Goal: Information Seeking & Learning: Learn about a topic

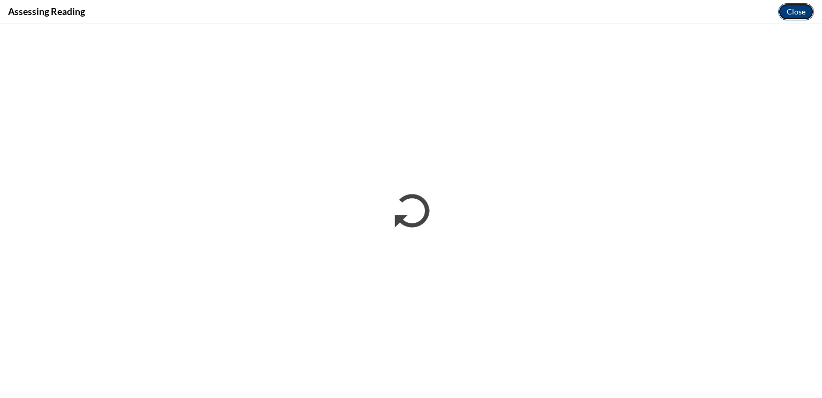
click at [797, 7] on button "Close" at bounding box center [796, 11] width 36 height 17
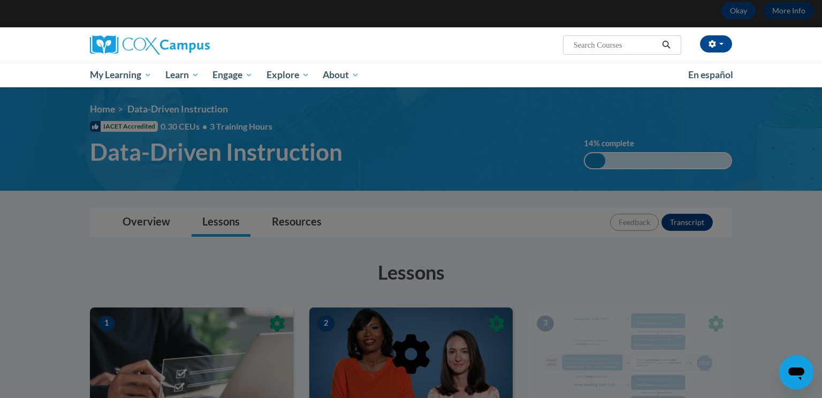
scroll to position [50, 0]
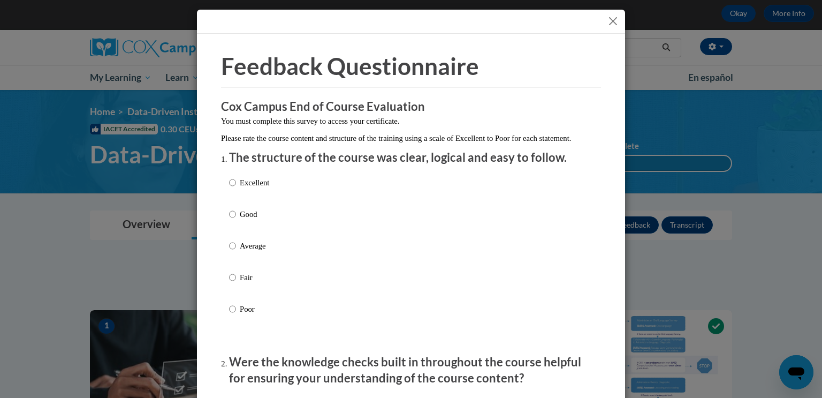
click at [614, 24] on button "Close" at bounding box center [613, 20] width 13 height 13
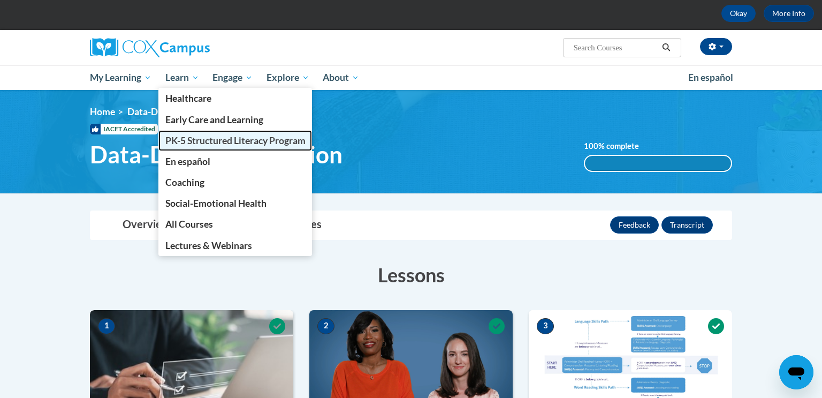
click at [202, 136] on span "PK-5 Structured Literacy Program" at bounding box center [235, 140] width 140 height 11
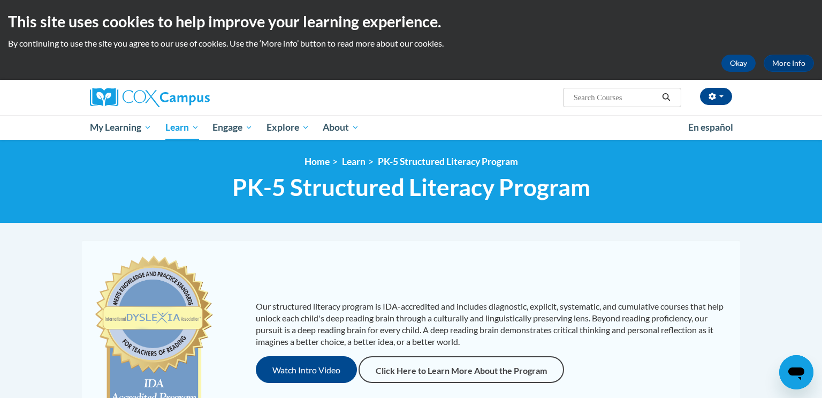
click at [424, 191] on span "PK-5 Structured Literacy Program" at bounding box center [411, 187] width 358 height 28
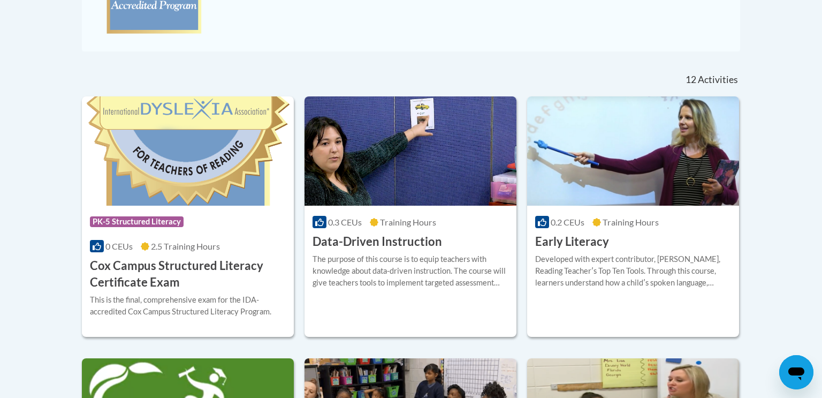
scroll to position [392, 0]
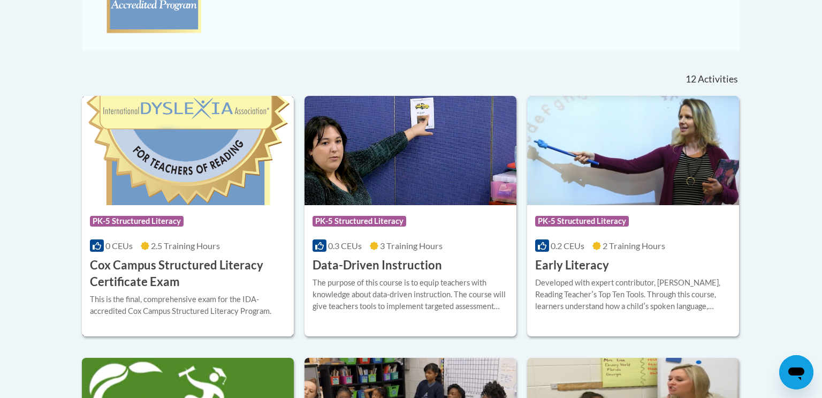
click at [212, 175] on img at bounding box center [188, 150] width 212 height 109
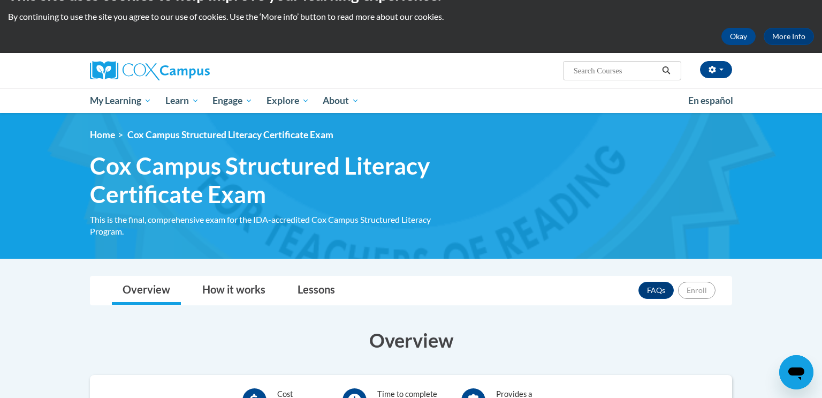
scroll to position [27, 0]
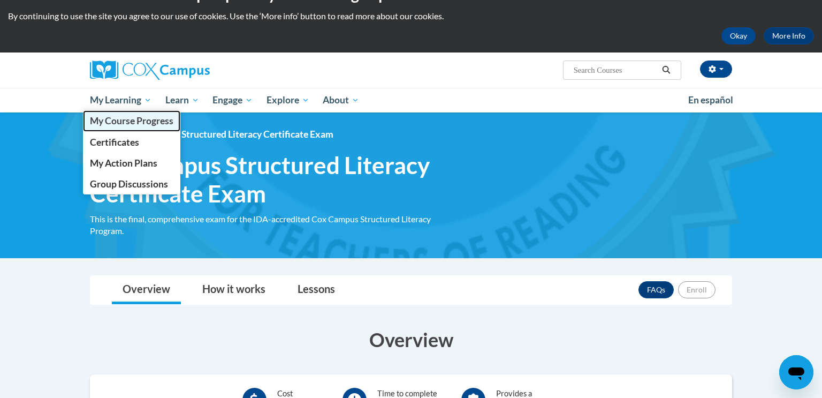
click at [137, 127] on link "My Course Progress" at bounding box center [131, 120] width 97 height 21
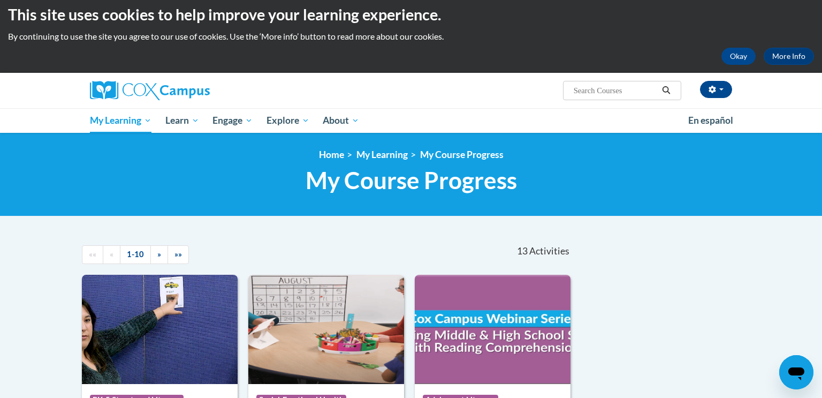
scroll to position [6, 0]
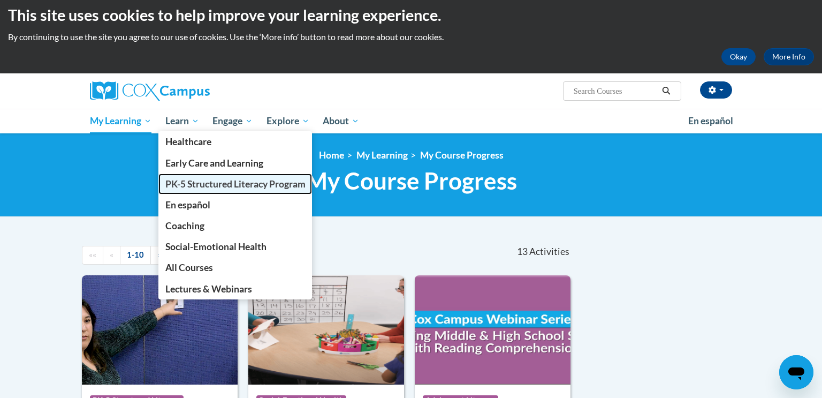
click at [191, 185] on span "PK-5 Structured Literacy Program" at bounding box center [235, 183] width 140 height 11
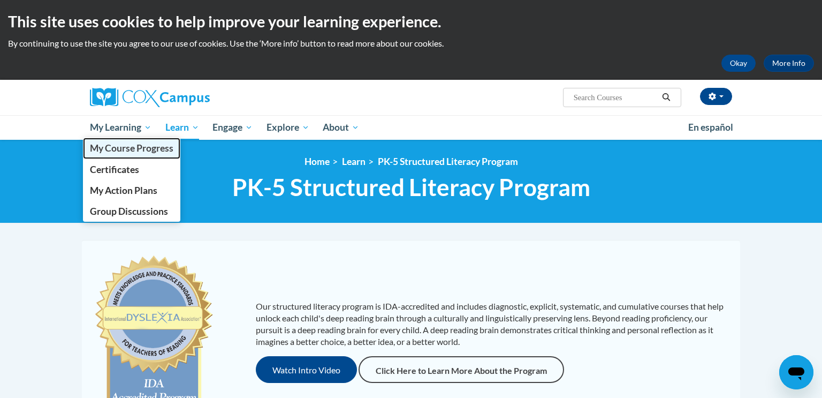
click at [159, 152] on span "My Course Progress" at bounding box center [132, 147] width 84 height 11
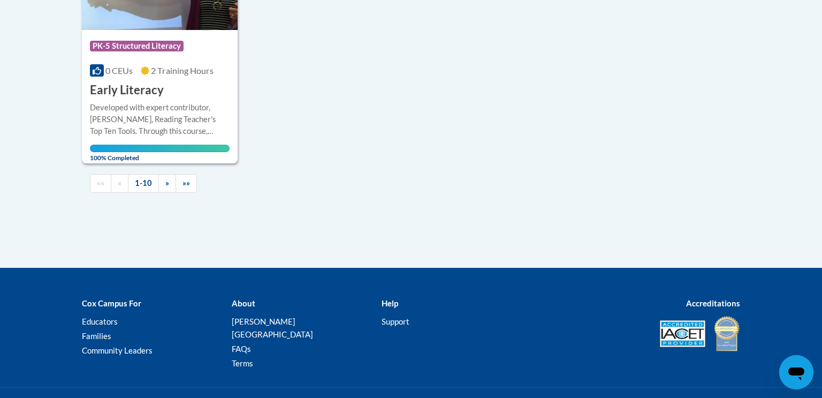
scroll to position [1275, 0]
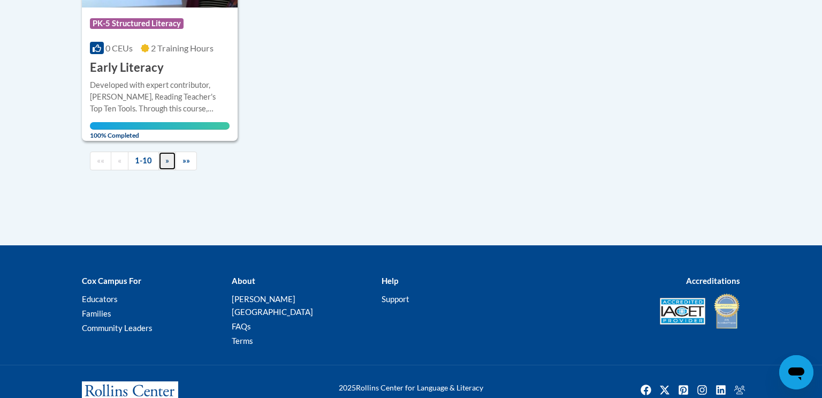
click at [165, 156] on span "»" at bounding box center [167, 160] width 4 height 9
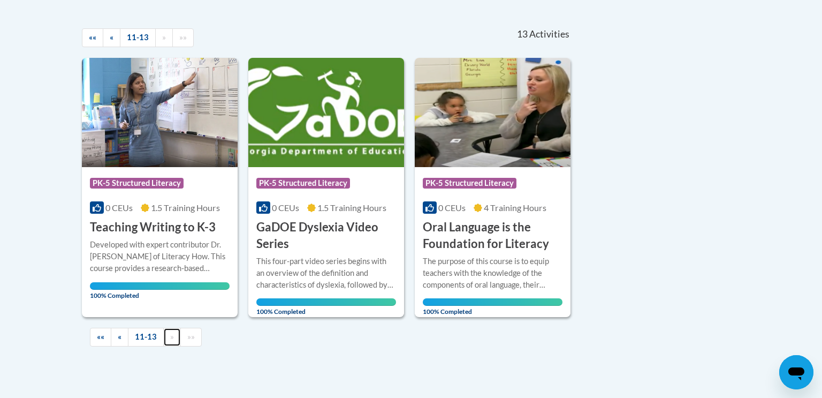
scroll to position [228, 0]
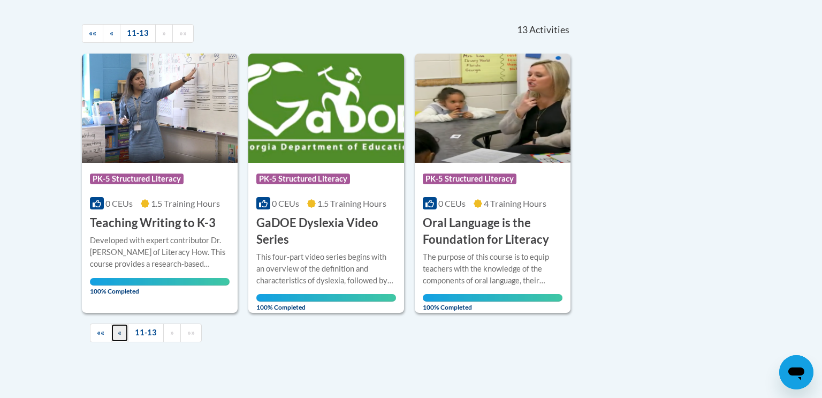
click at [123, 332] on link "«" at bounding box center [120, 332] width 18 height 19
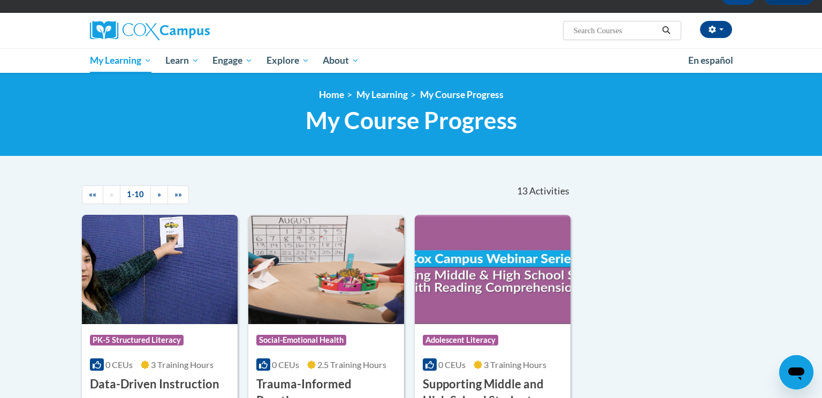
scroll to position [64, 0]
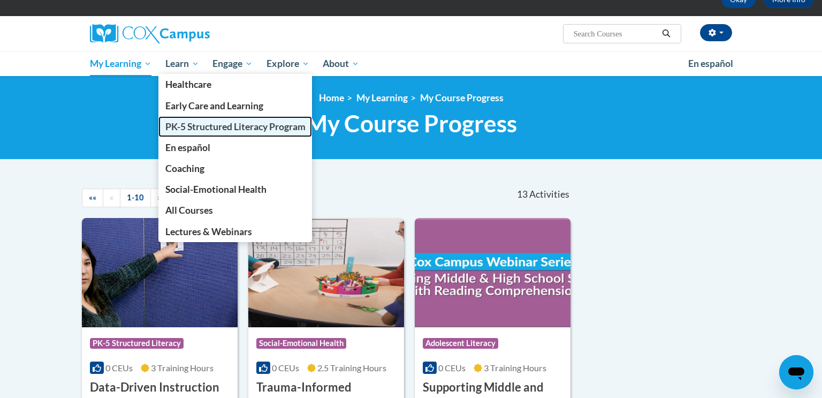
click at [208, 123] on span "PK-5 Structured Literacy Program" at bounding box center [235, 126] width 140 height 11
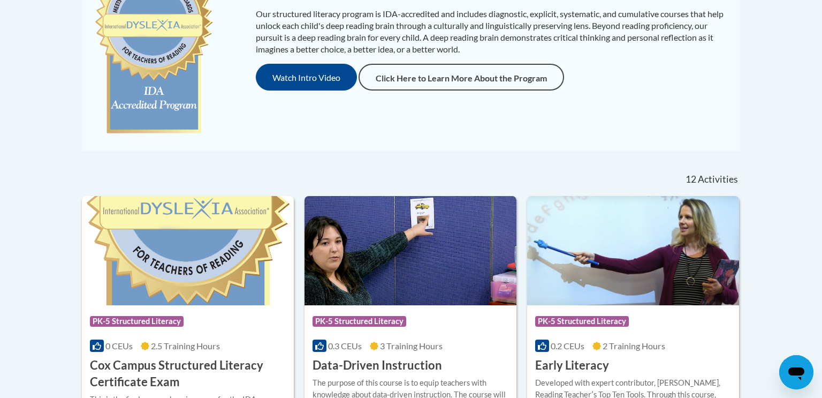
scroll to position [295, 0]
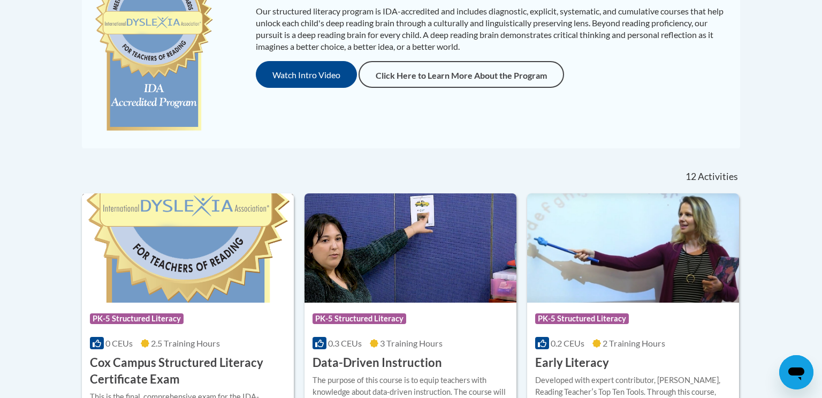
click at [234, 295] on img at bounding box center [188, 247] width 212 height 109
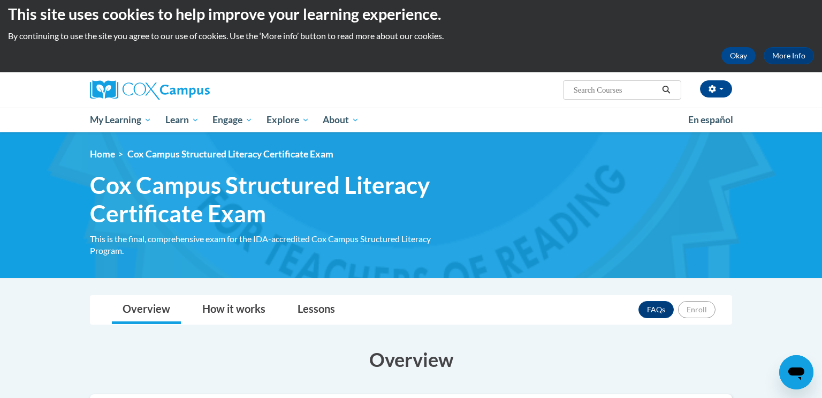
scroll to position [5, 0]
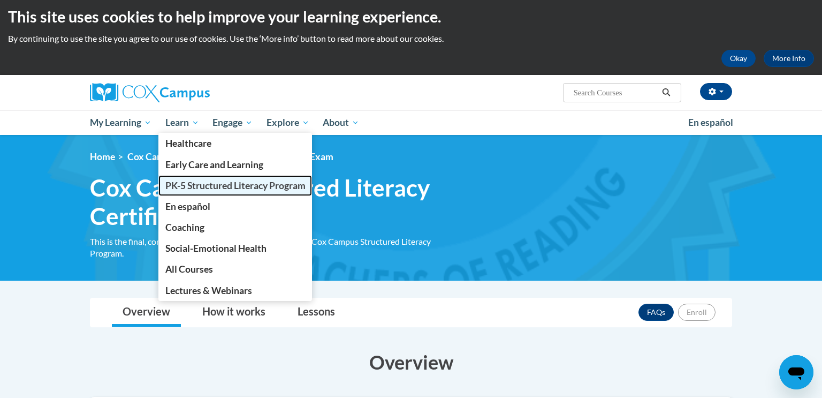
click at [201, 182] on span "PK-5 Structured Literacy Program" at bounding box center [235, 185] width 140 height 11
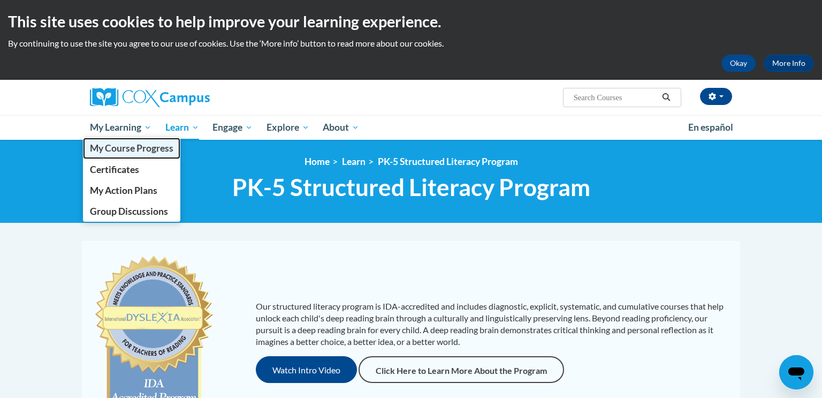
click at [148, 150] on span "My Course Progress" at bounding box center [132, 147] width 84 height 11
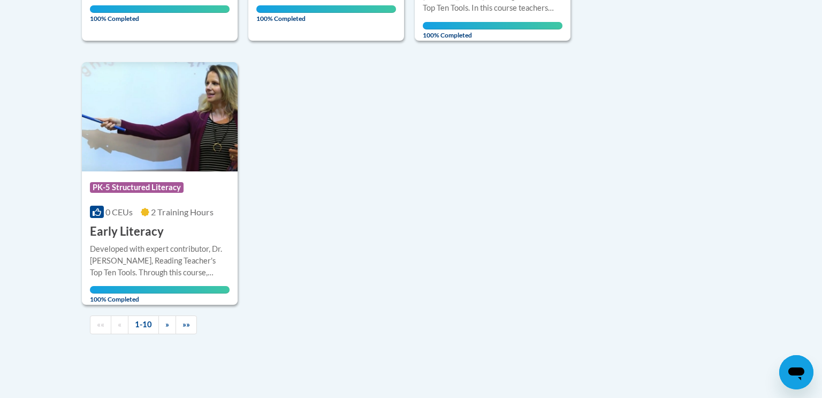
scroll to position [1129, 0]
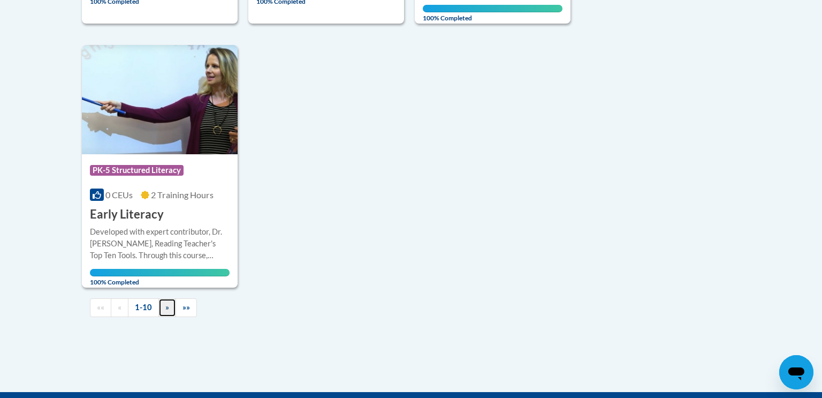
click at [162, 298] on link "»" at bounding box center [167, 307] width 18 height 19
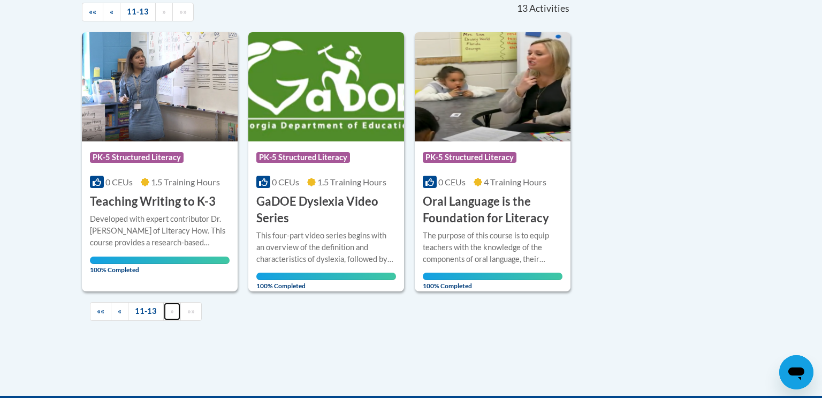
scroll to position [238, 0]
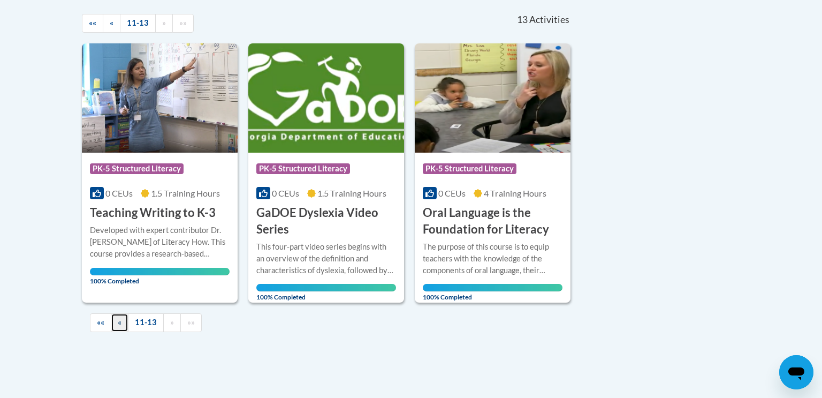
click at [119, 323] on span "«" at bounding box center [120, 321] width 4 height 9
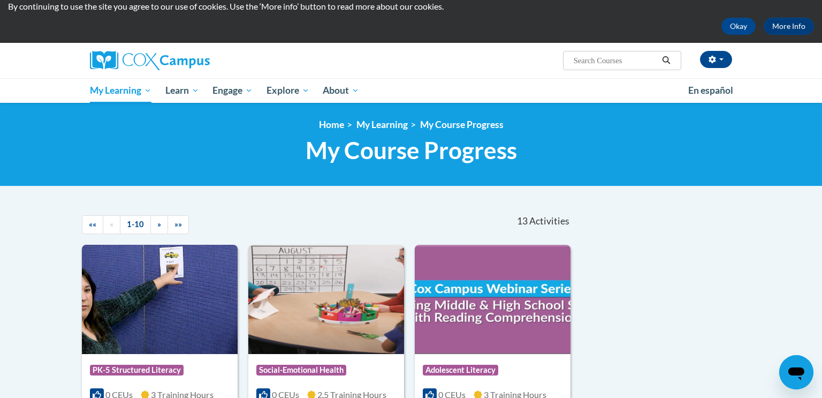
scroll to position [32, 0]
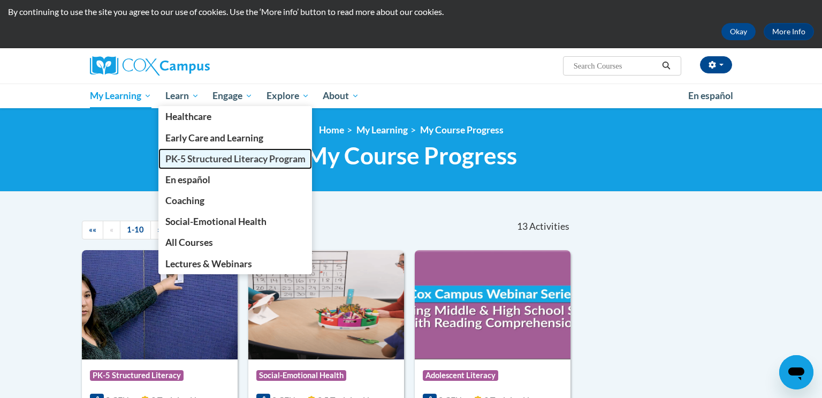
click at [199, 154] on span "PK-5 Structured Literacy Program" at bounding box center [235, 158] width 140 height 11
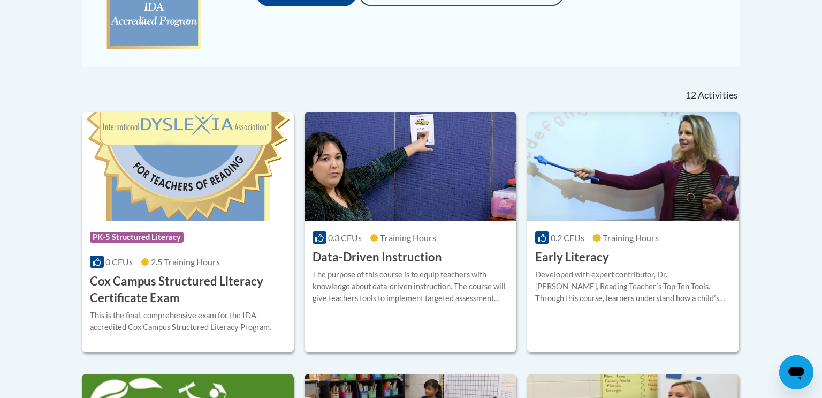
scroll to position [390, 0]
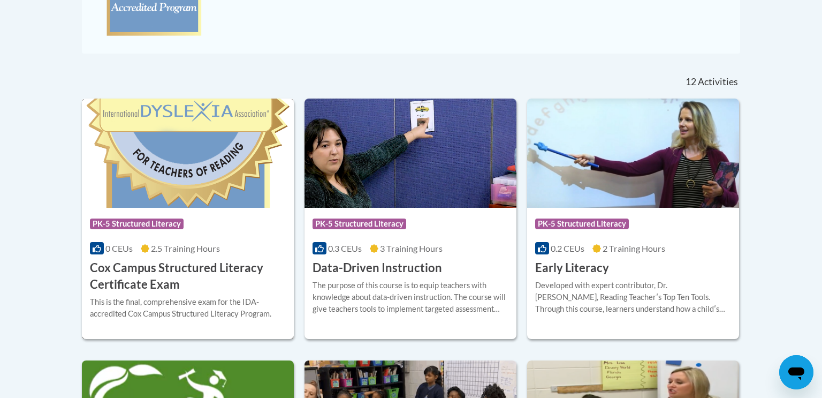
click at [212, 150] on img at bounding box center [188, 153] width 212 height 109
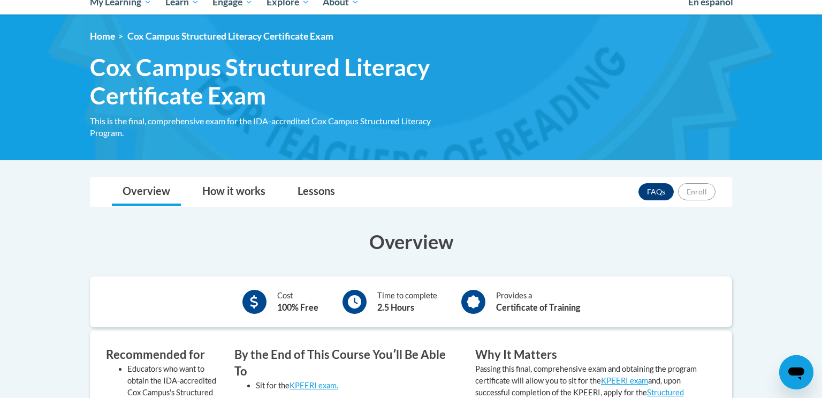
scroll to position [144, 0]
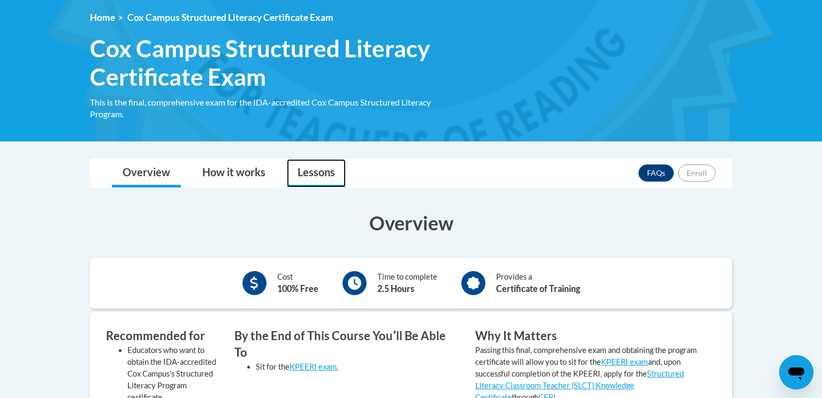
click at [311, 170] on link "Lessons" at bounding box center [316, 173] width 59 height 28
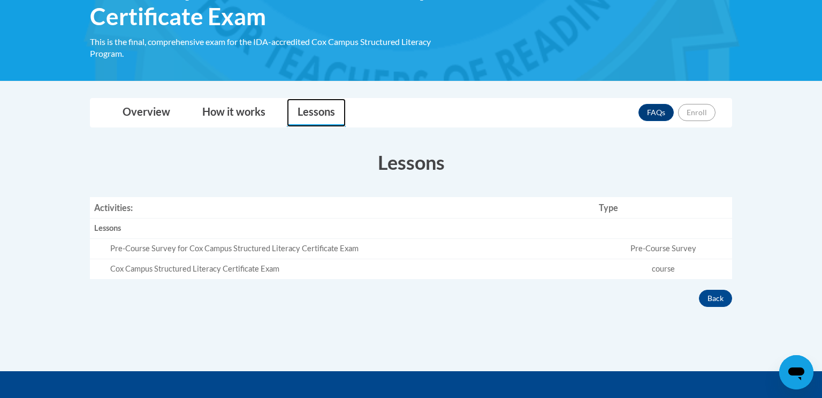
scroll to position [203, 0]
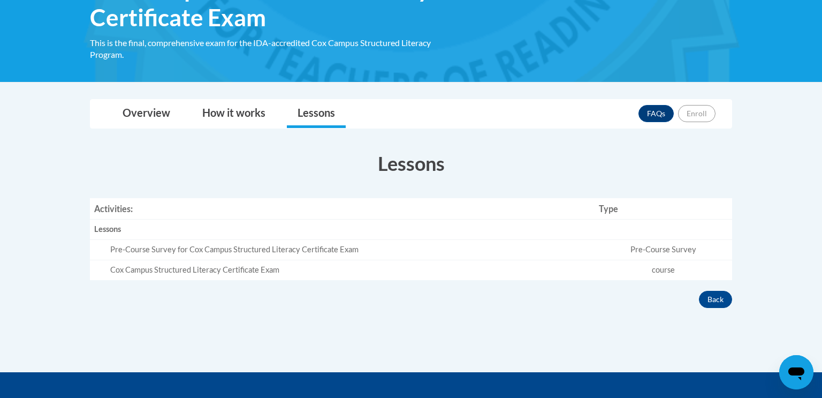
click at [352, 231] on div "Lessons" at bounding box center [342, 229] width 496 height 11
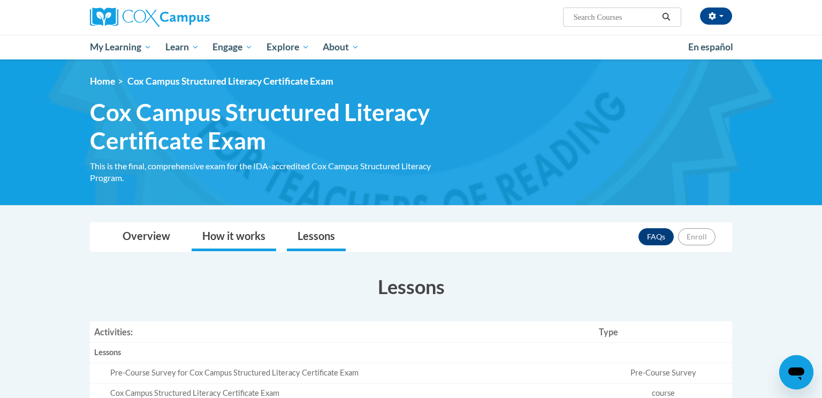
scroll to position [85, 0]
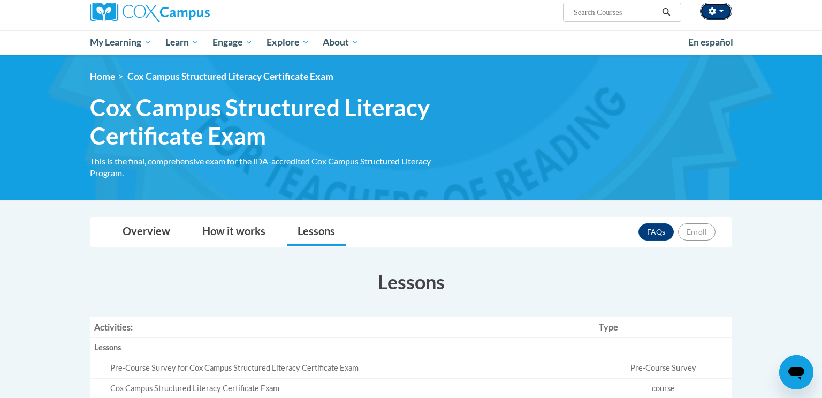
click at [724, 18] on button "button" at bounding box center [716, 11] width 32 height 17
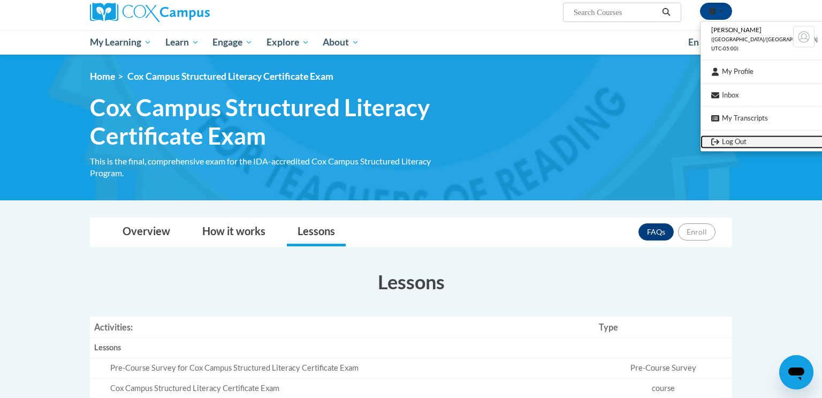
click at [722, 135] on link "Log Out" at bounding box center [765, 141] width 128 height 13
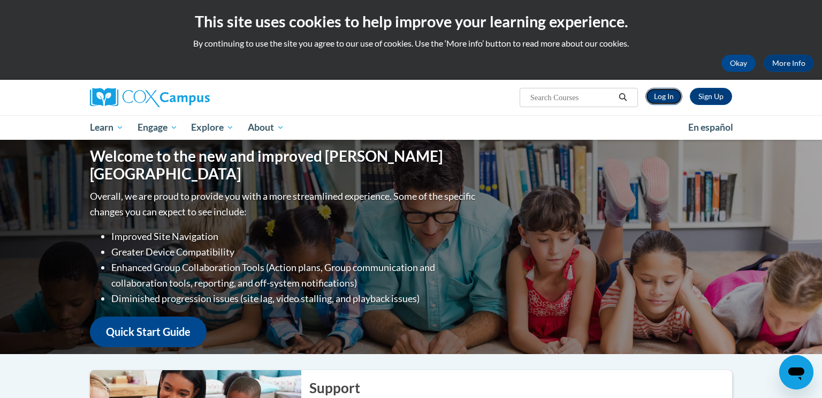
click at [659, 99] on link "Log In" at bounding box center [664, 96] width 37 height 17
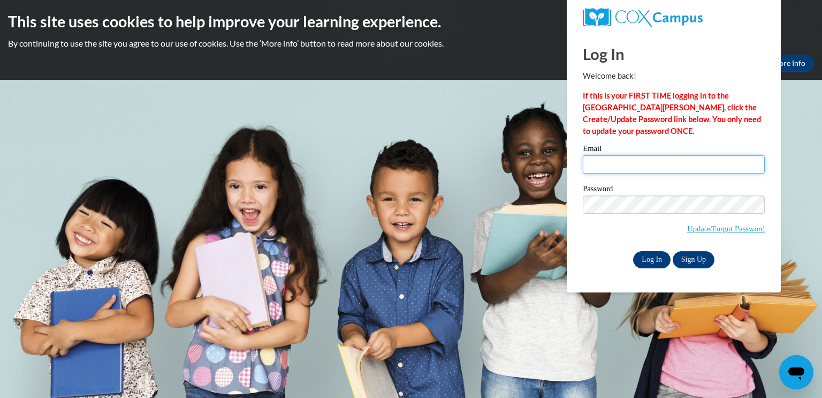
type input "[EMAIL_ADDRESS][DOMAIN_NAME]"
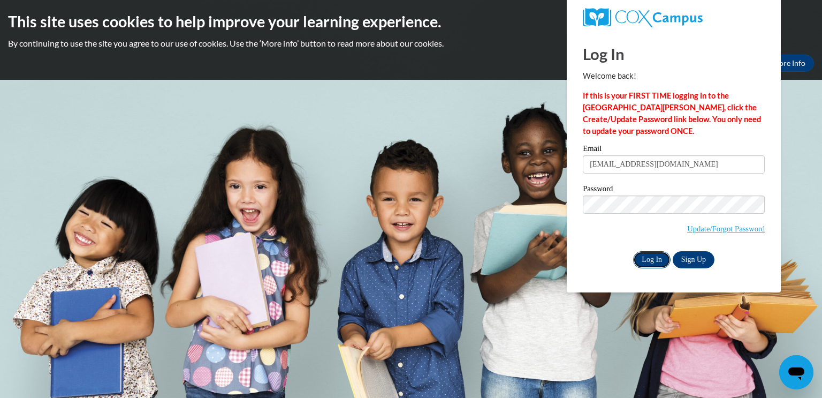
click at [640, 258] on input "Log In" at bounding box center [651, 259] width 37 height 17
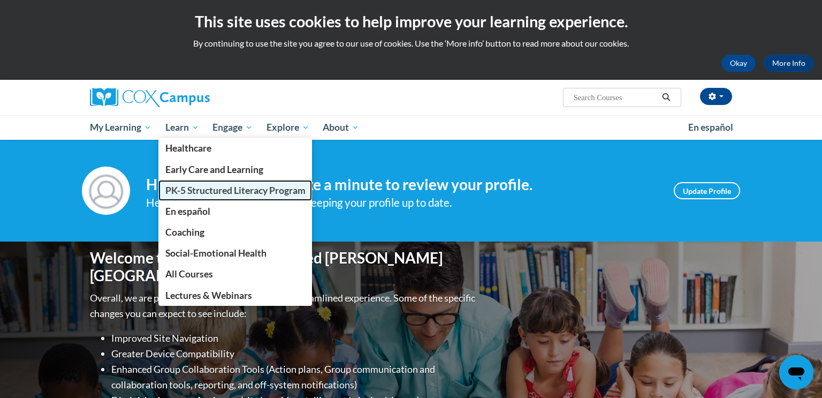
click at [182, 183] on link "PK-5 Structured Literacy Program" at bounding box center [235, 190] width 154 height 21
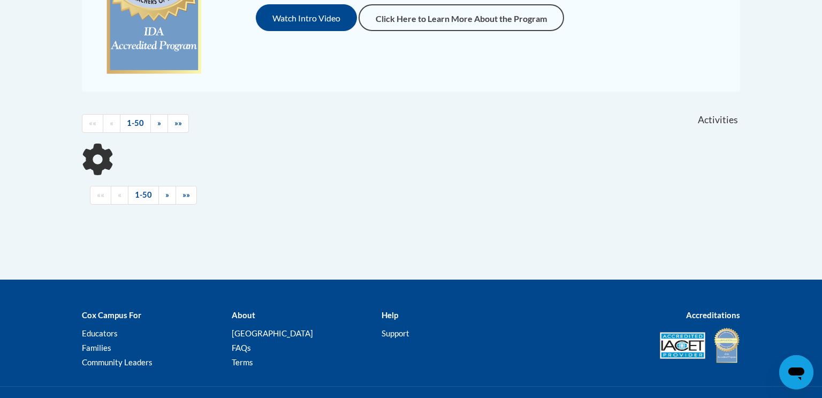
scroll to position [349, 0]
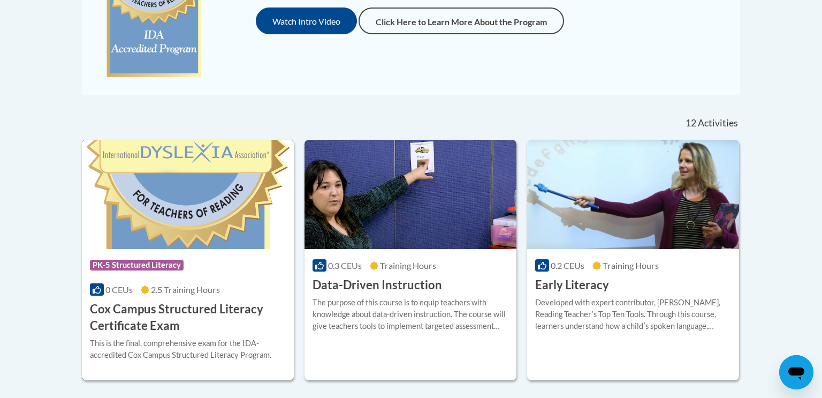
click at [213, 218] on img at bounding box center [188, 194] width 212 height 109
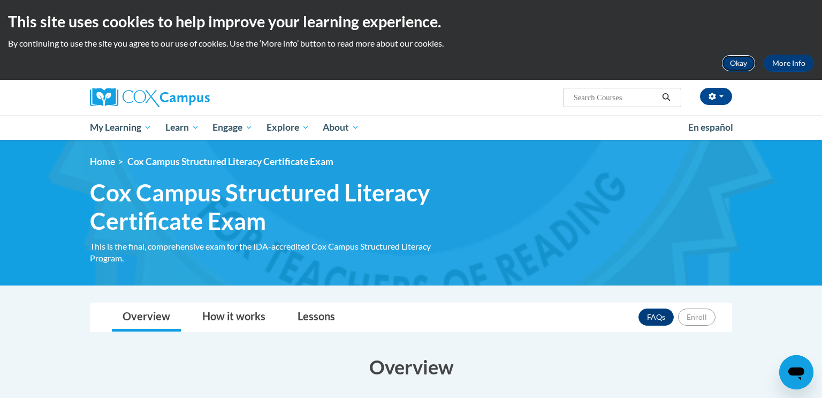
click at [742, 69] on button "Okay" at bounding box center [739, 63] width 34 height 17
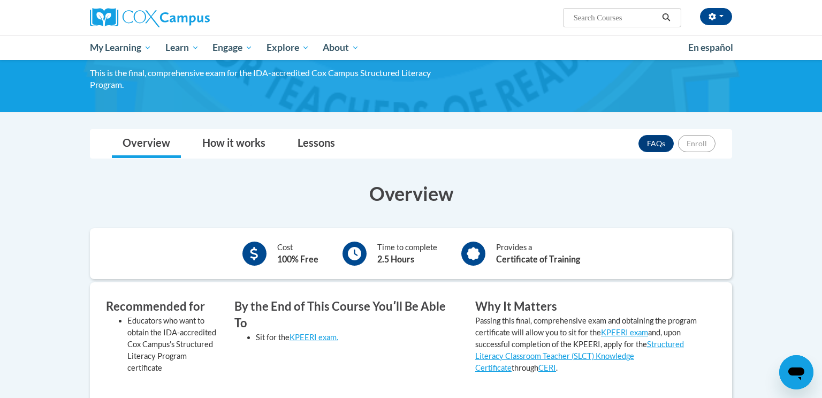
scroll to position [90, 0]
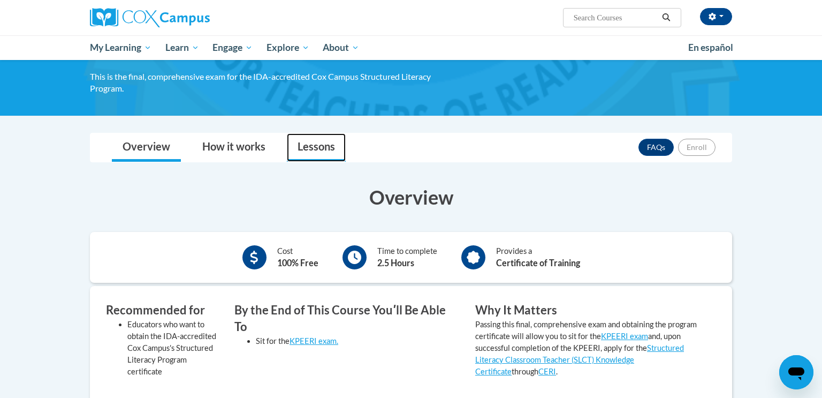
click at [314, 142] on link "Lessons" at bounding box center [316, 147] width 59 height 28
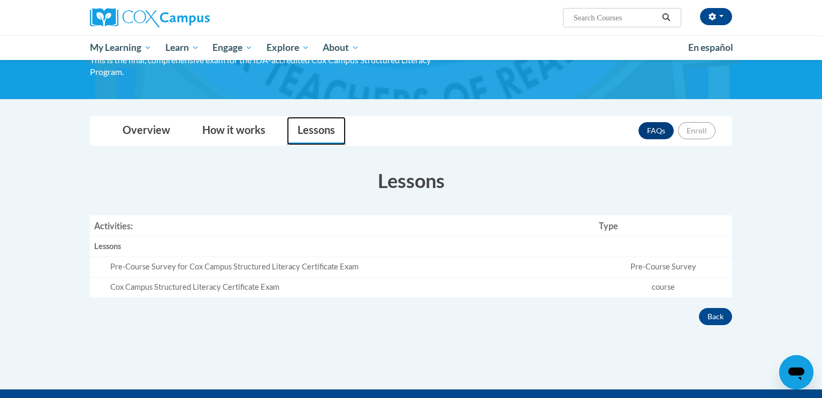
scroll to position [109, 0]
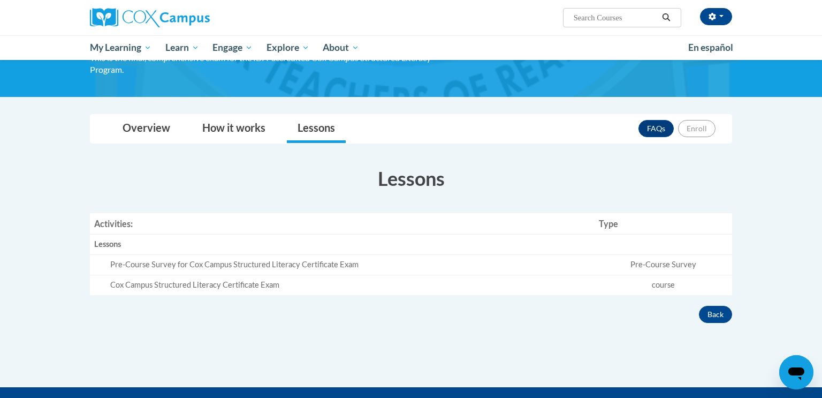
click at [619, 264] on td "Pre-Course Survey" at bounding box center [664, 265] width 138 height 20
click at [232, 126] on link "How it works" at bounding box center [234, 129] width 85 height 28
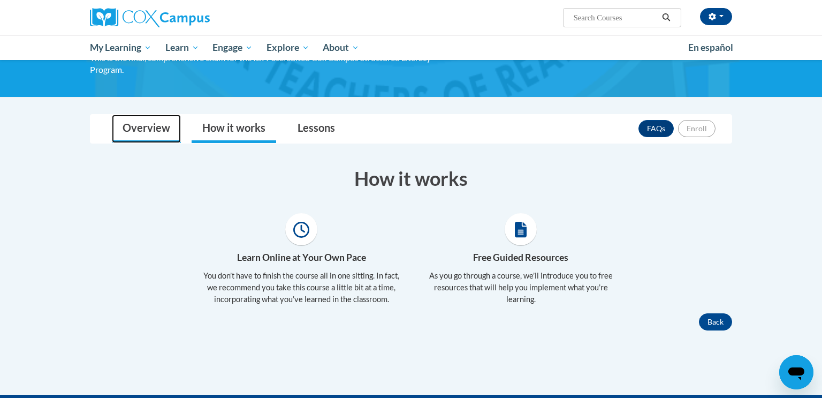
click at [148, 126] on link "Overview" at bounding box center [146, 129] width 69 height 28
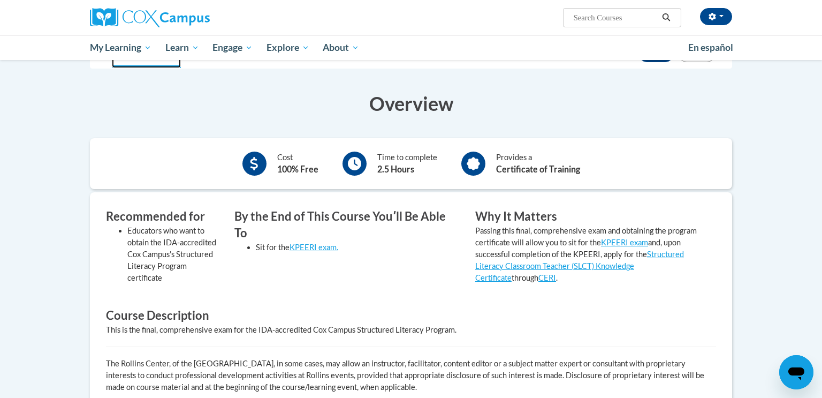
scroll to position [0, 0]
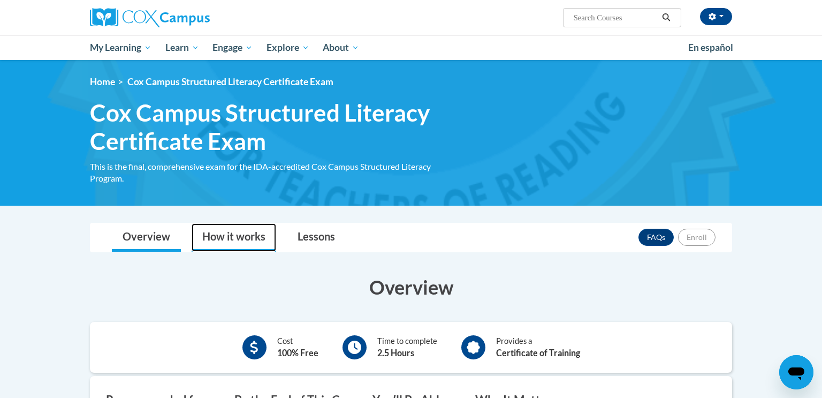
click at [242, 249] on link "How it works" at bounding box center [234, 237] width 85 height 28
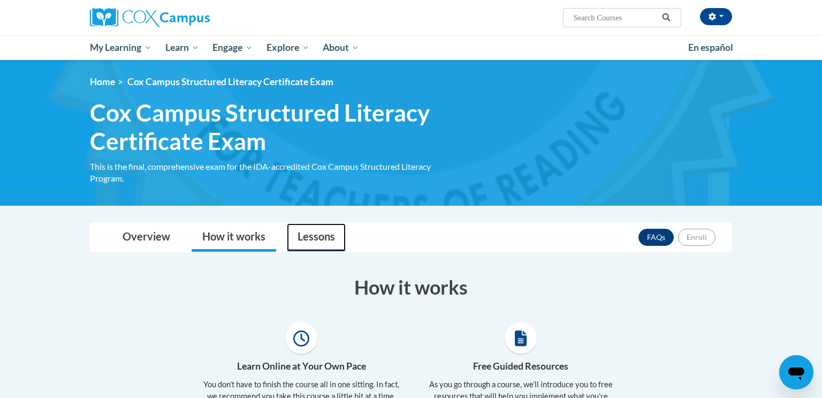
click at [317, 231] on link "Lessons" at bounding box center [316, 237] width 59 height 28
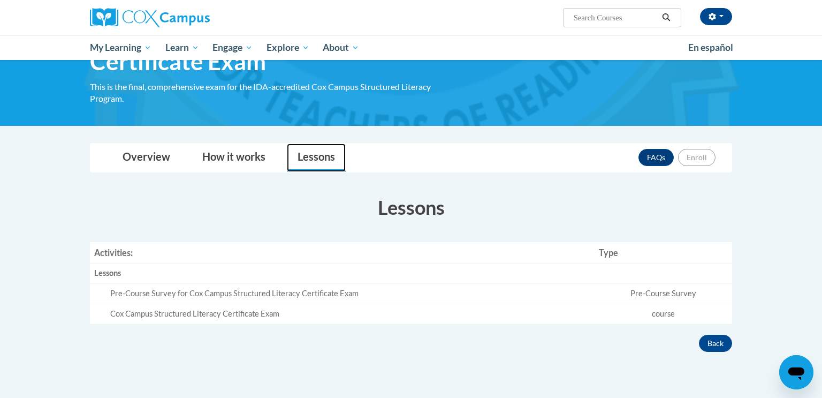
scroll to position [81, 0]
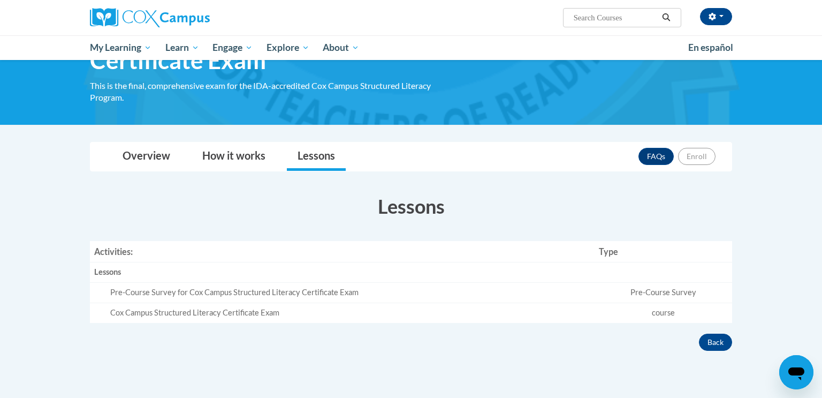
click at [333, 291] on div "Pre-Course Survey for Cox Campus Structured Literacy Certificate Exam" at bounding box center [350, 292] width 480 height 11
click at [664, 291] on td "Pre-Course Survey" at bounding box center [664, 293] width 138 height 20
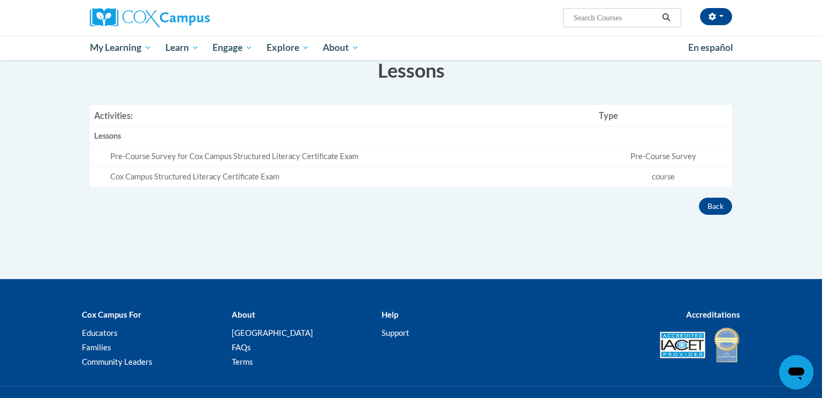
scroll to position [0, 0]
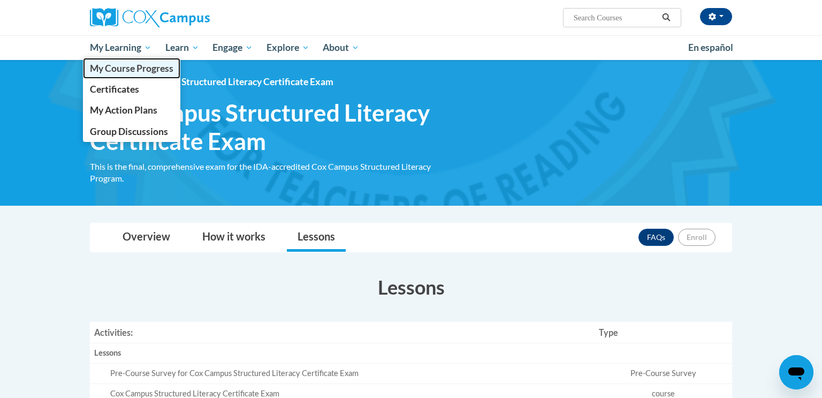
click at [137, 66] on span "My Course Progress" at bounding box center [132, 68] width 84 height 11
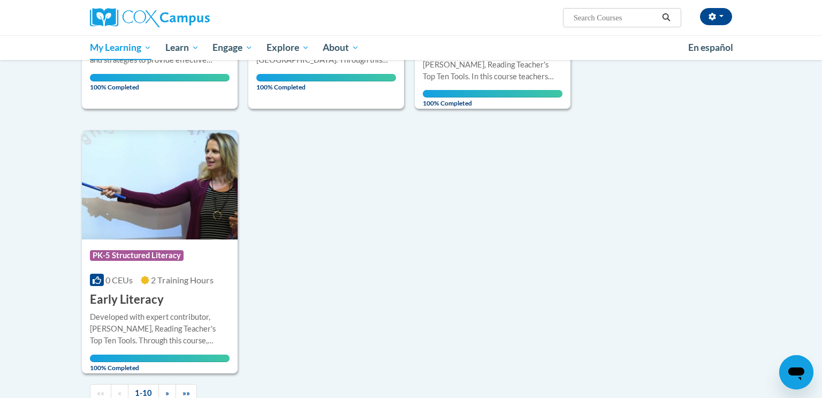
scroll to position [972, 0]
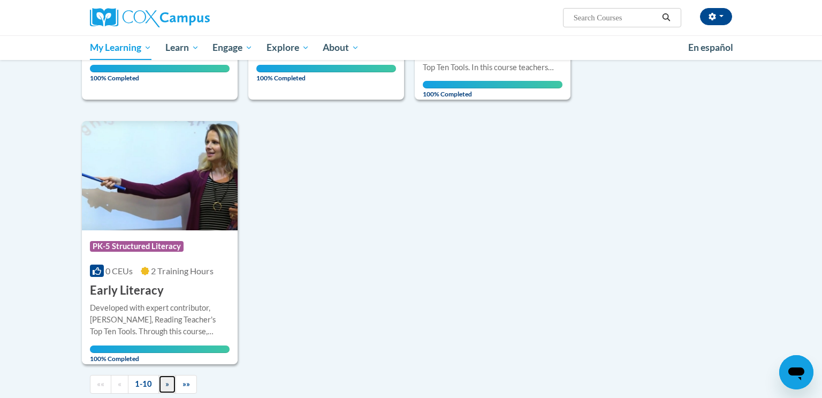
click at [168, 379] on span "»" at bounding box center [167, 383] width 4 height 9
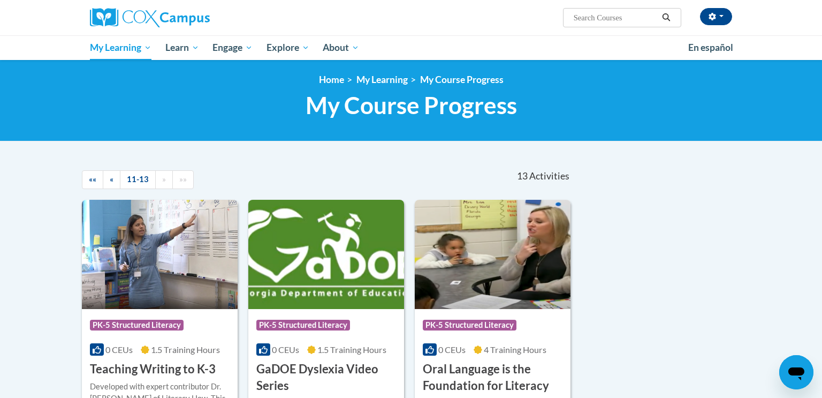
scroll to position [0, 0]
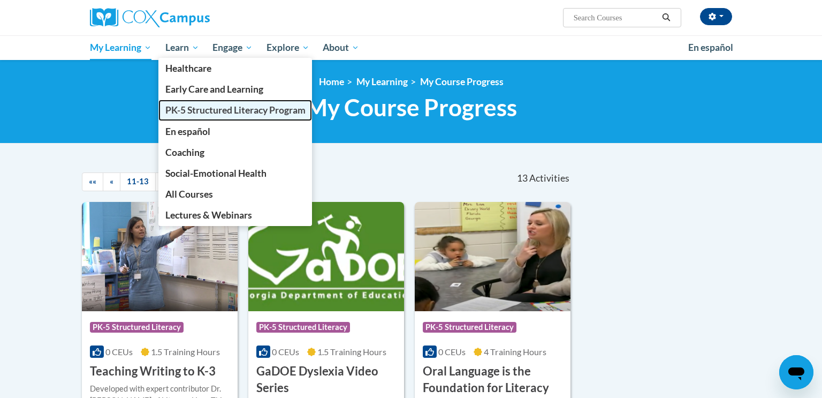
click at [201, 106] on span "PK-5 Structured Literacy Program" at bounding box center [235, 109] width 140 height 11
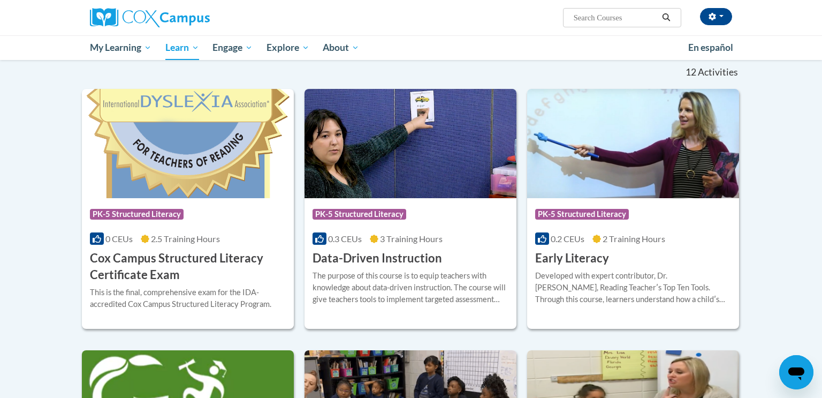
scroll to position [321, 0]
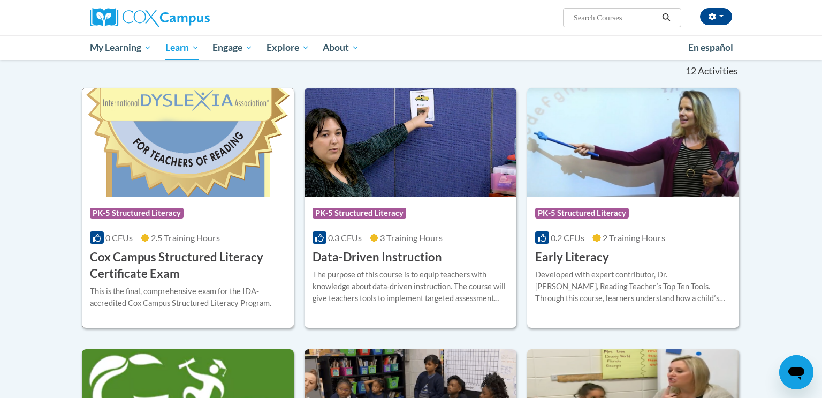
click at [198, 254] on h3 "Cox Campus Structured Literacy Certificate Exam" at bounding box center [188, 265] width 196 height 33
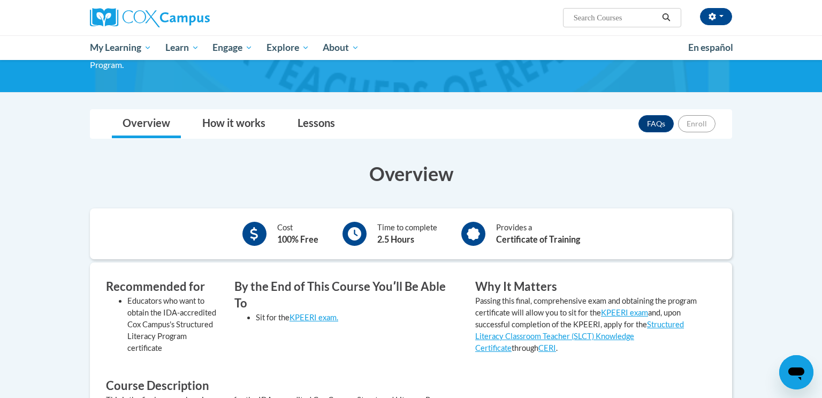
scroll to position [97, 0]
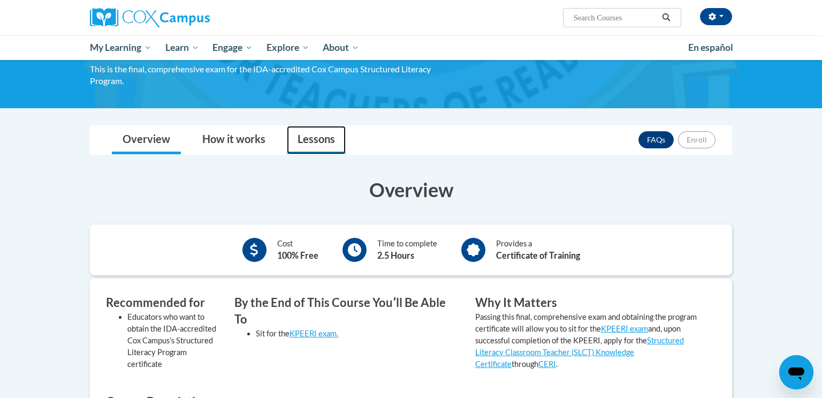
click at [303, 148] on link "Lessons" at bounding box center [316, 140] width 59 height 28
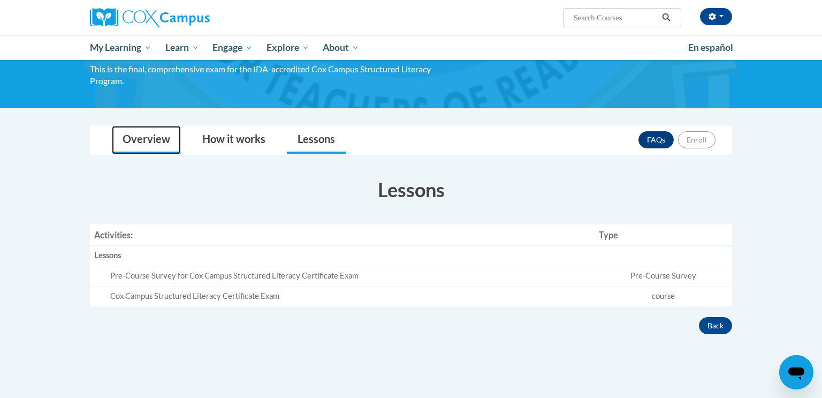
click at [149, 139] on link "Overview" at bounding box center [146, 140] width 69 height 28
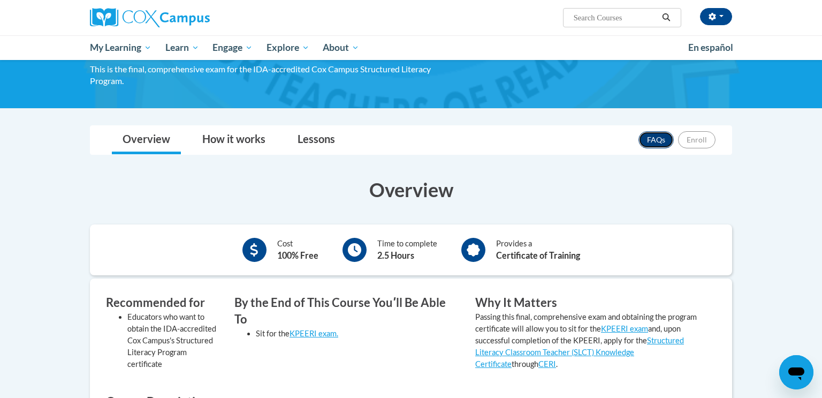
click at [651, 143] on link "FAQs" at bounding box center [656, 139] width 35 height 17
click at [322, 137] on link "Lessons" at bounding box center [316, 140] width 59 height 28
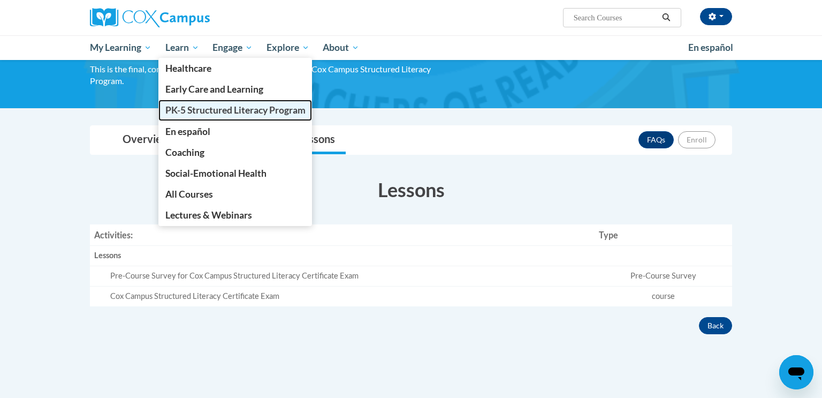
click at [195, 109] on span "PK-5 Structured Literacy Program" at bounding box center [235, 109] width 140 height 11
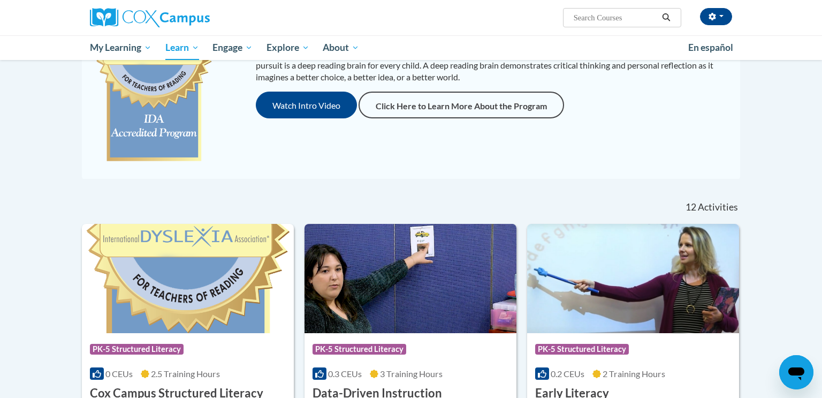
scroll to position [86, 0]
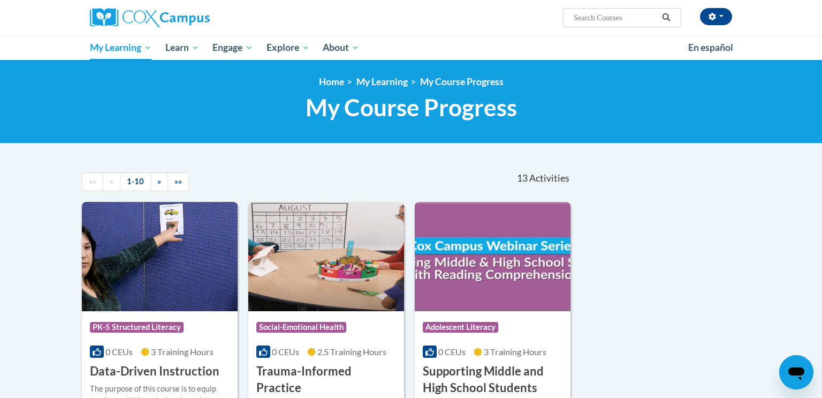
click at [792, 372] on icon "Open messaging window" at bounding box center [797, 373] width 16 height 13
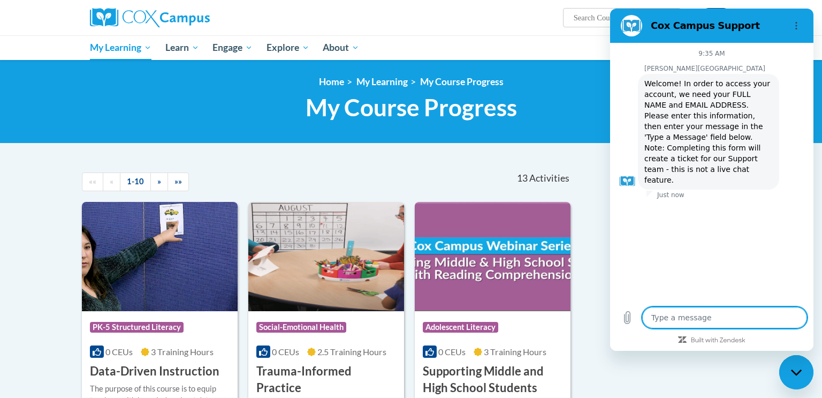
type textarea "x"
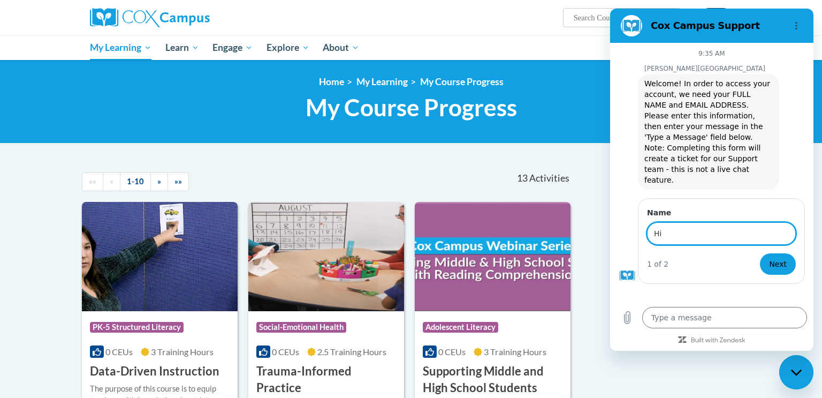
type input "H"
type input "[PERSON_NAME]"
click at [760, 253] on button "Next" at bounding box center [778, 263] width 36 height 21
type textarea "x"
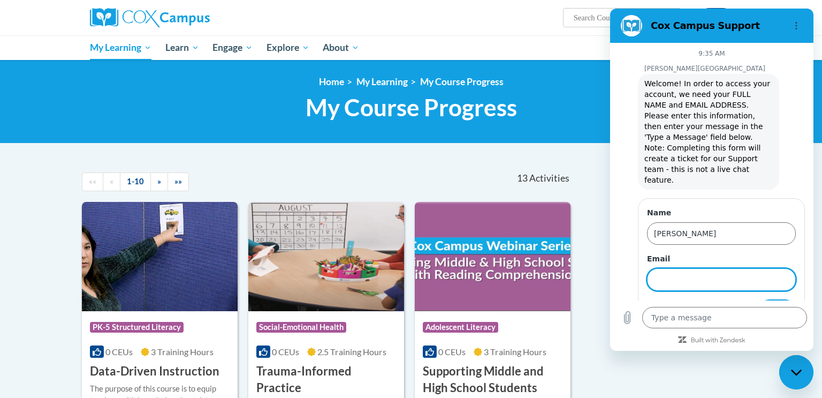
scroll to position [7, 0]
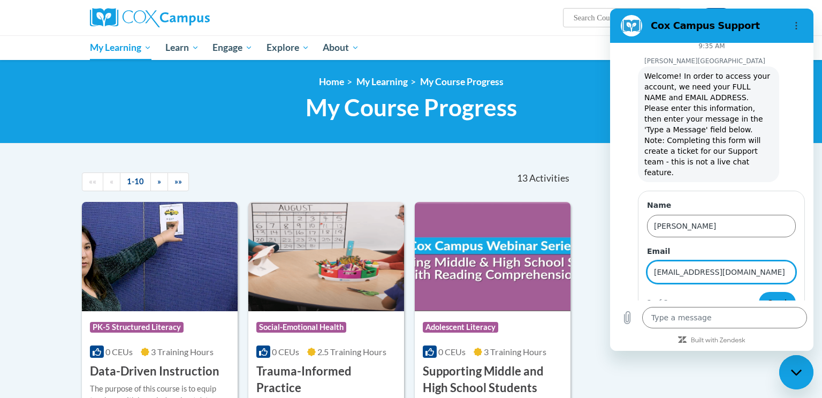
type input "astarosta@waupun.k12.wi.us"
click at [759, 292] on button "Send" at bounding box center [777, 302] width 37 height 21
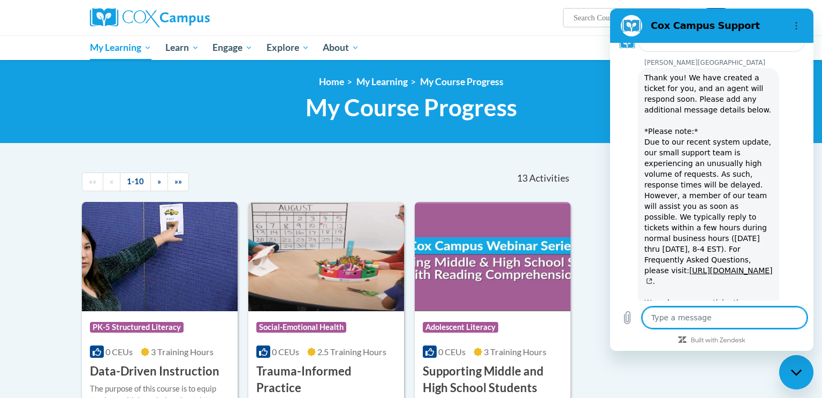
scroll to position [226, 0]
type textarea "x"
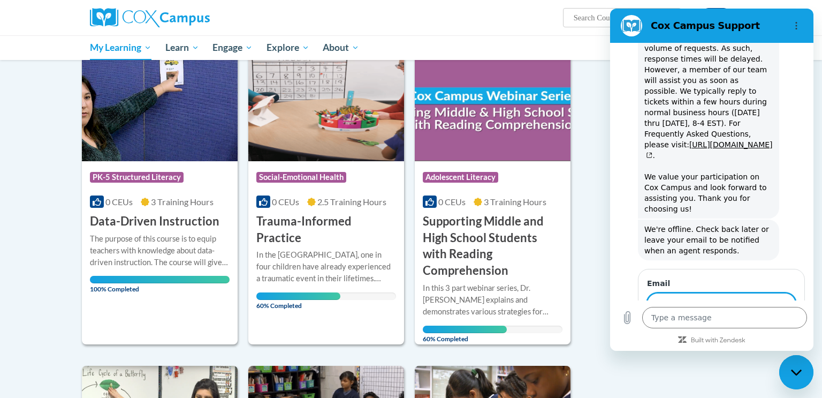
scroll to position [154, 0]
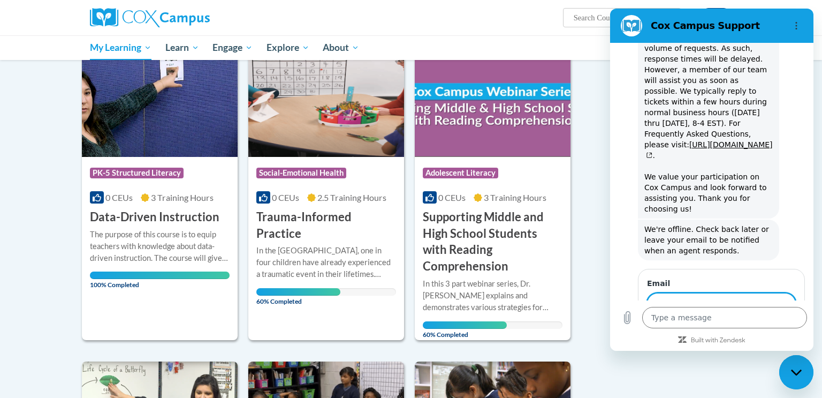
type input "astarosta@waupun.k12.wi.us"
click at [776, 324] on button "Send" at bounding box center [777, 334] width 37 height 21
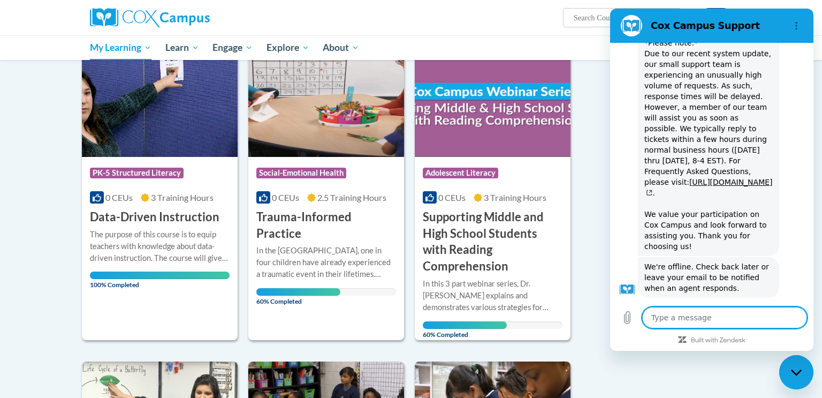
type textarea "x"
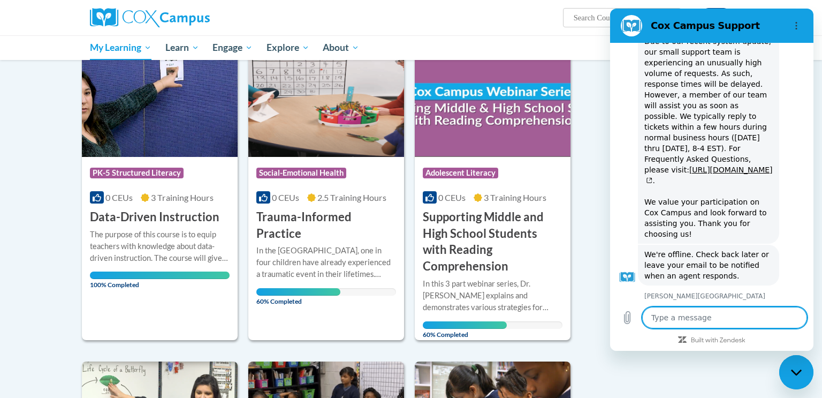
scroll to position [370, 0]
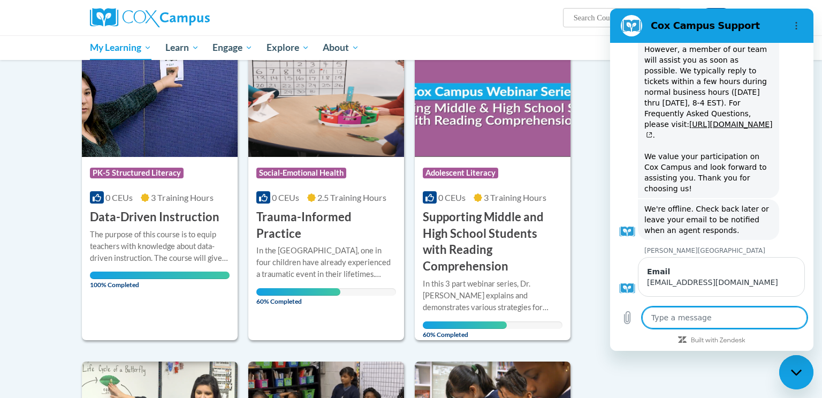
type textarea "H"
type textarea "x"
type textarea "Hi"
type textarea "x"
type textarea "Hi,"
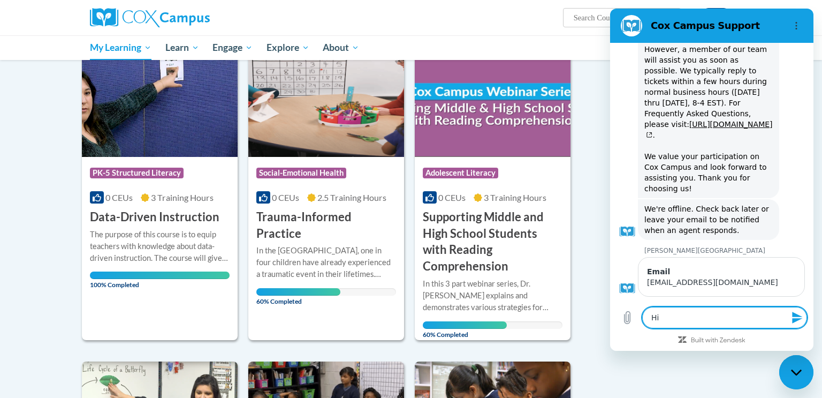
type textarea "x"
type textarea "Hi,"
type textarea "x"
type textarea "Hi, I"
type textarea "x"
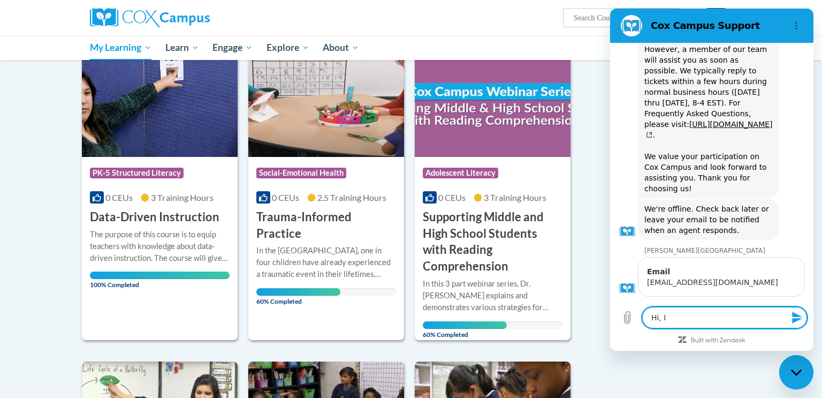
type textarea "Hi, I"
type textarea "x"
type textarea "Hi, I a"
type textarea "x"
type textarea "Hi, I am"
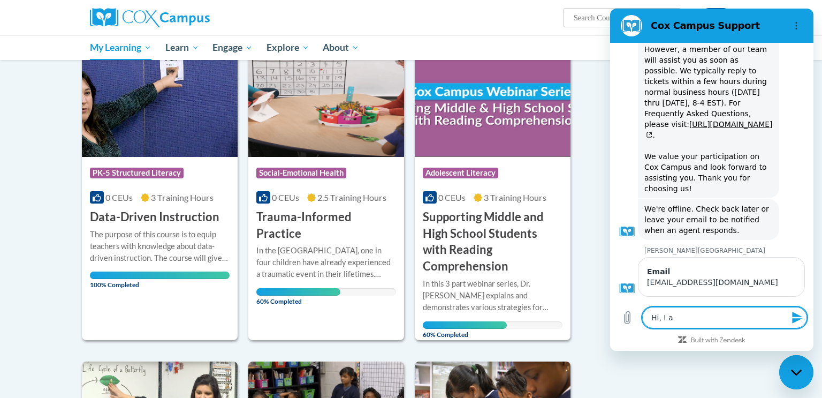
type textarea "x"
type textarea "Hi, I am"
type textarea "x"
type textarea "Hi, I am t"
type textarea "x"
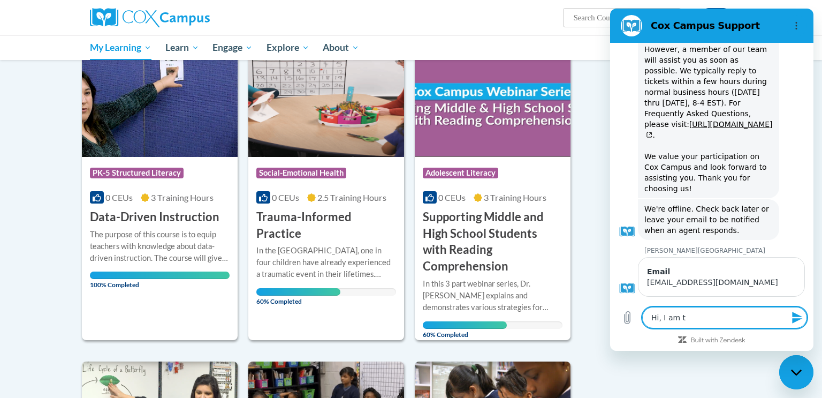
type textarea "Hi, I am tr"
type textarea "x"
type textarea "Hi, I am try"
type textarea "x"
type textarea "Hi, I am tryi"
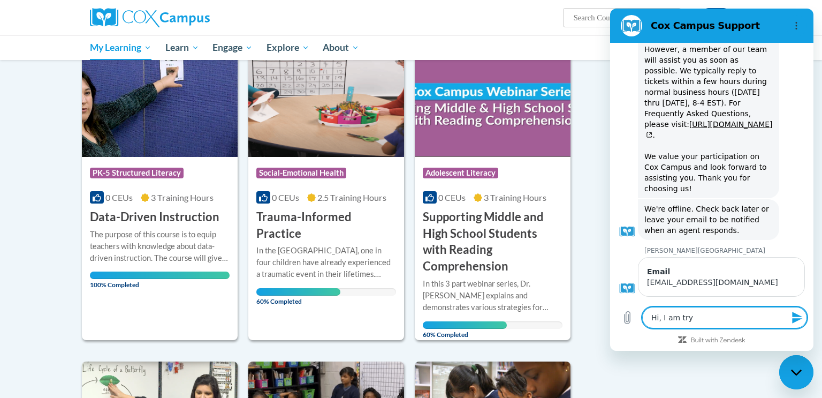
type textarea "x"
type textarea "Hi, I am tryin"
type textarea "x"
type textarea "Hi, I am trying"
type textarea "x"
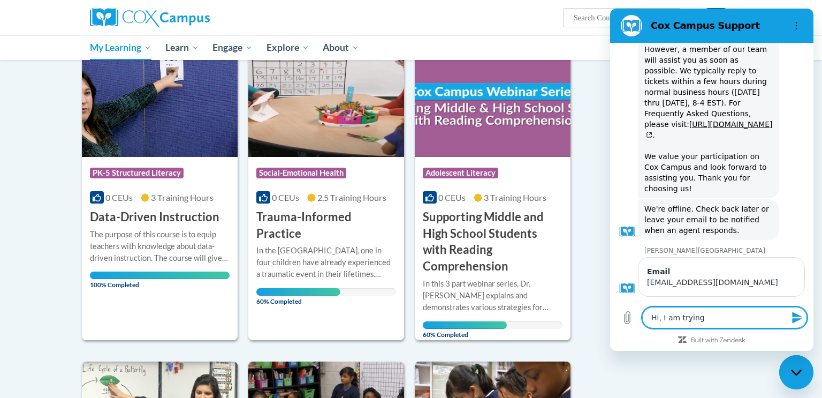
type textarea "Hi, I am trying"
type textarea "x"
type textarea "Hi, I am trying t"
type textarea "x"
type textarea "Hi, I am trying to"
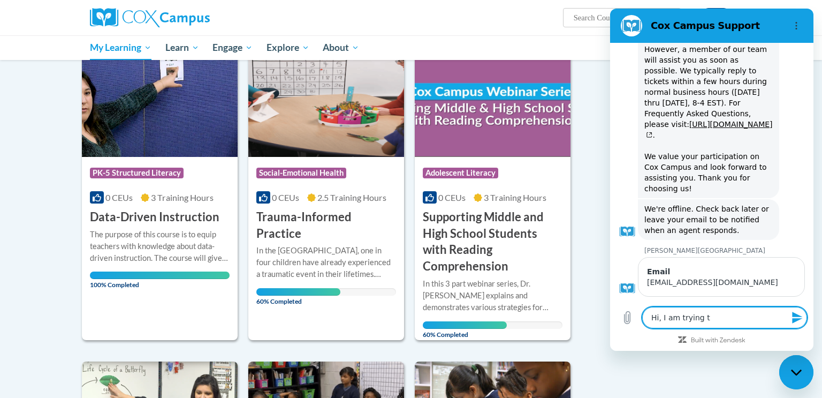
type textarea "x"
type textarea "Hi, I am trying to"
type textarea "x"
type textarea "Hi, I am trying to c"
type textarea "x"
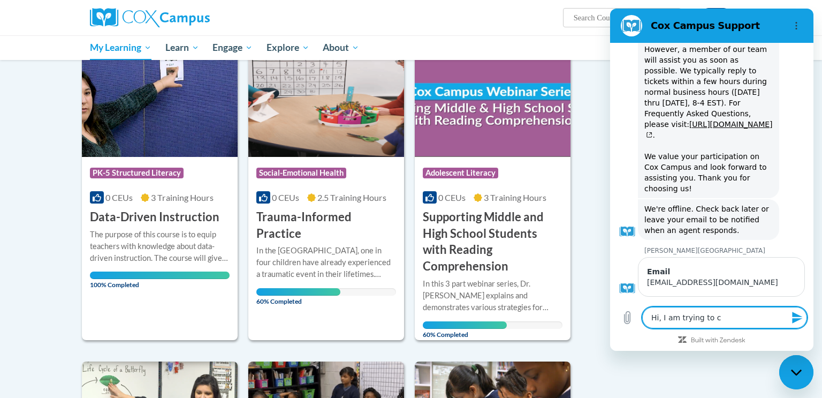
type textarea "Hi, I am trying to co"
type textarea "x"
type textarea "Hi, I am trying to com"
type textarea "x"
type textarea "Hi, I am trying to comp"
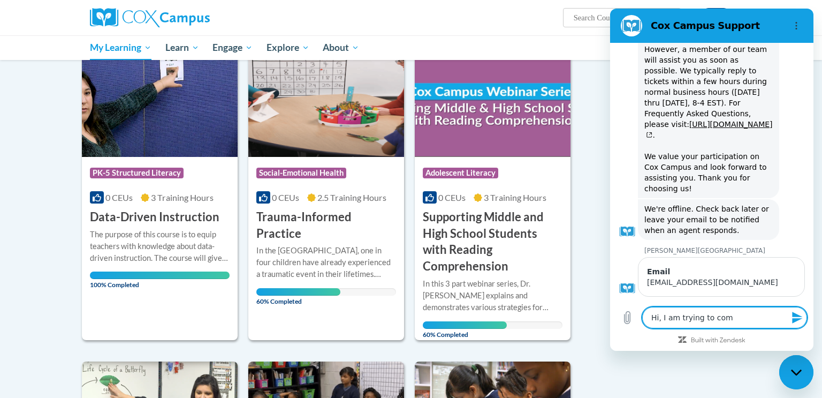
type textarea "x"
type textarea "Hi, I am trying to compl"
type textarea "x"
type textarea "Hi, I am trying to comple"
type textarea "x"
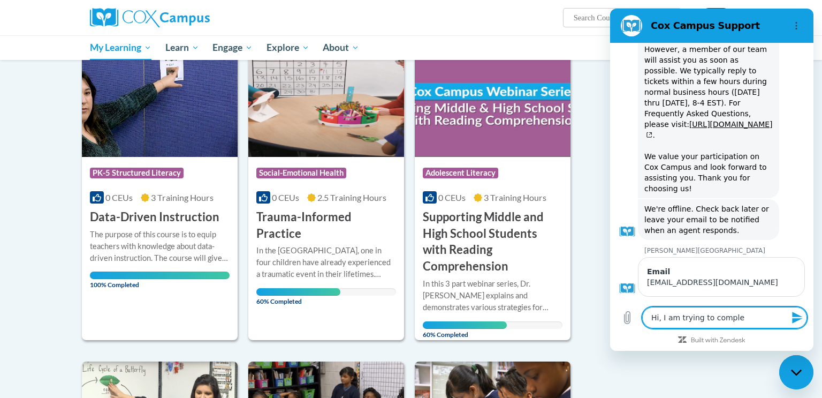
type textarea "Hi, I am trying to complet"
type textarea "x"
type textarea "Hi, I am trying to complete"
type textarea "x"
type textarea "Hi, I am trying to complete"
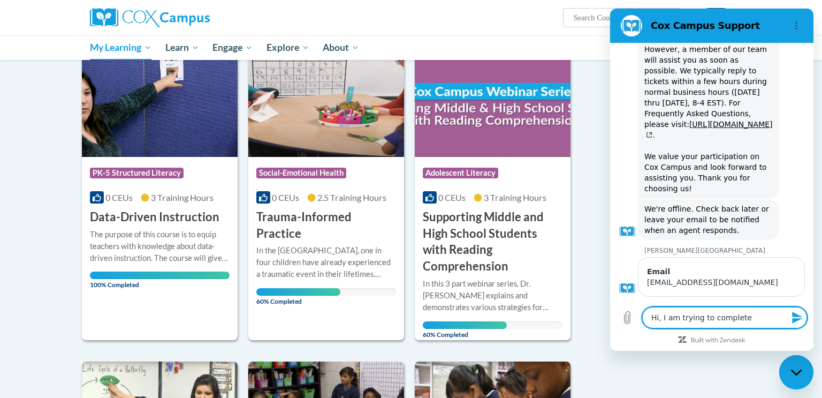
type textarea "x"
type textarea "Hi, I am trying to complete t"
type textarea "x"
type textarea "Hi, I am trying to complete th"
type textarea "x"
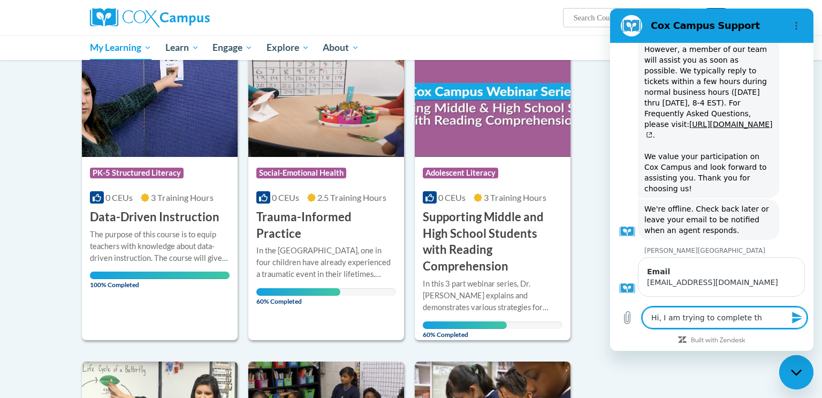
type textarea "Hi, I am trying to complete the"
type textarea "x"
type textarea "Hi, I am trying to complete the"
type textarea "x"
type textarea "Hi, I am trying to complete the C"
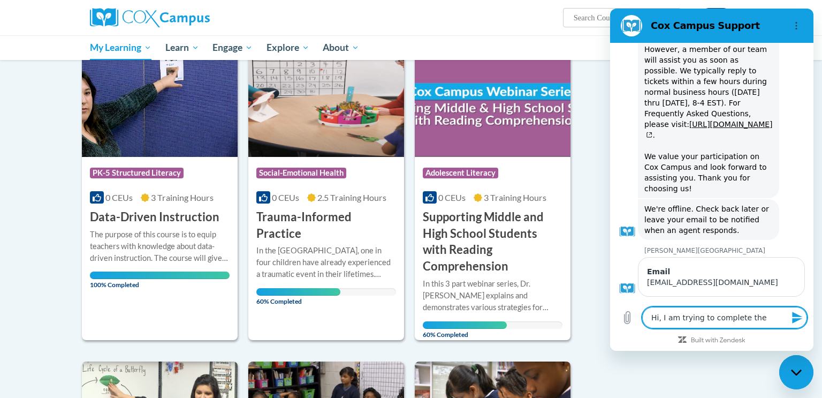
type textarea "x"
type textarea "Hi, I am trying to complete the Co"
type textarea "x"
type textarea "Hi, I am trying to complete the Cox"
type textarea "x"
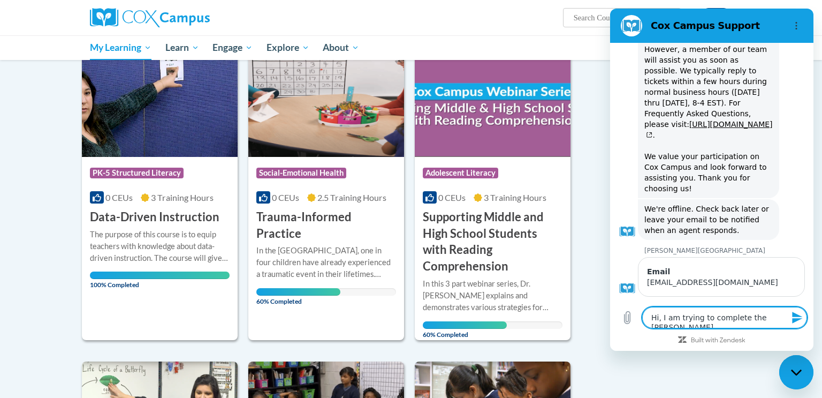
type textarea "Hi, I am trying to complete the Cox"
type textarea "x"
type textarea "Hi, I am trying to complete the Cox C"
type textarea "x"
type textarea "Hi, I am trying to complete the Cox Ca"
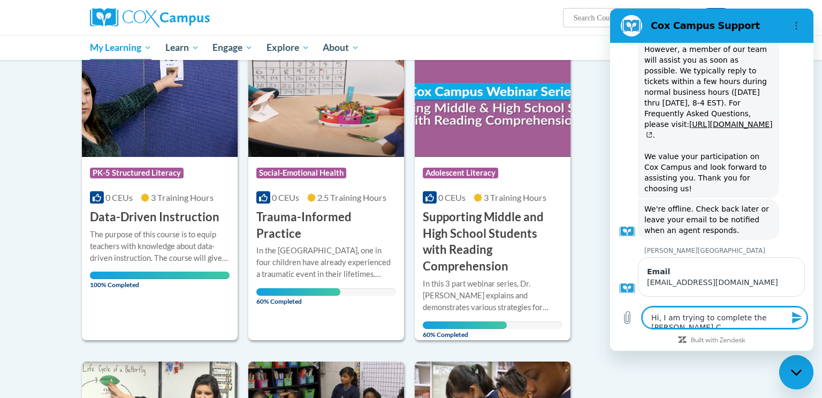
type textarea "x"
type textarea "Hi, I am trying to complete the Cox Cam"
type textarea "x"
type textarea "Hi, I am trying to complete the Cox Camp"
type textarea "x"
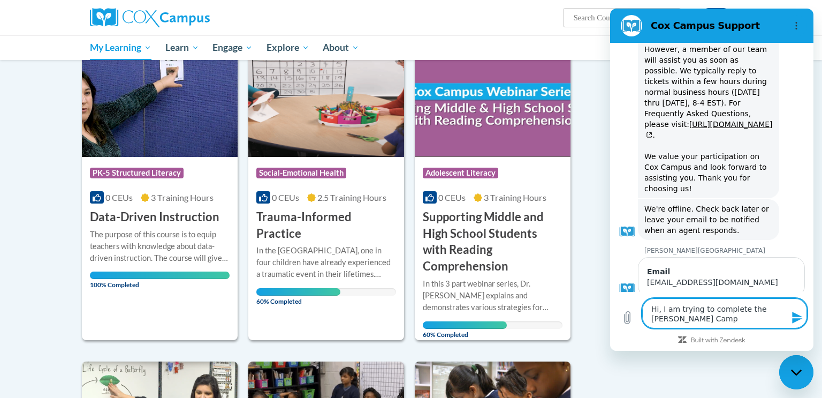
scroll to position [1, 0]
type textarea "Hi, I am trying to complete the Cox Campu"
type textarea "x"
type textarea "Hi, I am trying to complete the Cox Campus"
type textarea "x"
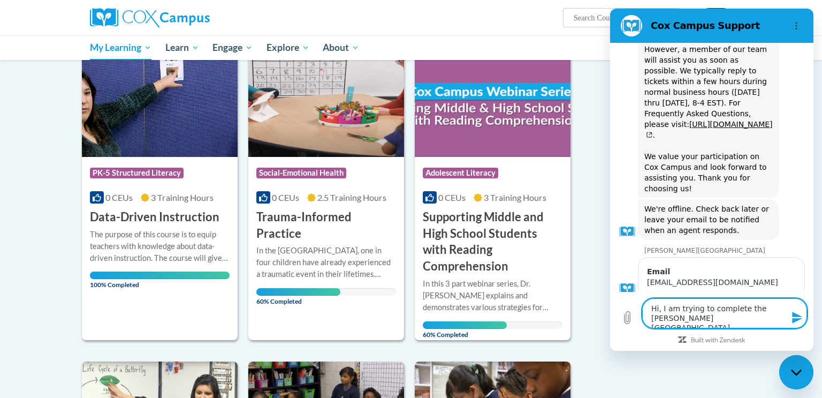
type textarea "Hi, I am trying to complete the Cox Campus"
type textarea "x"
type textarea "Hi, I am trying to complete the Cox Campus S"
type textarea "x"
type textarea "Hi, I am trying to complete the Cox Campus St"
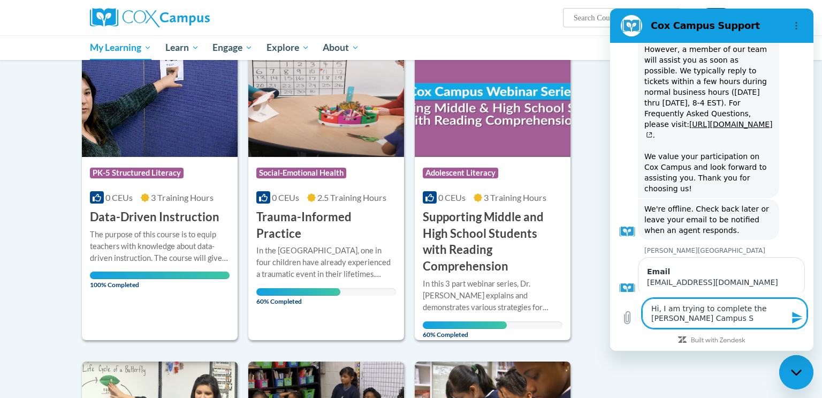
type textarea "x"
type textarea "Hi, I am trying to complete the Cox Campus Str"
type textarea "x"
type textarea "Hi, I am trying to complete the Cox Campus Stru"
type textarea "x"
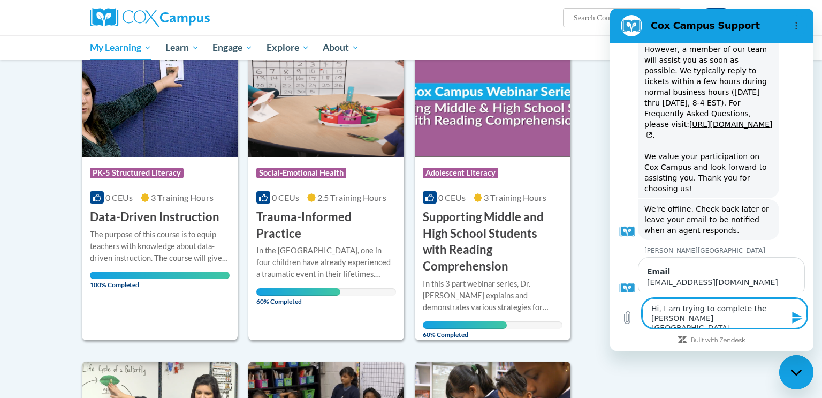
type textarea "Hi, I am trying to complete the Cox Campus Struc"
type textarea "x"
type textarea "Hi, I am trying to complete the Cox Campus Struct"
type textarea "x"
type textarea "Hi, I am trying to complete the Cox Campus Structu"
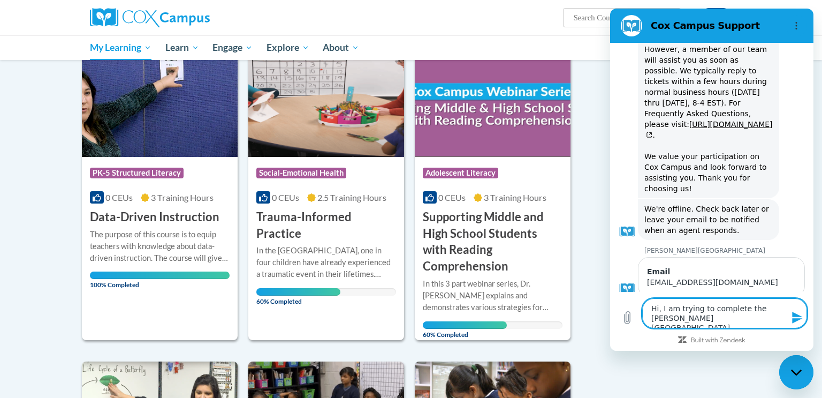
type textarea "x"
type textarea "Hi, I am trying to complete the Cox Campus Structur"
type textarea "x"
type textarea "Hi, I am trying to complete the Cox Campus Structure"
type textarea "x"
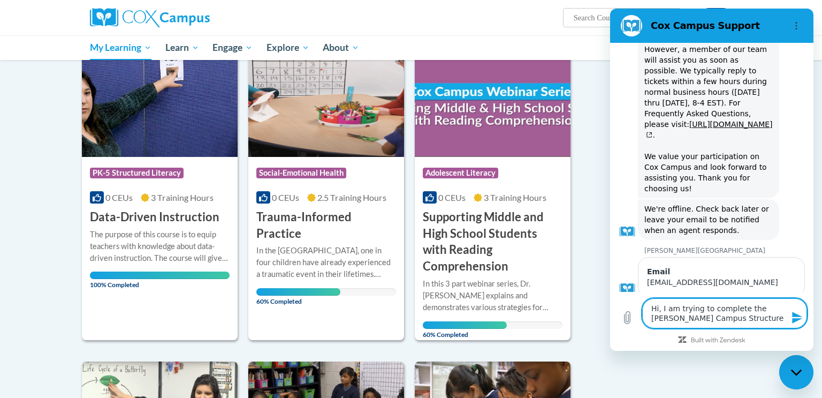
type textarea "Hi, I am trying to complete the Cox Campus Structured"
type textarea "x"
type textarea "Hi, I am trying to complete the Cox Campus Structured"
type textarea "x"
type textarea "Hi, I am trying to complete the Cox Campus Structured L"
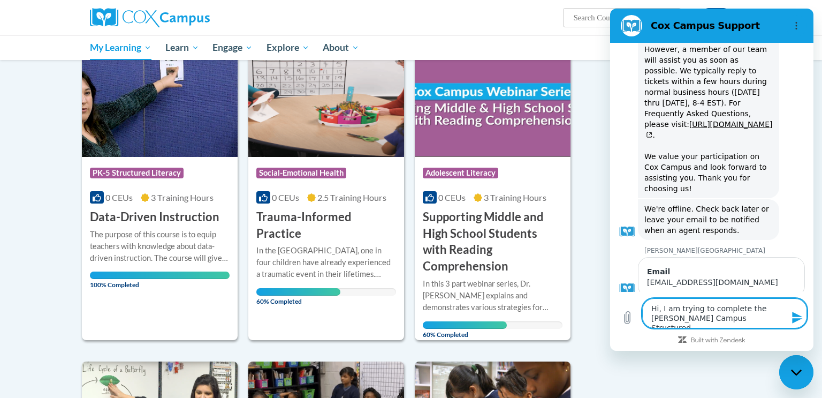
type textarea "x"
type textarea "Hi, I am trying to complete the Cox Campus Structured Lu"
type textarea "x"
type textarea "Hi, I am trying to complete the Cox Campus Structured Lut"
type textarea "x"
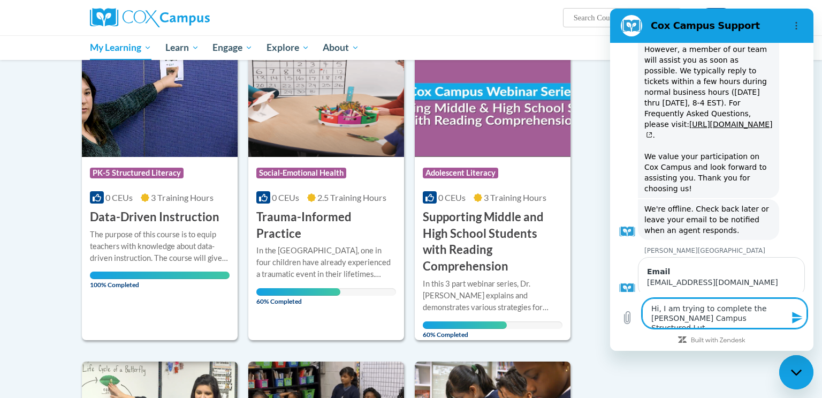
type textarea "Hi, I am trying to complete the Cox Campus Structured Lu"
type textarea "x"
type textarea "Hi, I am trying to complete the Cox Campus Structured L"
type textarea "x"
type textarea "Hi, I am trying to complete the Cox Campus Structured Li"
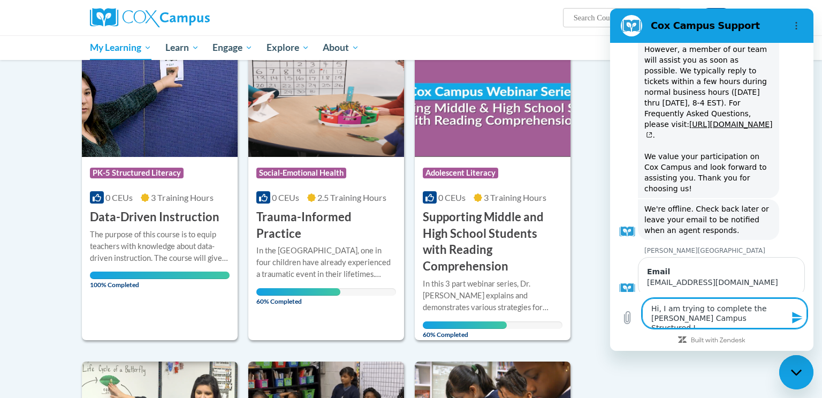
type textarea "x"
type textarea "Hi, I am trying to complete the Cox Campus Structured Lit"
type textarea "x"
type textarea "Hi, I am trying to complete the Cox Campus Structured Lite"
type textarea "x"
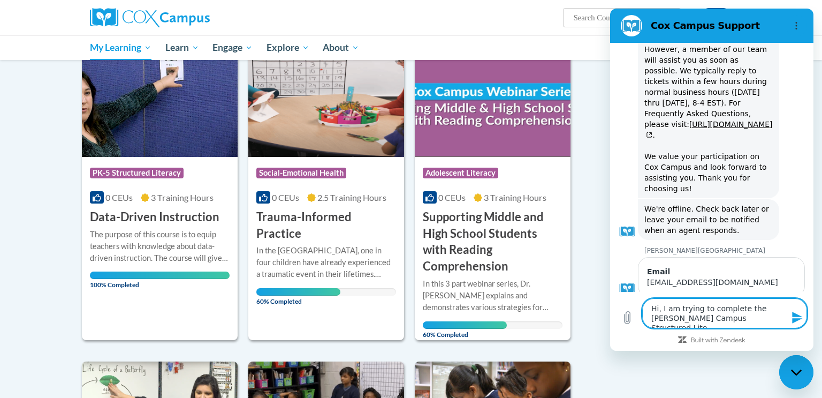
type textarea "Hi, I am trying to complete the Cox Campus Structured Liter"
type textarea "x"
type textarea "Hi, I am trying to complete the Cox Campus Structured Litera"
type textarea "x"
type textarea "Hi, I am trying to complete the Cox Campus Structured Literar"
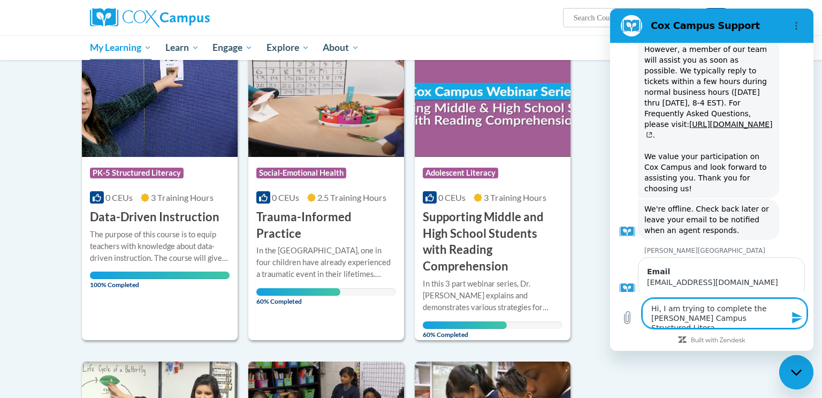
type textarea "x"
type textarea "Hi, I am trying to complete the Cox Campus Structured Literary"
type textarea "x"
type textarea "Hi, I am trying to complete the Cox Campus Structured Literary"
type textarea "x"
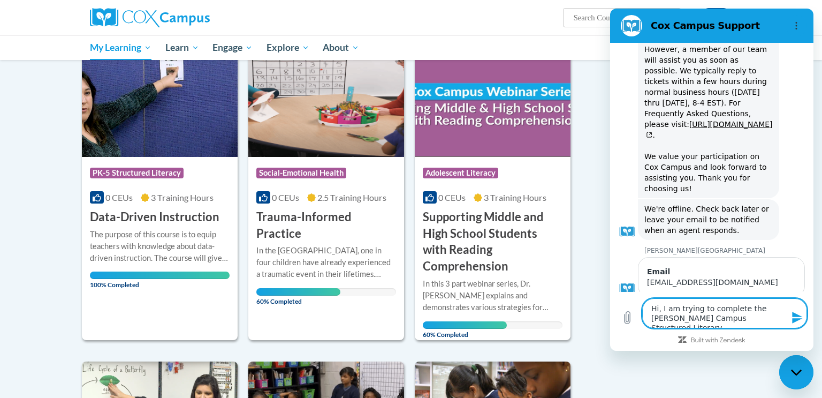
type textarea "Hi, I am trying to complete the Cox Campus Structured Literary C"
type textarea "x"
type textarea "Hi, I am trying to complete the Cox Campus Structured Literary Ce"
type textarea "x"
type textarea "Hi, I am trying to complete the Cox Campus Structured Literary Cer"
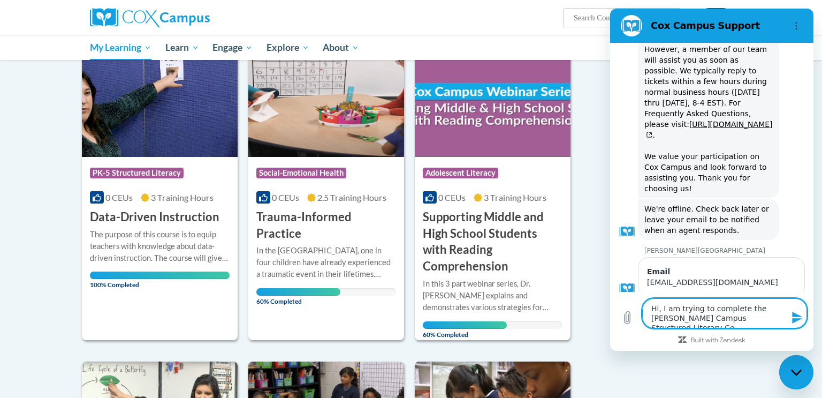
type textarea "x"
type textarea "Hi, I am trying to complete the Cox Campus Structured Literary Cert"
type textarea "x"
type textarea "Hi, I am trying to complete the Cox Campus Structured Literary Certf"
type textarea "x"
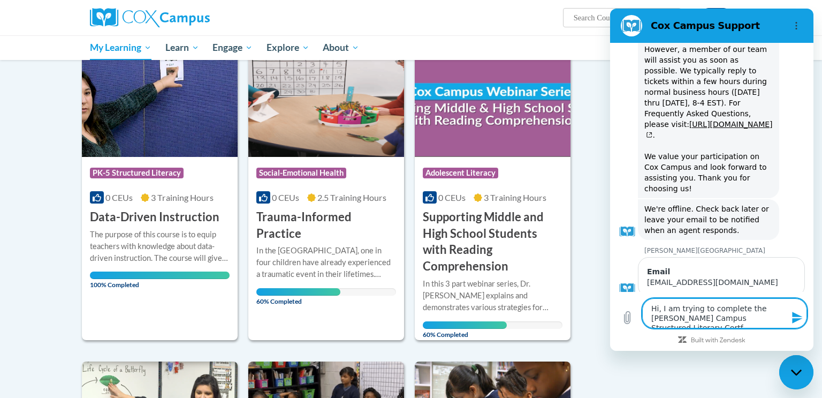
type textarea "Hi, I am trying to complete the Cox Campus Structured Literary Certfi"
type textarea "x"
type textarea "Hi, I am trying to complete the Cox Campus Structured Literary Certfic"
type textarea "x"
type textarea "Hi, I am trying to complete the Cox Campus Structured Literary Certfici"
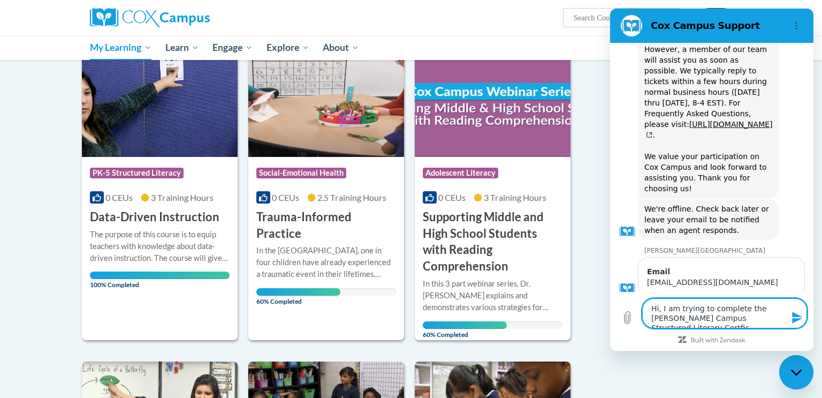
type textarea "x"
type textarea "Hi, I am trying to complete the Cox Campus Structured Literary Certficia"
type textarea "x"
type textarea "Hi, I am trying to complete the Cox Campus Structured Literary Certficiat"
type textarea "x"
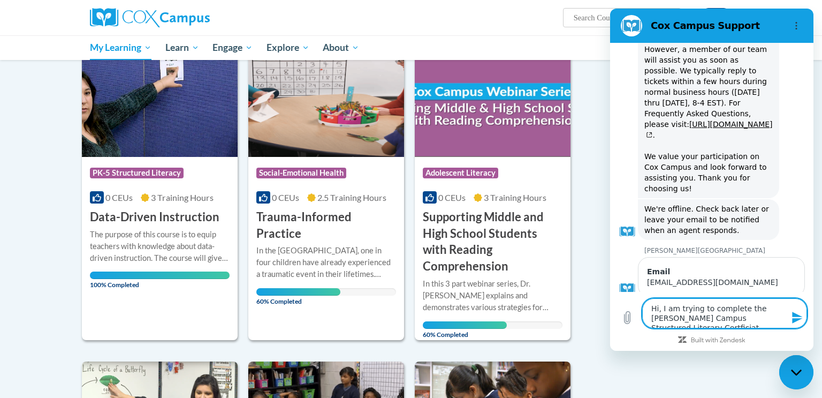
type textarea "Hi, I am trying to complete the Cox Campus Structured Literary Certficiati"
type textarea "x"
type textarea "Hi, I am trying to complete the Cox Campus Structured Literary Certficiatio"
type textarea "x"
type textarea "Hi, I am trying to complete the Cox Campus Structured Literary Certficiation"
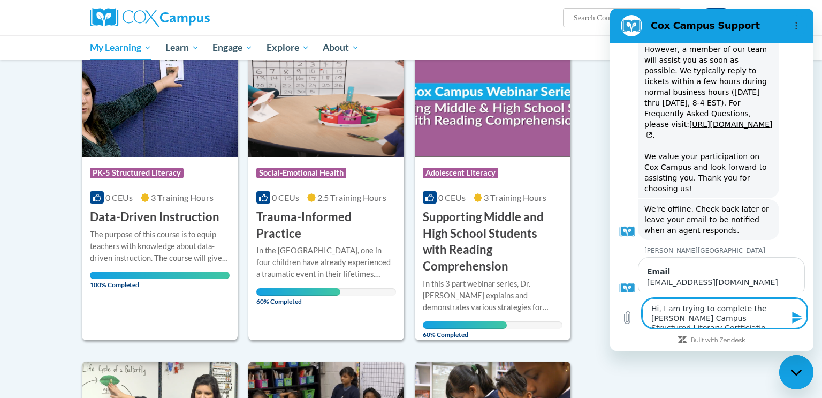
type textarea "x"
type textarea "Hi, I am trying to complete the Cox Campus Structured Literary CertficiationE"
type textarea "x"
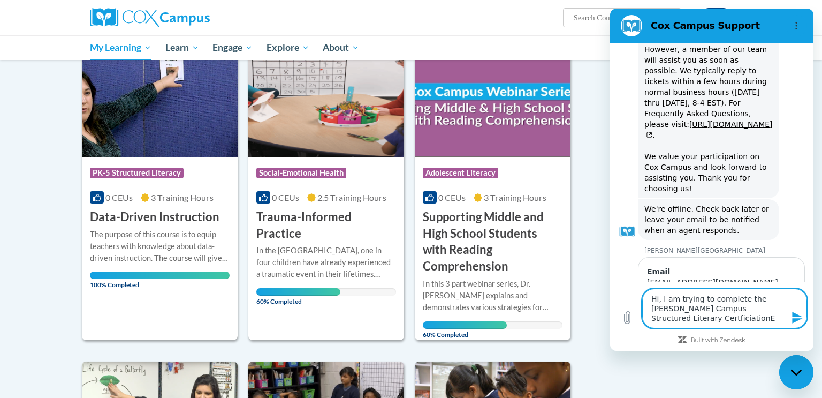
type textarea "Hi, I am trying to complete the Cox Campus Structured Literary Certficiation"
type textarea "x"
type textarea "Hi, I am trying to complete the Cox Campus Structured Literary Certficiation"
type textarea "x"
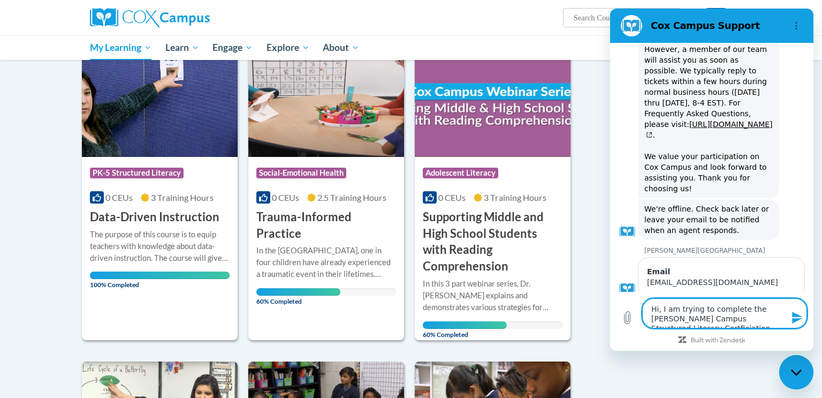
type textarea "Hi, I am trying to complete the Cox Campus Structured Literary Certficiation E"
type textarea "x"
type textarea "Hi, I am trying to complete the Cox Campus Structured Literary Certficiation Ex"
type textarea "x"
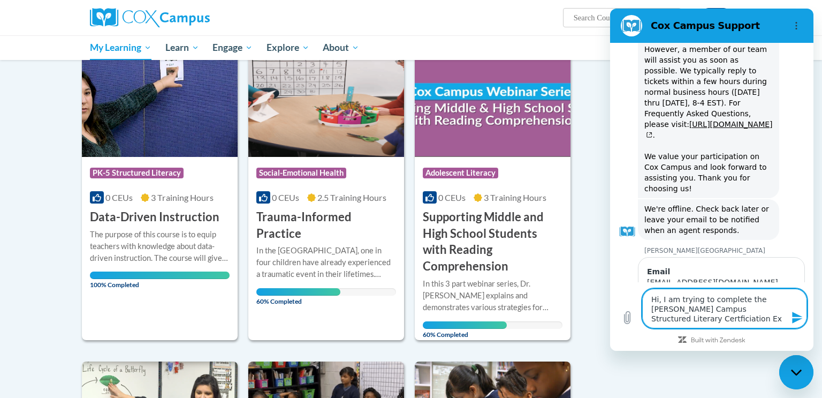
type textarea "Hi, I am trying to complete the Cox Campus Structured Literary Certficiation Exa"
type textarea "x"
type textarea "Hi, I am trying to complete the Cox Campus Structured Literary Certficiation Ex…"
type textarea "x"
type textarea "Hi, I am trying to complete the Cox Campus Structured Literary Certficiation Ex…"
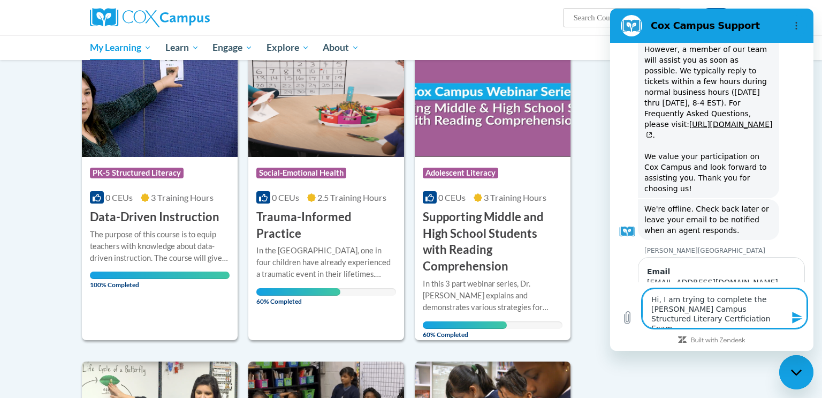
type textarea "x"
type textarea "Hi, I am trying to complete the Cox Campus Structured Literary Certficiation Ex…"
type textarea "x"
type textarea "Hi, I am trying to complete the Cox Campus Structured Literary Certficiation Ex…"
type textarea "x"
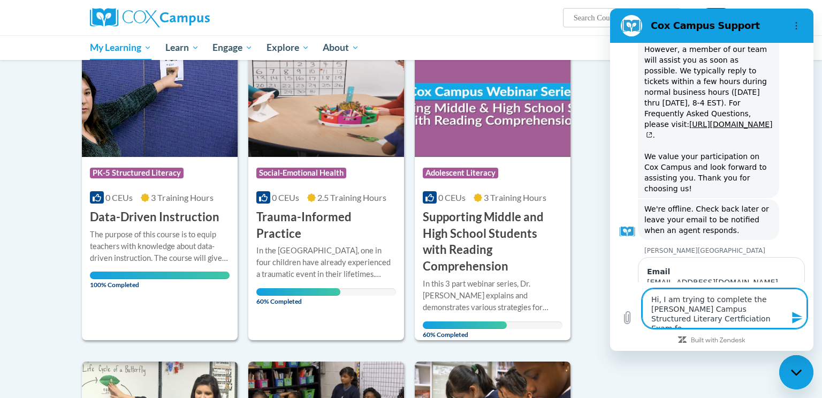
type textarea "Hi, I am trying to complete the Cox Campus Structured Literary Certficiation Ex…"
type textarea "x"
type textarea "Hi, I am trying to complete the Cox Campus Structured Literary Certficiation Ex…"
type textarea "x"
type textarea "Hi, I am trying to complete the Cox Campus Structured Literary Certficiation Ex…"
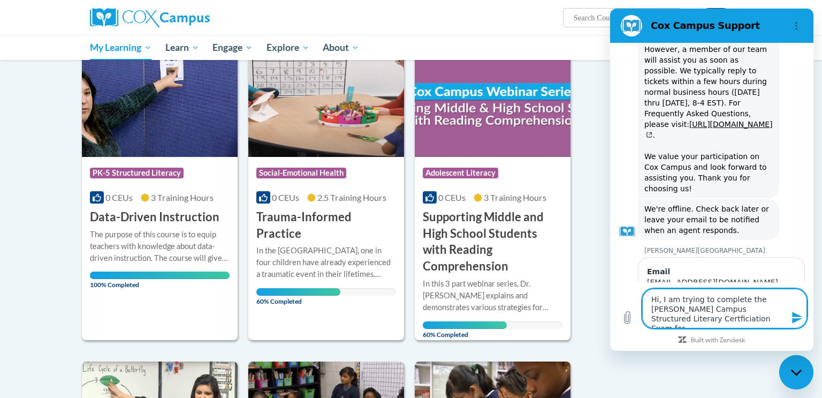
type textarea "x"
type textarea "Hi, I am trying to complete the Cox Campus Structured Literary Certficiation Ex…"
type textarea "x"
type textarea "Hi, I am trying to complete the Cox Campus Structured Literary Certficiation Ex…"
type textarea "x"
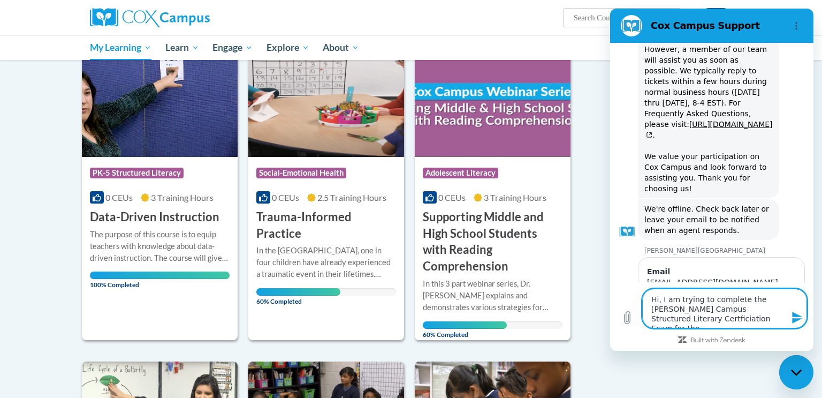
type textarea "Hi, I am trying to complete the Cox Campus Structured Literary Certficiation Ex…"
type textarea "x"
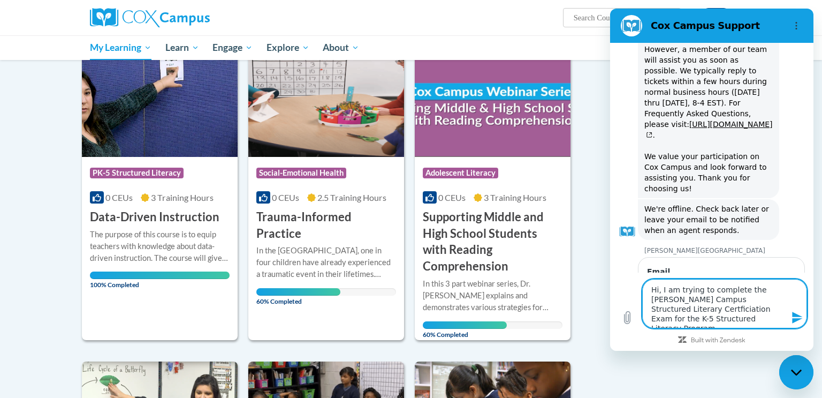
click at [760, 299] on textarea "Hi, I am trying to complete the Cox Campus Structured Literary Certficiation Ex…" at bounding box center [724, 303] width 165 height 49
click at [697, 316] on textarea "Hi, I am trying to complete the Cox Campus Structured Literary Certification Ex…" at bounding box center [724, 303] width 165 height 49
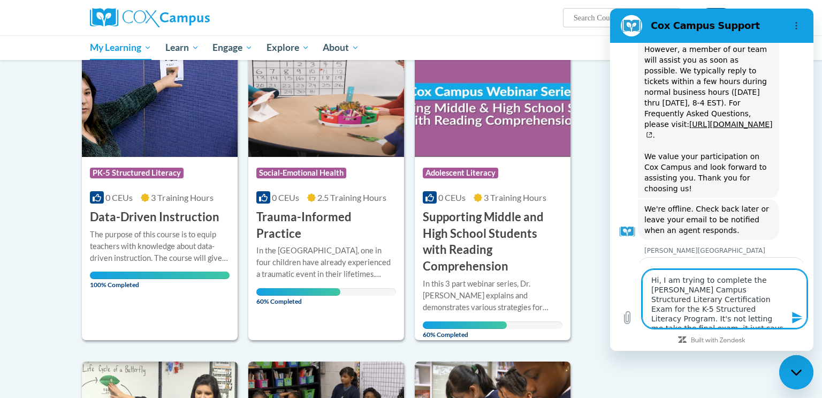
scroll to position [4, 0]
click at [795, 313] on icon "Send message" at bounding box center [797, 318] width 10 height 12
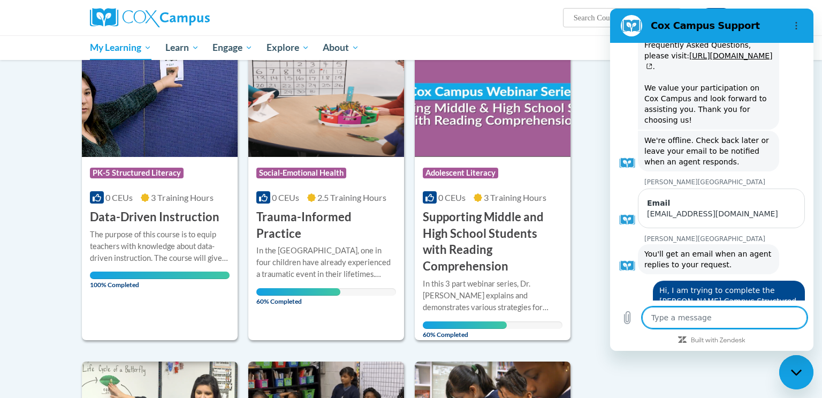
scroll to position [0, 0]
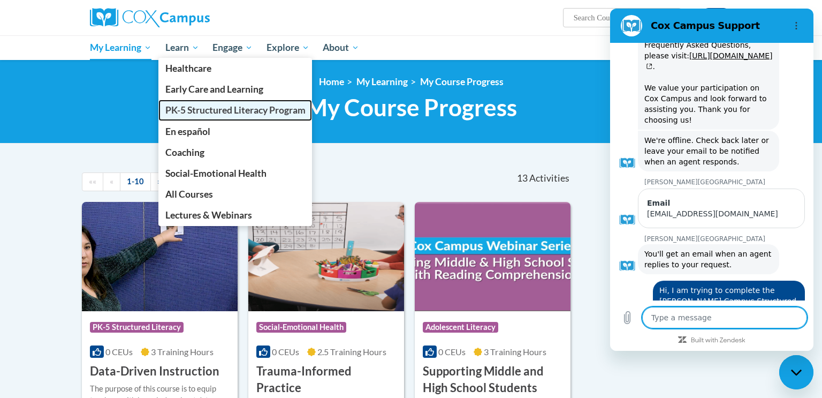
click at [195, 111] on span "PK-5 Structured Literacy Program" at bounding box center [235, 109] width 140 height 11
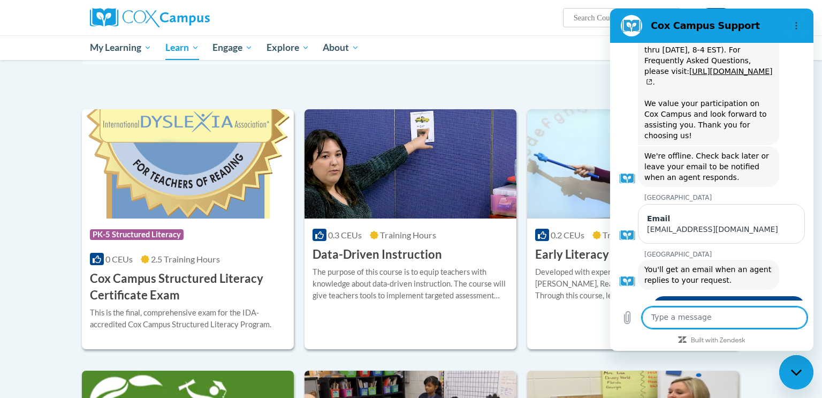
scroll to position [298, 0]
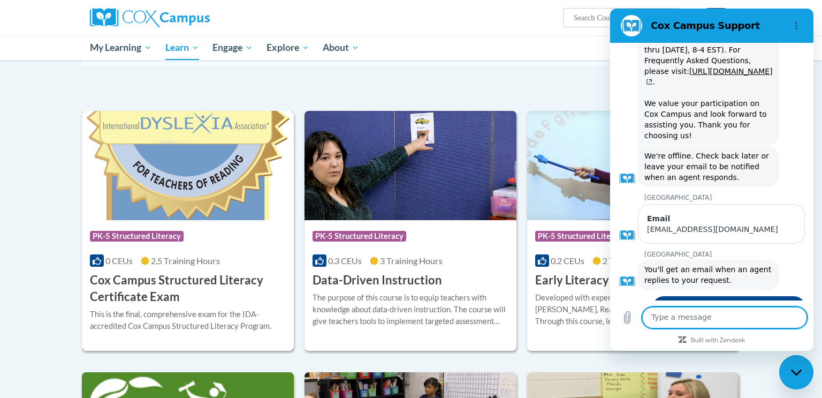
click at [230, 187] on img at bounding box center [188, 165] width 212 height 109
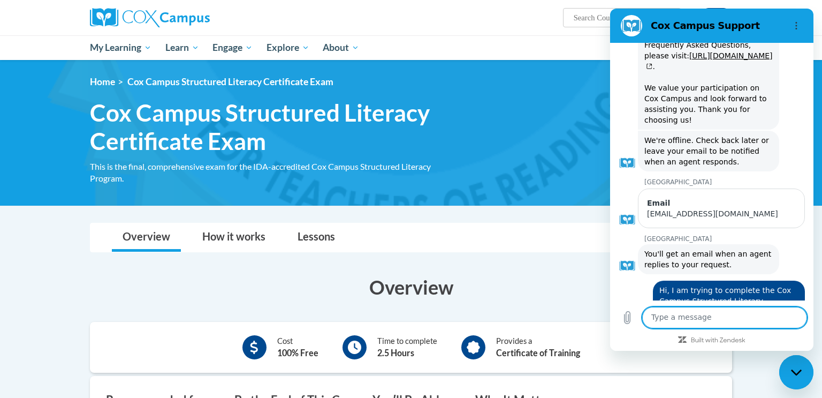
click at [783, 364] on div "Close messaging window" at bounding box center [797, 372] width 32 height 32
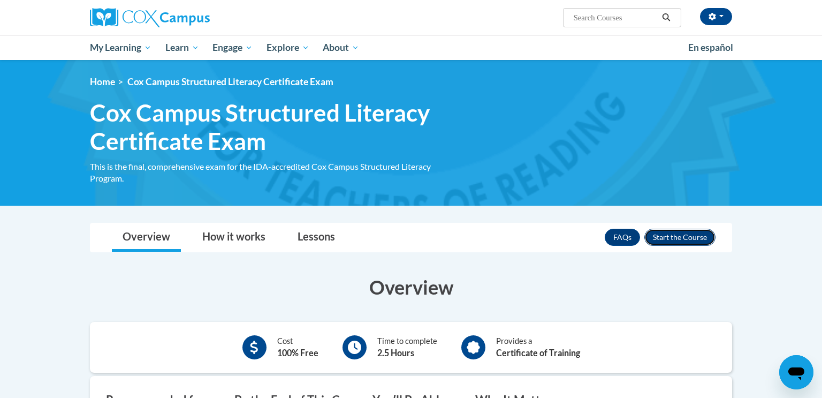
click at [677, 245] on button "Enroll" at bounding box center [680, 237] width 71 height 17
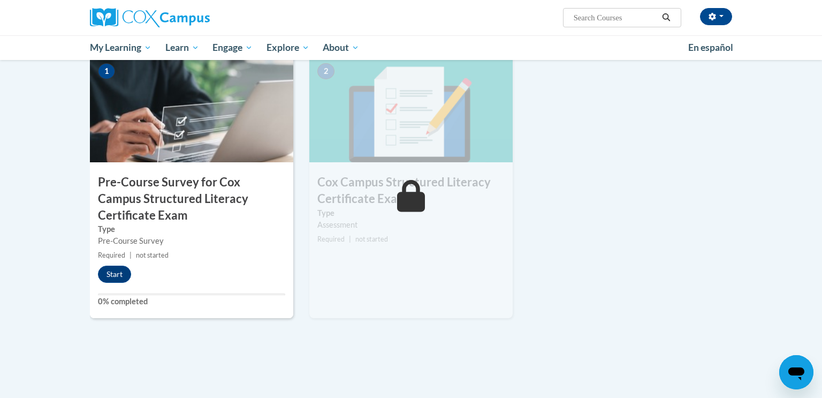
scroll to position [268, 0]
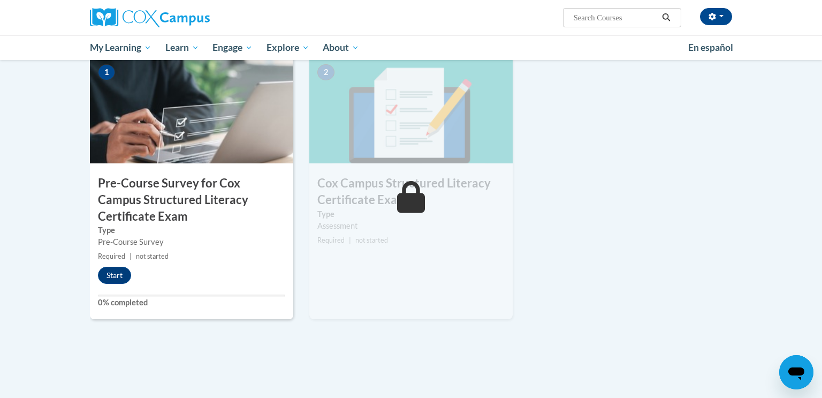
click at [111, 265] on div "1 Pre-Course Survey for [PERSON_NAME] Campus Structured Literacy Certificate Ex…" at bounding box center [191, 187] width 203 height 263
click at [112, 272] on button "Start" at bounding box center [114, 275] width 33 height 17
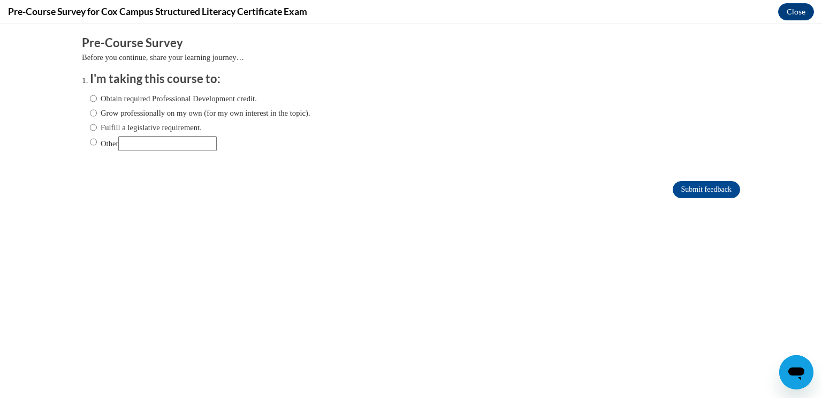
scroll to position [0, 0]
click at [105, 124] on label "Fulfill a legislative requirement." at bounding box center [146, 128] width 112 height 12
click at [97, 124] on input "Fulfill a legislative requirement." at bounding box center [93, 128] width 7 height 12
radio input "true"
click at [691, 187] on input "Submit feedback" at bounding box center [706, 189] width 67 height 17
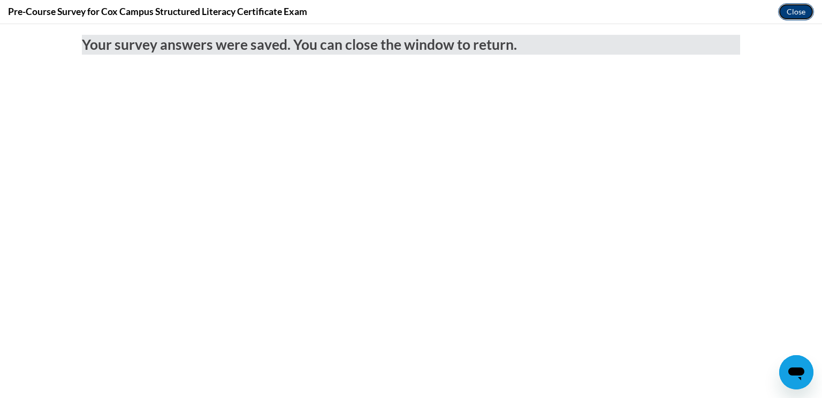
click at [791, 7] on button "Close" at bounding box center [796, 11] width 36 height 17
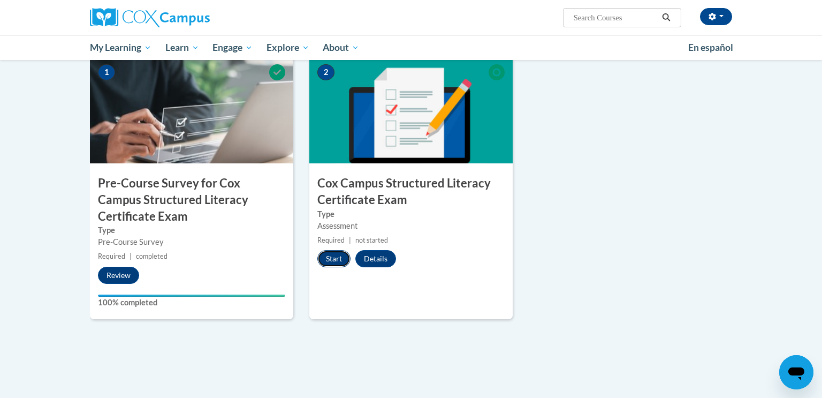
click at [336, 258] on button "Start" at bounding box center [333, 258] width 33 height 17
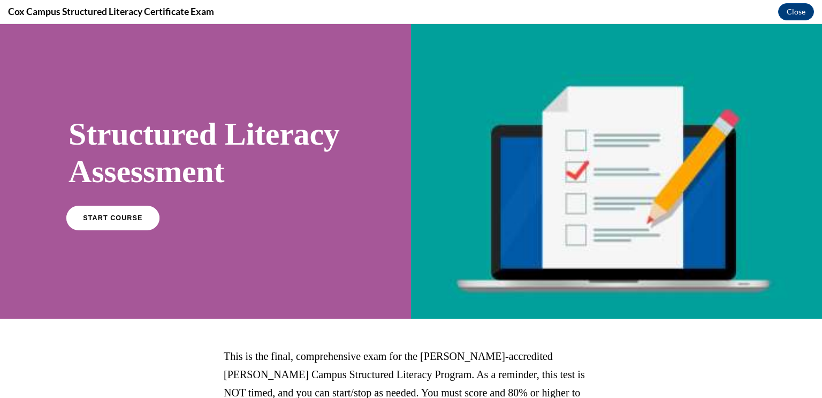
click at [142, 230] on link "START COURSE" at bounding box center [112, 217] width 93 height 25
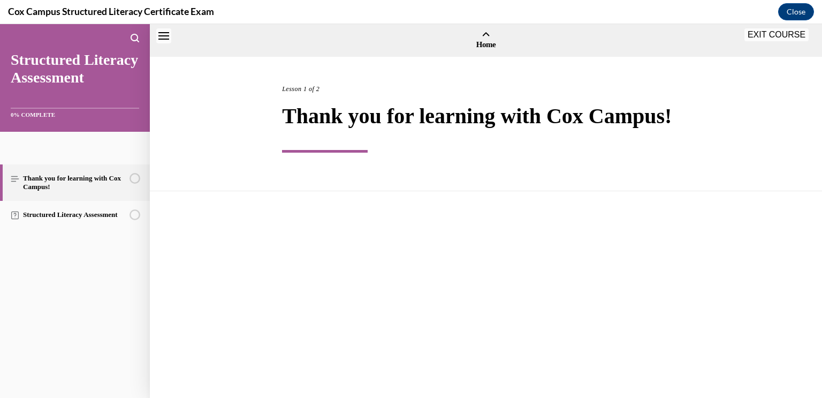
scroll to position [33, 0]
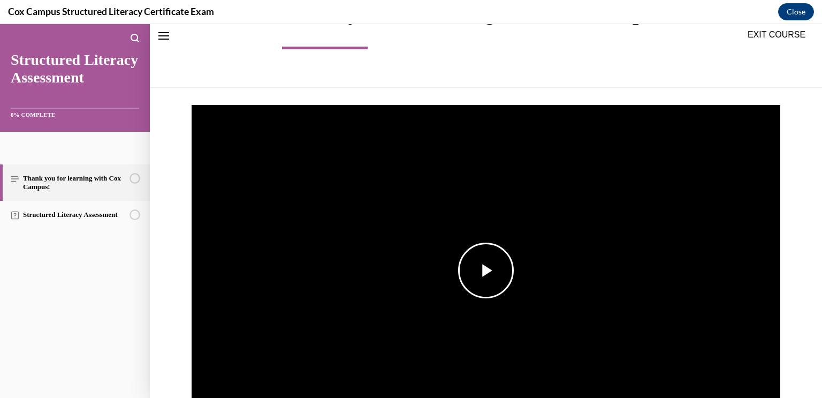
click at [486, 270] on span "Video player" at bounding box center [486, 270] width 0 height 0
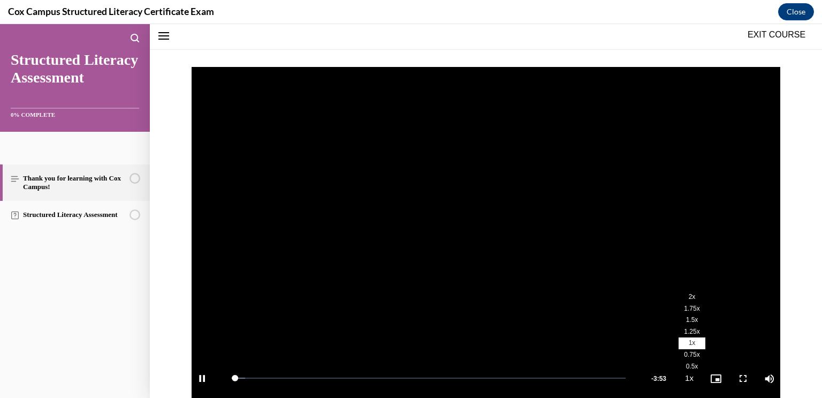
click at [691, 300] on span "2x" at bounding box center [692, 296] width 7 height 7
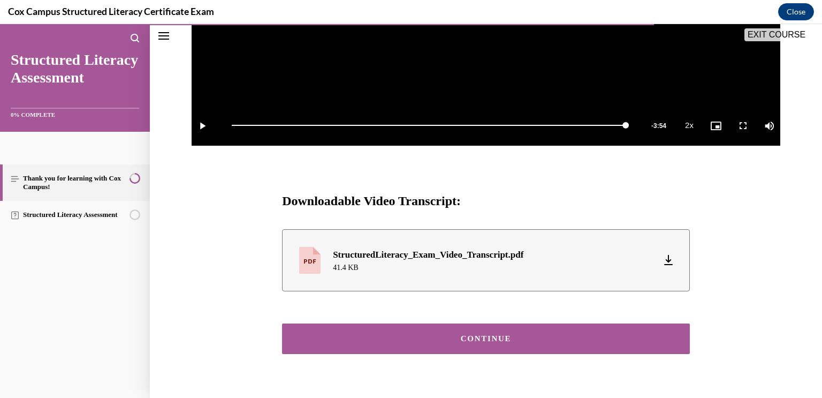
scroll to position [416, 0]
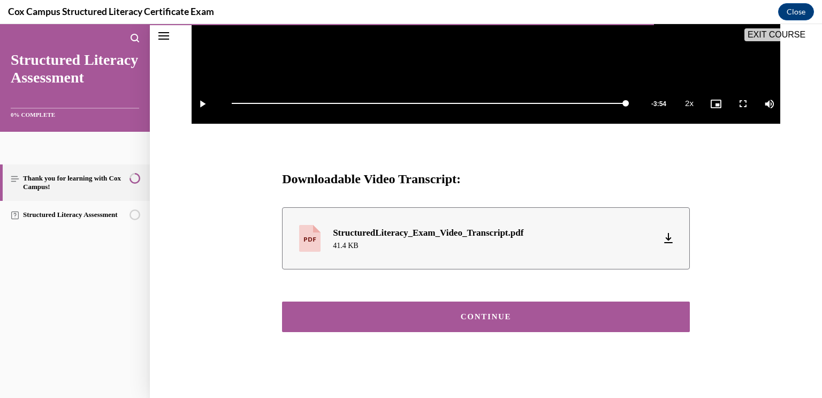
click at [511, 304] on button "CONTINUE" at bounding box center [486, 316] width 408 height 31
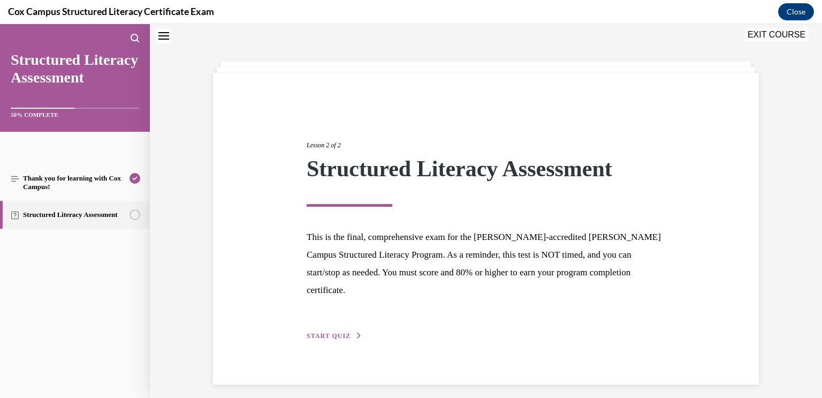
scroll to position [34, 0]
click at [335, 305] on div "Lesson 2 of 2 Structured Literacy Assessment This is the final, comprehensive e…" at bounding box center [486, 228] width 375 height 226
click at [335, 330] on button "START QUIZ" at bounding box center [335, 335] width 56 height 10
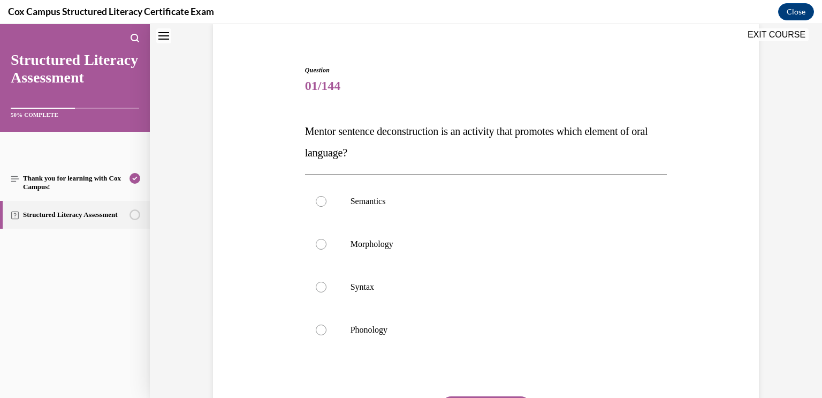
scroll to position [91, 0]
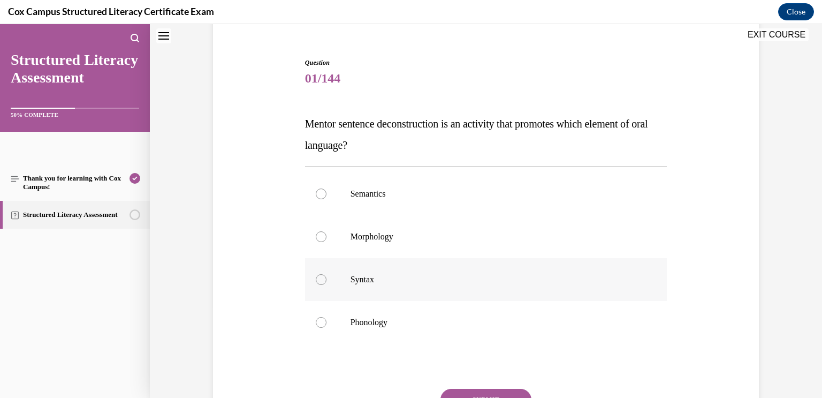
click at [390, 294] on label "Syntax" at bounding box center [486, 279] width 362 height 43
click at [327, 285] on input "Syntax" at bounding box center [321, 279] width 11 height 11
radio input "true"
click at [471, 389] on button "SUBMIT" at bounding box center [486, 399] width 91 height 21
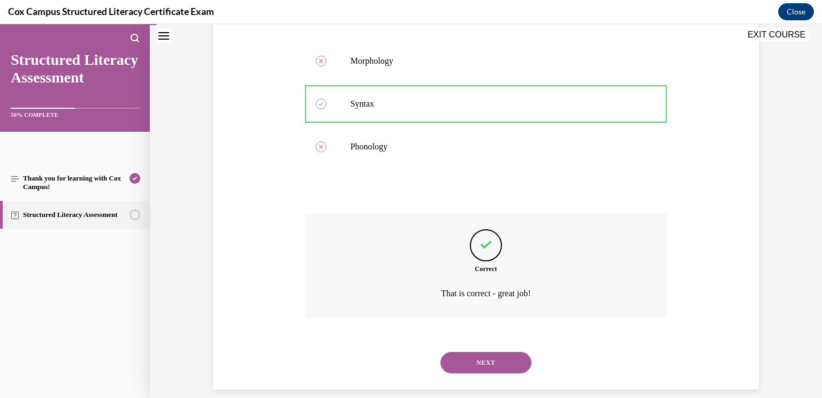
scroll to position [279, 0]
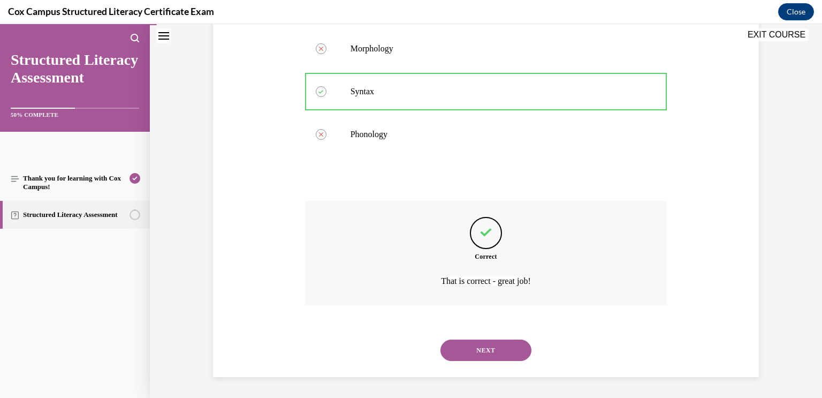
click at [467, 354] on button "NEXT" at bounding box center [486, 349] width 91 height 21
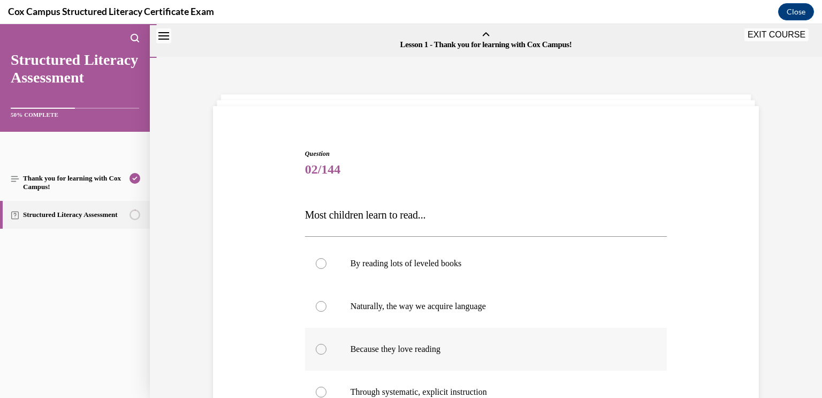
scroll to position [81, 0]
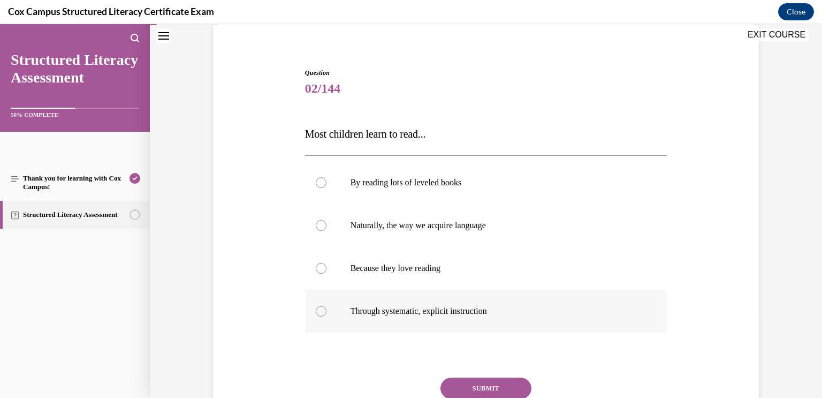
click at [479, 315] on span "Through systematic, explicit instruction" at bounding box center [419, 310] width 137 height 9
click at [327, 315] on input "Through systematic, explicit instruction" at bounding box center [321, 311] width 11 height 11
radio input "true"
click at [483, 386] on button "SUBMIT" at bounding box center [486, 387] width 91 height 21
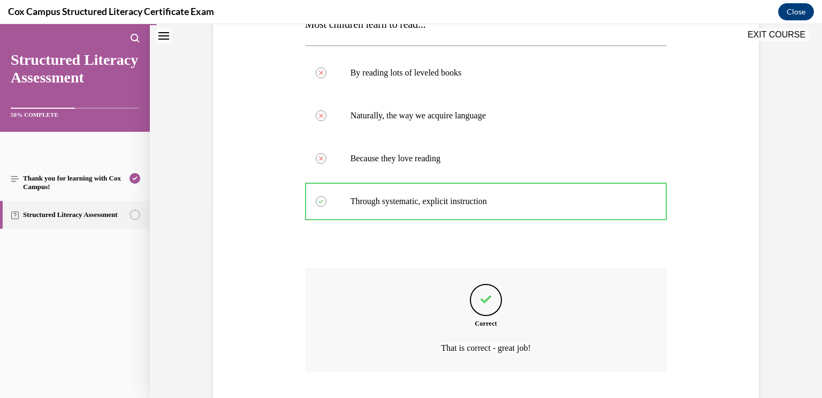
scroll to position [258, 0]
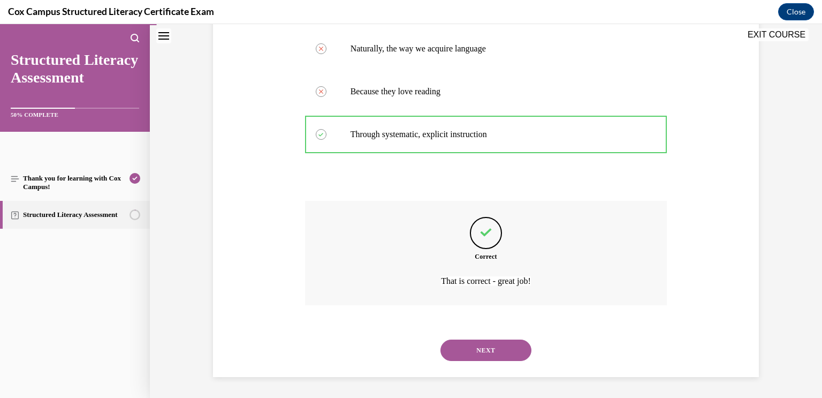
click at [485, 349] on button "NEXT" at bounding box center [486, 349] width 91 height 21
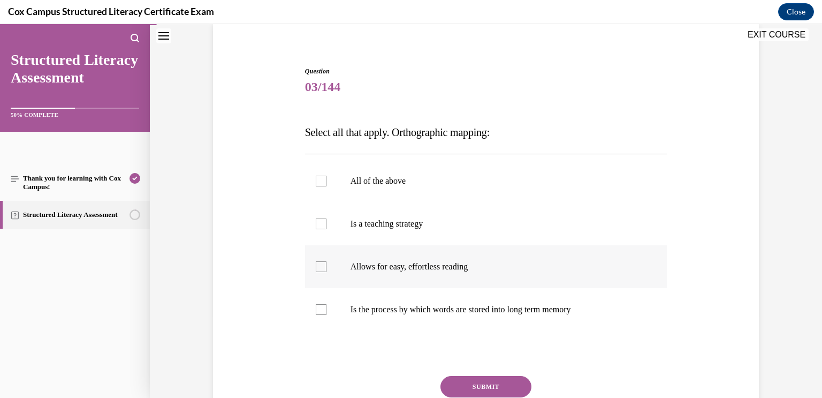
scroll to position [84, 0]
click at [484, 275] on label "Allows for easy, effortless reading" at bounding box center [486, 265] width 362 height 43
click at [327, 270] on input "Allows for easy, effortless reading" at bounding box center [321, 265] width 11 height 11
checkbox input "true"
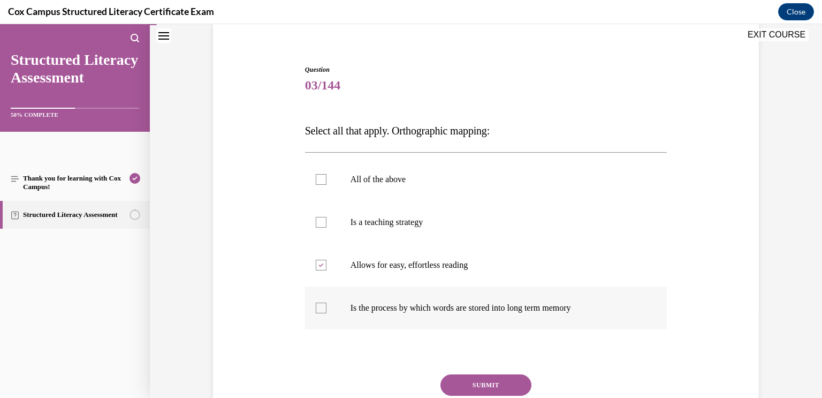
click at [483, 322] on label "Is the process by which words are stored into long term memory" at bounding box center [486, 307] width 362 height 43
click at [327, 313] on input "Is the process by which words are stored into long term memory" at bounding box center [321, 308] width 11 height 11
checkbox input "true"
click at [487, 379] on button "SUBMIT" at bounding box center [486, 384] width 91 height 21
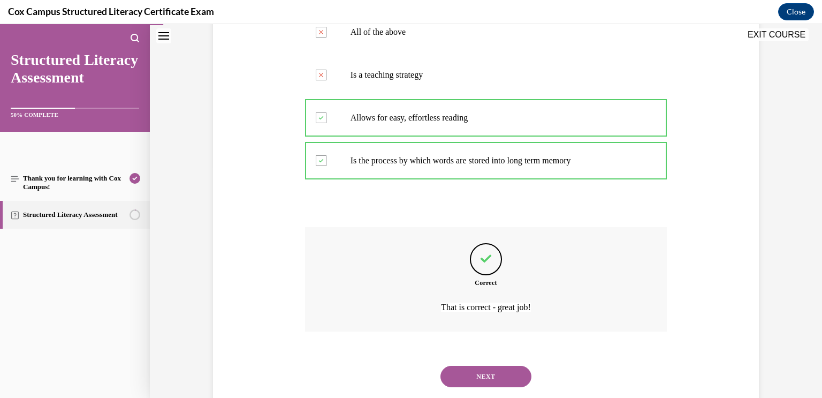
scroll to position [258, 0]
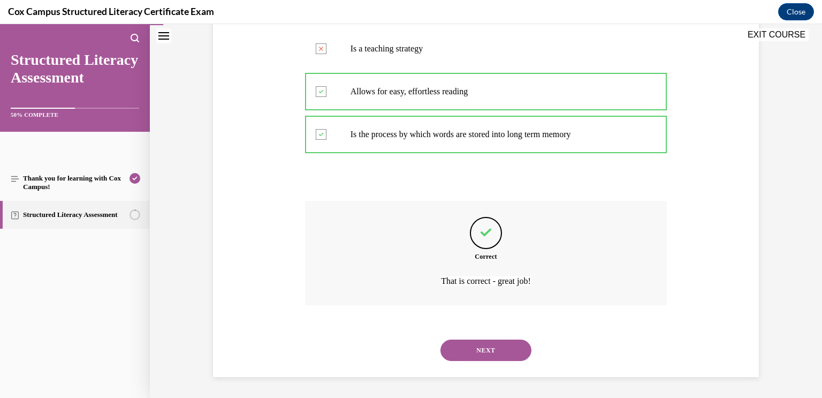
click at [482, 346] on button "NEXT" at bounding box center [486, 349] width 91 height 21
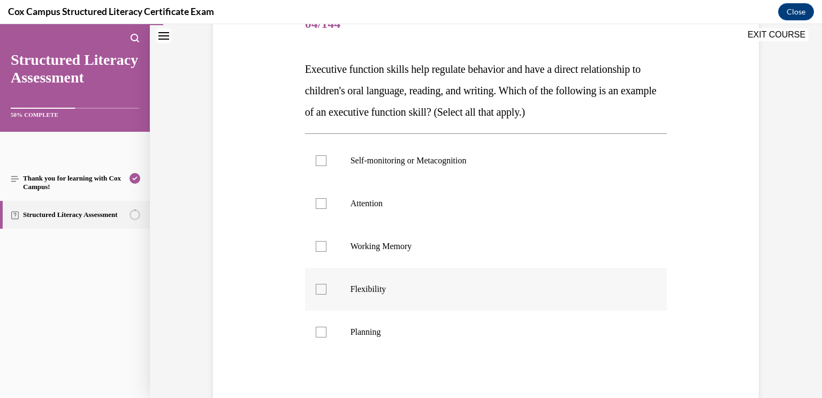
scroll to position [163, 0]
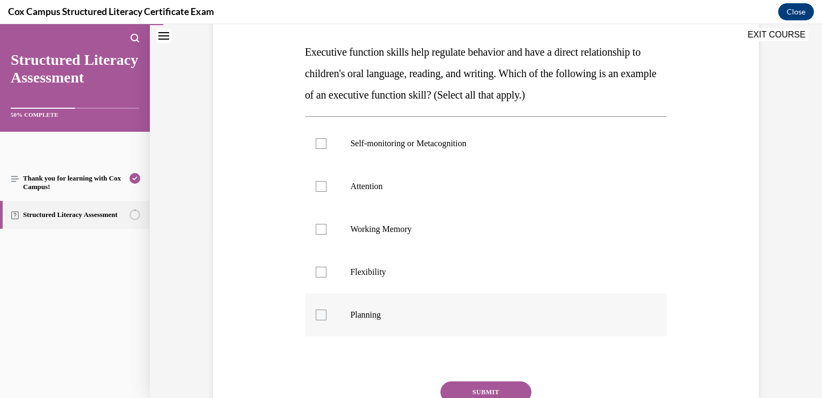
click at [408, 303] on label "Planning" at bounding box center [486, 314] width 362 height 43
click at [327, 309] on input "Planning" at bounding box center [321, 314] width 11 height 11
checkbox input "true"
click at [405, 263] on label "Flexibility" at bounding box center [486, 272] width 362 height 43
click at [327, 267] on input "Flexibility" at bounding box center [321, 272] width 11 height 11
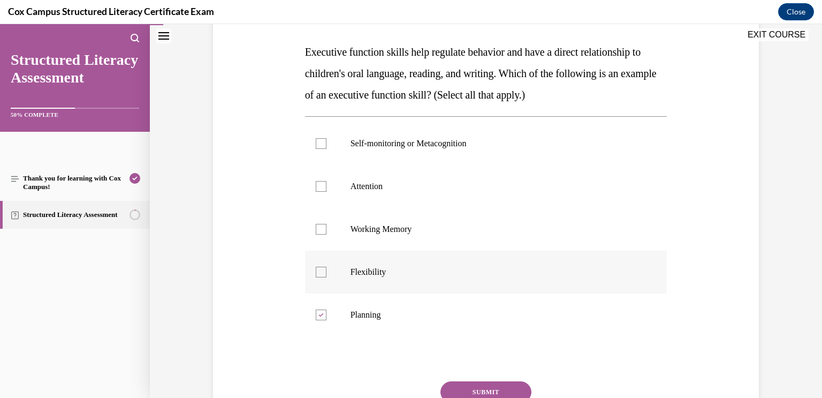
checkbox input "true"
click at [403, 237] on label "Working Memory" at bounding box center [486, 229] width 362 height 43
click at [327, 235] on input "Working Memory" at bounding box center [321, 229] width 11 height 11
checkbox input "true"
click at [404, 195] on label "Attention" at bounding box center [486, 186] width 362 height 43
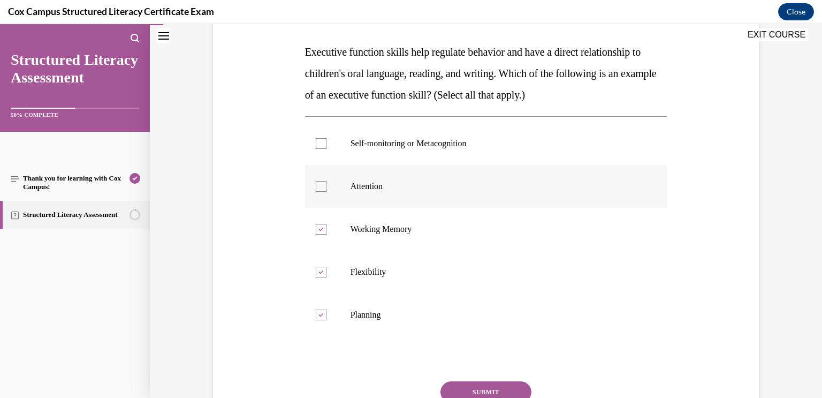
click at [327, 192] on input "Attention" at bounding box center [321, 186] width 11 height 11
checkbox input "true"
click at [422, 146] on p "Self-monitoring or Metacognition" at bounding box center [496, 143] width 290 height 11
click at [327, 146] on input "Self-monitoring or Metacognition" at bounding box center [321, 143] width 11 height 11
checkbox input "true"
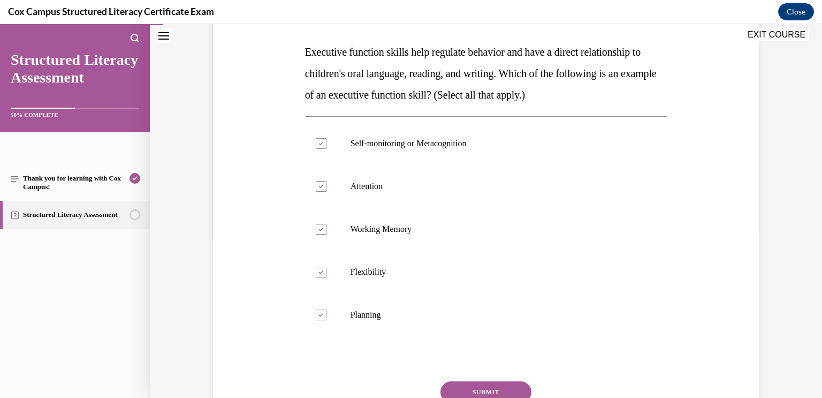
click at [467, 379] on div "Question 04/144 Executive function skills help regulate behavior and have a dir…" at bounding box center [486, 227] width 362 height 483
click at [468, 385] on button "SUBMIT" at bounding box center [486, 391] width 91 height 21
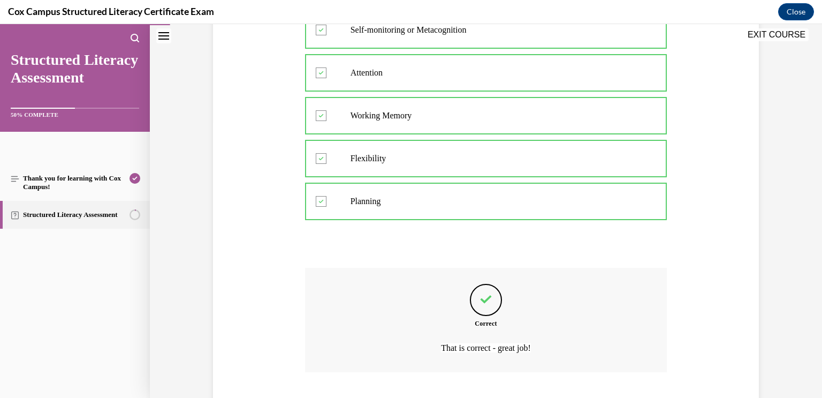
scroll to position [343, 0]
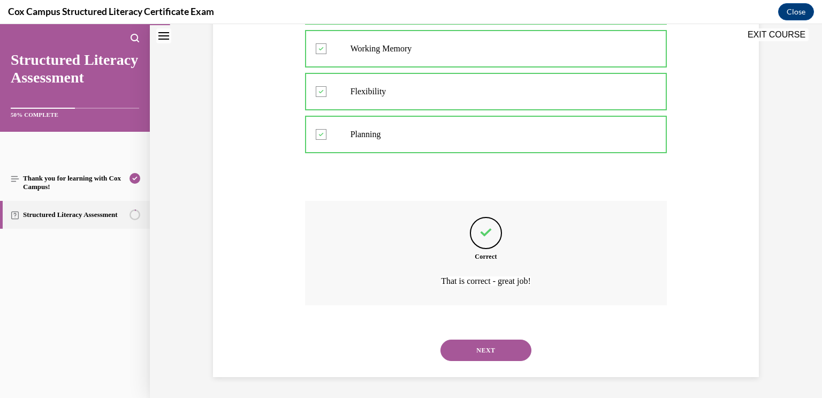
click at [472, 356] on button "NEXT" at bounding box center [486, 349] width 91 height 21
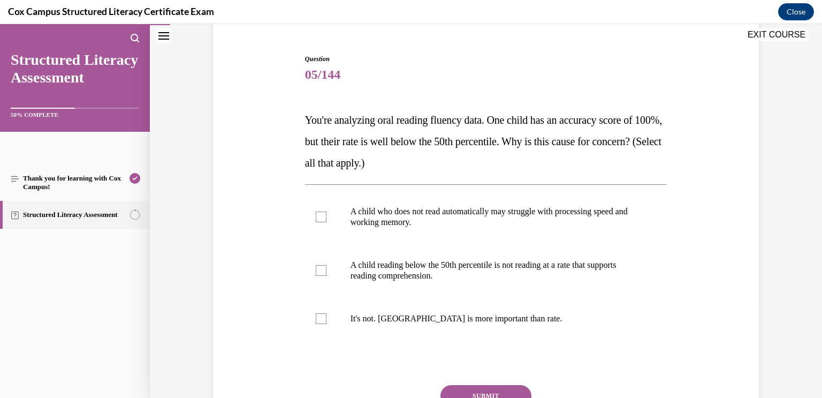
scroll to position [107, 0]
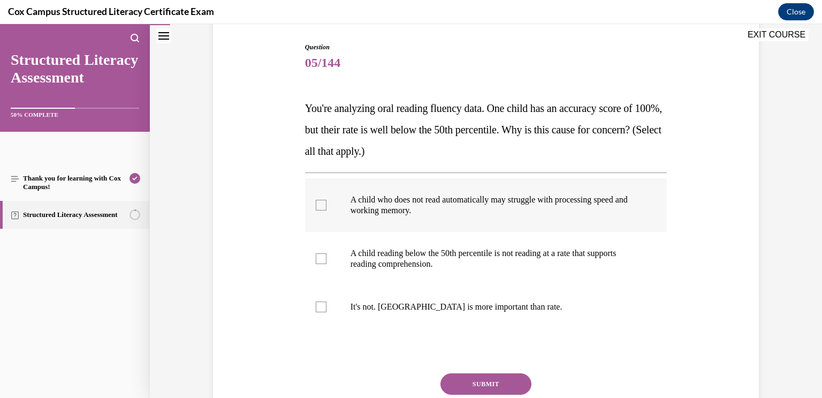
click at [477, 221] on label "A child who does not read automatically may struggle with processing speed and …" at bounding box center [486, 205] width 362 height 54
click at [327, 210] on input "A child who does not read automatically may struggle with processing speed and …" at bounding box center [321, 205] width 11 height 11
checkbox input "true"
click at [475, 238] on label "A child reading below the 50th percentile is not reading at a rate that support…" at bounding box center [486, 259] width 362 height 54
click at [327, 253] on input "A child reading below the 50th percentile is not reading at a rate that support…" at bounding box center [321, 258] width 11 height 11
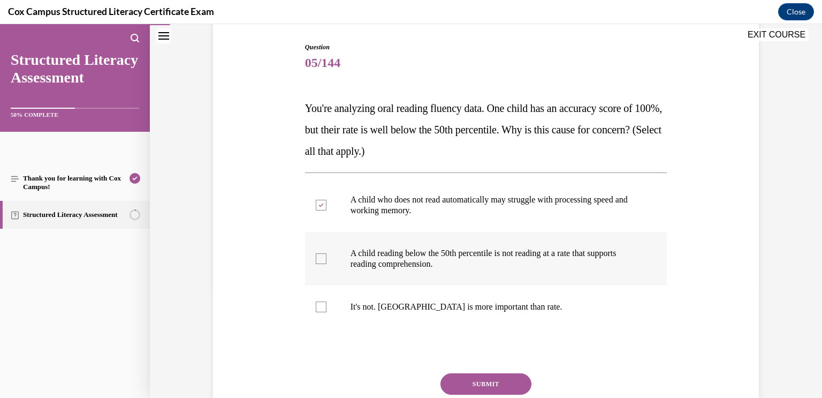
checkbox input "true"
click at [481, 378] on button "SUBMIT" at bounding box center [486, 383] width 91 height 21
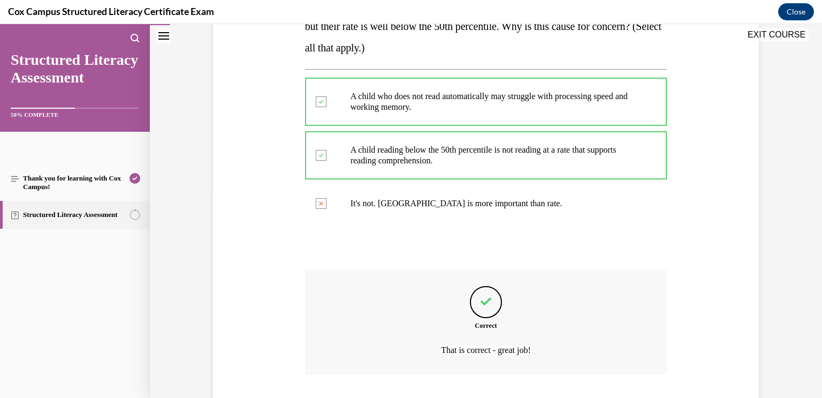
scroll to position [279, 0]
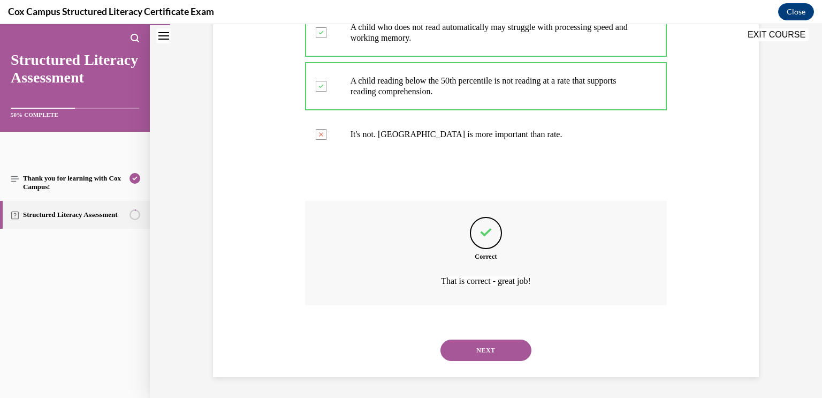
click at [486, 353] on button "NEXT" at bounding box center [486, 349] width 91 height 21
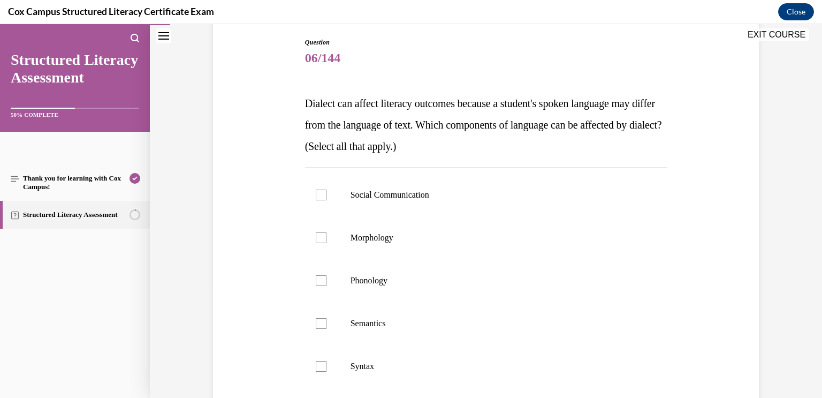
scroll to position [102, 0]
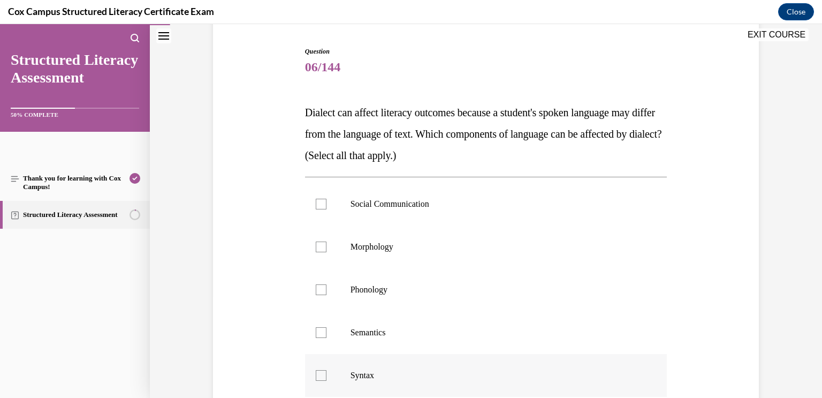
click at [443, 371] on p "Syntax" at bounding box center [496, 375] width 290 height 11
click at [327, 371] on input "Syntax" at bounding box center [321, 375] width 11 height 11
checkbox input "true"
click at [442, 344] on label "Semantics" at bounding box center [486, 332] width 362 height 43
click at [327, 338] on input "Semantics" at bounding box center [321, 332] width 11 height 11
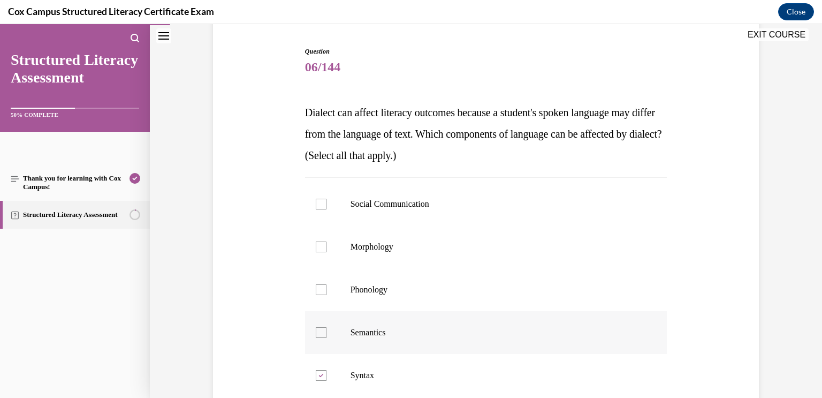
checkbox input "true"
click at [441, 283] on label "Phonology" at bounding box center [486, 289] width 362 height 43
click at [327, 284] on input "Phonology" at bounding box center [321, 289] width 11 height 11
checkbox input "true"
click at [437, 244] on p "Morphology" at bounding box center [496, 246] width 290 height 11
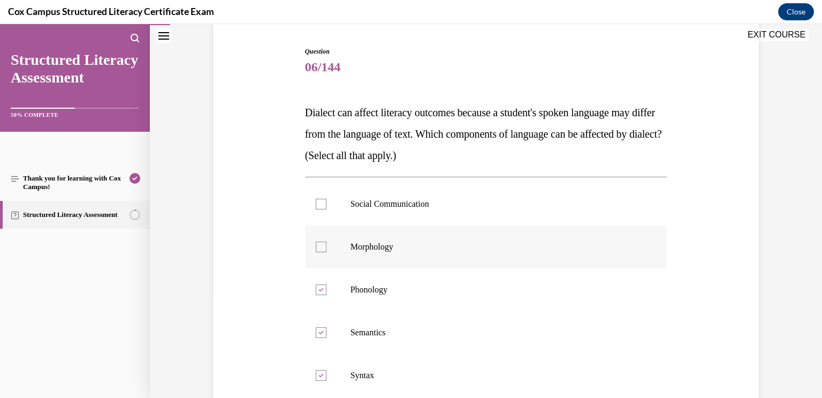
click at [327, 244] on input "Morphology" at bounding box center [321, 246] width 11 height 11
checkbox input "true"
click at [429, 195] on label "Social Communication" at bounding box center [486, 204] width 362 height 43
click at [327, 199] on input "Social Communication" at bounding box center [321, 204] width 11 height 11
checkbox input "true"
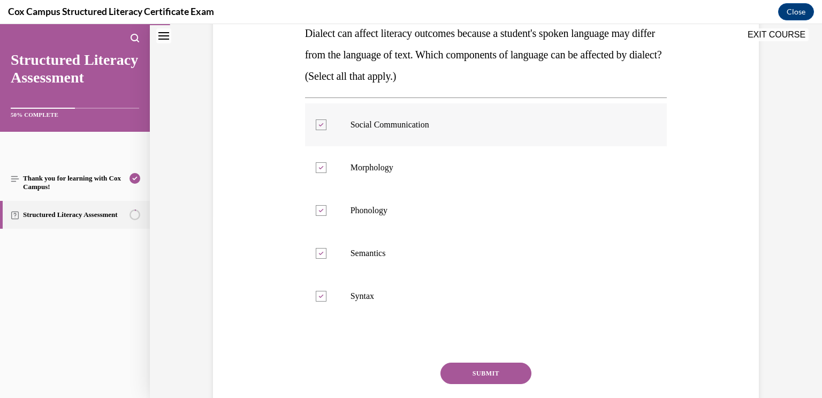
scroll to position [190, 0]
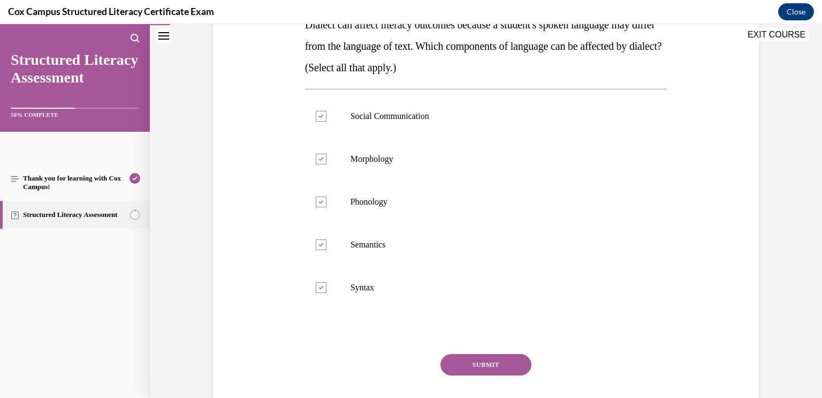
click at [467, 357] on button "SUBMIT" at bounding box center [486, 364] width 91 height 21
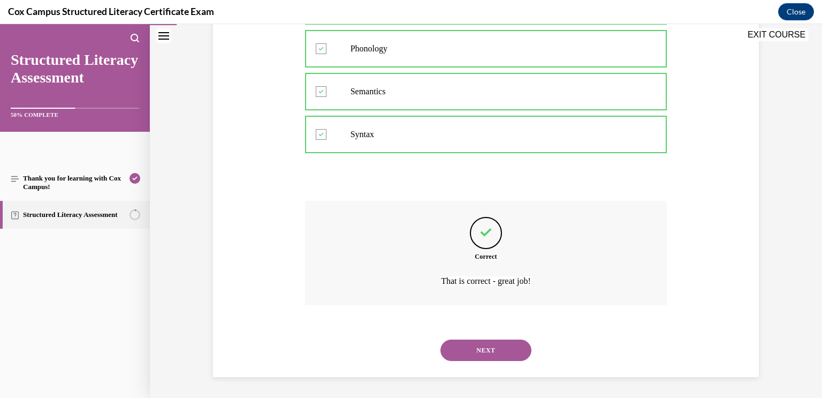
click at [483, 358] on button "NEXT" at bounding box center [486, 349] width 91 height 21
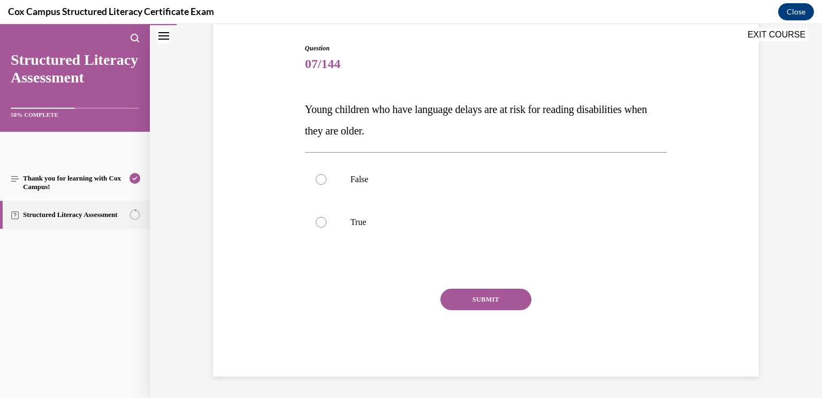
scroll to position [105, 0]
click at [493, 214] on label "True" at bounding box center [486, 222] width 362 height 43
click at [327, 217] on input "True" at bounding box center [321, 222] width 11 height 11
radio input "true"
click at [493, 306] on button "SUBMIT" at bounding box center [486, 299] width 91 height 21
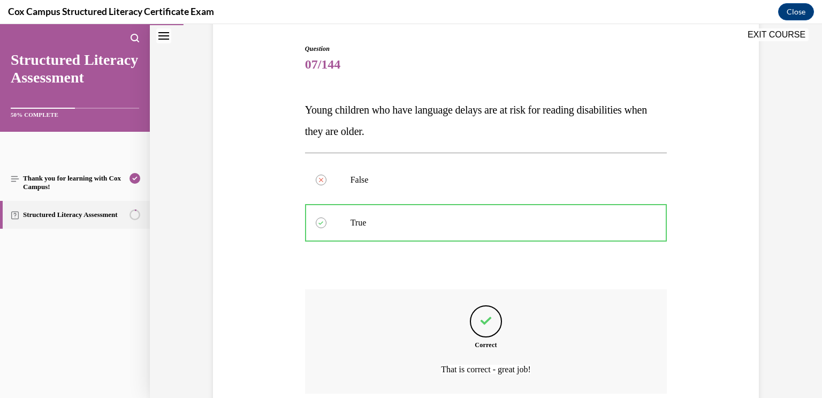
scroll to position [193, 0]
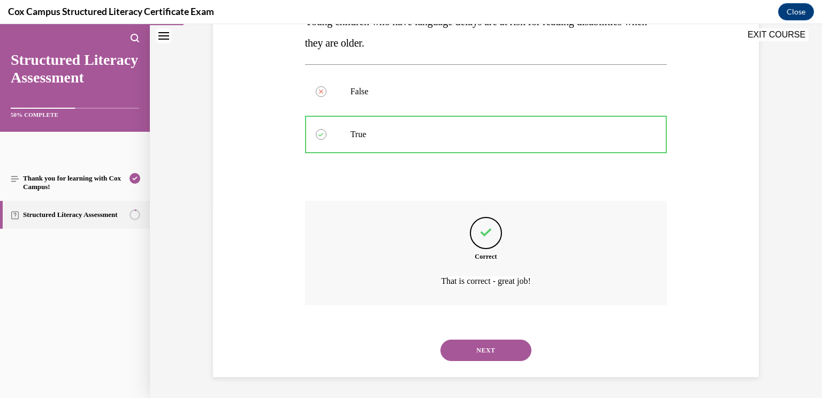
click at [487, 341] on button "NEXT" at bounding box center [486, 349] width 91 height 21
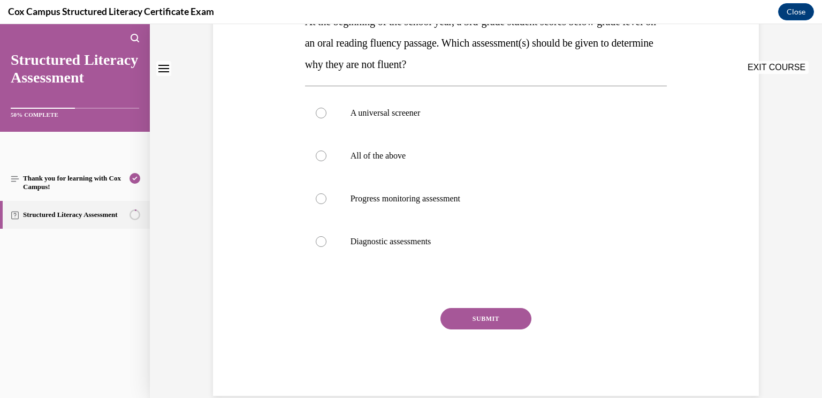
scroll to position [0, 0]
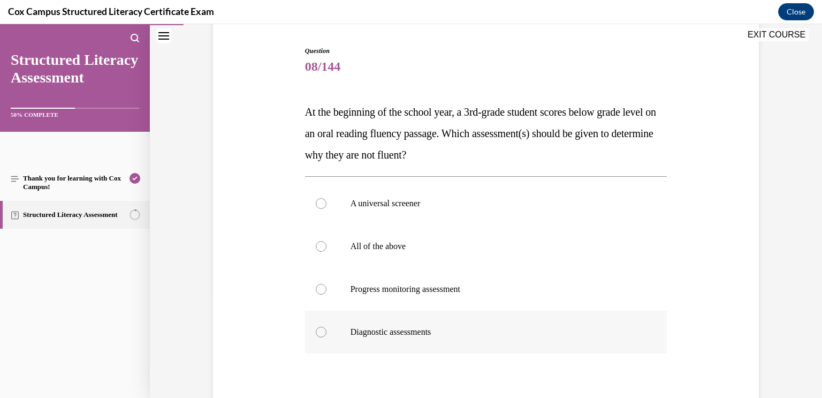
click at [474, 337] on label "Diagnostic assessments" at bounding box center [486, 332] width 362 height 43
click at [327, 337] on input "Diagnostic assessments" at bounding box center [321, 332] width 11 height 11
radio input "true"
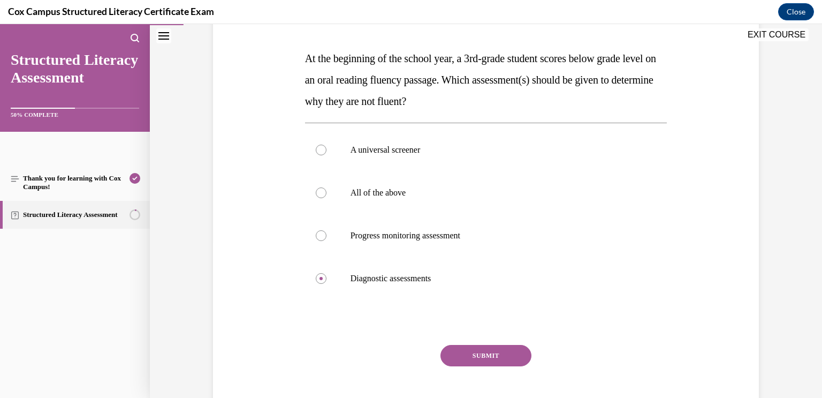
click at [475, 359] on button "SUBMIT" at bounding box center [486, 355] width 91 height 21
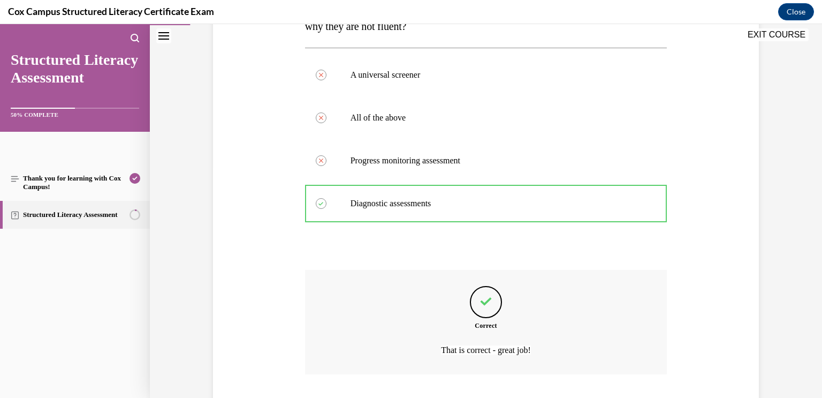
scroll to position [300, 0]
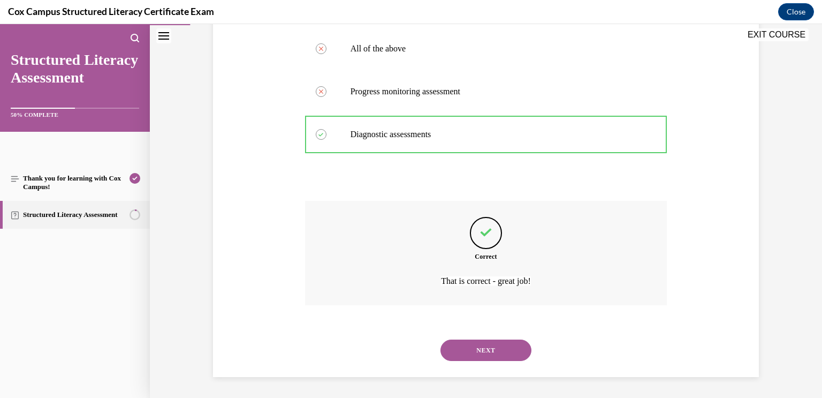
click at [494, 354] on button "NEXT" at bounding box center [486, 349] width 91 height 21
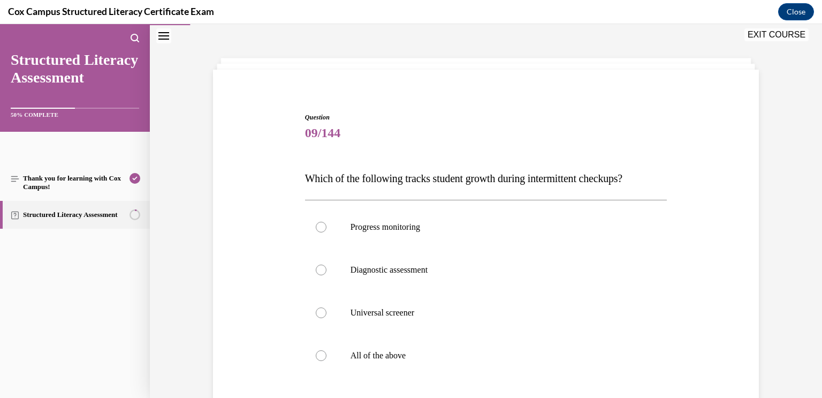
scroll to position [46, 0]
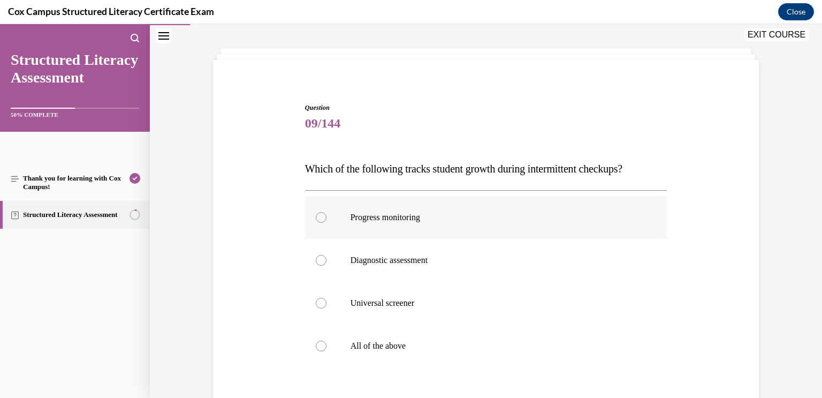
click at [473, 230] on label "Progress monitoring" at bounding box center [486, 217] width 362 height 43
click at [327, 223] on input "Progress monitoring" at bounding box center [321, 217] width 11 height 11
radio input "true"
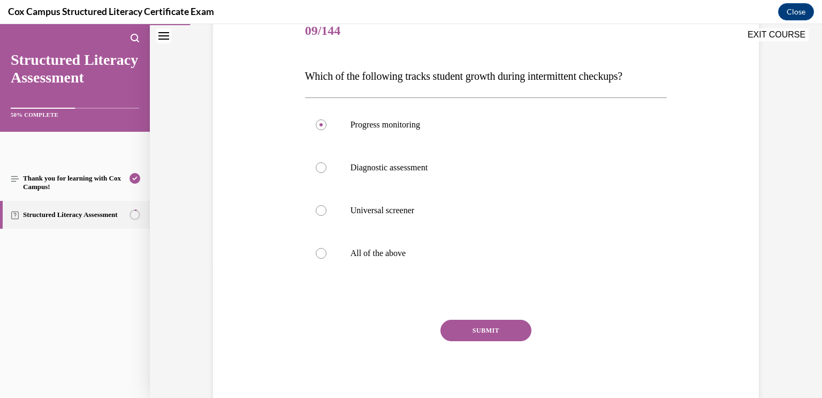
click at [471, 324] on button "SUBMIT" at bounding box center [486, 330] width 91 height 21
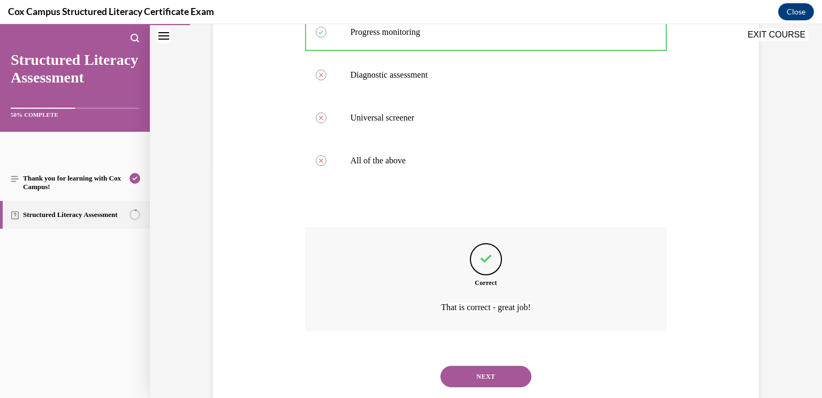
scroll to position [258, 0]
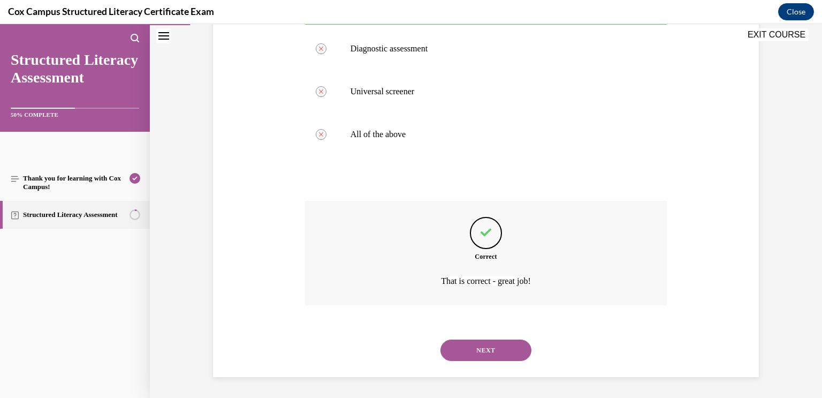
click at [486, 353] on button "NEXT" at bounding box center [486, 349] width 91 height 21
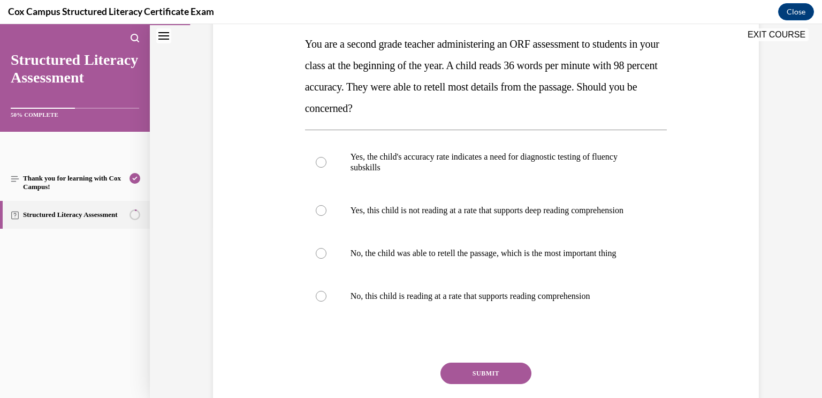
scroll to position [172, 0]
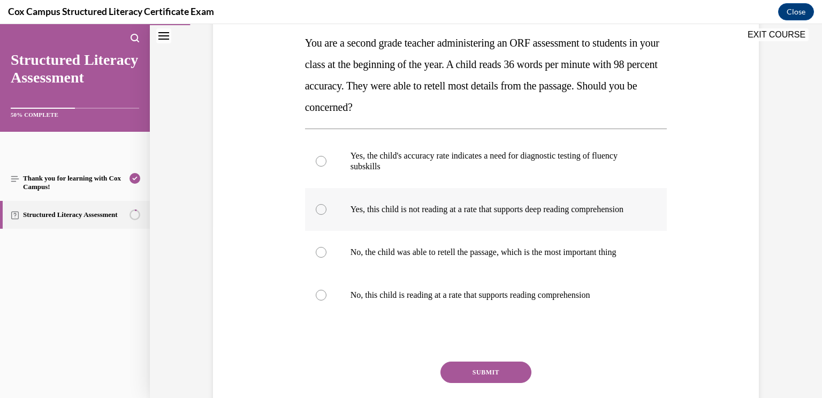
click at [498, 231] on label "Yes, this child is not reading at a rate that supports deep reading comprehensi…" at bounding box center [486, 209] width 362 height 43
click at [327, 215] on input "Yes, this child is not reading at a rate that supports deep reading comprehensi…" at bounding box center [321, 209] width 11 height 11
radio input "true"
click at [479, 383] on button "SUBMIT" at bounding box center [486, 371] width 91 height 21
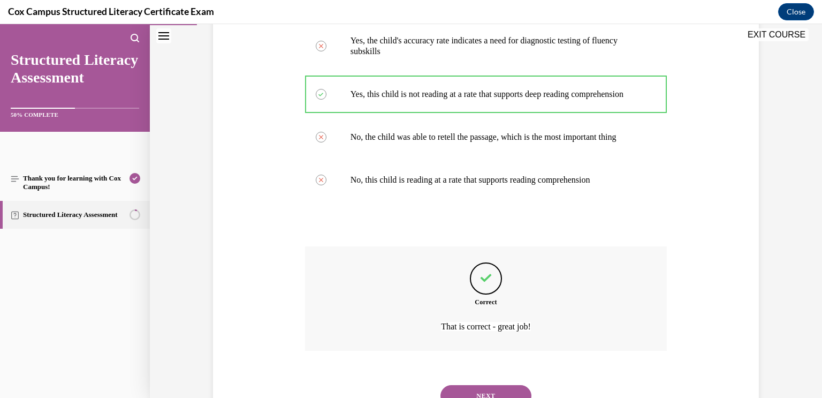
scroll to position [354, 0]
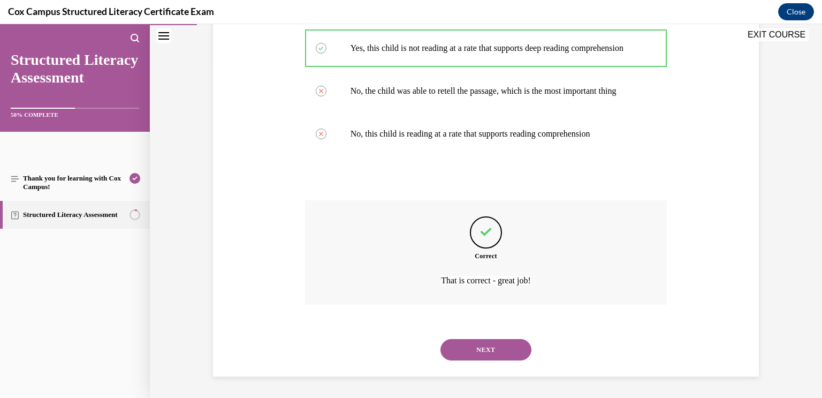
click at [488, 364] on div "NEXT" at bounding box center [486, 349] width 362 height 43
click at [489, 357] on button "NEXT" at bounding box center [486, 349] width 91 height 21
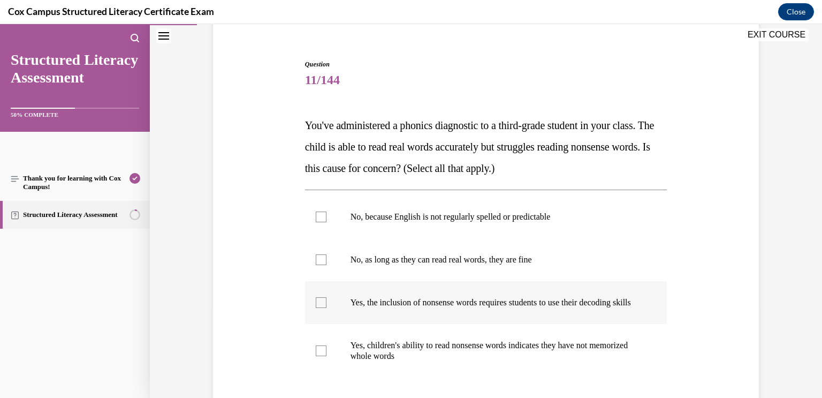
scroll to position [89, 0]
click at [475, 324] on label "Yes, the inclusion of nonsense words requires students to use their decoding sk…" at bounding box center [486, 303] width 362 height 43
click at [327, 308] on input "Yes, the inclusion of nonsense words requires students to use their decoding sk…" at bounding box center [321, 303] width 11 height 11
checkbox input "true"
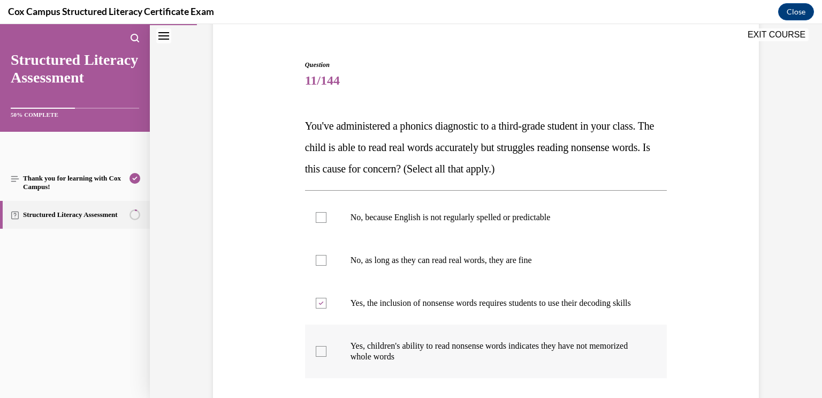
click at [477, 353] on p "Yes, children's ability to read nonsense words indicates they have not memorize…" at bounding box center [496, 351] width 290 height 21
click at [327, 353] on input "Yes, children's ability to read nonsense words indicates they have not memorize…" at bounding box center [321, 351] width 11 height 11
checkbox input "true"
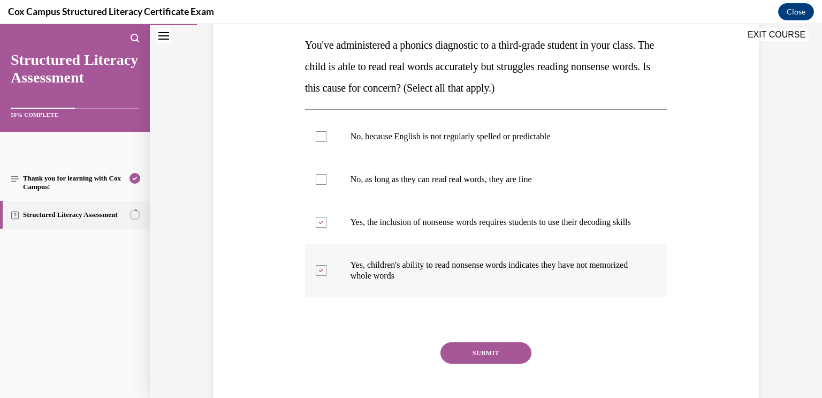
scroll to position [178, 0]
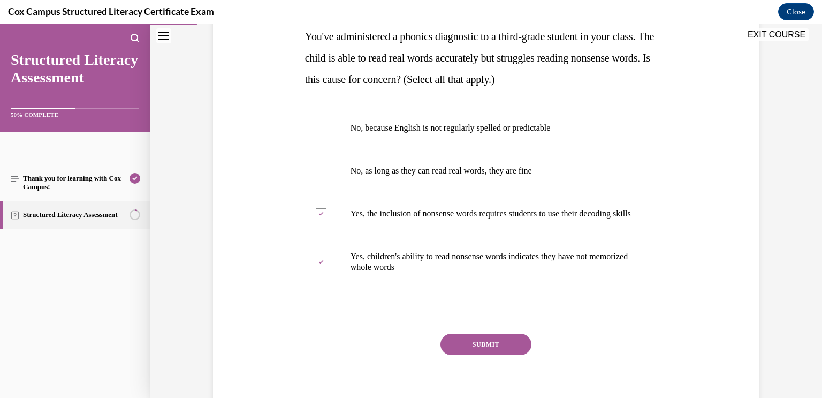
click at [489, 355] on button "SUBMIT" at bounding box center [486, 344] width 91 height 21
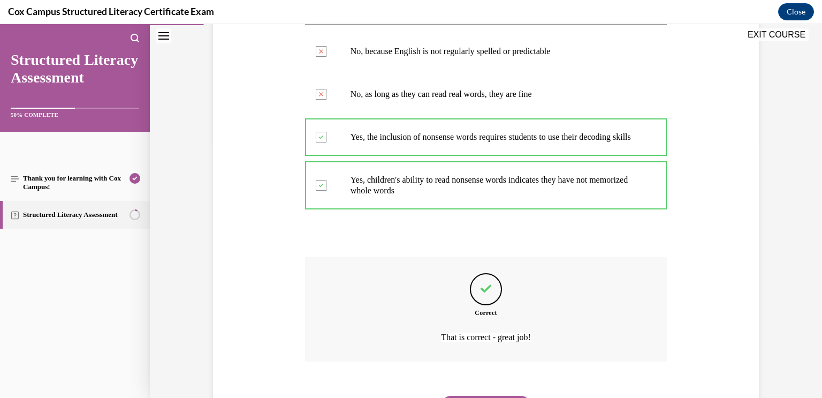
scroll to position [322, 0]
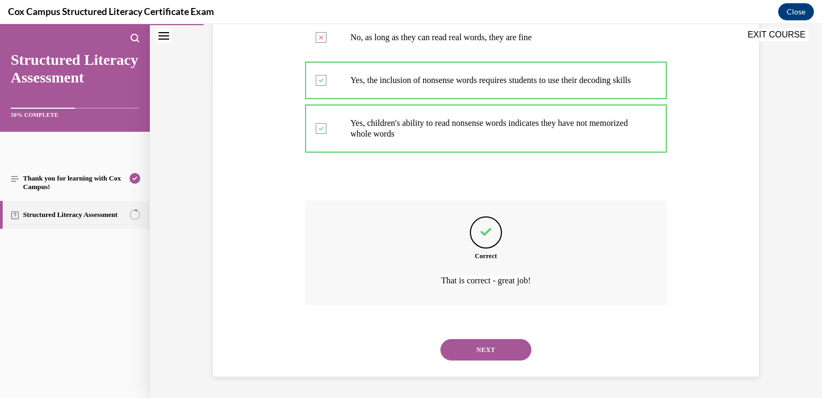
click at [495, 346] on button "NEXT" at bounding box center [486, 349] width 91 height 21
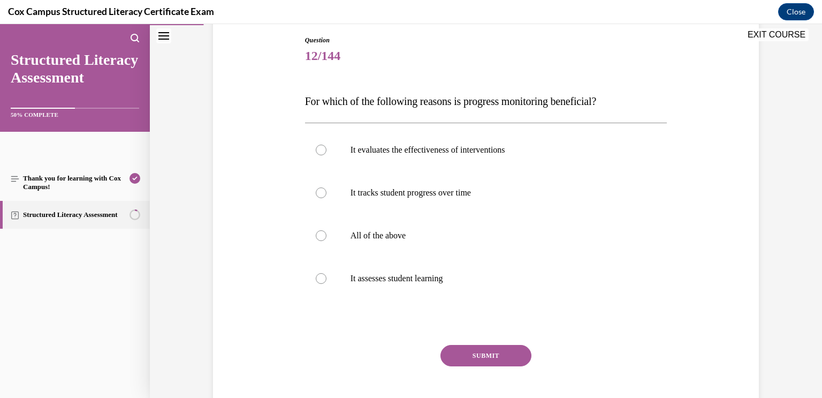
scroll to position [120, 0]
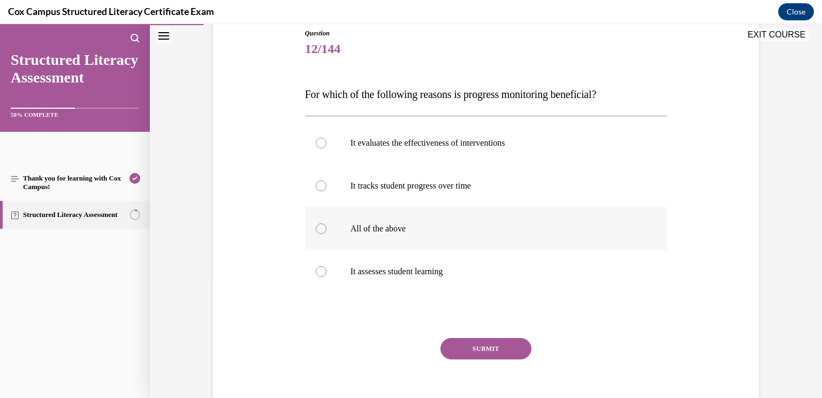
click at [495, 241] on label "All of the above" at bounding box center [486, 228] width 362 height 43
click at [327, 234] on input "All of the above" at bounding box center [321, 228] width 11 height 11
radio input "true"
click at [497, 345] on button "SUBMIT" at bounding box center [486, 348] width 91 height 21
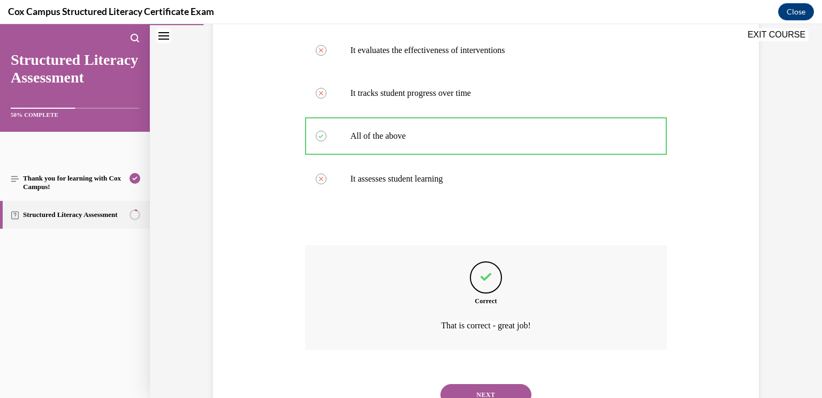
scroll to position [258, 0]
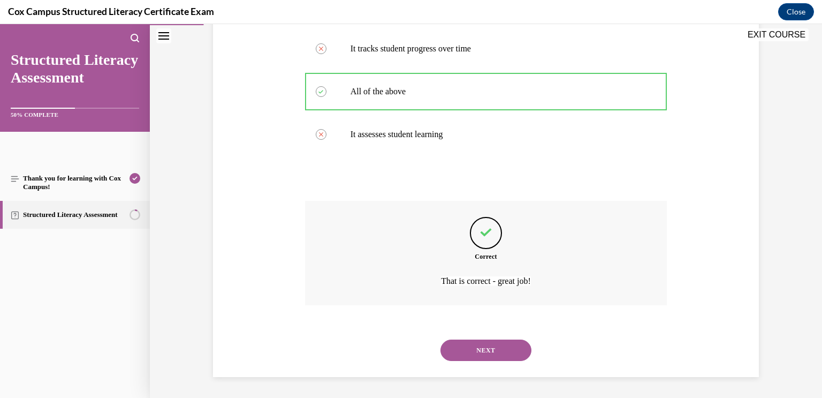
click at [498, 352] on button "NEXT" at bounding box center [486, 349] width 91 height 21
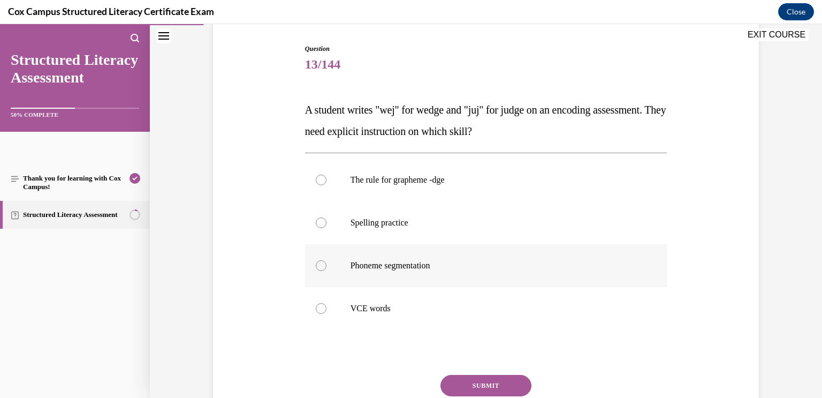
scroll to position [87, 0]
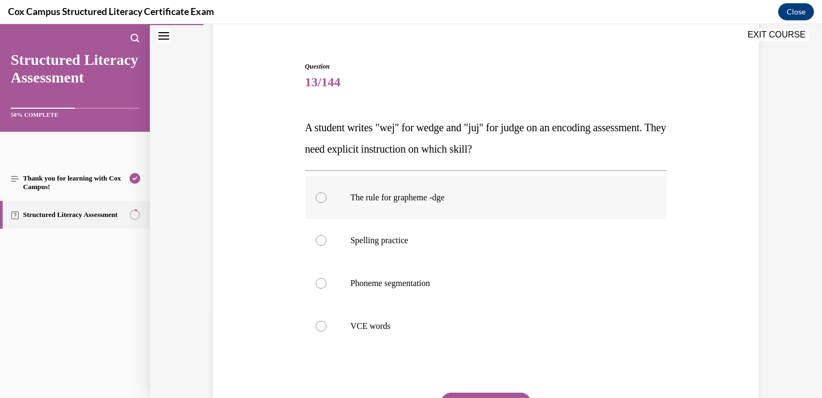
click at [491, 193] on p "The rule for grapheme -dge" at bounding box center [496, 197] width 290 height 11
click at [327, 193] on input "The rule for grapheme -dge" at bounding box center [321, 197] width 11 height 11
radio input "true"
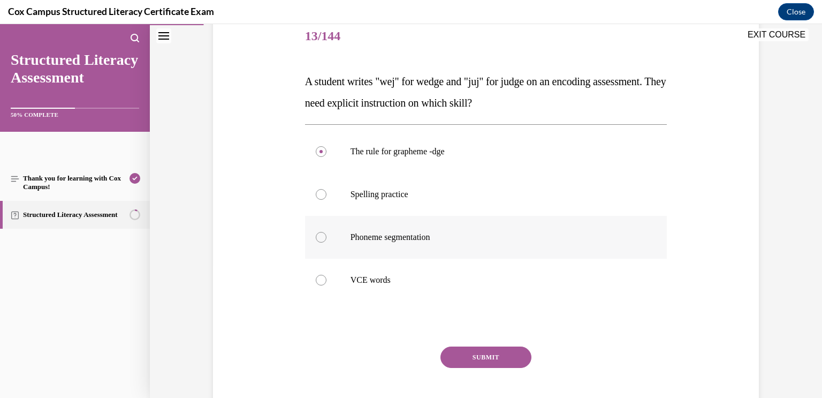
scroll to position [136, 0]
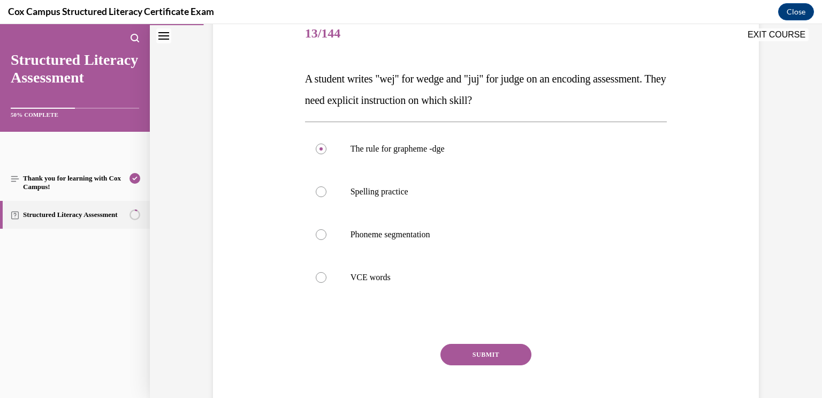
click at [482, 350] on button "SUBMIT" at bounding box center [486, 354] width 91 height 21
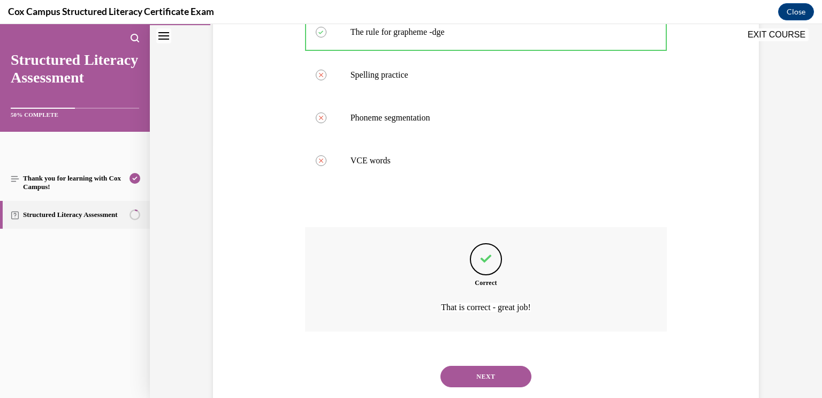
scroll to position [279, 0]
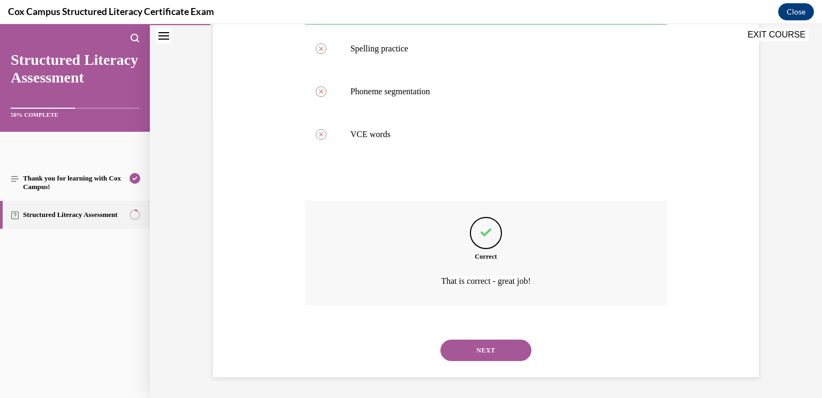
click at [459, 356] on button "NEXT" at bounding box center [486, 349] width 91 height 21
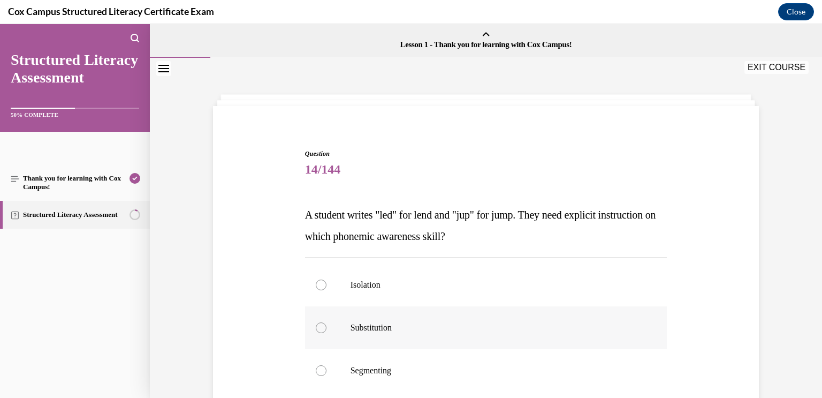
scroll to position [29, 0]
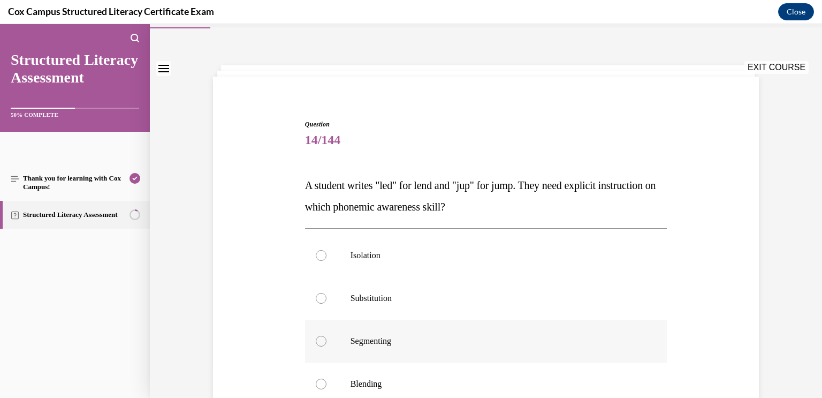
click at [443, 338] on p "Segmenting" at bounding box center [496, 341] width 290 height 11
click at [327, 338] on input "Segmenting" at bounding box center [321, 341] width 11 height 11
radio input "true"
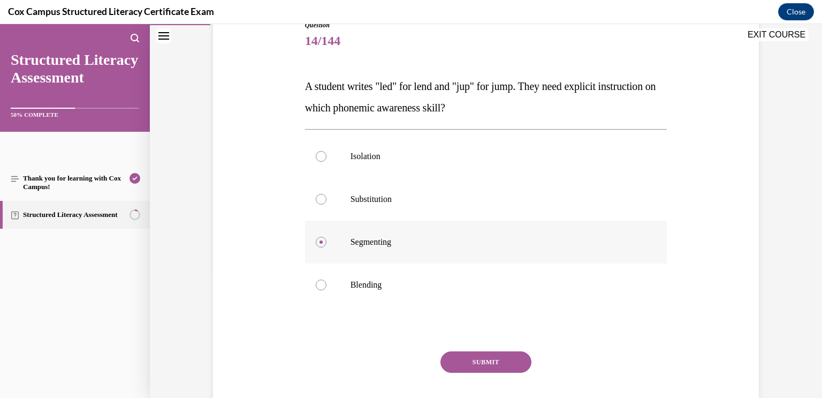
scroll to position [138, 0]
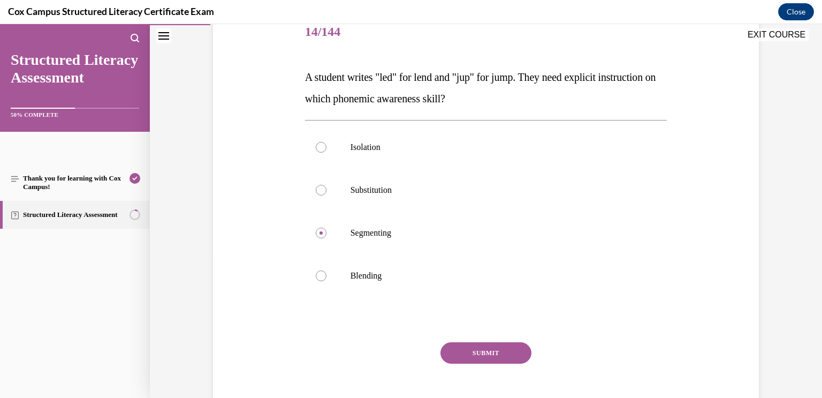
click at [502, 352] on button "SUBMIT" at bounding box center [486, 352] width 91 height 21
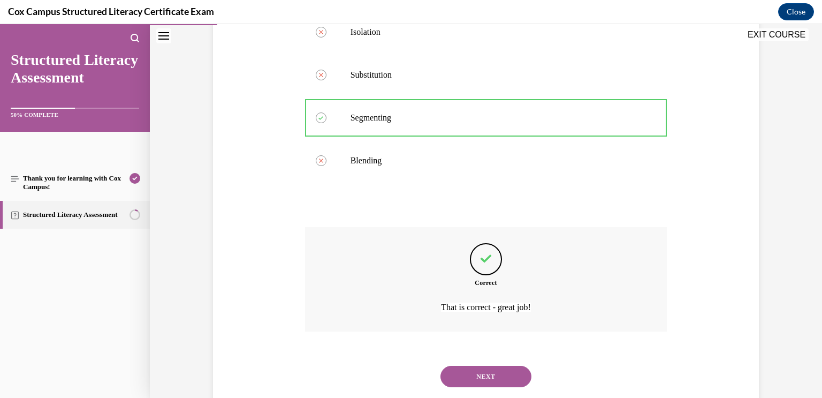
scroll to position [279, 0]
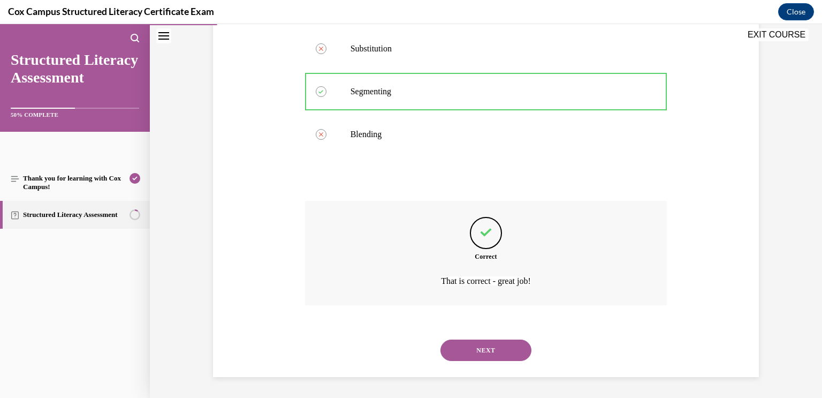
click at [506, 353] on button "NEXT" at bounding box center [486, 349] width 91 height 21
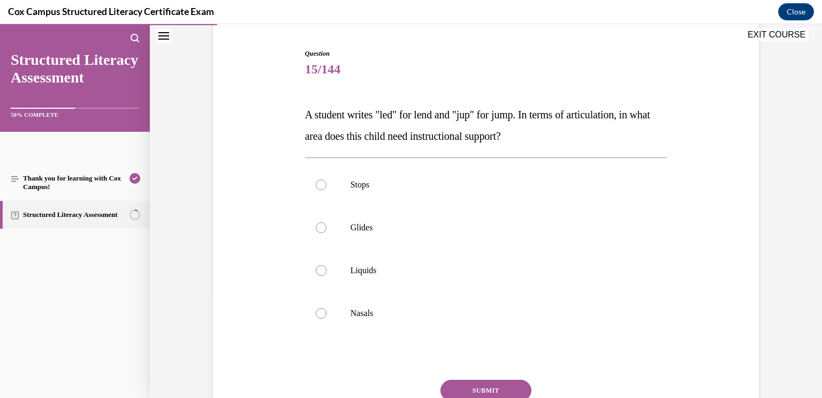
scroll to position [97, 0]
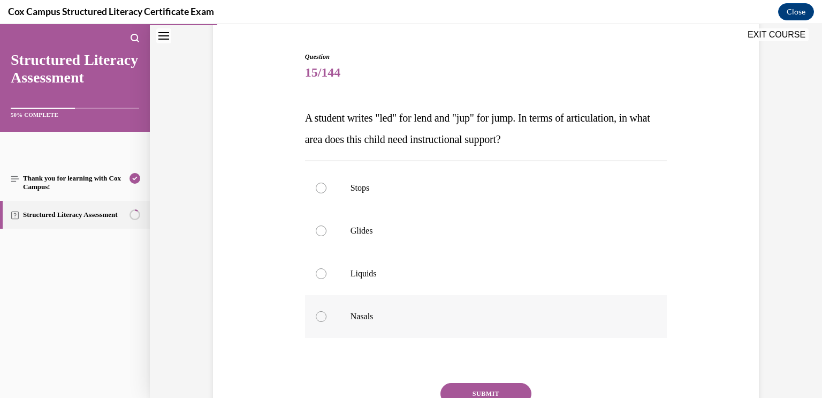
click at [485, 326] on label "Nasals" at bounding box center [486, 316] width 362 height 43
click at [327, 322] on input "Nasals" at bounding box center [321, 316] width 11 height 11
radio input "true"
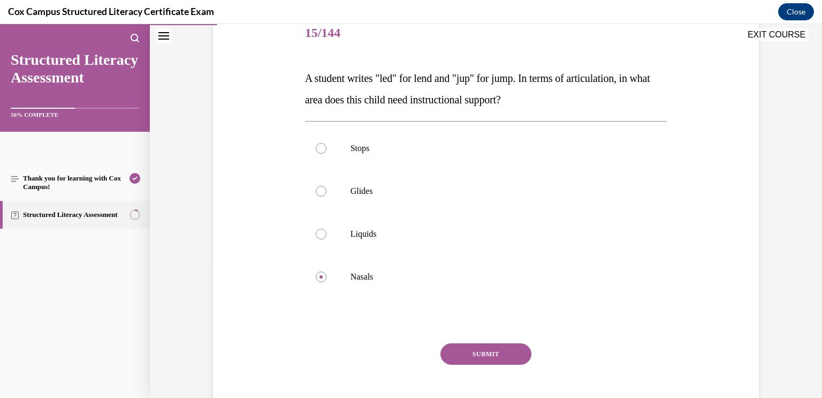
click at [495, 350] on button "SUBMIT" at bounding box center [486, 353] width 91 height 21
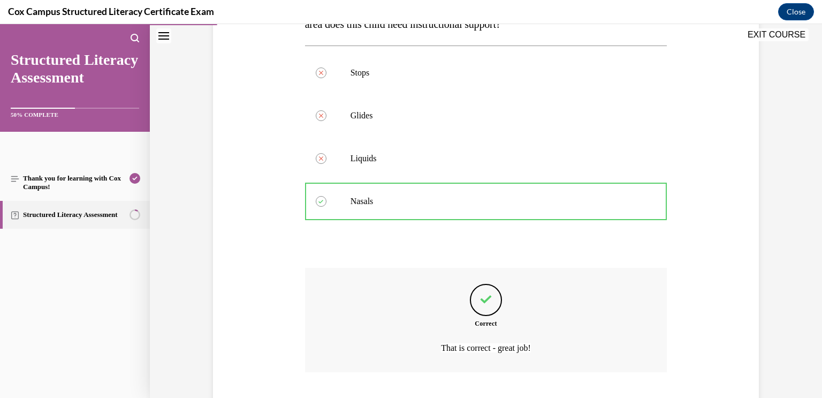
scroll to position [279, 0]
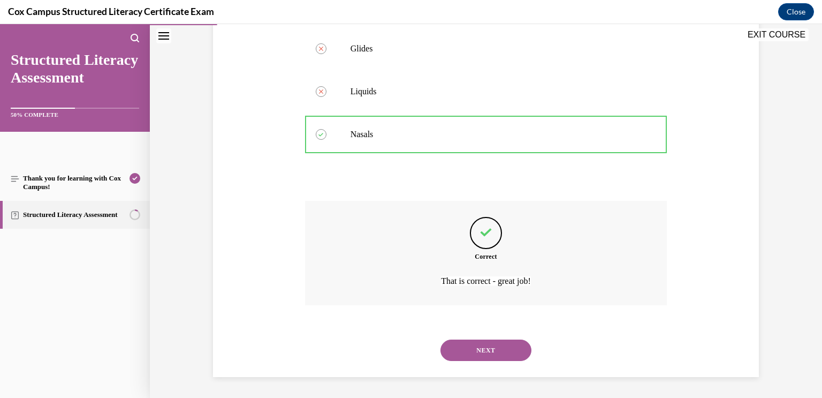
click at [500, 324] on button "SUBMIT" at bounding box center [486, 331] width 91 height 21
click at [499, 337] on div "NEXT" at bounding box center [486, 350] width 362 height 43
click at [502, 347] on button "NEXT" at bounding box center [486, 349] width 91 height 21
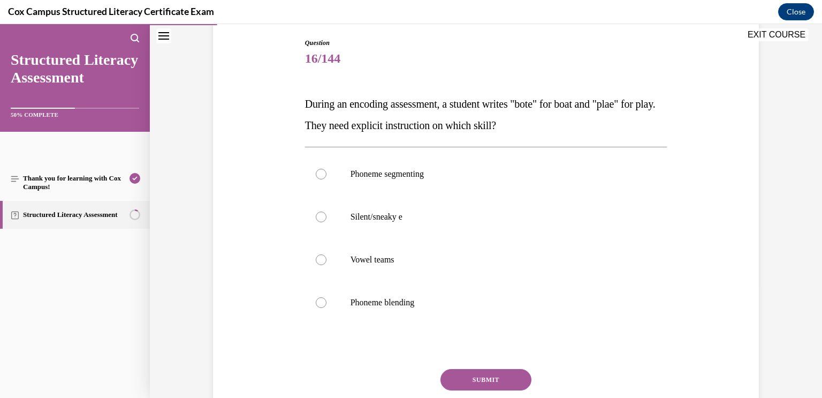
scroll to position [115, 0]
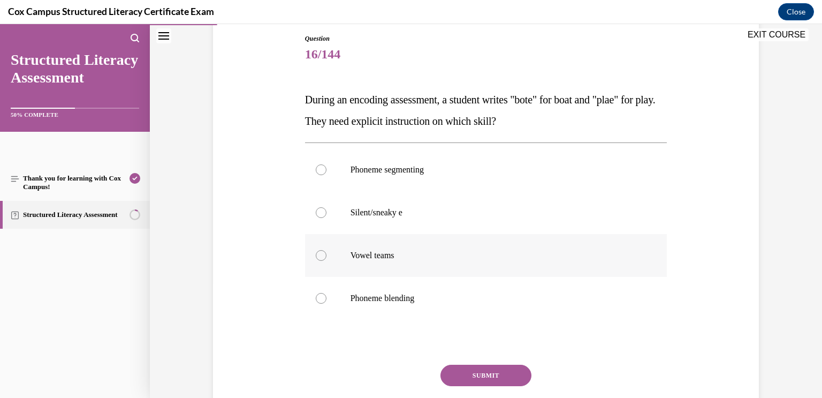
click at [631, 247] on label "Vowel teams" at bounding box center [486, 255] width 362 height 43
click at [327, 250] on input "Vowel teams" at bounding box center [321, 255] width 11 height 11
radio input "true"
click at [488, 382] on button "SUBMIT" at bounding box center [486, 375] width 91 height 21
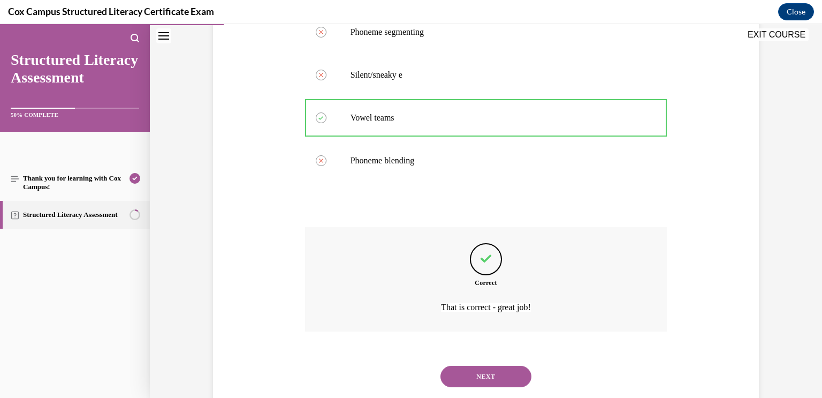
scroll to position [279, 0]
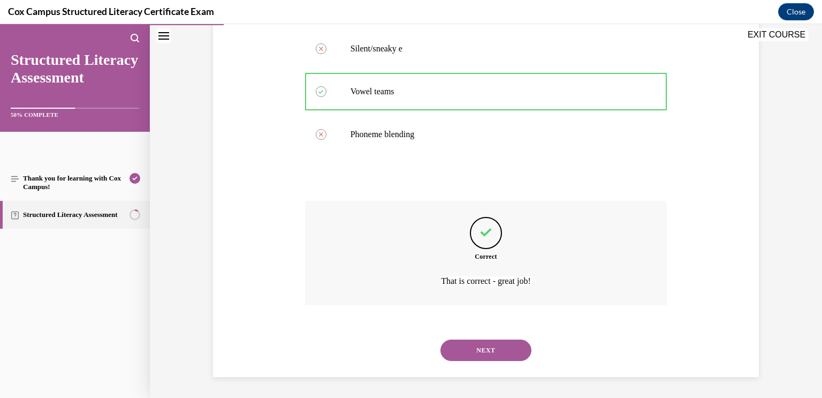
click at [505, 359] on button "NEXT" at bounding box center [486, 349] width 91 height 21
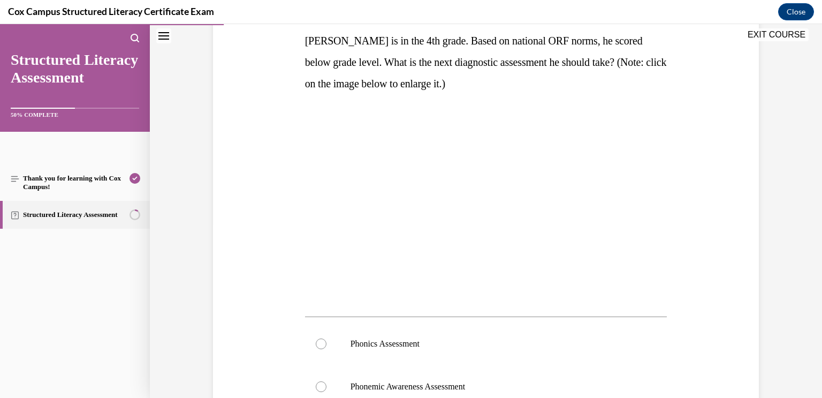
scroll to position [176, 0]
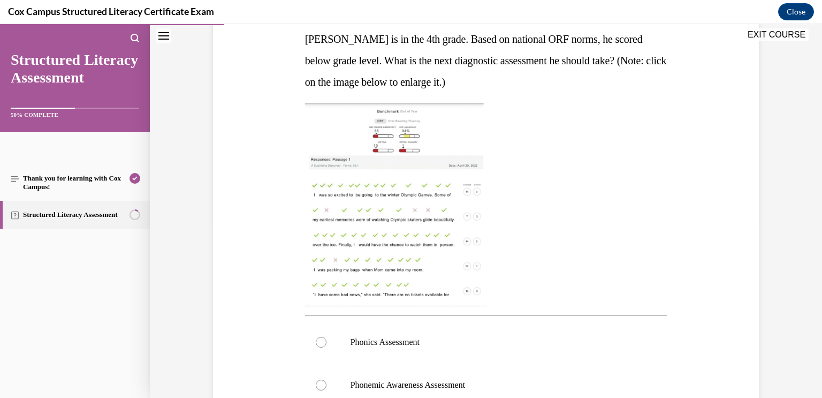
click at [450, 258] on img at bounding box center [396, 204] width 182 height 203
click at [394, 241] on img at bounding box center [396, 204] width 182 height 203
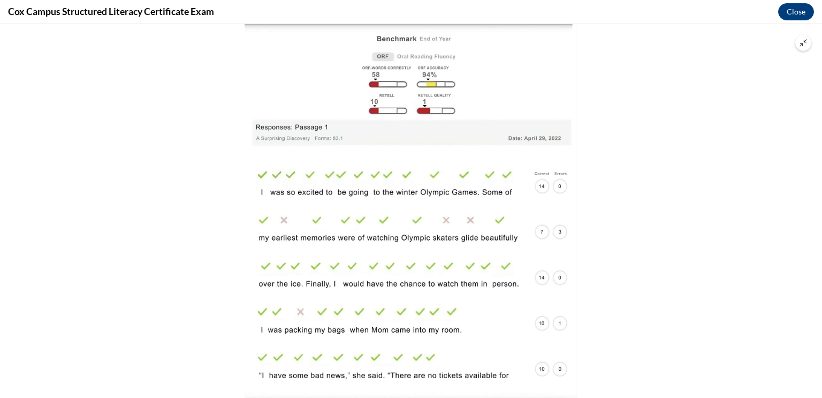
click at [651, 261] on div at bounding box center [411, 211] width 822 height 374
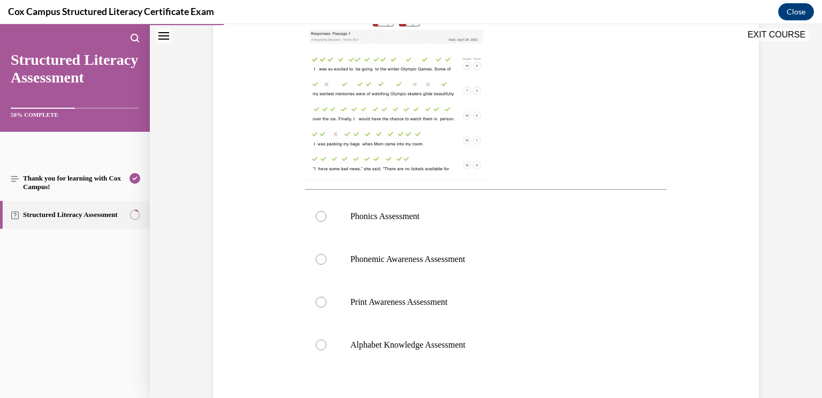
scroll to position [299, 0]
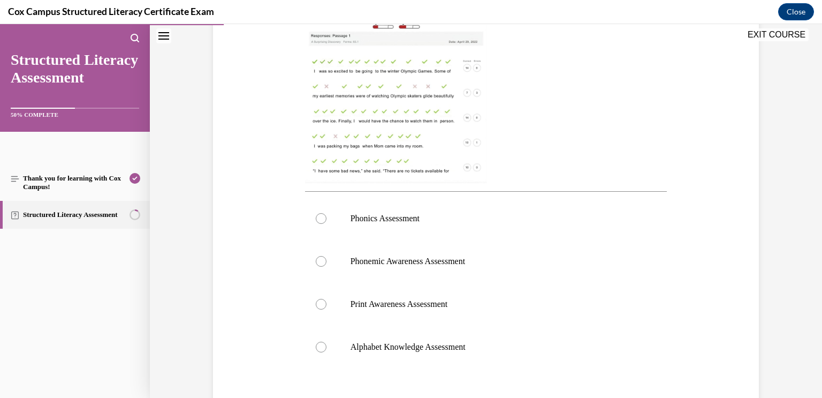
click at [429, 114] on img at bounding box center [396, 81] width 182 height 203
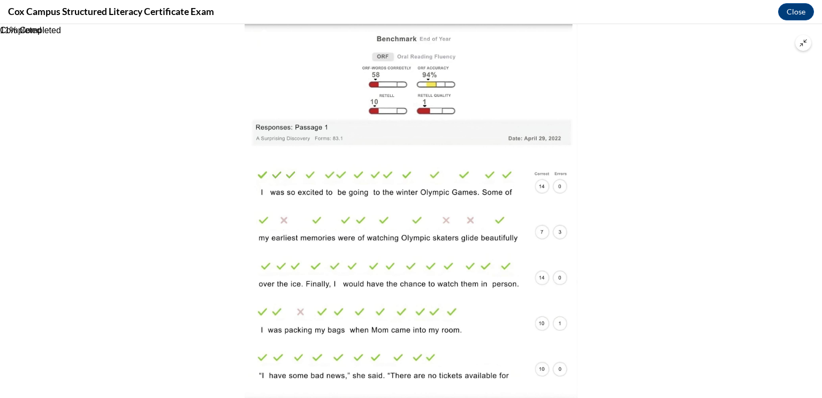
click at [644, 155] on div at bounding box center [411, 211] width 822 height 374
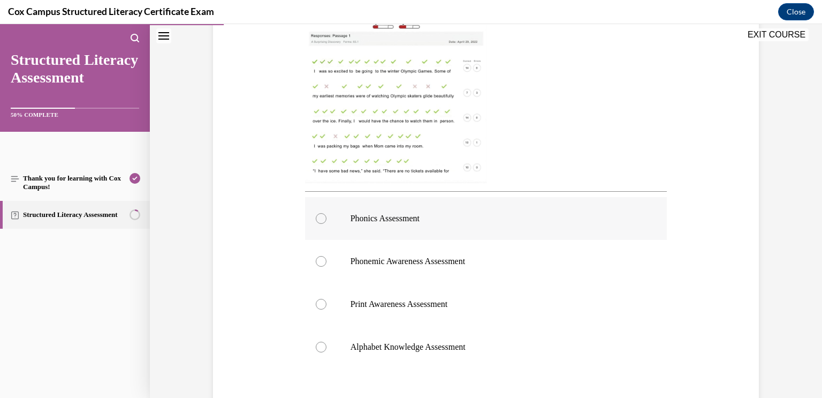
click at [512, 223] on p "Phonics Assessment" at bounding box center [496, 218] width 290 height 11
click at [327, 223] on input "Phonics Assessment" at bounding box center [321, 218] width 11 height 11
radio input "true"
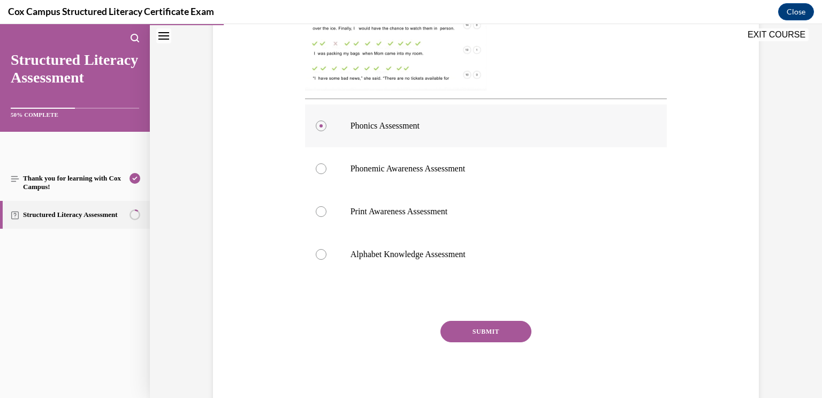
scroll to position [396, 0]
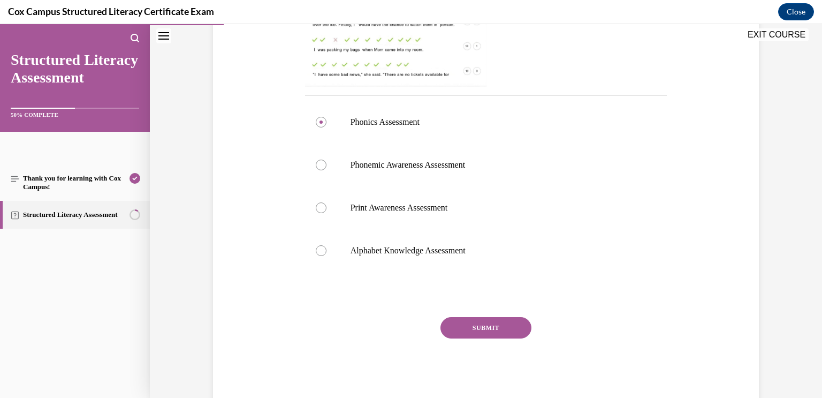
click at [506, 318] on button "SUBMIT" at bounding box center [486, 327] width 91 height 21
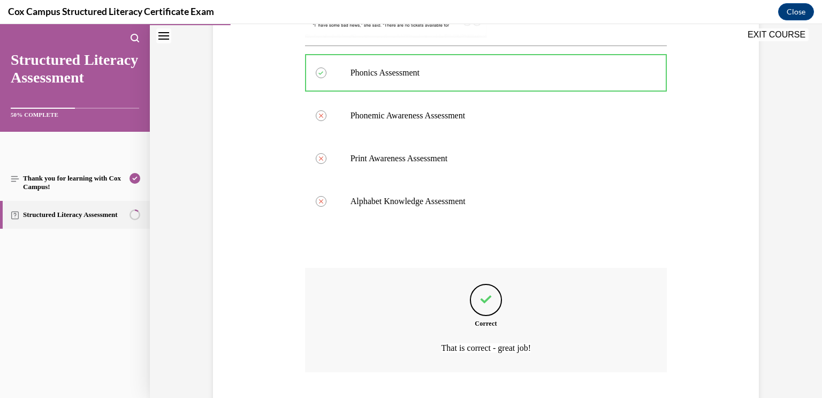
scroll to position [512, 0]
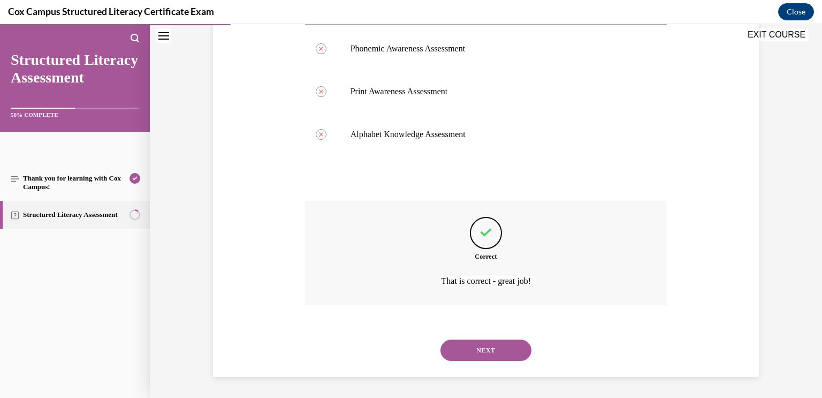
click at [510, 346] on button "NEXT" at bounding box center [486, 349] width 91 height 21
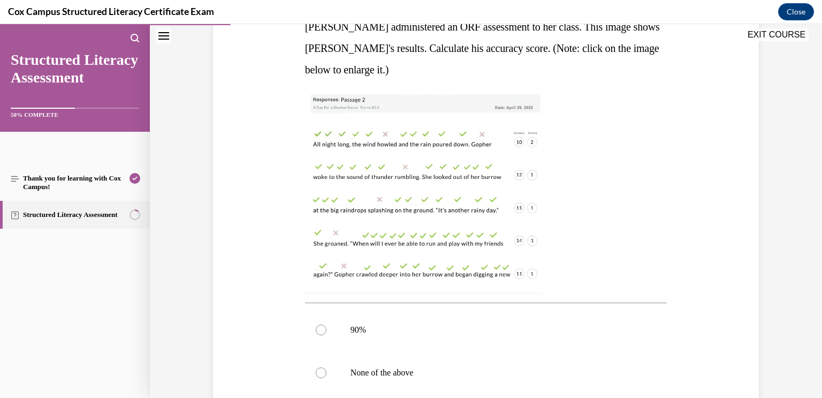
scroll to position [190, 0]
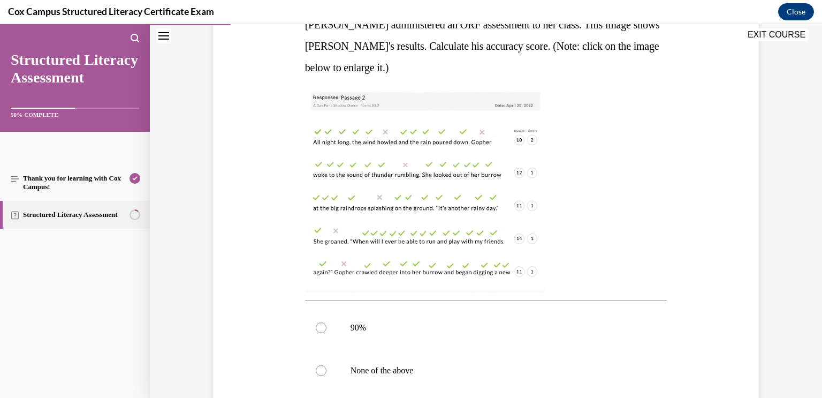
click at [467, 241] on img at bounding box center [425, 190] width 240 height 203
click at [402, 341] on label "90%" at bounding box center [486, 327] width 362 height 43
click at [327, 333] on input "90%" at bounding box center [321, 327] width 11 height 11
radio input "true"
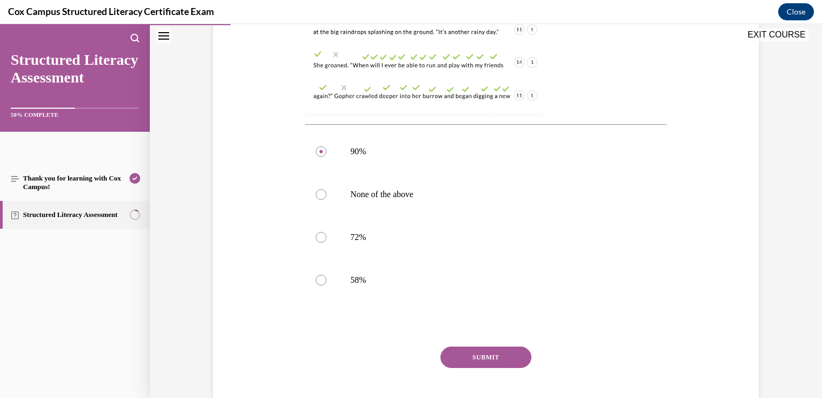
click at [473, 354] on button "SUBMIT" at bounding box center [486, 356] width 91 height 21
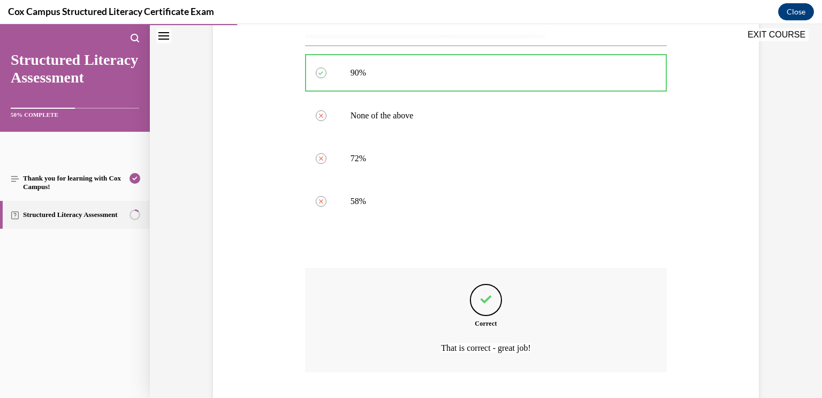
scroll to position [512, 0]
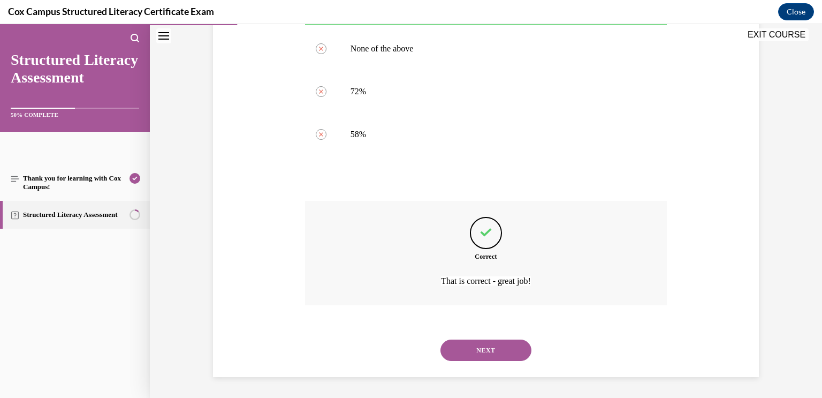
click at [500, 355] on button "NEXT" at bounding box center [486, 349] width 91 height 21
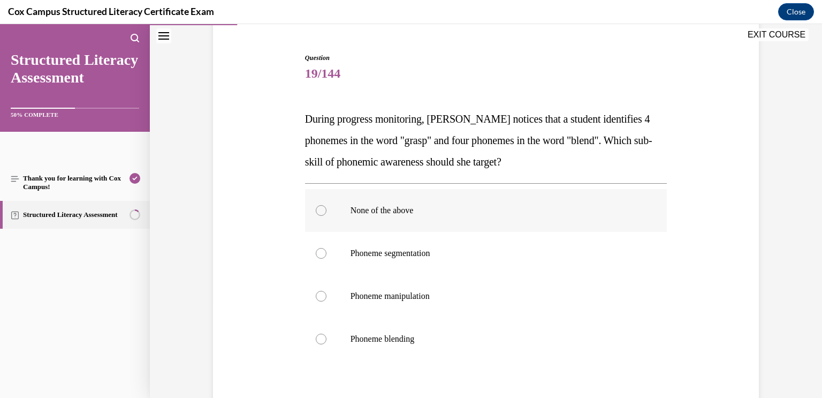
scroll to position [99, 0]
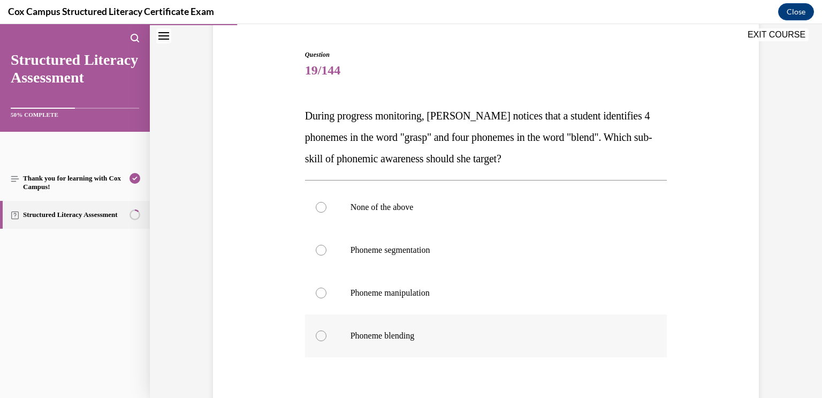
click at [445, 330] on p "Phoneme blending" at bounding box center [496, 335] width 290 height 11
click at [327, 330] on input "Phoneme blending" at bounding box center [321, 335] width 11 height 11
radio input "true"
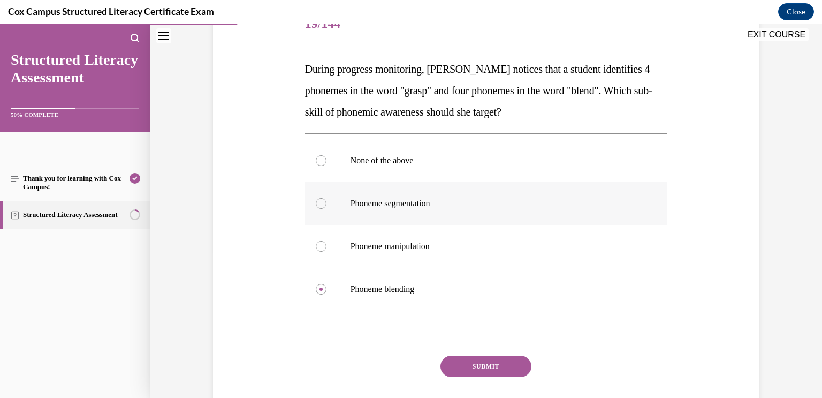
scroll to position [147, 0]
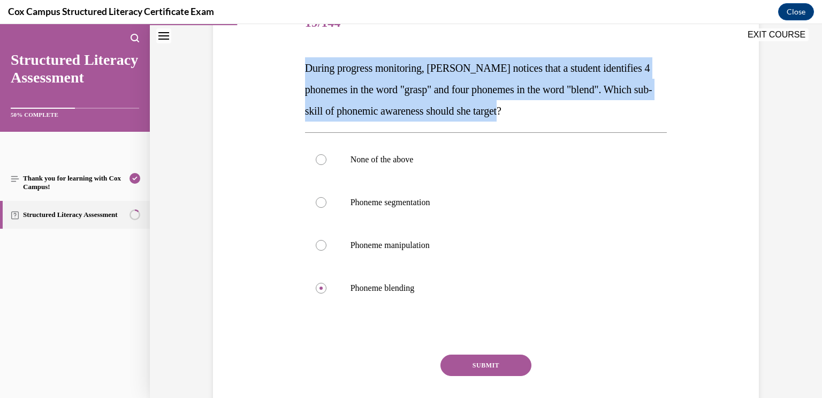
drag, startPoint x: 569, startPoint y: 105, endPoint x: 287, endPoint y: 65, distance: 284.9
click at [287, 65] on div "Question 19/144 During progress monitoring, Mrs. Murillo notices that a student…" at bounding box center [485, 206] width 551 height 472
copy span "During progress monitoring, Mrs. Murillo notices that a student identifies 4 ph…"
click at [455, 189] on label "Phoneme segmentation" at bounding box center [486, 202] width 362 height 43
click at [327, 197] on input "Phoneme segmentation" at bounding box center [321, 202] width 11 height 11
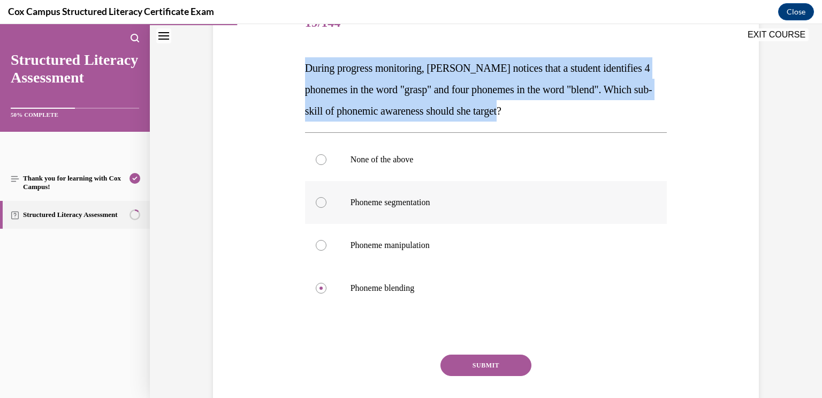
radio input "true"
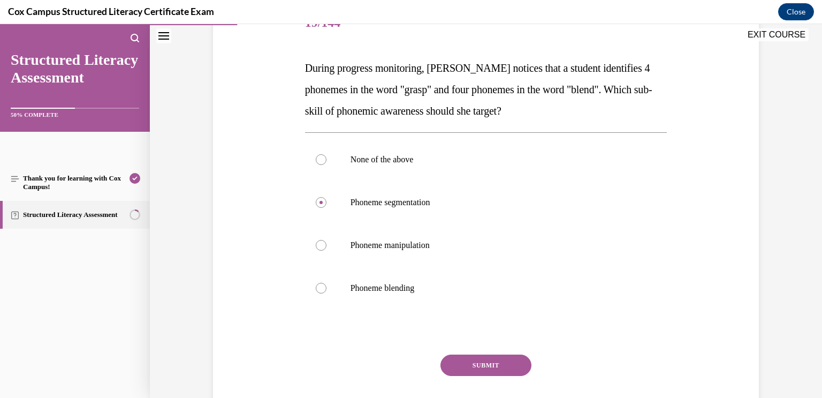
click at [507, 365] on button "SUBMIT" at bounding box center [486, 364] width 91 height 21
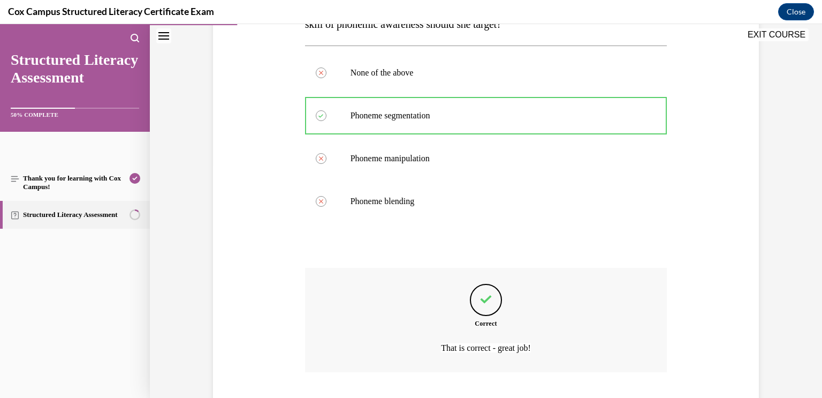
scroll to position [300, 0]
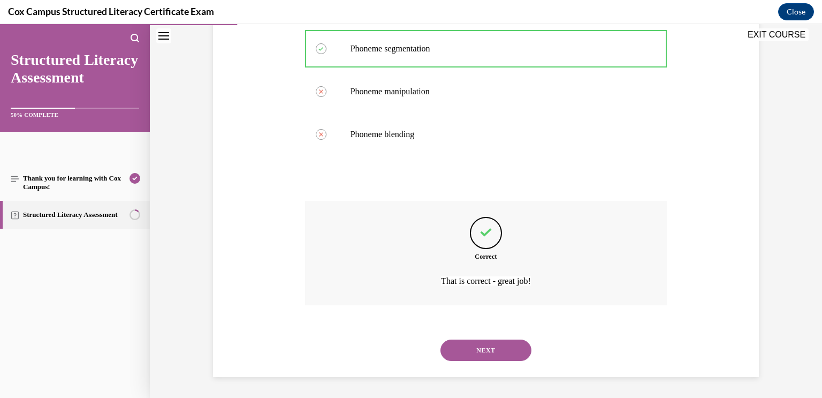
click at [512, 346] on button "NEXT" at bounding box center [486, 349] width 91 height 21
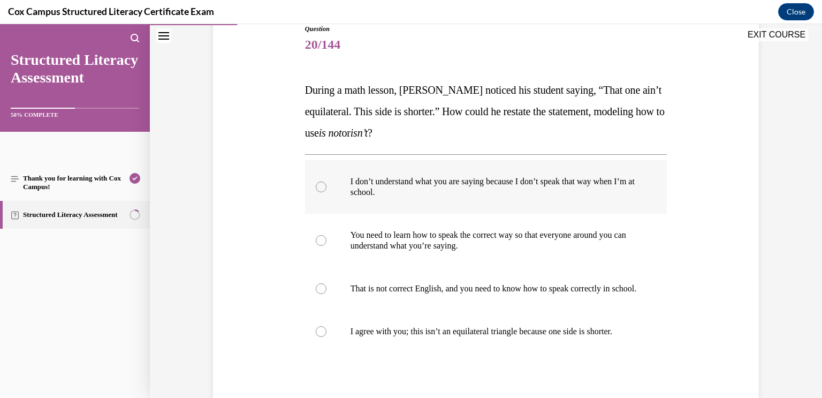
scroll to position [125, 0]
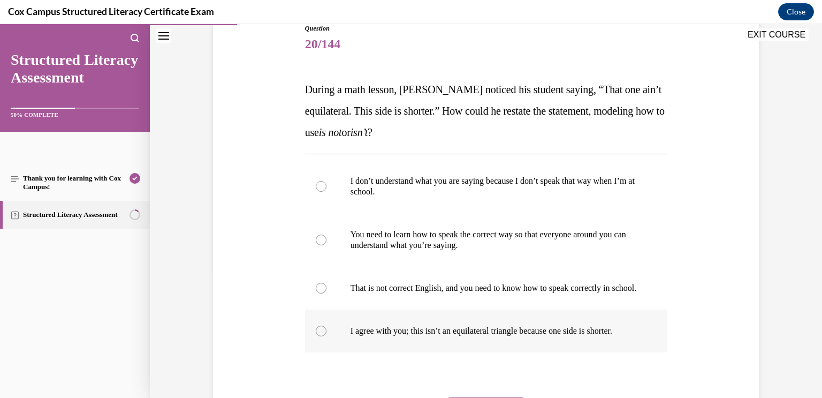
click at [640, 336] on p "I agree with you; this isn’t an equilateral triangle because one side is shorte…" at bounding box center [496, 331] width 290 height 11
click at [327, 336] on input "I agree with you; this isn’t an equilateral triangle because one side is shorte…" at bounding box center [321, 331] width 11 height 11
radio input "true"
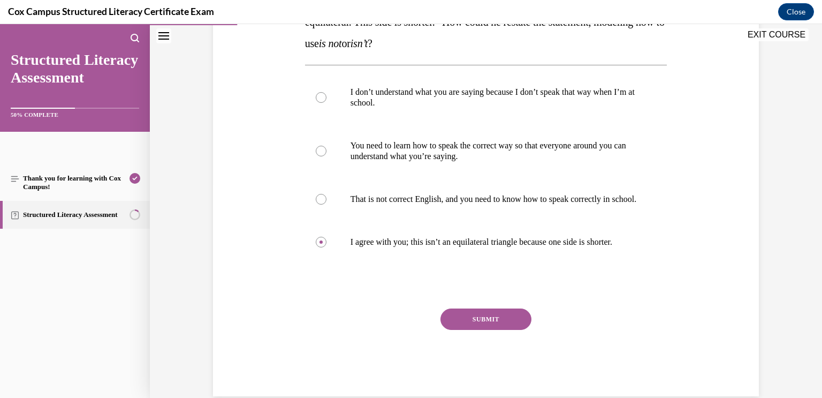
click at [503, 329] on button "SUBMIT" at bounding box center [486, 318] width 91 height 21
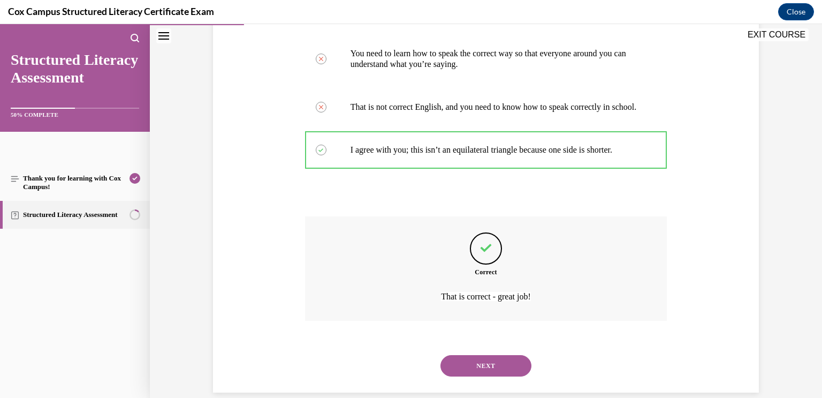
scroll to position [332, 0]
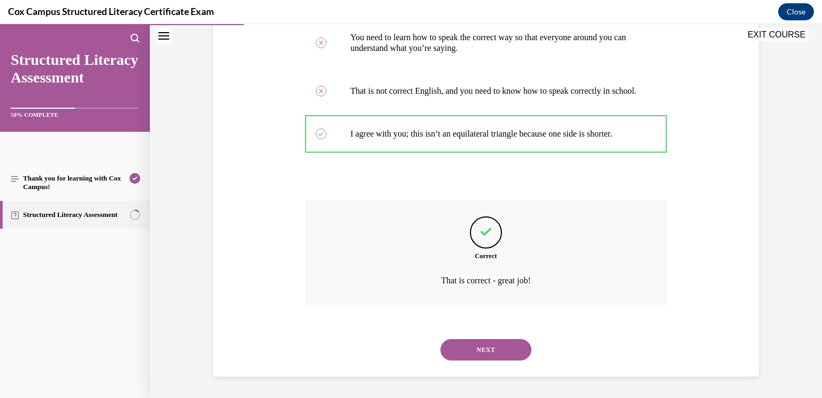
click at [508, 351] on button "NEXT" at bounding box center [486, 349] width 91 height 21
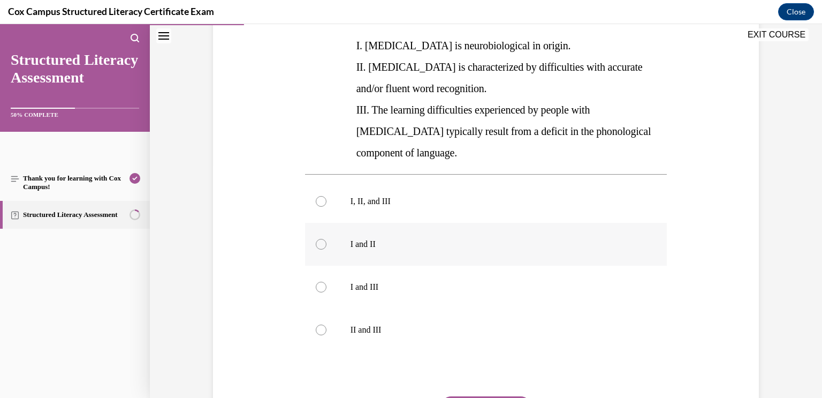
scroll to position [239, 0]
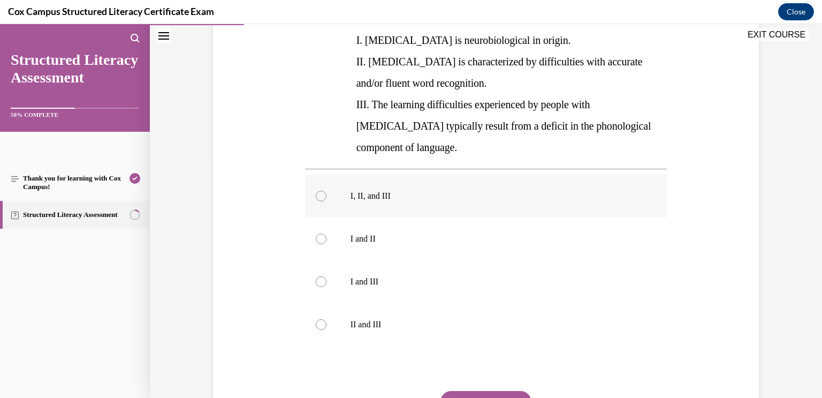
click at [401, 180] on label "I, II, and III" at bounding box center [486, 196] width 362 height 43
click at [327, 191] on input "I, II, and III" at bounding box center [321, 196] width 11 height 11
radio input "true"
click at [487, 391] on button "SUBMIT" at bounding box center [486, 401] width 91 height 21
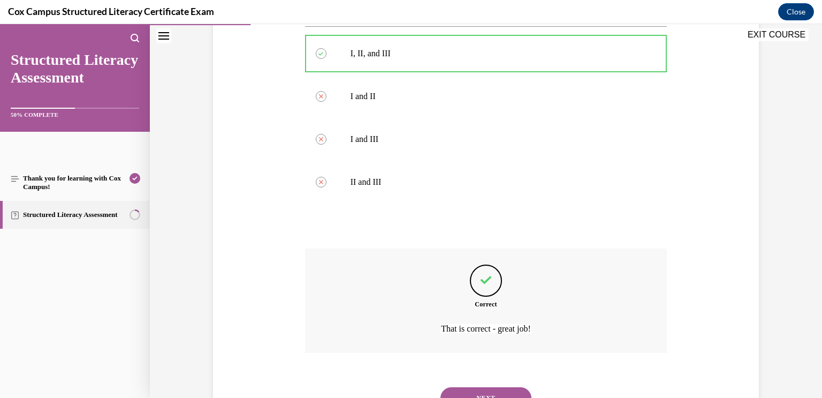
scroll to position [407, 0]
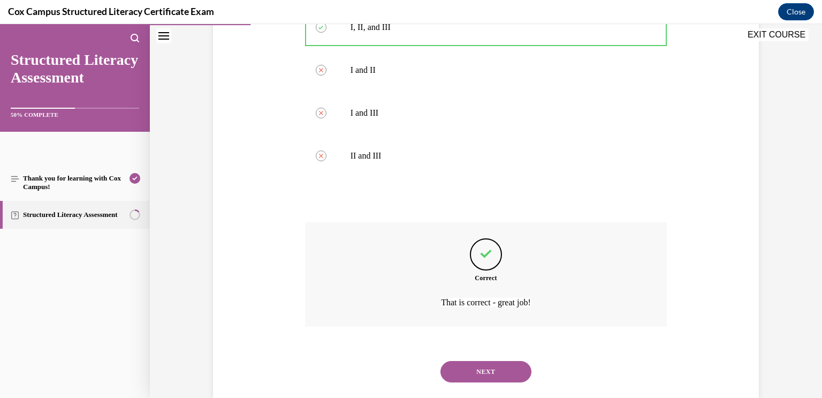
click at [490, 361] on button "NEXT" at bounding box center [486, 371] width 91 height 21
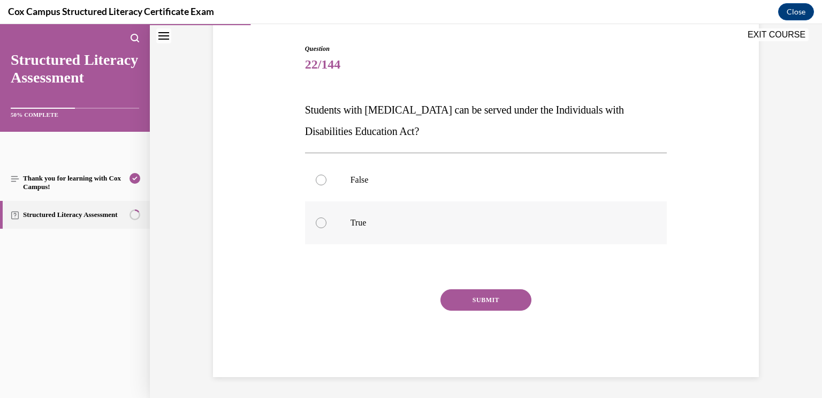
click at [562, 214] on label "True" at bounding box center [486, 222] width 362 height 43
click at [327, 217] on input "True" at bounding box center [321, 222] width 11 height 11
radio input "true"
click at [504, 304] on button "SUBMIT" at bounding box center [486, 299] width 91 height 21
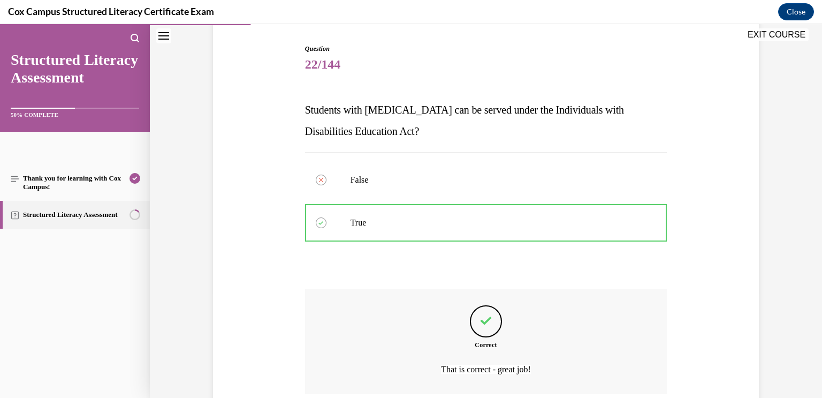
scroll to position [193, 0]
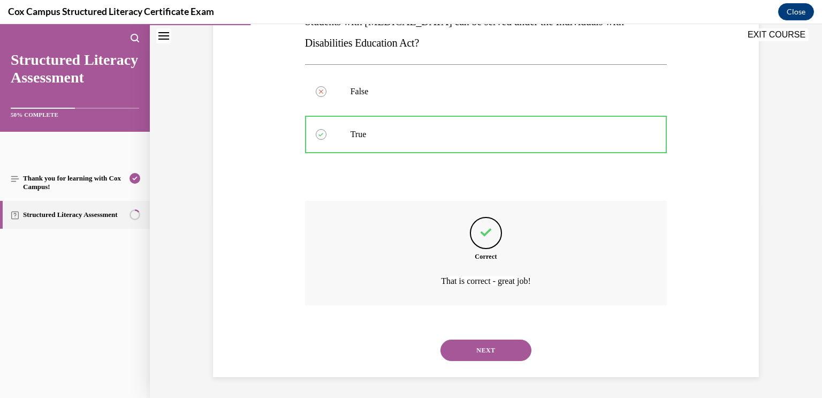
click at [509, 344] on button "NEXT" at bounding box center [486, 349] width 91 height 21
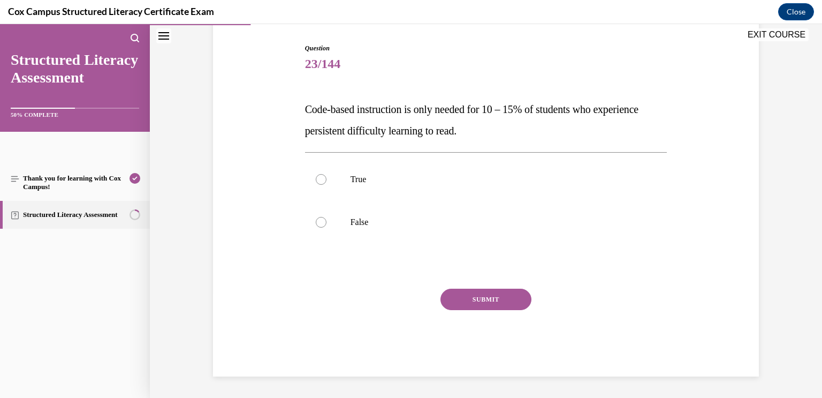
scroll to position [105, 0]
drag, startPoint x: 293, startPoint y: 115, endPoint x: 531, endPoint y: 135, distance: 239.1
click at [531, 135] on div "Question 23/144 Code-based instruction is only needed for 10 – 15% of students …" at bounding box center [485, 194] width 551 height 365
copy span "Code-based instruction is only needed for 10 – 15% of students who experience p…"
click at [328, 213] on label "False" at bounding box center [486, 222] width 362 height 43
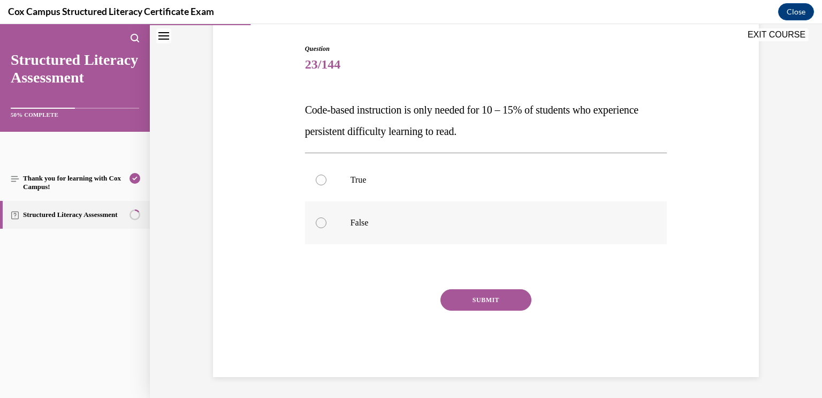
click at [327, 217] on input "False" at bounding box center [321, 222] width 11 height 11
radio input "true"
click at [486, 301] on button "SUBMIT" at bounding box center [486, 299] width 91 height 21
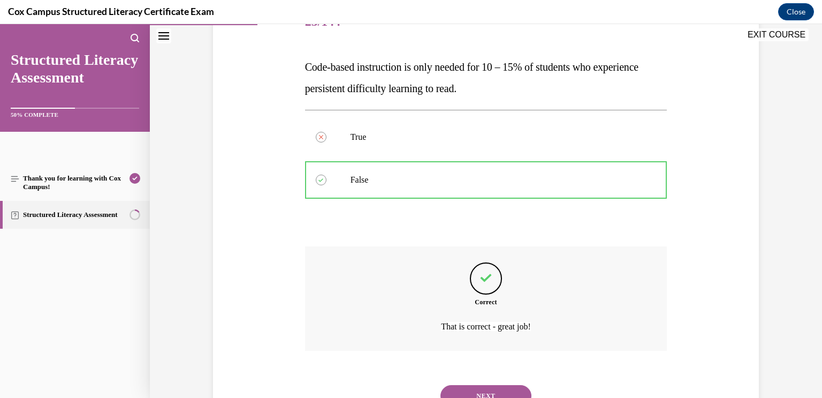
scroll to position [193, 0]
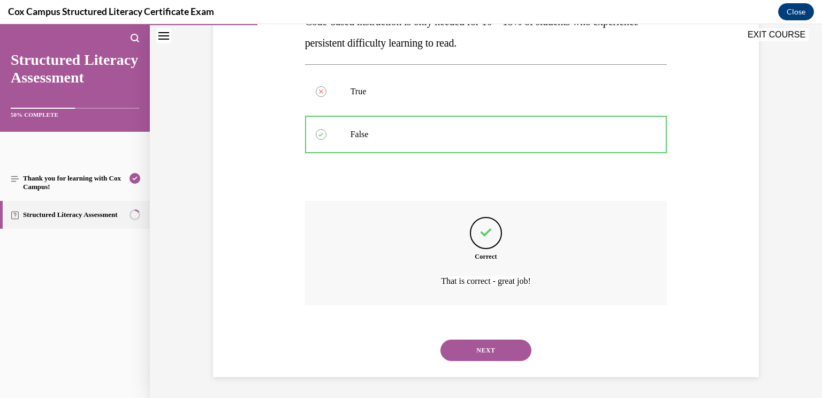
click at [487, 349] on button "NEXT" at bounding box center [486, 349] width 91 height 21
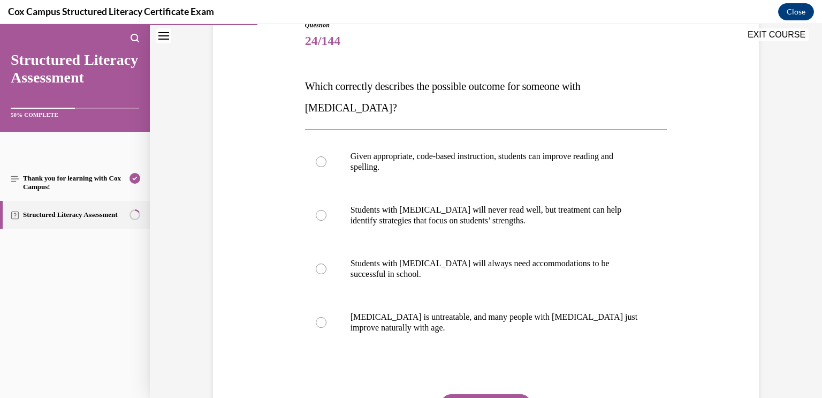
scroll to position [132, 0]
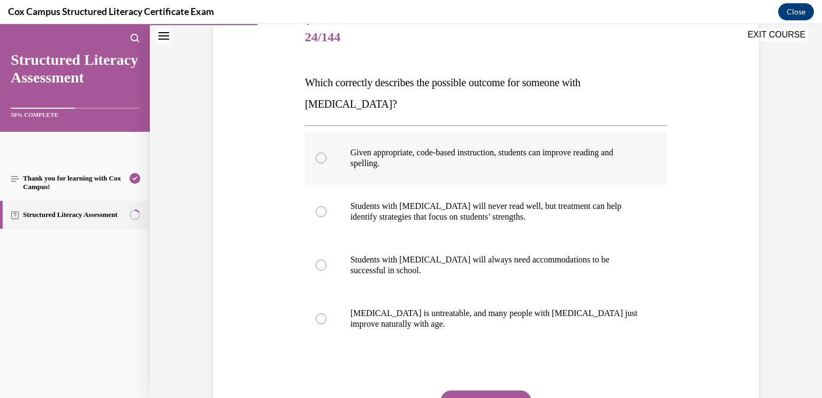
click at [659, 144] on label "Given appropriate, code-based instruction, students can improve reading and spe…" at bounding box center [486, 158] width 362 height 54
click at [327, 153] on input "Given appropriate, code-based instruction, students can improve reading and spe…" at bounding box center [321, 158] width 11 height 11
radio input "true"
click at [482, 390] on button "SUBMIT" at bounding box center [486, 400] width 91 height 21
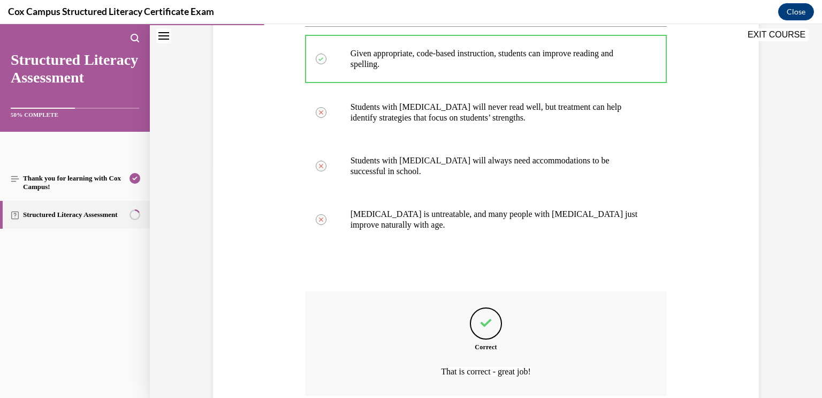
scroll to position [300, 0]
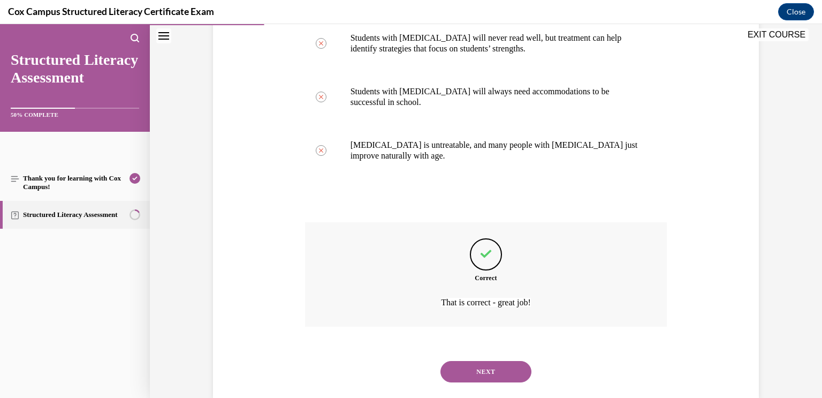
click at [499, 361] on button "NEXT" at bounding box center [486, 371] width 91 height 21
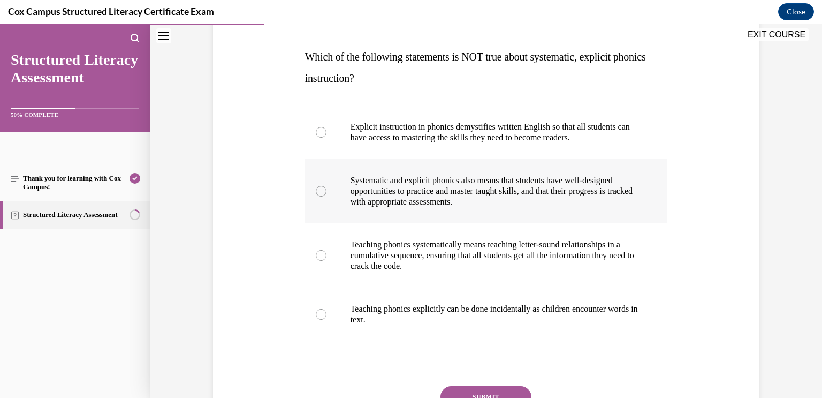
scroll to position [162, 0]
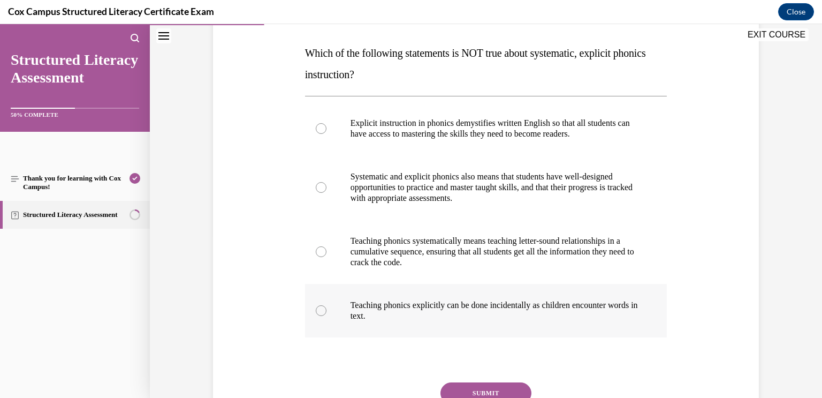
click at [609, 309] on p "Teaching phonics explicitly can be done incidentally as children encounter word…" at bounding box center [496, 310] width 290 height 21
click at [327, 309] on input "Teaching phonics explicitly can be done incidentally as children encounter word…" at bounding box center [321, 310] width 11 height 11
radio input "true"
click at [500, 390] on button "SUBMIT" at bounding box center [486, 392] width 91 height 21
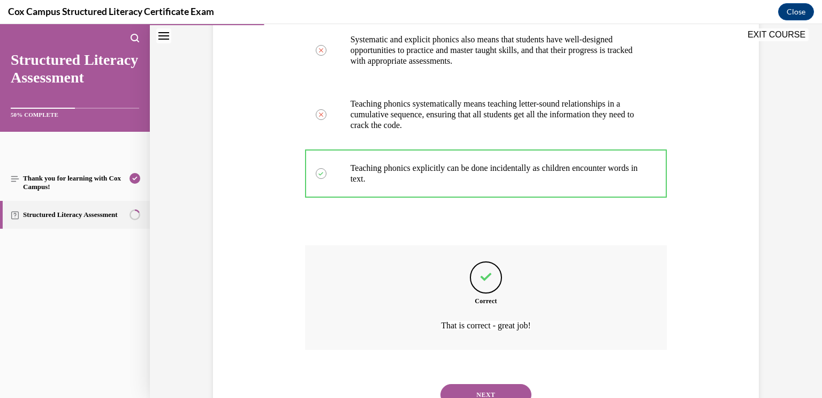
scroll to position [343, 0]
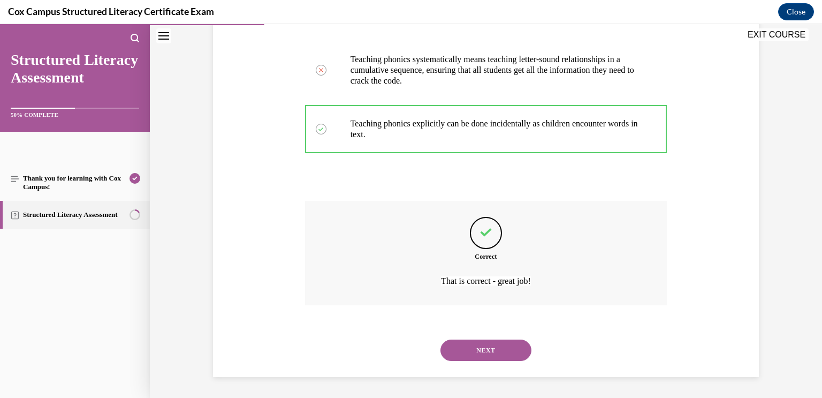
click at [514, 354] on button "NEXT" at bounding box center [486, 349] width 91 height 21
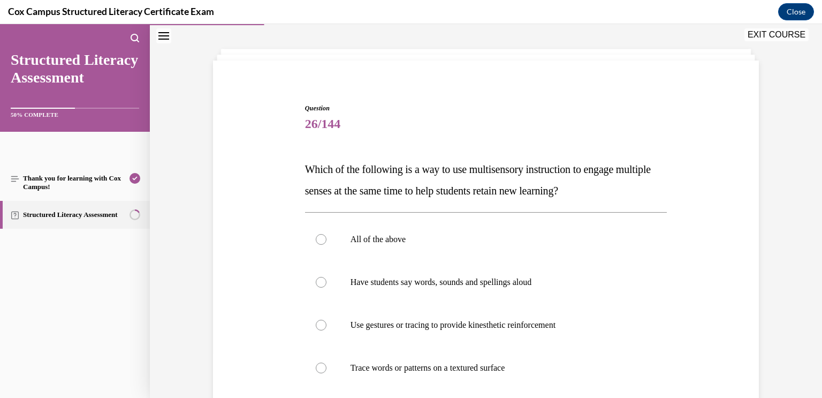
scroll to position [51, 0]
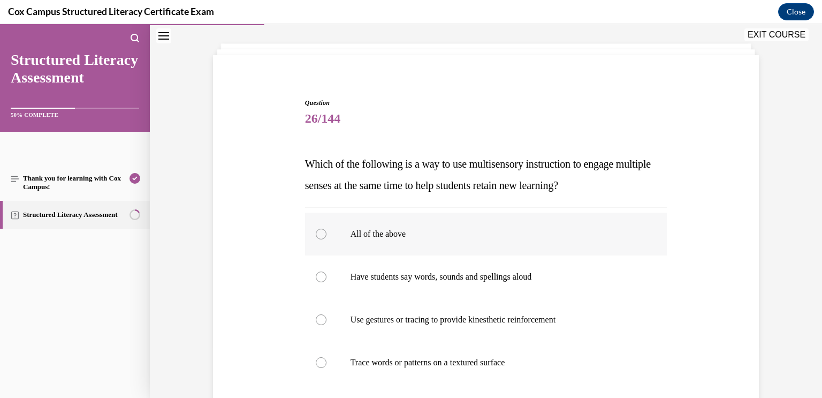
click at [398, 242] on label "All of the above" at bounding box center [486, 234] width 362 height 43
click at [327, 239] on input "All of the above" at bounding box center [321, 234] width 11 height 11
radio input "true"
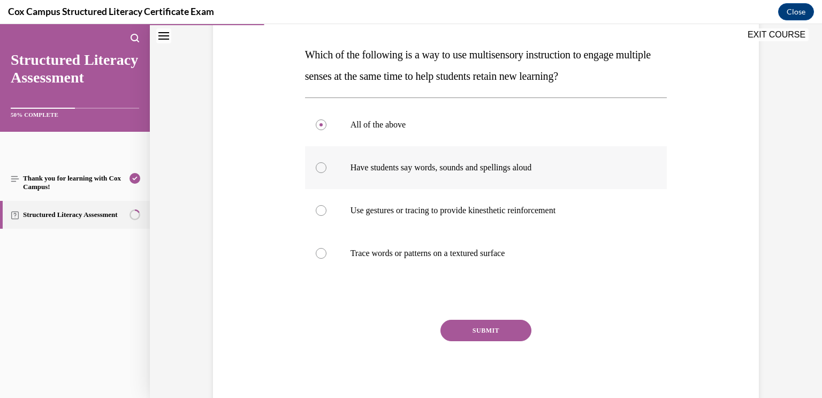
scroll to position [191, 0]
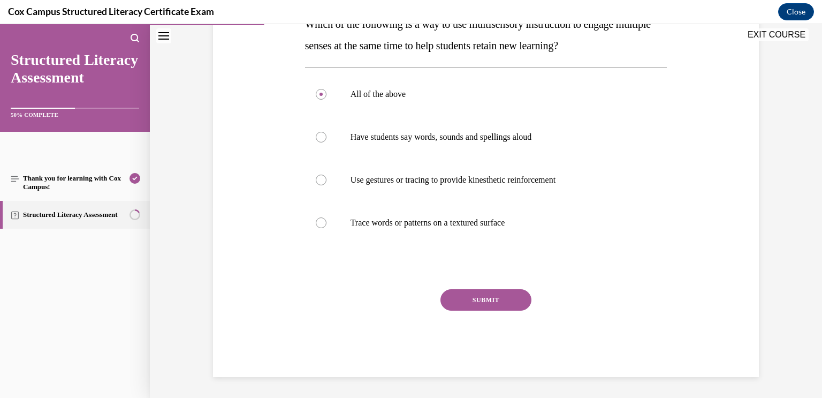
click at [490, 298] on button "SUBMIT" at bounding box center [486, 299] width 91 height 21
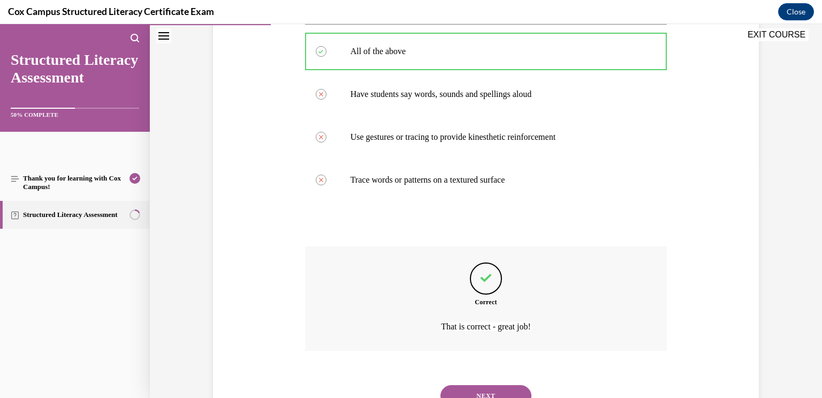
scroll to position [279, 0]
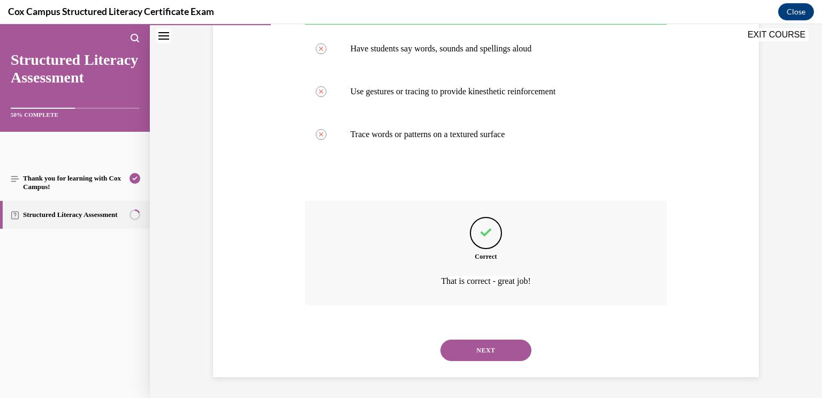
click at [501, 357] on button "NEXT" at bounding box center [486, 349] width 91 height 21
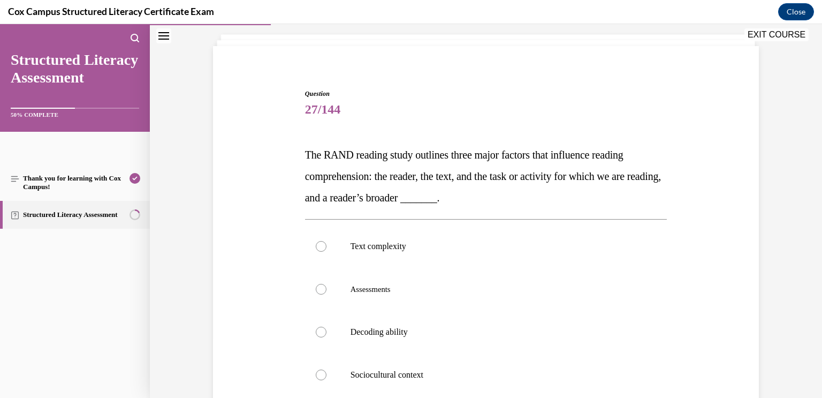
scroll to position [58, 0]
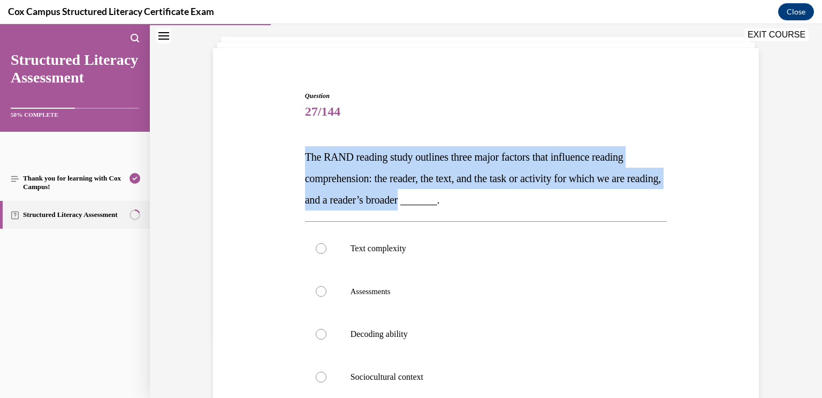
drag, startPoint x: 288, startPoint y: 152, endPoint x: 447, endPoint y: 205, distance: 167.3
click at [447, 205] on div "Question 27/144 The RAND reading study outlines three major factors that influe…" at bounding box center [485, 295] width 551 height 472
copy span "The RAND reading study outlines three major factors that influence reading comp…"
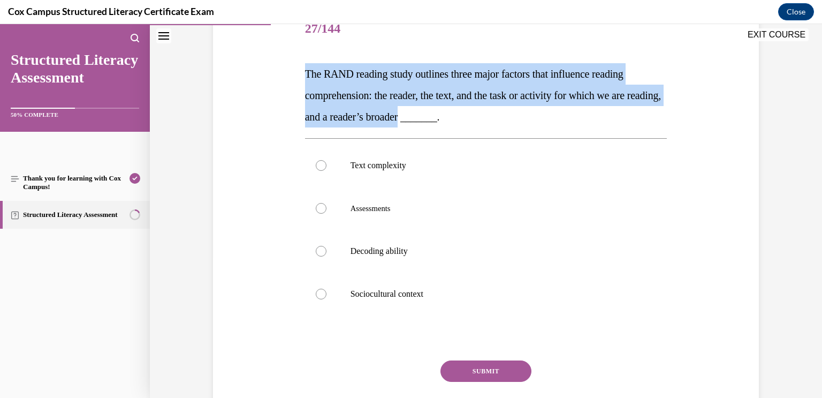
scroll to position [145, 0]
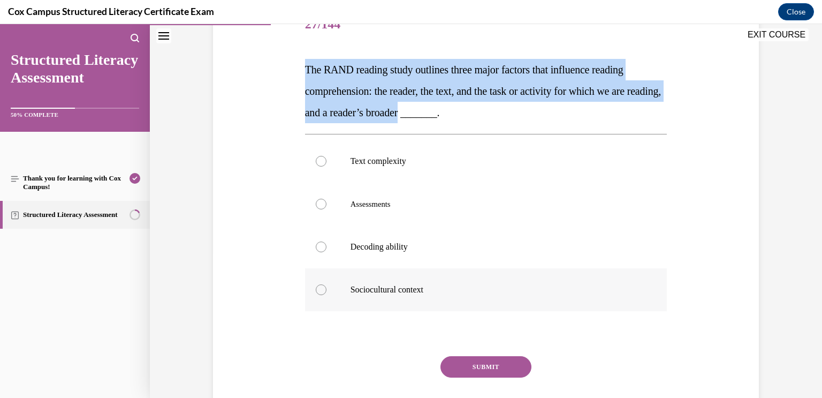
click at [406, 279] on label "Sociocultural context" at bounding box center [486, 289] width 362 height 43
click at [327, 284] on input "Sociocultural context" at bounding box center [321, 289] width 11 height 11
radio input "true"
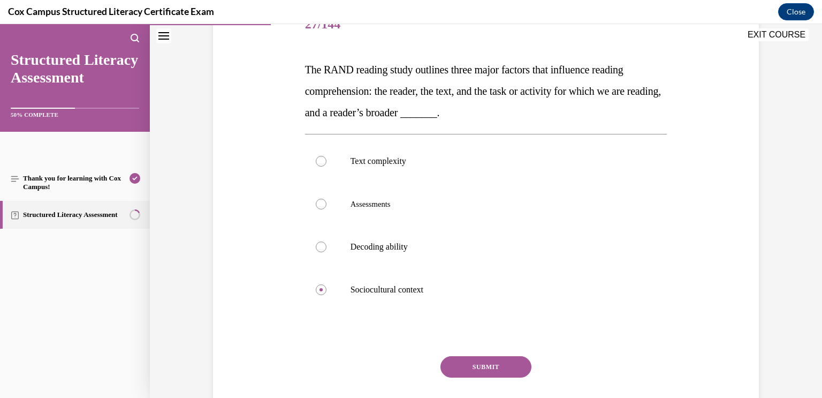
click at [458, 360] on button "SUBMIT" at bounding box center [486, 366] width 91 height 21
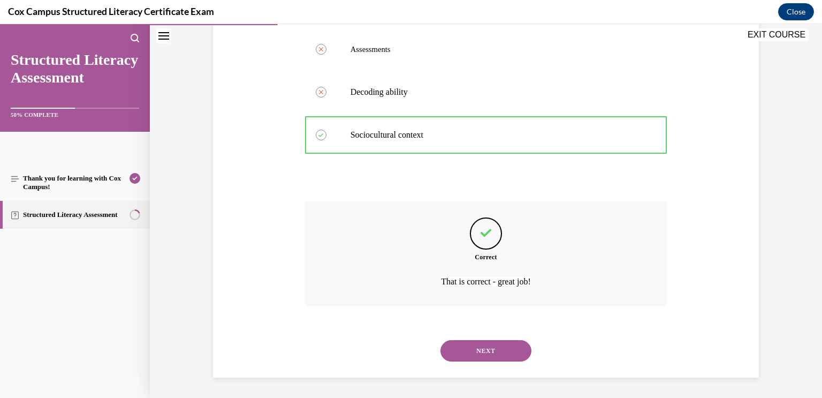
scroll to position [300, 0]
click at [497, 360] on button "NEXT" at bounding box center [486, 349] width 91 height 21
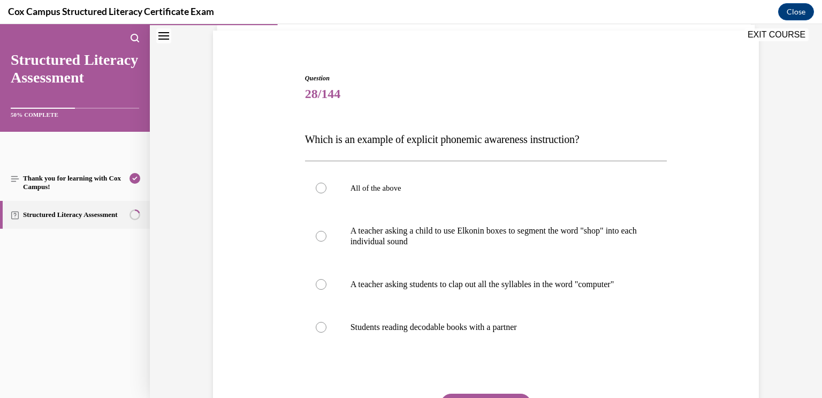
scroll to position [79, 0]
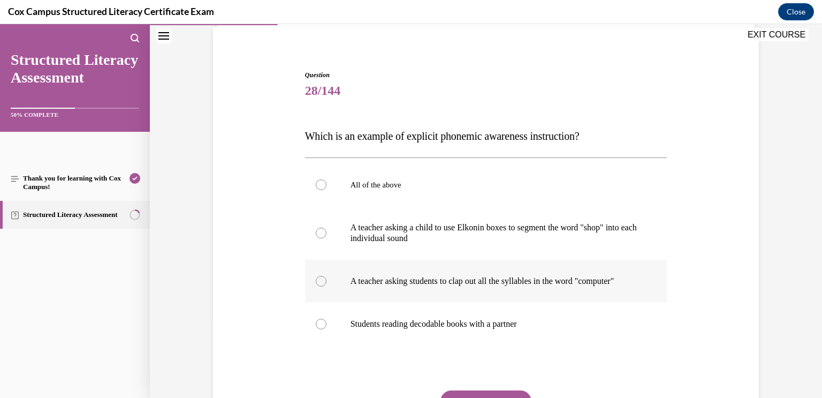
click at [564, 286] on p "A teacher asking students to clap out all the syllables in the word "computer"" at bounding box center [496, 281] width 290 height 11
click at [327, 286] on input "A teacher asking students to clap out all the syllables in the word "computer"" at bounding box center [321, 281] width 11 height 11
radio input "true"
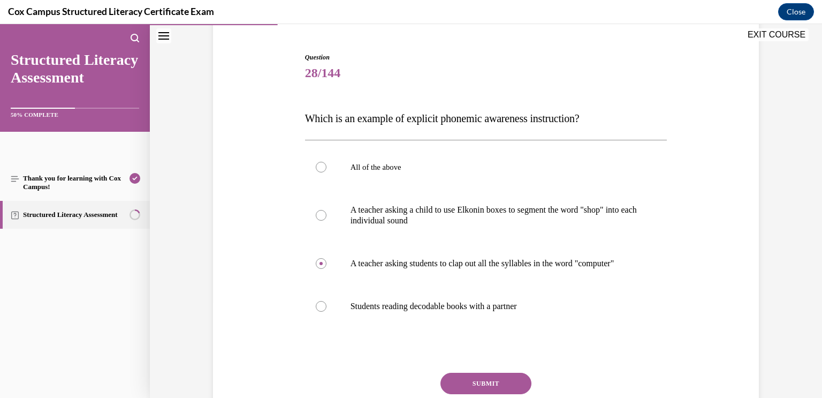
scroll to position [99, 0]
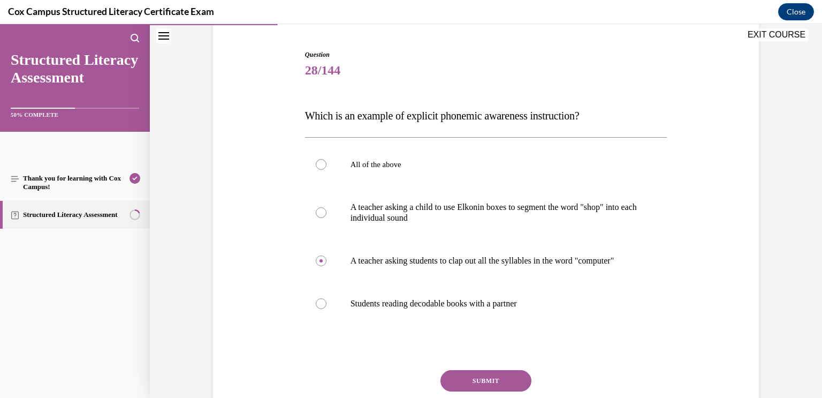
click at [513, 388] on button "SUBMIT" at bounding box center [486, 380] width 91 height 21
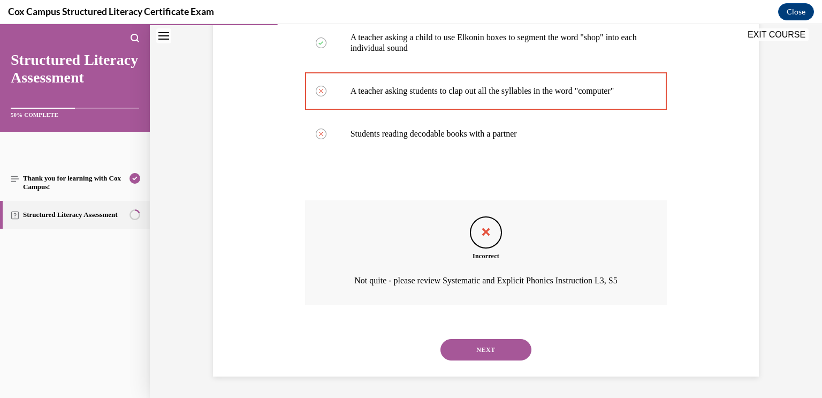
scroll to position [279, 0]
click at [515, 355] on button "NEXT" at bounding box center [486, 349] width 91 height 21
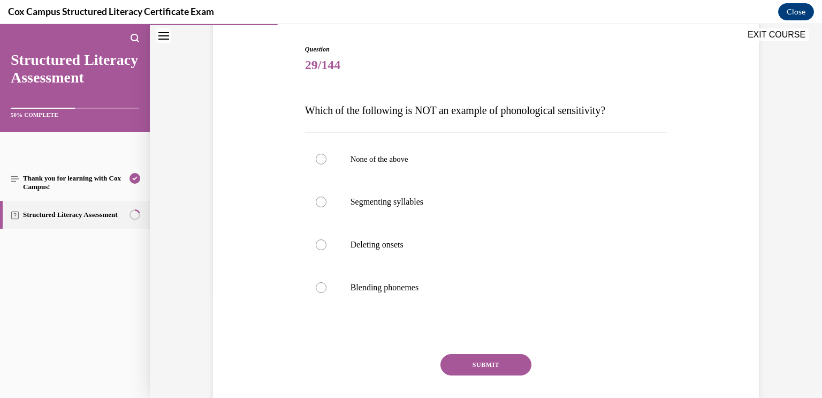
scroll to position [102, 0]
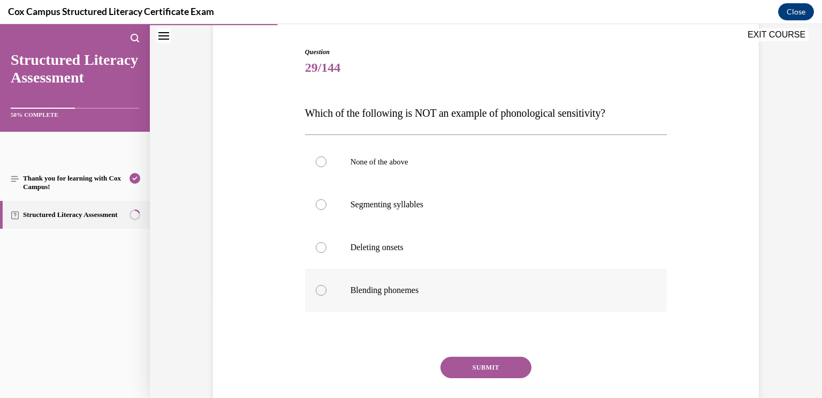
click at [579, 282] on label "Blending phonemes" at bounding box center [486, 290] width 362 height 43
click at [327, 285] on input "Blending phonemes" at bounding box center [321, 290] width 11 height 11
radio input "true"
click at [501, 368] on button "SUBMIT" at bounding box center [486, 367] width 91 height 21
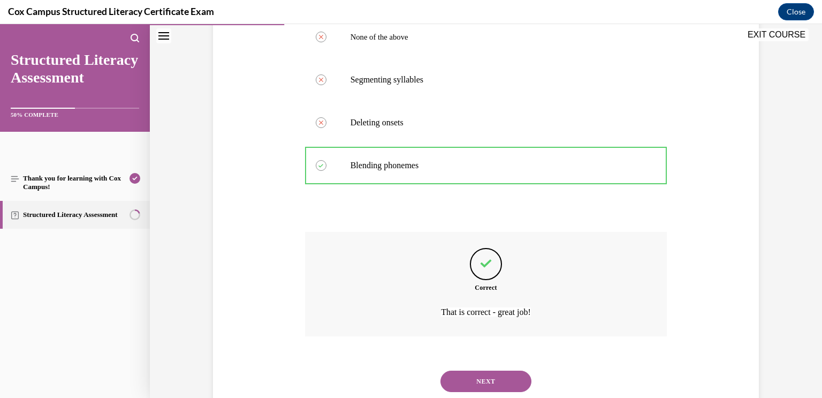
scroll to position [227, 0]
click at [492, 376] on button "NEXT" at bounding box center [486, 380] width 91 height 21
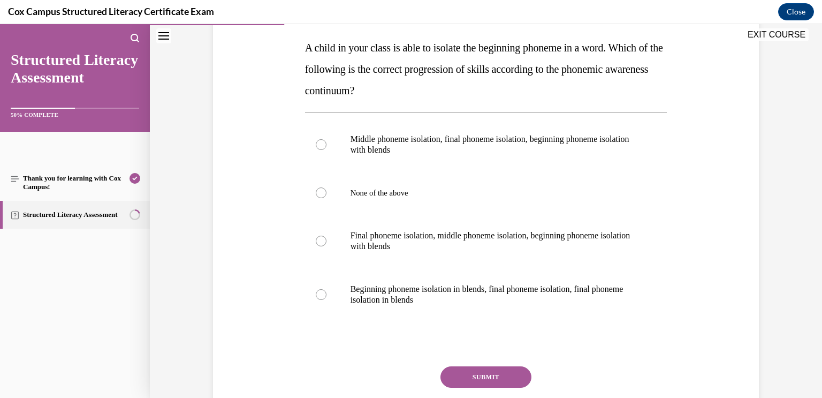
scroll to position [178, 0]
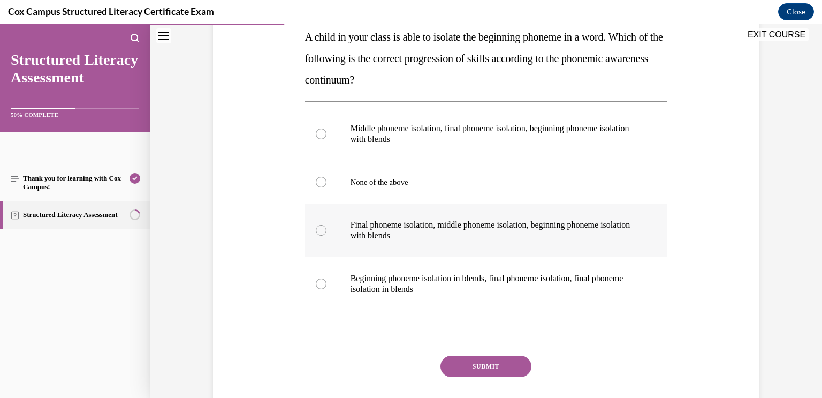
click at [581, 231] on p "Final phoneme isolation, middle phoneme isolation, beginning phoneme isolation …" at bounding box center [496, 230] width 290 height 21
click at [327, 231] on input "Final phoneme isolation, middle phoneme isolation, beginning phoneme isolation …" at bounding box center [321, 230] width 11 height 11
radio input "true"
click at [487, 365] on button "SUBMIT" at bounding box center [486, 366] width 91 height 21
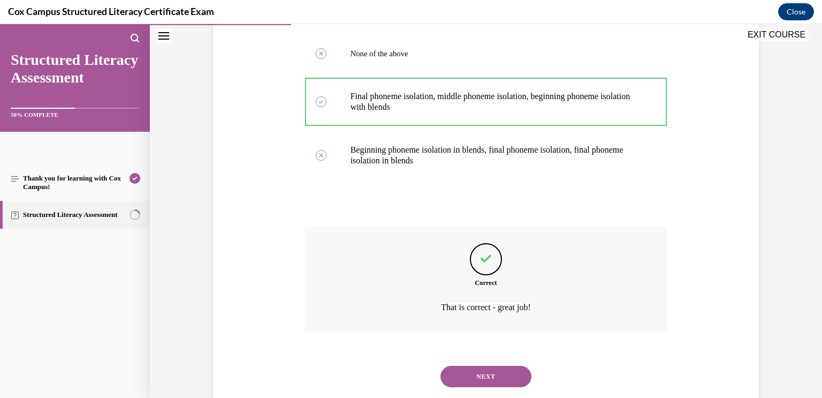
scroll to position [332, 0]
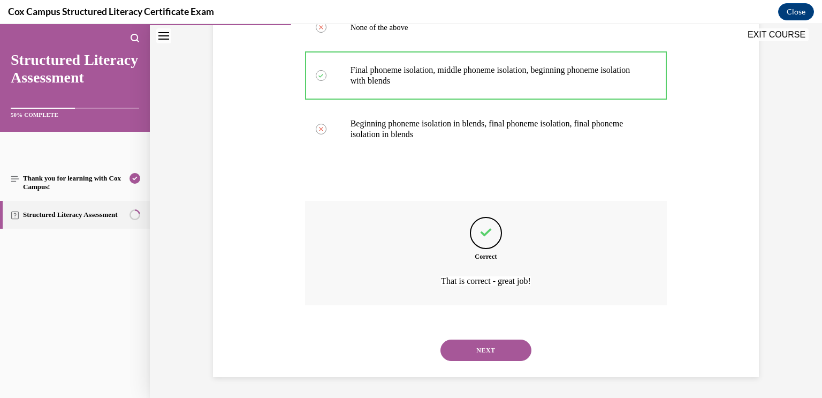
click at [505, 346] on button "NEXT" at bounding box center [486, 349] width 91 height 21
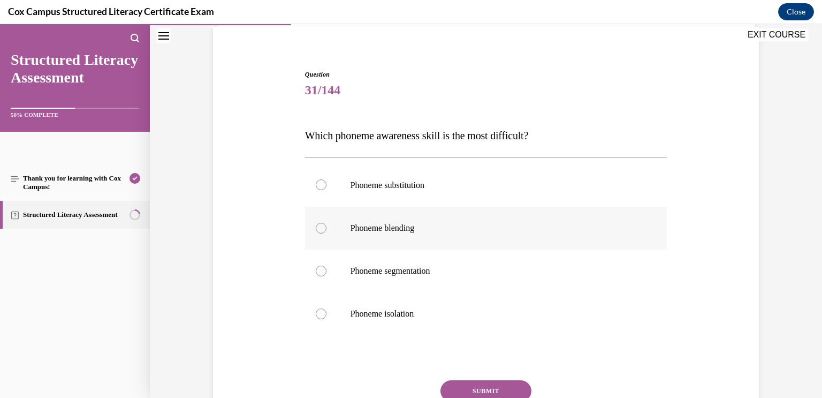
scroll to position [80, 0]
click at [622, 184] on p "Phoneme substitution" at bounding box center [496, 184] width 290 height 12
click at [327, 184] on input "Phoneme substitution" at bounding box center [321, 184] width 11 height 11
radio input "true"
click at [493, 384] on button "SUBMIT" at bounding box center [486, 390] width 91 height 21
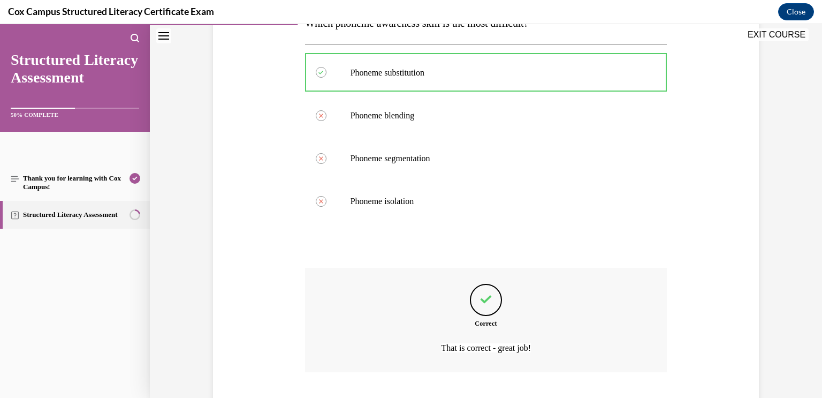
scroll to position [259, 0]
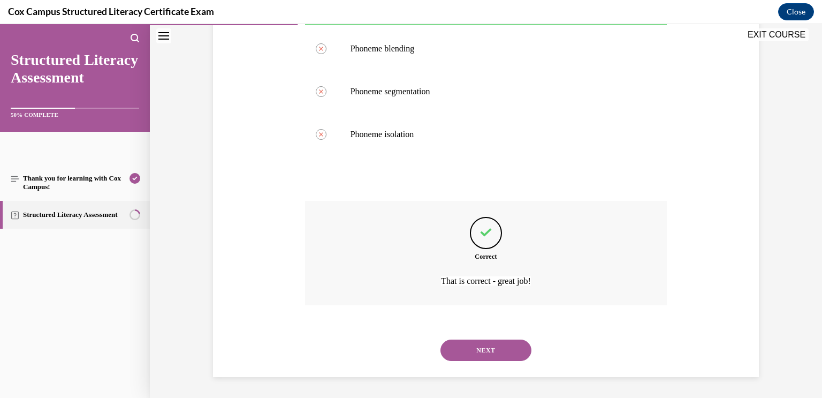
click at [512, 346] on button "NEXT" at bounding box center [486, 349] width 91 height 21
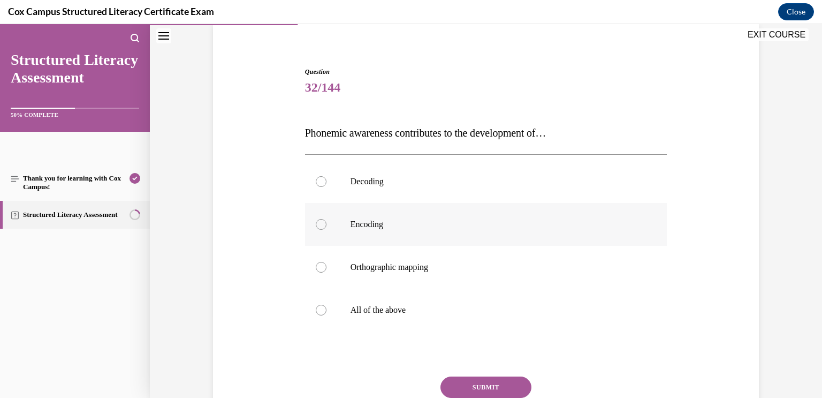
scroll to position [80, 0]
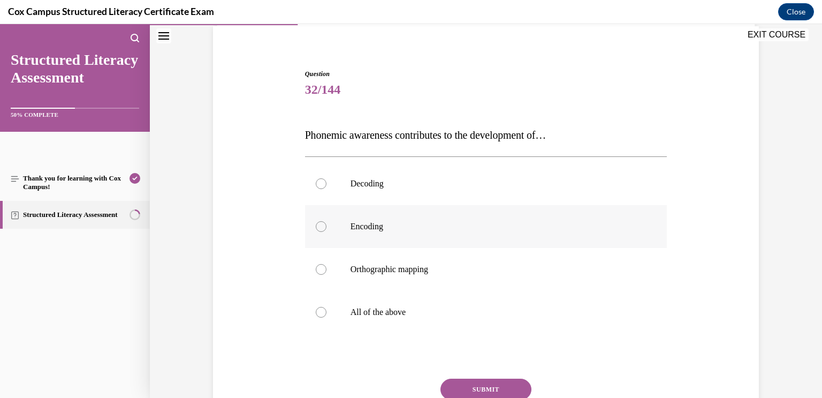
click at [618, 314] on p "All of the above" at bounding box center [496, 312] width 290 height 11
click at [327, 314] on input "All of the above" at bounding box center [321, 312] width 11 height 11
radio input "true"
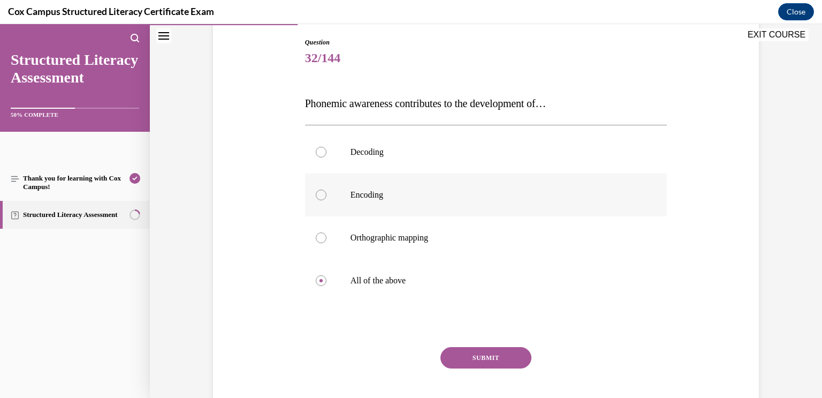
scroll to position [115, 0]
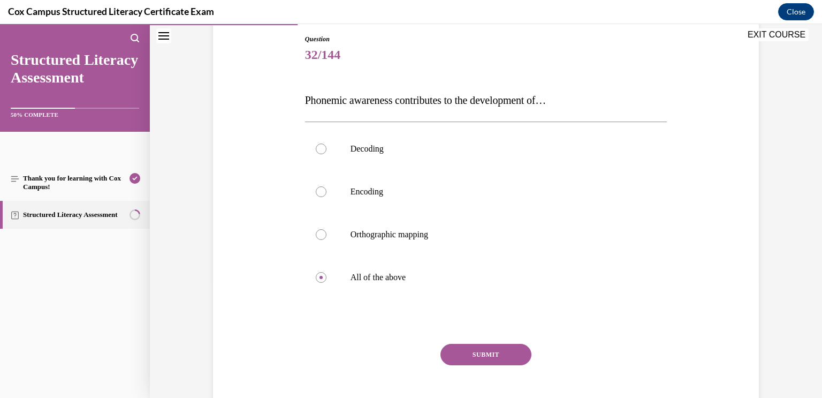
click at [509, 352] on button "SUBMIT" at bounding box center [486, 354] width 91 height 21
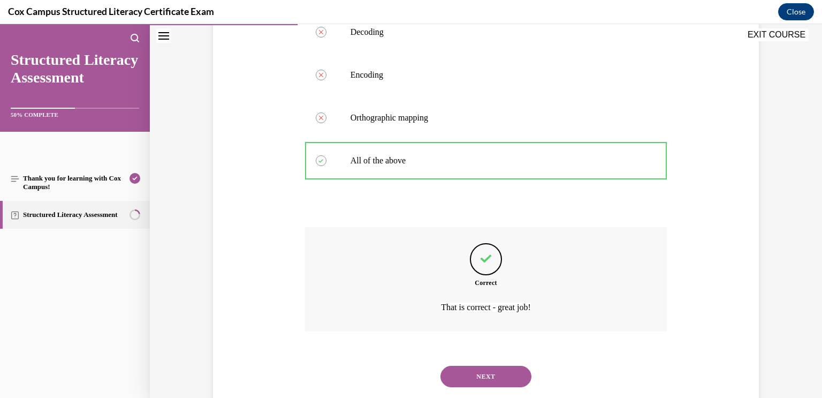
scroll to position [258, 0]
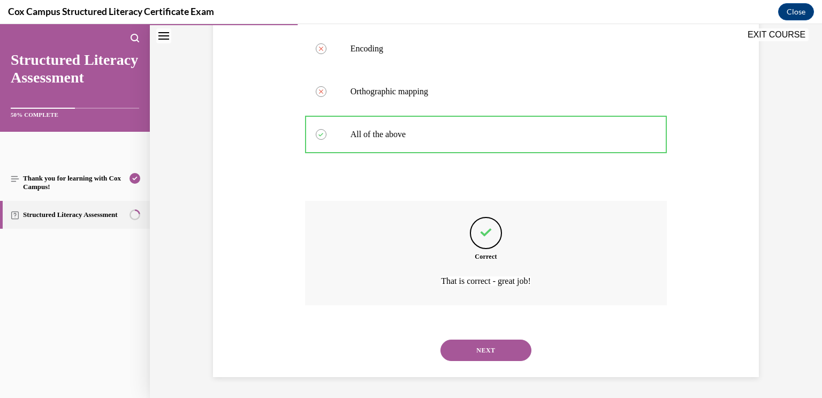
click at [511, 349] on button "NEXT" at bounding box center [486, 349] width 91 height 21
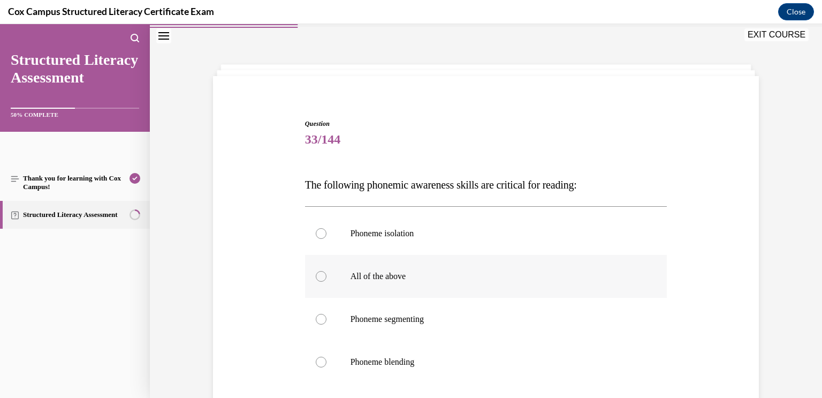
scroll to position [34, 0]
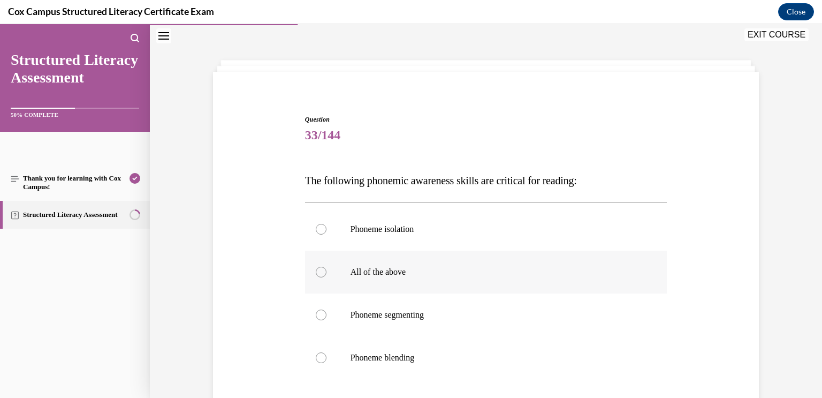
click at [571, 304] on label "Phoneme segmenting" at bounding box center [486, 314] width 362 height 43
click at [327, 309] on input "Phoneme segmenting" at bounding box center [321, 314] width 11 height 11
radio input "true"
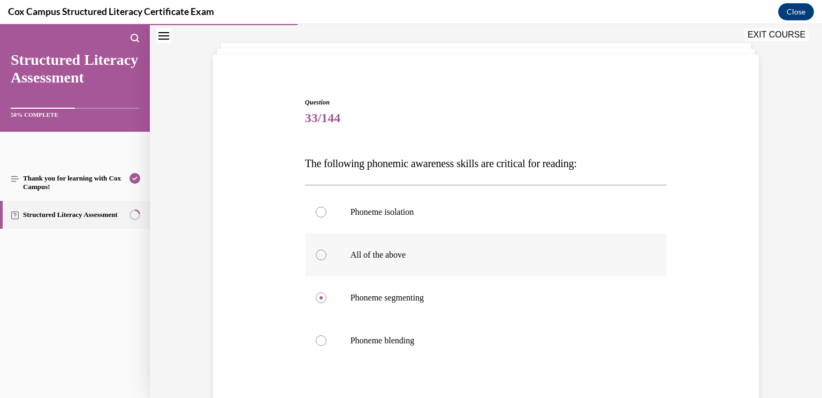
scroll to position [56, 0]
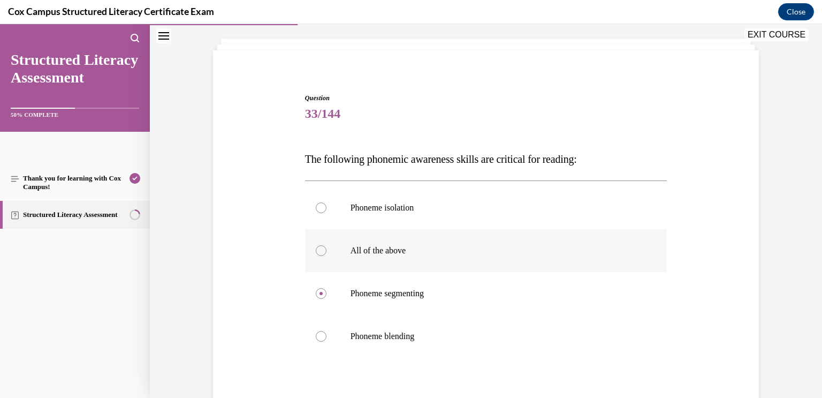
click at [636, 247] on p "All of the above" at bounding box center [496, 250] width 290 height 11
click at [327, 247] on input "All of the above" at bounding box center [321, 250] width 11 height 11
radio input "true"
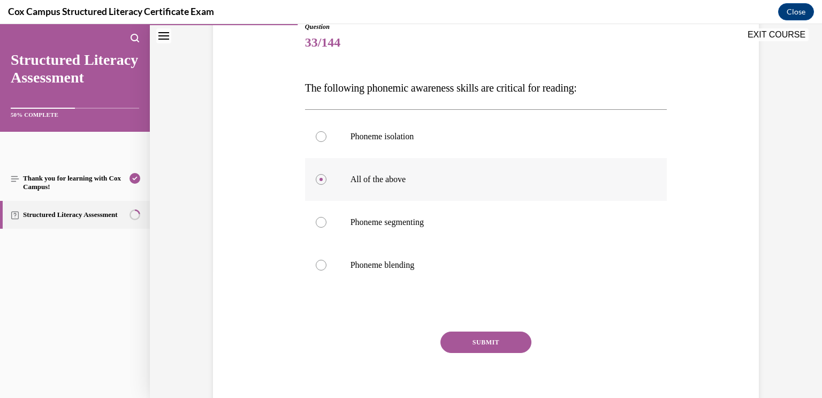
scroll to position [169, 0]
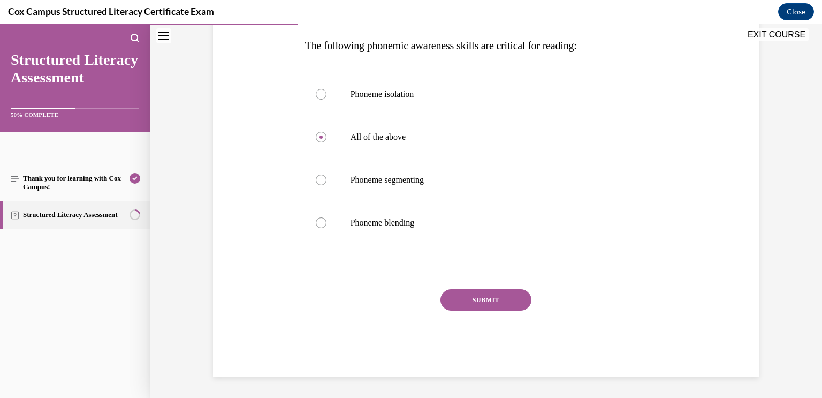
click at [502, 302] on button "SUBMIT" at bounding box center [486, 299] width 91 height 21
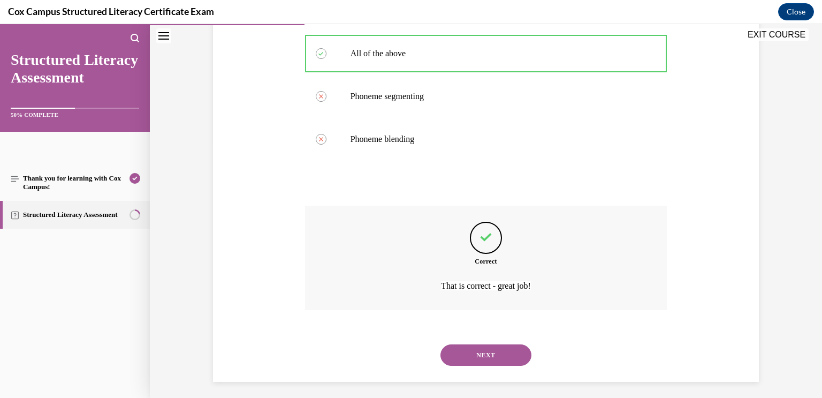
scroll to position [258, 0]
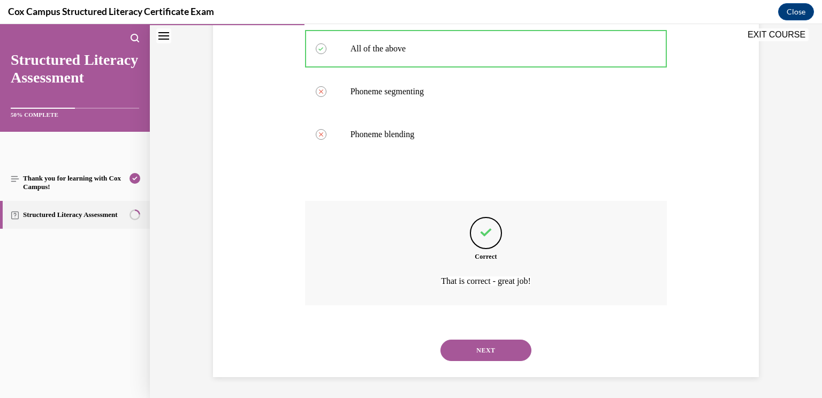
click at [497, 345] on button "NEXT" at bounding box center [486, 349] width 91 height 21
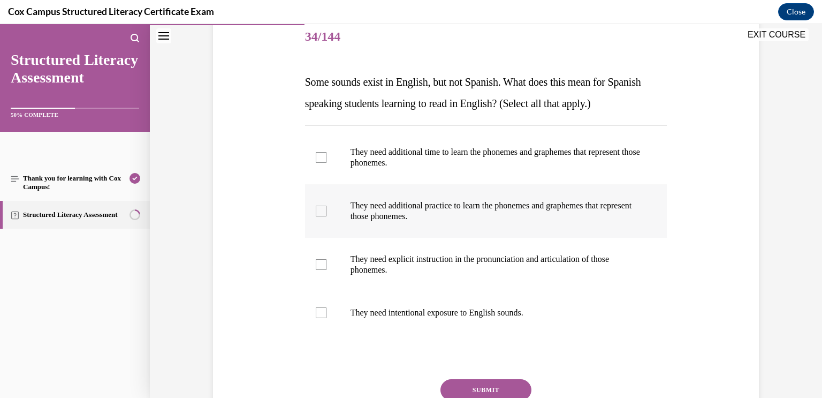
scroll to position [135, 0]
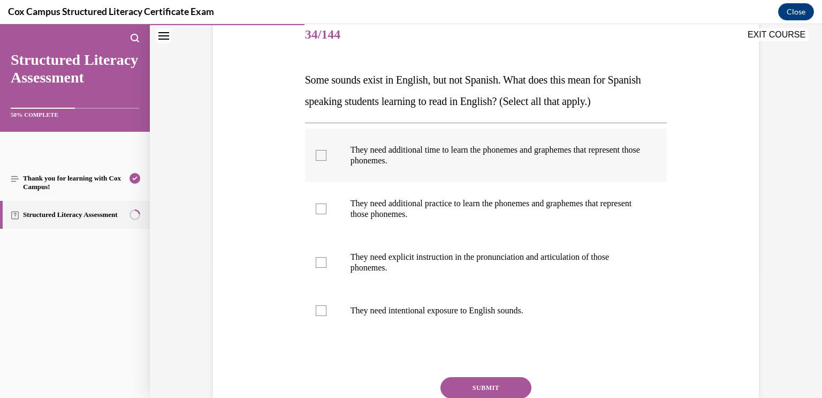
click at [549, 167] on label "They need additional time to learn the phonemes and graphemes that represent th…" at bounding box center [486, 155] width 362 height 54
click at [327, 161] on input "They need additional time to learn the phonemes and graphemes that represent th…" at bounding box center [321, 155] width 11 height 11
checkbox input "true"
click at [546, 206] on p "They need additional practice to learn the phonemes and graphemes that represen…" at bounding box center [496, 208] width 290 height 21
click at [327, 206] on input "They need additional practice to learn the phonemes and graphemes that represen…" at bounding box center [321, 208] width 11 height 11
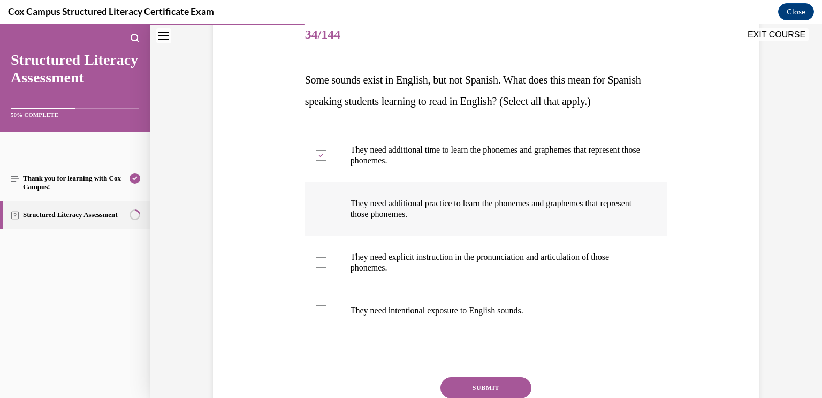
checkbox input "true"
click at [539, 238] on label "They need explicit instruction in the pronunciation and articulation of those p…" at bounding box center [486, 263] width 362 height 54
click at [327, 257] on input "They need explicit instruction in the pronunciation and articulation of those p…" at bounding box center [321, 262] width 11 height 11
checkbox input "true"
click at [529, 305] on p "They need intentional exposure to English sounds." at bounding box center [496, 310] width 290 height 11
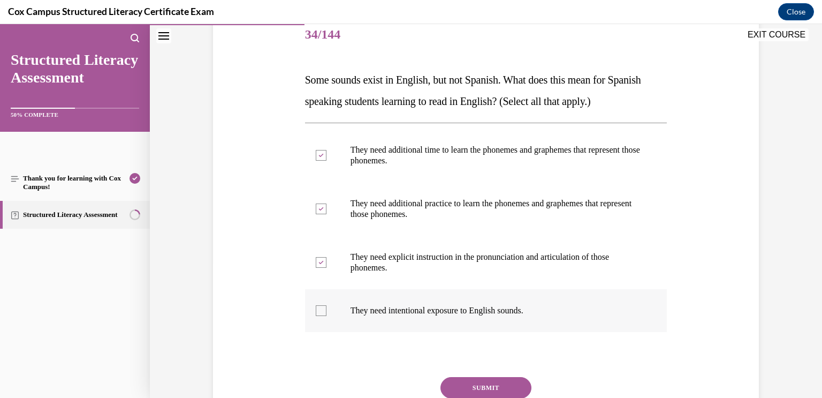
click at [327, 305] on input "They need intentional exposure to English sounds." at bounding box center [321, 310] width 11 height 11
checkbox input "true"
click at [509, 382] on button "SUBMIT" at bounding box center [486, 387] width 91 height 21
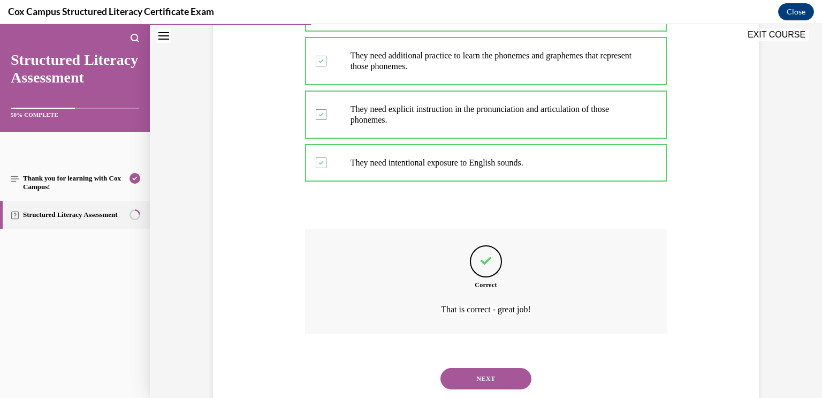
scroll to position [311, 0]
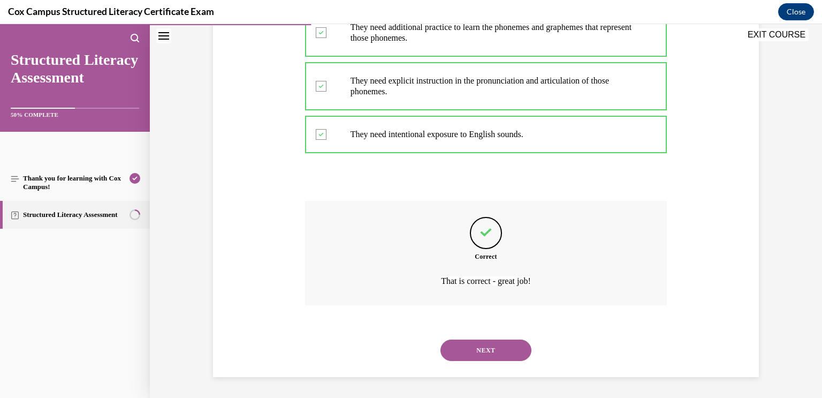
click at [510, 347] on button "NEXT" at bounding box center [486, 349] width 91 height 21
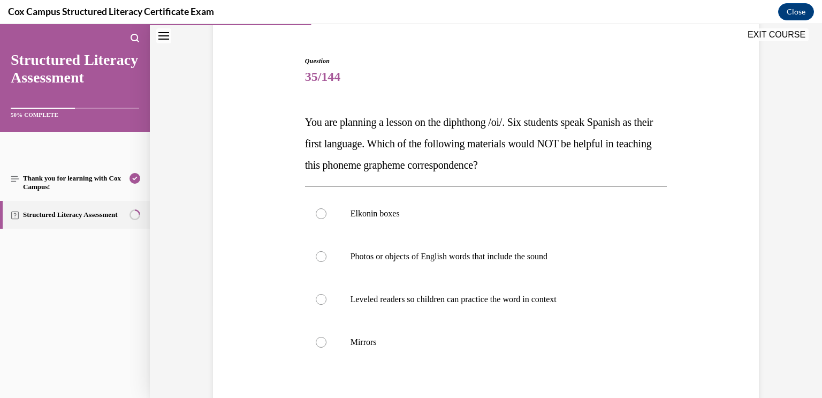
scroll to position [101, 0]
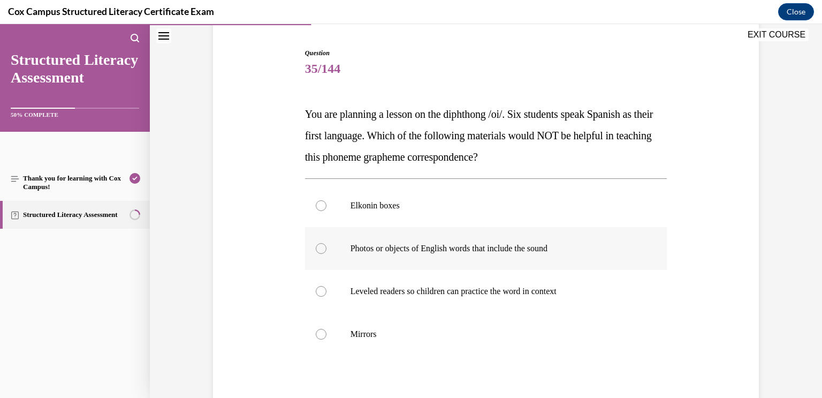
click at [625, 255] on label "Photos or objects of English words that include the sound" at bounding box center [486, 248] width 362 height 43
click at [327, 254] on input "Photos or objects of English words that include the sound" at bounding box center [321, 248] width 11 height 11
radio input "true"
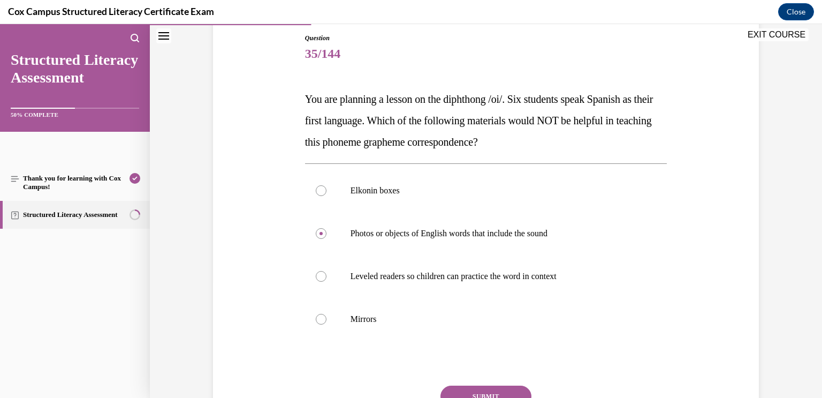
scroll to position [117, 0]
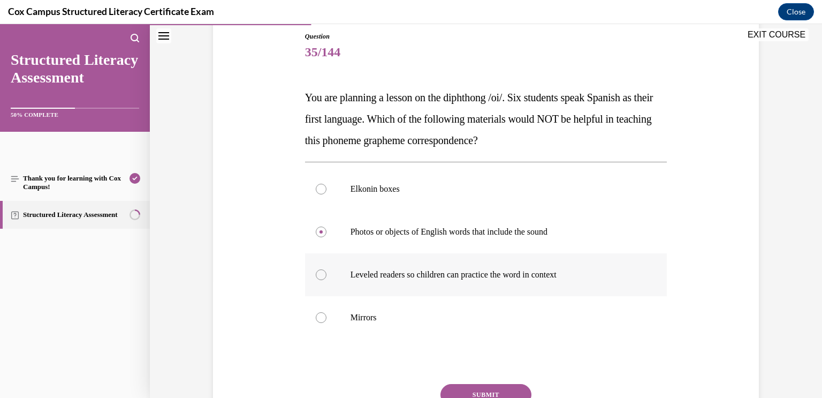
click at [593, 281] on label "Leveled readers so children can practice the word in context" at bounding box center [486, 274] width 362 height 43
click at [327, 280] on input "Leveled readers so children can practice the word in context" at bounding box center [321, 274] width 11 height 11
radio input "true"
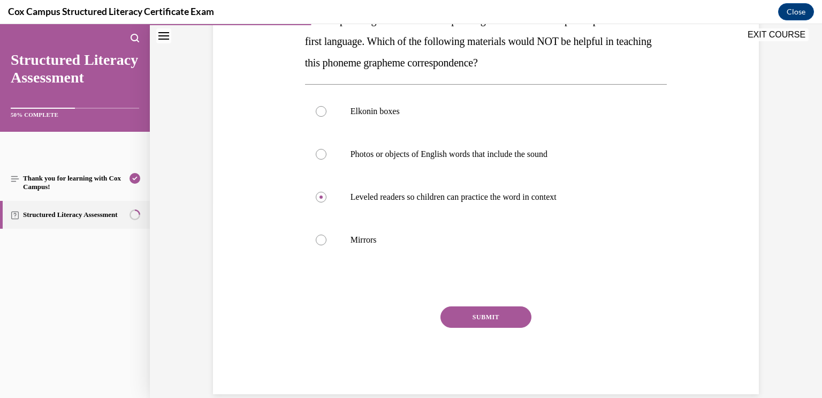
click at [494, 317] on button "SUBMIT" at bounding box center [486, 316] width 91 height 21
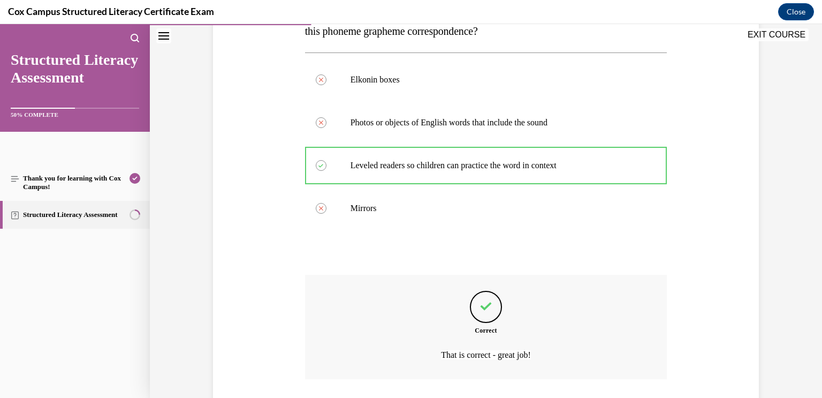
scroll to position [300, 0]
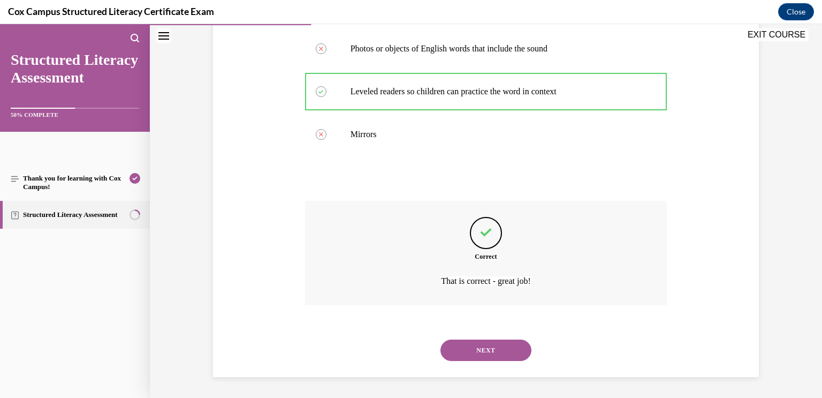
click at [517, 349] on button "NEXT" at bounding box center [486, 349] width 91 height 21
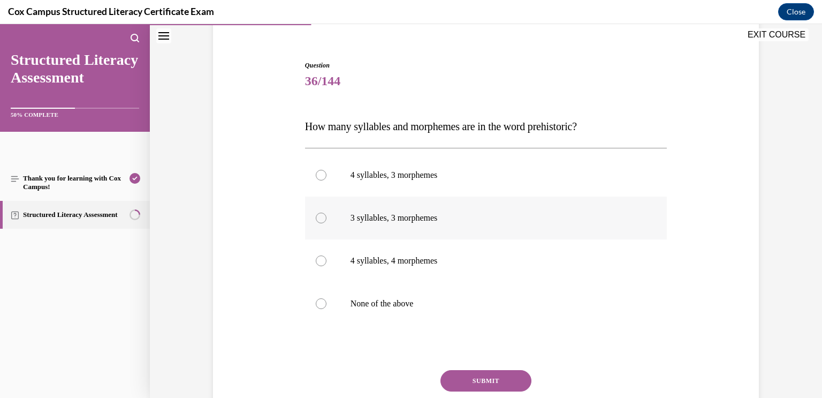
scroll to position [91, 0]
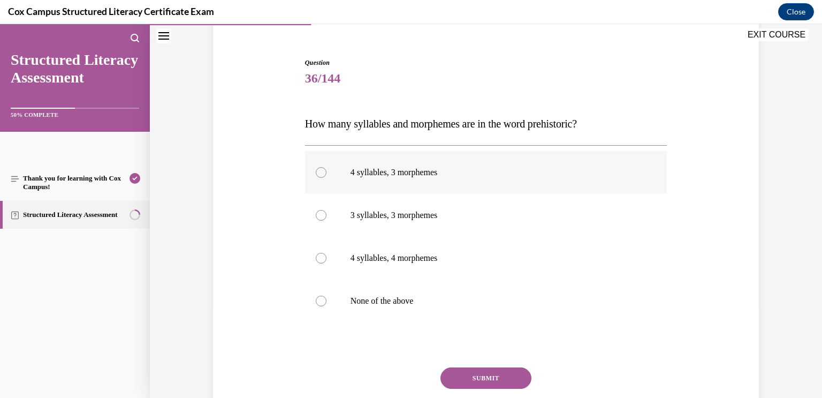
click at [561, 183] on label "4 syllables, 3 morphemes" at bounding box center [486, 172] width 362 height 43
click at [327, 178] on input "4 syllables, 3 morphemes" at bounding box center [321, 172] width 11 height 11
radio input "true"
click at [504, 377] on button "SUBMIT" at bounding box center [486, 377] width 91 height 21
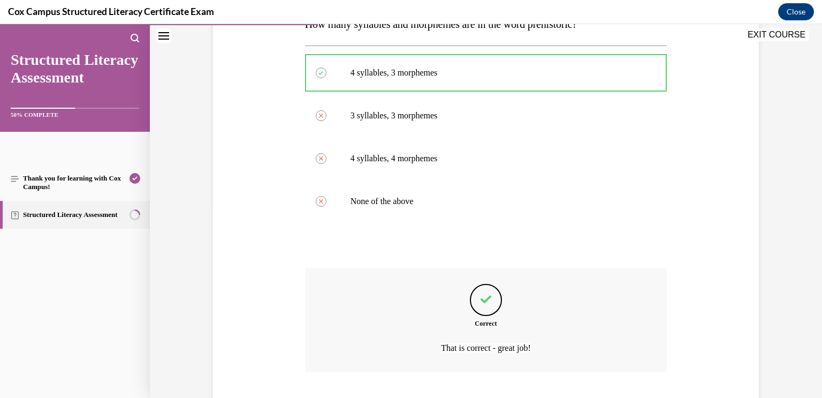
scroll to position [258, 0]
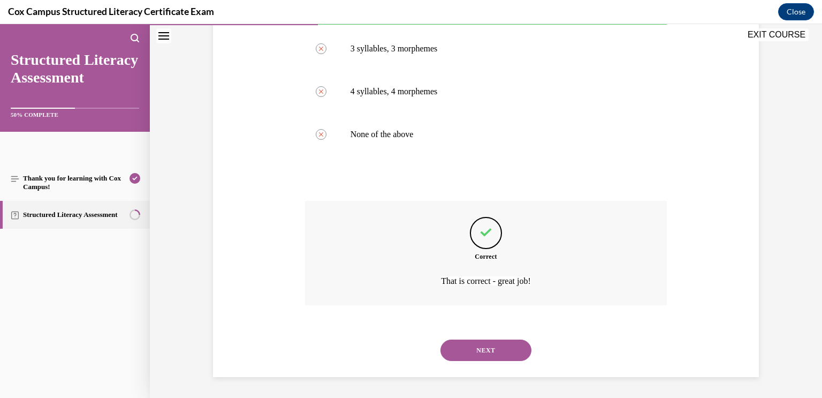
click at [514, 362] on div "NEXT" at bounding box center [486, 350] width 362 height 43
click at [515, 352] on button "NEXT" at bounding box center [486, 349] width 91 height 21
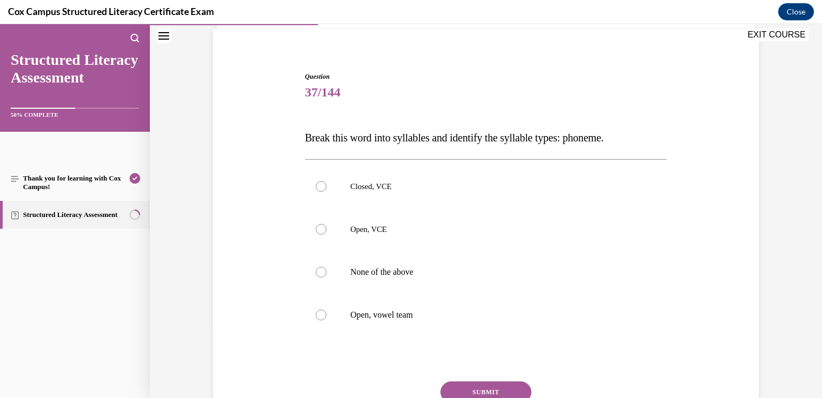
scroll to position [74, 0]
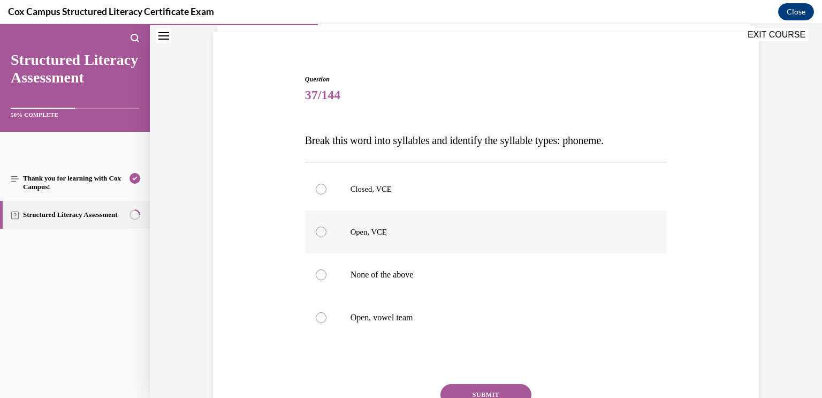
click at [626, 232] on p "Open, VCE" at bounding box center [496, 231] width 290 height 11
click at [327, 232] on input "Open, VCE" at bounding box center [321, 231] width 11 height 11
radio input "true"
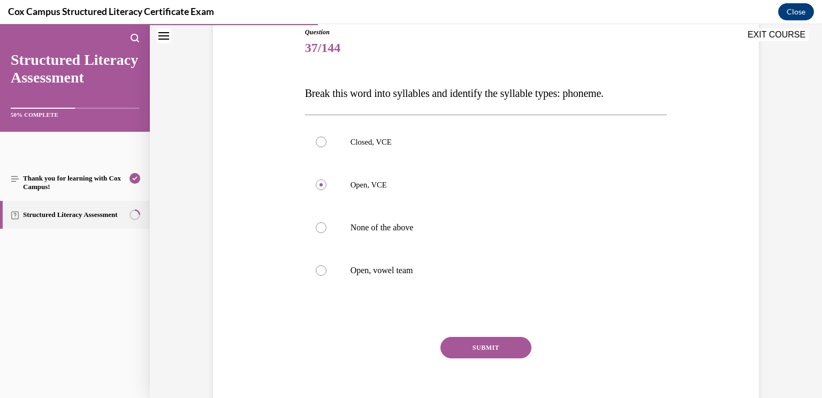
click at [510, 339] on button "SUBMIT" at bounding box center [486, 347] width 91 height 21
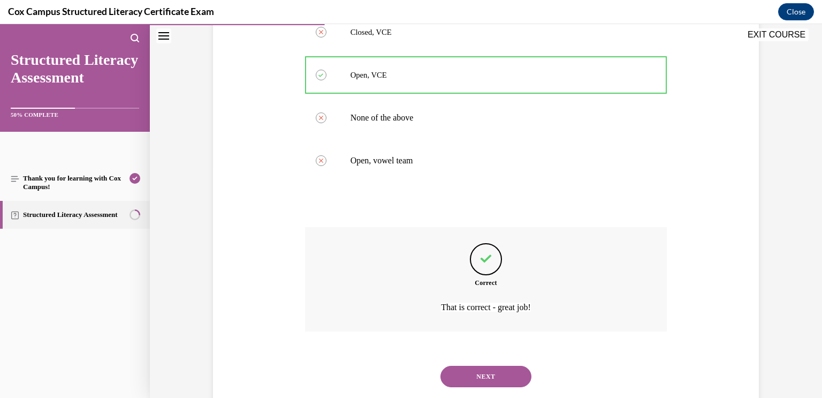
scroll to position [258, 0]
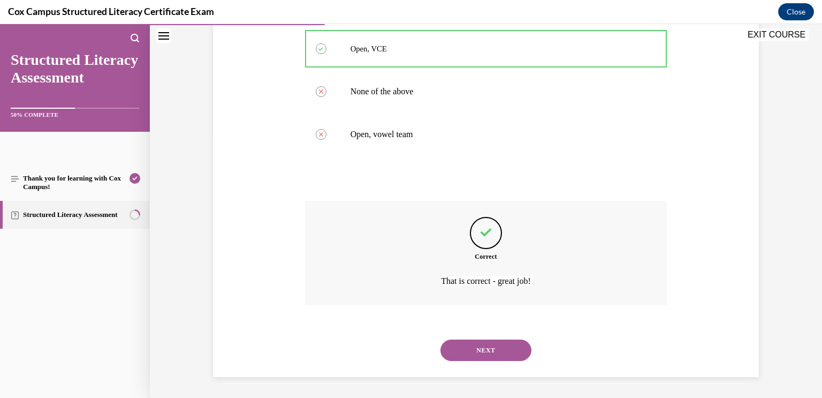
click at [510, 345] on button "NEXT" at bounding box center [486, 349] width 91 height 21
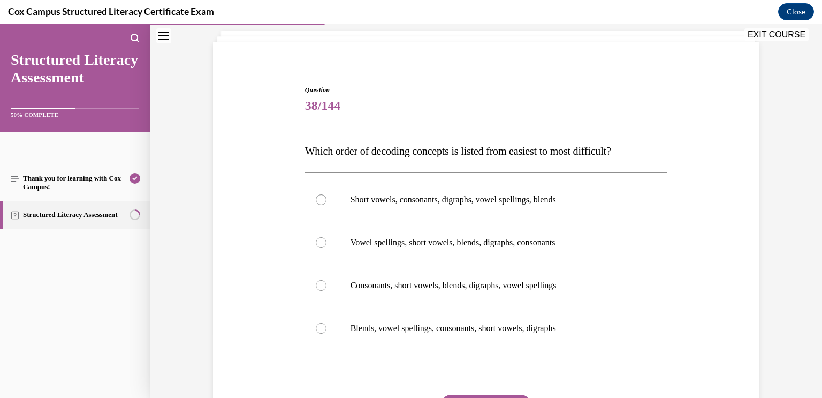
scroll to position [68, 0]
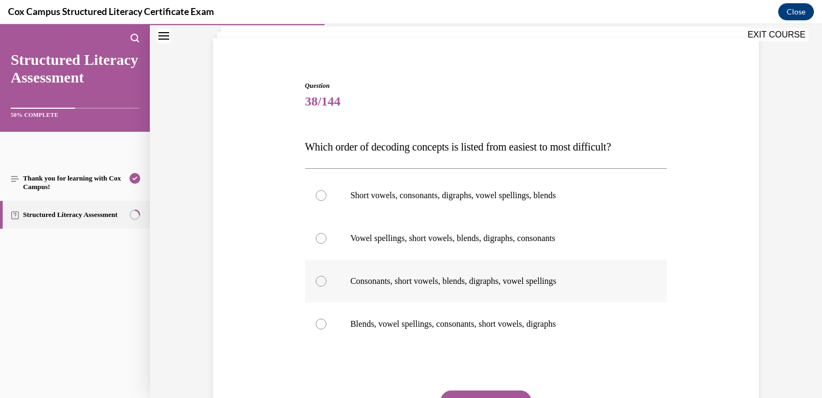
click at [479, 274] on label "Consonants, short vowels, blends, digraphs, vowel spellings" at bounding box center [486, 281] width 362 height 43
click at [327, 276] on input "Consonants, short vowels, blends, digraphs, vowel spellings" at bounding box center [321, 281] width 11 height 11
radio input "true"
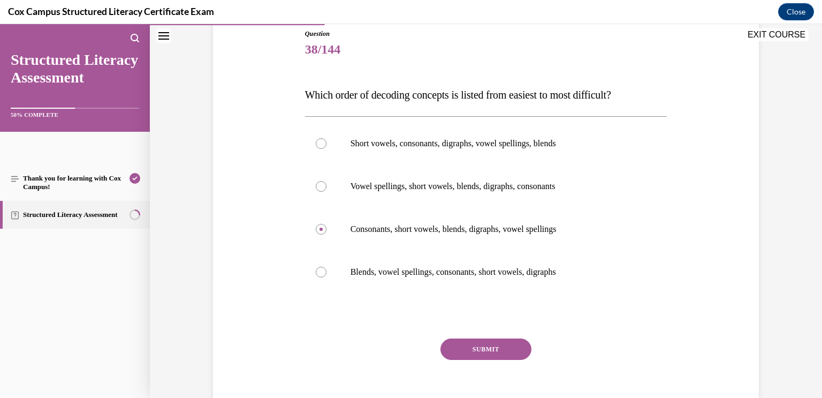
click at [508, 351] on button "SUBMIT" at bounding box center [486, 348] width 91 height 21
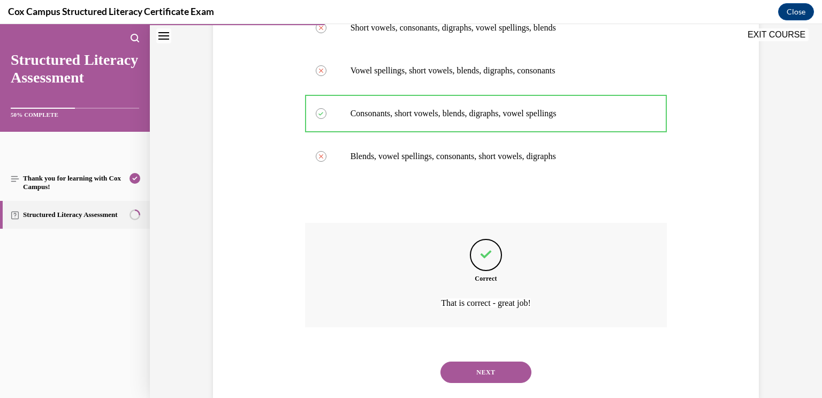
scroll to position [237, 0]
click at [501, 369] on button "NEXT" at bounding box center [486, 370] width 91 height 21
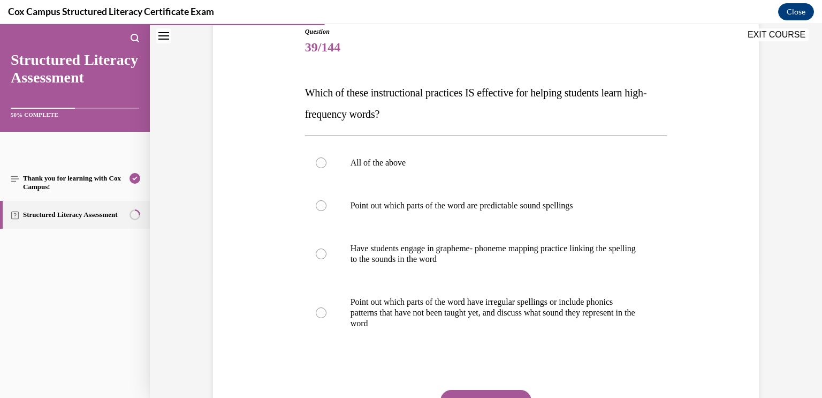
scroll to position [127, 0]
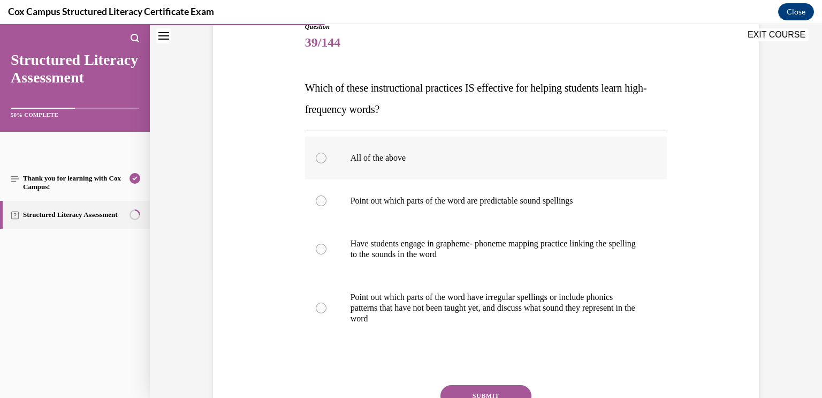
click at [481, 146] on label "All of the above" at bounding box center [486, 158] width 362 height 43
click at [327, 153] on input "All of the above" at bounding box center [321, 158] width 11 height 11
radio input "true"
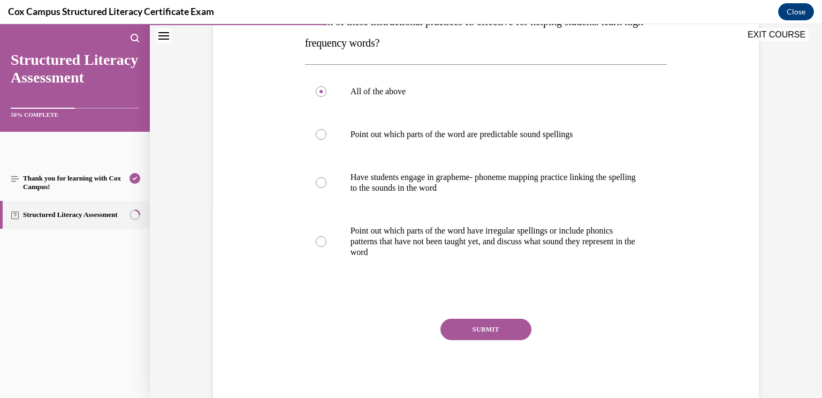
click at [509, 325] on button "SUBMIT" at bounding box center [486, 329] width 91 height 21
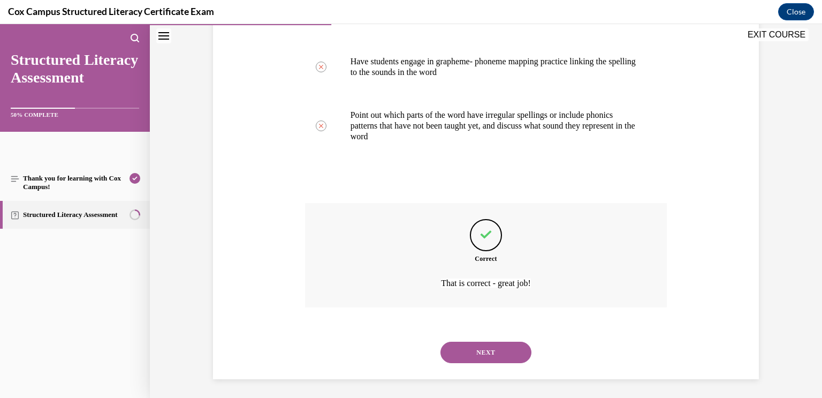
scroll to position [311, 0]
click at [491, 351] on button "NEXT" at bounding box center [486, 350] width 91 height 21
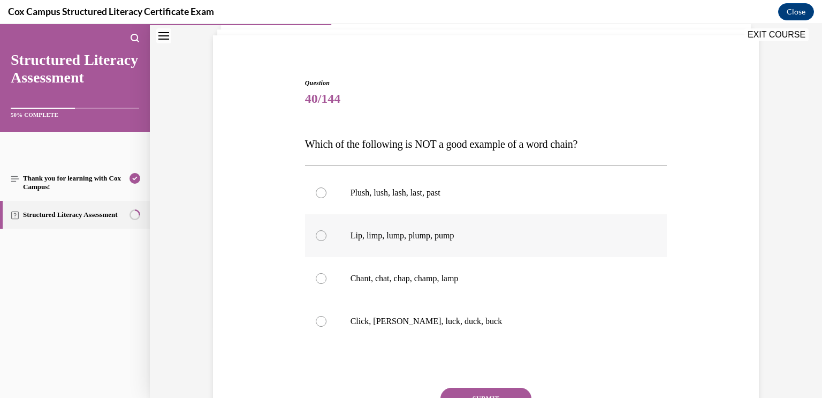
scroll to position [72, 0]
click at [621, 206] on label "Plush, lush, lash, last, past" at bounding box center [486, 191] width 362 height 43
click at [327, 197] on input "Plush, lush, lash, last, past" at bounding box center [321, 191] width 11 height 11
radio input "true"
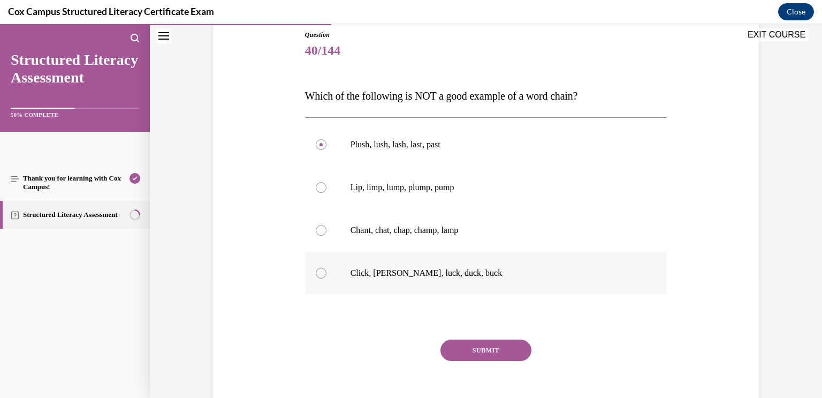
scroll to position [125, 0]
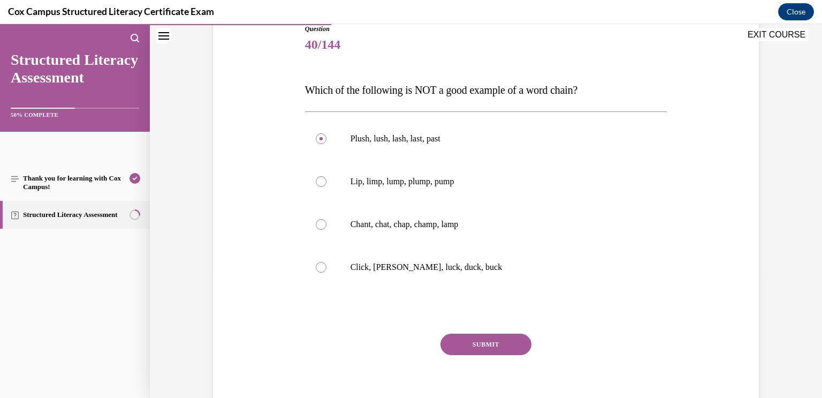
click at [494, 346] on button "SUBMIT" at bounding box center [486, 344] width 91 height 21
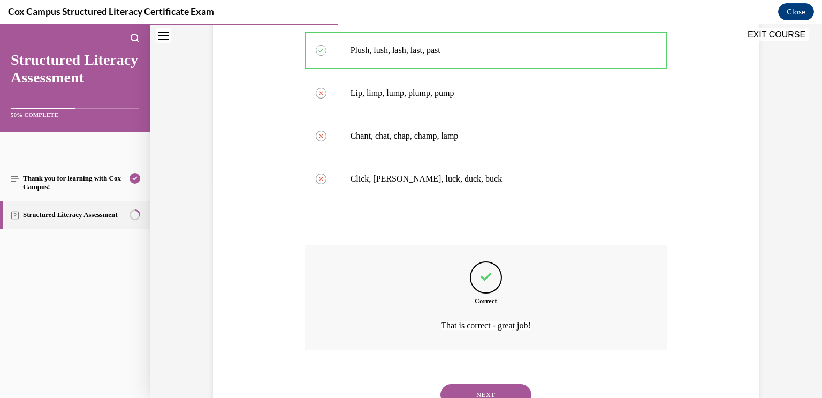
scroll to position [258, 0]
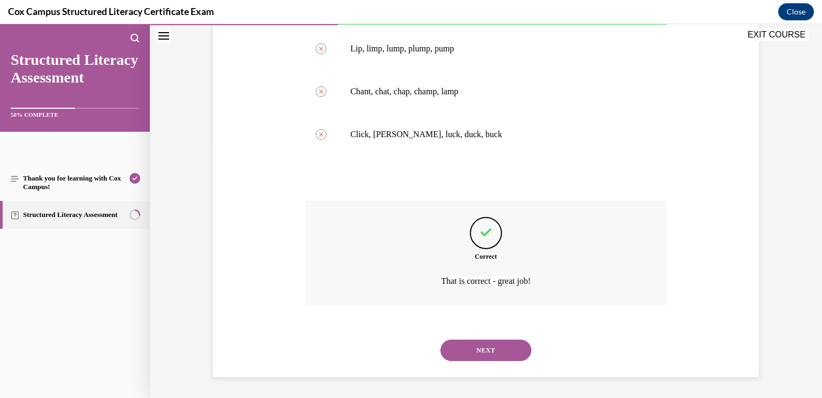
click at [502, 347] on button "NEXT" at bounding box center [486, 349] width 91 height 21
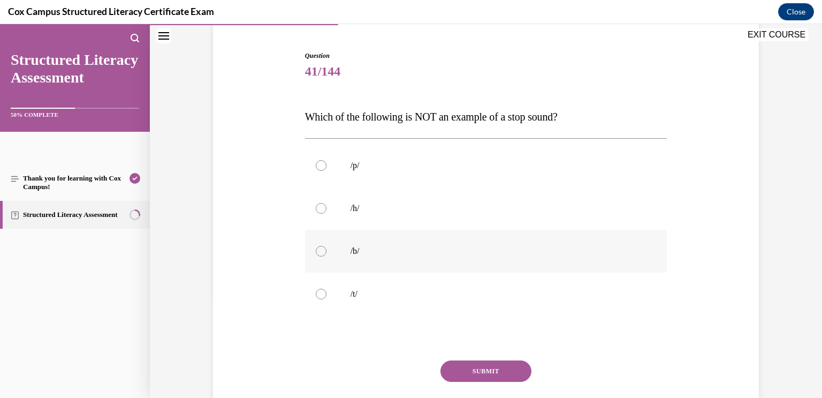
scroll to position [99, 0]
click at [589, 218] on label "/h/" at bounding box center [486, 207] width 362 height 43
click at [327, 213] on input "/h/" at bounding box center [321, 207] width 11 height 11
radio input "true"
click at [508, 370] on button "SUBMIT" at bounding box center [486, 370] width 91 height 21
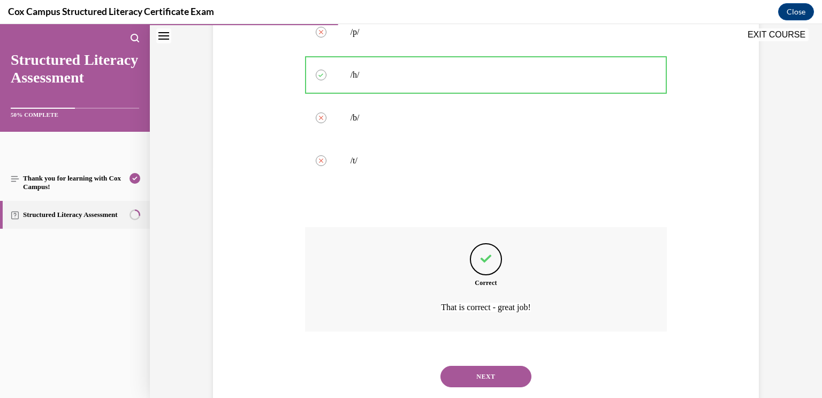
scroll to position [258, 0]
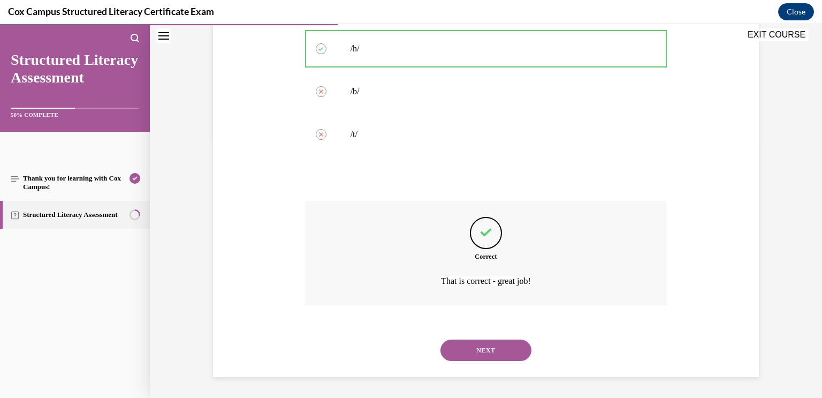
click at [513, 355] on button "NEXT" at bounding box center [486, 349] width 91 height 21
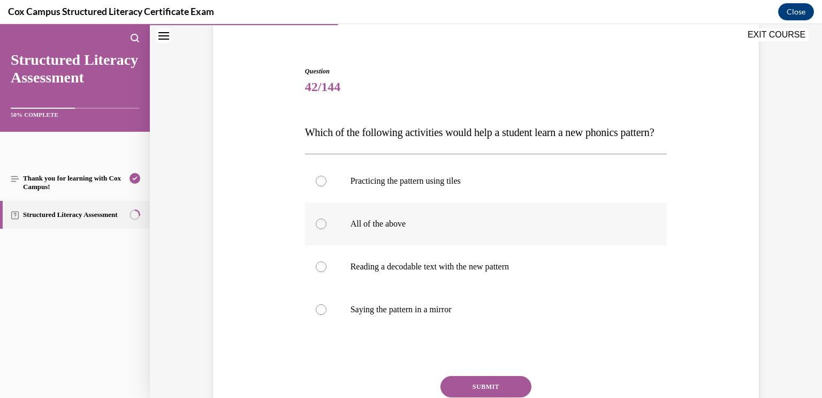
scroll to position [83, 0]
click at [550, 229] on p "All of the above" at bounding box center [496, 223] width 290 height 11
click at [327, 229] on input "All of the above" at bounding box center [321, 223] width 11 height 11
radio input "true"
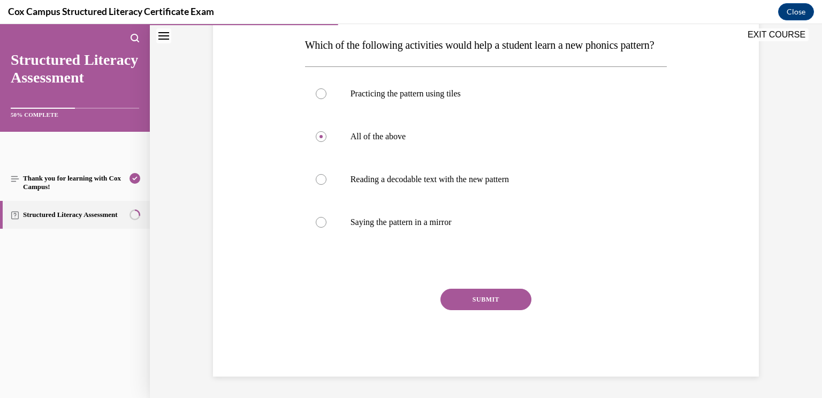
click at [500, 310] on button "SUBMIT" at bounding box center [486, 299] width 91 height 21
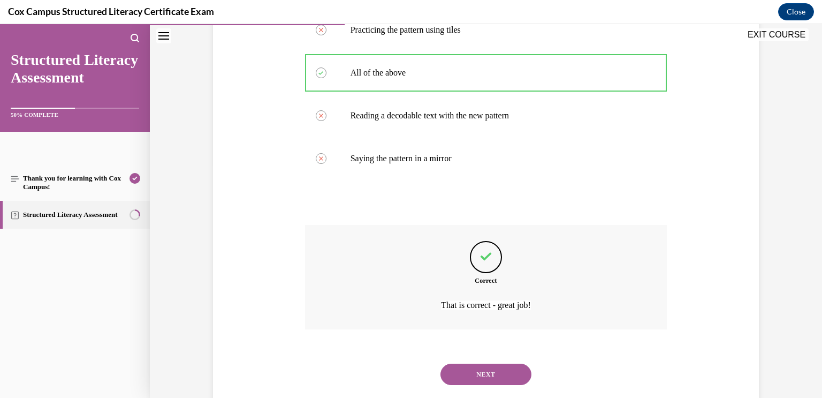
scroll to position [279, 0]
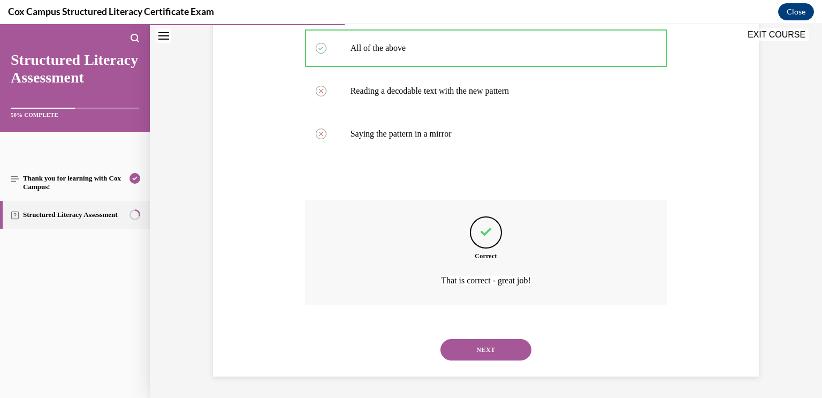
click at [493, 349] on button "NEXT" at bounding box center [486, 349] width 91 height 21
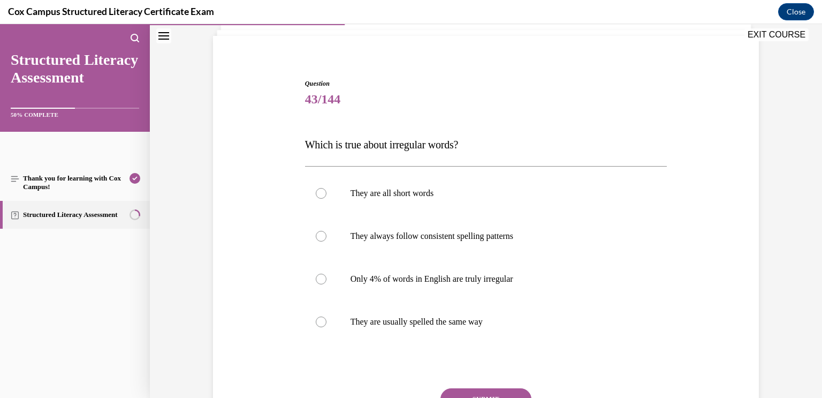
scroll to position [71, 0]
click at [541, 285] on label "Only 4% of words in English are truly irregular" at bounding box center [486, 278] width 362 height 43
click at [327, 284] on input "Only 4% of words in English are truly irregular" at bounding box center [321, 278] width 11 height 11
radio input "true"
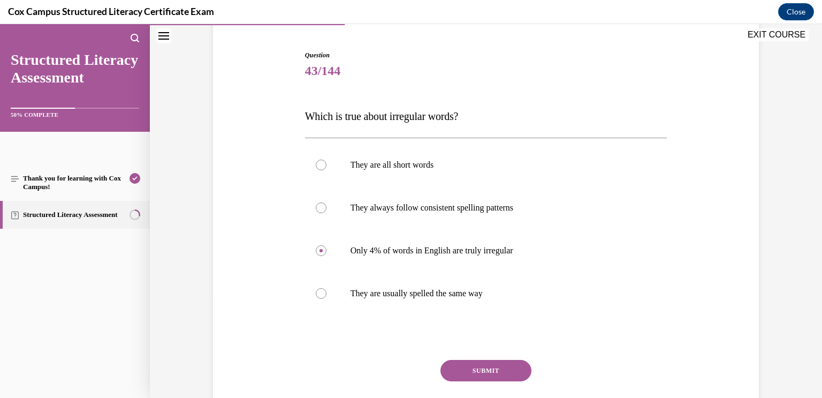
click at [512, 365] on button "SUBMIT" at bounding box center [486, 370] width 91 height 21
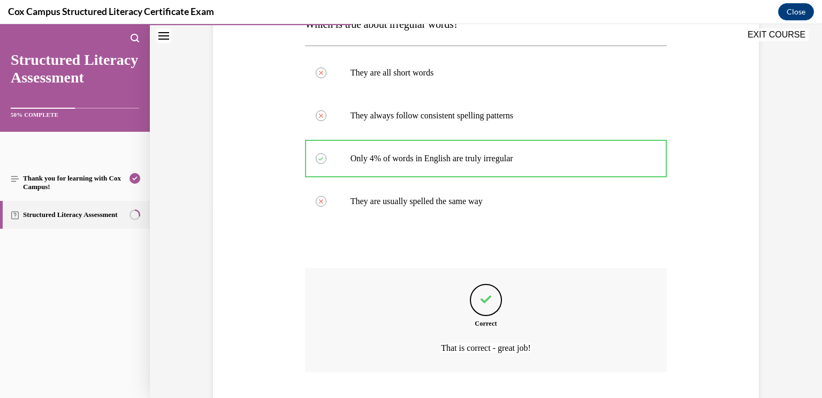
scroll to position [258, 0]
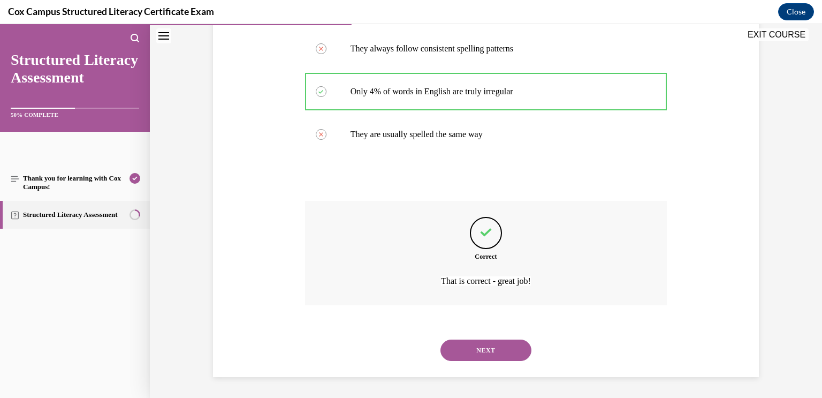
click at [478, 356] on button "NEXT" at bounding box center [486, 349] width 91 height 21
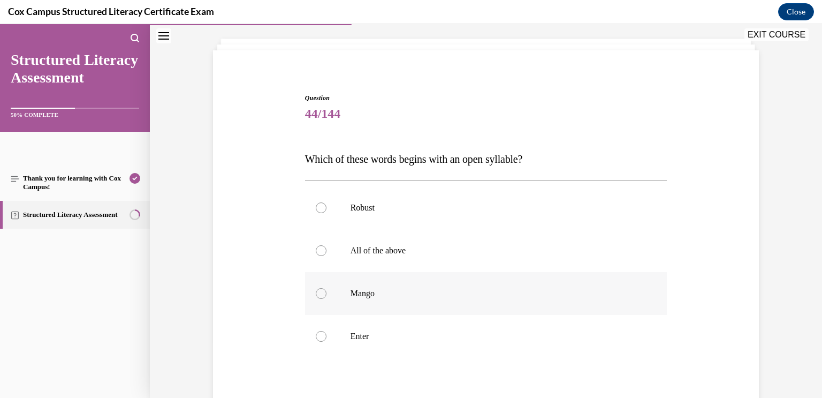
scroll to position [56, 0]
click at [564, 210] on p "Robust" at bounding box center [496, 207] width 290 height 11
click at [327, 210] on input "Robust" at bounding box center [321, 207] width 11 height 11
radio input "true"
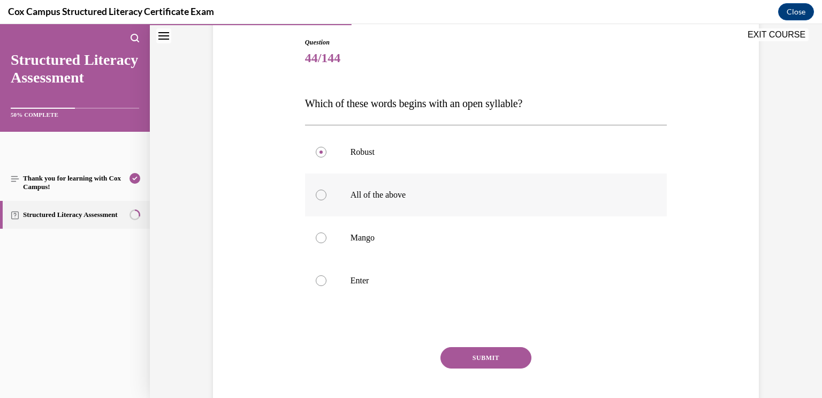
scroll to position [117, 0]
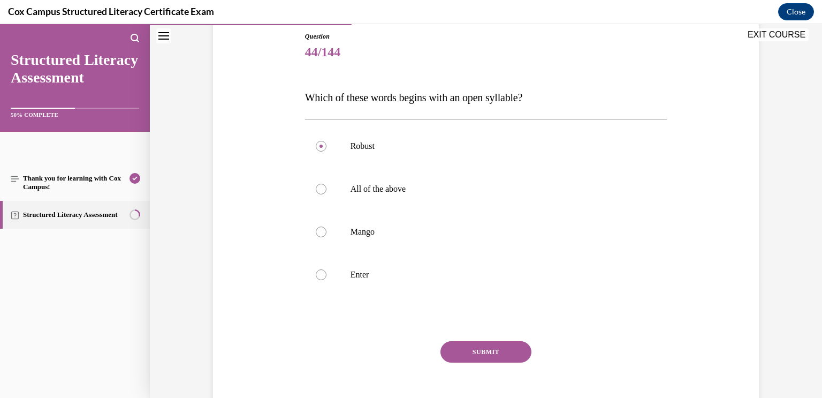
click at [522, 358] on button "SUBMIT" at bounding box center [486, 351] width 91 height 21
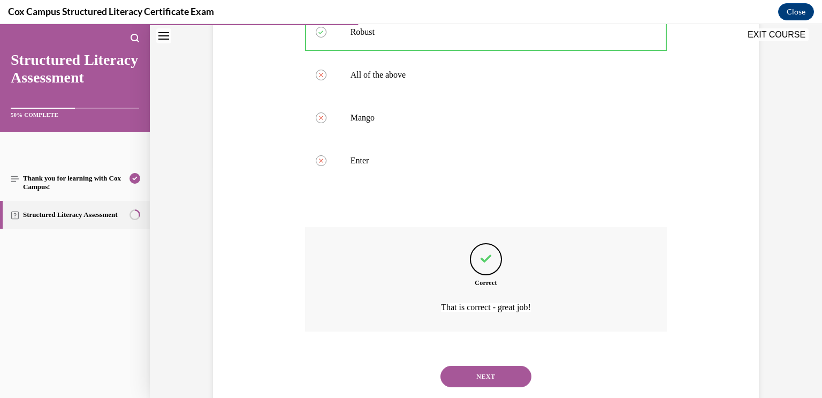
scroll to position [258, 0]
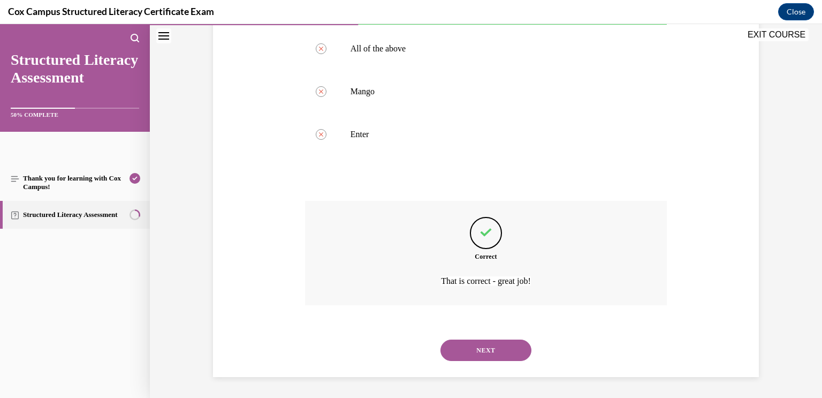
click at [508, 349] on button "NEXT" at bounding box center [486, 349] width 91 height 21
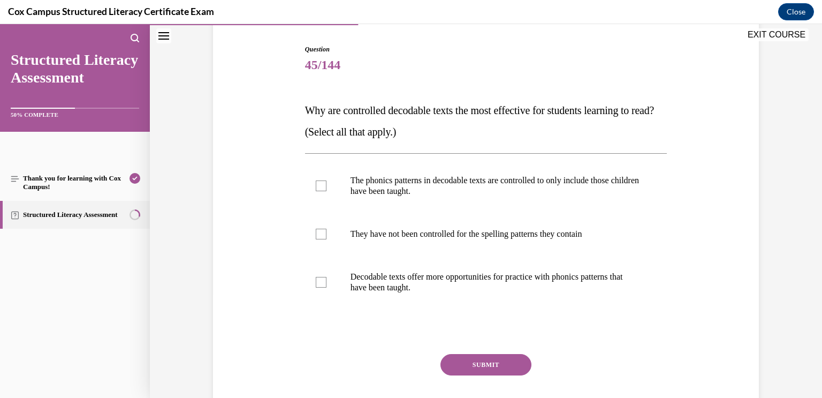
scroll to position [105, 0]
click at [584, 202] on label "The phonics patterns in decodable texts are controlled to only include those ch…" at bounding box center [486, 185] width 362 height 54
click at [327, 190] on input "The phonics patterns in decodable texts are controlled to only include those ch…" at bounding box center [321, 184] width 11 height 11
checkbox input "true"
click at [584, 283] on p "Decodable texts offer more opportunities for practice with phonics patterns tha…" at bounding box center [496, 280] width 290 height 21
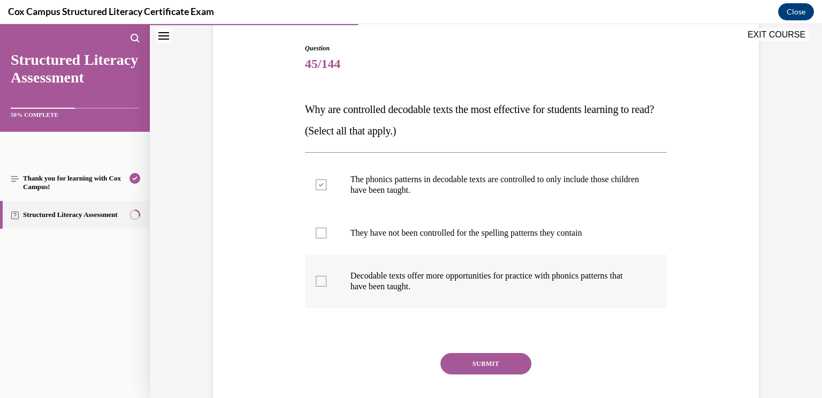
click at [327, 283] on input "Decodable texts offer more opportunities for practice with phonics patterns tha…" at bounding box center [321, 281] width 11 height 11
checkbox input "true"
click at [511, 360] on button "SUBMIT" at bounding box center [486, 363] width 91 height 21
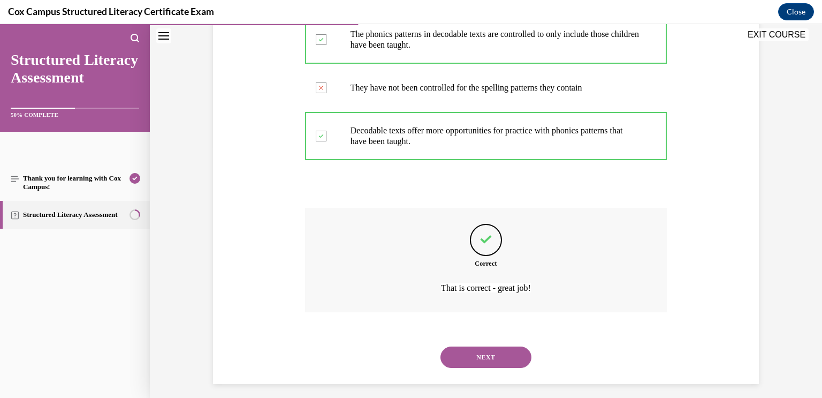
scroll to position [250, 0]
click at [507, 359] on button "NEXT" at bounding box center [486, 357] width 91 height 21
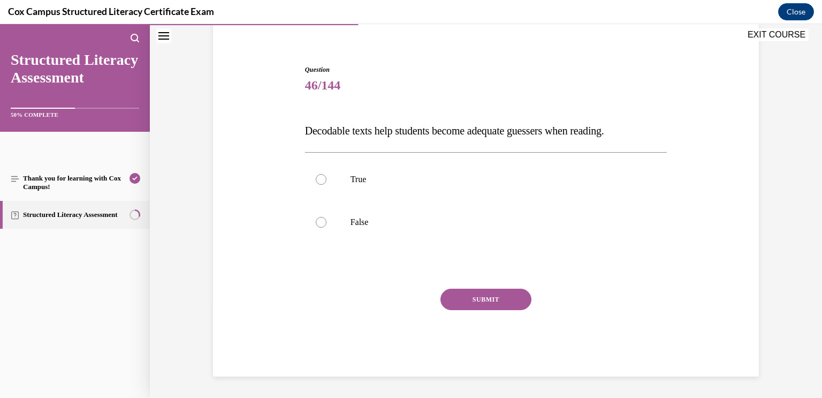
scroll to position [84, 0]
click at [521, 212] on label "False" at bounding box center [486, 222] width 362 height 43
click at [327, 217] on input "False" at bounding box center [321, 222] width 11 height 11
radio input "true"
click at [504, 298] on button "SUBMIT" at bounding box center [486, 299] width 91 height 21
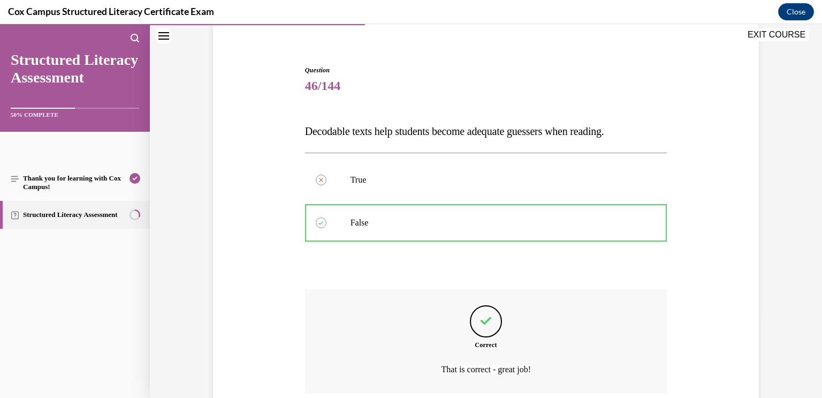
scroll to position [172, 0]
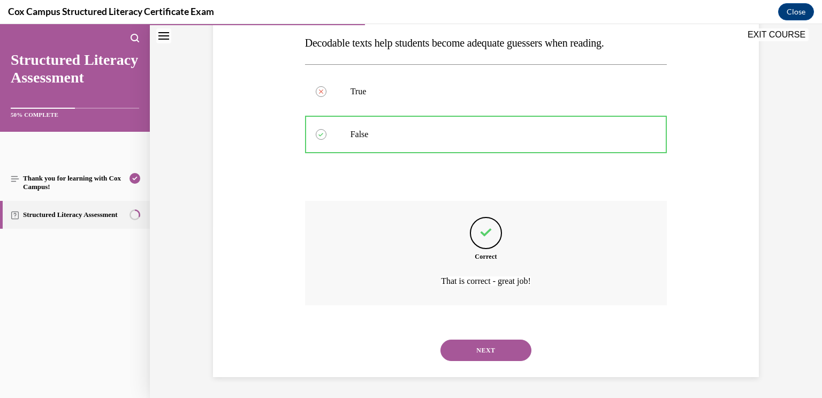
click at [505, 346] on button "NEXT" at bounding box center [486, 349] width 91 height 21
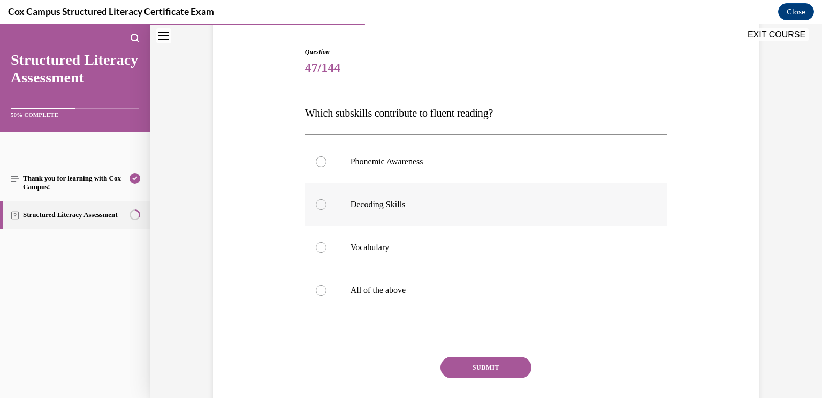
scroll to position [104, 0]
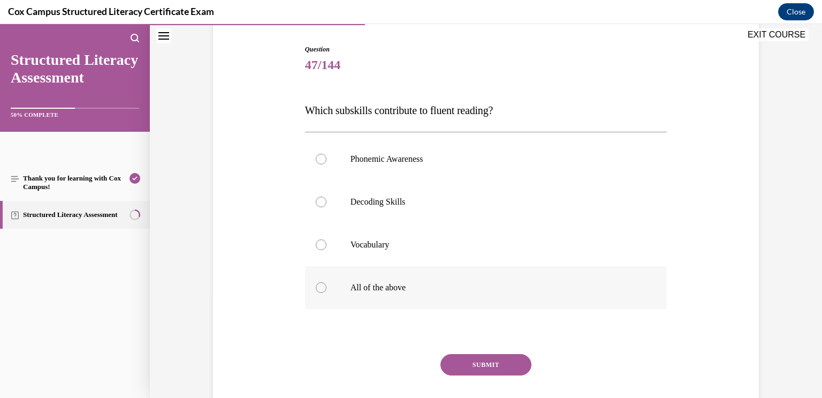
click at [578, 300] on label "All of the above" at bounding box center [486, 287] width 362 height 43
click at [327, 293] on input "All of the above" at bounding box center [321, 287] width 11 height 11
radio input "true"
click at [493, 359] on button "SUBMIT" at bounding box center [486, 364] width 91 height 21
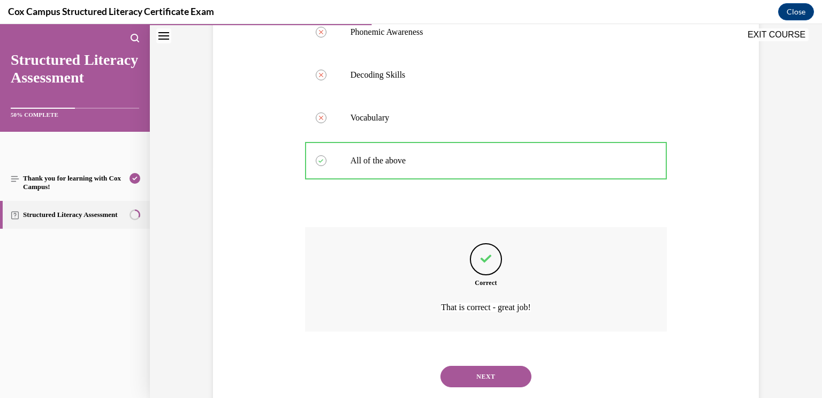
scroll to position [258, 0]
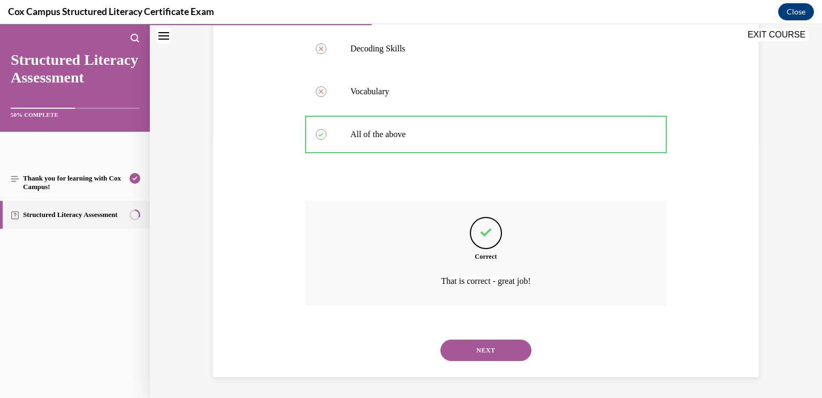
click at [502, 346] on button "NEXT" at bounding box center [486, 349] width 91 height 21
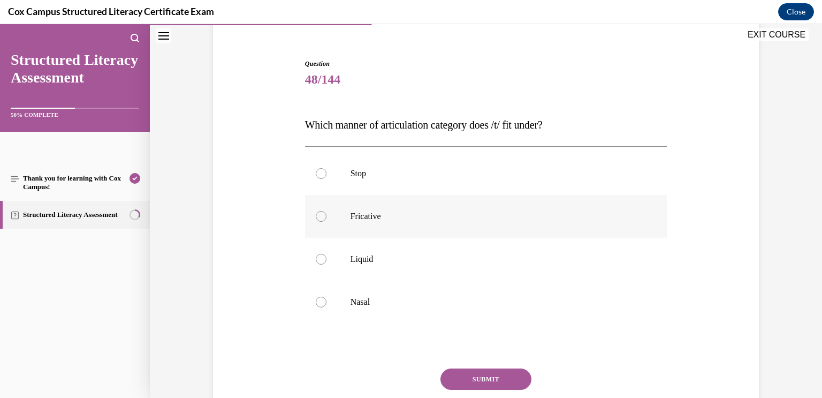
scroll to position [92, 0]
click at [595, 185] on label "Stop" at bounding box center [486, 171] width 362 height 43
click at [327, 177] on input "Stop" at bounding box center [321, 172] width 11 height 11
radio input "true"
click at [482, 373] on button "SUBMIT" at bounding box center [486, 377] width 91 height 21
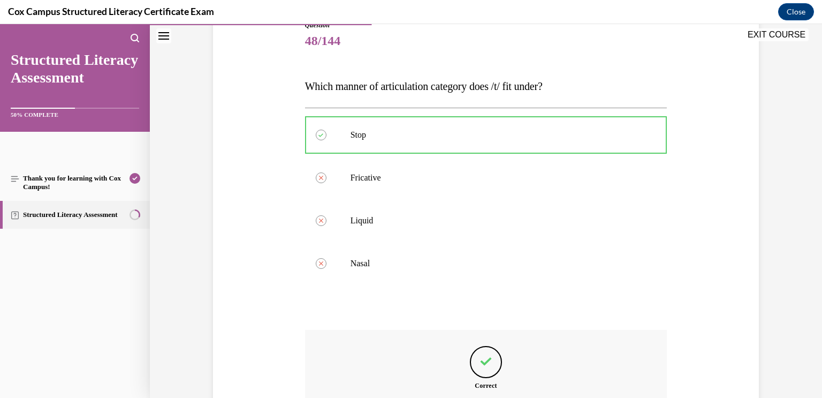
scroll to position [258, 0]
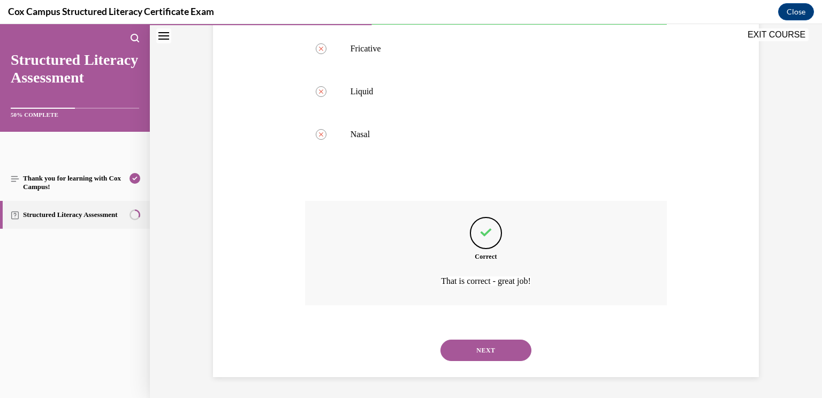
click at [504, 352] on button "NEXT" at bounding box center [486, 349] width 91 height 21
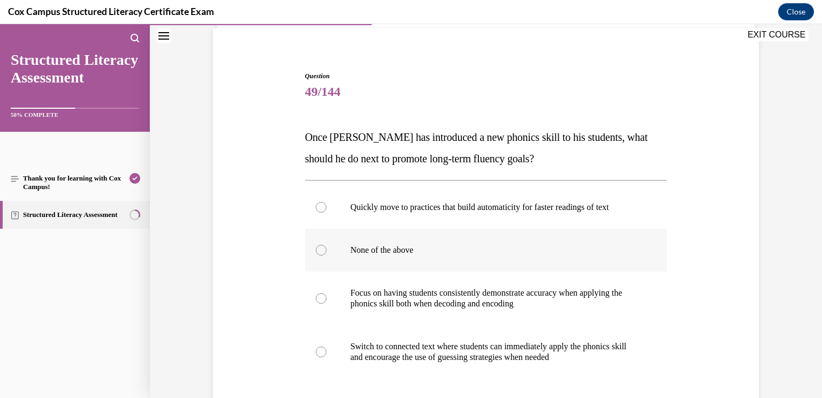
scroll to position [80, 0]
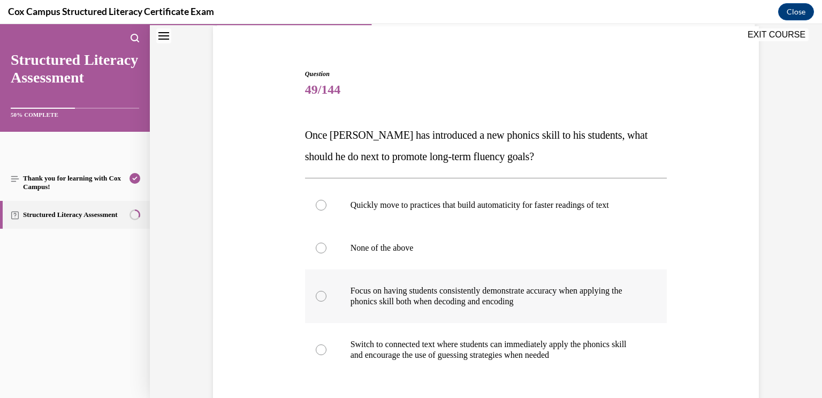
click at [572, 296] on p "Focus on having students consistently demonstrate accuracy when applying the ph…" at bounding box center [496, 295] width 290 height 21
click at [327, 296] on input "Focus on having students consistently demonstrate accuracy when applying the ph…" at bounding box center [321, 296] width 11 height 11
radio input "true"
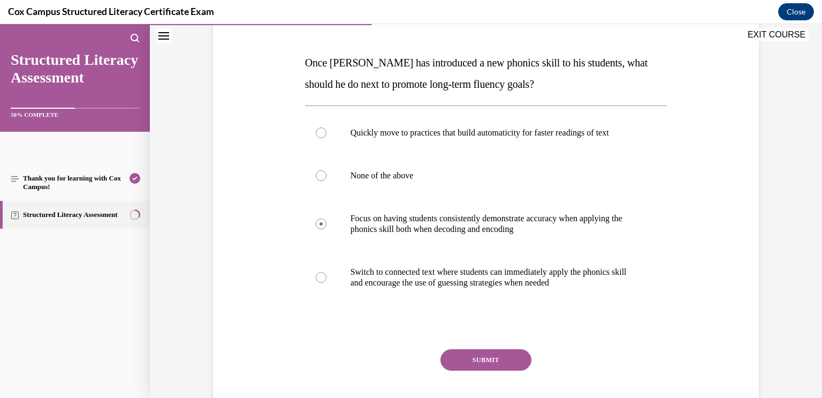
click at [501, 359] on button "SUBMIT" at bounding box center [486, 359] width 91 height 21
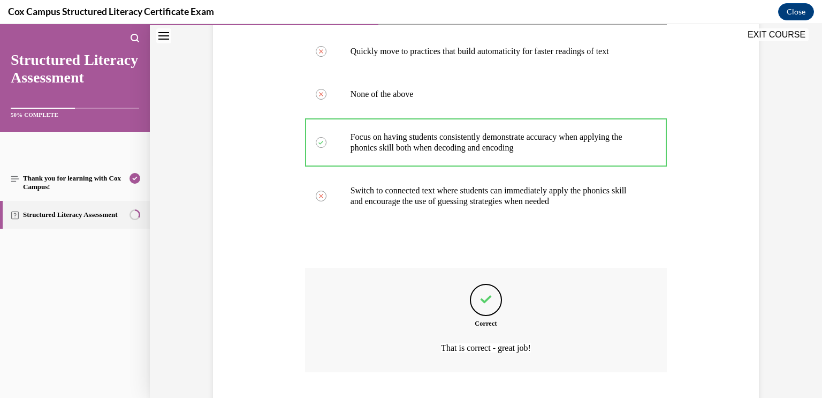
scroll to position [300, 0]
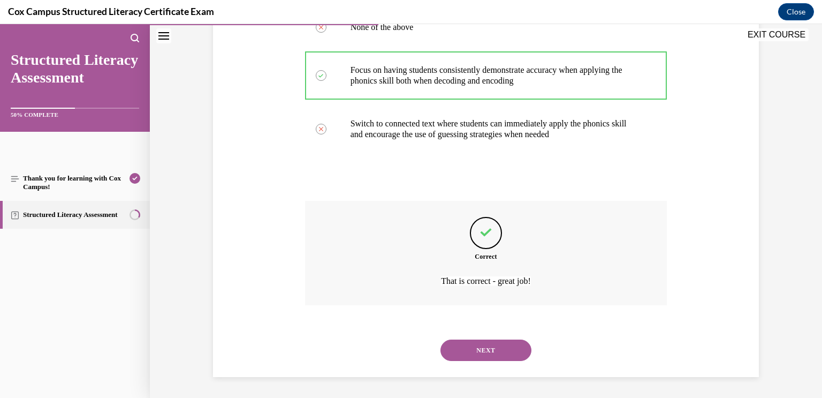
click at [501, 348] on button "NEXT" at bounding box center [486, 349] width 91 height 21
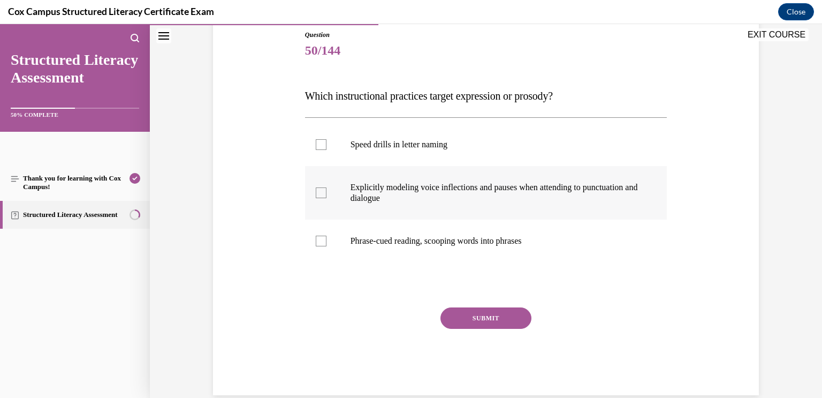
click at [612, 187] on p "Explicitly modeling voice inflections and pauses when attending to punctuation …" at bounding box center [496, 192] width 290 height 21
click at [327, 187] on input "Explicitly modeling voice inflections and pauses when attending to punctuation …" at bounding box center [321, 192] width 11 height 11
checkbox input "true"
click at [595, 250] on label "Phrase-cued reading, scooping words into phrases" at bounding box center [486, 241] width 362 height 43
click at [327, 246] on input "Phrase-cued reading, scooping words into phrases" at bounding box center [321, 241] width 11 height 11
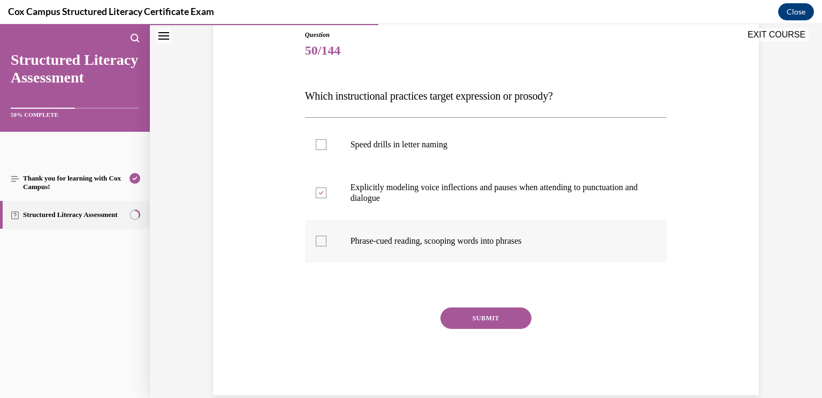
checkbox input "true"
click at [455, 317] on button "SUBMIT" at bounding box center [486, 317] width 91 height 21
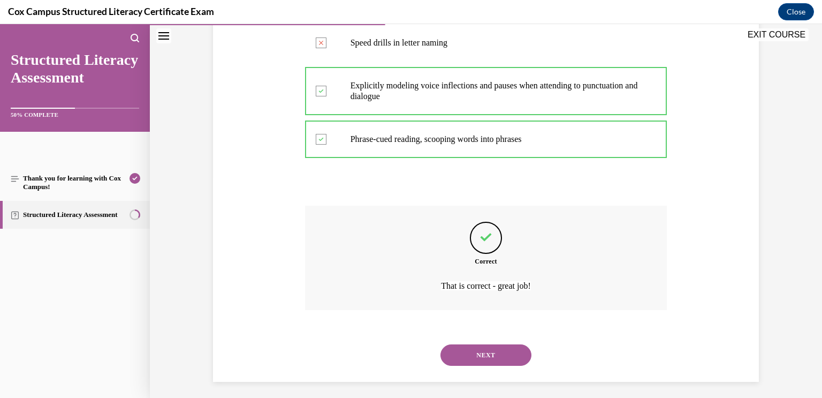
scroll to position [225, 0]
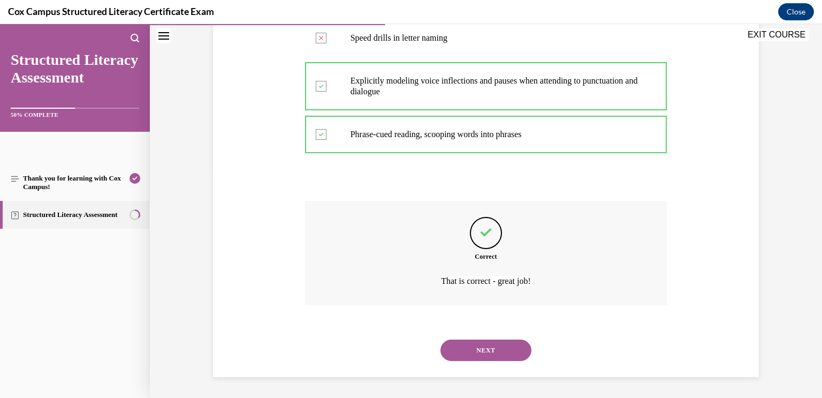
click at [485, 341] on button "NEXT" at bounding box center [486, 349] width 91 height 21
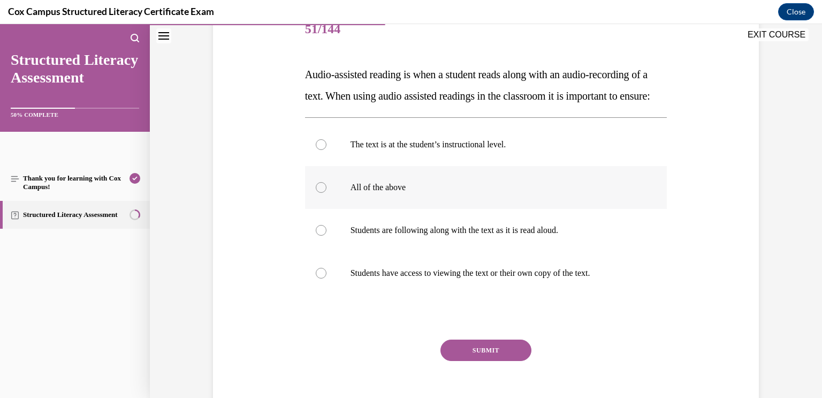
scroll to position [149, 0]
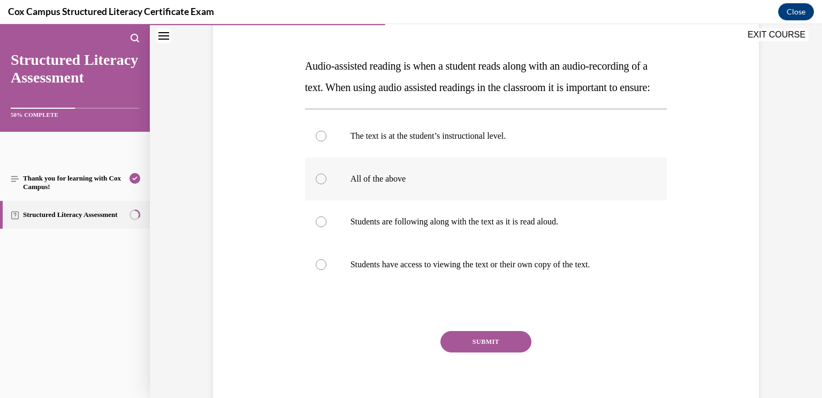
click at [348, 200] on label "All of the above" at bounding box center [486, 178] width 362 height 43
click at [327, 184] on input "All of the above" at bounding box center [321, 178] width 11 height 11
radio input "true"
click at [464, 352] on button "SUBMIT" at bounding box center [486, 341] width 91 height 21
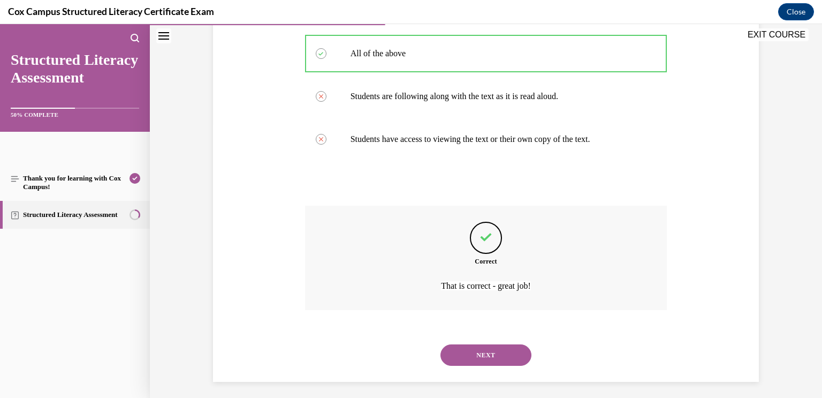
scroll to position [300, 0]
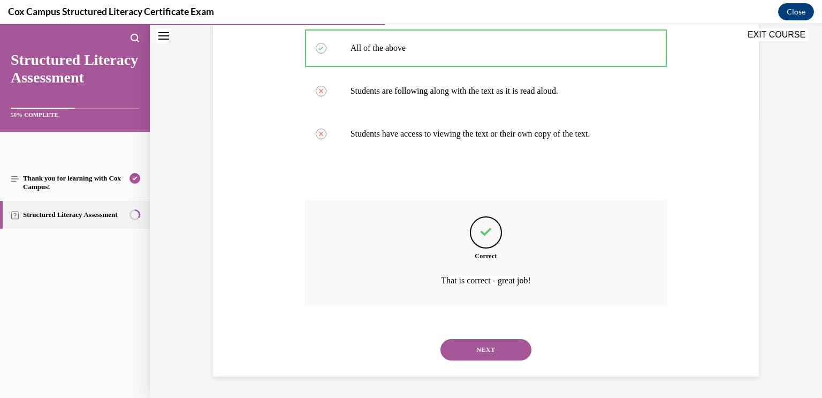
click at [493, 350] on button "NEXT" at bounding box center [486, 349] width 91 height 21
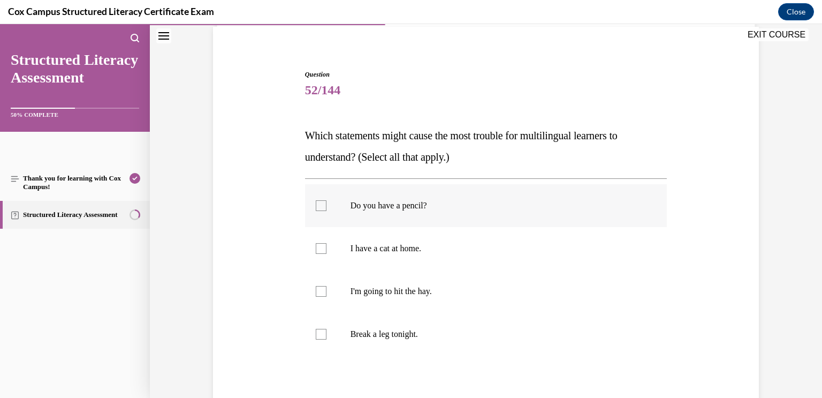
scroll to position [80, 0]
click at [440, 329] on p "Break a leg tonight." at bounding box center [496, 333] width 290 height 11
click at [327, 329] on input "Break a leg tonight." at bounding box center [321, 333] width 11 height 11
checkbox input "true"
click at [446, 298] on label "I'm going to hit the hay." at bounding box center [486, 290] width 362 height 43
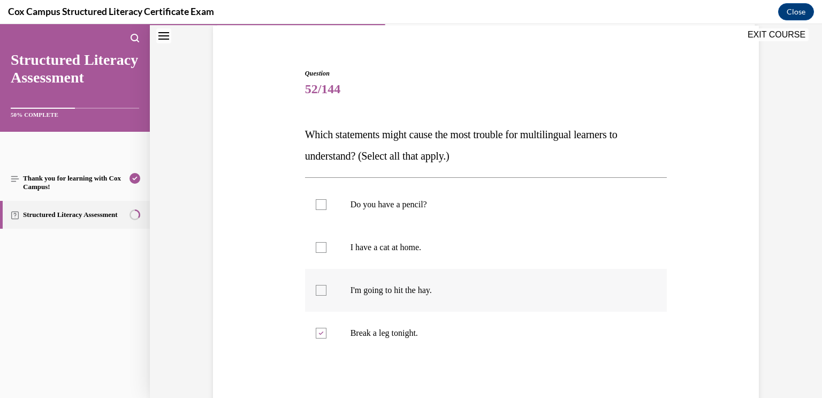
click at [327, 296] on input "I'm going to hit the hay." at bounding box center [321, 290] width 11 height 11
checkbox input "true"
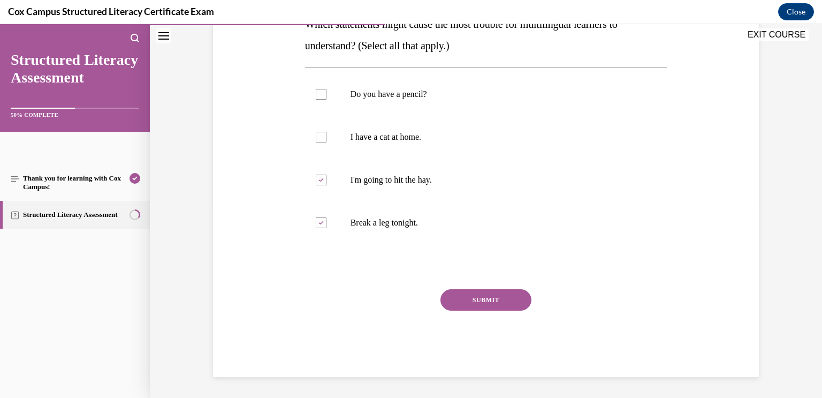
click at [487, 297] on button "SUBMIT" at bounding box center [486, 299] width 91 height 21
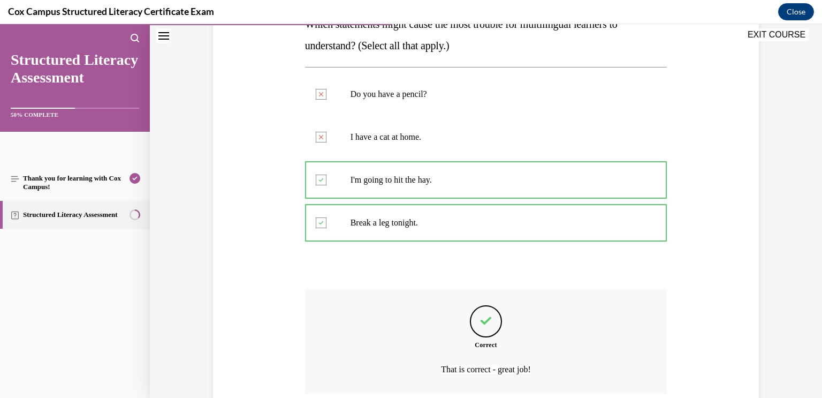
scroll to position [279, 0]
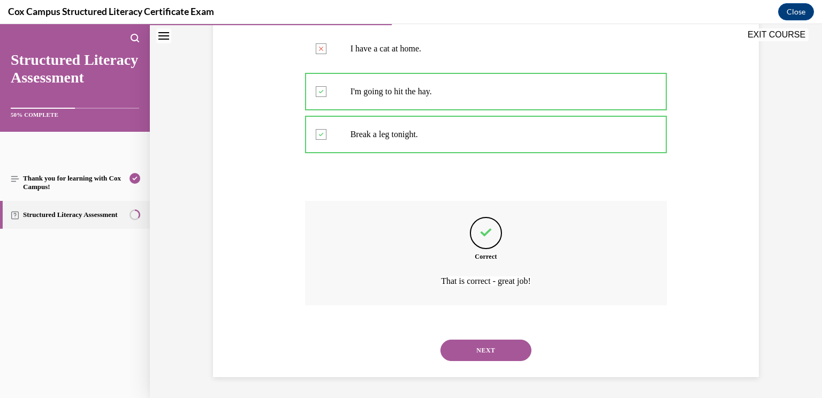
click at [500, 355] on button "NEXT" at bounding box center [486, 349] width 91 height 21
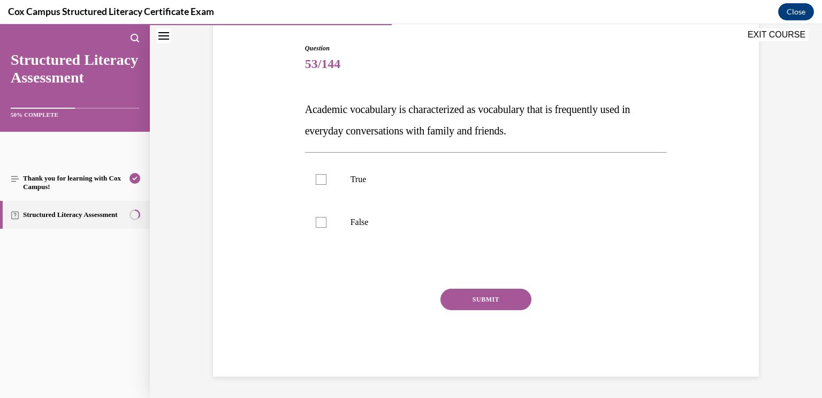
scroll to position [105, 0]
click at [372, 225] on p "False" at bounding box center [496, 222] width 290 height 11
click at [327, 225] on input "False" at bounding box center [321, 222] width 11 height 11
checkbox input "true"
click at [460, 300] on button "SUBMIT" at bounding box center [486, 299] width 91 height 21
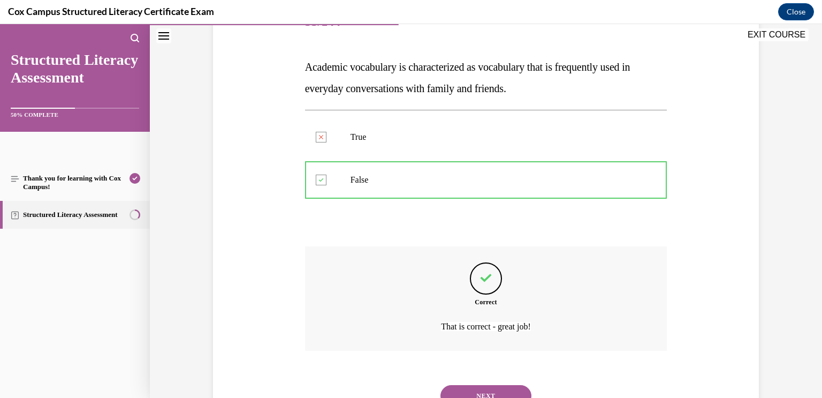
scroll to position [193, 0]
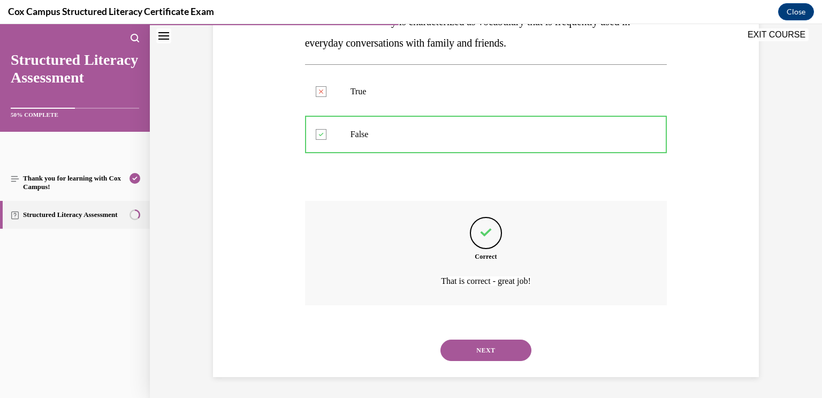
click at [484, 337] on div "NEXT" at bounding box center [486, 350] width 362 height 43
click at [488, 359] on button "NEXT" at bounding box center [486, 349] width 91 height 21
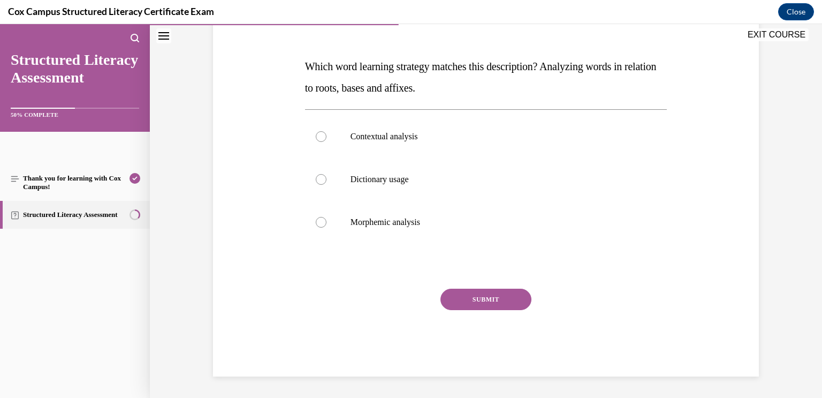
scroll to position [119, 0]
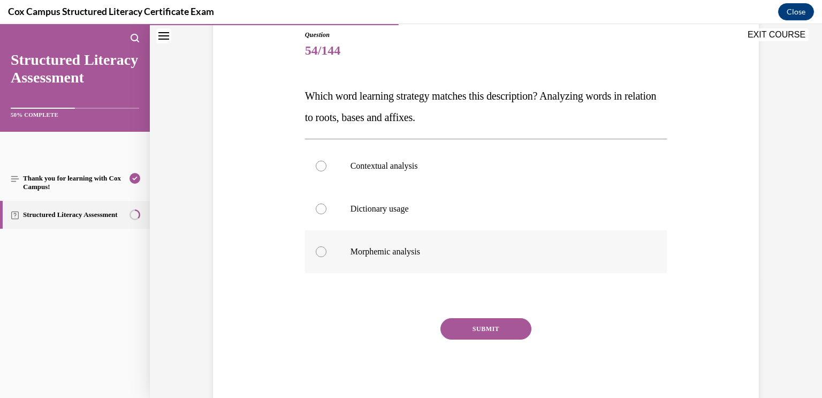
click at [488, 243] on label "Morphemic analysis" at bounding box center [486, 251] width 362 height 43
click at [327, 246] on input "Morphemic analysis" at bounding box center [321, 251] width 11 height 11
radio input "true"
click at [498, 332] on button "SUBMIT" at bounding box center [486, 328] width 91 height 21
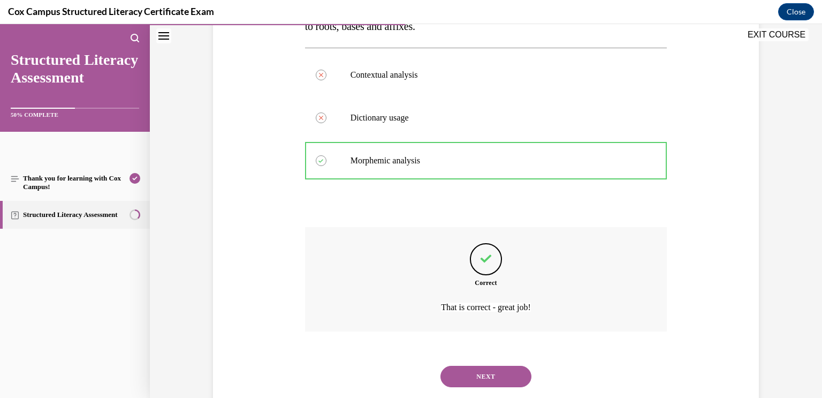
scroll to position [236, 0]
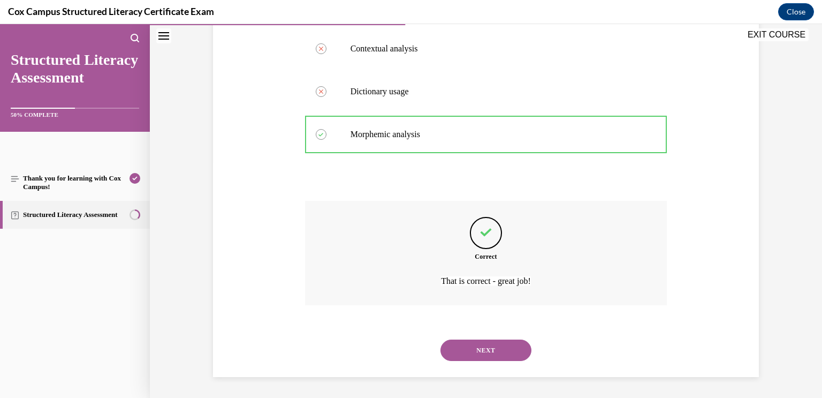
click at [506, 352] on button "NEXT" at bounding box center [486, 349] width 91 height 21
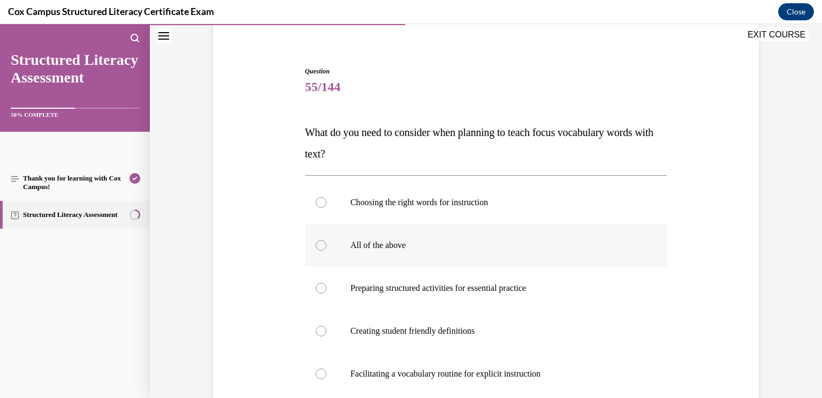
scroll to position [87, 0]
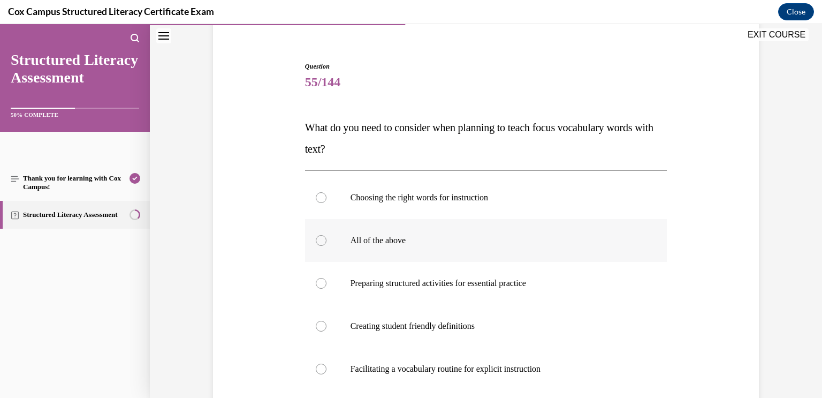
click at [492, 245] on p "All of the above" at bounding box center [496, 240] width 290 height 11
click at [327, 245] on input "All of the above" at bounding box center [321, 240] width 11 height 11
radio input "true"
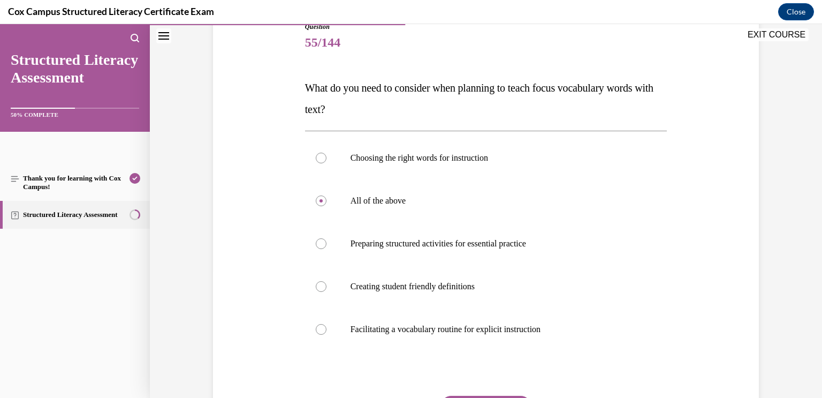
scroll to position [128, 0]
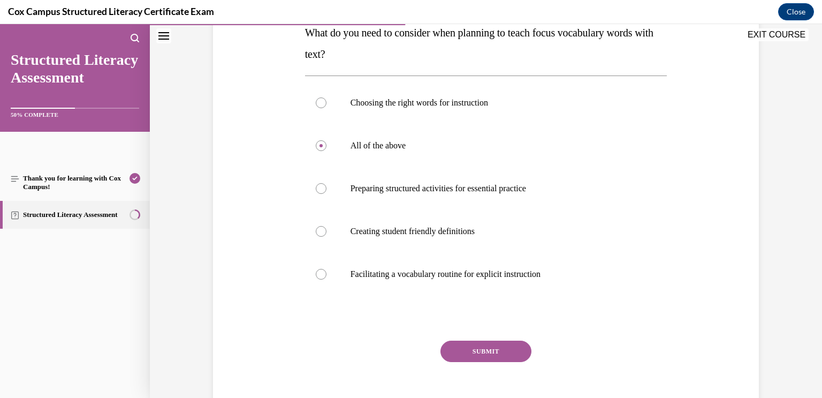
click at [469, 346] on button "SUBMIT" at bounding box center [486, 351] width 91 height 21
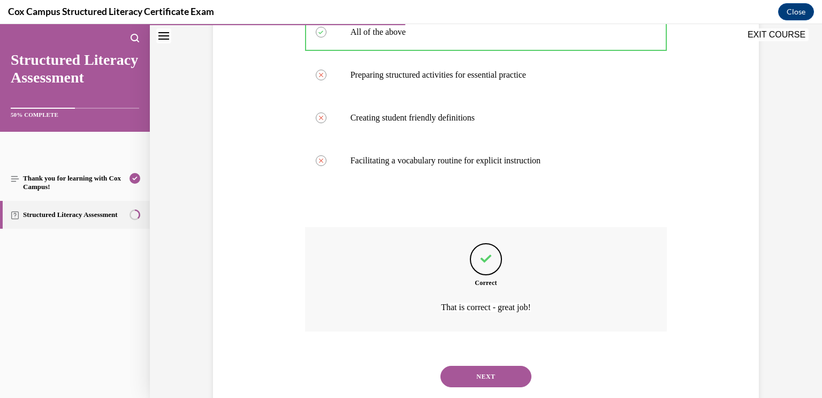
scroll to position [322, 0]
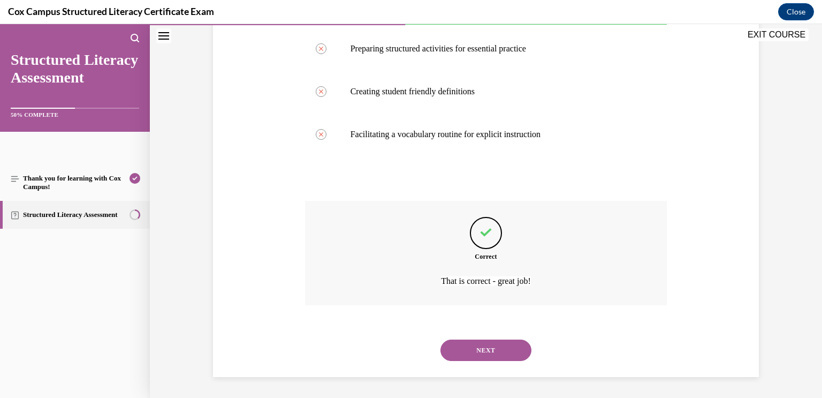
click at [516, 356] on button "NEXT" at bounding box center [486, 349] width 91 height 21
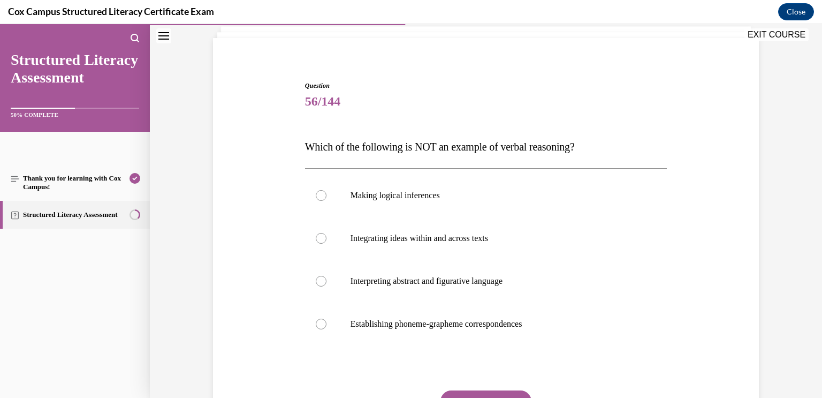
scroll to position [69, 0]
click at [654, 314] on label "Establishing phoneme-grapheme correspondences" at bounding box center [486, 323] width 362 height 43
click at [327, 318] on input "Establishing phoneme-grapheme correspondences" at bounding box center [321, 323] width 11 height 11
radio input "true"
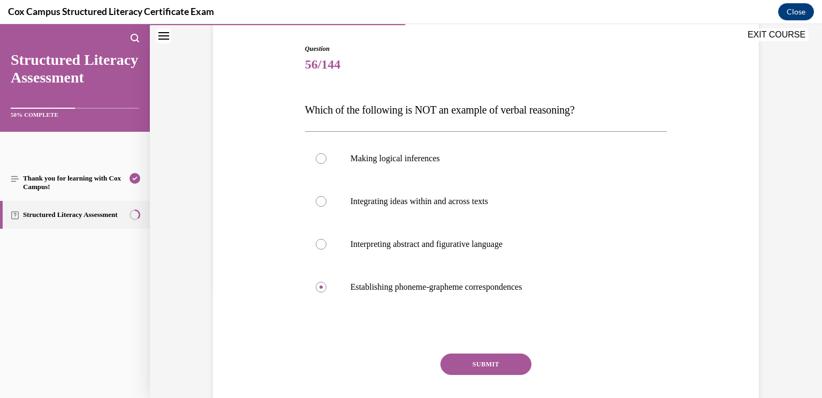
click at [490, 361] on button "SUBMIT" at bounding box center [486, 363] width 91 height 21
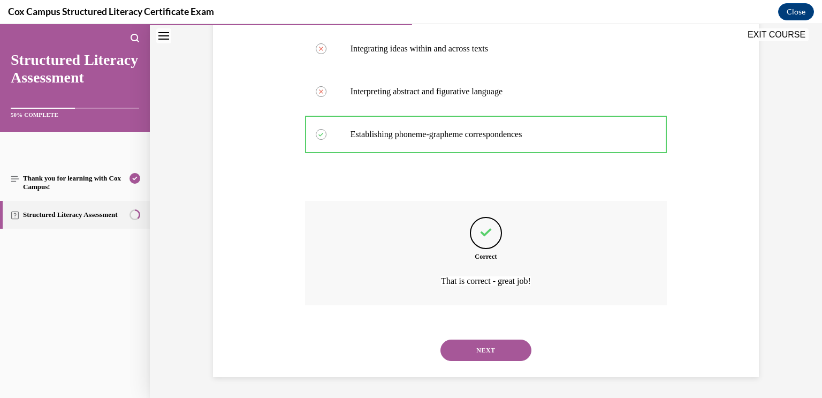
click at [508, 353] on button "NEXT" at bounding box center [486, 349] width 91 height 21
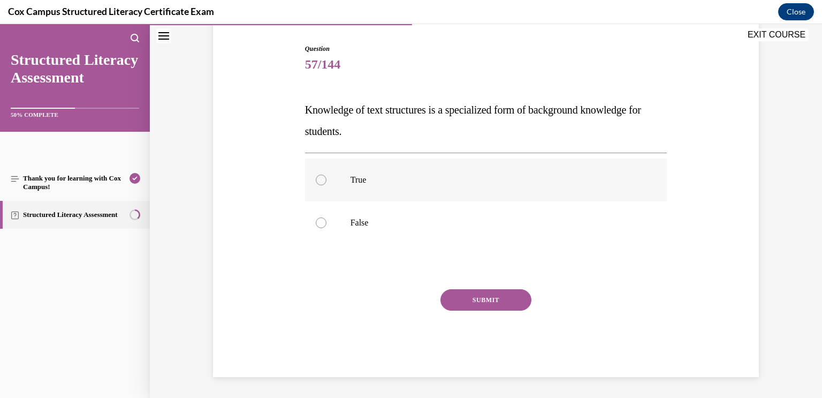
click at [454, 177] on p "True" at bounding box center [496, 180] width 290 height 11
click at [327, 177] on input "True" at bounding box center [321, 180] width 11 height 11
radio input "true"
click at [497, 303] on button "SUBMIT" at bounding box center [486, 299] width 91 height 21
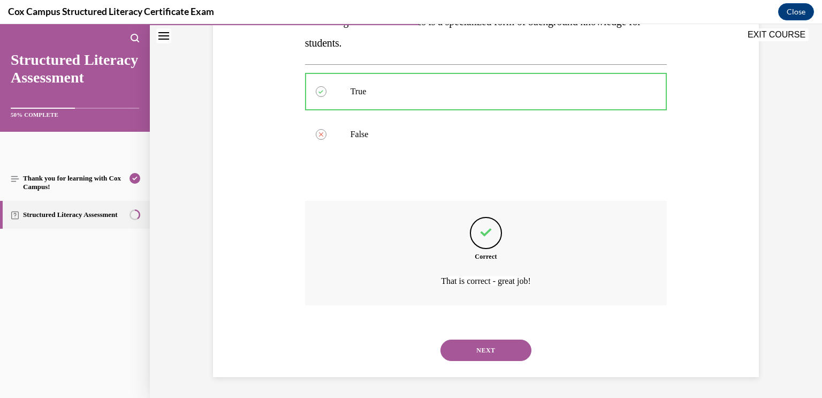
click at [500, 348] on button "NEXT" at bounding box center [486, 349] width 91 height 21
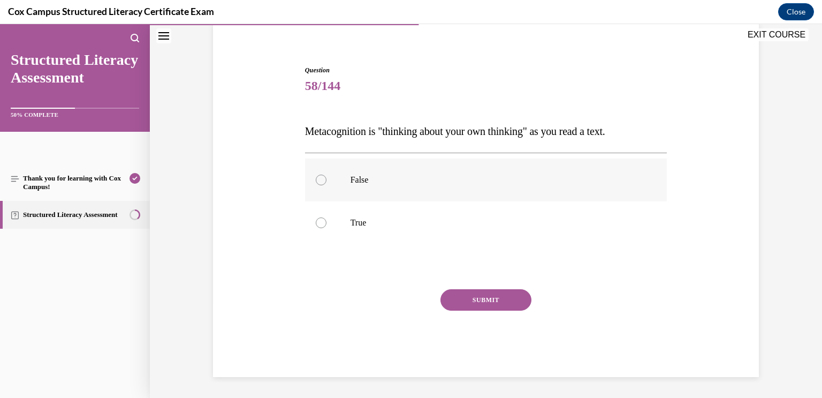
click at [462, 186] on label "False" at bounding box center [486, 179] width 362 height 43
click at [327, 185] on input "False" at bounding box center [321, 180] width 11 height 11
radio input "true"
click at [462, 217] on p "True" at bounding box center [496, 222] width 290 height 11
click at [327, 217] on input "True" at bounding box center [321, 222] width 11 height 11
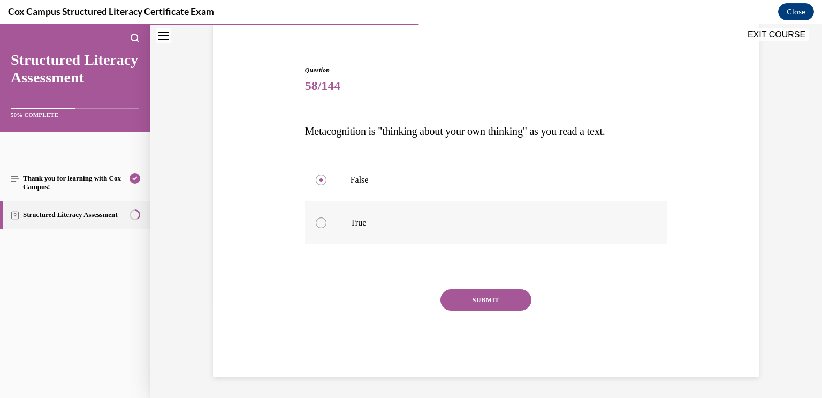
radio input "true"
click at [488, 295] on button "SUBMIT" at bounding box center [486, 299] width 91 height 21
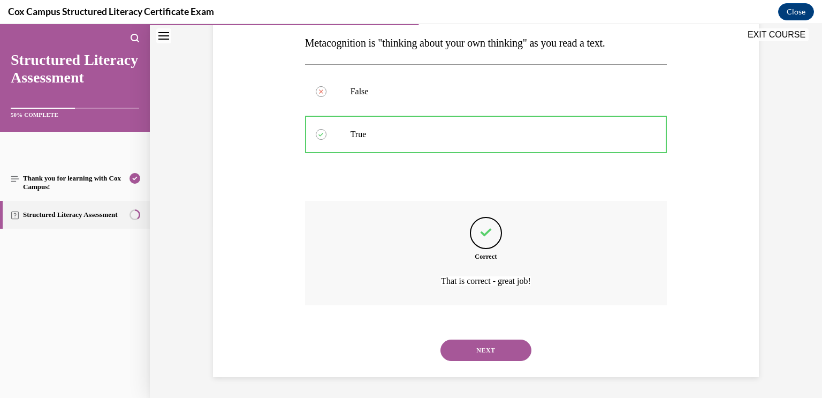
click at [495, 349] on button "NEXT" at bounding box center [486, 349] width 91 height 21
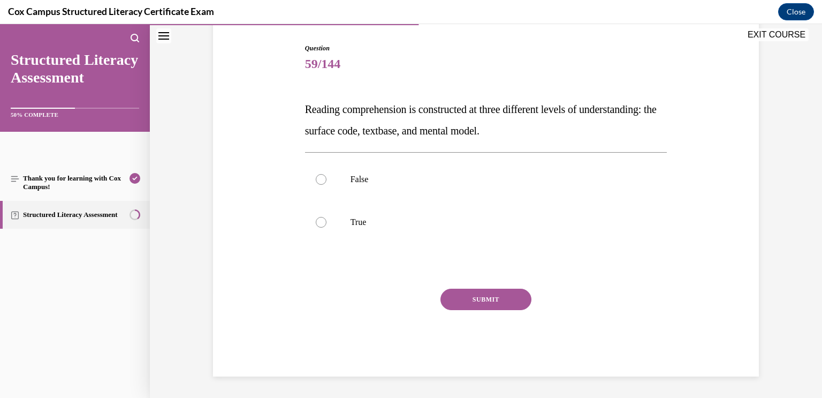
scroll to position [105, 0]
click at [326, 206] on label "True" at bounding box center [486, 222] width 362 height 43
click at [326, 217] on input "True" at bounding box center [321, 222] width 11 height 11
radio input "true"
click at [505, 305] on button "SUBMIT" at bounding box center [486, 299] width 91 height 21
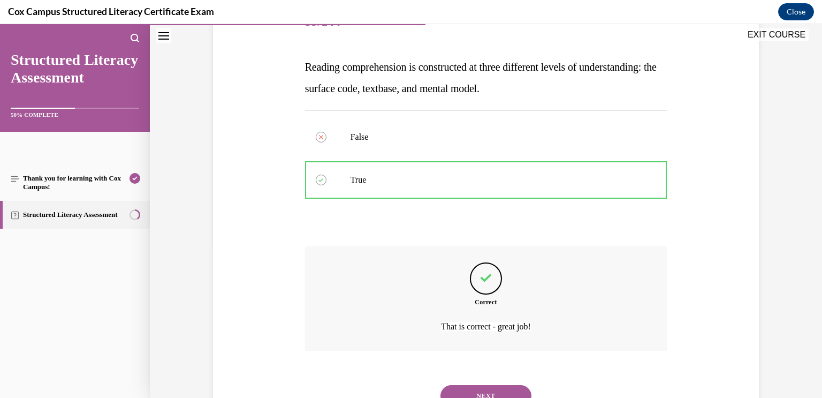
scroll to position [193, 0]
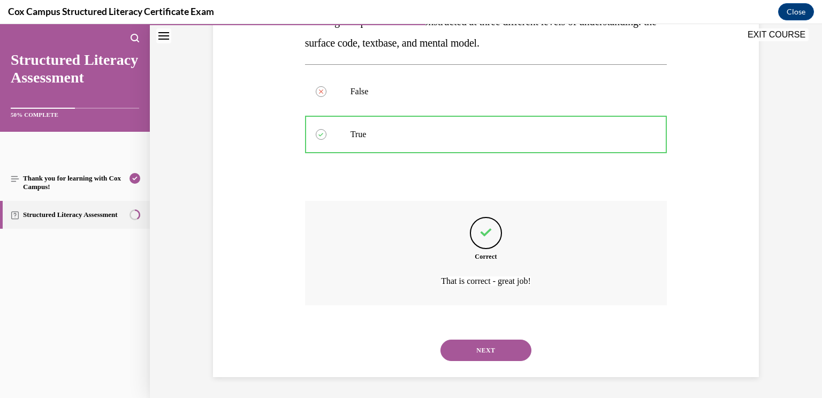
click at [501, 351] on button "NEXT" at bounding box center [486, 349] width 91 height 21
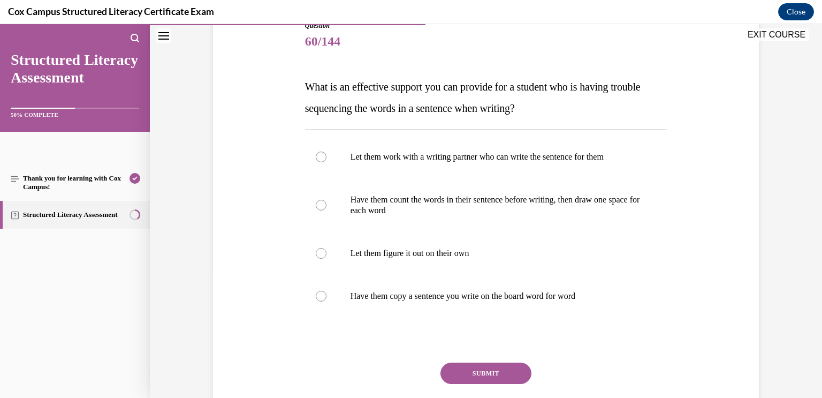
scroll to position [128, 0]
click at [610, 312] on label "Have them copy a sentence you write on the board word for word" at bounding box center [486, 295] width 362 height 43
click at [327, 301] on input "Have them copy a sentence you write on the board word for word" at bounding box center [321, 295] width 11 height 11
radio input "true"
click at [497, 373] on button "SUBMIT" at bounding box center [486, 372] width 91 height 21
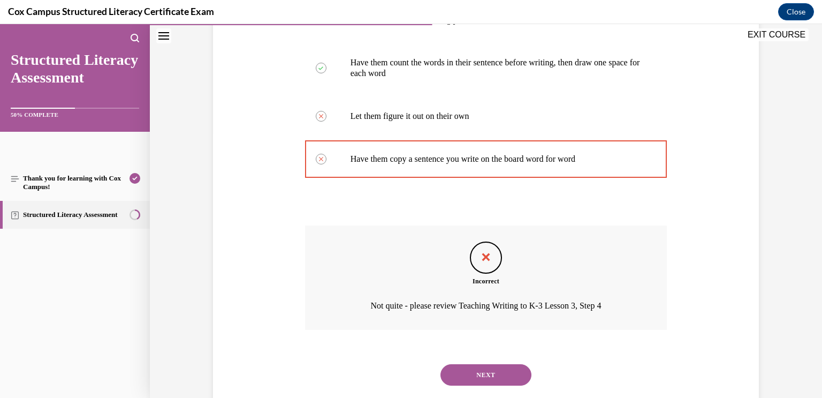
scroll to position [290, 0]
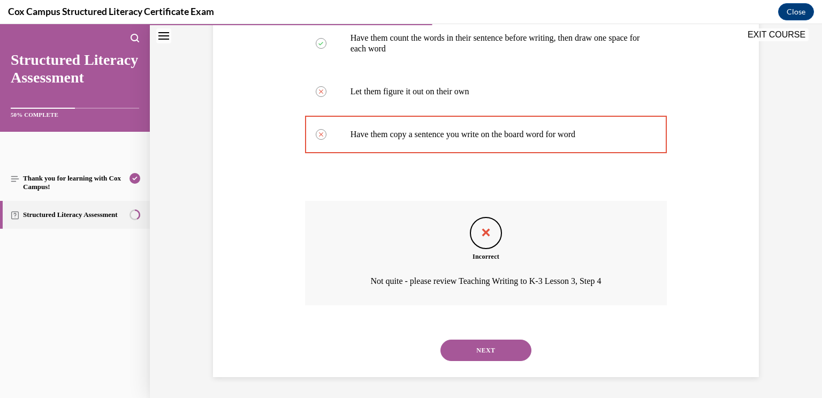
click at [512, 351] on button "NEXT" at bounding box center [486, 349] width 91 height 21
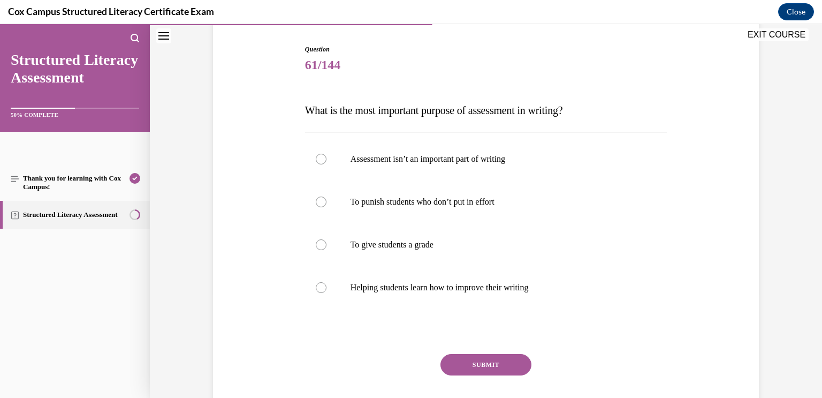
scroll to position [106, 0]
click at [480, 300] on label "Helping students learn how to improve their writing" at bounding box center [486, 285] width 362 height 43
click at [327, 291] on input "Helping students learn how to improve their writing" at bounding box center [321, 286] width 11 height 11
radio input "true"
click at [490, 360] on button "SUBMIT" at bounding box center [486, 362] width 91 height 21
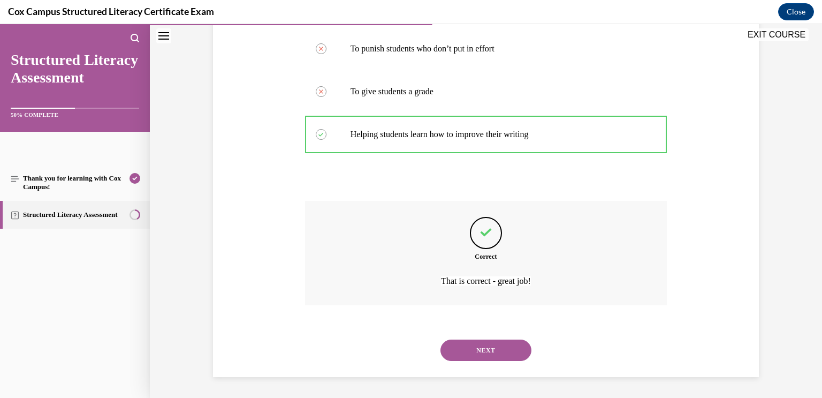
click at [502, 358] on button "NEXT" at bounding box center [486, 349] width 91 height 21
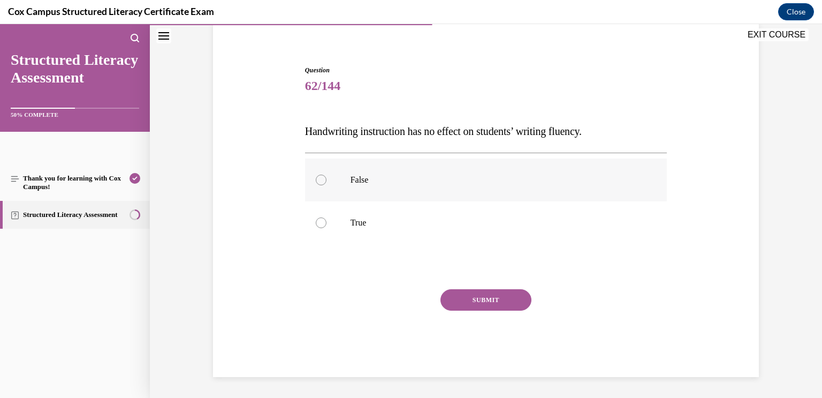
click at [516, 167] on label "False" at bounding box center [486, 179] width 362 height 43
click at [327, 175] on input "False" at bounding box center [321, 180] width 11 height 11
radio input "true"
click at [518, 297] on button "SUBMIT" at bounding box center [486, 299] width 91 height 21
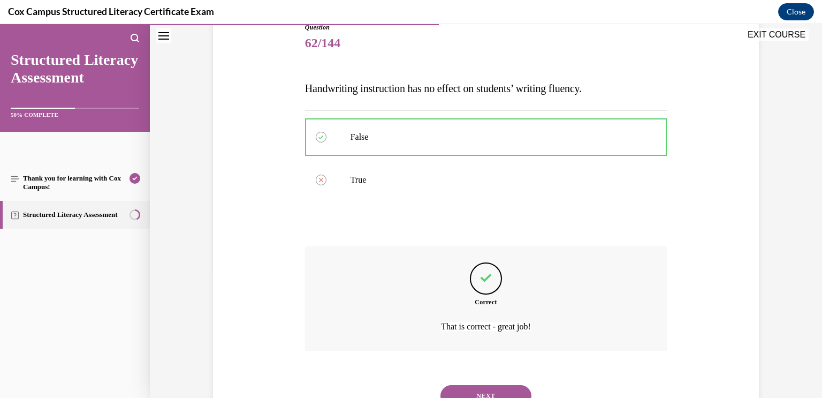
scroll to position [172, 0]
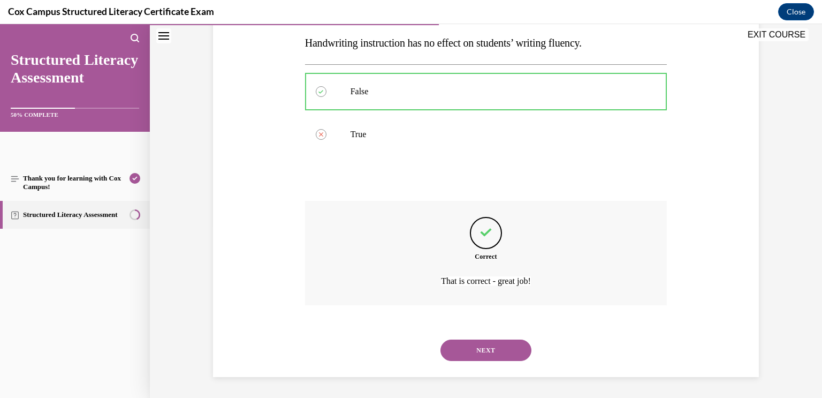
click at [498, 341] on button "NEXT" at bounding box center [486, 349] width 91 height 21
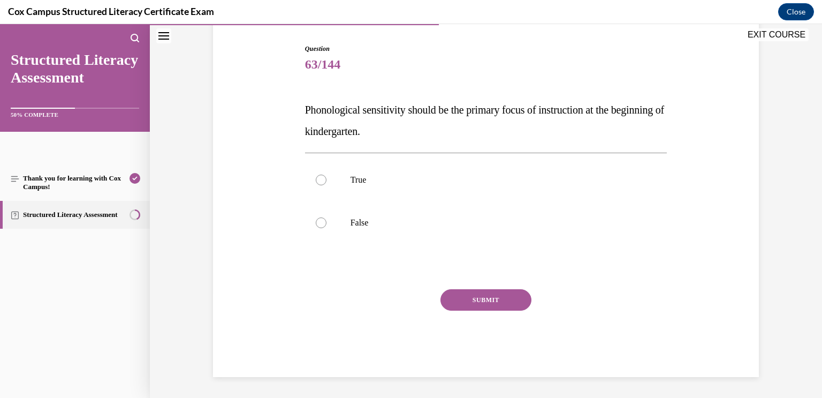
drag, startPoint x: 441, startPoint y: 136, endPoint x: 252, endPoint y: 98, distance: 193.3
click at [252, 98] on div "Question 63/144 Phonological sensitivity should be the primary focus of instruc…" at bounding box center [485, 194] width 551 height 365
copy span "Phonological sensitivity should be the primary focus of instruction at the begi…"
click at [336, 176] on label "True" at bounding box center [486, 179] width 362 height 43
click at [327, 176] on input "True" at bounding box center [321, 180] width 11 height 11
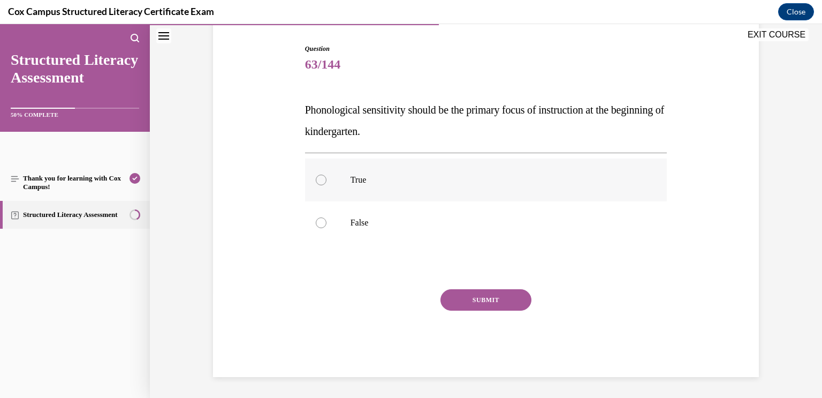
radio input "true"
click at [468, 308] on button "SUBMIT" at bounding box center [486, 299] width 91 height 21
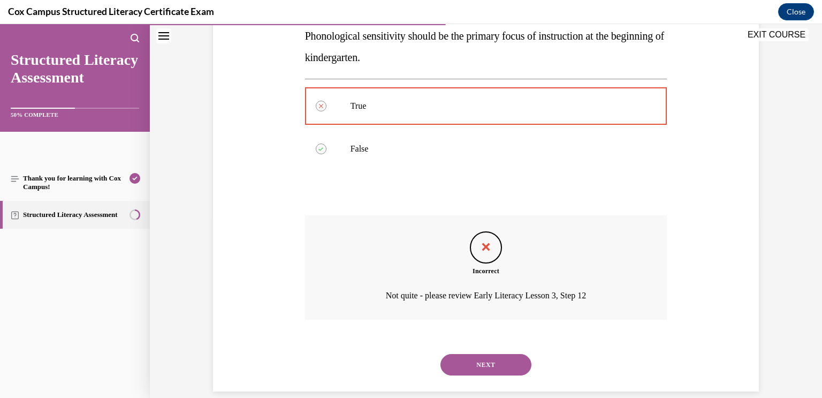
scroll to position [193, 0]
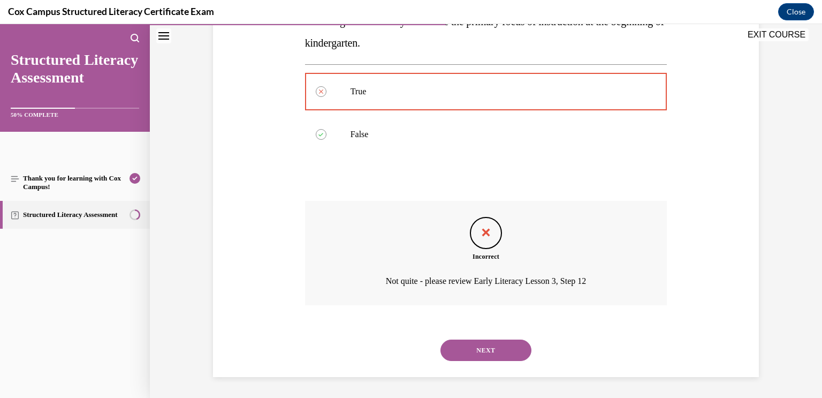
click at [517, 359] on button "NEXT" at bounding box center [486, 349] width 91 height 21
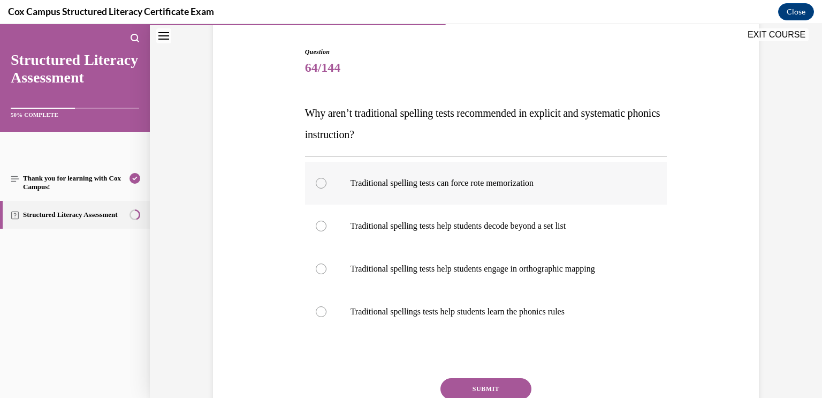
scroll to position [108, 0]
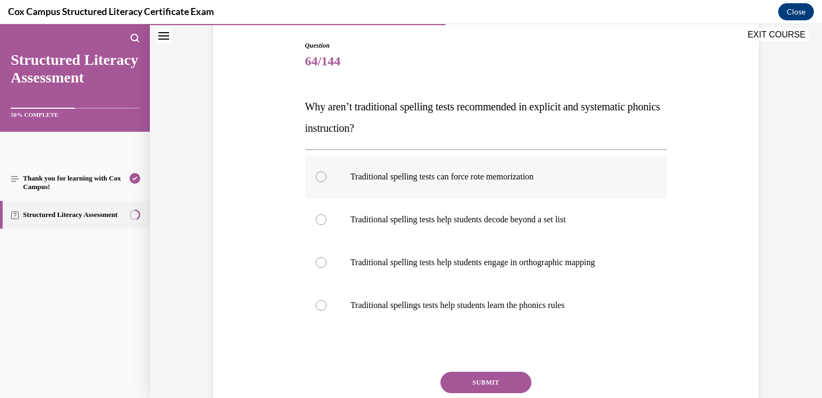
click at [569, 184] on label "Traditional spelling tests can force rote memorization" at bounding box center [486, 176] width 362 height 43
click at [327, 182] on input "Traditional spelling tests can force rote memorization" at bounding box center [321, 176] width 11 height 11
radio input "true"
click at [493, 376] on button "SUBMIT" at bounding box center [486, 382] width 91 height 21
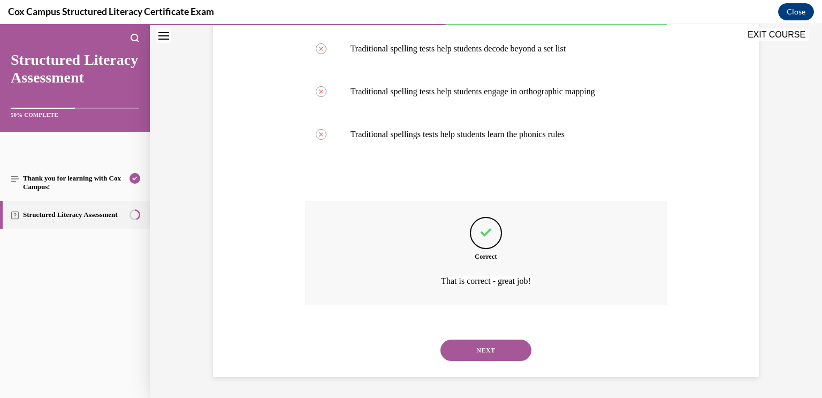
click at [521, 354] on button "NEXT" at bounding box center [486, 349] width 91 height 21
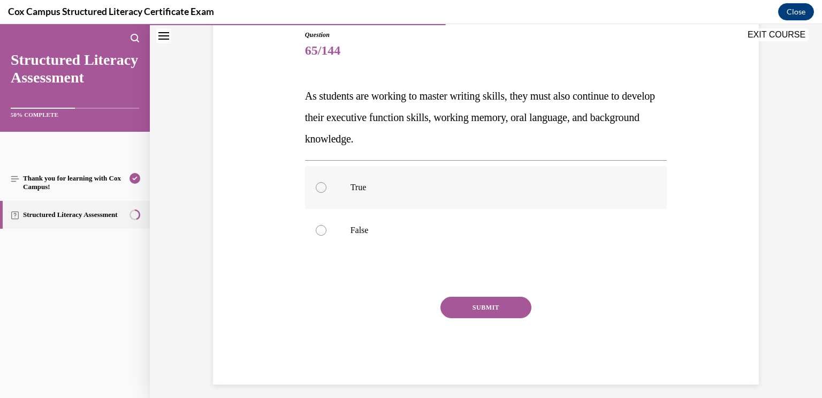
click at [442, 189] on p "True" at bounding box center [496, 187] width 290 height 11
click at [327, 189] on input "True" at bounding box center [321, 187] width 11 height 11
radio input "true"
click at [484, 306] on button "SUBMIT" at bounding box center [486, 307] width 91 height 21
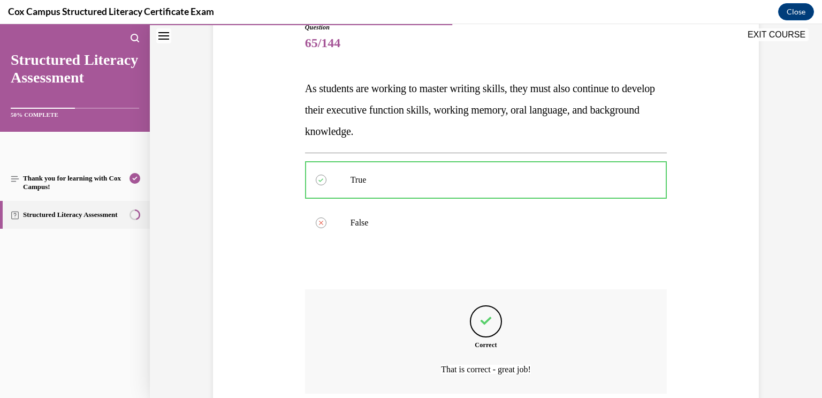
scroll to position [215, 0]
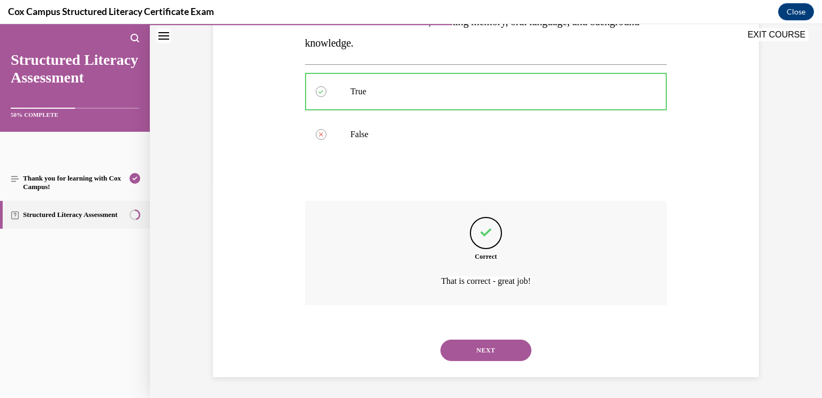
click at [511, 353] on button "NEXT" at bounding box center [486, 349] width 91 height 21
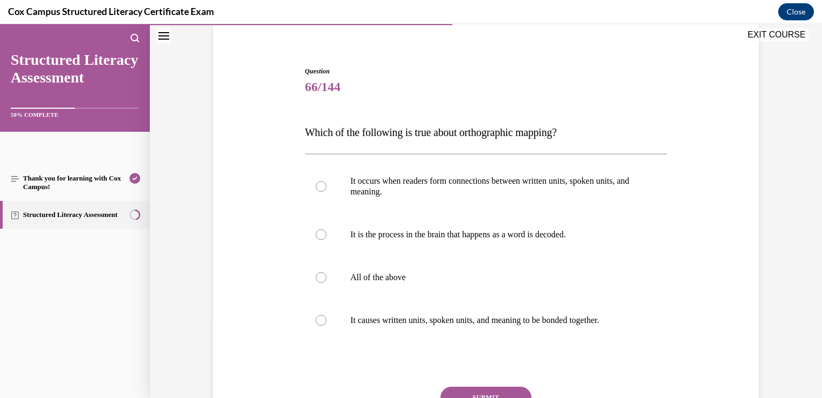
scroll to position [80, 0]
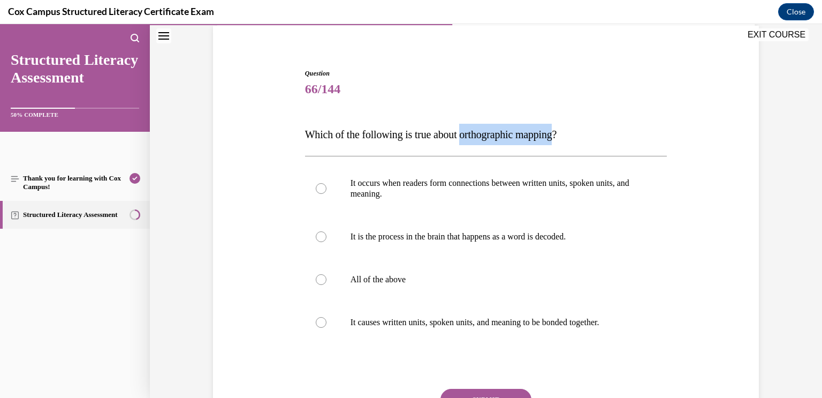
drag, startPoint x: 571, startPoint y: 135, endPoint x: 474, endPoint y: 130, distance: 97.6
click at [474, 130] on span "Which of the following is true about orthographic mapping?" at bounding box center [431, 134] width 252 height 12
copy span "orthographic mapping"
click at [609, 274] on p "All of the above" at bounding box center [496, 279] width 290 height 11
click at [327, 274] on input "All of the above" at bounding box center [321, 279] width 11 height 11
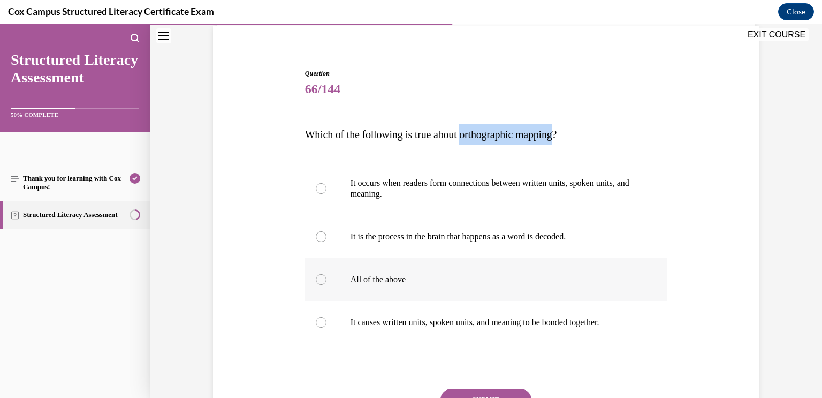
radio input "true"
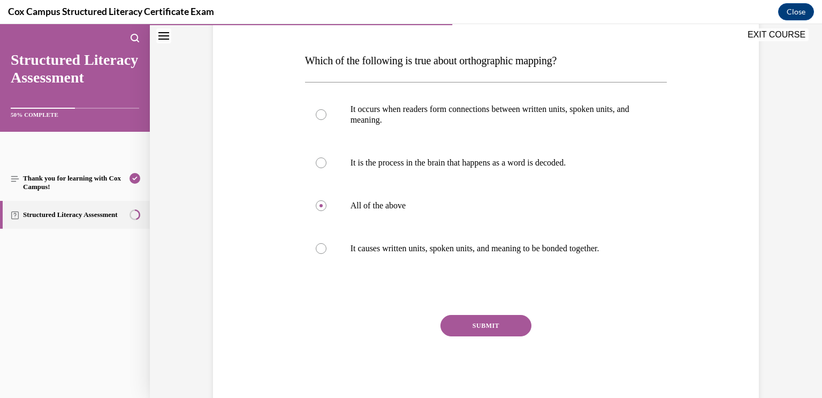
click at [479, 324] on button "SUBMIT" at bounding box center [486, 325] width 91 height 21
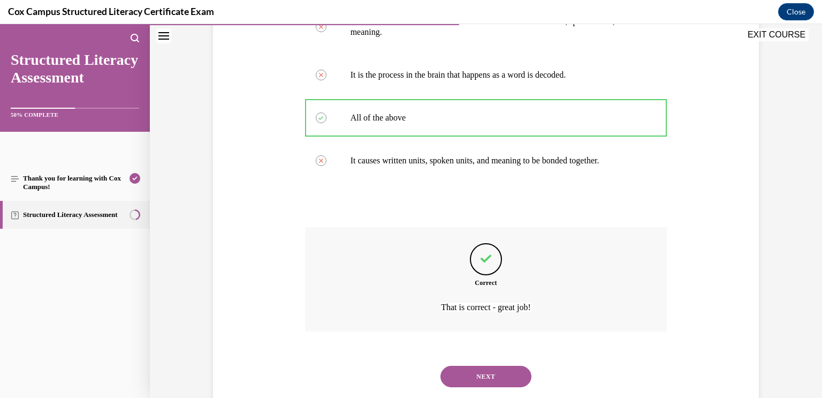
scroll to position [268, 0]
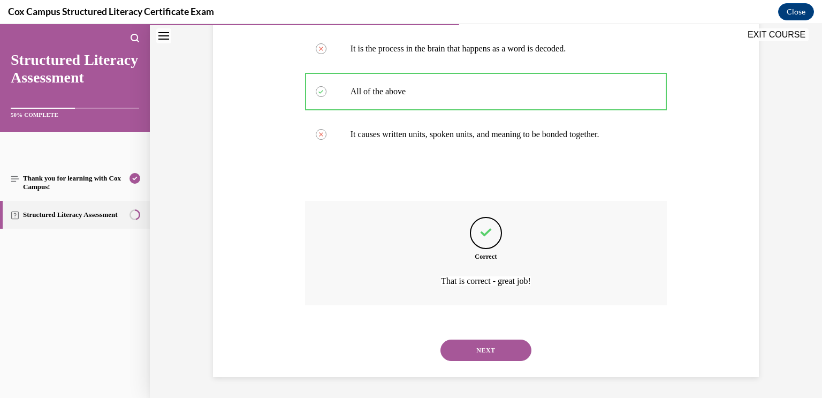
click at [513, 344] on button "NEXT" at bounding box center [486, 349] width 91 height 21
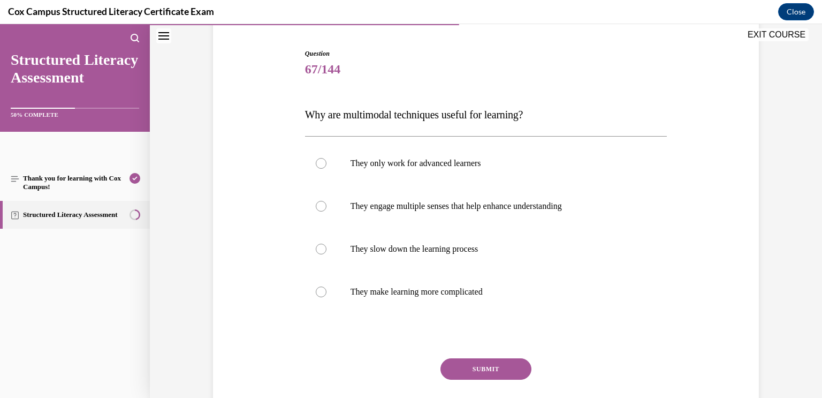
scroll to position [103, 0]
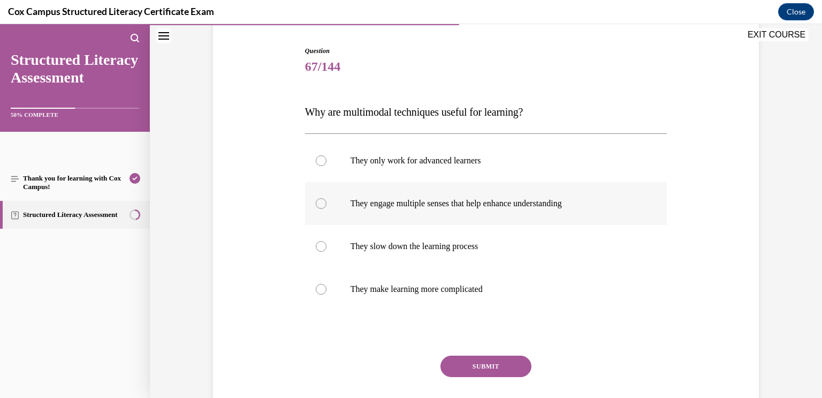
click at [638, 209] on label "They engage multiple senses that help enhance understanding" at bounding box center [486, 203] width 362 height 43
click at [327, 209] on input "They engage multiple senses that help enhance understanding" at bounding box center [321, 203] width 11 height 11
radio input "true"
click at [470, 368] on button "SUBMIT" at bounding box center [486, 366] width 91 height 21
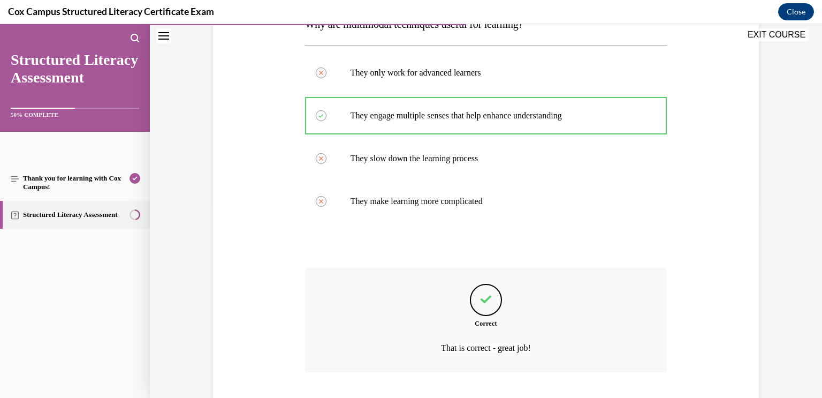
scroll to position [258, 0]
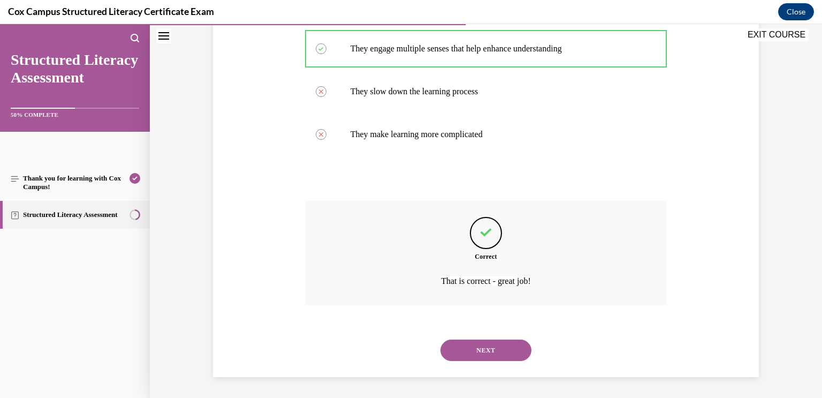
click at [503, 357] on button "NEXT" at bounding box center [486, 349] width 91 height 21
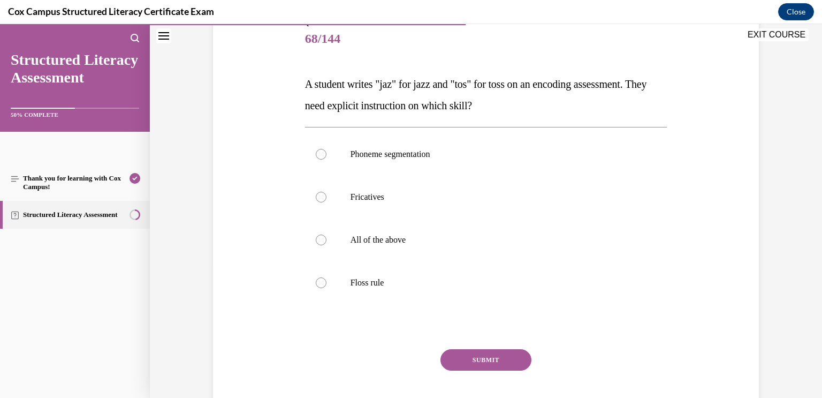
scroll to position [132, 0]
click at [477, 297] on label "Floss rule" at bounding box center [486, 281] width 362 height 43
click at [327, 287] on input "Floss rule" at bounding box center [321, 281] width 11 height 11
radio input "true"
click at [486, 352] on button "SUBMIT" at bounding box center [486, 358] width 91 height 21
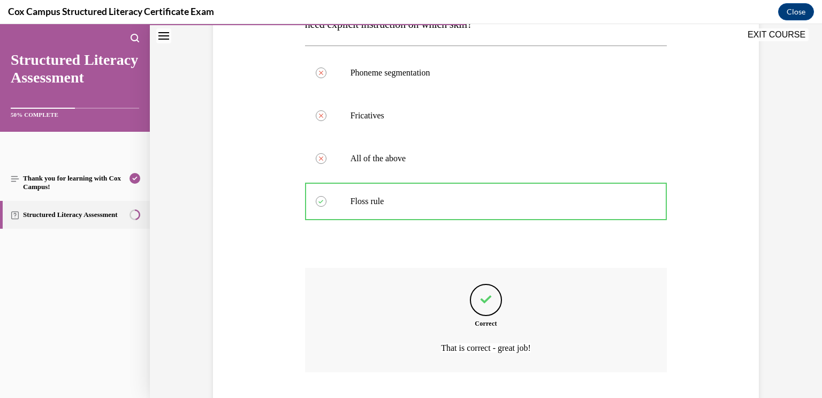
scroll to position [279, 0]
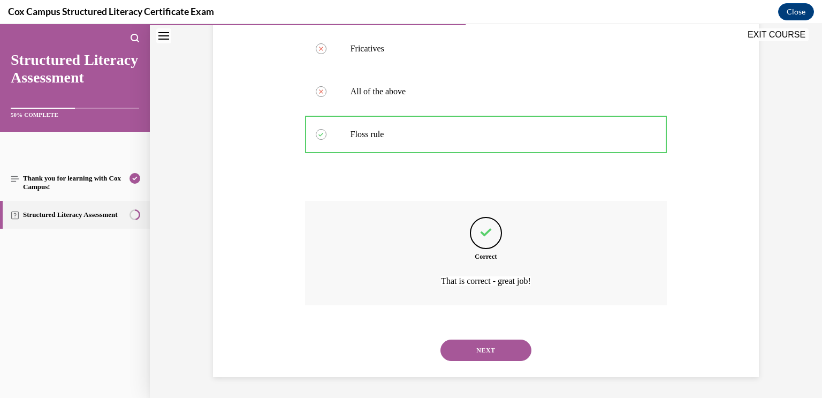
click at [486, 352] on button "NEXT" at bounding box center [486, 349] width 91 height 21
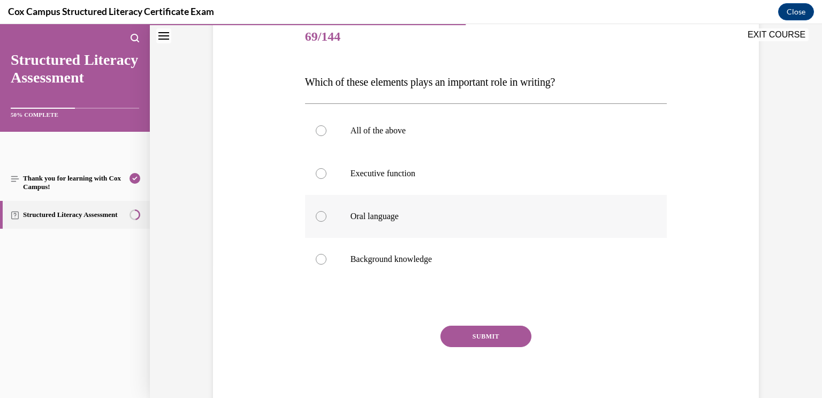
scroll to position [134, 0]
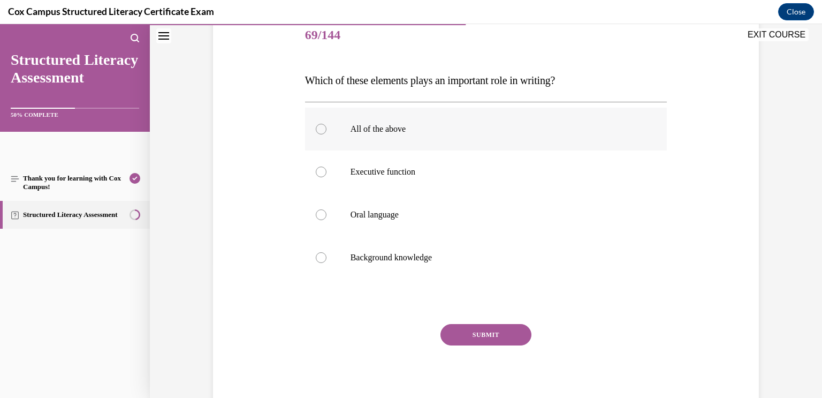
click at [532, 127] on p "All of the above" at bounding box center [496, 129] width 290 height 11
click at [327, 127] on input "All of the above" at bounding box center [321, 129] width 11 height 11
radio input "true"
click at [505, 332] on button "SUBMIT" at bounding box center [486, 334] width 91 height 21
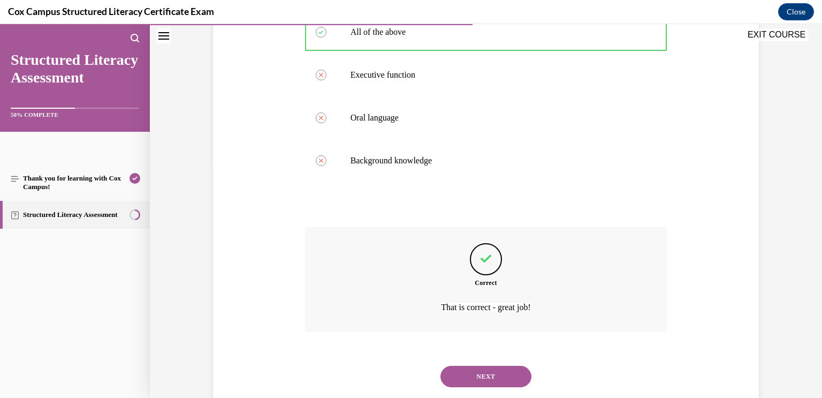
scroll to position [258, 0]
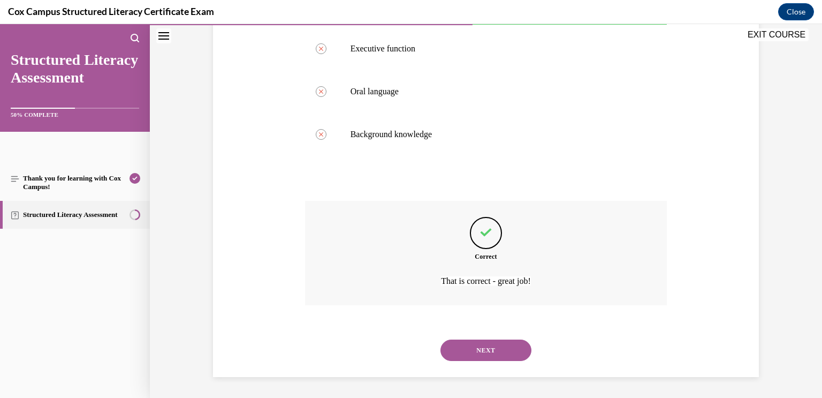
click at [497, 350] on button "NEXT" at bounding box center [486, 349] width 91 height 21
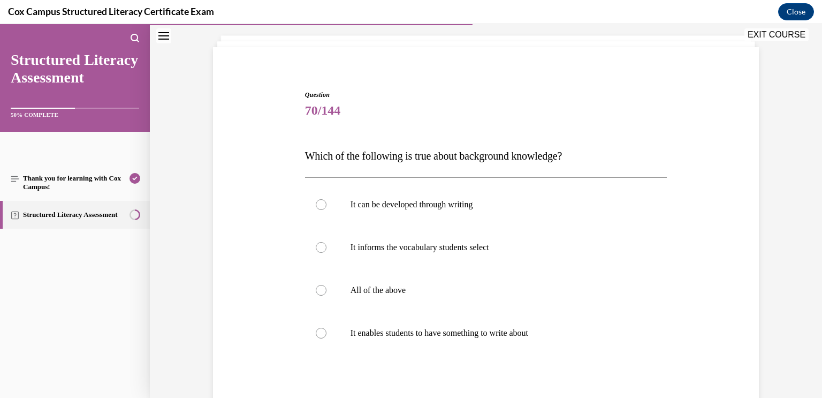
scroll to position [61, 0]
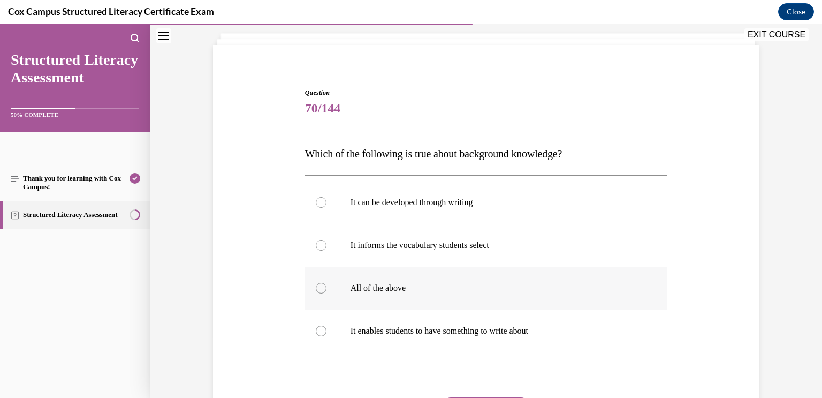
click at [624, 286] on p "All of the above" at bounding box center [496, 288] width 290 height 11
click at [327, 286] on input "All of the above" at bounding box center [321, 288] width 11 height 11
radio input "true"
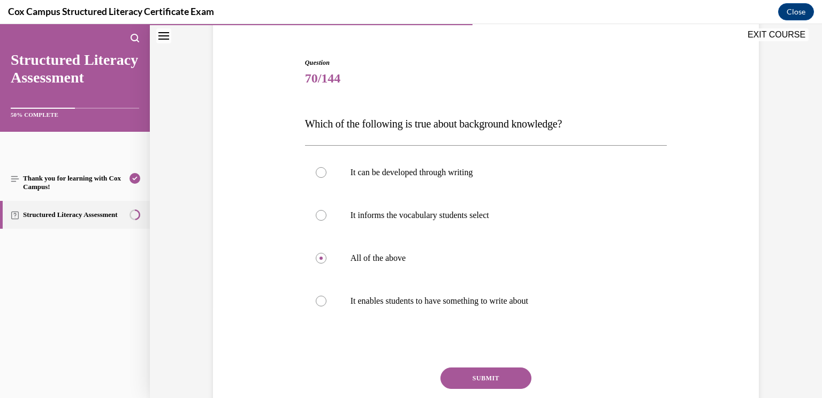
scroll to position [94, 0]
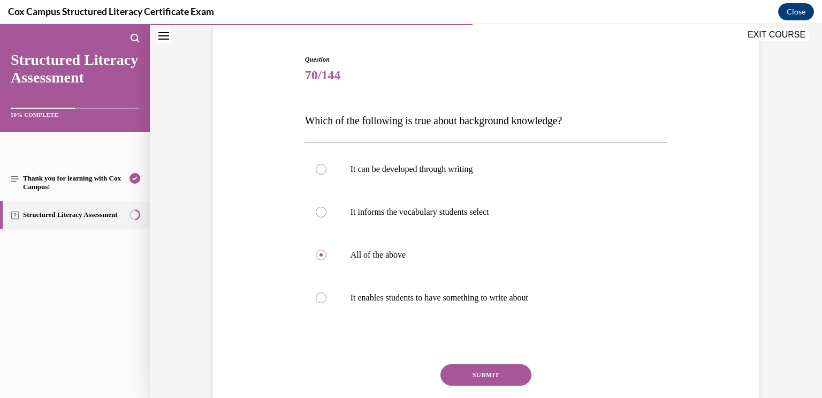
click at [497, 370] on button "SUBMIT" at bounding box center [486, 374] width 91 height 21
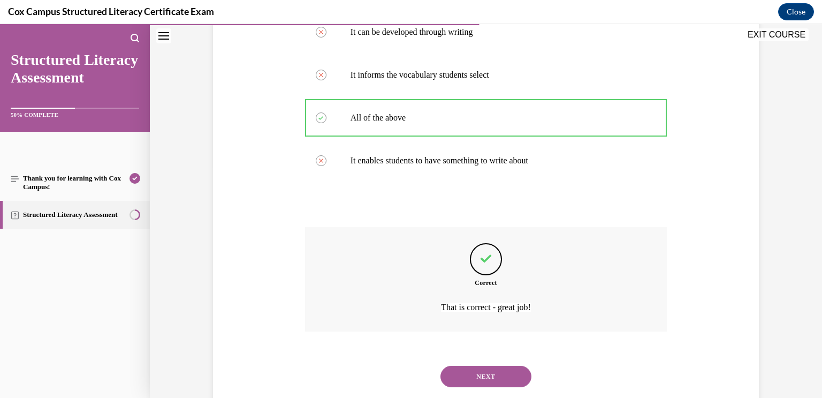
scroll to position [258, 0]
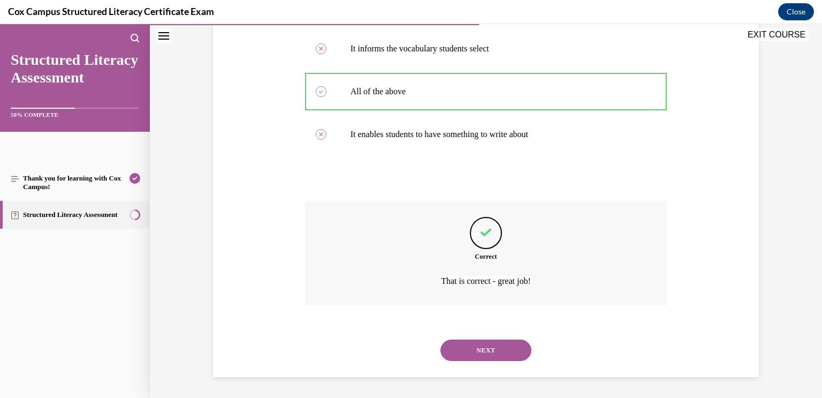
click at [503, 347] on button "NEXT" at bounding box center [486, 349] width 91 height 21
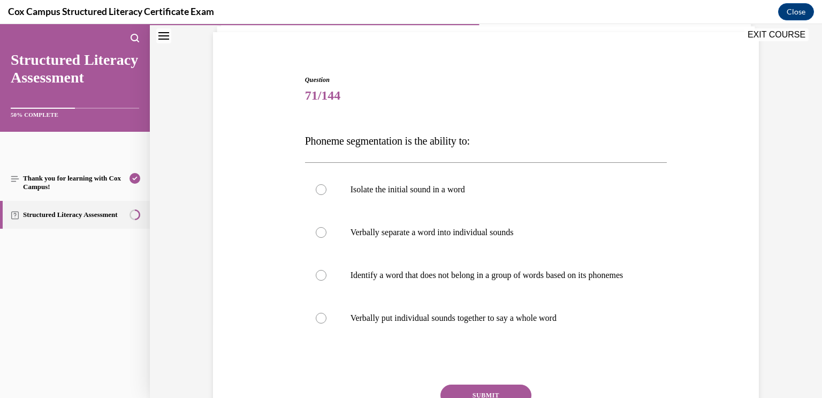
scroll to position [79, 0]
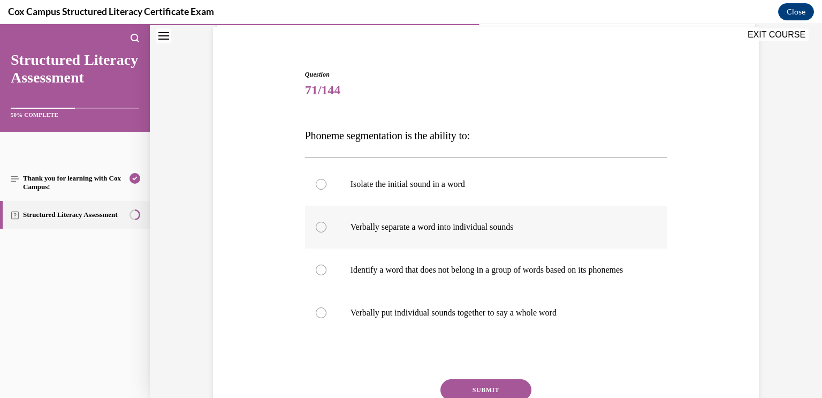
click at [597, 227] on p "Verbally separate a word into individual sounds" at bounding box center [496, 227] width 290 height 11
click at [327, 227] on input "Verbally separate a word into individual sounds" at bounding box center [321, 227] width 11 height 11
radio input "true"
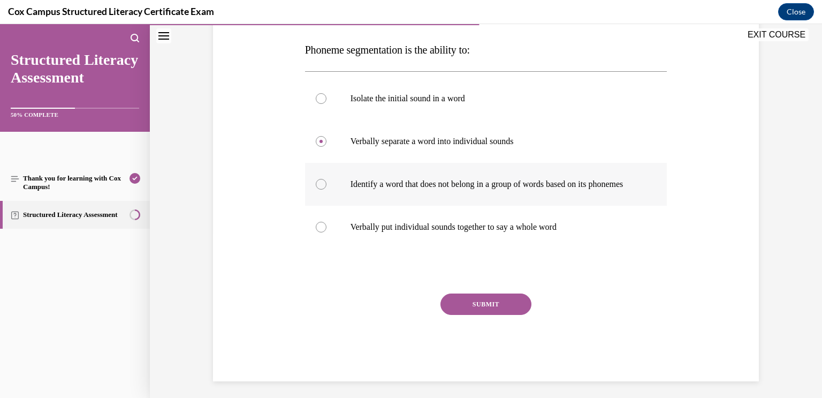
scroll to position [164, 0]
click at [516, 314] on button "SUBMIT" at bounding box center [486, 304] width 91 height 21
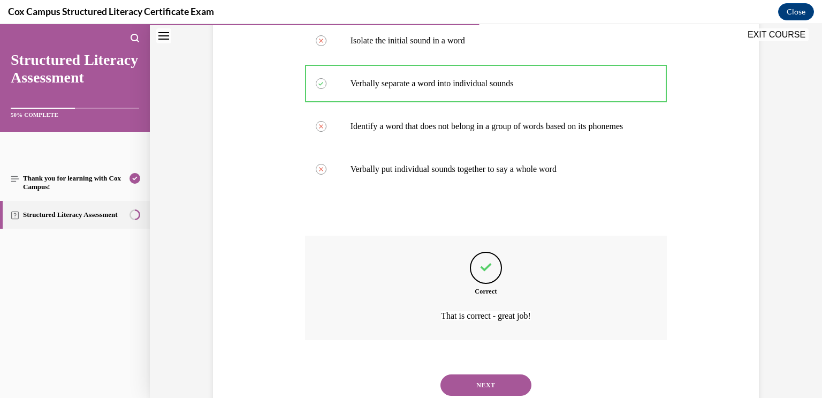
scroll to position [268, 0]
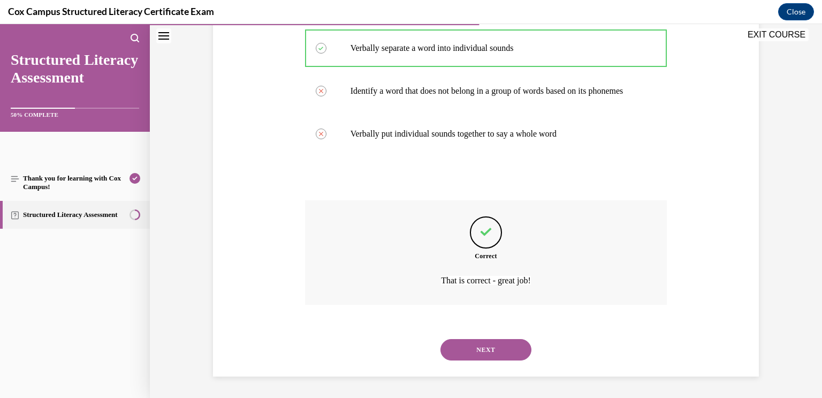
click at [504, 350] on button "NEXT" at bounding box center [486, 349] width 91 height 21
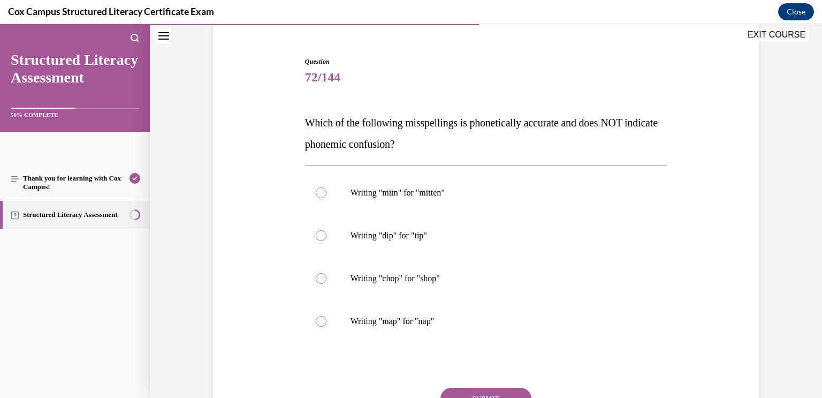
scroll to position [94, 0]
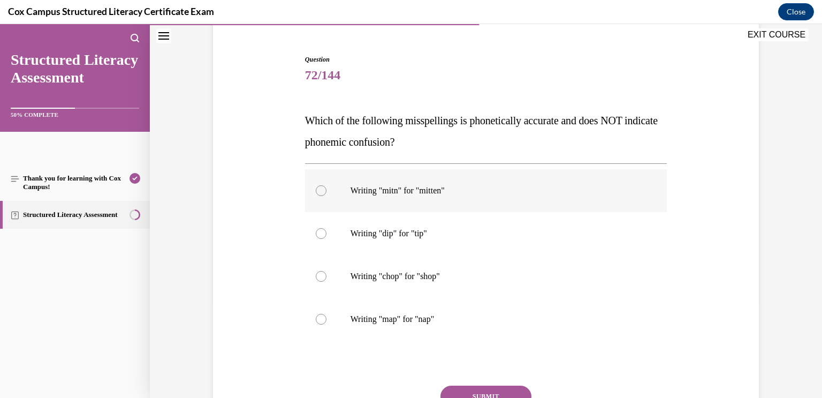
click at [496, 180] on label "Writing "mitn" for "mitten"" at bounding box center [486, 190] width 362 height 43
click at [327, 185] on input "Writing "mitn" for "mitten"" at bounding box center [321, 190] width 11 height 11
radio input "true"
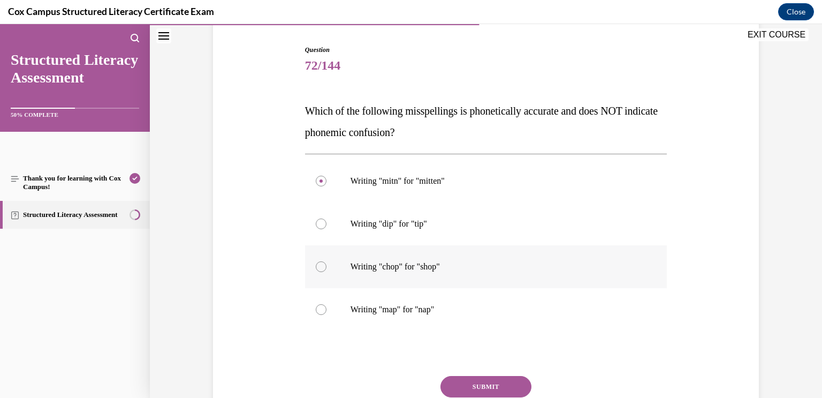
scroll to position [109, 0]
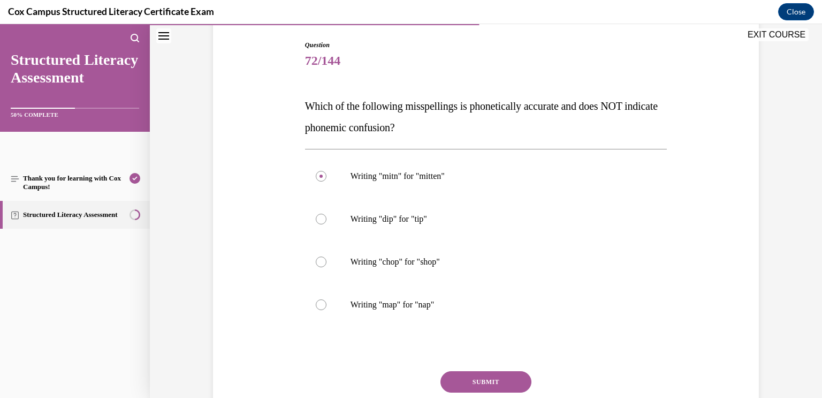
click at [486, 382] on button "SUBMIT" at bounding box center [486, 381] width 91 height 21
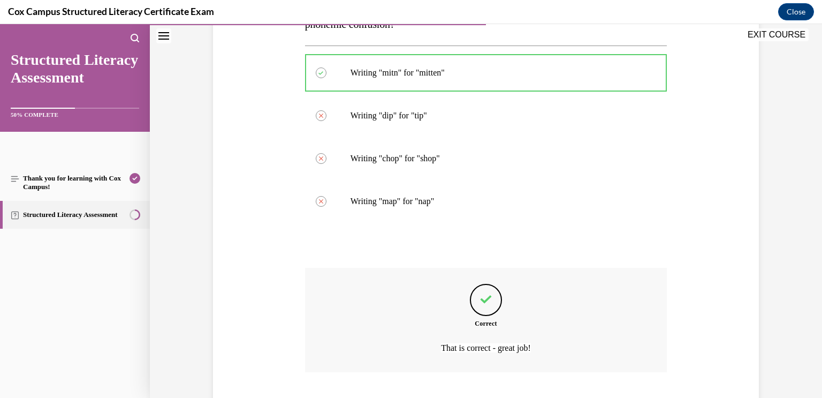
scroll to position [279, 0]
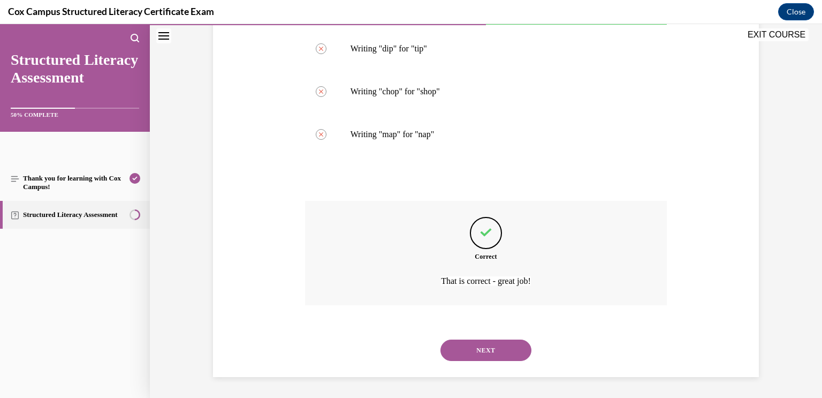
click at [488, 347] on button "NEXT" at bounding box center [486, 349] width 91 height 21
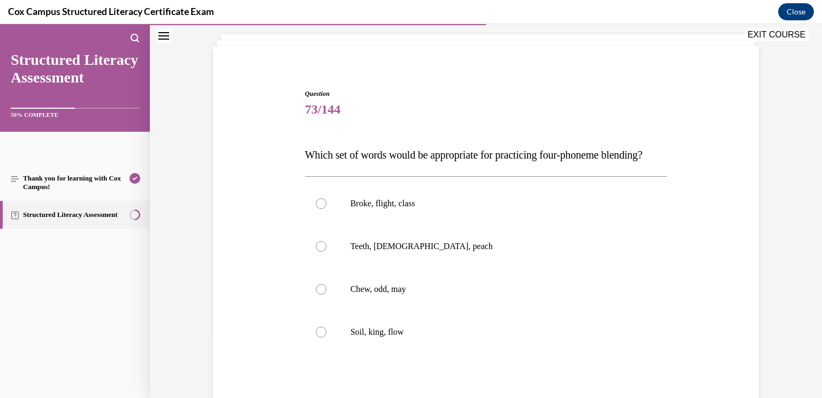
scroll to position [88, 0]
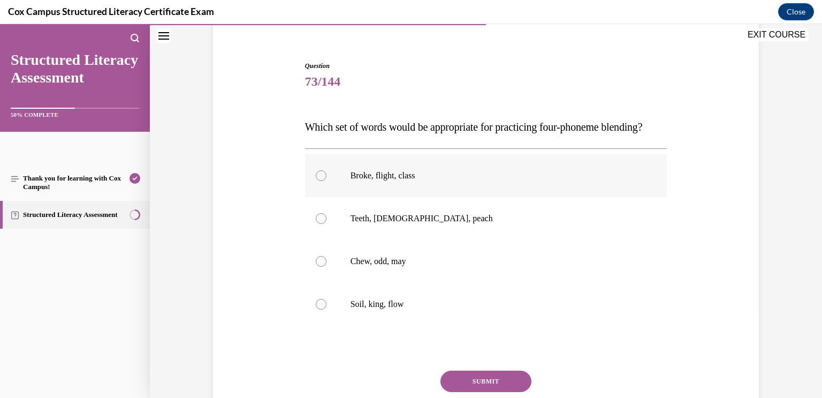
click at [551, 197] on label "Broke, flight, class" at bounding box center [486, 175] width 362 height 43
click at [327, 181] on input "Broke, flight, class" at bounding box center [321, 175] width 11 height 11
radio input "true"
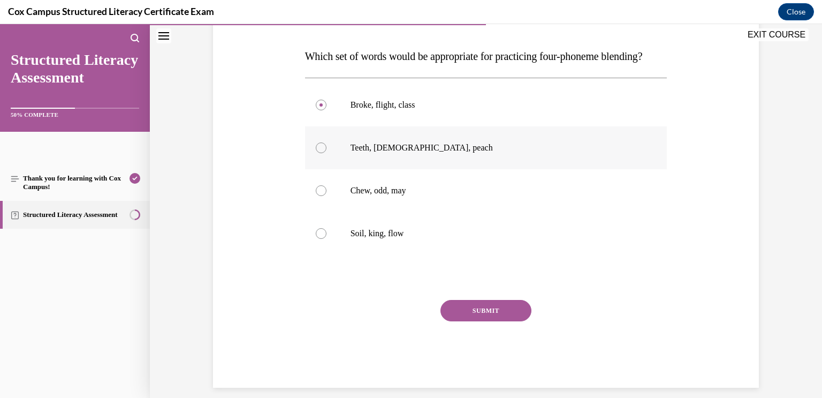
scroll to position [161, 0]
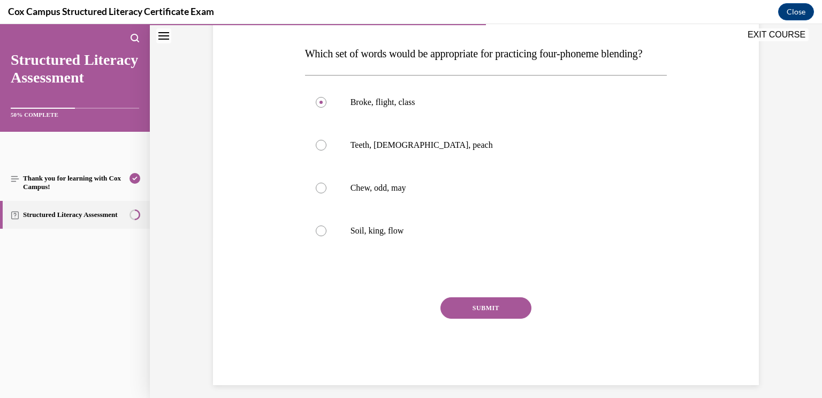
click at [526, 319] on button "SUBMIT" at bounding box center [486, 307] width 91 height 21
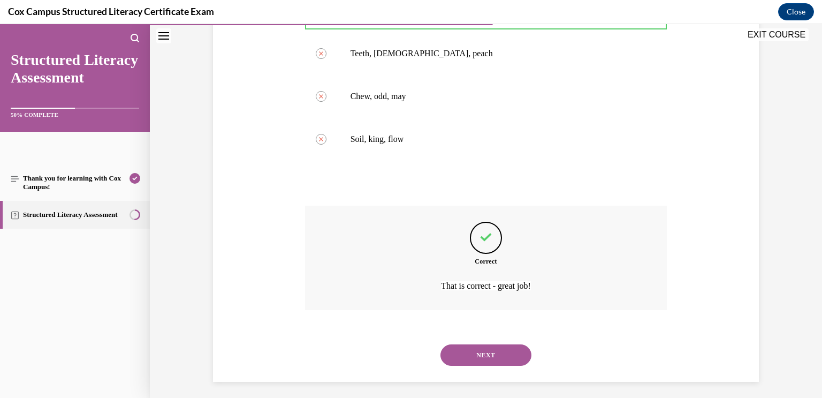
scroll to position [279, 0]
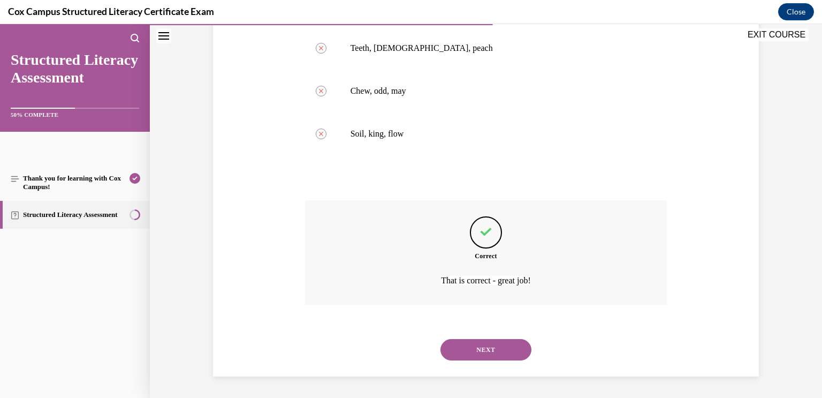
click at [510, 350] on button "NEXT" at bounding box center [486, 349] width 91 height 21
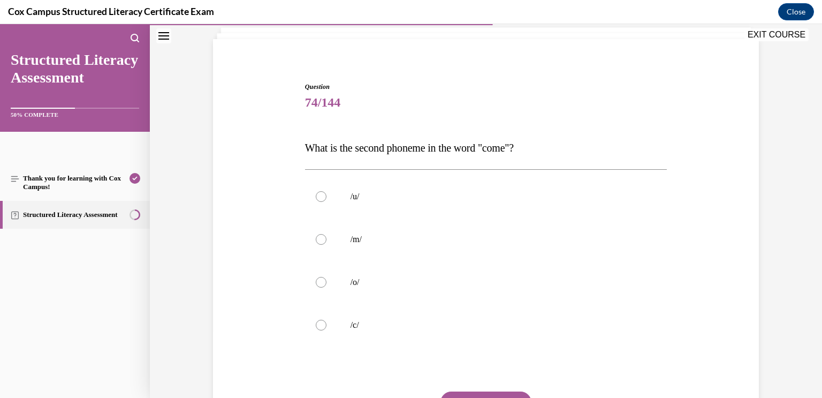
scroll to position [69, 0]
click at [600, 203] on label "/u/" at bounding box center [486, 194] width 362 height 43
click at [327, 200] on input "/u/" at bounding box center [321, 195] width 11 height 11
radio input "true"
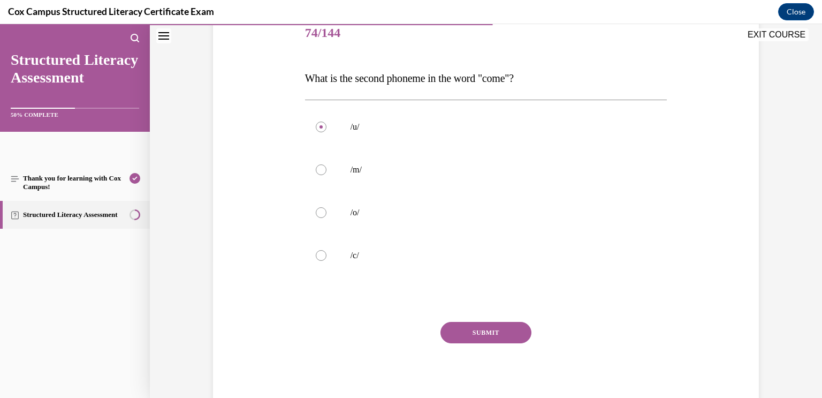
click at [515, 328] on button "SUBMIT" at bounding box center [486, 332] width 91 height 21
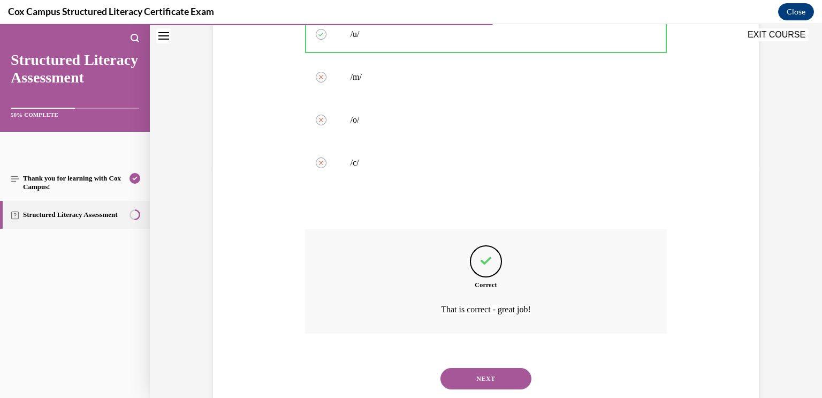
scroll to position [258, 0]
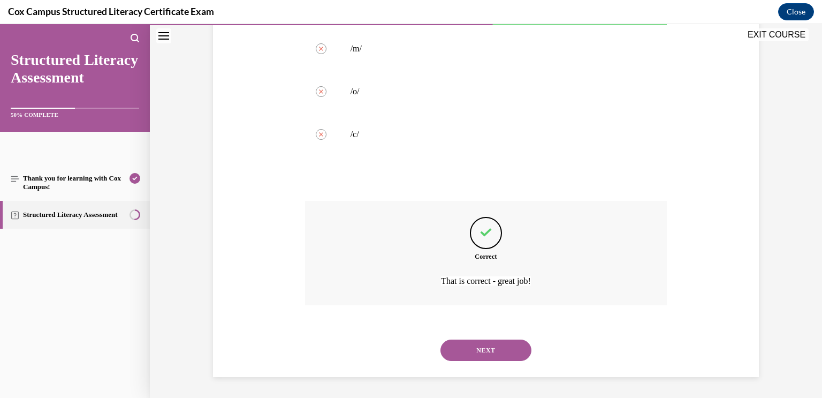
click at [509, 350] on button "NEXT" at bounding box center [486, 349] width 91 height 21
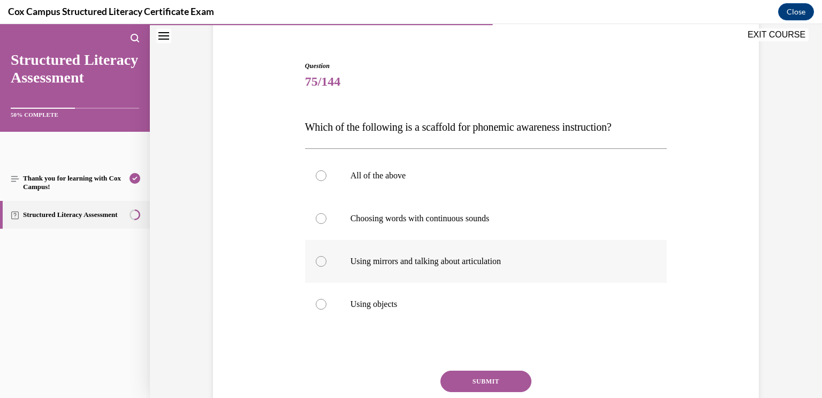
scroll to position [90, 0]
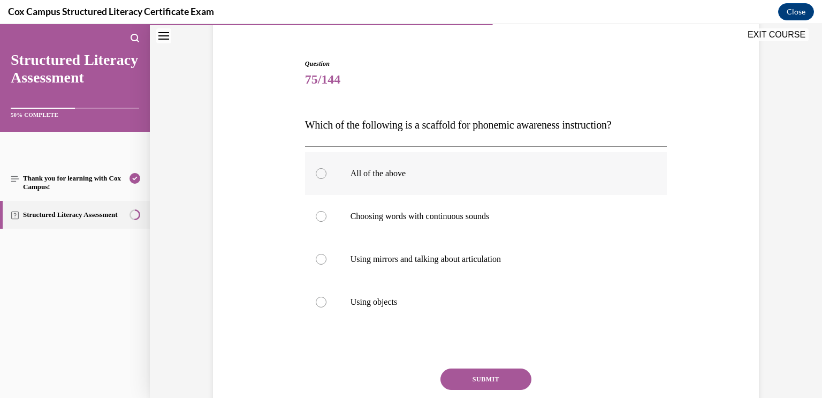
click at [387, 192] on label "All of the above" at bounding box center [486, 173] width 362 height 43
click at [327, 179] on input "All of the above" at bounding box center [321, 173] width 11 height 11
radio input "true"
click at [454, 377] on button "SUBMIT" at bounding box center [486, 378] width 91 height 21
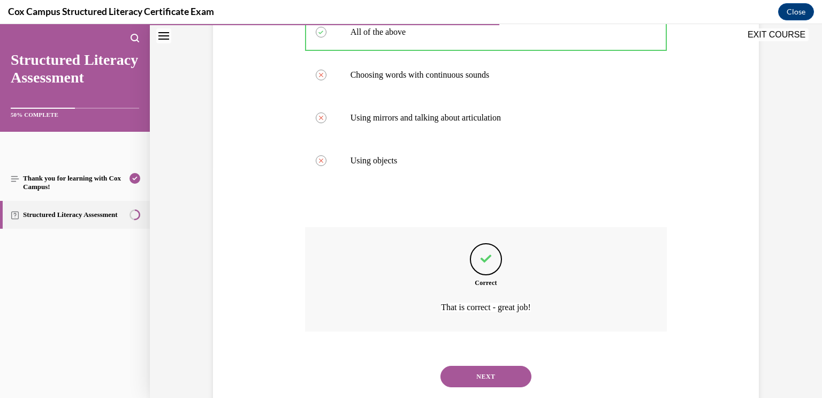
scroll to position [258, 0]
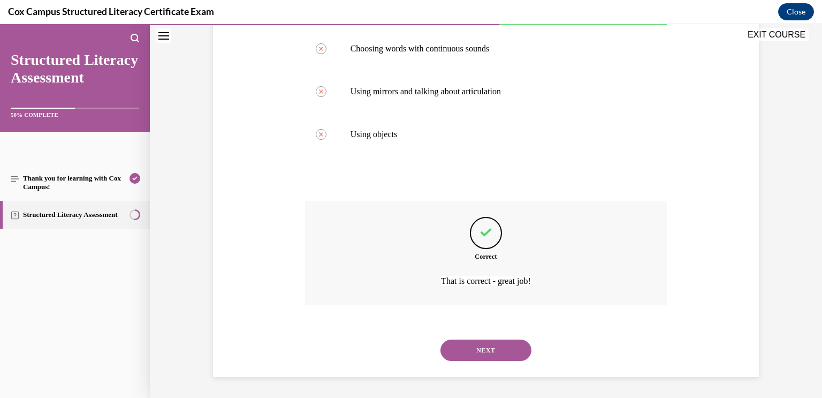
click at [478, 351] on button "NEXT" at bounding box center [486, 349] width 91 height 21
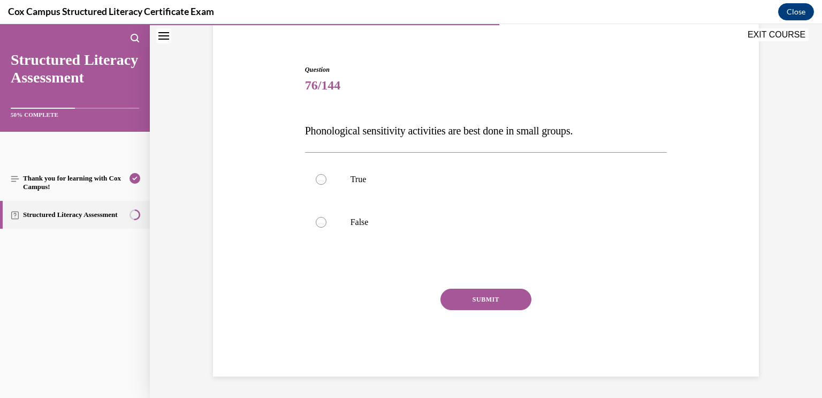
scroll to position [84, 0]
drag, startPoint x: 615, startPoint y: 136, endPoint x: 307, endPoint y: 132, distance: 308.4
click at [307, 132] on p "Phonological sensitivity activities are best done in small groups." at bounding box center [486, 130] width 362 height 21
copy span "Phonological sensitivity activities are best done in small groups."
click at [364, 220] on p "False" at bounding box center [496, 222] width 290 height 11
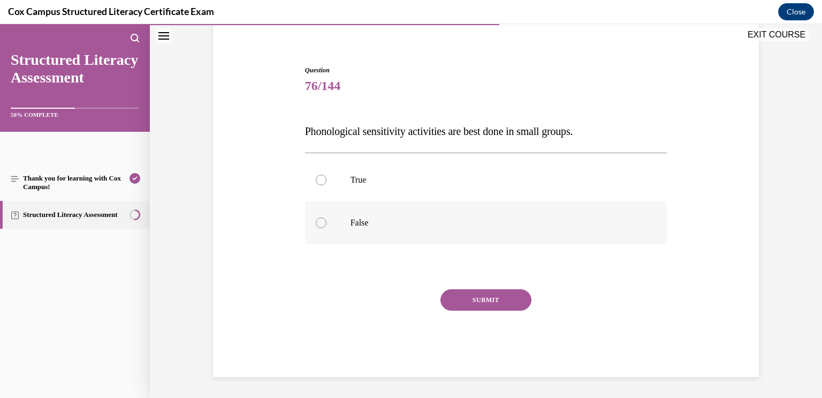
click at [327, 220] on input "False" at bounding box center [321, 222] width 11 height 11
radio input "true"
click at [460, 297] on button "SUBMIT" at bounding box center [486, 299] width 91 height 21
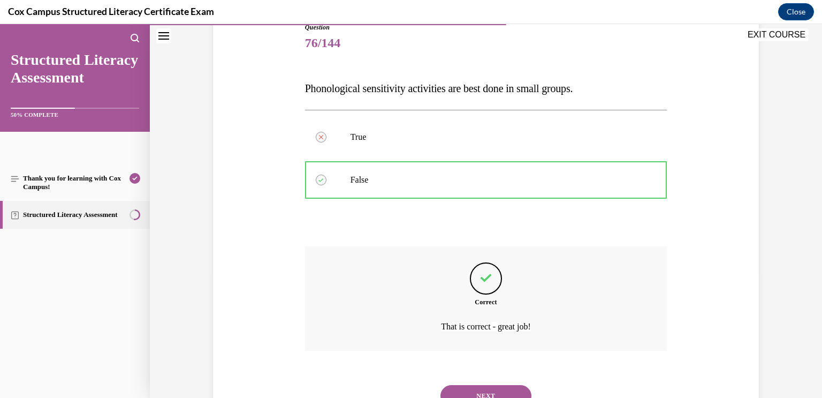
scroll to position [172, 0]
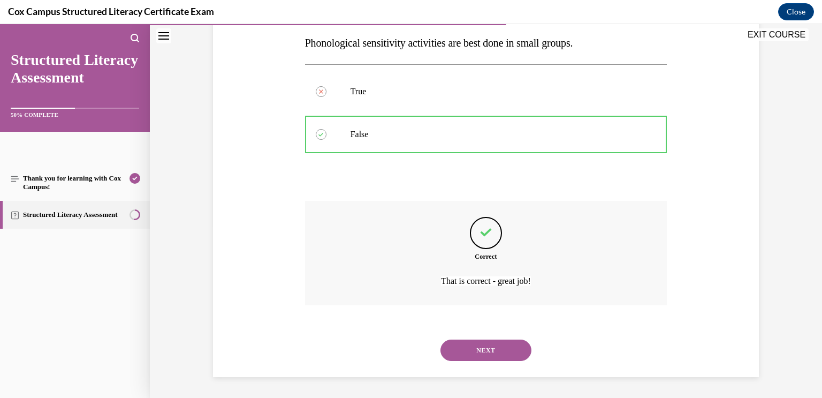
click at [502, 351] on button "NEXT" at bounding box center [486, 349] width 91 height 21
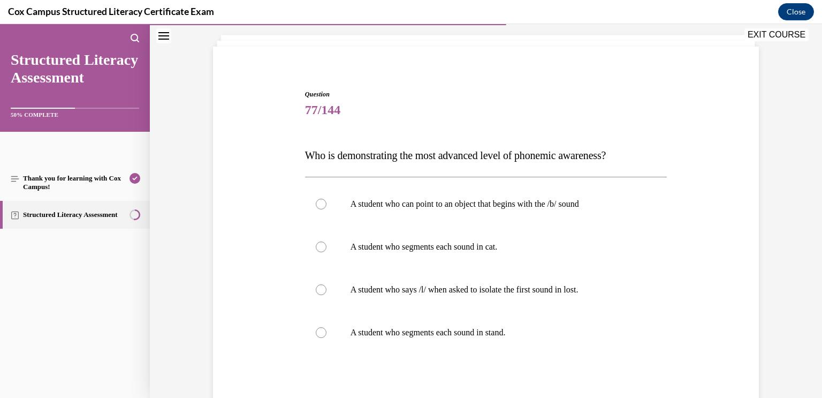
scroll to position [67, 0]
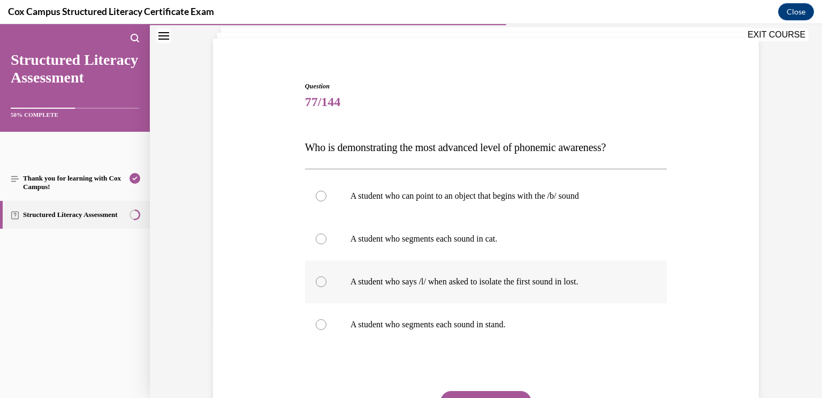
click at [654, 272] on label "A student who says /l/ when asked to isolate the first sound in lost." at bounding box center [486, 281] width 362 height 43
click at [327, 276] on input "A student who says /l/ when asked to isolate the first sound in lost." at bounding box center [321, 281] width 11 height 11
radio input "true"
click at [639, 315] on label "A student who segments each sound in stand." at bounding box center [486, 324] width 362 height 43
click at [327, 319] on input "A student who segments each sound in stand." at bounding box center [321, 324] width 11 height 11
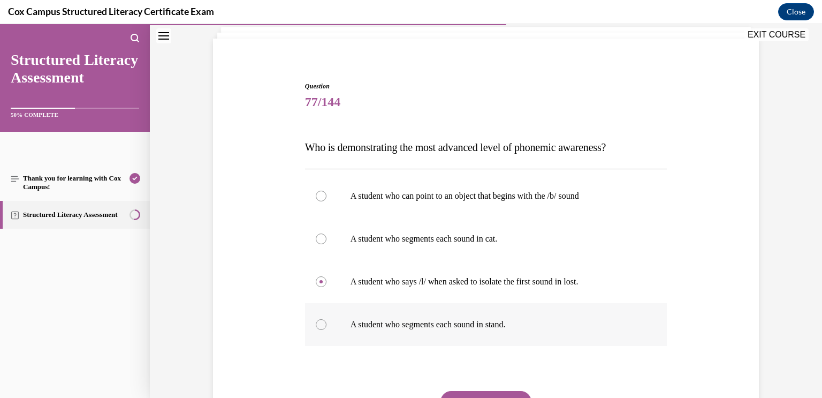
radio input "true"
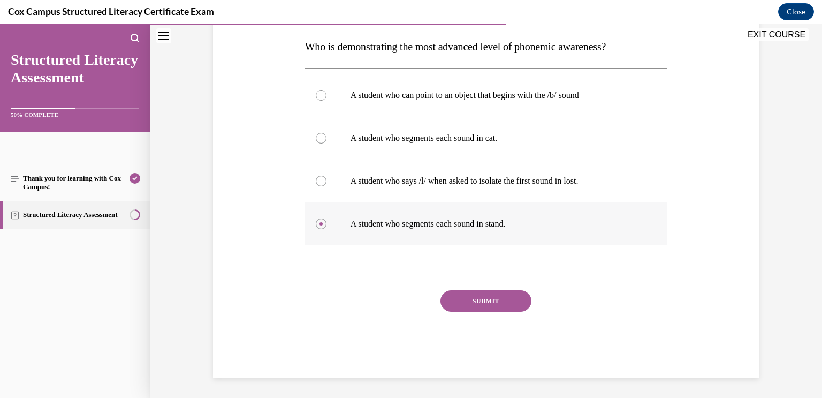
scroll to position [169, 0]
click at [493, 304] on button "SUBMIT" at bounding box center [486, 299] width 91 height 21
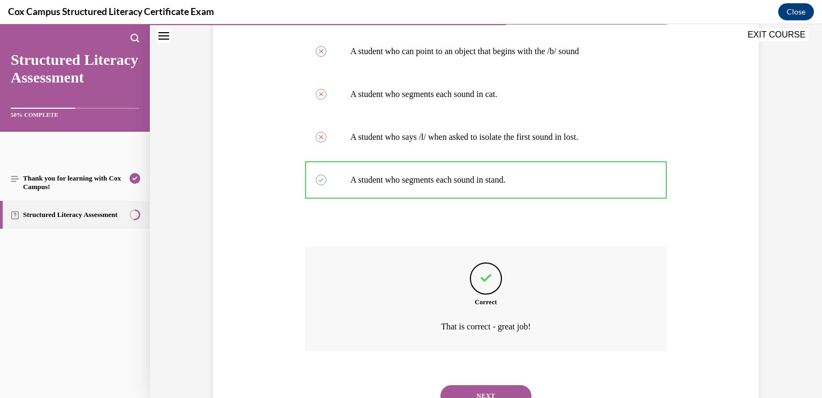
scroll to position [258, 0]
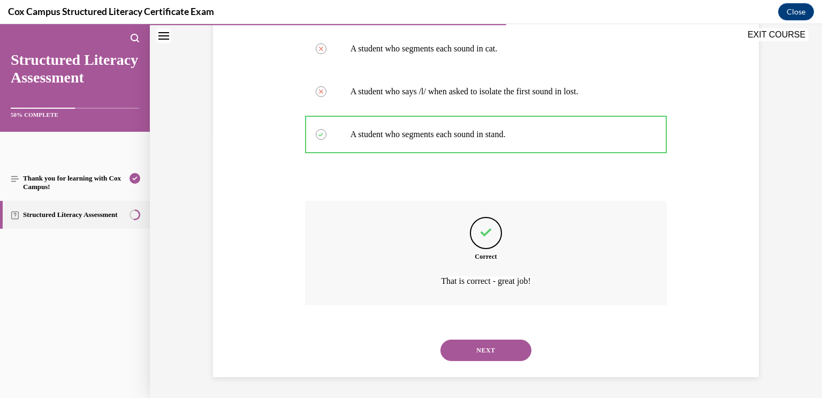
click at [503, 342] on button "NEXT" at bounding box center [486, 349] width 91 height 21
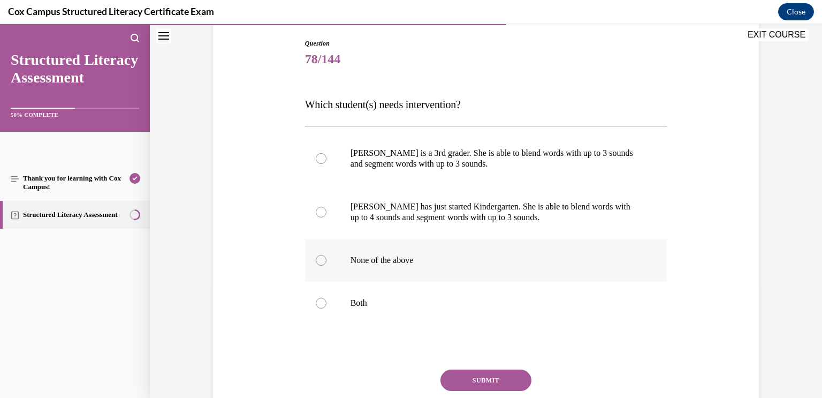
scroll to position [114, 0]
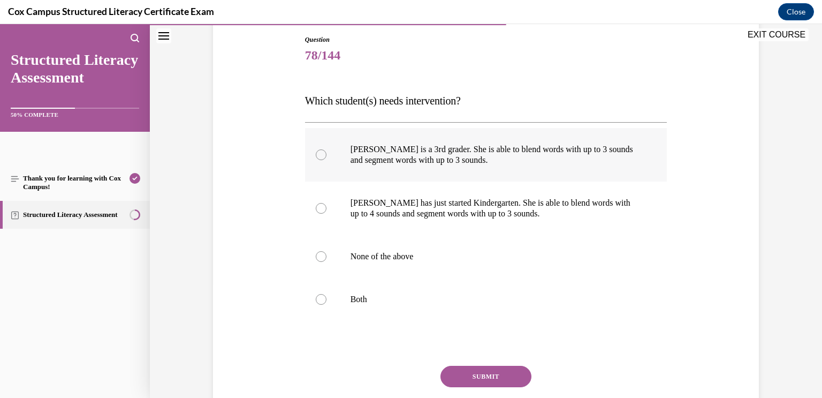
click at [572, 158] on p "Ella is a 3rd grader. She is able to blend words with up to 3 sounds and segmen…" at bounding box center [496, 154] width 290 height 21
click at [327, 158] on input "Ella is a 3rd grader. She is able to blend words with up to 3 sounds and segmen…" at bounding box center [321, 154] width 11 height 11
radio input "true"
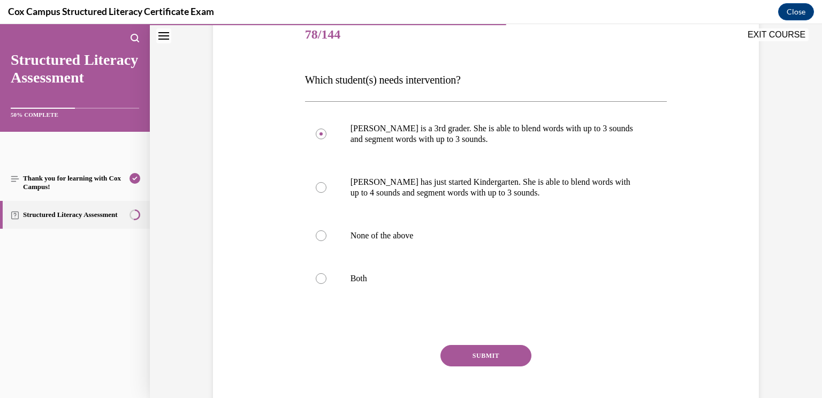
scroll to position [139, 0]
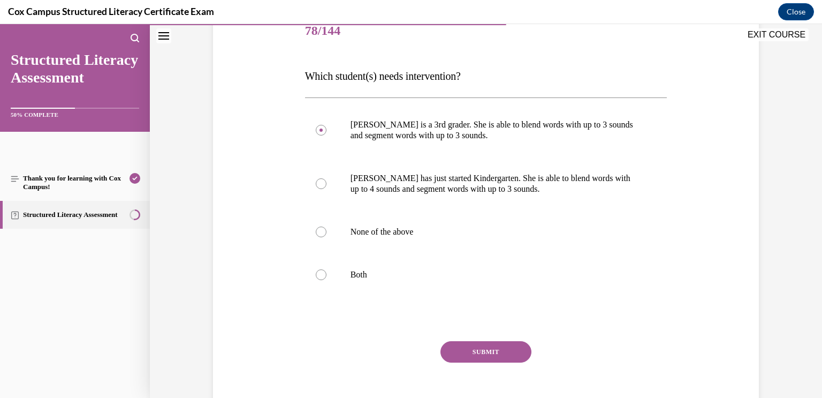
click at [521, 352] on button "SUBMIT" at bounding box center [486, 351] width 91 height 21
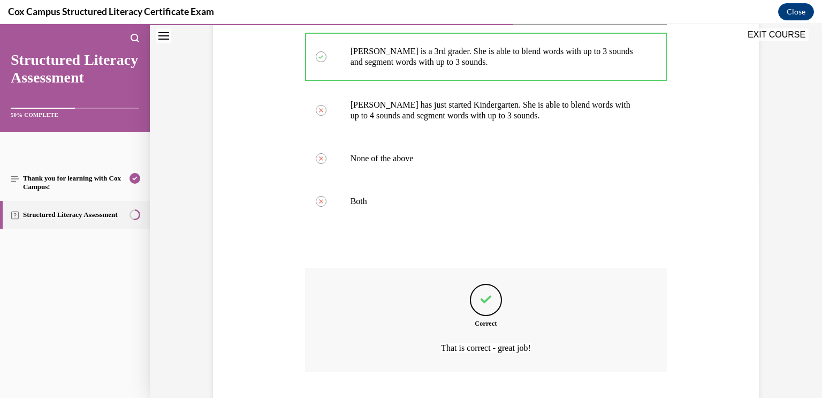
scroll to position [279, 0]
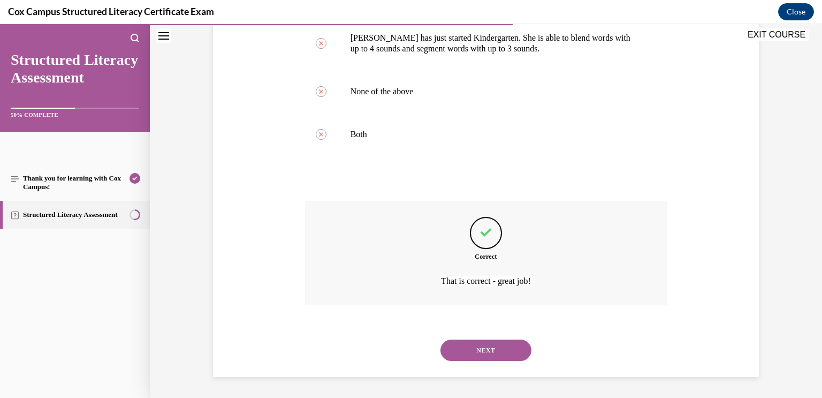
click at [501, 350] on button "NEXT" at bounding box center [486, 349] width 91 height 21
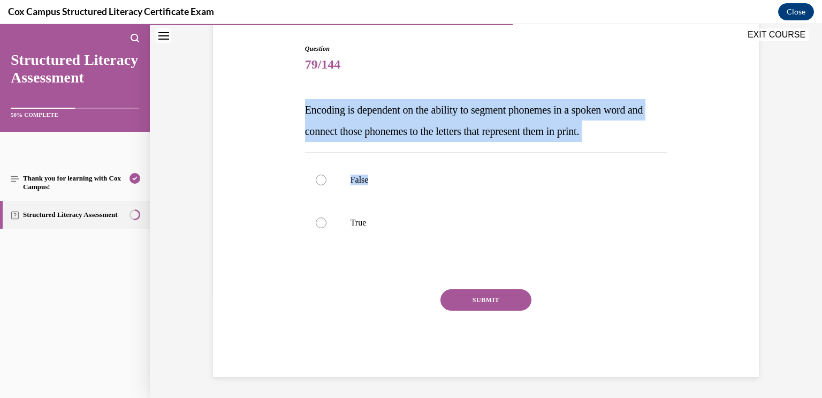
drag, startPoint x: 305, startPoint y: 111, endPoint x: 663, endPoint y: 145, distance: 360.4
click at [663, 145] on div "Question 79/144 Encoding is dependent on the ability to segment phonemes in a s…" at bounding box center [486, 210] width 362 height 333
click at [640, 120] on p "Encoding is dependent on the ability to segment phonemes in a spoken word and c…" at bounding box center [486, 120] width 362 height 43
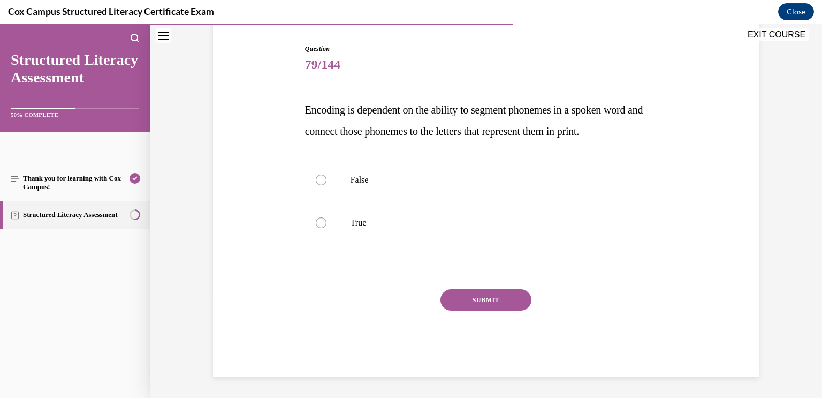
drag, startPoint x: 643, startPoint y: 128, endPoint x: 381, endPoint y: 105, distance: 262.8
click at [381, 105] on span "Encoding is dependent on the ability to segment phonemes in a spoken word and c…" at bounding box center [474, 120] width 338 height 33
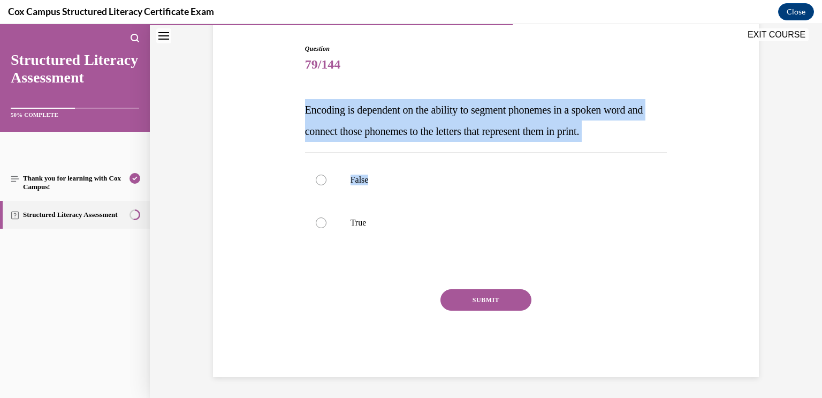
drag, startPoint x: 304, startPoint y: 111, endPoint x: 668, endPoint y: 146, distance: 365.7
click at [668, 146] on div "Question 79/144 Encoding is dependent on the ability to segment phonemes in a s…" at bounding box center [487, 202] width 368 height 349
copy div "Encoding is dependent on the ability to segment phonemes in a spoken word and c…"
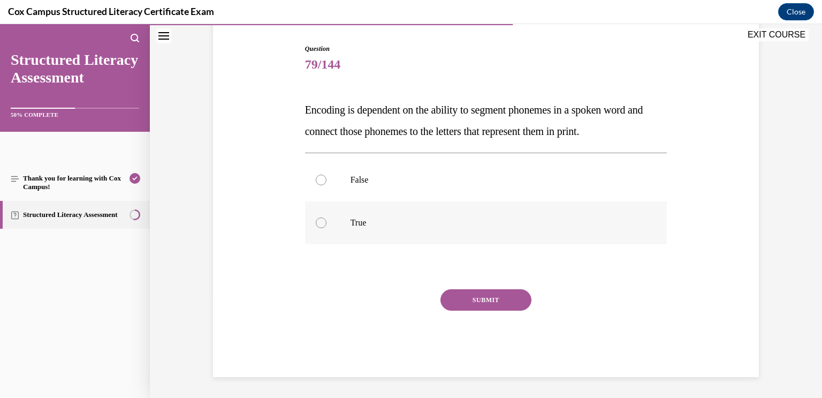
click at [324, 223] on div at bounding box center [321, 222] width 11 height 11
click at [324, 223] on input "True" at bounding box center [321, 222] width 11 height 11
radio input "true"
click at [477, 305] on button "SUBMIT" at bounding box center [486, 299] width 91 height 21
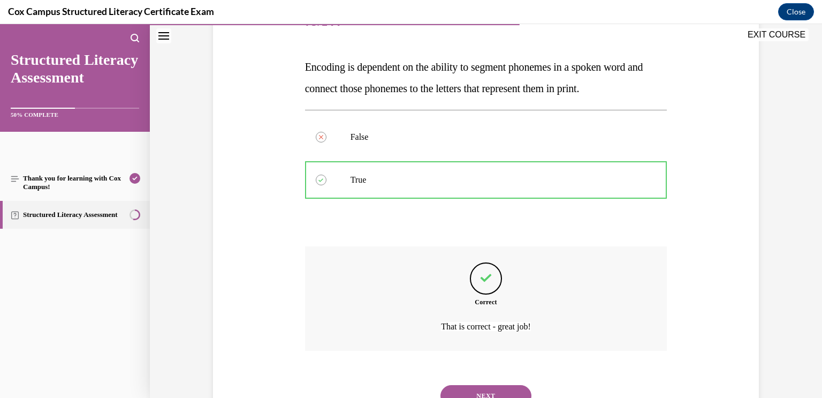
scroll to position [193, 0]
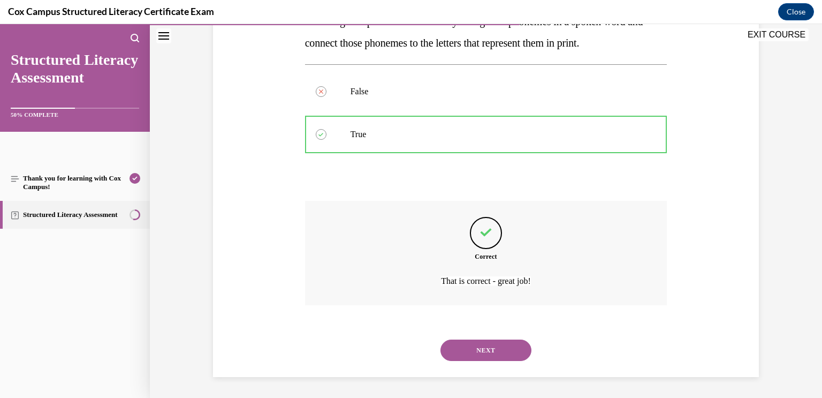
click at [472, 341] on button "NEXT" at bounding box center [486, 349] width 91 height 21
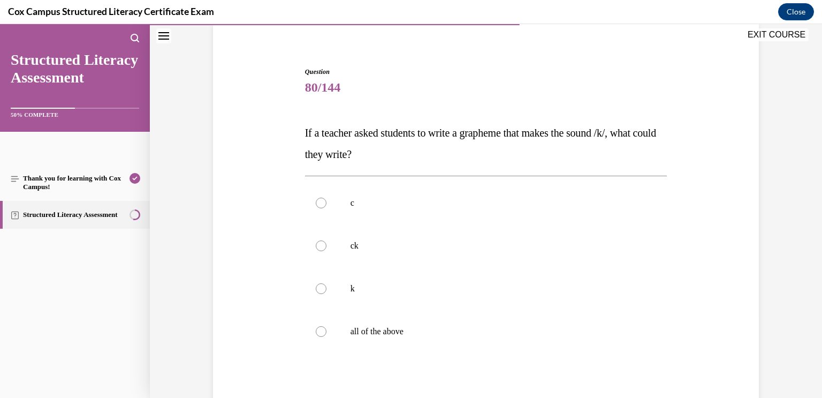
scroll to position [87, 0]
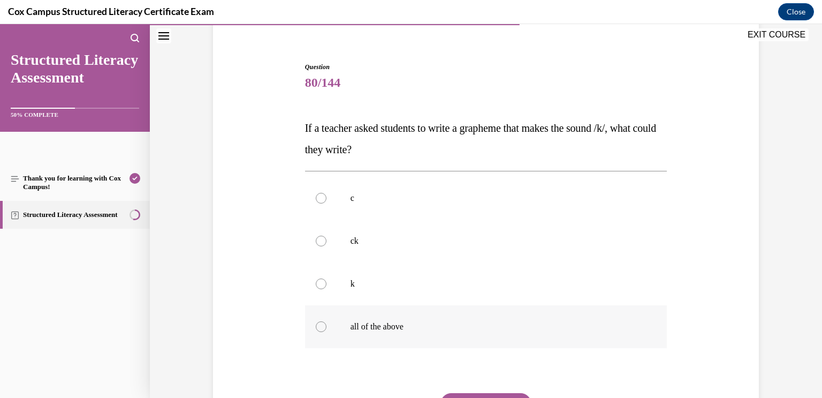
click at [428, 322] on p "all of the above" at bounding box center [496, 326] width 290 height 11
click at [327, 322] on input "all of the above" at bounding box center [321, 326] width 11 height 11
radio input "true"
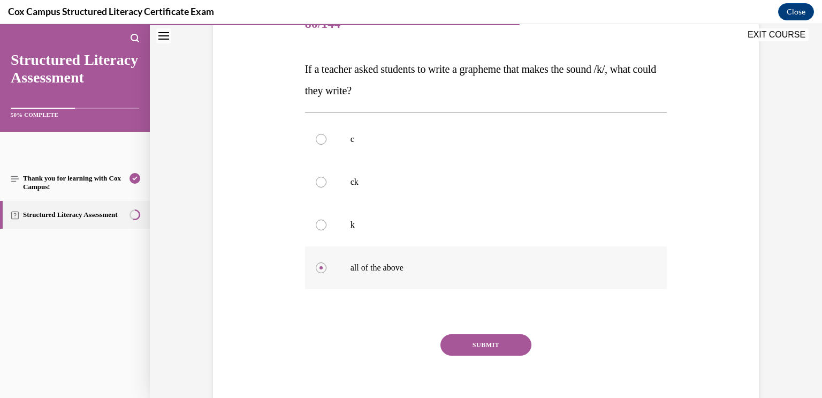
scroll to position [150, 0]
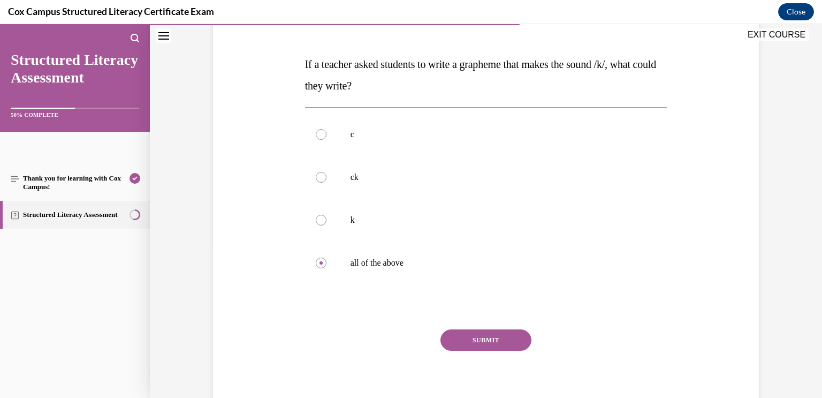
click at [503, 342] on button "SUBMIT" at bounding box center [486, 339] width 91 height 21
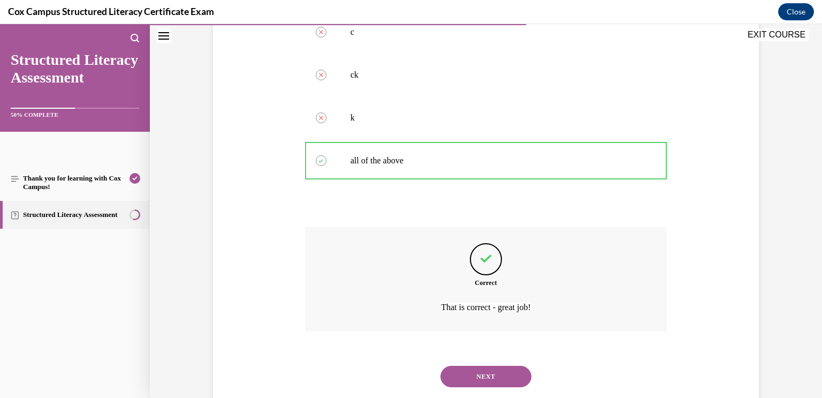
scroll to position [279, 0]
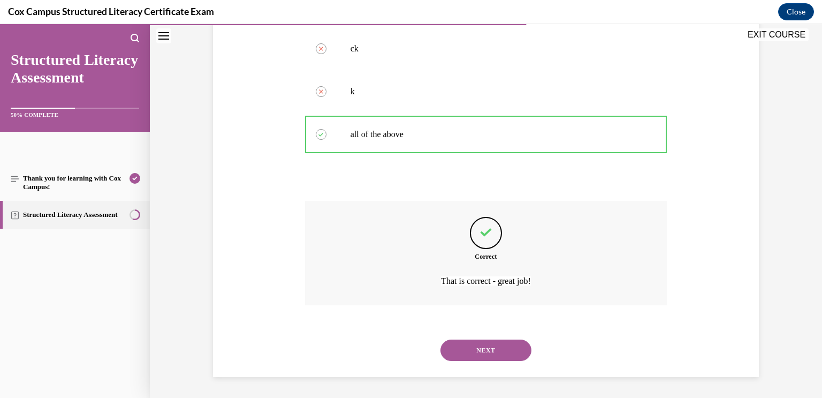
click at [505, 350] on button "NEXT" at bounding box center [486, 349] width 91 height 21
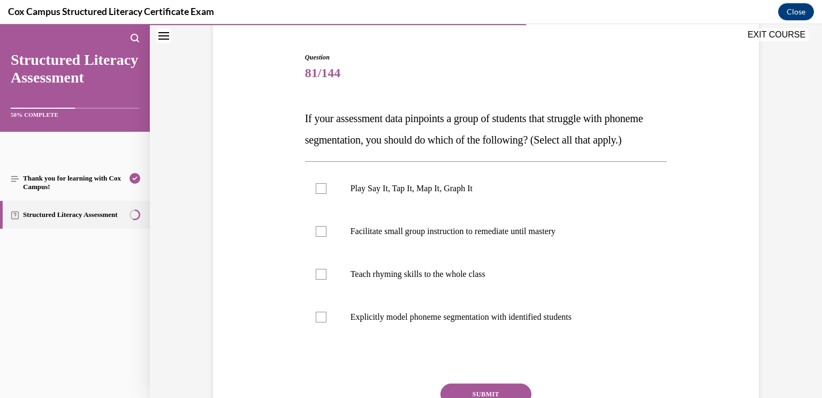
scroll to position [116, 0]
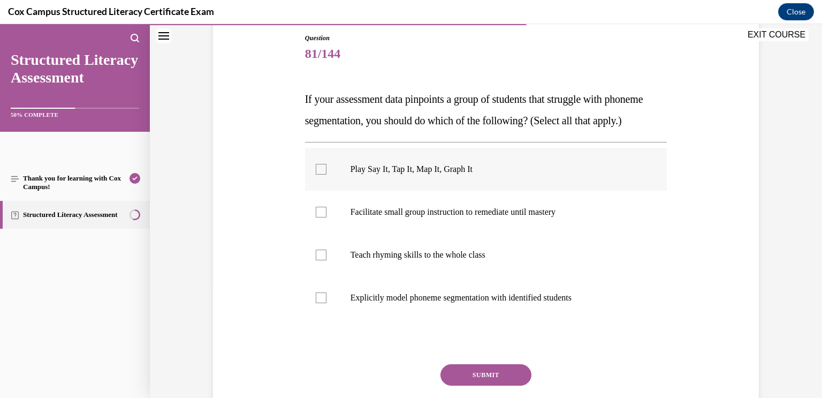
click at [591, 191] on label "Play Say It, Tap It, Map It, Graph It" at bounding box center [486, 169] width 362 height 43
click at [327, 175] on input "Play Say It, Tap It, Map It, Graph It" at bounding box center [321, 169] width 11 height 11
checkbox input "true"
click at [610, 233] on label "Facilitate small group instruction to remediate until mastery" at bounding box center [486, 212] width 362 height 43
click at [327, 217] on input "Facilitate small group instruction to remediate until mastery" at bounding box center [321, 212] width 11 height 11
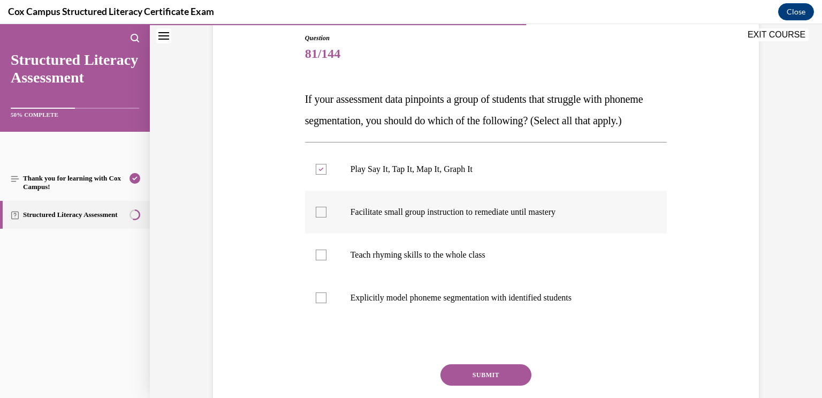
checkbox input "true"
click at [629, 303] on p "Explicitly model phoneme segmentation with identified students" at bounding box center [496, 297] width 290 height 11
click at [327, 303] on input "Explicitly model phoneme segmentation with identified students" at bounding box center [321, 297] width 11 height 11
checkbox input "true"
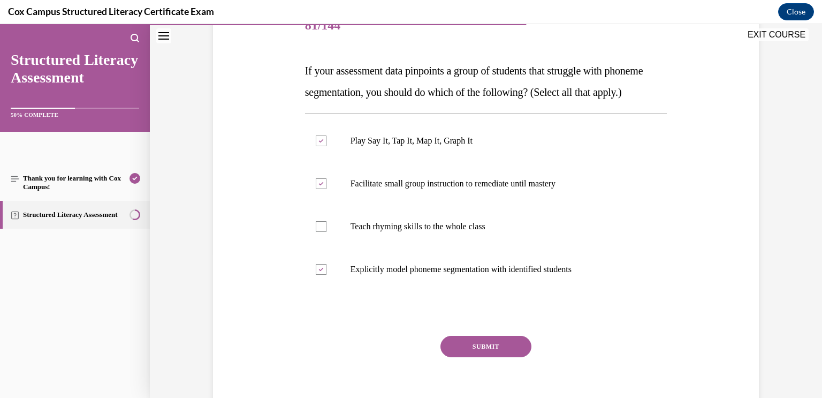
scroll to position [145, 0]
click at [522, 356] on button "SUBMIT" at bounding box center [486, 345] width 91 height 21
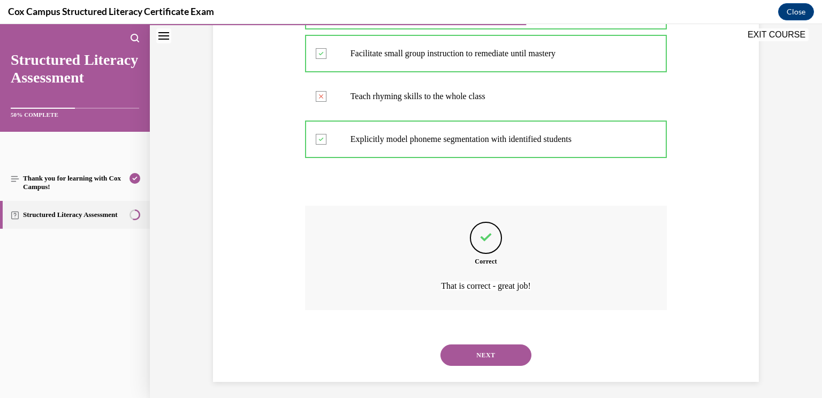
scroll to position [300, 0]
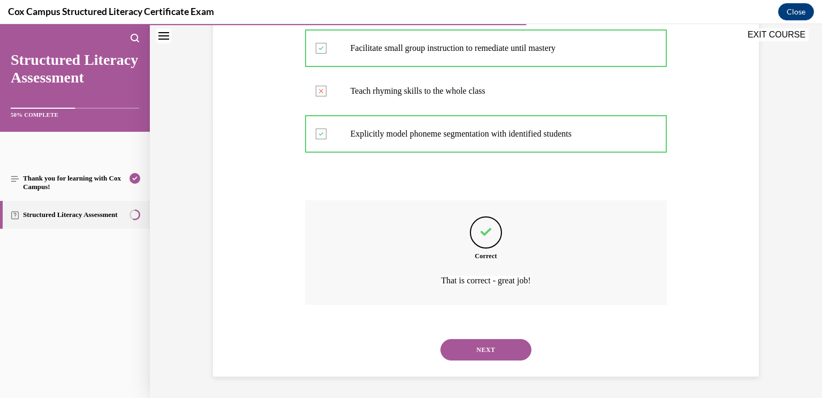
click at [491, 360] on button "NEXT" at bounding box center [486, 349] width 91 height 21
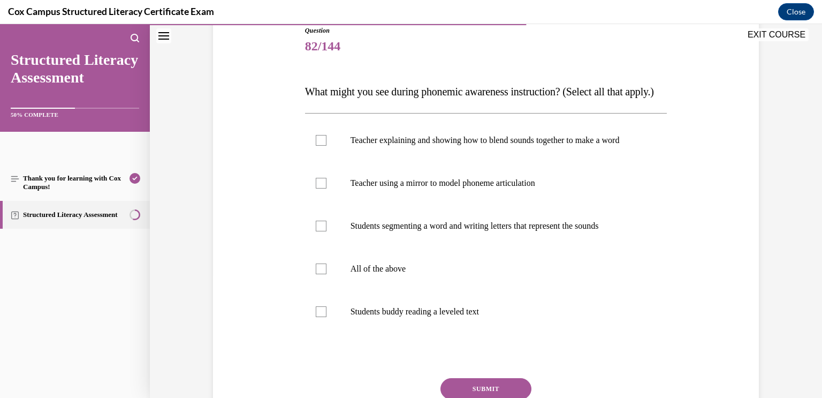
scroll to position [138, 0]
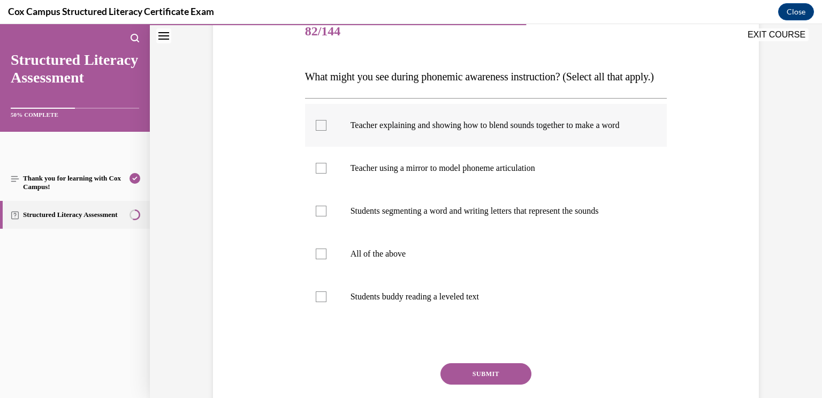
click at [469, 147] on label "Teacher explaining and showing how to blend sounds together to make a word" at bounding box center [486, 125] width 362 height 43
click at [327, 131] on input "Teacher explaining and showing how to blend sounds together to make a word" at bounding box center [321, 125] width 11 height 11
checkbox input "true"
click at [485, 173] on p "Teacher using a mirror to model phoneme articulation" at bounding box center [496, 168] width 290 height 11
click at [327, 173] on input "Teacher using a mirror to model phoneme articulation" at bounding box center [321, 168] width 11 height 11
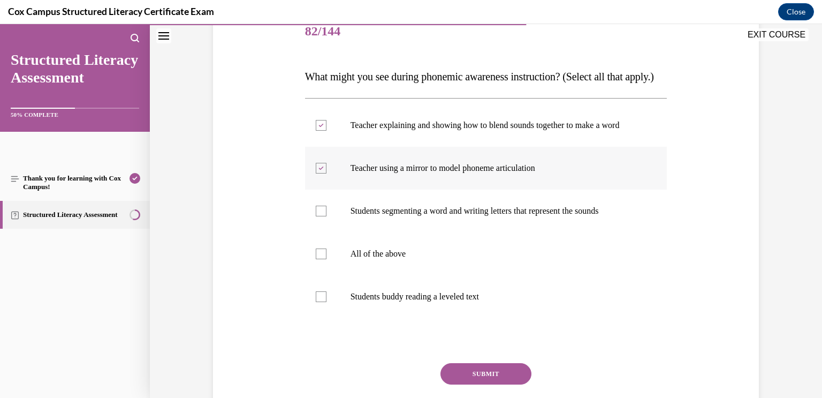
click at [515, 190] on label "Teacher using a mirror to model phoneme articulation" at bounding box center [486, 168] width 362 height 43
click at [327, 173] on input "Teacher using a mirror to model phoneme articulation" at bounding box center [321, 168] width 11 height 11
checkbox input "false"
click at [487, 216] on p "Students segmenting a word and writing letters that represent the sounds" at bounding box center [496, 211] width 290 height 11
click at [327, 216] on input "Students segmenting a word and writing letters that represent the sounds" at bounding box center [321, 211] width 11 height 11
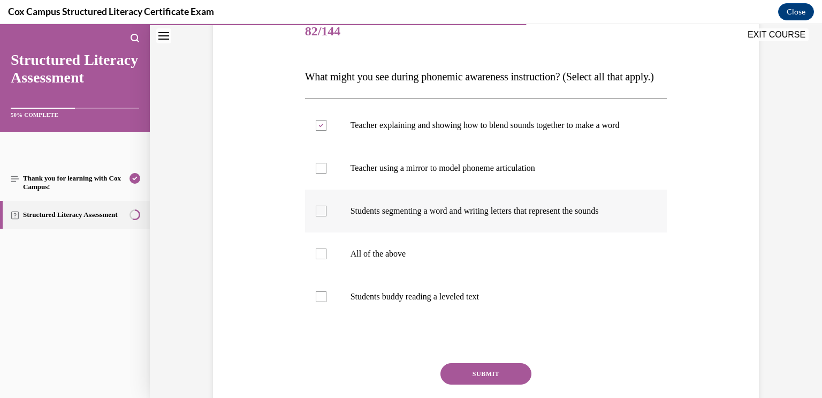
checkbox input "true"
click at [497, 190] on label "Teacher using a mirror to model phoneme articulation" at bounding box center [486, 168] width 362 height 43
click at [327, 173] on input "Teacher using a mirror to model phoneme articulation" at bounding box center [321, 168] width 11 height 11
checkbox input "true"
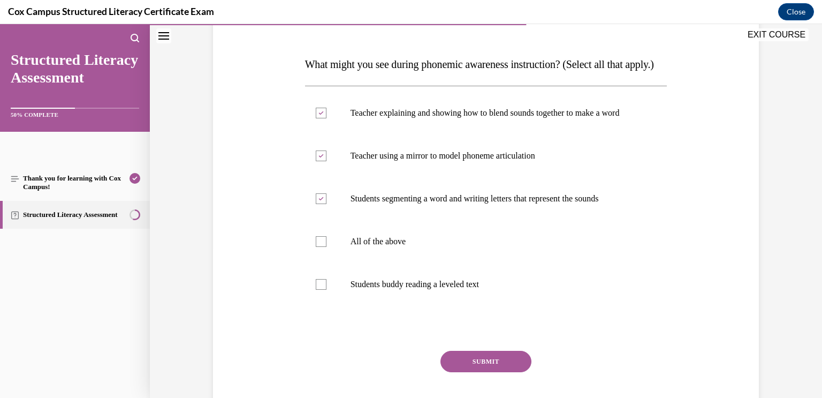
scroll to position [158, 0]
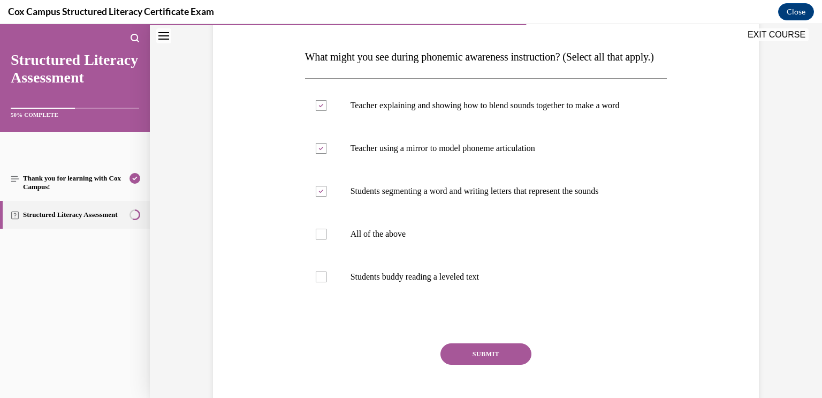
click at [474, 365] on button "SUBMIT" at bounding box center [486, 353] width 91 height 21
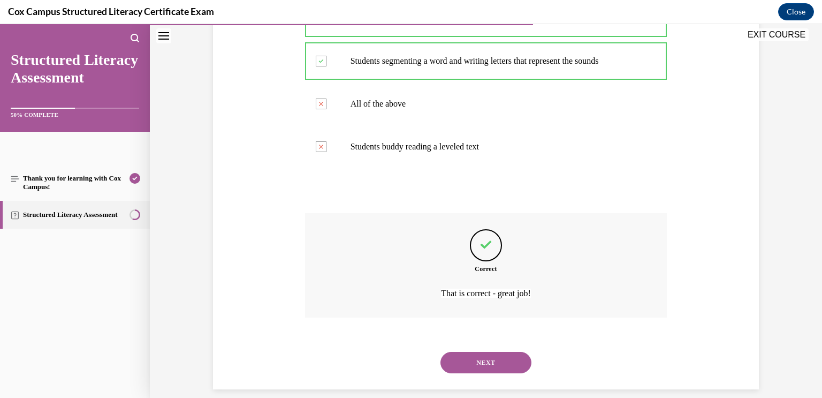
scroll to position [332, 0]
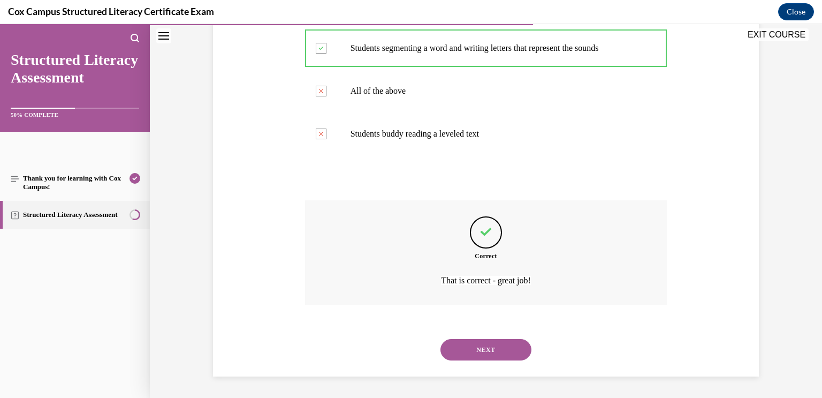
click at [497, 349] on button "NEXT" at bounding box center [486, 349] width 91 height 21
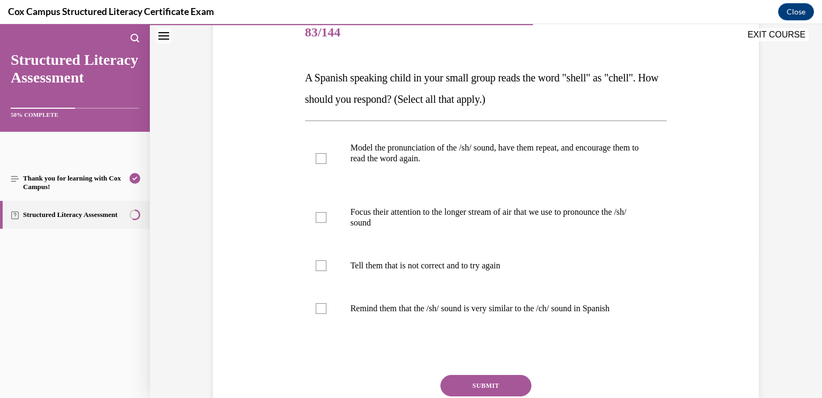
scroll to position [138, 0]
click at [644, 179] on label "Model the pronunciation of the /sh/ sound, have them repeat, and encourage them…" at bounding box center [486, 157] width 362 height 64
click at [327, 163] on input "Model the pronunciation of the /sh/ sound, have them repeat, and encourage them…" at bounding box center [321, 157] width 11 height 11
checkbox input "true"
click at [654, 223] on label "Focus their attention to the longer stream of air that we use to pronounce the …" at bounding box center [486, 217] width 362 height 54
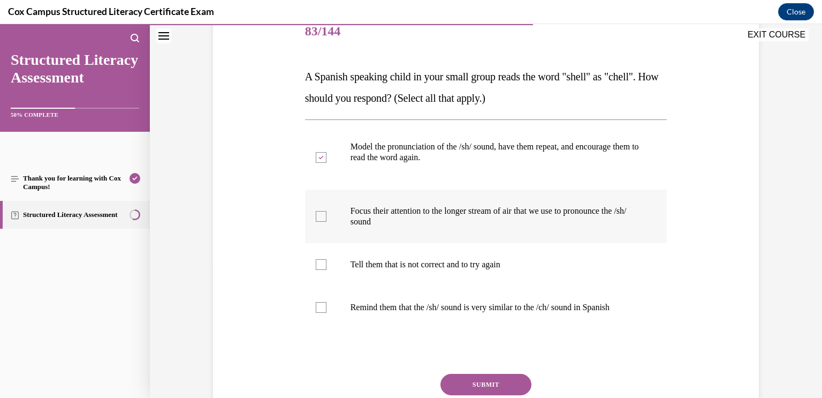
click at [327, 222] on input "Focus their attention to the longer stream of air that we use to pronounce the …" at bounding box center [321, 216] width 11 height 11
checkbox input "true"
click at [645, 313] on label "Remind them that the /sh/ sound is very similar to the /ch/ sound in Spanish" at bounding box center [486, 307] width 362 height 43
click at [327, 313] on input "Remind them that the /sh/ sound is very similar to the /ch/ sound in Spanish" at bounding box center [321, 307] width 11 height 11
checkbox input "true"
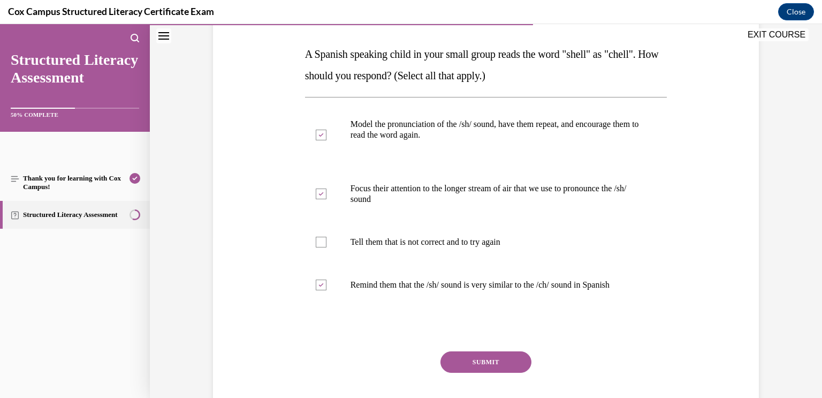
scroll to position [167, 0]
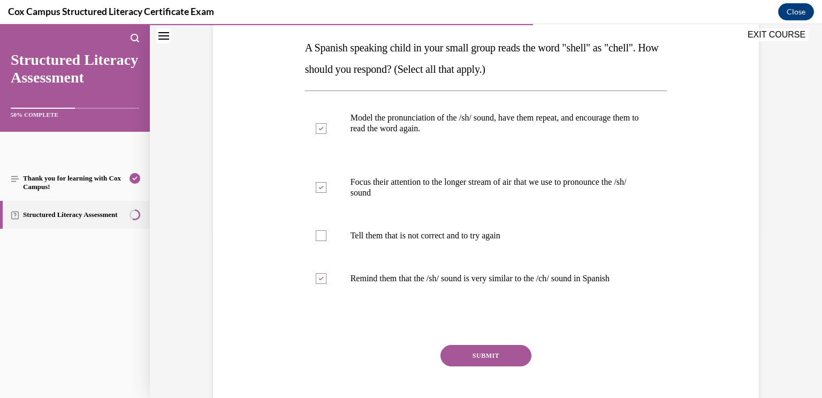
click at [508, 359] on button "SUBMIT" at bounding box center [486, 355] width 91 height 21
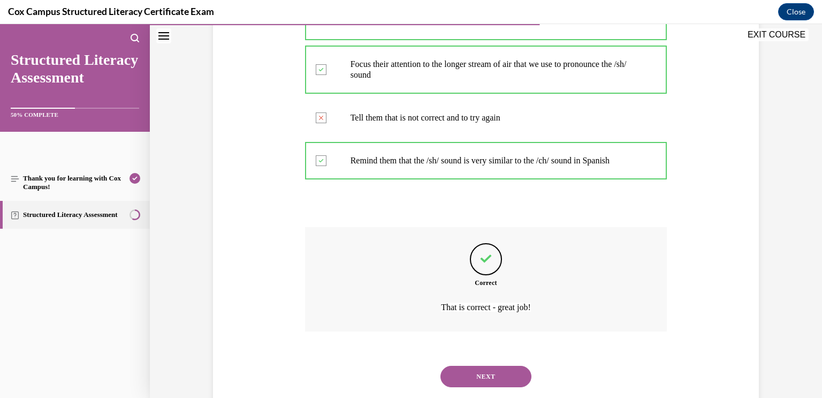
scroll to position [311, 0]
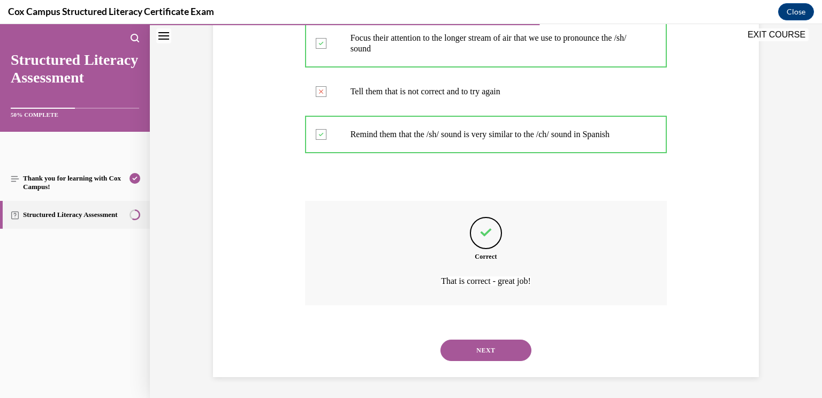
click at [510, 344] on button "NEXT" at bounding box center [486, 349] width 91 height 21
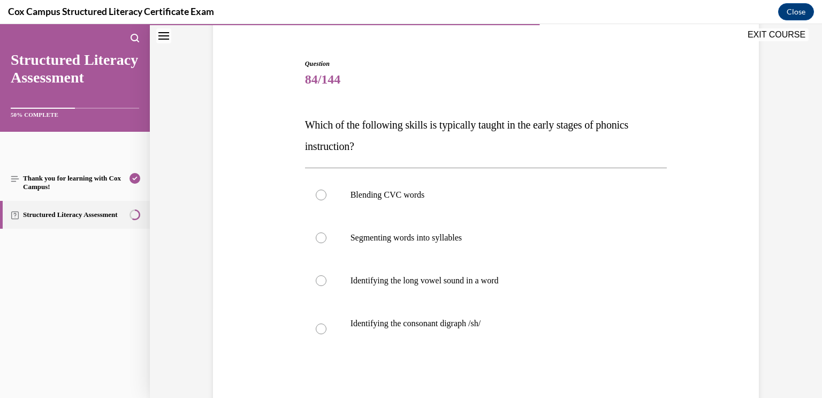
scroll to position [94, 0]
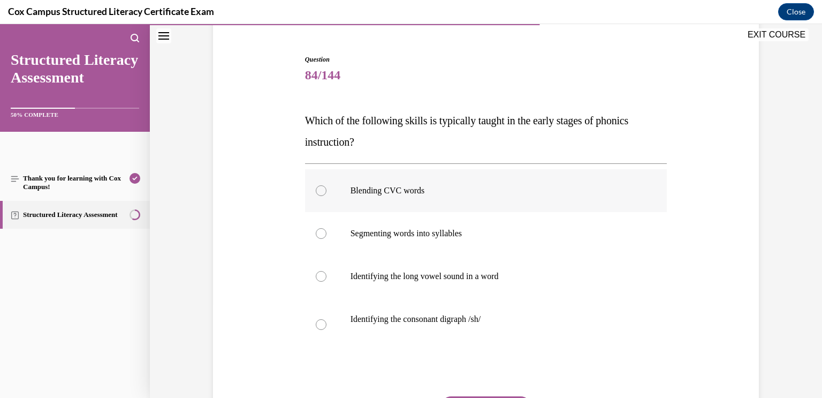
click at [618, 203] on label "Blending CVC words" at bounding box center [486, 190] width 362 height 43
click at [327, 196] on input "Blending CVC words" at bounding box center [321, 190] width 11 height 11
radio input "true"
click at [580, 311] on label "Identifying the consonant digraph /sh/" at bounding box center [486, 325] width 362 height 54
click at [327, 319] on input "Identifying the consonant digraph /sh/" at bounding box center [321, 324] width 11 height 11
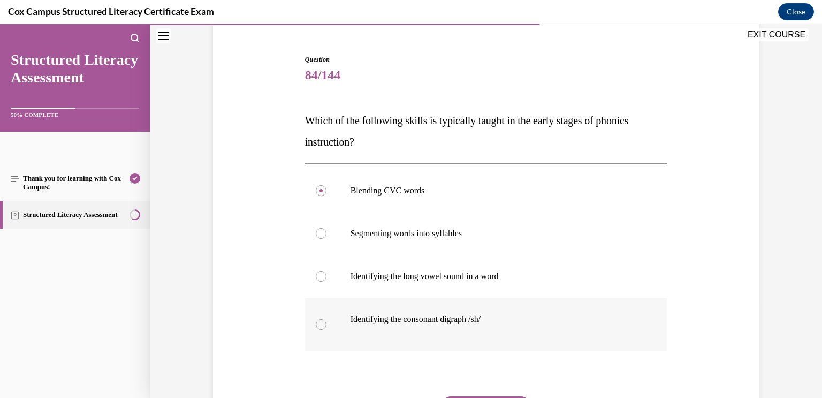
radio input "true"
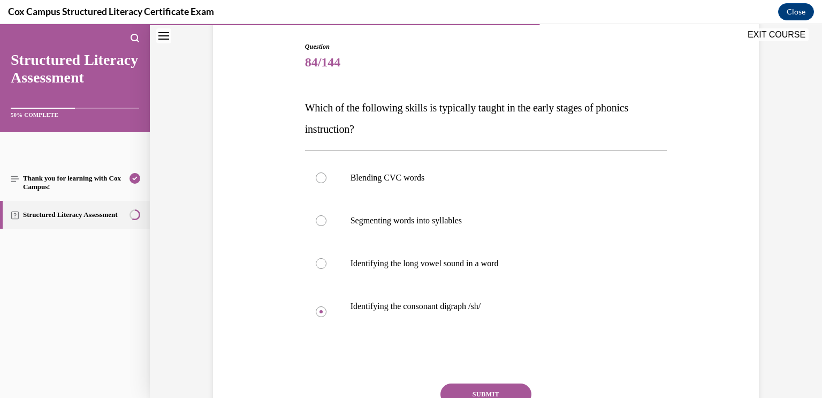
scroll to position [111, 0]
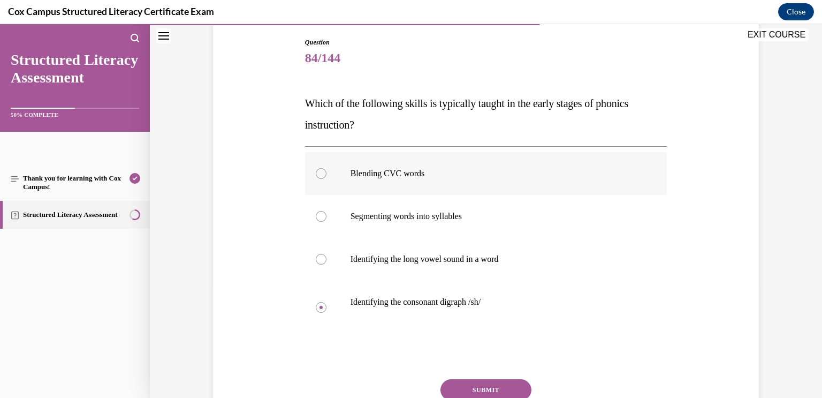
click at [623, 179] on label "Blending CVC words" at bounding box center [486, 173] width 362 height 43
click at [327, 179] on input "Blending CVC words" at bounding box center [321, 173] width 11 height 11
radio input "true"
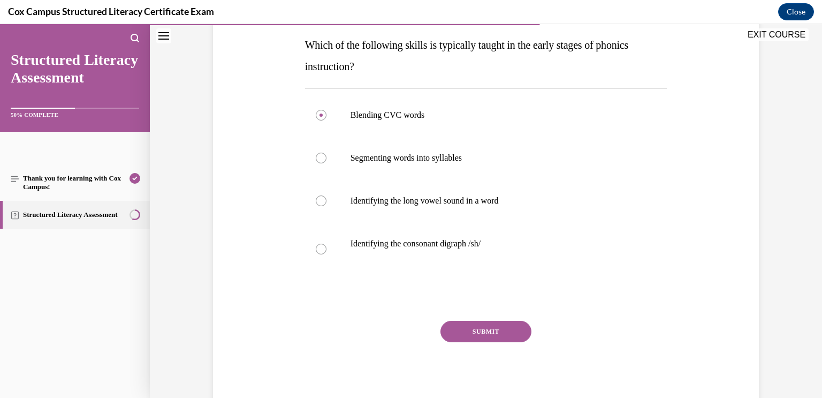
click at [490, 326] on button "SUBMIT" at bounding box center [486, 331] width 91 height 21
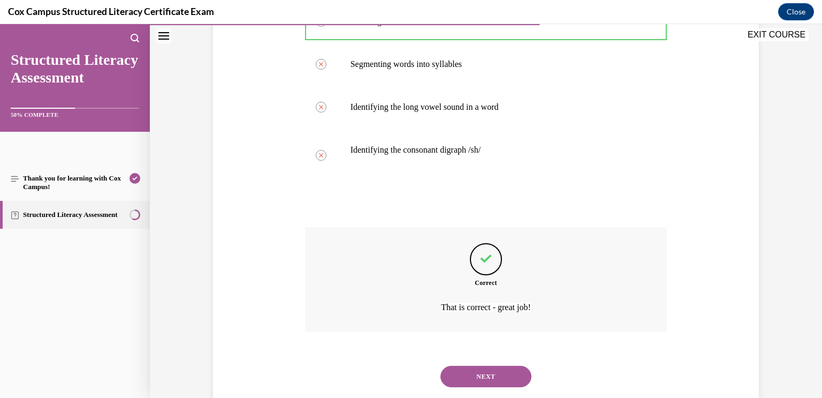
scroll to position [290, 0]
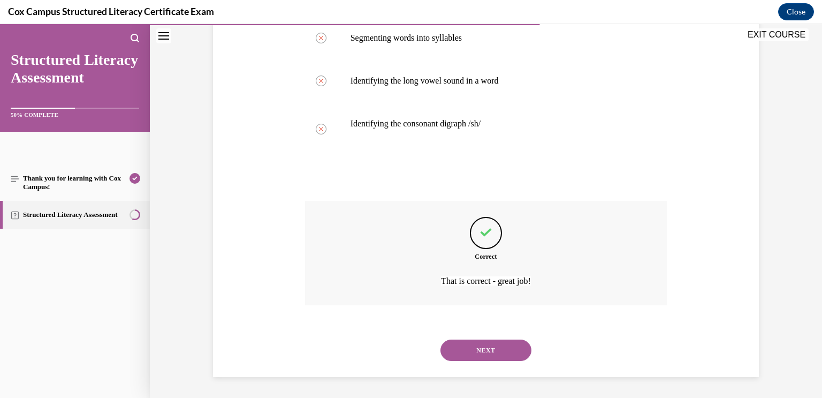
click at [511, 350] on button "NEXT" at bounding box center [486, 349] width 91 height 21
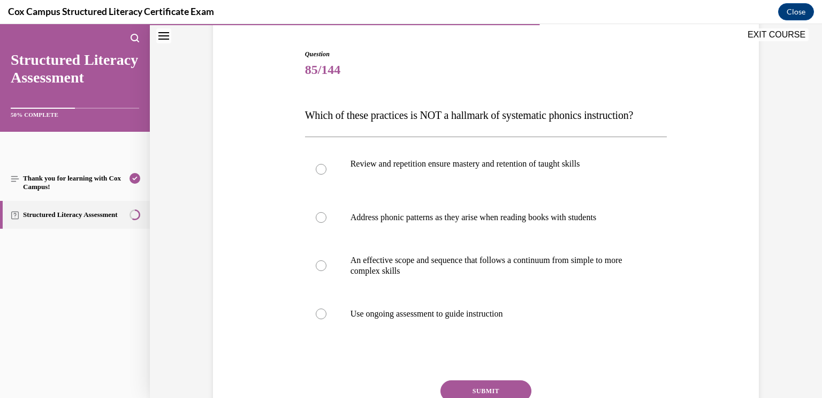
scroll to position [110, 0]
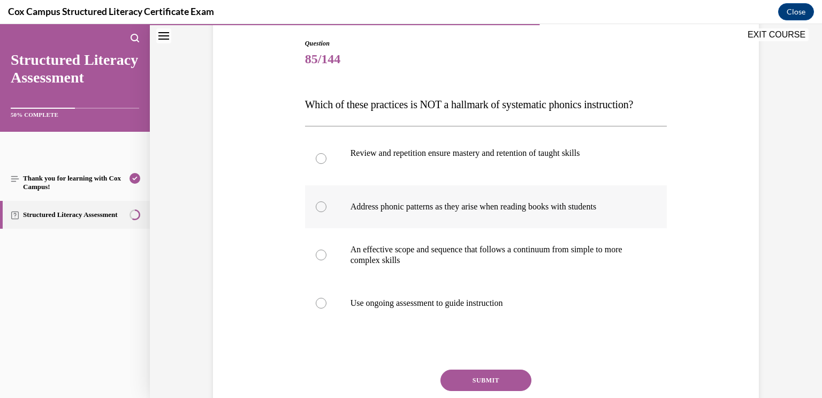
click at [657, 224] on label "Address phonic patterns as they arise when reading books with students" at bounding box center [486, 206] width 362 height 43
click at [327, 212] on input "Address phonic patterns as they arise when reading books with students" at bounding box center [321, 206] width 11 height 11
radio input "true"
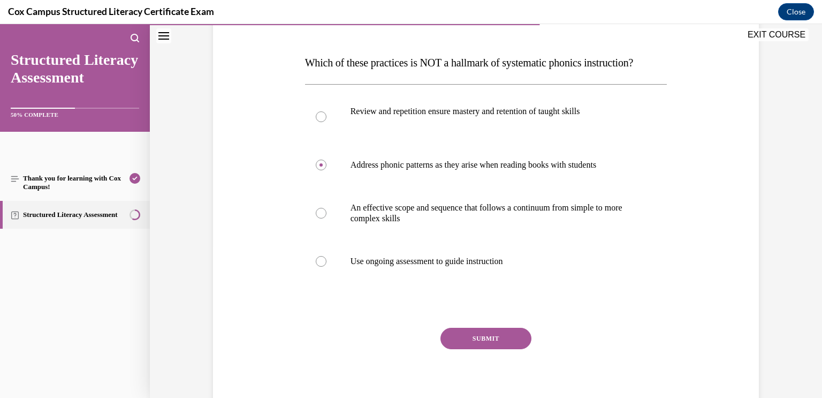
click at [489, 349] on button "SUBMIT" at bounding box center [486, 338] width 91 height 21
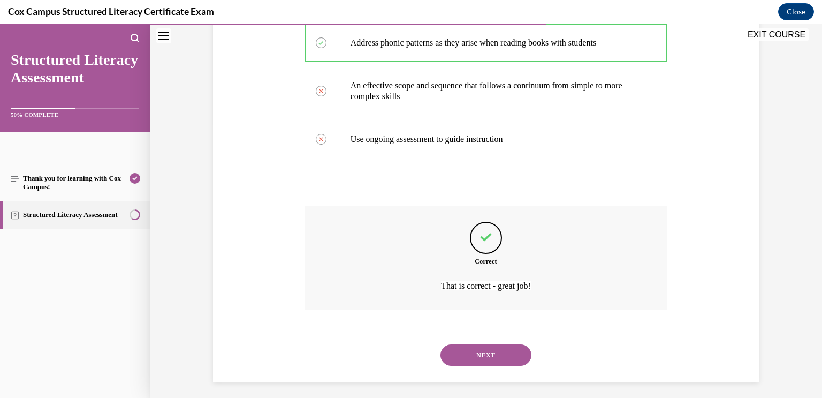
scroll to position [300, 0]
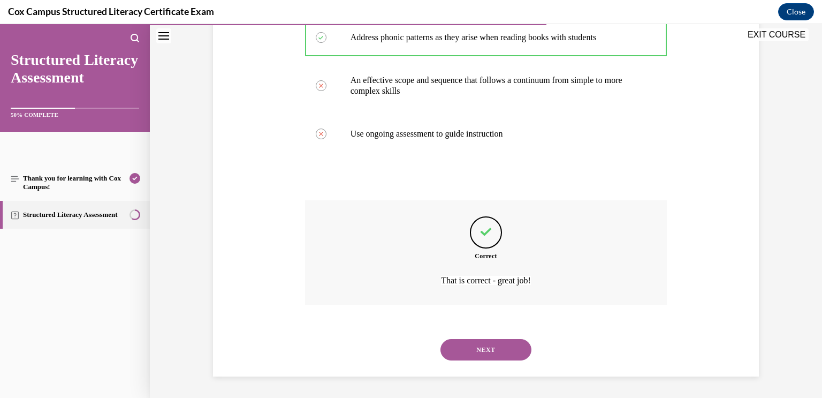
click at [498, 357] on button "NEXT" at bounding box center [486, 349] width 91 height 21
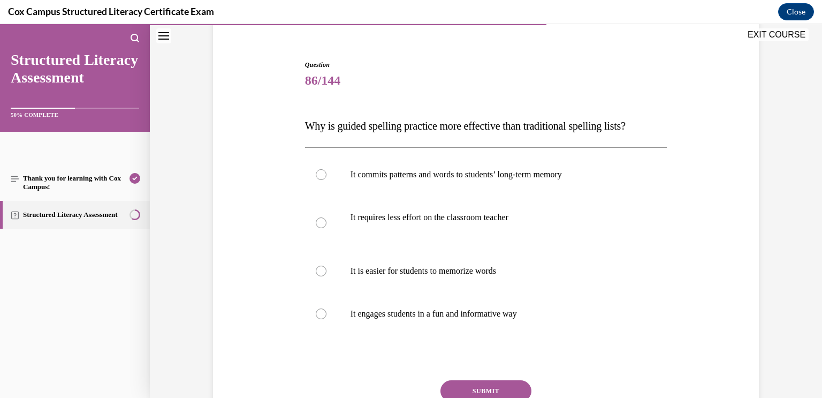
scroll to position [88, 0]
click at [600, 186] on label "It commits patterns and words to students’ long-term memory" at bounding box center [486, 175] width 362 height 43
click at [327, 181] on input "It commits patterns and words to students’ long-term memory" at bounding box center [321, 175] width 11 height 11
radio input "true"
click at [489, 391] on button "SUBMIT" at bounding box center [486, 391] width 91 height 21
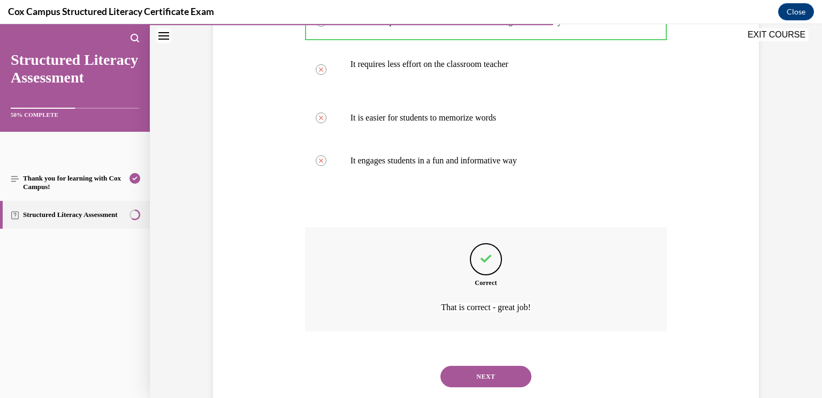
scroll to position [268, 0]
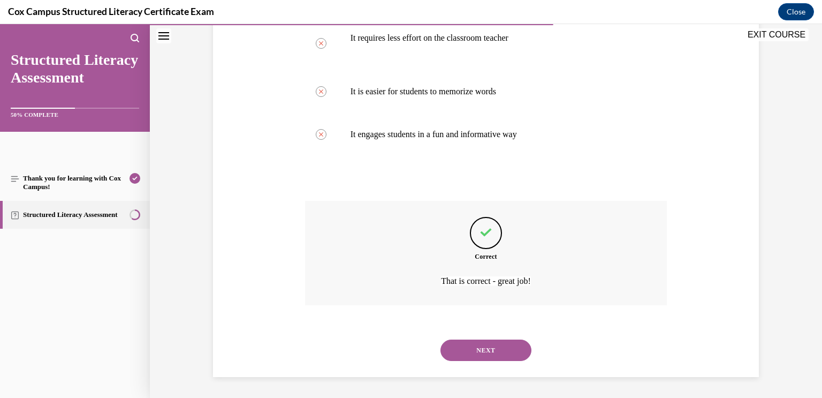
click at [502, 360] on button "NEXT" at bounding box center [486, 349] width 91 height 21
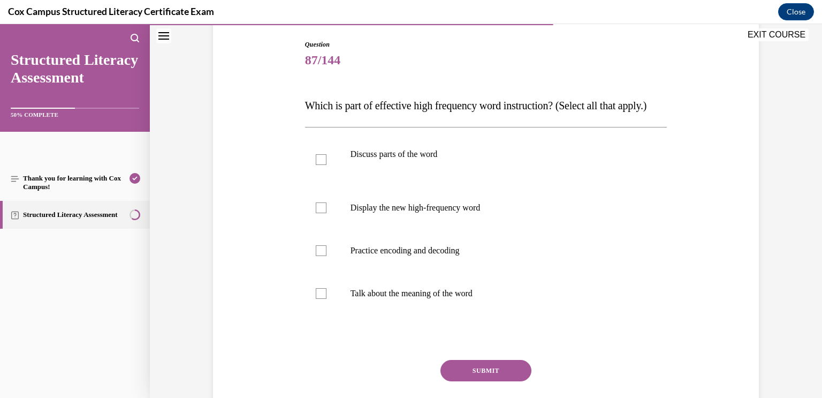
scroll to position [112, 0]
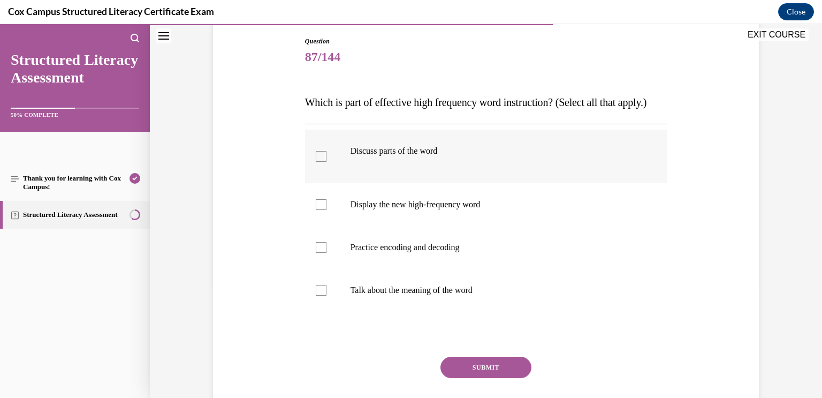
click at [576, 167] on p at bounding box center [521, 161] width 239 height 11
click at [327, 162] on input "Discuss parts of the word" at bounding box center [321, 156] width 11 height 11
checkbox input "true"
click at [580, 210] on p "Display the new high-frequency word" at bounding box center [496, 204] width 290 height 11
click at [327, 210] on input "Display the new high-frequency word" at bounding box center [321, 204] width 11 height 11
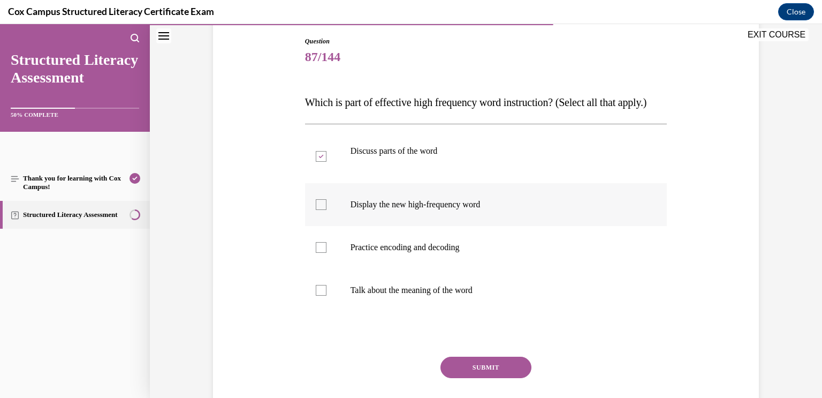
checkbox input "true"
click at [589, 253] on p "Practice encoding and decoding" at bounding box center [496, 247] width 290 height 11
click at [327, 253] on input "Practice encoding and decoding" at bounding box center [321, 247] width 11 height 11
checkbox input "true"
click at [603, 299] on label "Talk about the meaning of the word" at bounding box center [486, 290] width 362 height 43
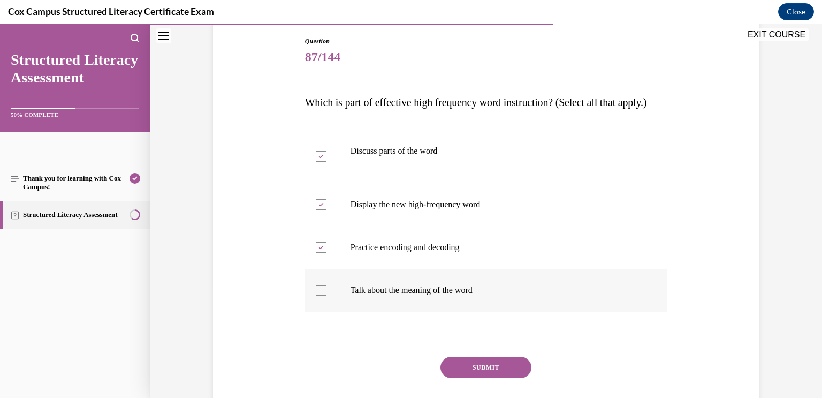
click at [327, 296] on input "Talk about the meaning of the word" at bounding box center [321, 290] width 11 height 11
checkbox input "true"
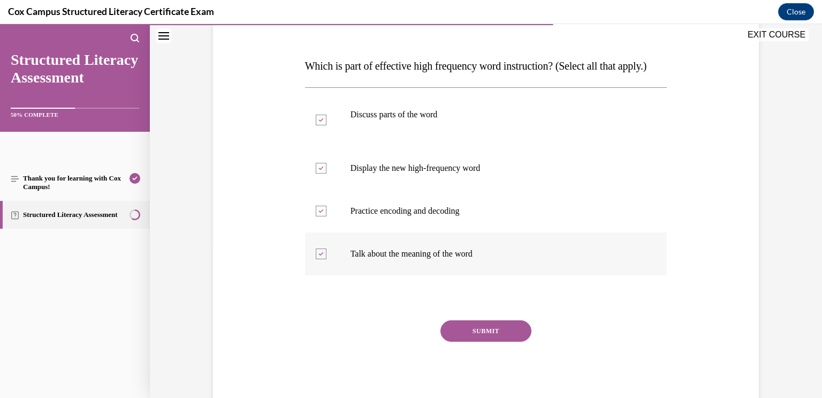
scroll to position [150, 0]
click at [519, 341] on button "SUBMIT" at bounding box center [486, 329] width 91 height 21
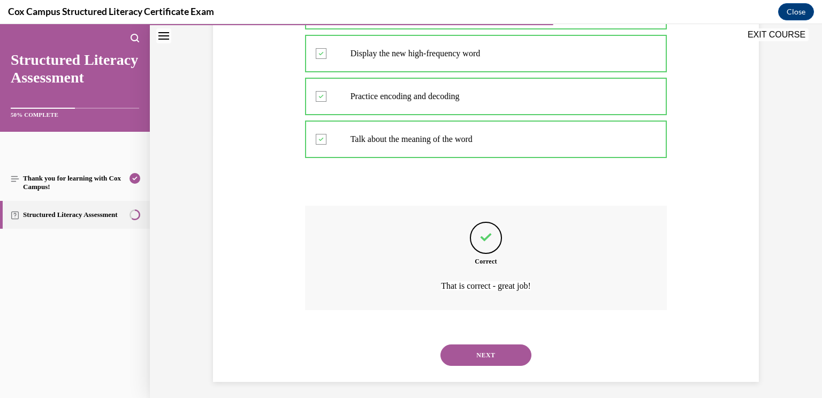
scroll to position [290, 0]
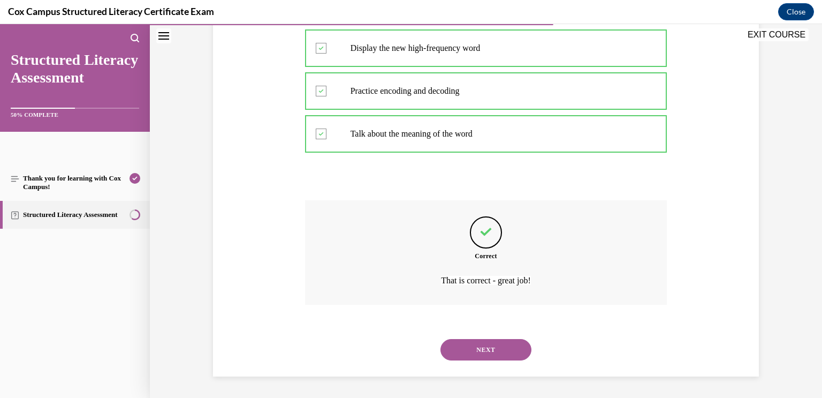
click at [494, 348] on button "NEXT" at bounding box center [486, 349] width 91 height 21
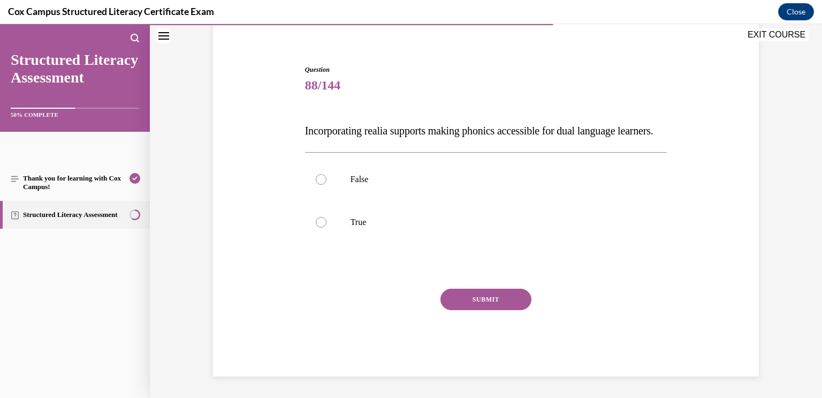
drag, startPoint x: 357, startPoint y: 141, endPoint x: 300, endPoint y: 113, distance: 63.7
click at [300, 113] on div "Question 88/144 Incorporating realia supports making phonics accessible for dua…" at bounding box center [485, 205] width 551 height 344
copy span "Incorporating realia supports making phonics accessible for dual language learn…"
click at [337, 212] on label "True" at bounding box center [486, 222] width 362 height 43
click at [327, 217] on input "True" at bounding box center [321, 222] width 11 height 11
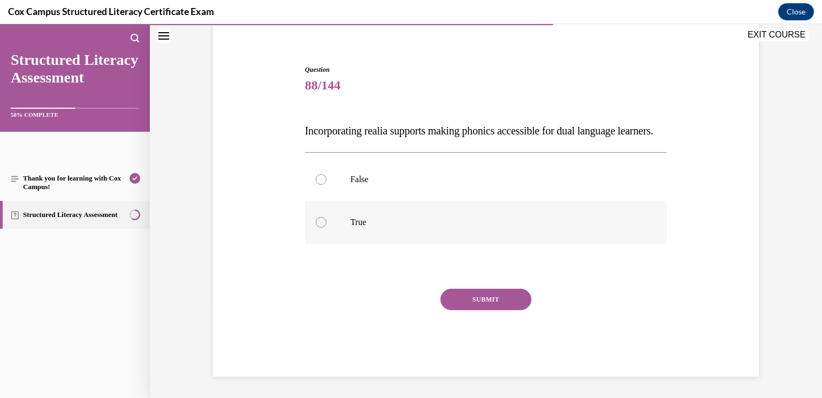
radio input "true"
click at [485, 304] on button "SUBMIT" at bounding box center [486, 299] width 91 height 21
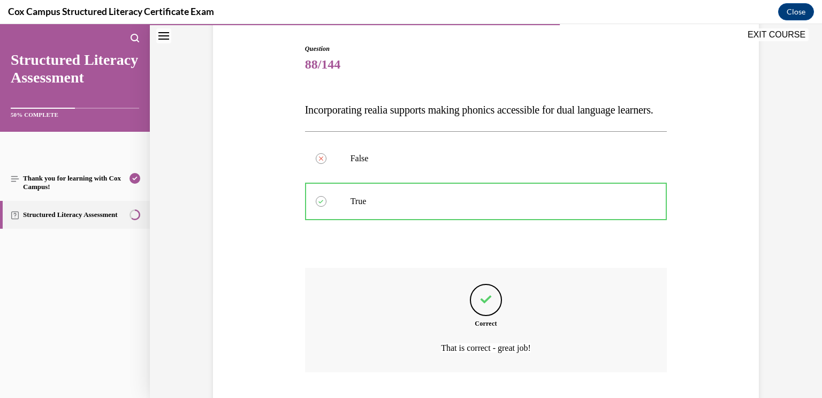
scroll to position [193, 0]
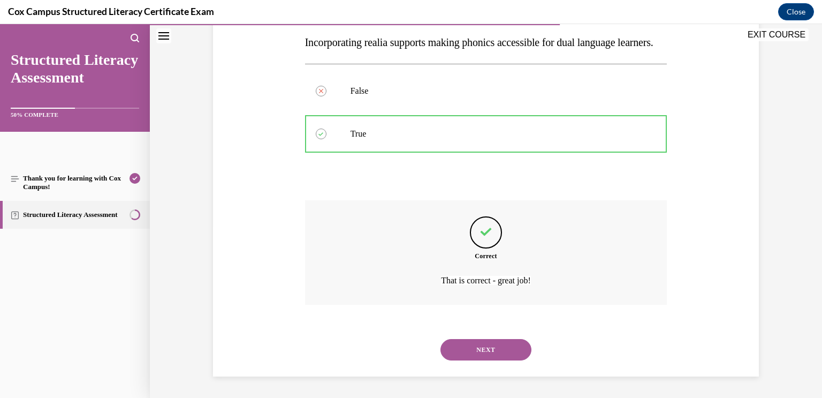
click at [496, 347] on button "NEXT" at bounding box center [486, 349] width 91 height 21
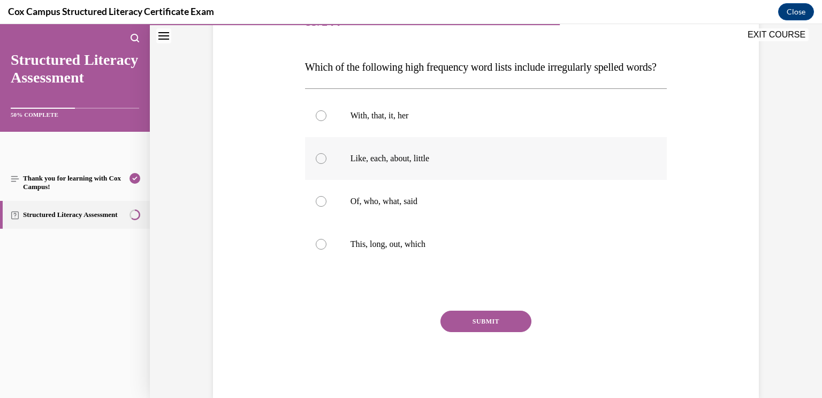
scroll to position [149, 0]
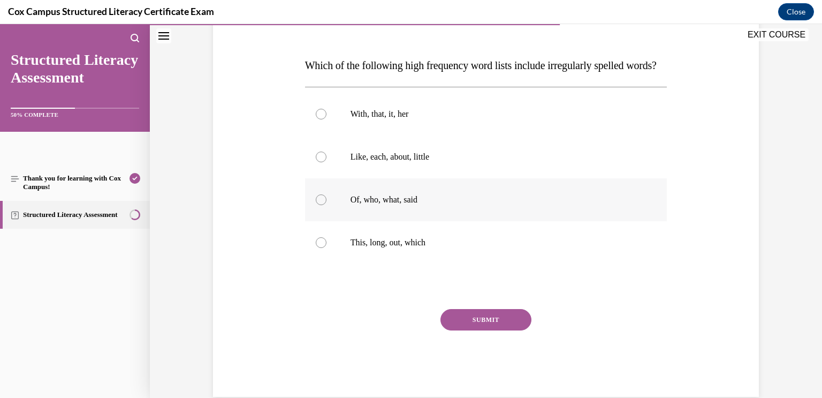
click at [591, 205] on p "Of, who, what, said" at bounding box center [496, 199] width 290 height 11
click at [327, 205] on input "Of, who, what, said" at bounding box center [321, 199] width 11 height 11
radio input "true"
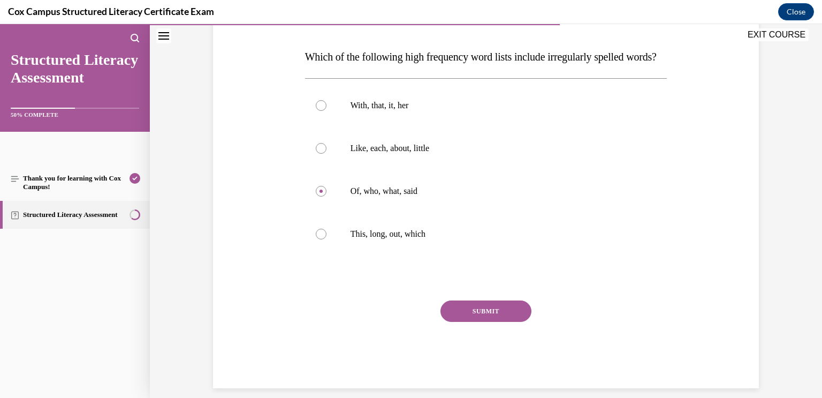
scroll to position [155, 0]
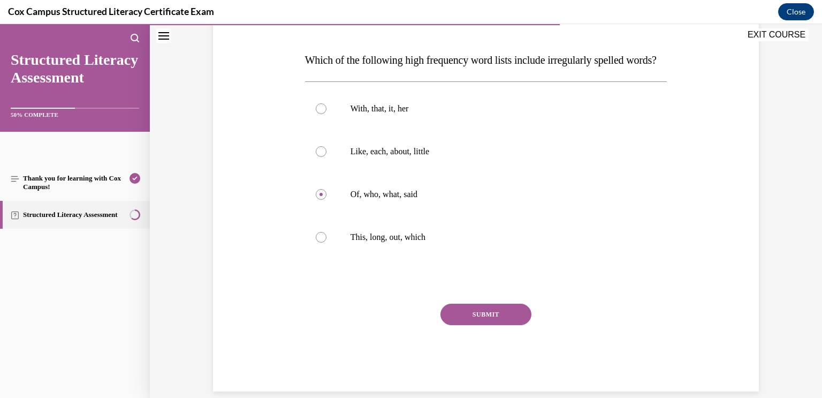
click at [503, 325] on button "SUBMIT" at bounding box center [486, 314] width 91 height 21
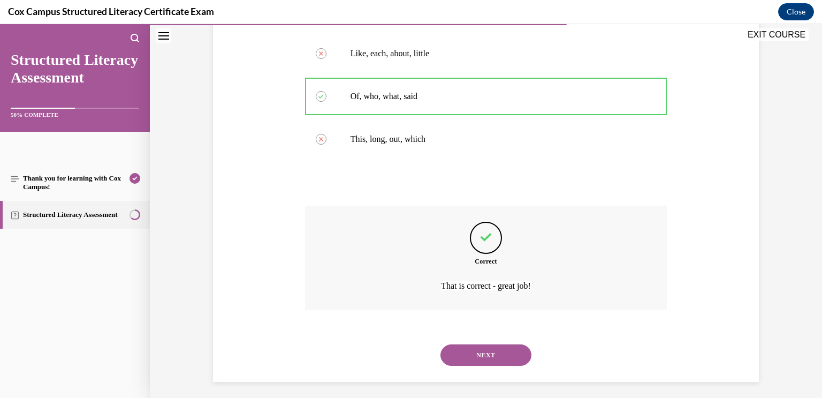
scroll to position [279, 0]
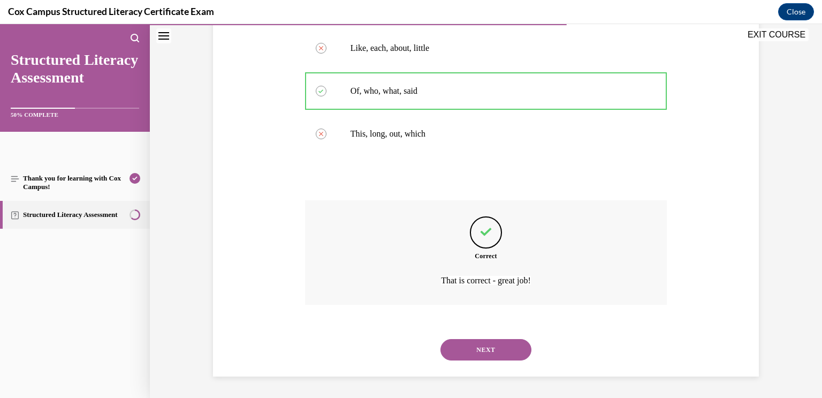
click at [510, 343] on button "NEXT" at bounding box center [486, 349] width 91 height 21
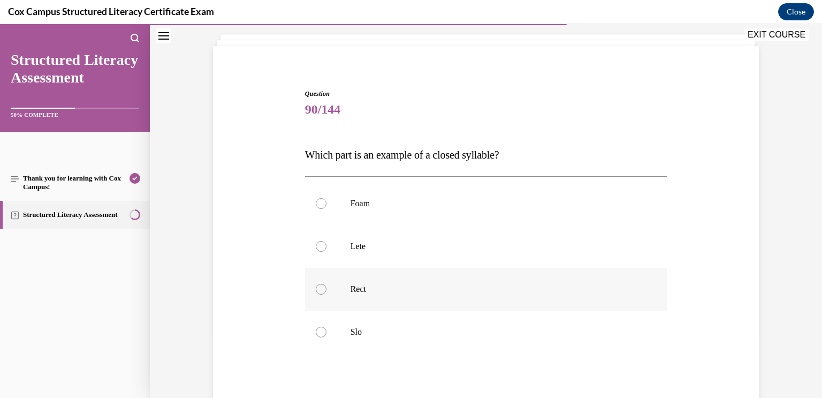
scroll to position [62, 0]
click at [607, 284] on p "Rect" at bounding box center [496, 287] width 290 height 11
click at [327, 284] on input "Rect" at bounding box center [321, 287] width 11 height 11
radio input "true"
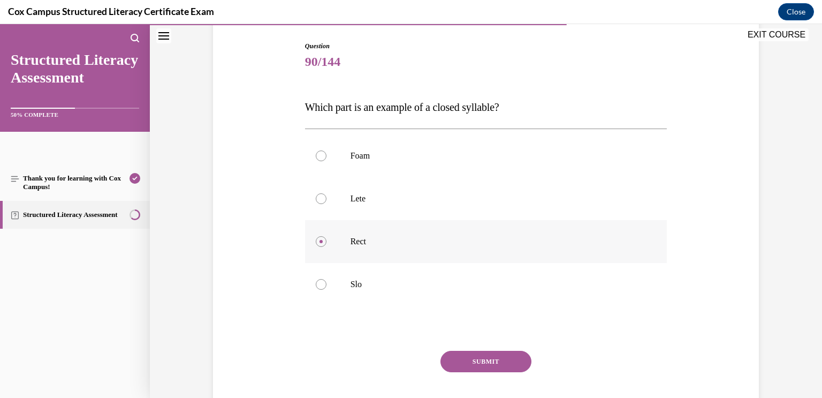
scroll to position [112, 0]
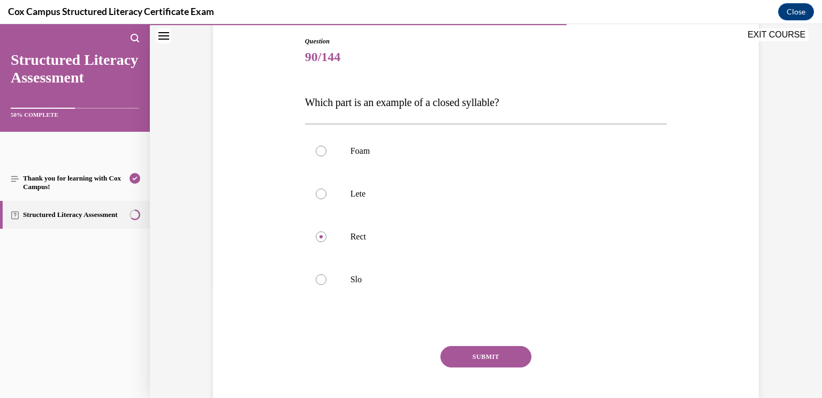
click at [519, 355] on button "SUBMIT" at bounding box center [486, 356] width 91 height 21
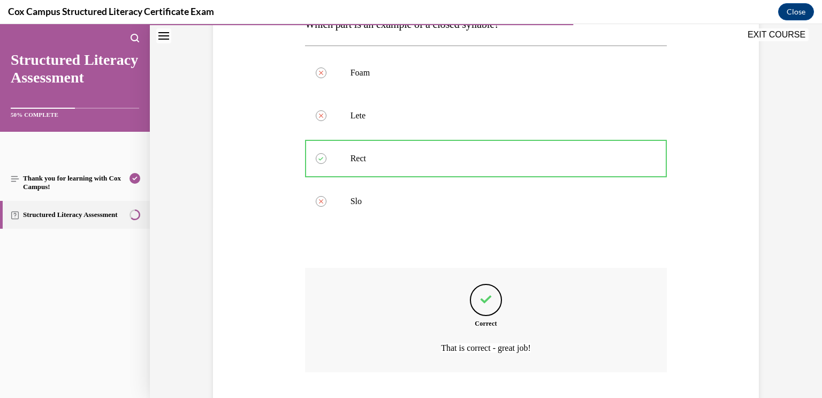
scroll to position [258, 0]
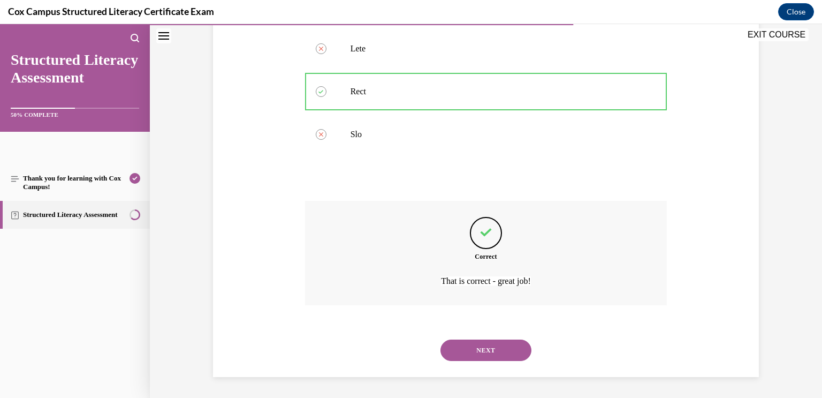
click at [512, 357] on button "NEXT" at bounding box center [486, 349] width 91 height 21
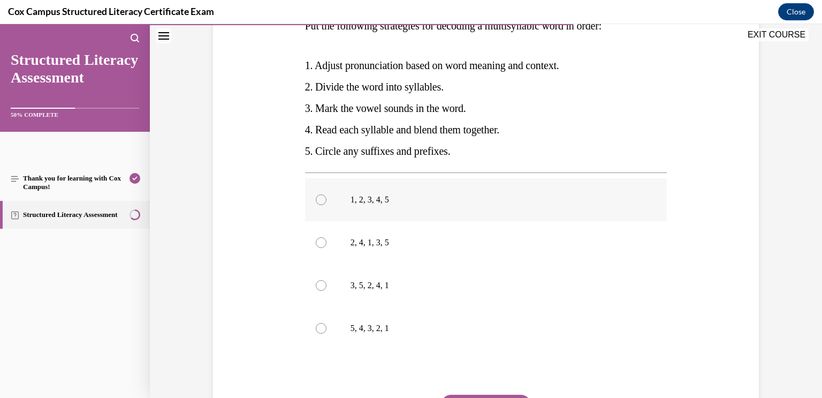
scroll to position [188, 0]
click at [599, 248] on label "2, 4, 1, 3, 5" at bounding box center [486, 243] width 362 height 43
click at [327, 248] on input "2, 4, 1, 3, 5" at bounding box center [321, 243] width 11 height 11
radio input "true"
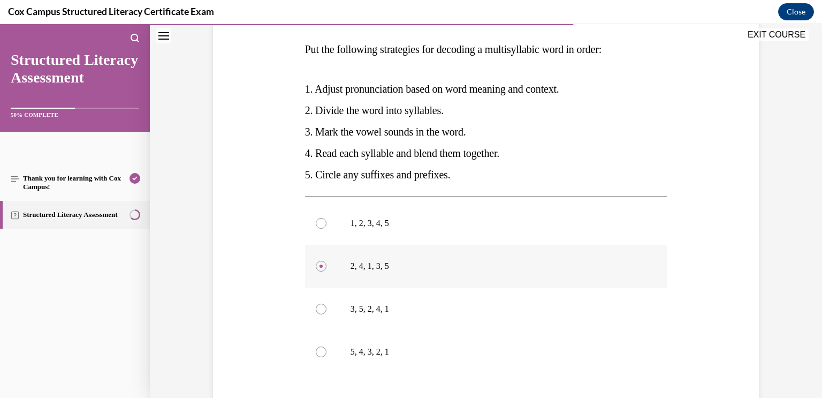
scroll to position [164, 0]
click at [445, 305] on p "3, 5, 2, 4, 1" at bounding box center [496, 310] width 290 height 11
click at [327, 305] on input "3, 5, 2, 4, 1" at bounding box center [321, 310] width 11 height 11
radio input "true"
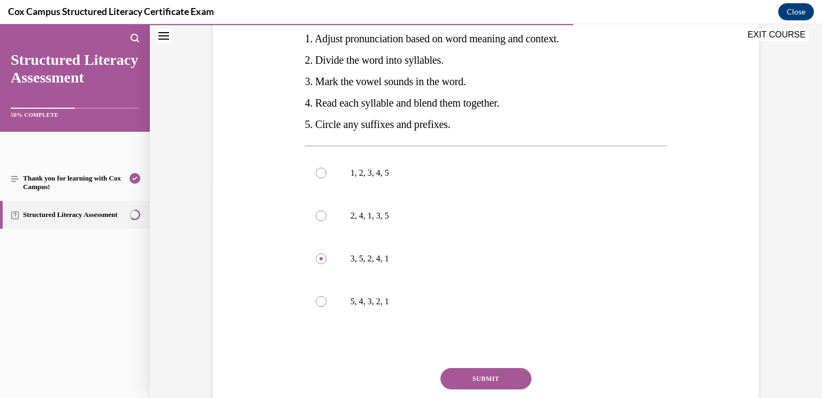
scroll to position [220, 0]
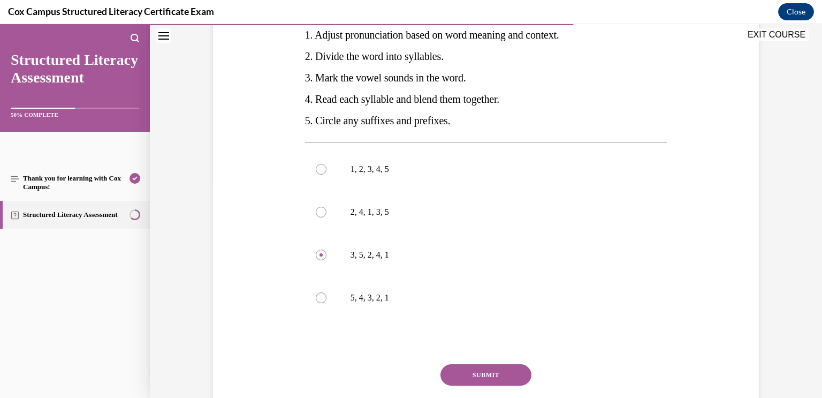
click at [513, 373] on button "SUBMIT" at bounding box center [486, 374] width 91 height 21
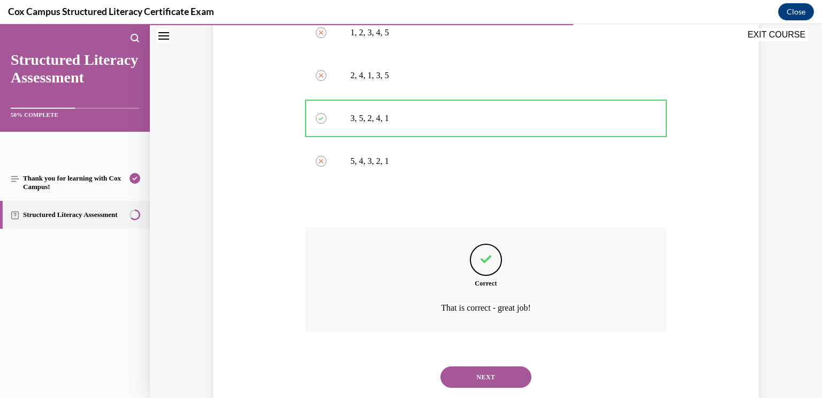
scroll to position [383, 0]
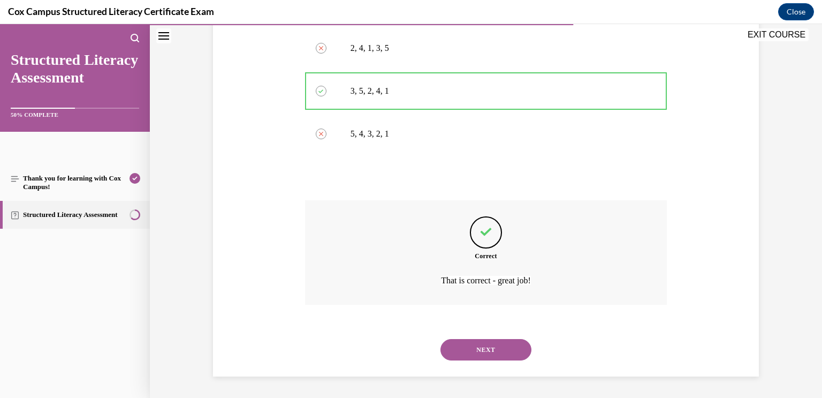
click at [498, 351] on button "NEXT" at bounding box center [486, 349] width 91 height 21
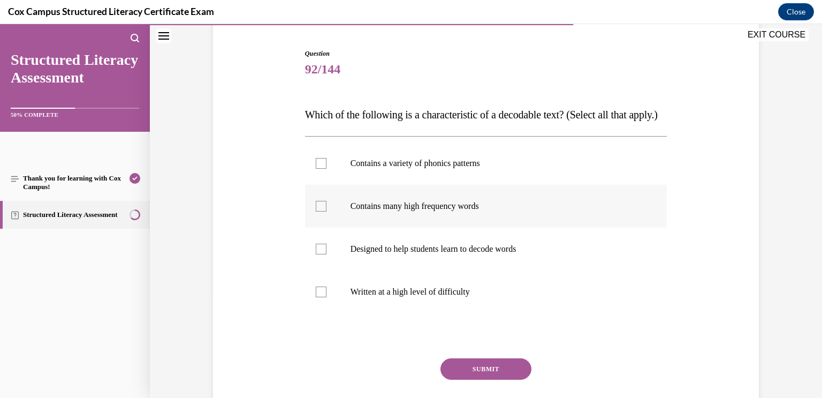
scroll to position [102, 0]
click at [610, 210] on p "Contains many high frequency words" at bounding box center [496, 204] width 290 height 11
click at [327, 210] on input "Contains many high frequency words" at bounding box center [321, 204] width 11 height 11
checkbox input "true"
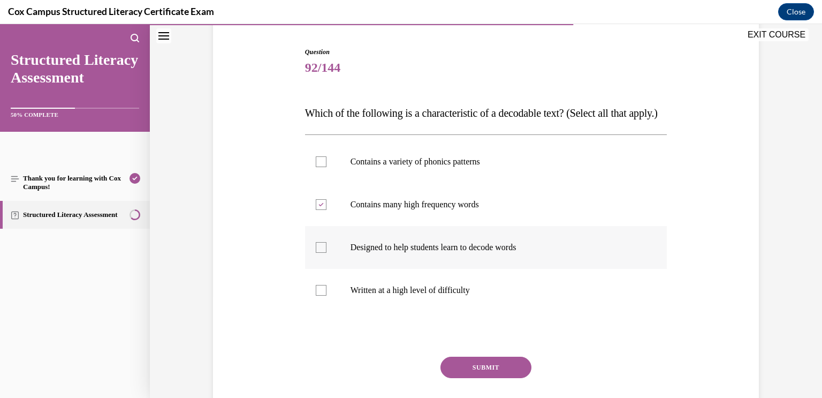
click at [604, 261] on label "Designed to help students learn to decode words" at bounding box center [486, 247] width 362 height 43
click at [327, 253] on input "Designed to help students learn to decode words" at bounding box center [321, 247] width 11 height 11
checkbox input "true"
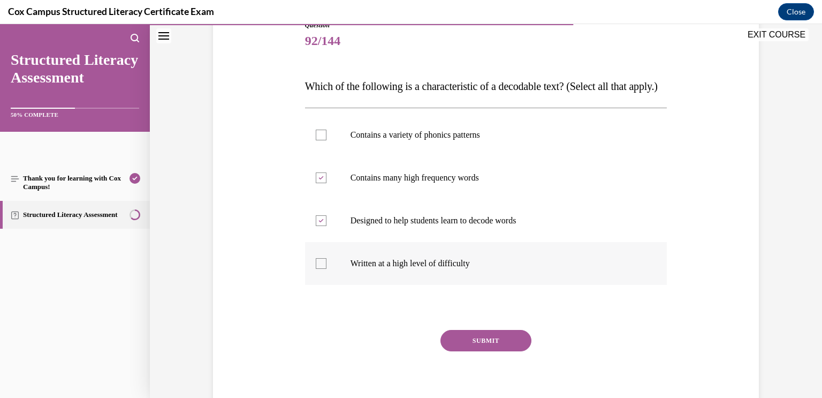
scroll to position [139, 0]
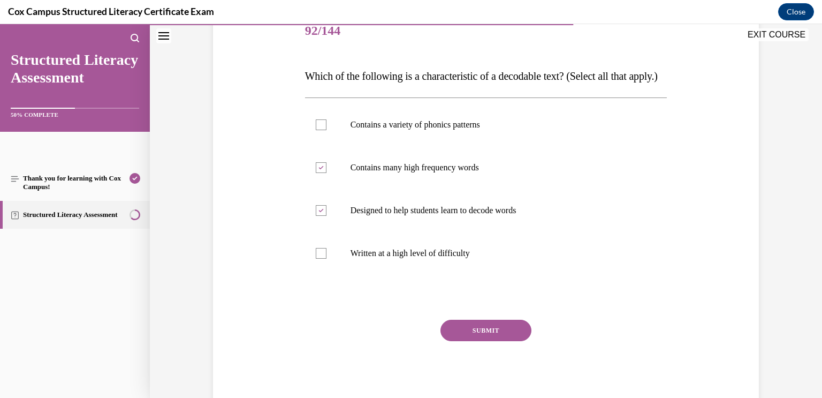
click at [517, 341] on button "SUBMIT" at bounding box center [486, 330] width 91 height 21
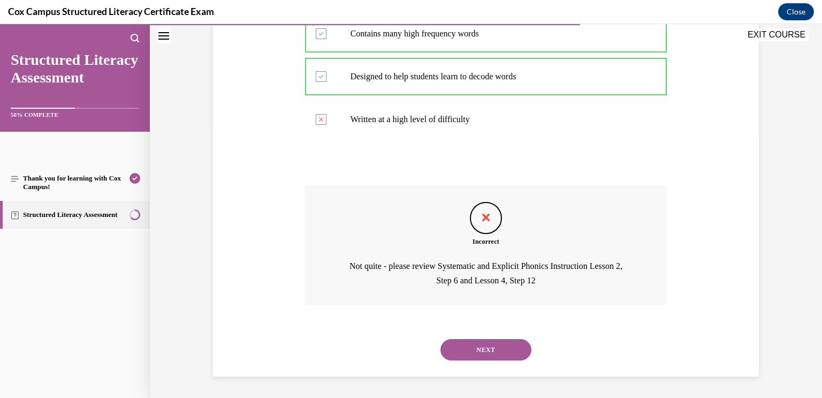
scroll to position [293, 0]
click at [498, 353] on button "NEXT" at bounding box center [486, 349] width 91 height 21
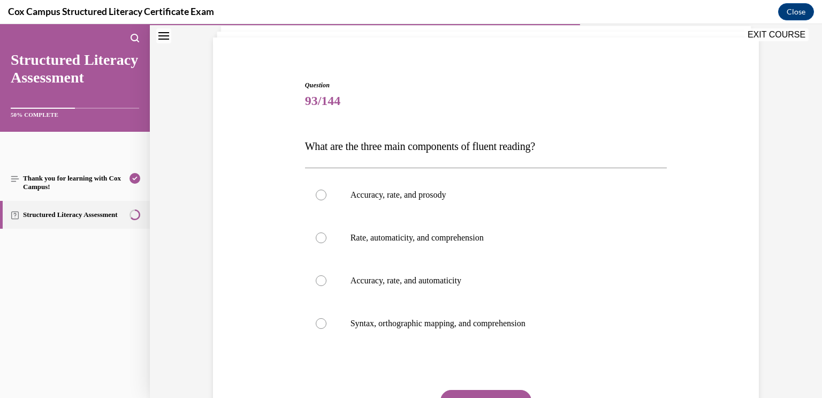
scroll to position [79, 0]
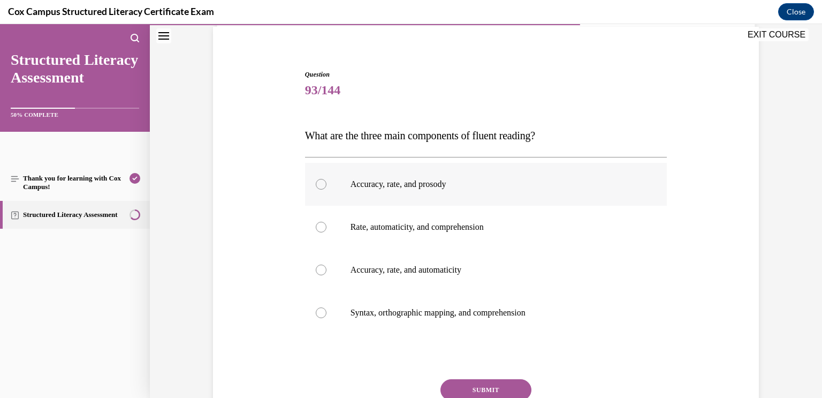
click at [608, 197] on label "Accuracy, rate, and prosody" at bounding box center [486, 184] width 362 height 43
click at [327, 190] on input "Accuracy, rate, and prosody" at bounding box center [321, 184] width 11 height 11
radio input "true"
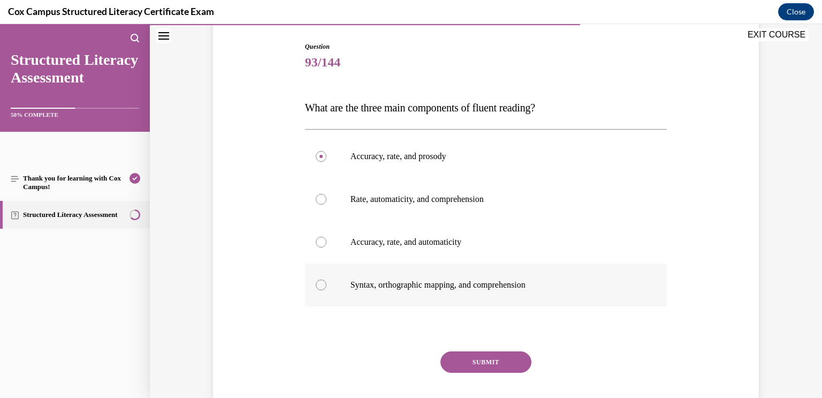
scroll to position [110, 0]
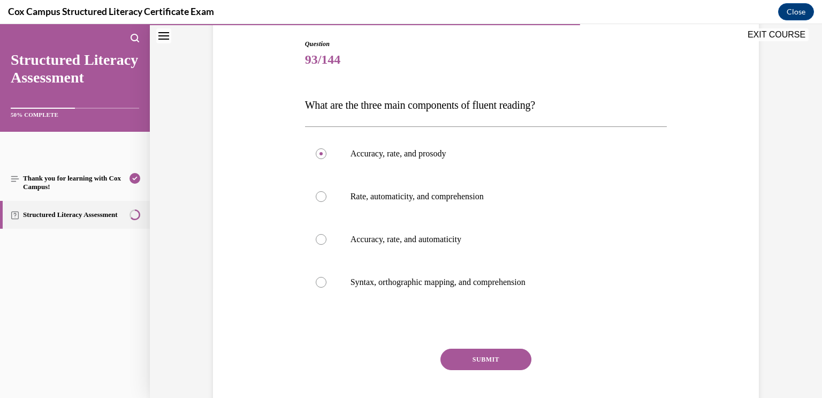
click at [523, 359] on button "SUBMIT" at bounding box center [486, 359] width 91 height 21
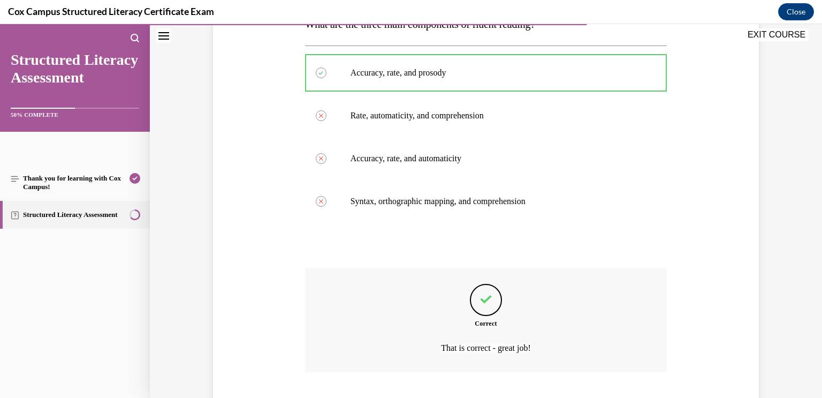
scroll to position [258, 0]
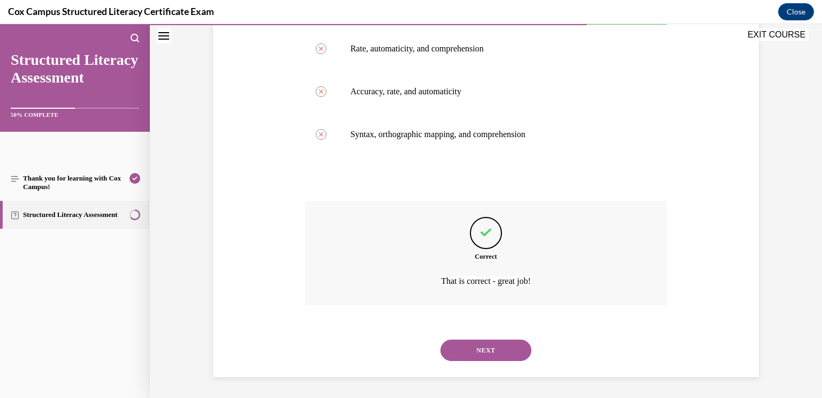
click at [517, 352] on button "NEXT" at bounding box center [486, 349] width 91 height 21
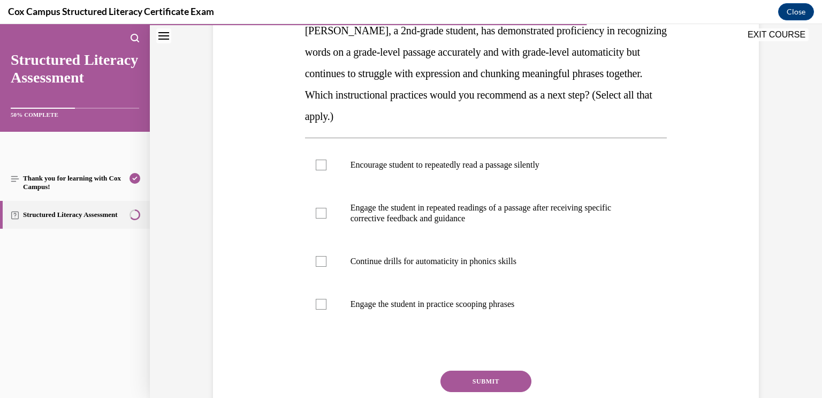
scroll to position [188, 0]
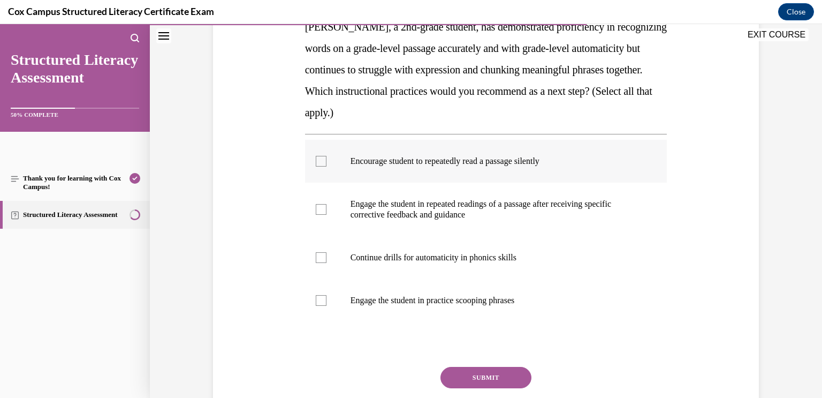
click at [595, 175] on label "Encourage student to repeatedly read a passage silently" at bounding box center [486, 161] width 362 height 43
click at [327, 167] on input "Encourage student to repeatedly read a passage silently" at bounding box center [321, 161] width 11 height 11
checkbox input "true"
click at [645, 221] on label "Engage the student in repeated readings of a passage after receiving specific c…" at bounding box center [486, 210] width 362 height 54
click at [327, 215] on input "Engage the student in repeated readings of a passage after receiving specific c…" at bounding box center [321, 209] width 11 height 11
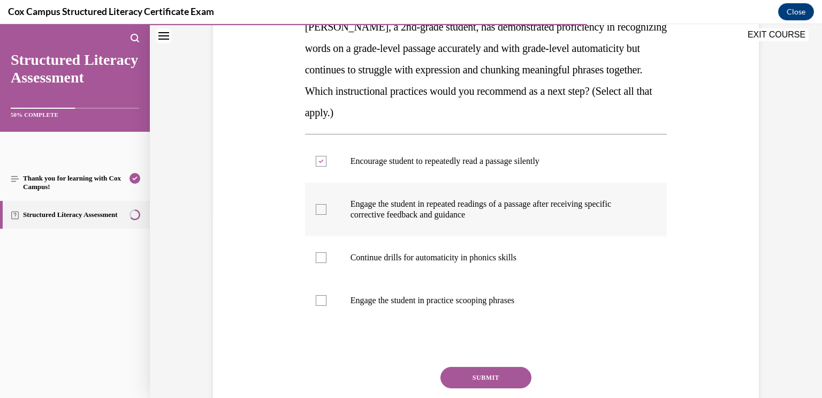
checkbox input "true"
click at [589, 295] on p "Engage the student in practice scooping phrases" at bounding box center [496, 300] width 290 height 11
click at [327, 295] on input "Engage the student in practice scooping phrases" at bounding box center [321, 300] width 11 height 11
checkbox input "true"
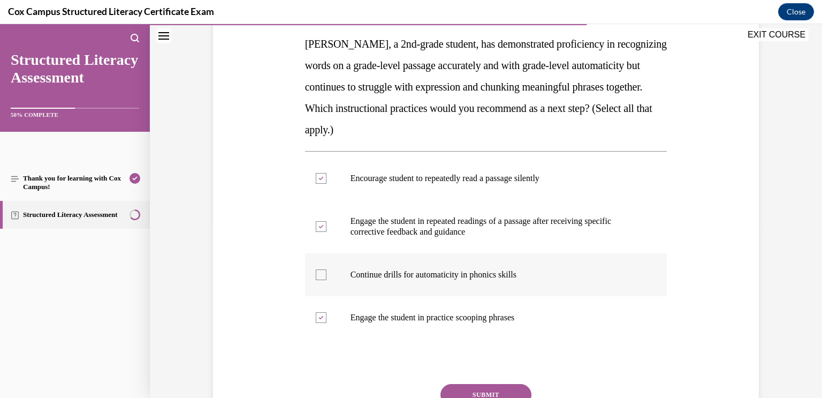
scroll to position [170, 0]
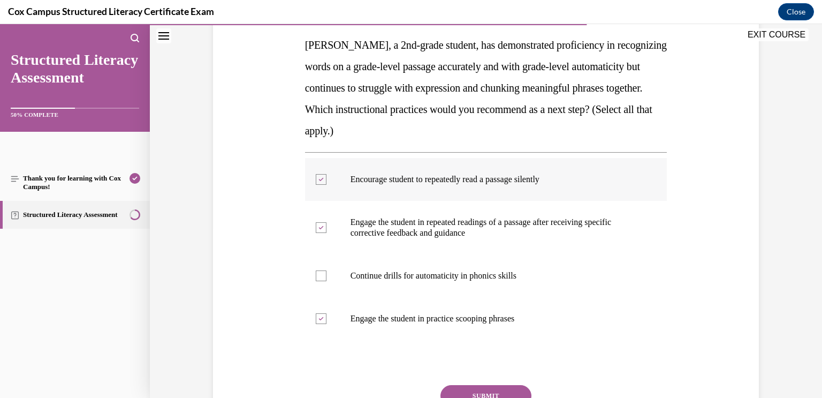
click at [521, 175] on p "Encourage student to repeatedly read a passage silently" at bounding box center [496, 179] width 290 height 11
click at [327, 175] on input "Encourage student to repeatedly read a passage silently" at bounding box center [321, 179] width 11 height 11
checkbox input "false"
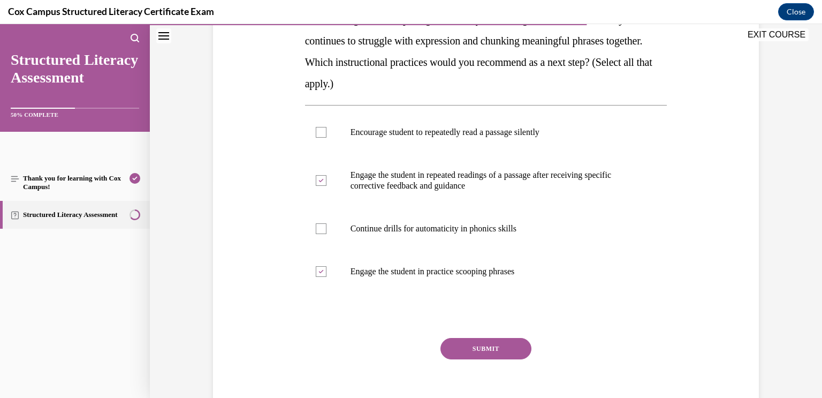
click at [504, 350] on button "SUBMIT" at bounding box center [486, 348] width 91 height 21
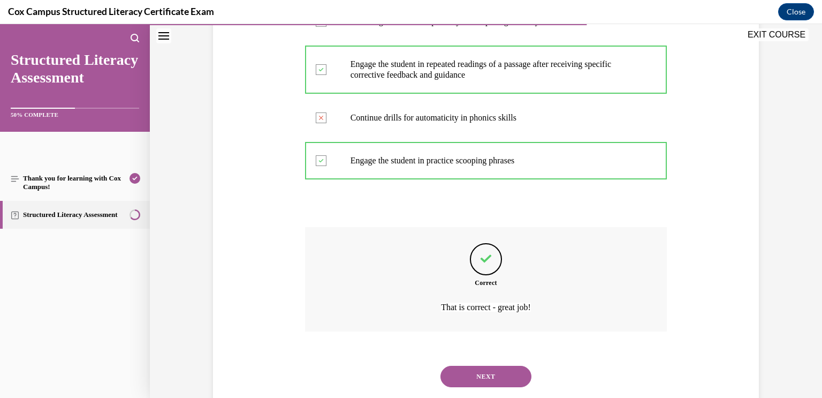
scroll to position [354, 0]
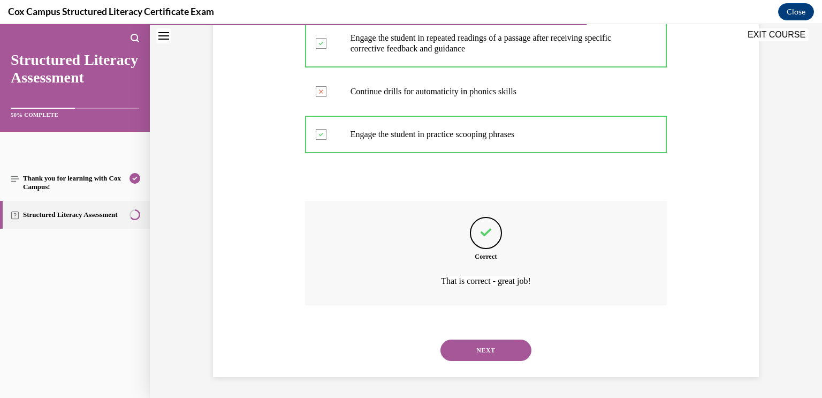
click at [518, 349] on div "NEXT" at bounding box center [486, 350] width 362 height 43
click at [502, 348] on button "NEXT" at bounding box center [486, 349] width 91 height 21
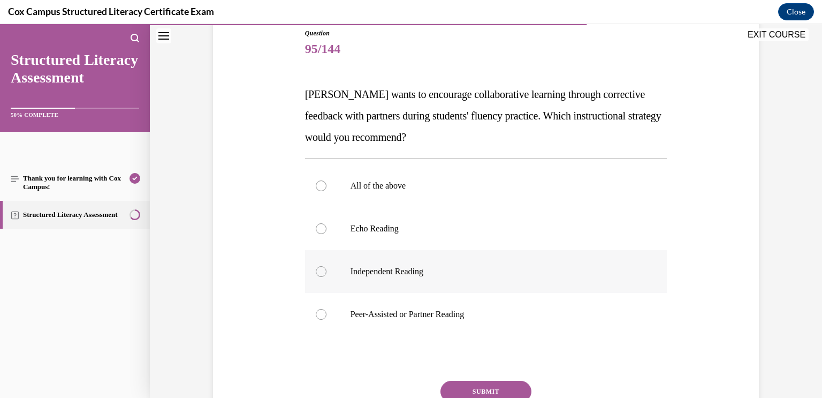
scroll to position [120, 0]
click at [590, 307] on label "Peer-Assisted or Partner Reading" at bounding box center [486, 314] width 362 height 43
click at [327, 309] on input "Peer-Assisted or Partner Reading" at bounding box center [321, 314] width 11 height 11
radio input "true"
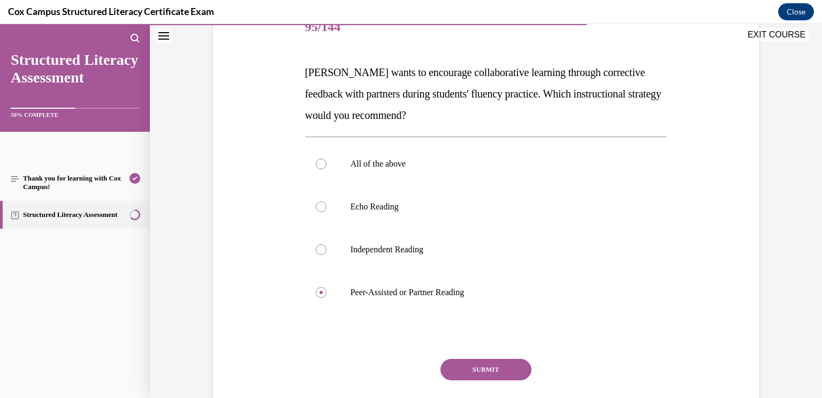
scroll to position [144, 0]
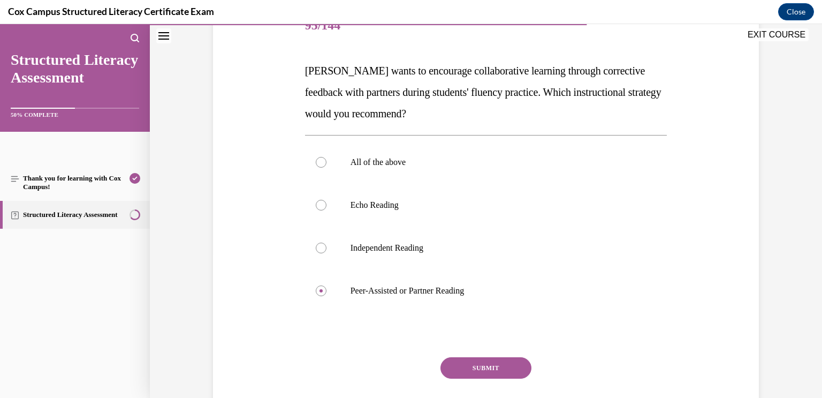
click at [512, 364] on button "SUBMIT" at bounding box center [486, 367] width 91 height 21
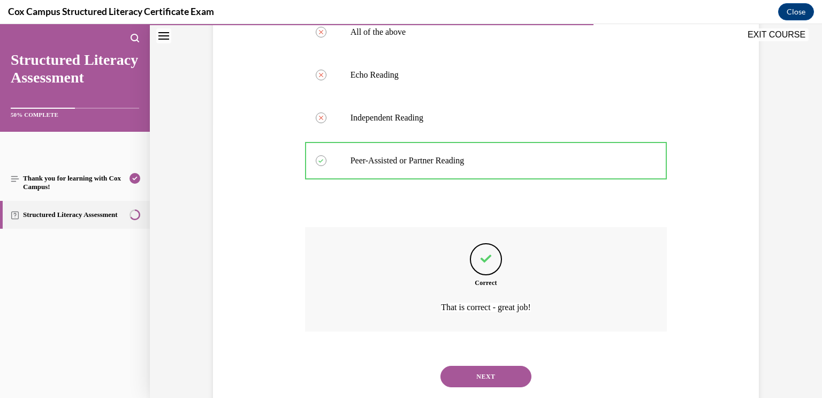
scroll to position [300, 0]
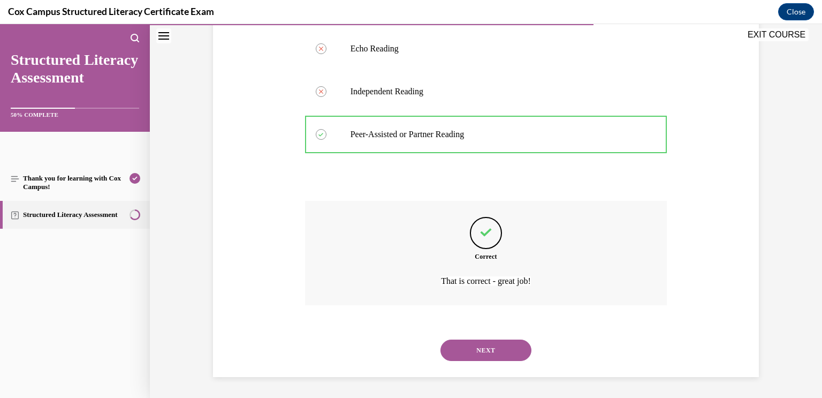
click at [512, 364] on div "NEXT" at bounding box center [486, 350] width 362 height 43
click at [515, 356] on button "NEXT" at bounding box center [486, 349] width 91 height 21
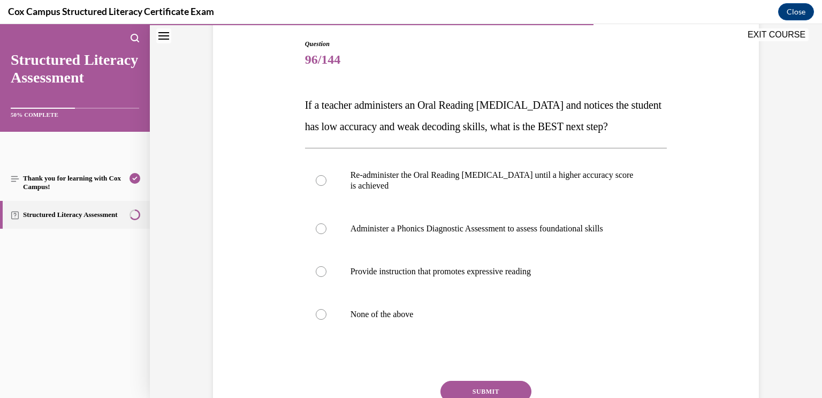
scroll to position [120, 0]
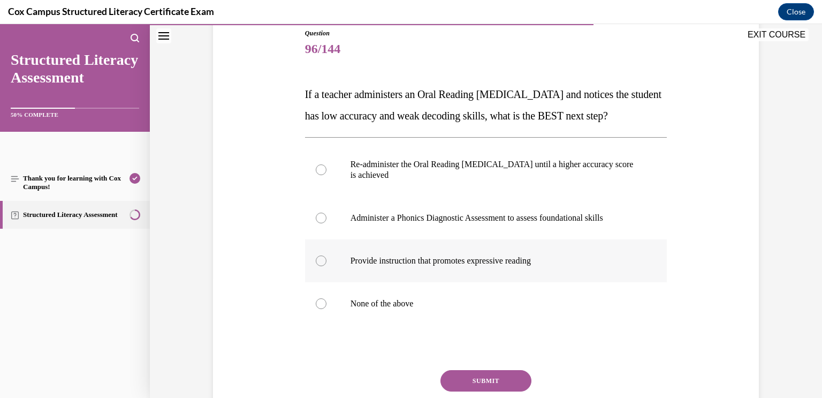
click at [593, 266] on p "Provide instruction that promotes expressive reading" at bounding box center [496, 260] width 290 height 11
click at [327, 266] on input "Provide instruction that promotes expressive reading" at bounding box center [321, 260] width 11 height 11
radio input "true"
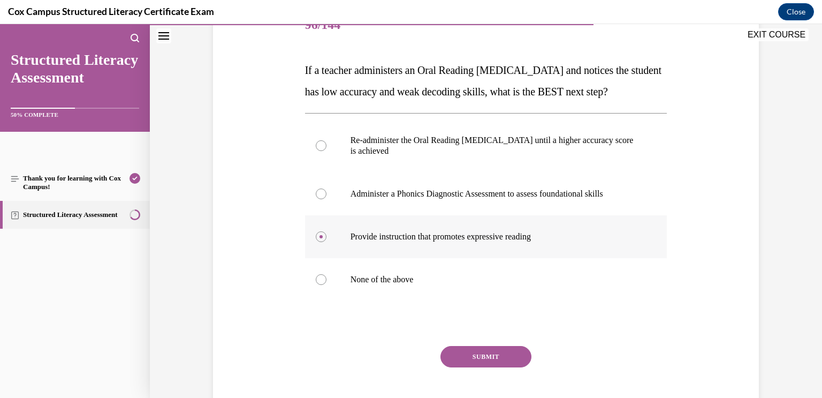
scroll to position [153, 0]
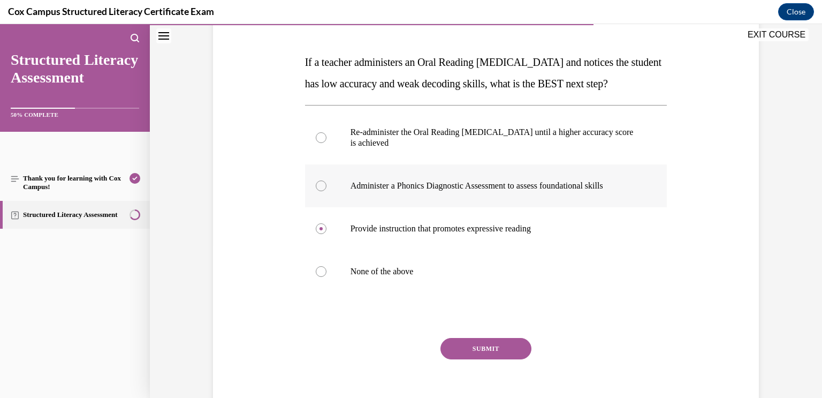
click at [616, 207] on label "Administer a Phonics Diagnostic Assessment to assess foundational skills" at bounding box center [486, 185] width 362 height 43
click at [327, 191] on input "Administer a Phonics Diagnostic Assessment to assess foundational skills" at bounding box center [321, 185] width 11 height 11
radio input "true"
click at [479, 359] on button "SUBMIT" at bounding box center [486, 348] width 91 height 21
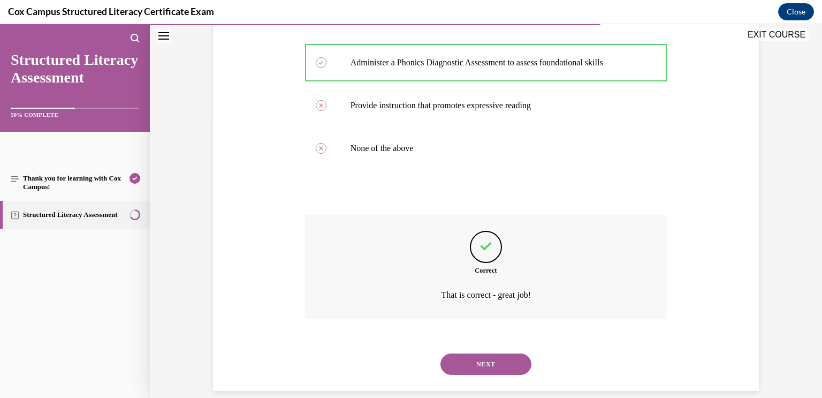
scroll to position [311, 0]
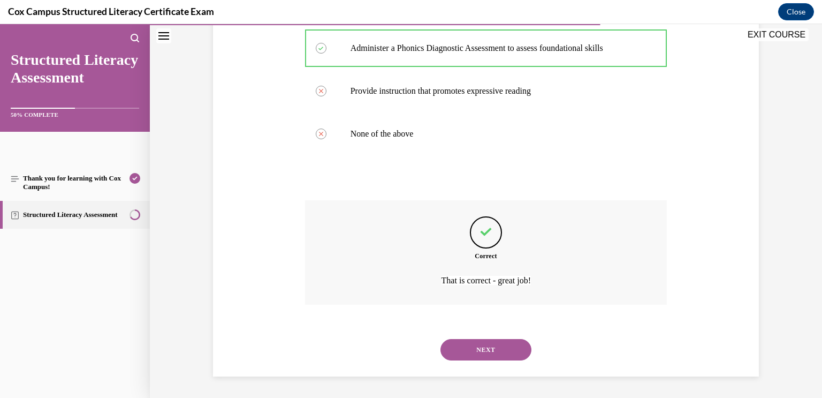
click at [500, 347] on button "NEXT" at bounding box center [486, 349] width 91 height 21
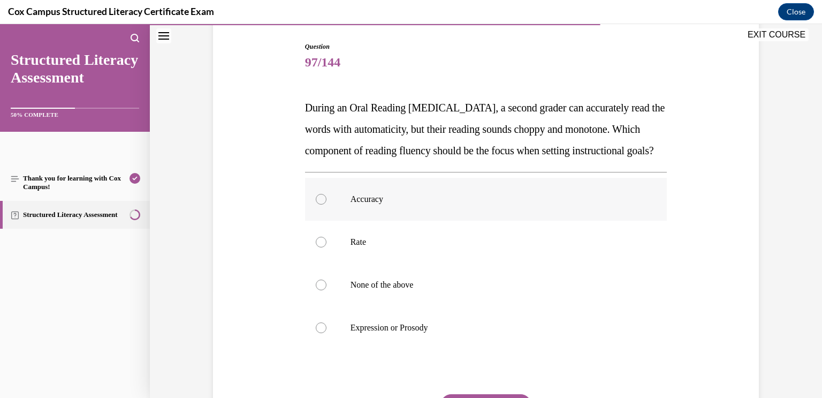
scroll to position [112, 0]
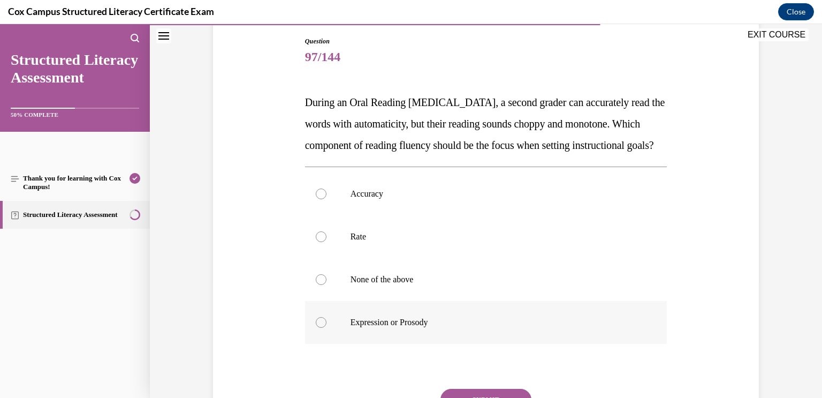
click at [609, 328] on p "Expression or Prosody" at bounding box center [496, 322] width 290 height 11
click at [327, 328] on input "Expression or Prosody" at bounding box center [321, 322] width 11 height 11
radio input "true"
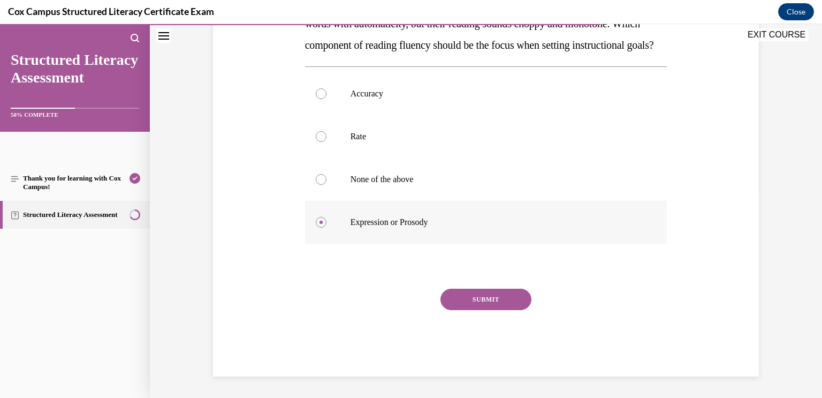
scroll to position [233, 0]
click at [512, 300] on button "SUBMIT" at bounding box center [486, 299] width 91 height 21
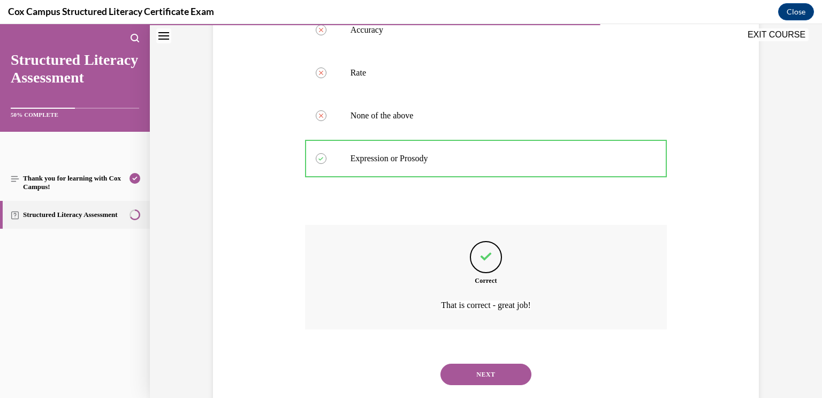
scroll to position [322, 0]
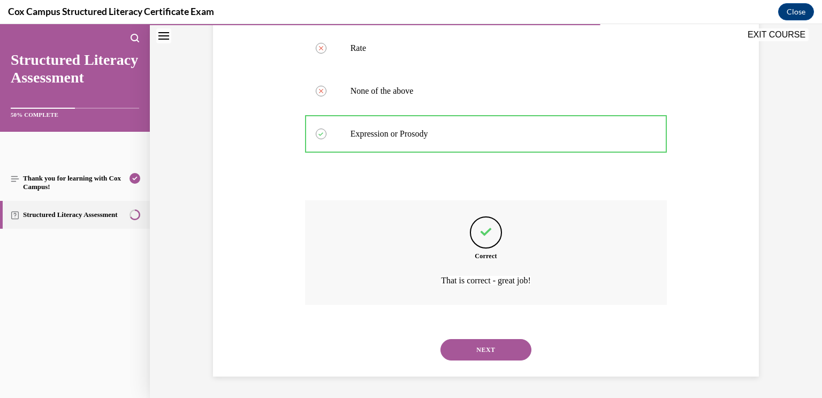
click at [507, 346] on button "NEXT" at bounding box center [486, 349] width 91 height 21
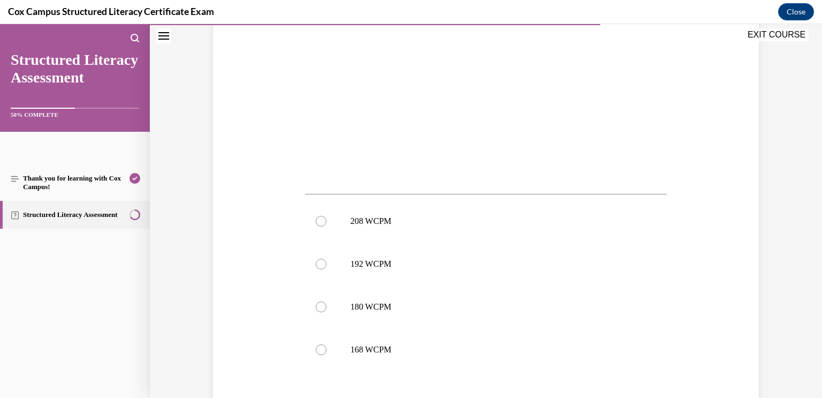
scroll to position [342, 0]
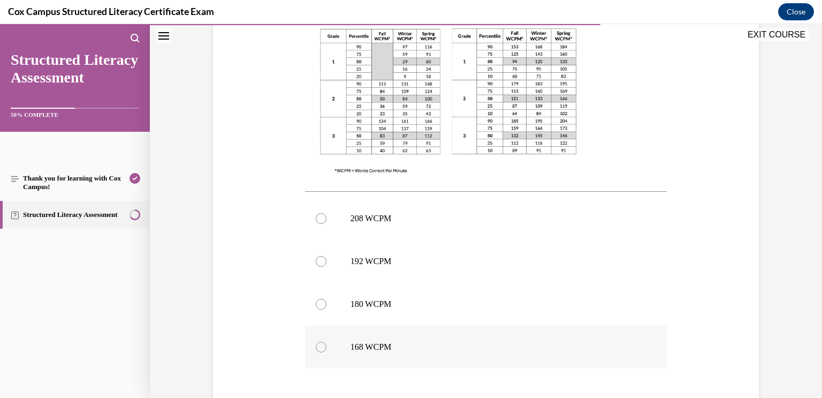
click at [513, 343] on p "168 WCPM" at bounding box center [496, 347] width 290 height 11
click at [327, 343] on input "168 WCPM" at bounding box center [321, 347] width 11 height 11
radio input "true"
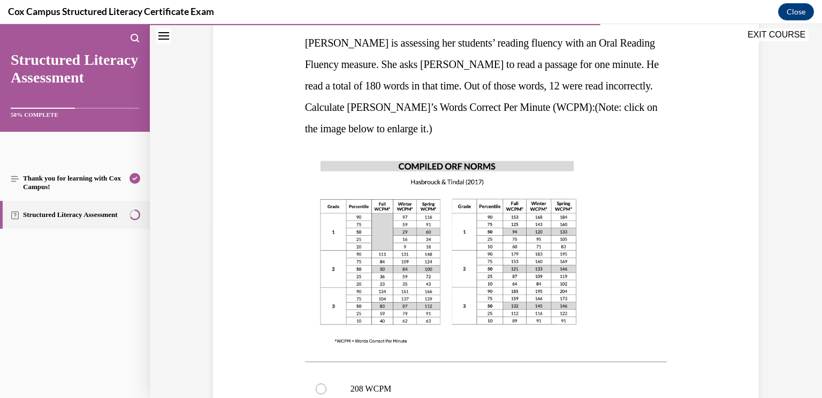
scroll to position [165, 0]
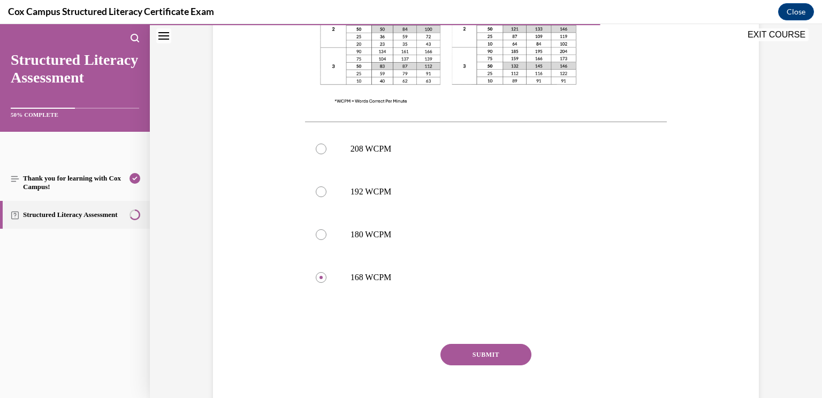
click at [506, 353] on button "SUBMIT" at bounding box center [486, 354] width 91 height 21
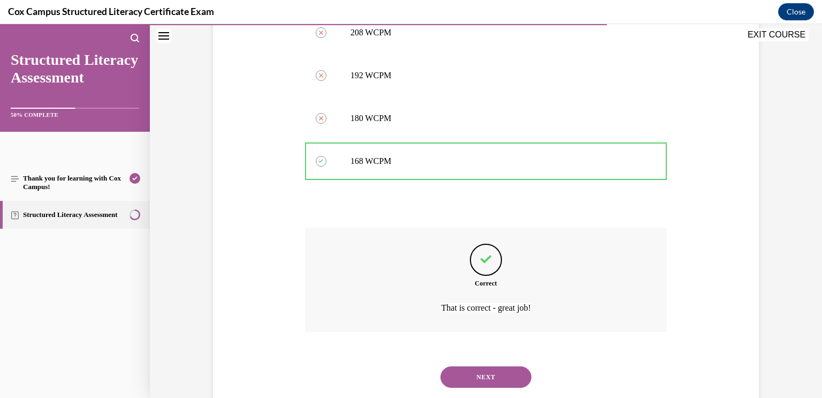
scroll to position [555, 0]
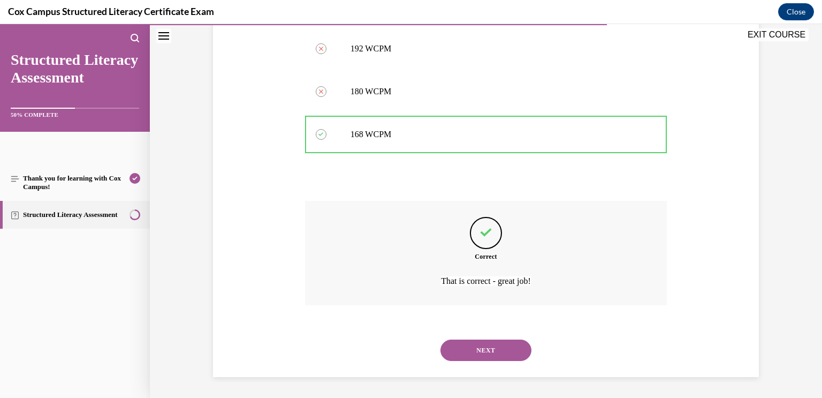
click at [508, 350] on button "NEXT" at bounding box center [486, 349] width 91 height 21
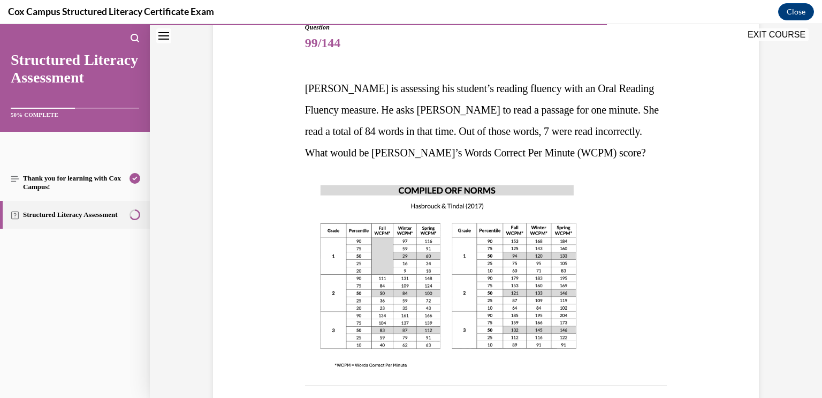
scroll to position [134, 0]
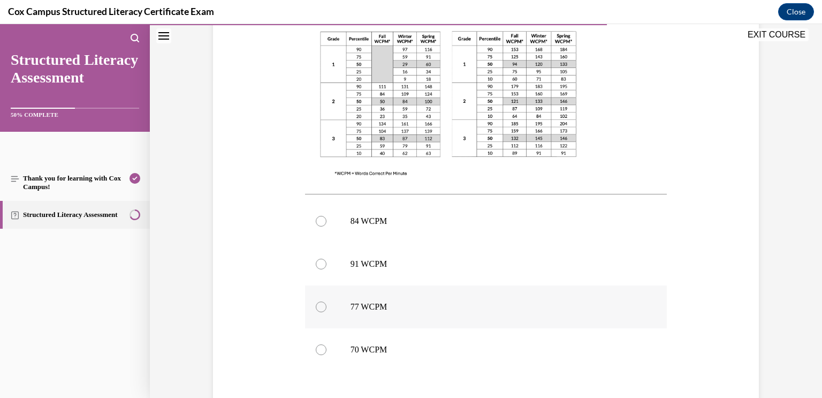
click at [516, 312] on label "77 WCPM" at bounding box center [486, 306] width 362 height 43
click at [327, 312] on input "77 WCPM" at bounding box center [321, 306] width 11 height 11
radio input "true"
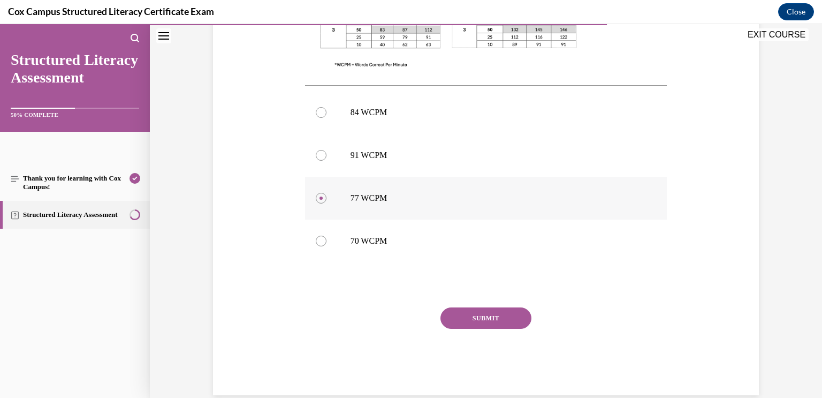
scroll to position [428, 0]
click at [495, 322] on button "SUBMIT" at bounding box center [486, 316] width 91 height 21
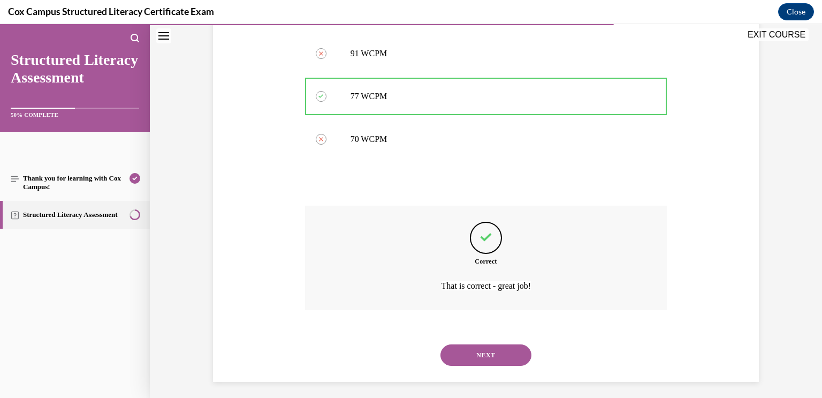
scroll to position [533, 0]
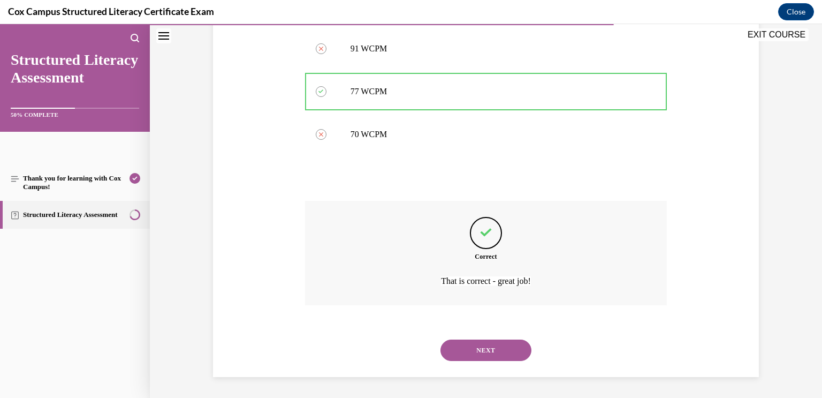
click at [506, 346] on button "NEXT" at bounding box center [486, 349] width 91 height 21
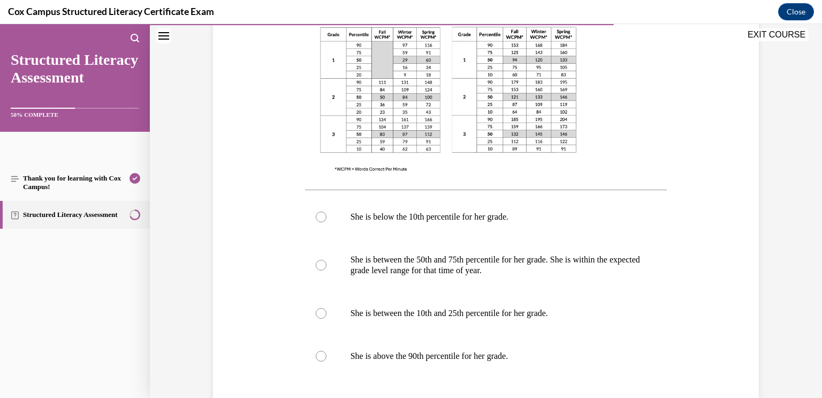
scroll to position [370, 0]
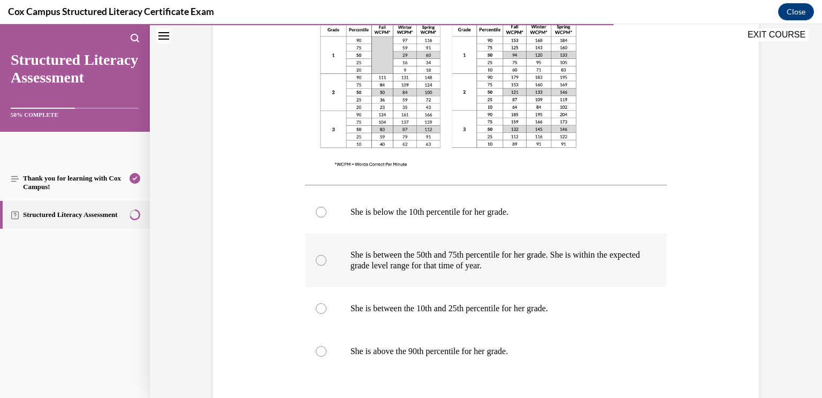
click at [557, 271] on label "She is between the 50th and 75th percentile for her grade. She is within the ex…" at bounding box center [486, 260] width 362 height 54
click at [327, 266] on input "She is between the 50th and 75th percentile for her grade. She is within the ex…" at bounding box center [321, 260] width 11 height 11
radio input "true"
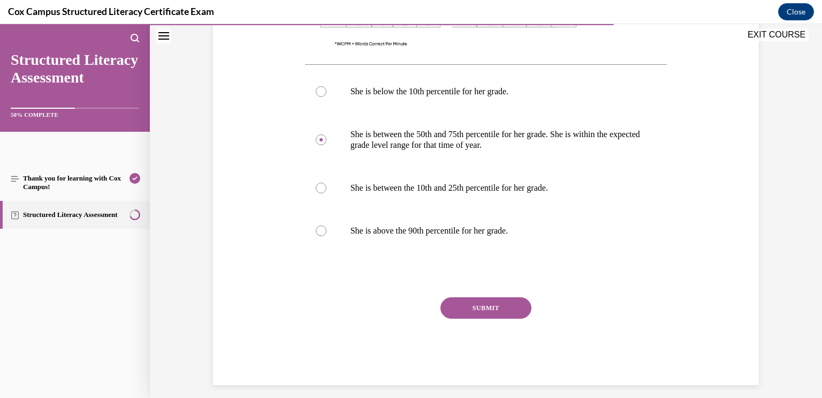
click at [512, 311] on button "SUBMIT" at bounding box center [486, 307] width 91 height 21
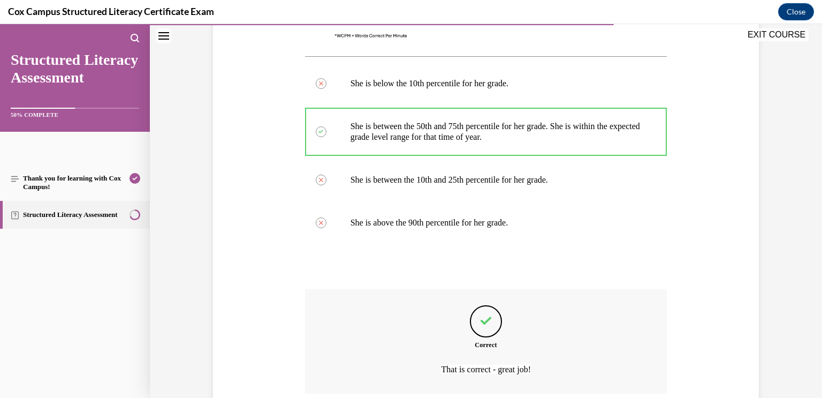
scroll to position [587, 0]
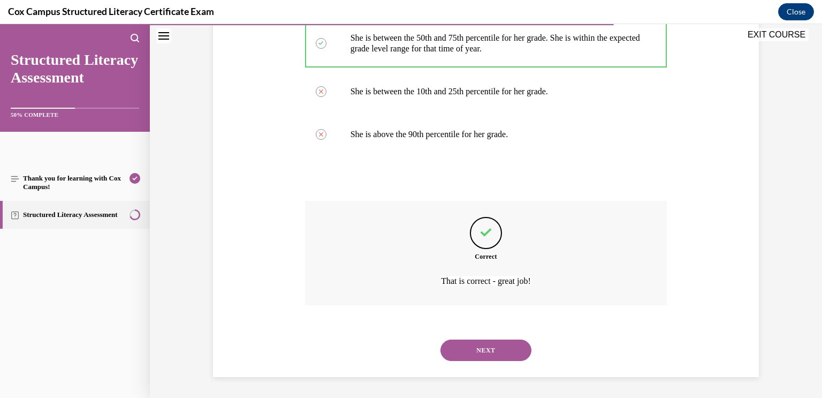
click at [515, 351] on button "NEXT" at bounding box center [486, 349] width 91 height 21
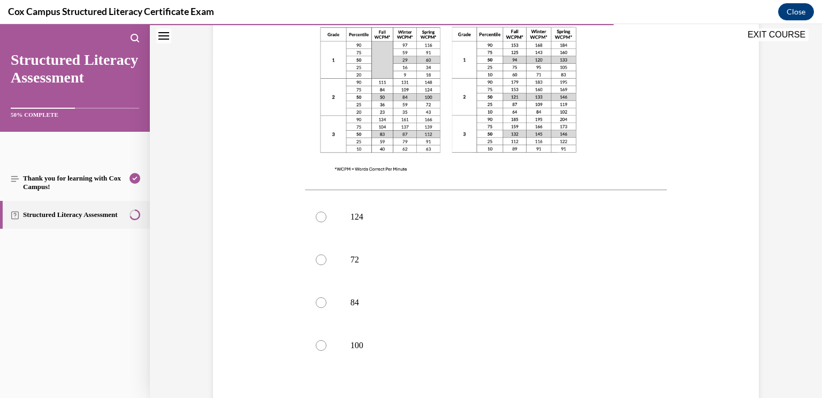
scroll to position [322, 0]
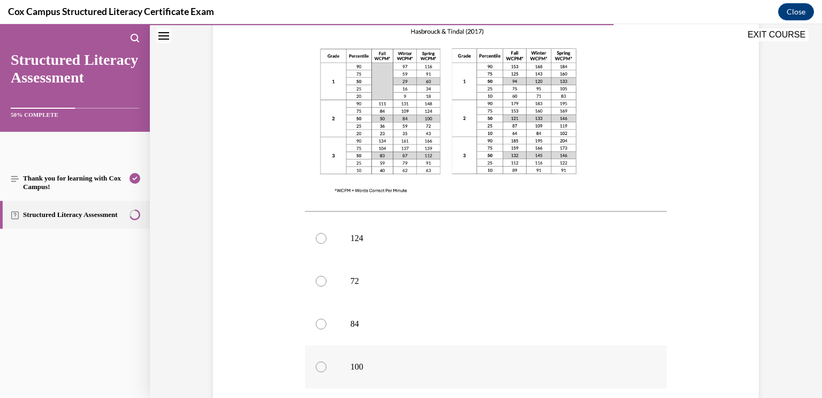
click at [585, 354] on label "100" at bounding box center [486, 366] width 362 height 43
click at [327, 361] on input "100" at bounding box center [321, 366] width 11 height 11
radio input "true"
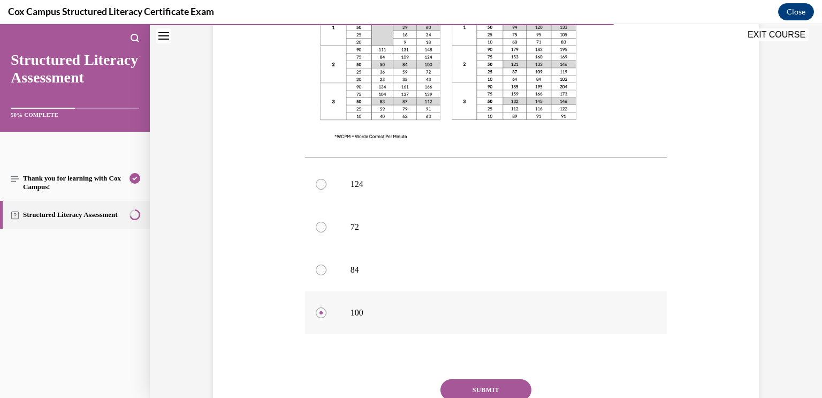
scroll to position [388, 0]
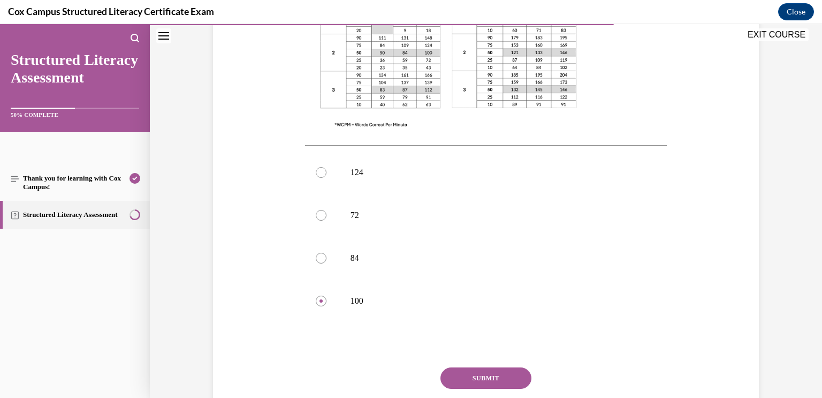
click at [520, 367] on button "SUBMIT" at bounding box center [486, 377] width 91 height 21
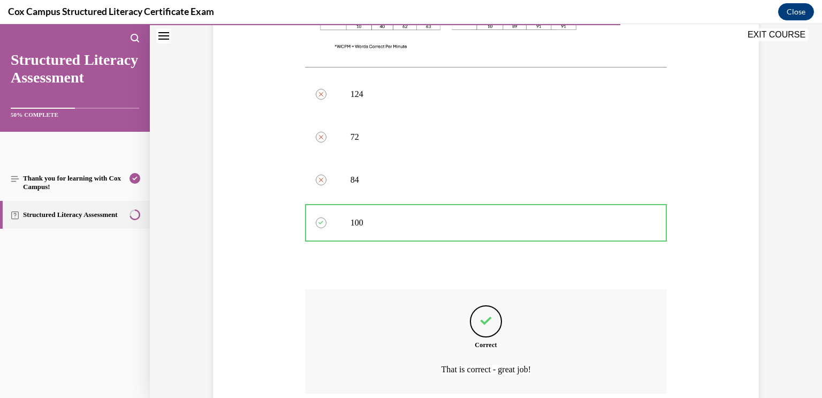
scroll to position [533, 0]
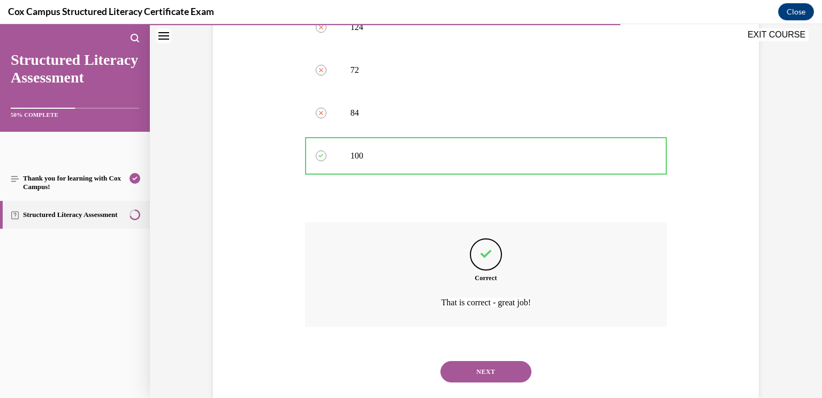
click at [505, 361] on button "NEXT" at bounding box center [486, 371] width 91 height 21
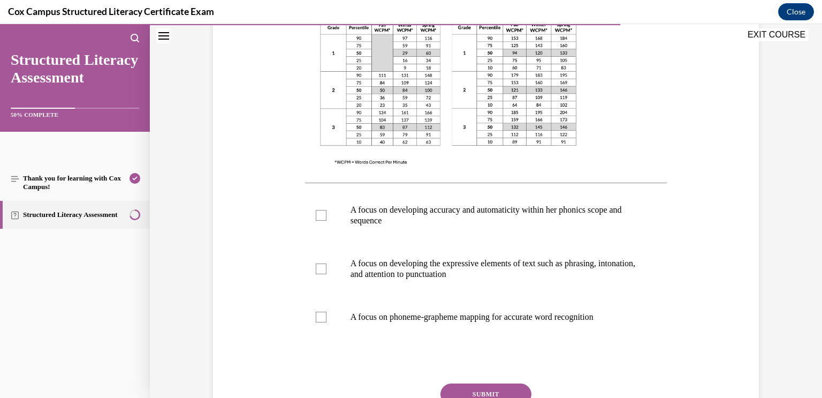
scroll to position [329, 0]
click at [631, 214] on p "A focus on developing accuracy and automaticity within her phonics scope and se…" at bounding box center [496, 215] width 290 height 21
click at [327, 214] on input "A focus on developing accuracy and automaticity within her phonics scope and se…" at bounding box center [321, 215] width 11 height 11
checkbox input "true"
click at [625, 259] on p "A focus on developing the expressive elements of text such as phrasing, intonat…" at bounding box center [496, 268] width 290 height 21
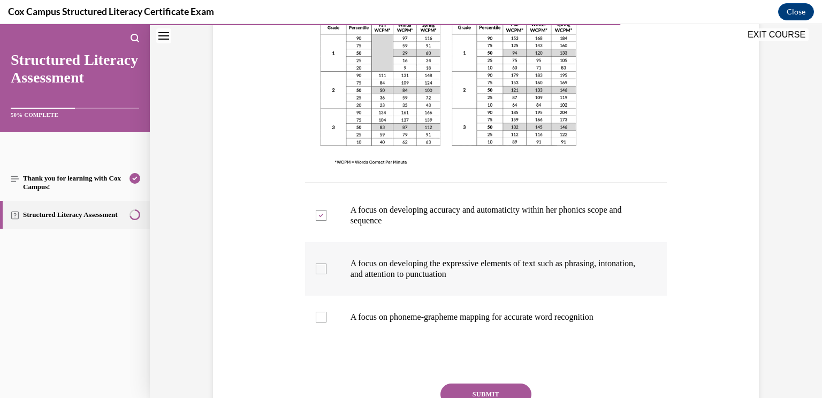
click at [327, 263] on input "A focus on developing the expressive elements of text such as phrasing, intonat…" at bounding box center [321, 268] width 11 height 11
checkbox input "true"
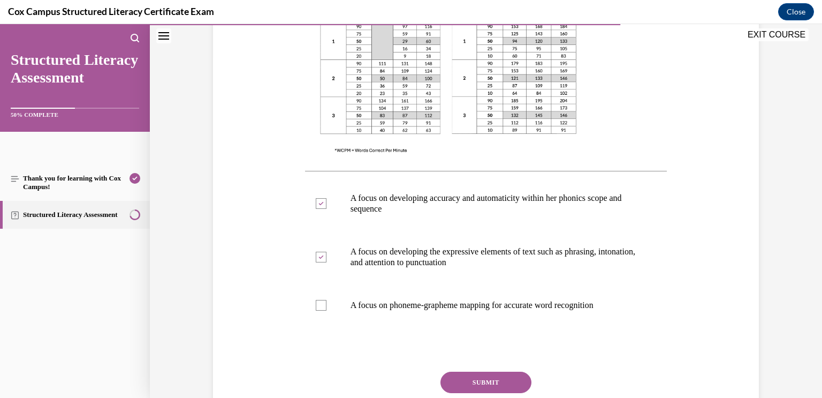
scroll to position [349, 0]
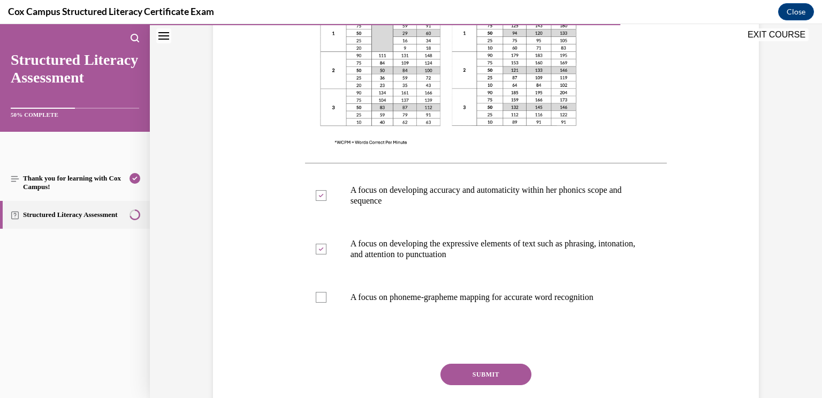
click at [500, 379] on button "SUBMIT" at bounding box center [486, 374] width 91 height 21
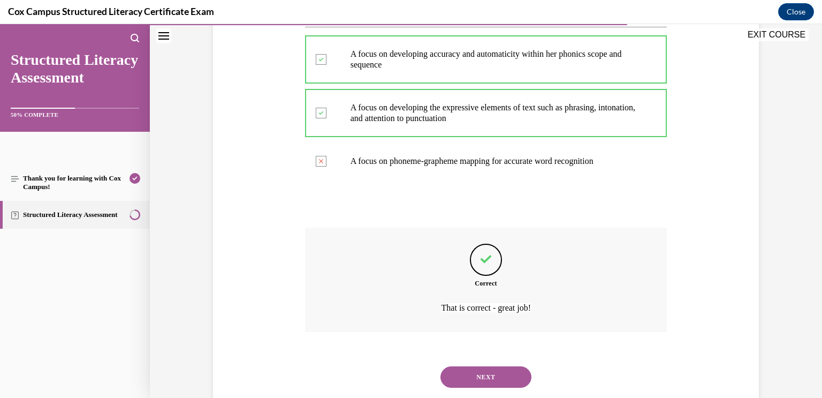
scroll to position [512, 0]
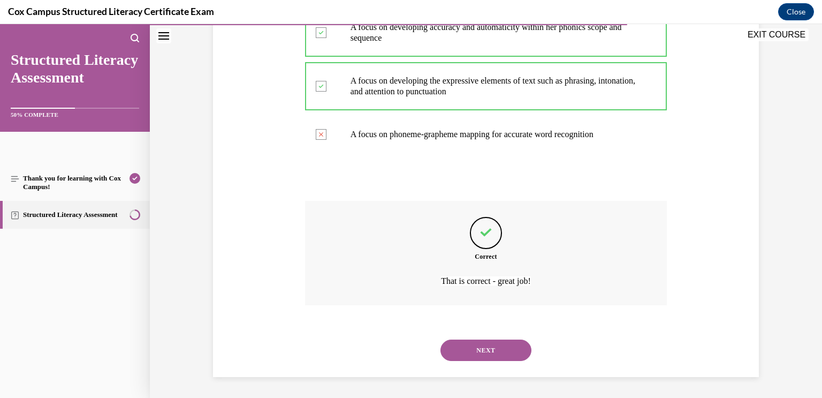
click at [506, 353] on button "NEXT" at bounding box center [486, 349] width 91 height 21
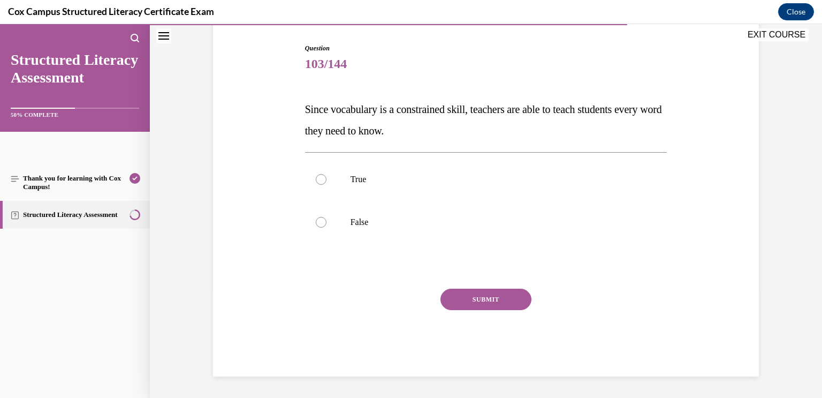
scroll to position [105, 0]
click at [610, 349] on div "SUBMIT NEXT" at bounding box center [486, 333] width 362 height 88
click at [555, 223] on p "False" at bounding box center [496, 222] width 290 height 11
click at [327, 223] on input "False" at bounding box center [321, 222] width 11 height 11
radio input "true"
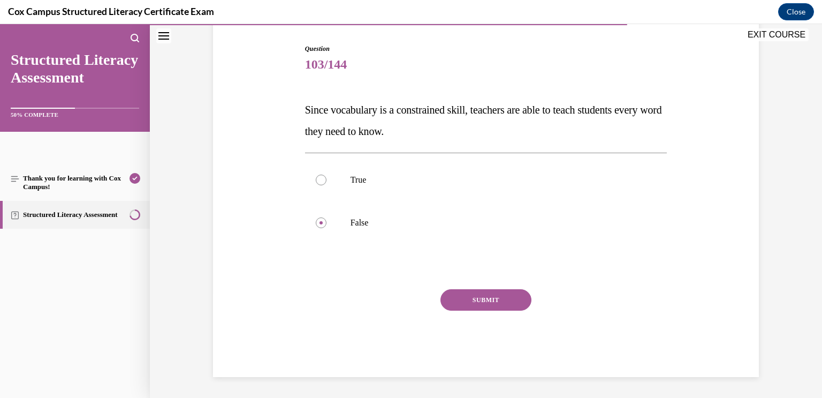
click at [520, 305] on button "SUBMIT" at bounding box center [486, 299] width 91 height 21
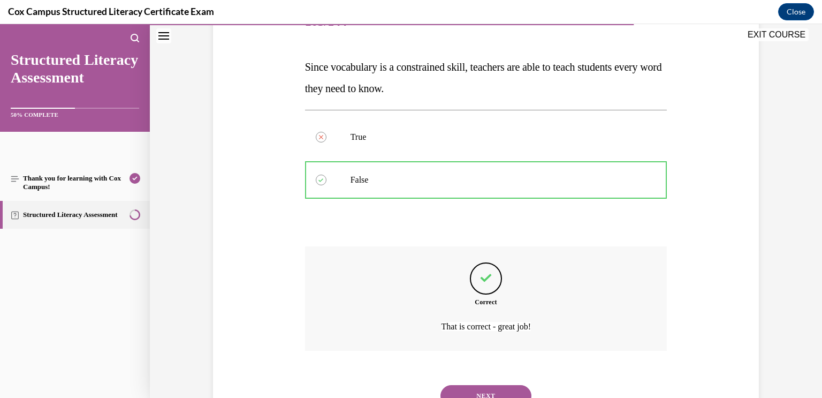
scroll to position [193, 0]
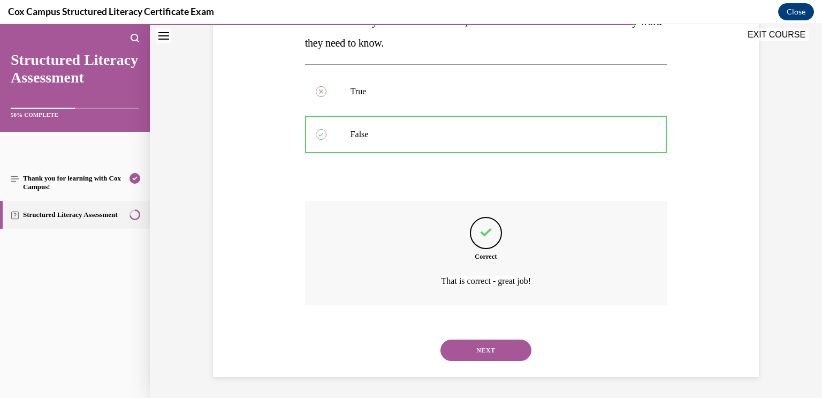
click at [514, 346] on button "NEXT" at bounding box center [486, 349] width 91 height 21
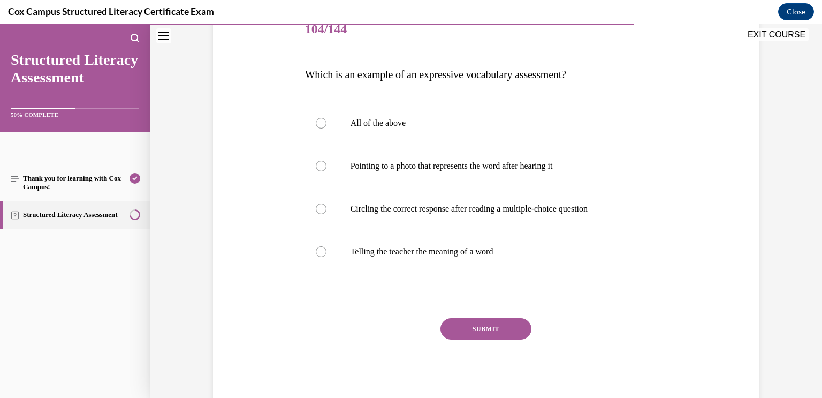
scroll to position [140, 0]
click at [600, 137] on label "All of the above" at bounding box center [486, 123] width 362 height 43
click at [327, 129] on input "All of the above" at bounding box center [321, 123] width 11 height 11
radio input "true"
click at [482, 259] on label "Telling the teacher the meaning of a word" at bounding box center [486, 252] width 362 height 43
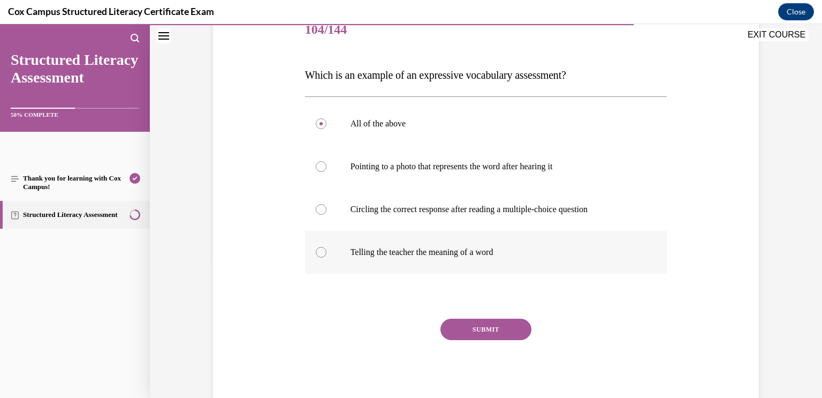
click at [327, 258] on input "Telling the teacher the meaning of a word" at bounding box center [321, 252] width 11 height 11
radio input "true"
click at [493, 330] on button "SUBMIT" at bounding box center [486, 329] width 91 height 21
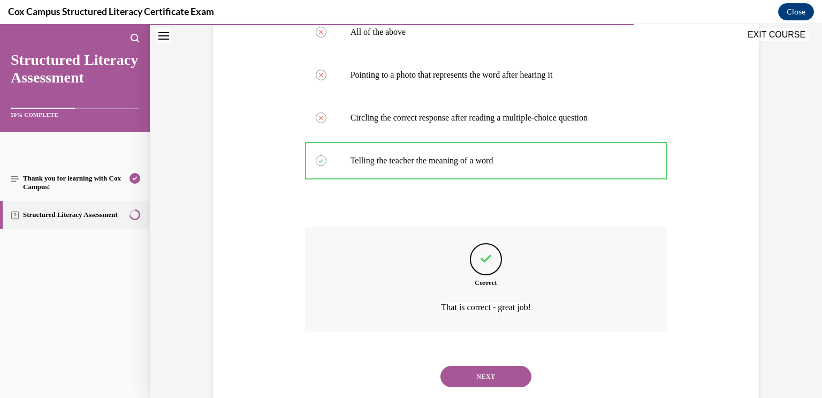
scroll to position [258, 0]
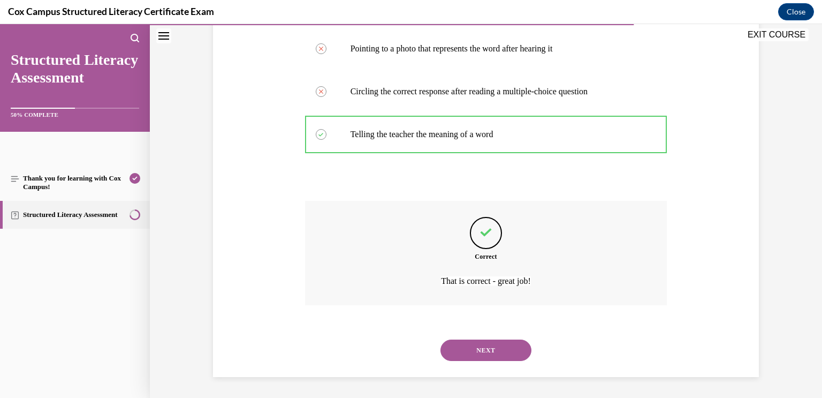
click at [495, 344] on button "NEXT" at bounding box center [486, 349] width 91 height 21
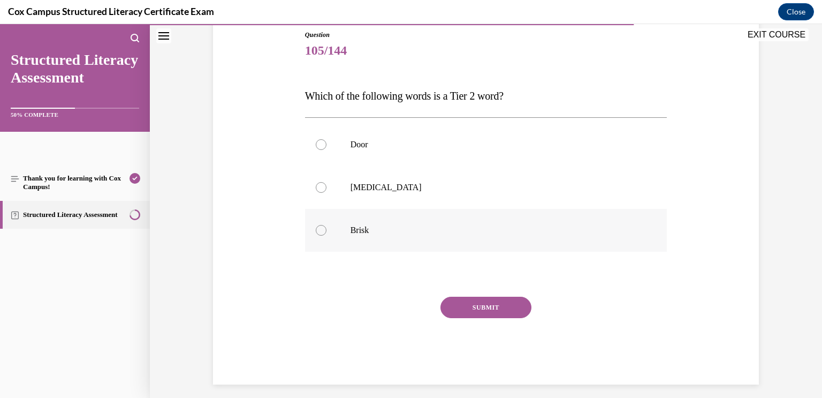
click at [569, 247] on label "Brisk" at bounding box center [486, 230] width 362 height 43
click at [327, 236] on input "Brisk" at bounding box center [321, 230] width 11 height 11
radio input "true"
click at [522, 307] on button "SUBMIT" at bounding box center [486, 307] width 91 height 21
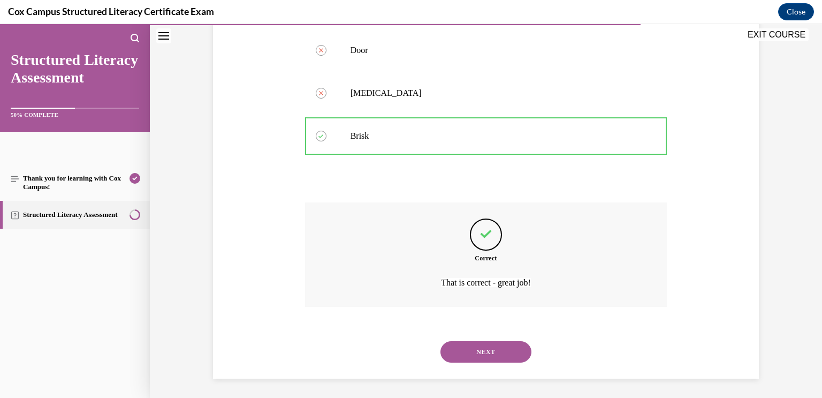
scroll to position [215, 0]
click at [516, 337] on div "NEXT" at bounding box center [486, 350] width 362 height 43
click at [515, 349] on button "NEXT" at bounding box center [486, 349] width 91 height 21
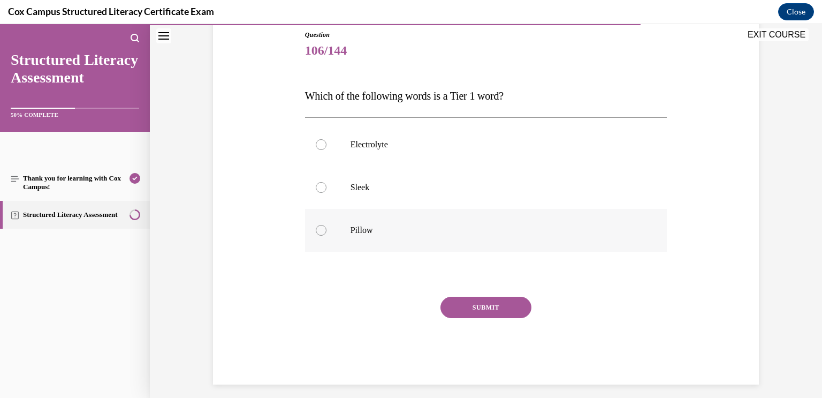
click at [569, 225] on p "Pillow" at bounding box center [496, 230] width 290 height 11
click at [327, 225] on input "Pillow" at bounding box center [321, 230] width 11 height 11
radio input "true"
click at [523, 306] on button "SUBMIT" at bounding box center [486, 307] width 91 height 21
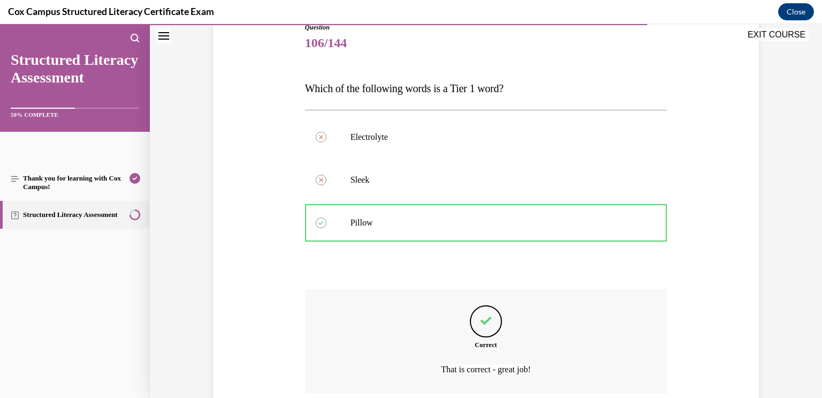
scroll to position [215, 0]
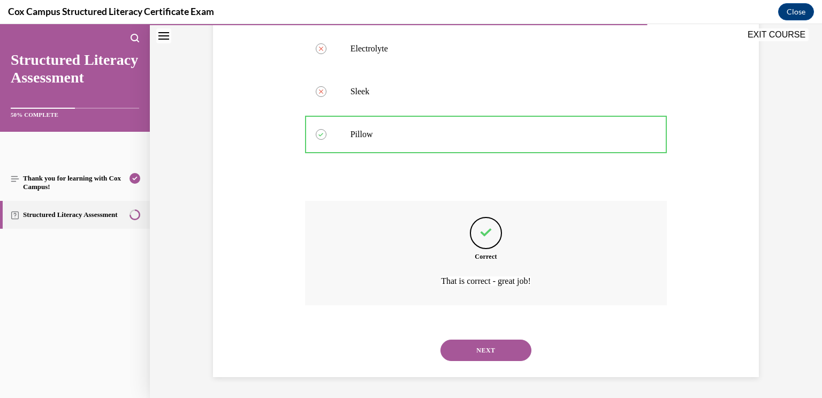
click at [514, 353] on button "NEXT" at bounding box center [486, 349] width 91 height 21
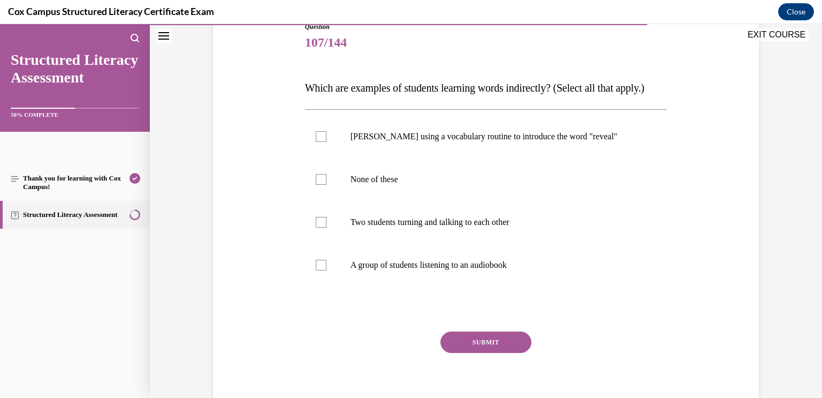
scroll to position [131, 0]
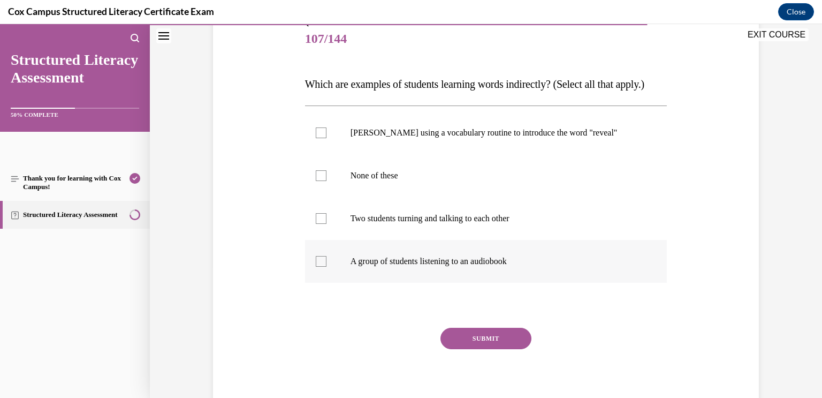
click at [525, 267] on p "A group of students listening to an audiobook" at bounding box center [496, 261] width 290 height 11
click at [327, 267] on input "A group of students listening to an audiobook" at bounding box center [321, 261] width 11 height 11
checkbox input "true"
click at [521, 240] on label "Two students turning and talking to each other" at bounding box center [486, 218] width 362 height 43
click at [327, 224] on input "Two students turning and talking to each other" at bounding box center [321, 218] width 11 height 11
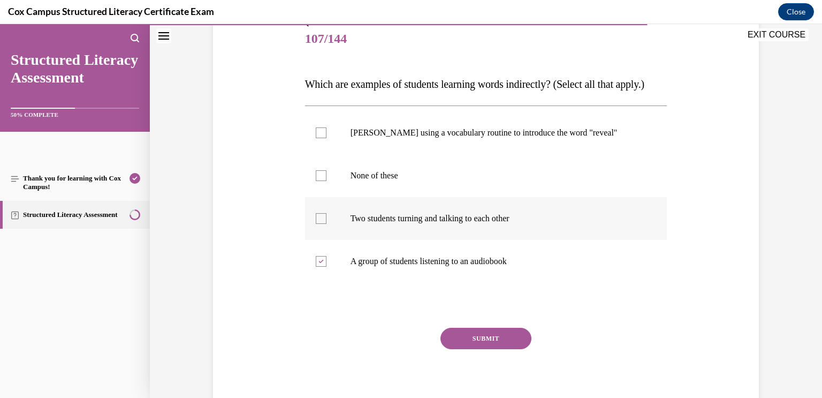
checkbox input "true"
click at [509, 349] on button "SUBMIT" at bounding box center [486, 338] width 91 height 21
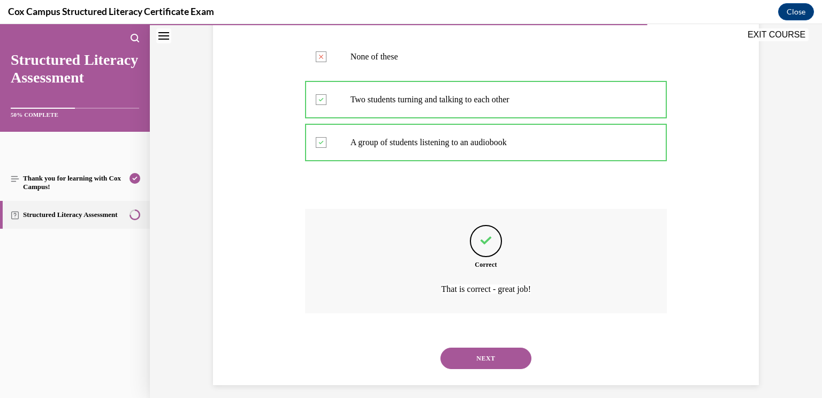
scroll to position [279, 0]
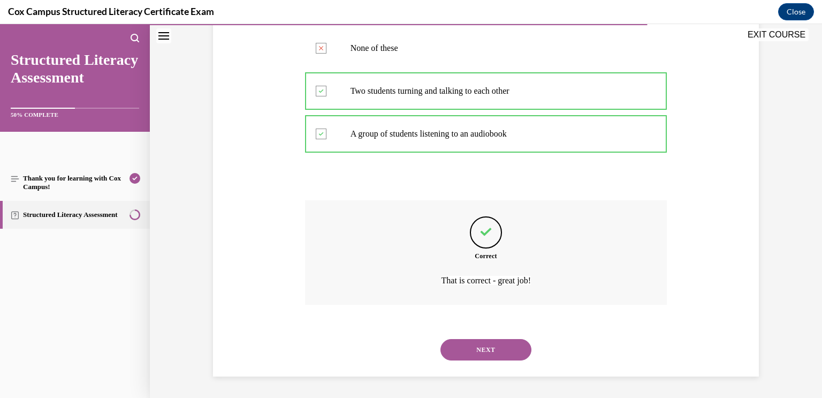
click at [509, 359] on button "NEXT" at bounding box center [486, 349] width 91 height 21
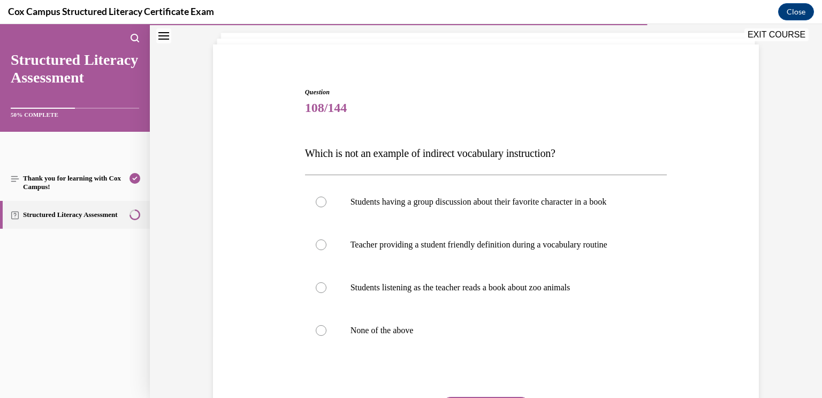
scroll to position [67, 0]
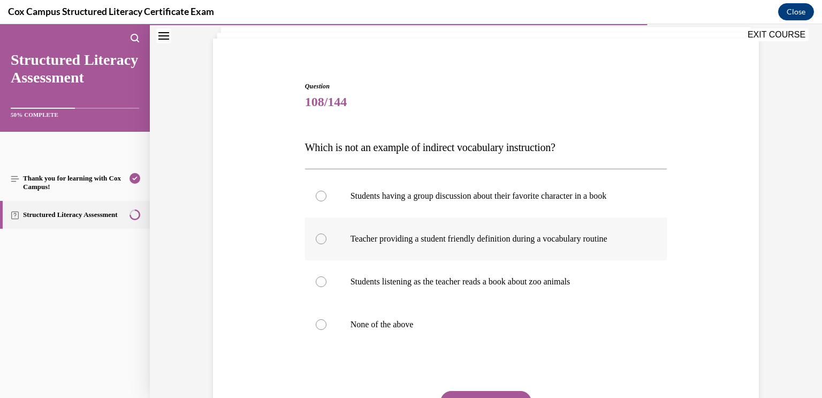
click at [661, 246] on label "Teacher providing a student friendly definition during a vocabulary routine" at bounding box center [486, 238] width 362 height 43
click at [327, 244] on input "Teacher providing a student friendly definition during a vocabulary routine" at bounding box center [321, 238] width 11 height 11
radio input "true"
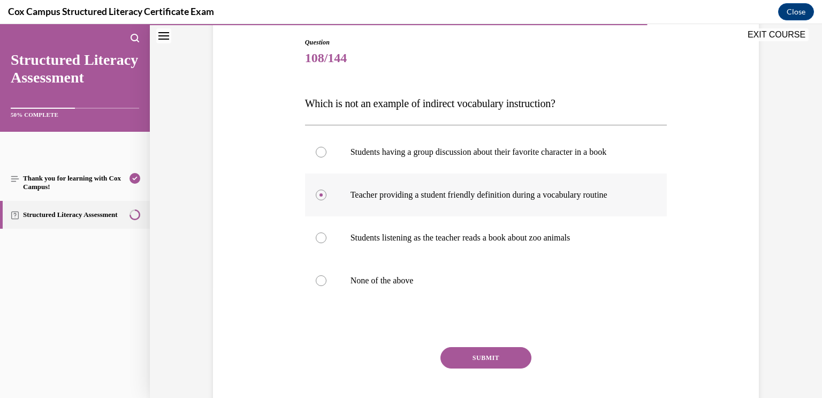
scroll to position [111, 0]
click at [509, 360] on button "SUBMIT" at bounding box center [486, 357] width 91 height 21
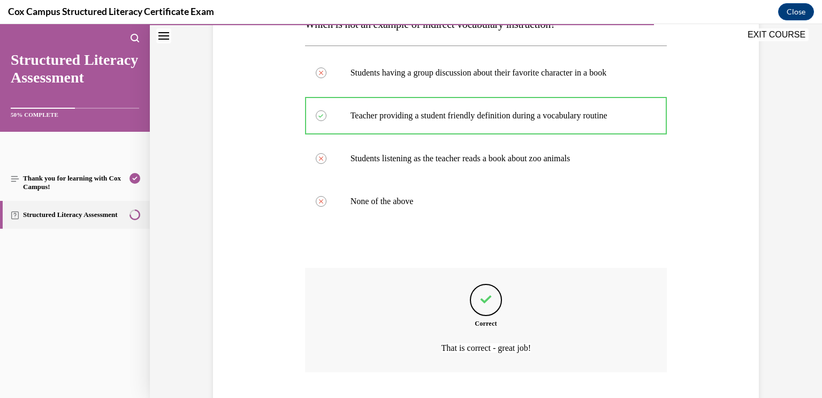
scroll to position [258, 0]
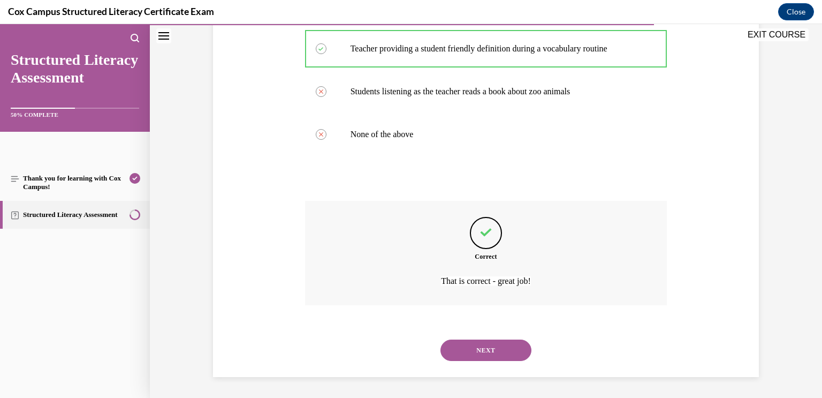
click at [505, 357] on button "NEXT" at bounding box center [486, 349] width 91 height 21
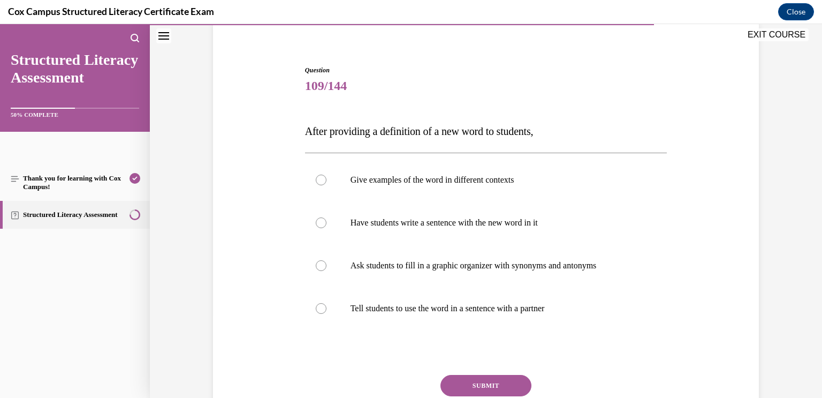
scroll to position [88, 0]
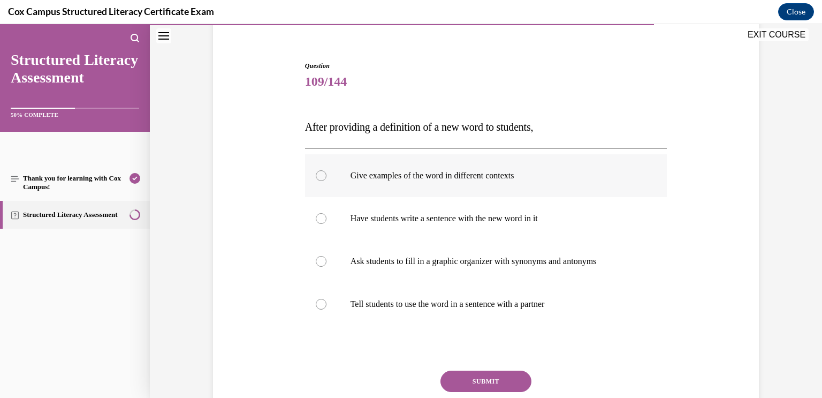
click at [613, 175] on p "Give examples of the word in different contexts" at bounding box center [496, 175] width 290 height 11
click at [327, 175] on input "Give examples of the word in different contexts" at bounding box center [321, 175] width 11 height 11
radio input "true"
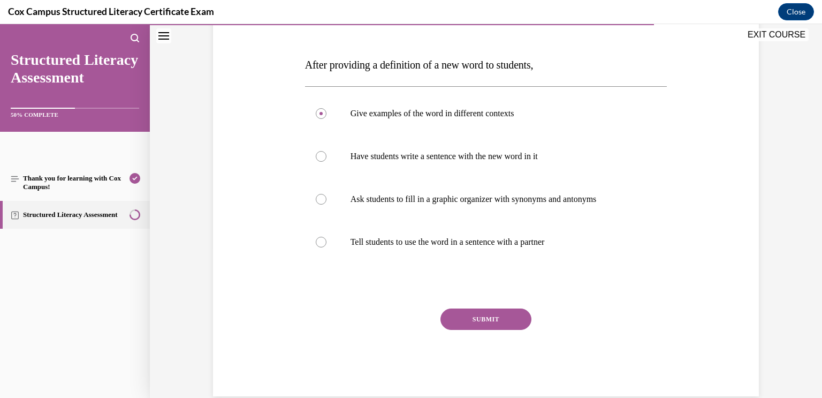
click at [516, 321] on button "SUBMIT" at bounding box center [486, 318] width 91 height 21
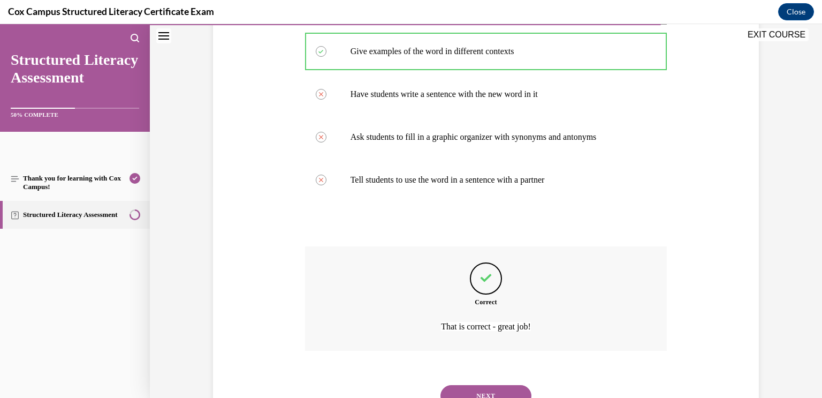
scroll to position [258, 0]
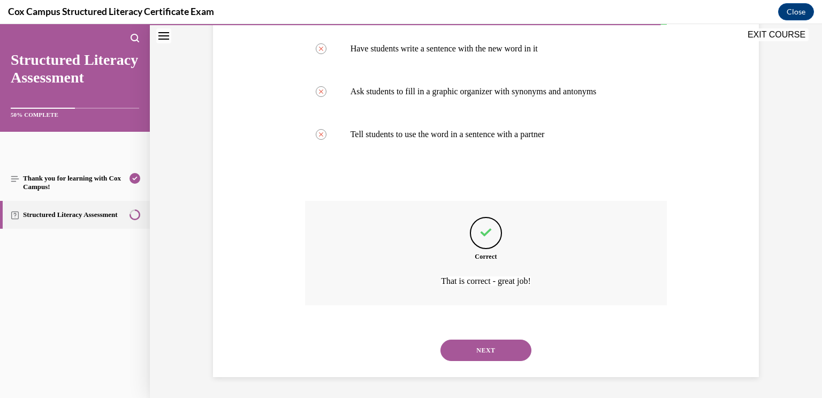
click at [513, 351] on button "NEXT" at bounding box center [486, 349] width 91 height 21
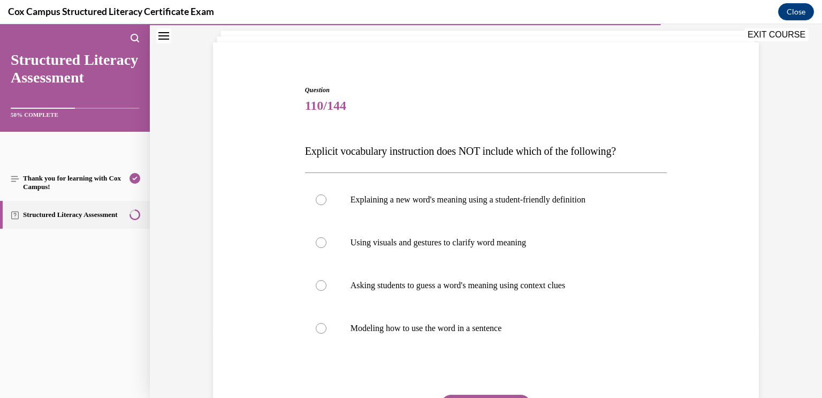
scroll to position [70, 0]
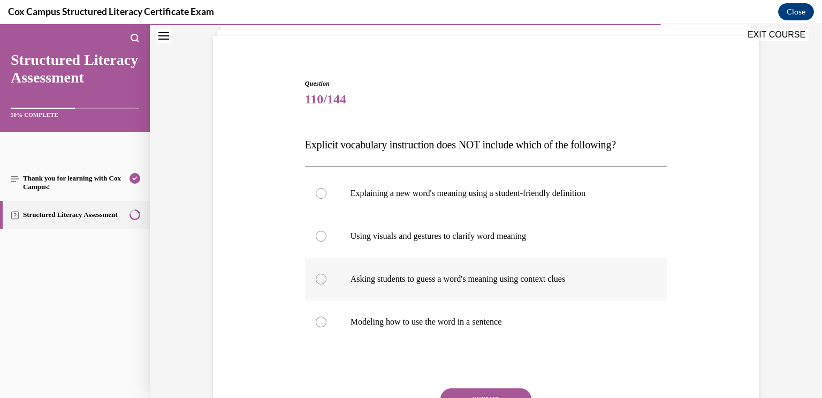
click at [640, 281] on p "Asking students to guess a word's meaning using context clues" at bounding box center [496, 279] width 290 height 11
click at [327, 281] on input "Asking students to guess a word's meaning using context clues" at bounding box center [321, 279] width 11 height 11
radio input "true"
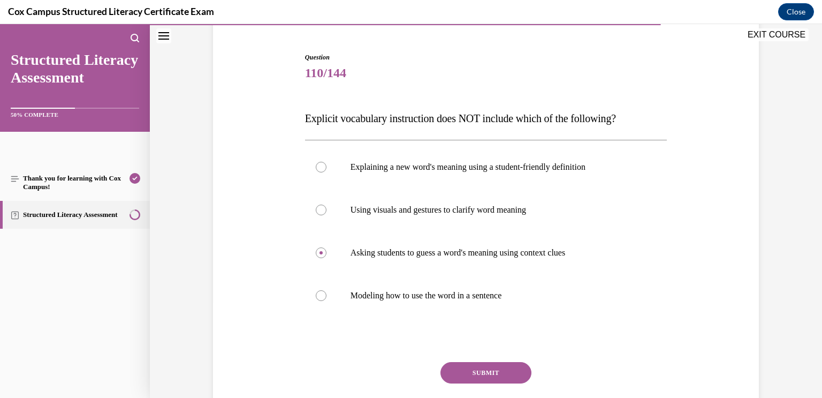
scroll to position [103, 0]
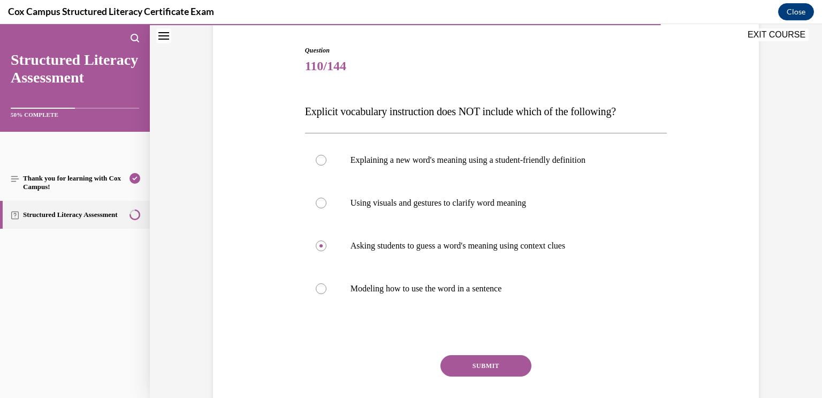
click at [506, 365] on button "SUBMIT" at bounding box center [486, 365] width 91 height 21
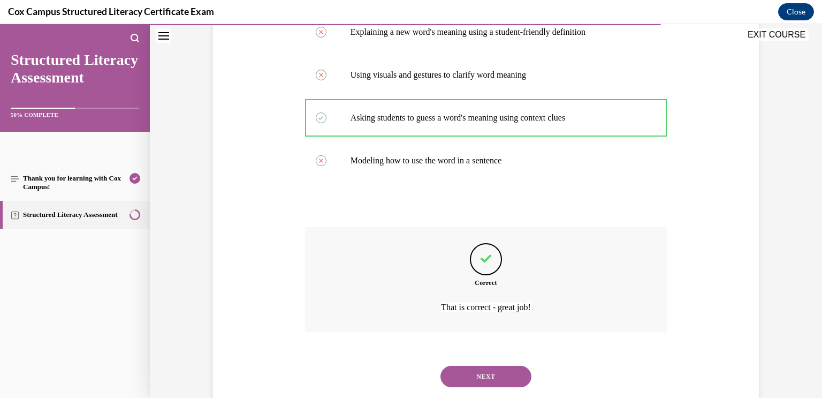
scroll to position [258, 0]
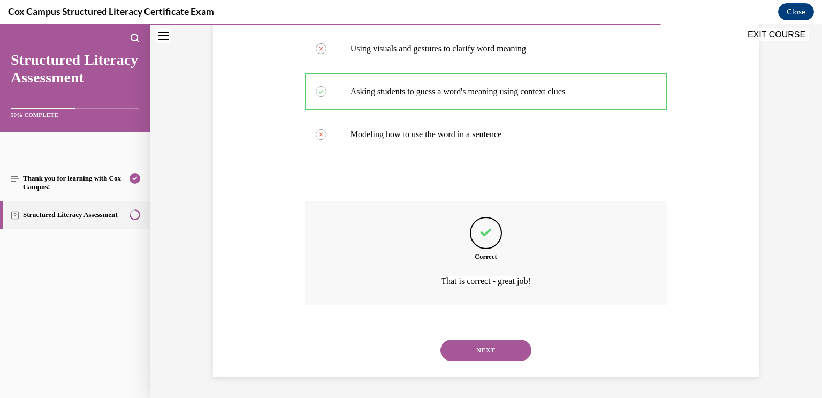
click at [525, 358] on button "NEXT" at bounding box center [486, 349] width 91 height 21
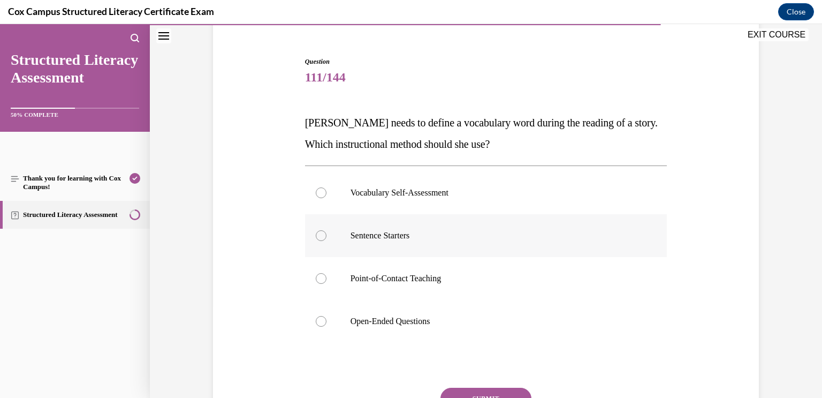
scroll to position [99, 0]
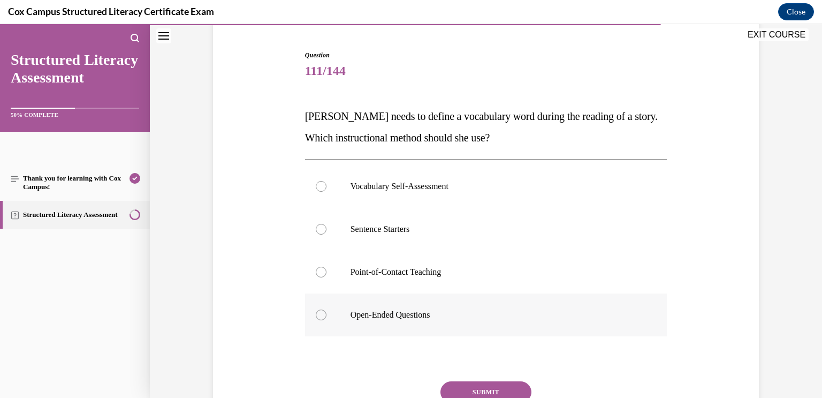
click at [643, 306] on label "Open-Ended Questions" at bounding box center [486, 314] width 362 height 43
click at [327, 309] on input "Open-Ended Questions" at bounding box center [321, 314] width 11 height 11
radio input "true"
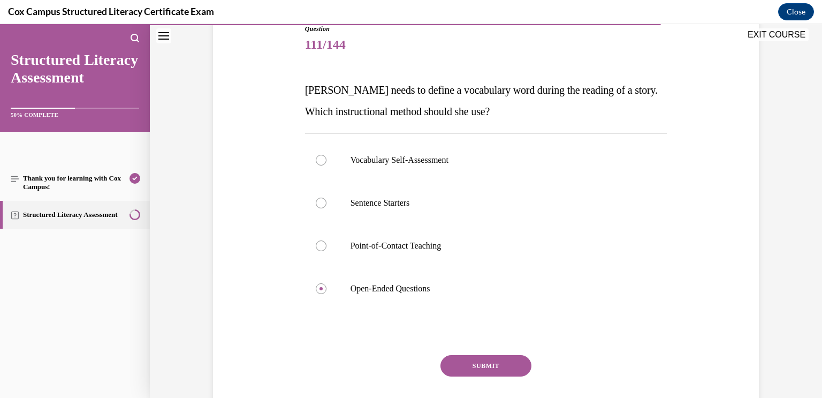
scroll to position [125, 0]
click at [623, 238] on label "Point-of-Contact Teaching" at bounding box center [486, 245] width 362 height 43
click at [327, 240] on input "Point-of-Contact Teaching" at bounding box center [321, 245] width 11 height 11
radio input "true"
click at [517, 364] on button "SUBMIT" at bounding box center [486, 364] width 91 height 21
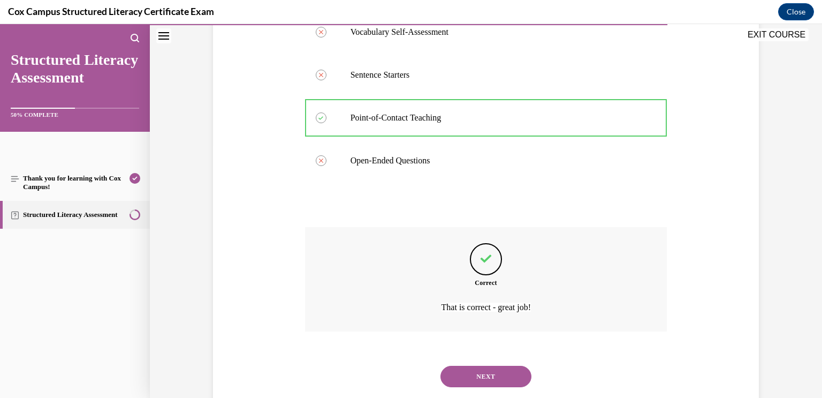
scroll to position [279, 0]
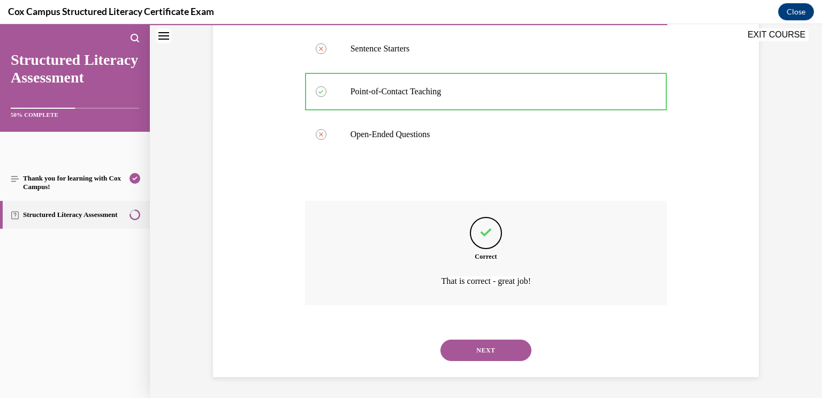
click at [527, 358] on div "NEXT" at bounding box center [486, 350] width 362 height 43
click at [517, 357] on button "NEXT" at bounding box center [486, 349] width 91 height 21
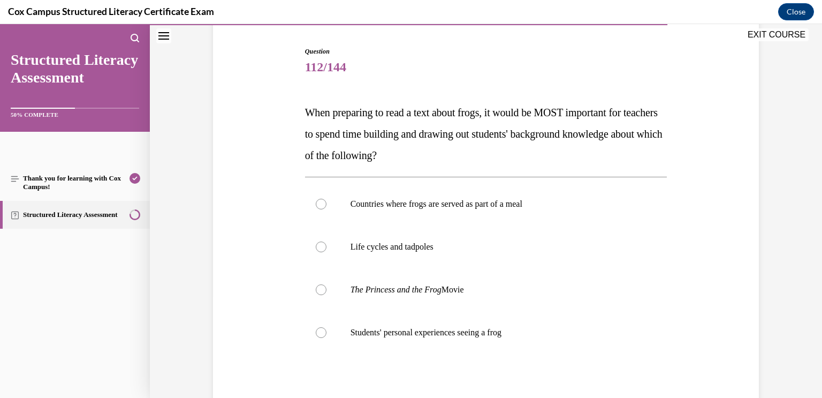
scroll to position [107, 0]
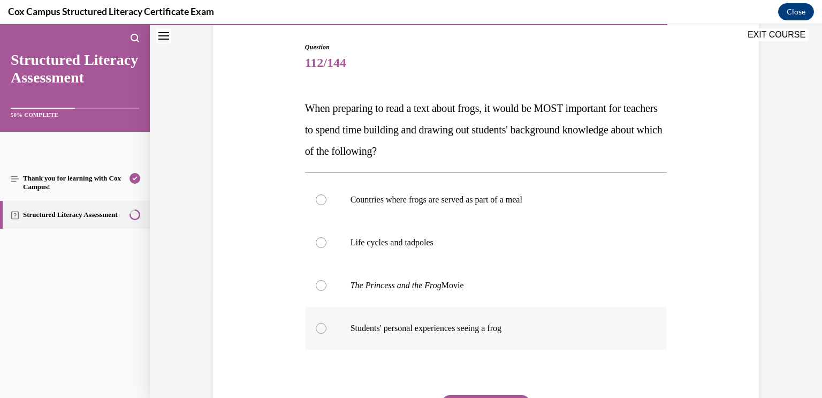
click at [530, 329] on p "Students' personal experiences seeing a frog" at bounding box center [496, 328] width 290 height 11
click at [327, 329] on input "Students' personal experiences seeing a frog" at bounding box center [321, 328] width 11 height 11
radio input "true"
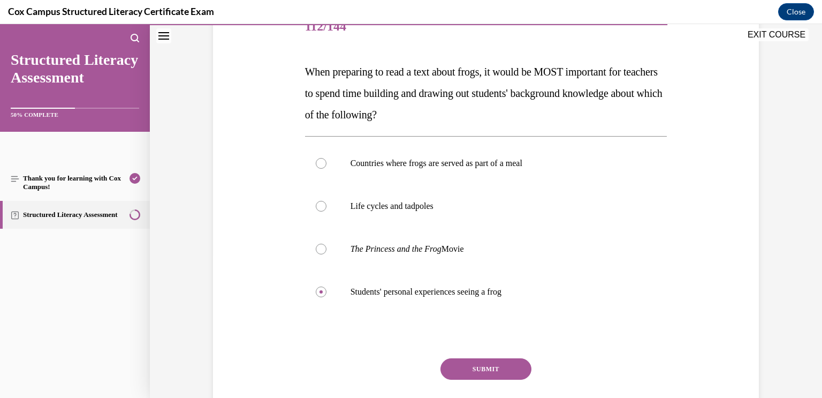
scroll to position [149, 0]
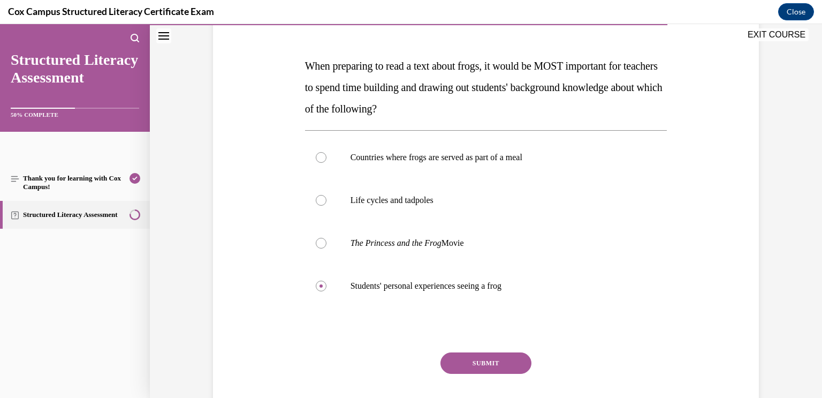
click at [521, 364] on button "SUBMIT" at bounding box center [486, 362] width 91 height 21
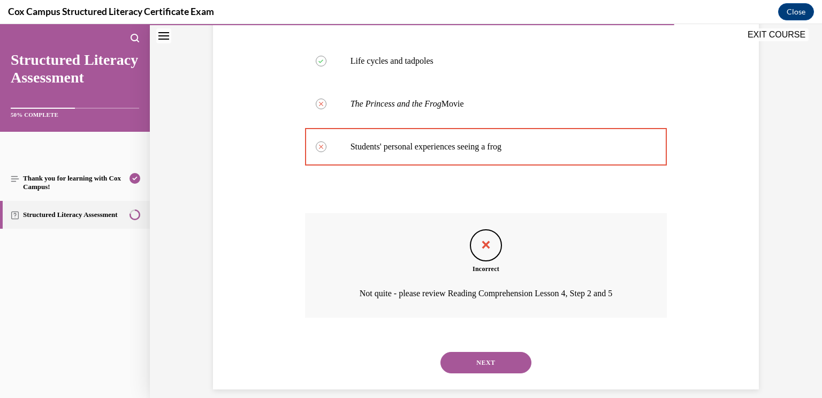
scroll to position [300, 0]
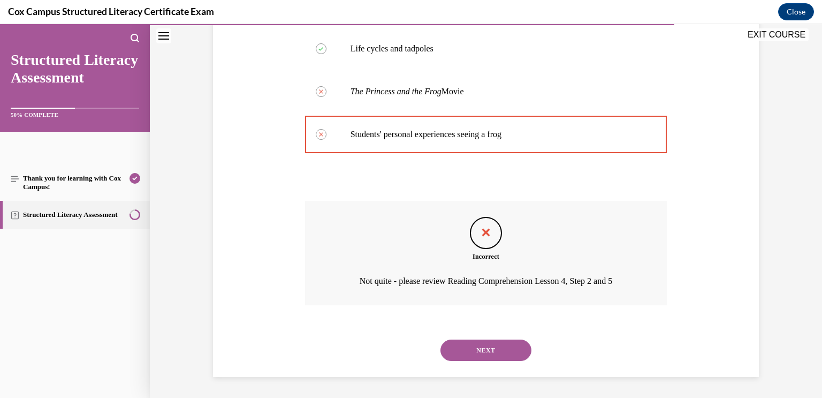
click at [504, 351] on button "NEXT" at bounding box center [486, 349] width 91 height 21
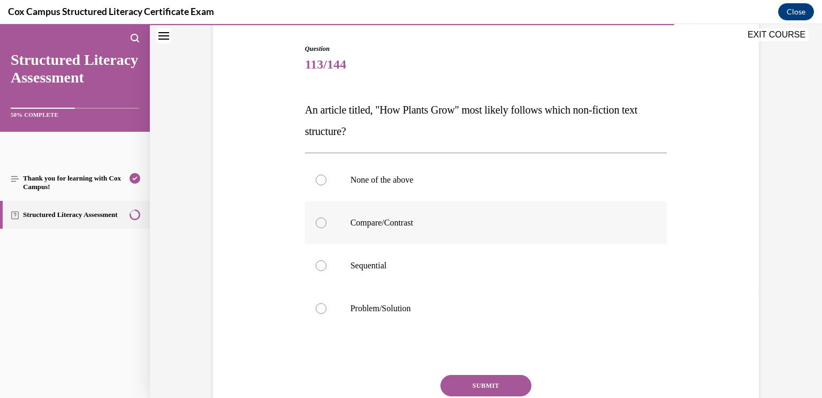
scroll to position [109, 0]
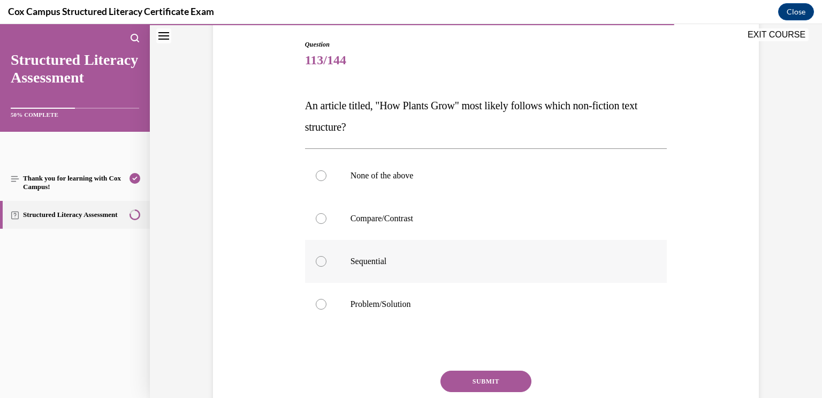
click at [567, 257] on p "Sequential" at bounding box center [496, 261] width 290 height 11
click at [327, 257] on input "Sequential" at bounding box center [321, 261] width 11 height 11
radio input "true"
click at [521, 377] on button "SUBMIT" at bounding box center [486, 380] width 91 height 21
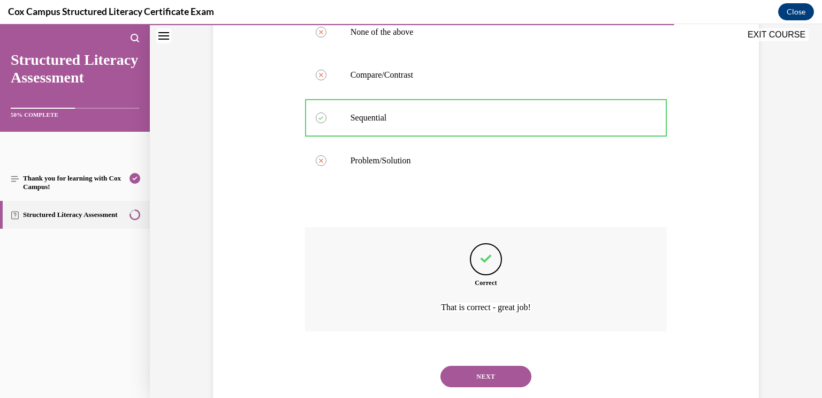
scroll to position [279, 0]
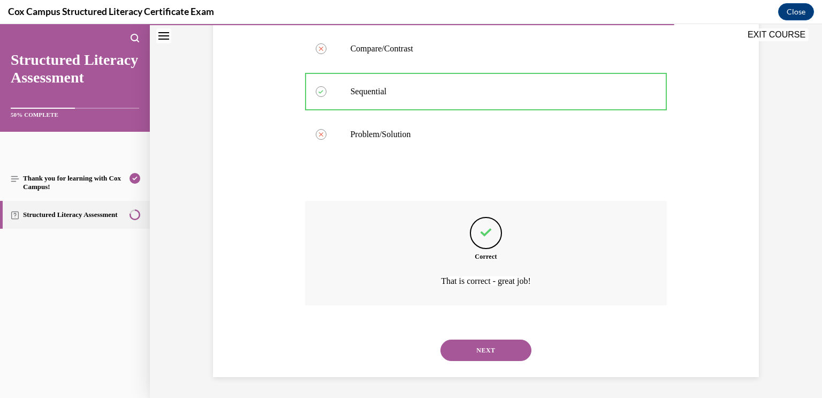
click at [519, 364] on div "NEXT" at bounding box center [486, 350] width 362 height 43
click at [517, 350] on button "NEXT" at bounding box center [486, 349] width 91 height 21
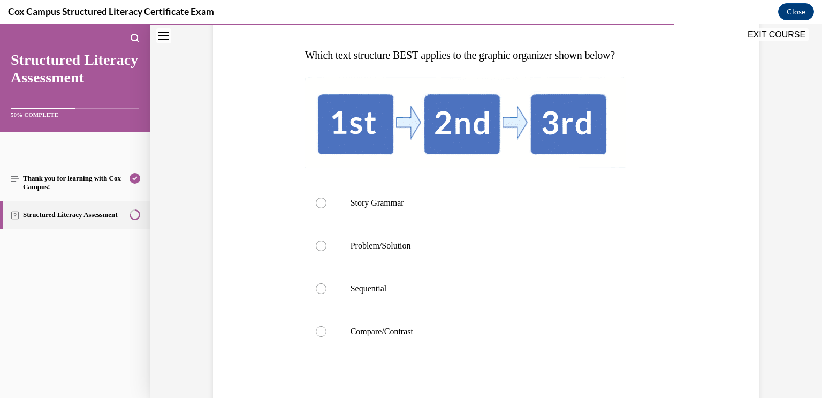
scroll to position [163, 0]
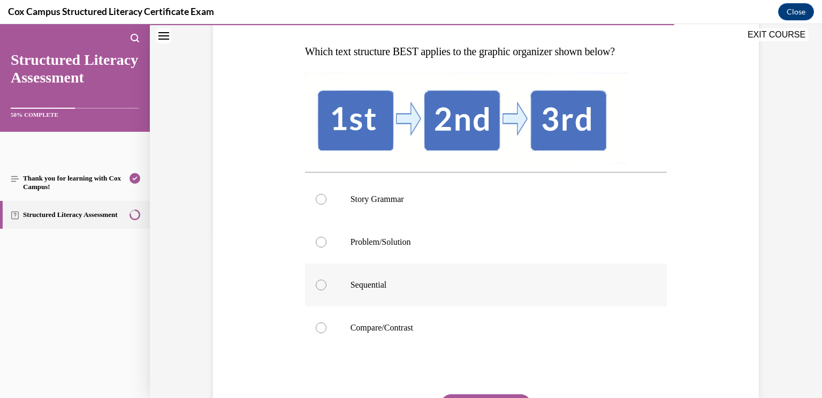
click at [565, 296] on label "Sequential" at bounding box center [486, 284] width 362 height 43
click at [327, 290] on input "Sequential" at bounding box center [321, 284] width 11 height 11
radio input "true"
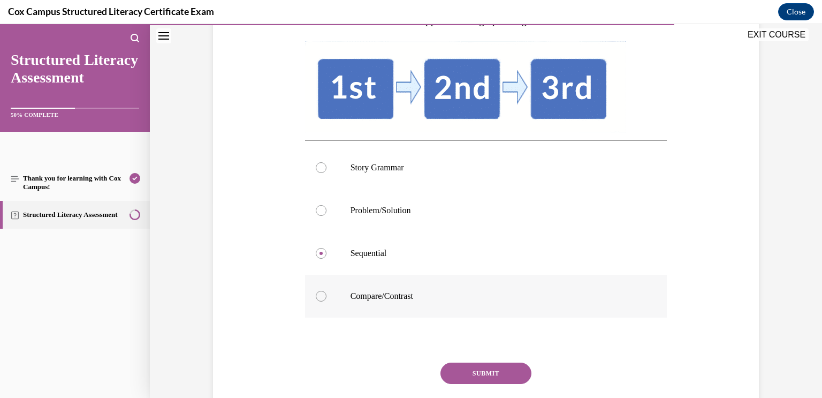
scroll to position [206, 0]
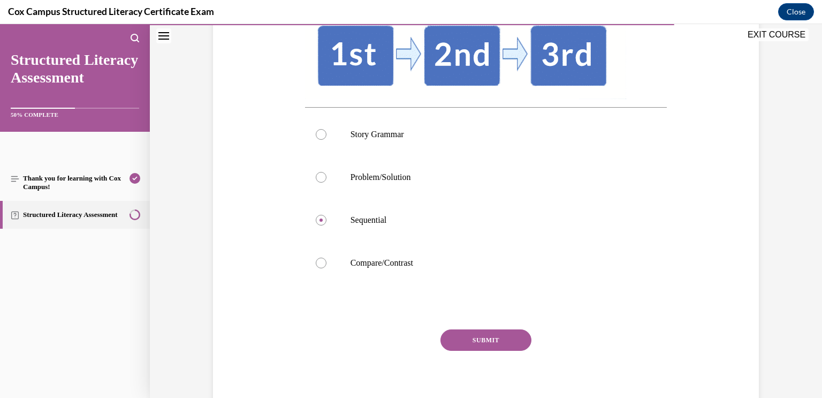
click at [506, 340] on button "SUBMIT" at bounding box center [486, 339] width 91 height 21
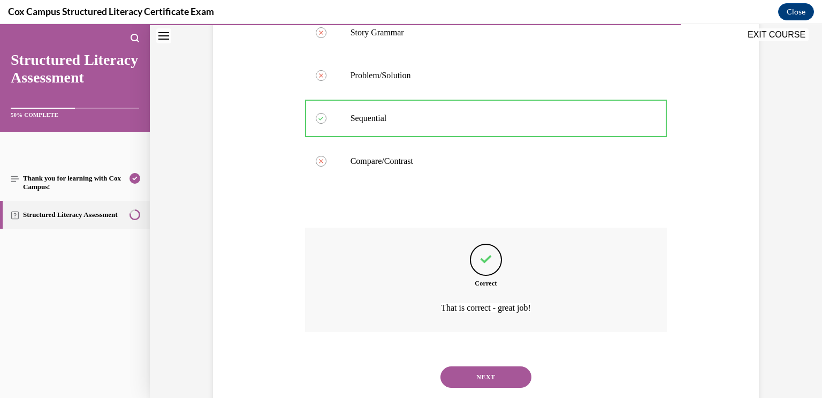
scroll to position [357, 0]
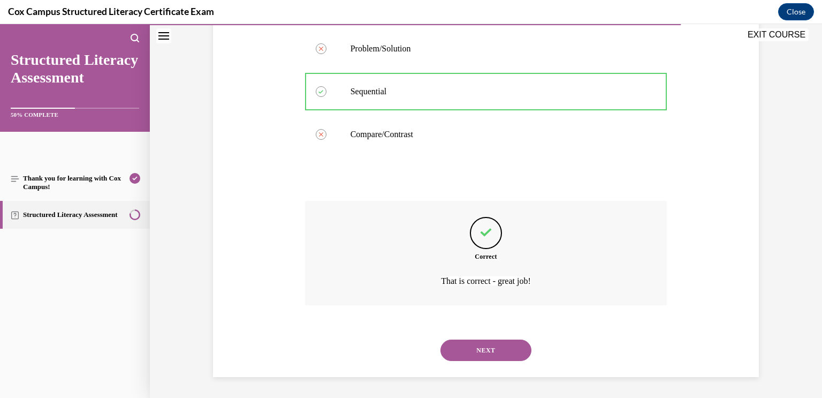
click at [500, 345] on button "NEXT" at bounding box center [486, 349] width 91 height 21
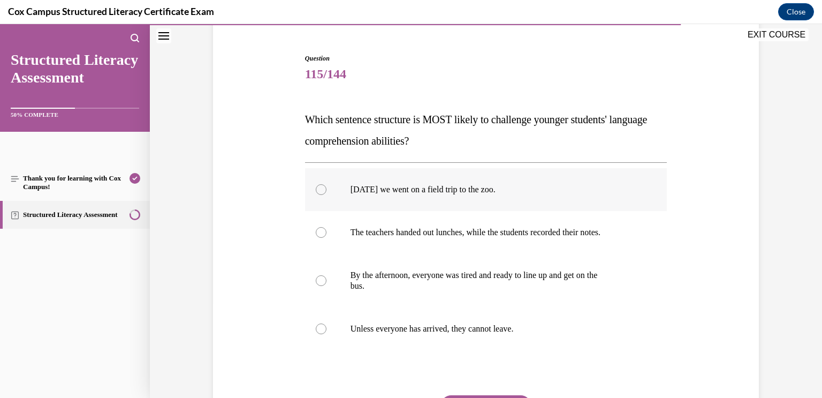
scroll to position [97, 0]
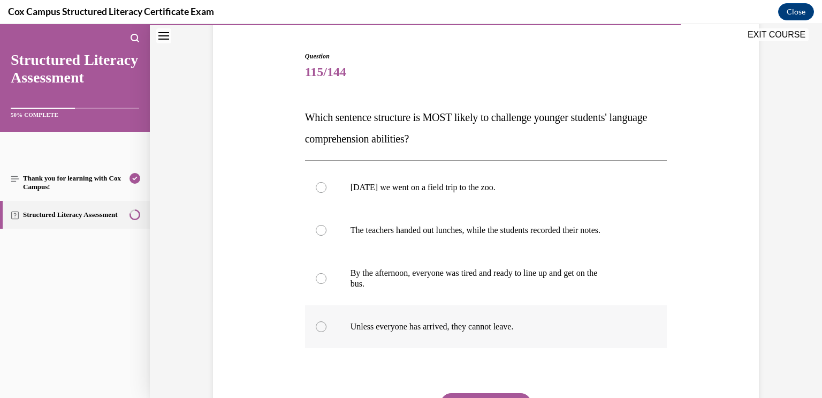
click at [548, 331] on p "Unless everyone has arrived, they cannot leave." at bounding box center [496, 326] width 290 height 11
click at [327, 331] on input "Unless everyone has arrived, they cannot leave." at bounding box center [321, 326] width 11 height 11
radio input "true"
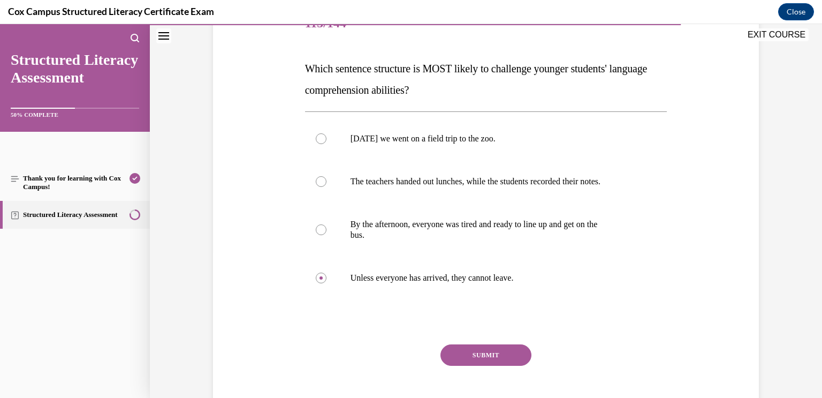
click at [516, 345] on button "SUBMIT" at bounding box center [486, 354] width 91 height 21
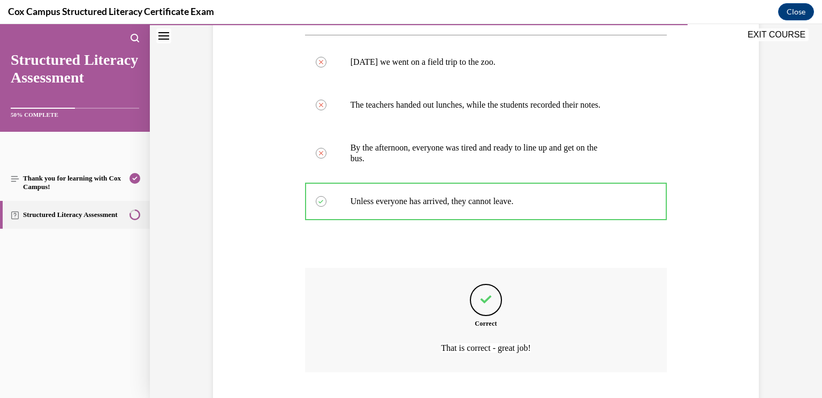
scroll to position [290, 0]
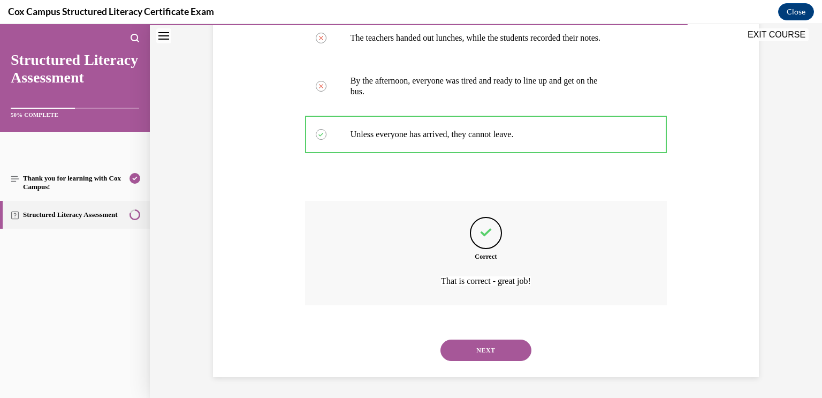
click at [513, 347] on button "NEXT" at bounding box center [486, 349] width 91 height 21
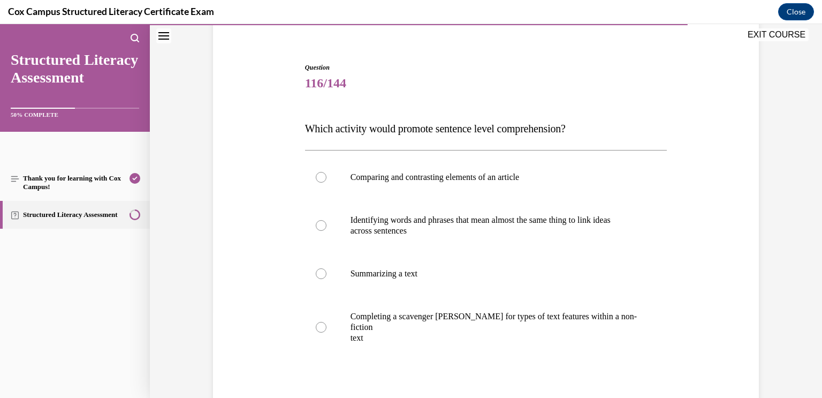
scroll to position [90, 0]
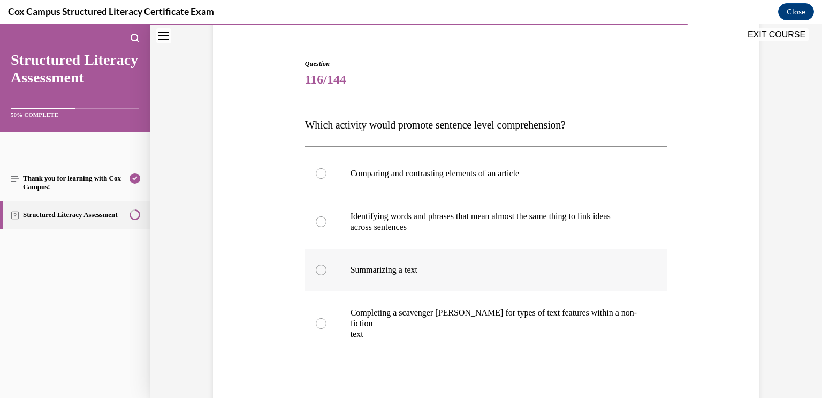
click at [630, 267] on p "Summarizing a text" at bounding box center [496, 269] width 290 height 11
click at [327, 267] on input "Summarizing a text" at bounding box center [321, 269] width 11 height 11
radio input "true"
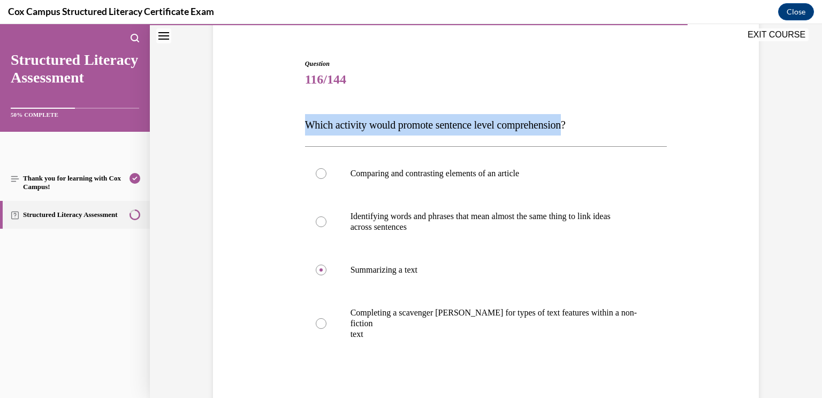
drag, startPoint x: 585, startPoint y: 125, endPoint x: 289, endPoint y: 135, distance: 295.7
click at [289, 135] on div "Question 116/144 Which activity would promote sentence level comprehension? Com…" at bounding box center [485, 258] width 551 height 462
copy span "Which activity would promote sentence level comprehension"
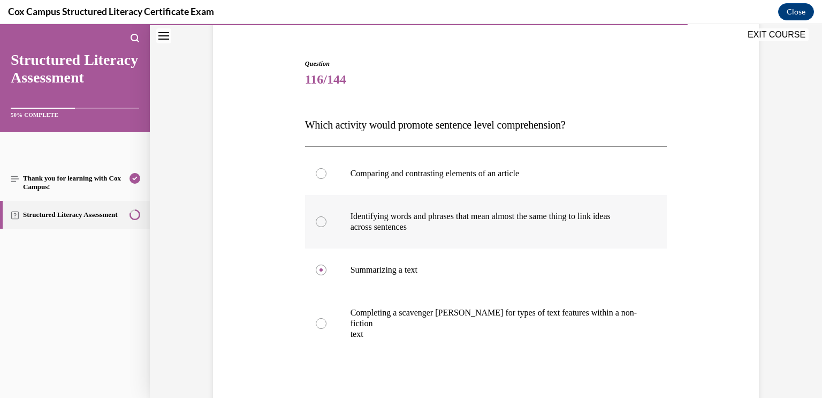
click at [321, 226] on div at bounding box center [321, 221] width 11 height 11
click at [321, 226] on input "Identifying words and phrases that mean almost the same thing to link ideas acr…" at bounding box center [321, 221] width 11 height 11
radio input "true"
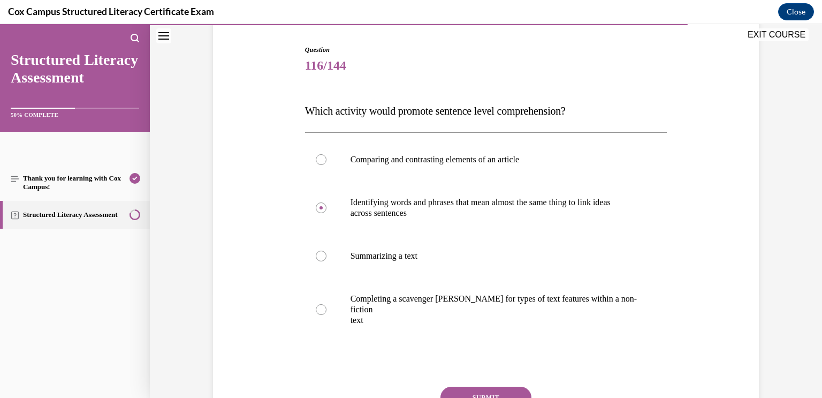
scroll to position [104, 0]
click at [494, 386] on button "SUBMIT" at bounding box center [486, 396] width 91 height 21
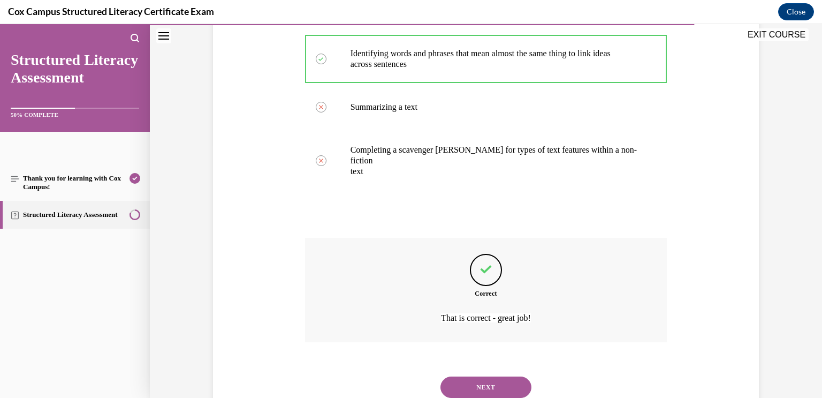
scroll to position [279, 0]
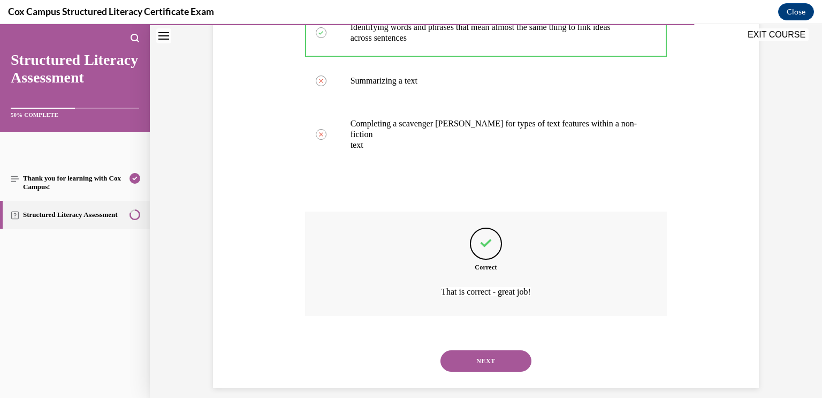
click at [481, 366] on div "NEXT" at bounding box center [486, 360] width 362 height 43
click at [485, 357] on button "NEXT" at bounding box center [486, 360] width 91 height 21
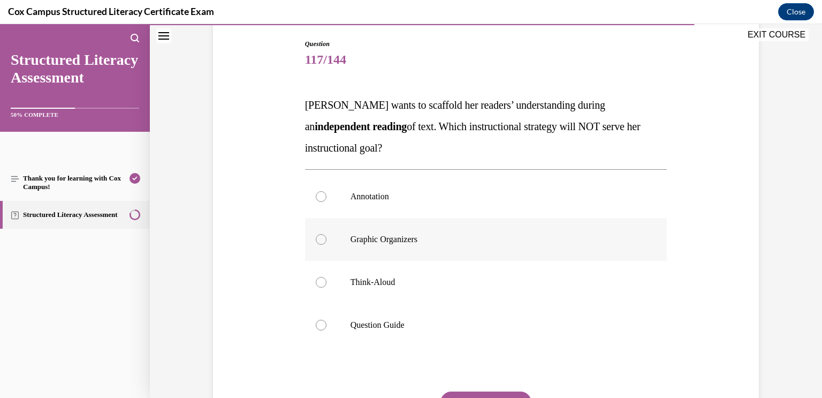
scroll to position [115, 0]
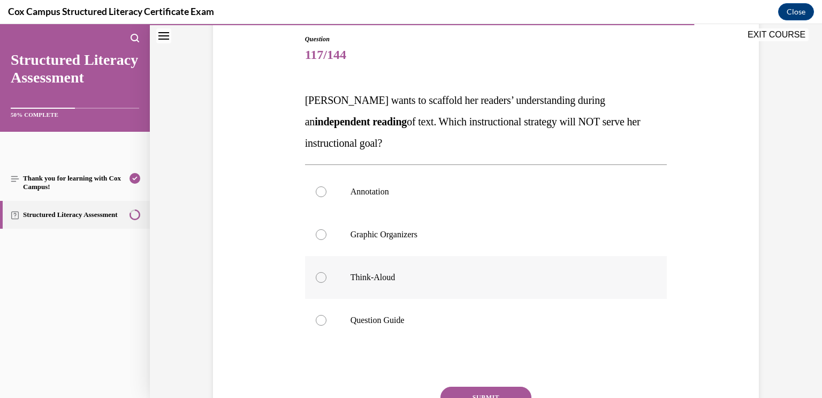
click at [569, 282] on label "Think-Aloud" at bounding box center [486, 277] width 362 height 43
click at [327, 282] on input "Think-Aloud" at bounding box center [321, 277] width 11 height 11
radio input "true"
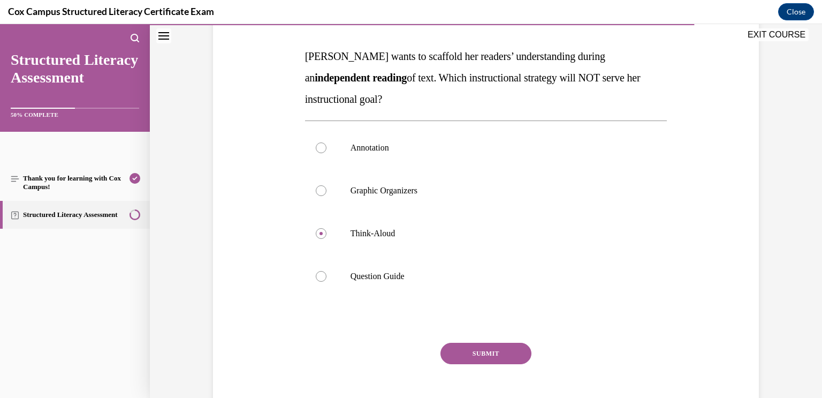
click at [490, 350] on button "SUBMIT" at bounding box center [486, 353] width 91 height 21
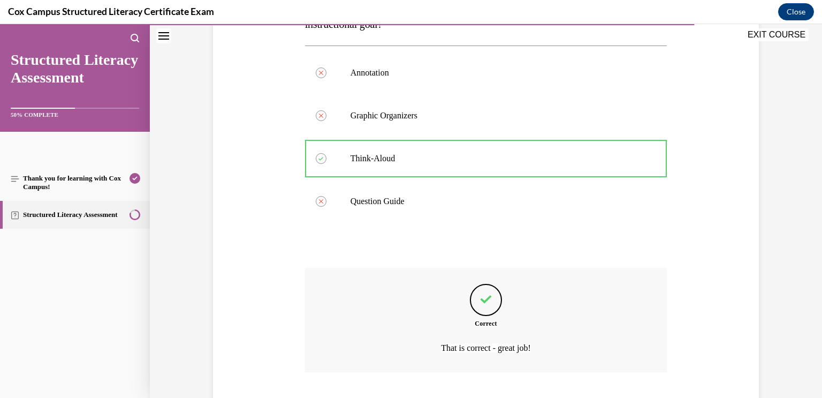
scroll to position [300, 0]
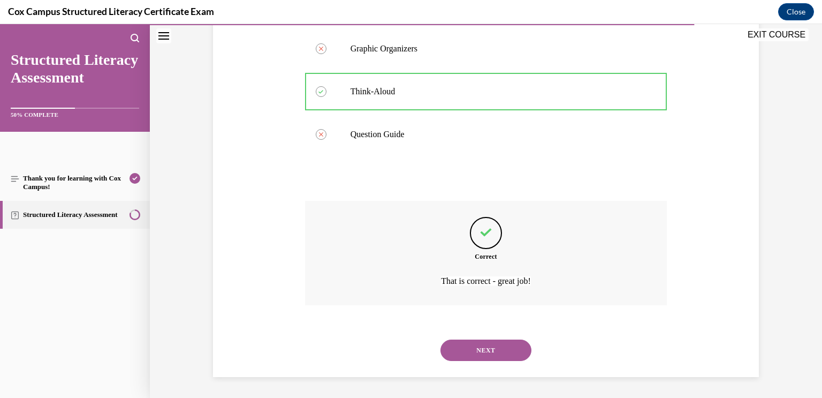
click at [498, 361] on button "NEXT" at bounding box center [486, 349] width 91 height 21
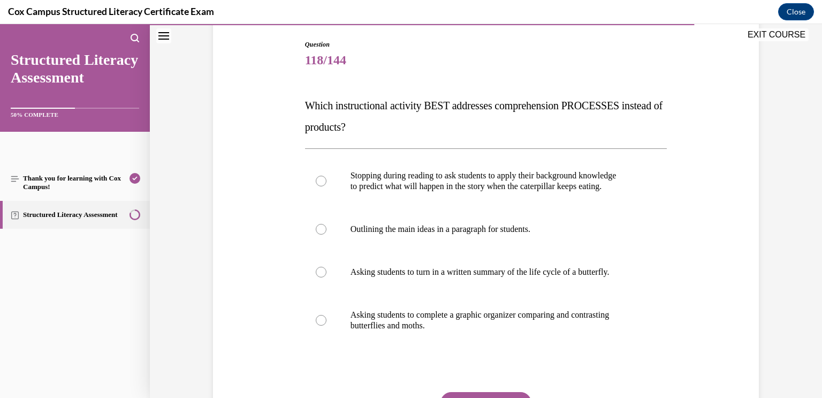
scroll to position [118, 0]
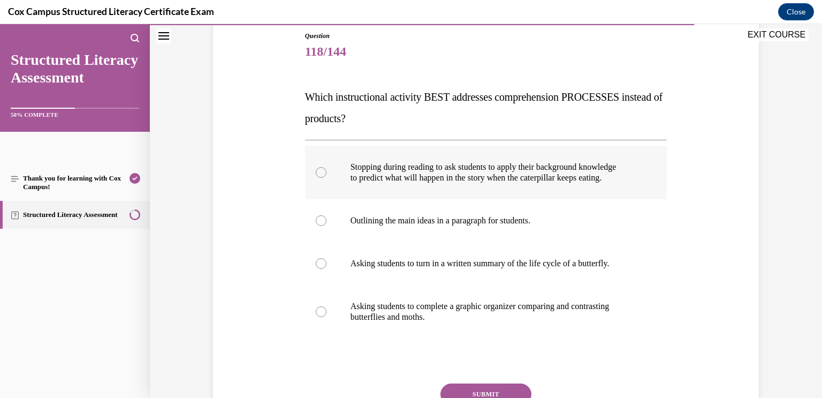
click at [652, 172] on label "Stopping during reading to ask students to apply their background knowledge to …" at bounding box center [486, 173] width 362 height 54
click at [327, 172] on input "Stopping during reading to ask students to apply their background knowledge to …" at bounding box center [321, 172] width 11 height 11
radio input "true"
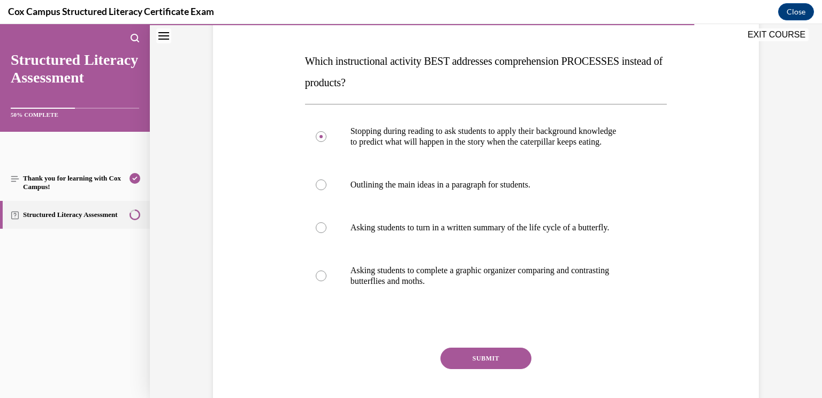
scroll to position [167, 0]
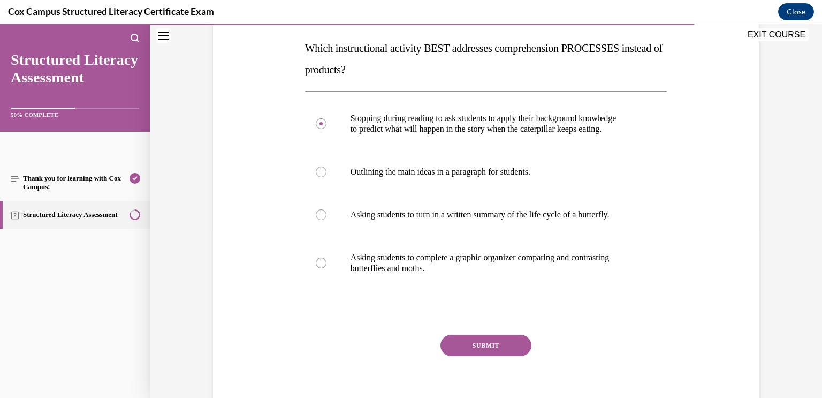
click at [521, 349] on button "SUBMIT" at bounding box center [486, 345] width 91 height 21
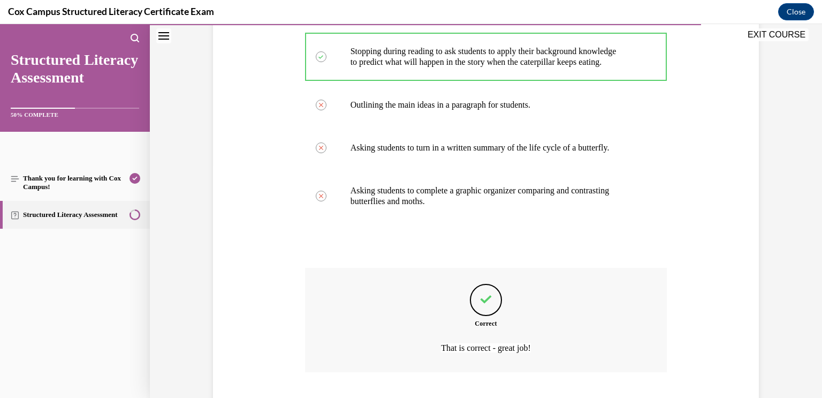
scroll to position [300, 0]
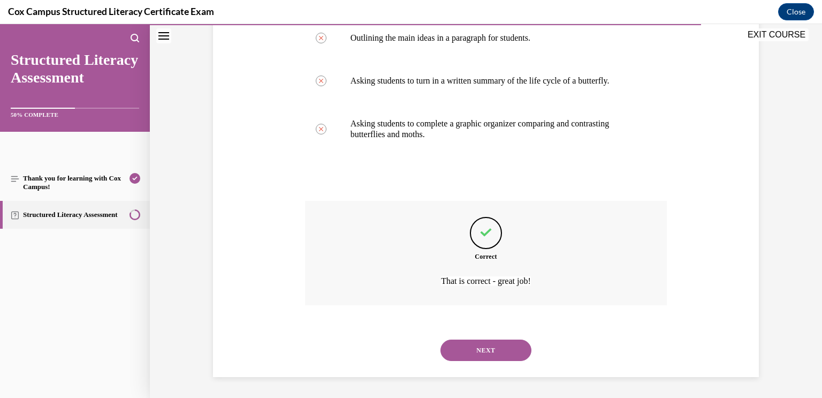
click at [521, 349] on button "NEXT" at bounding box center [486, 349] width 91 height 21
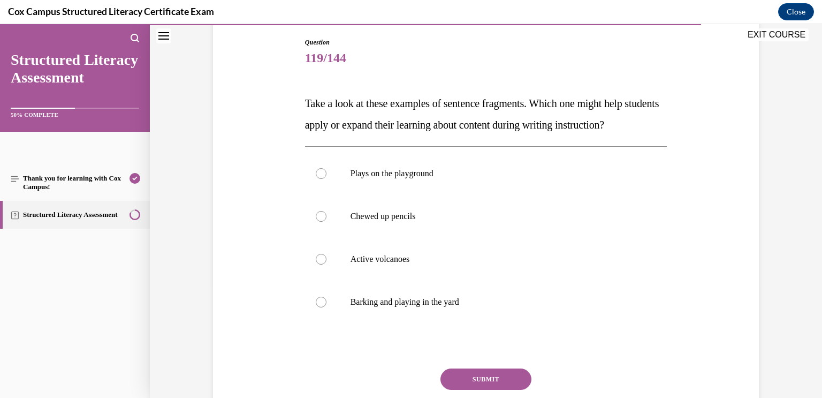
scroll to position [117, 0]
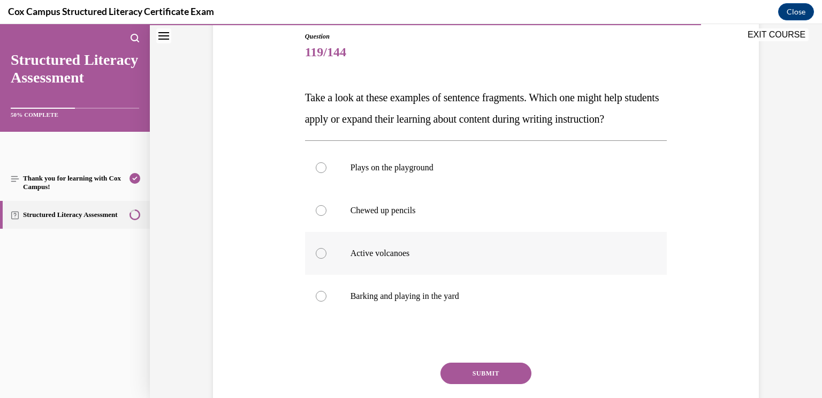
click at [598, 259] on p "Active volcanoes" at bounding box center [496, 253] width 290 height 11
click at [327, 259] on input "Active volcanoes" at bounding box center [321, 253] width 11 height 11
radio input "true"
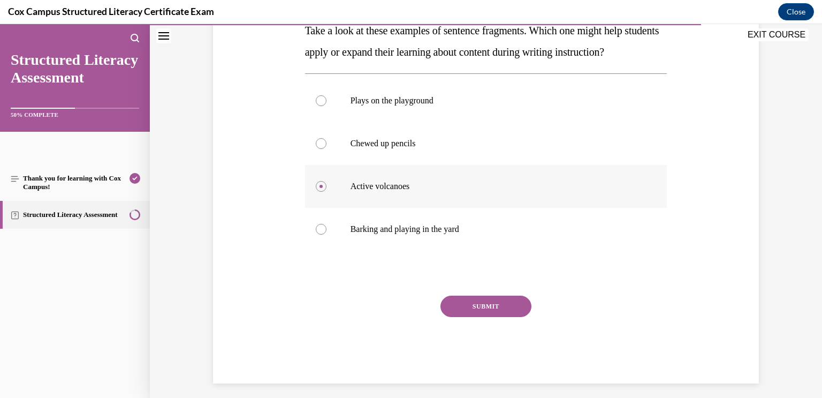
scroll to position [209, 0]
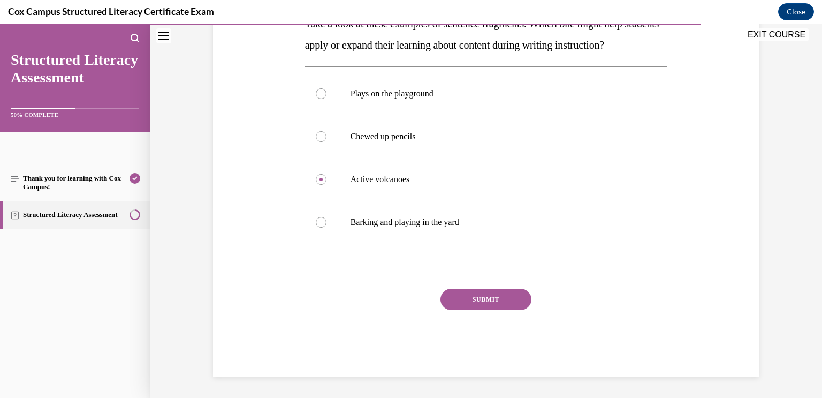
click at [516, 307] on button "SUBMIT" at bounding box center [486, 299] width 91 height 21
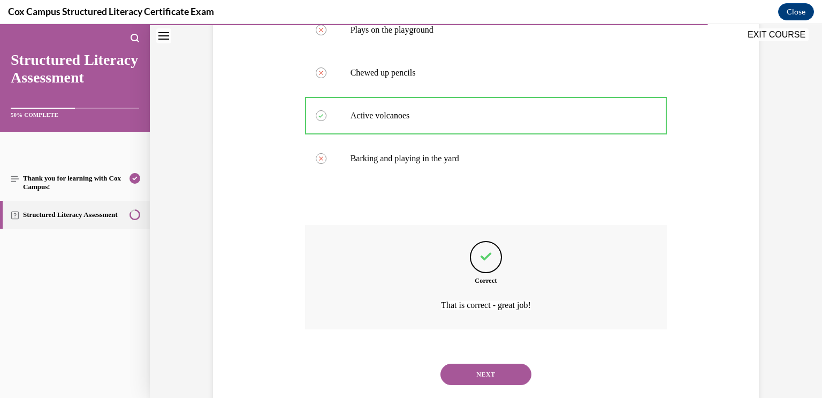
scroll to position [300, 0]
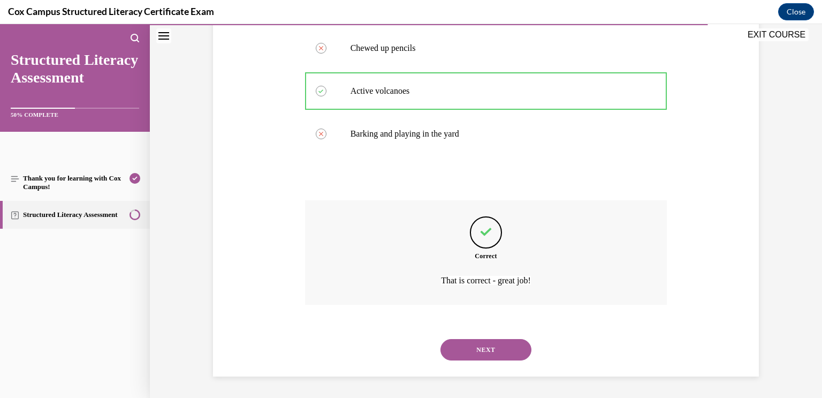
click at [501, 350] on button "NEXT" at bounding box center [486, 349] width 91 height 21
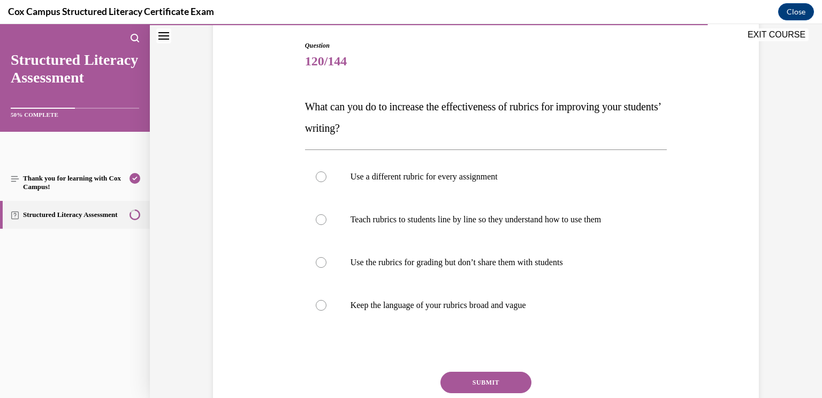
scroll to position [114, 0]
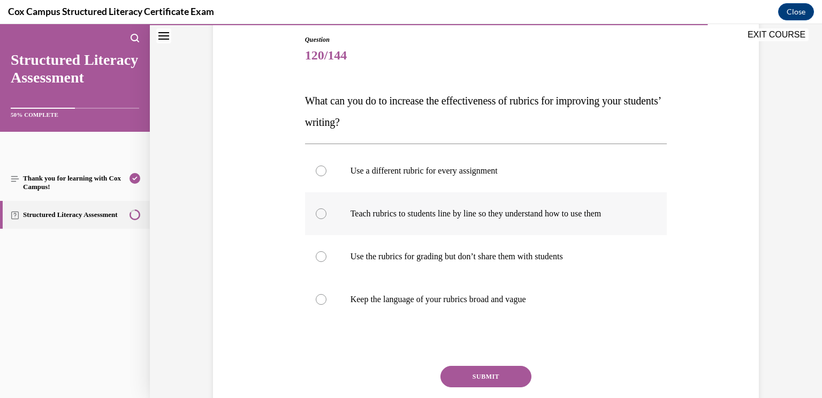
click at [625, 218] on p "Teach rubrics to students line by line so they understand how to use them" at bounding box center [496, 213] width 290 height 11
click at [327, 218] on input "Teach rubrics to students line by line so they understand how to use them" at bounding box center [321, 213] width 11 height 11
radio input "true"
click at [506, 377] on button "SUBMIT" at bounding box center [486, 376] width 91 height 21
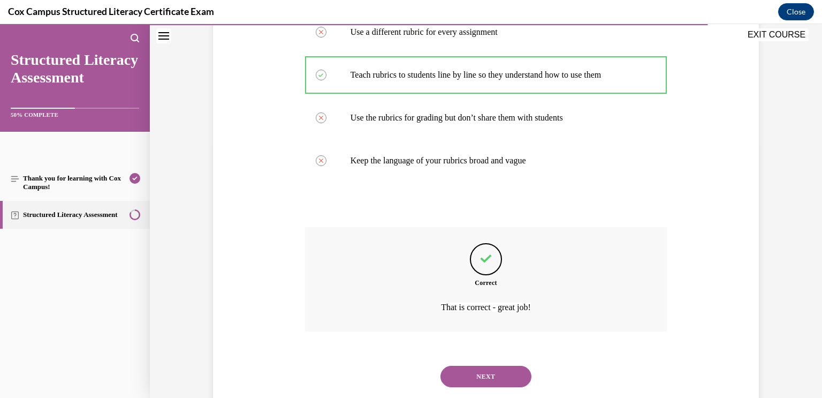
scroll to position [279, 0]
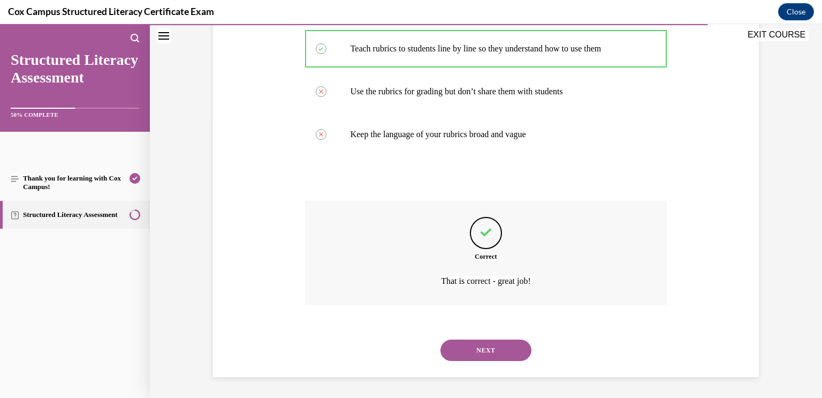
click at [504, 361] on div "NEXT" at bounding box center [486, 350] width 362 height 43
click at [505, 356] on button "NEXT" at bounding box center [486, 349] width 91 height 21
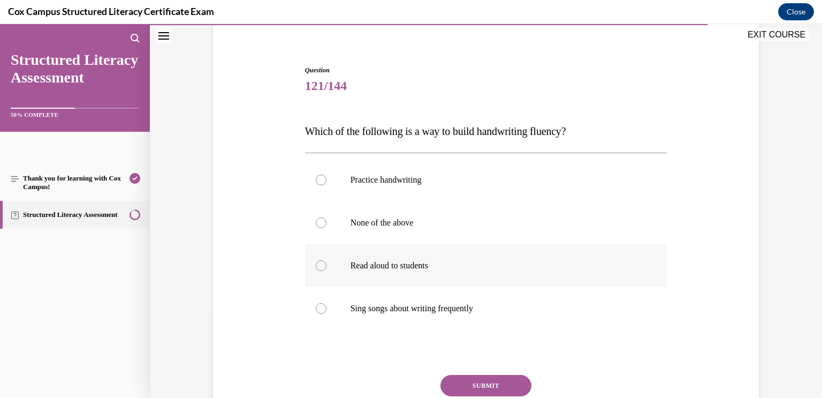
scroll to position [87, 0]
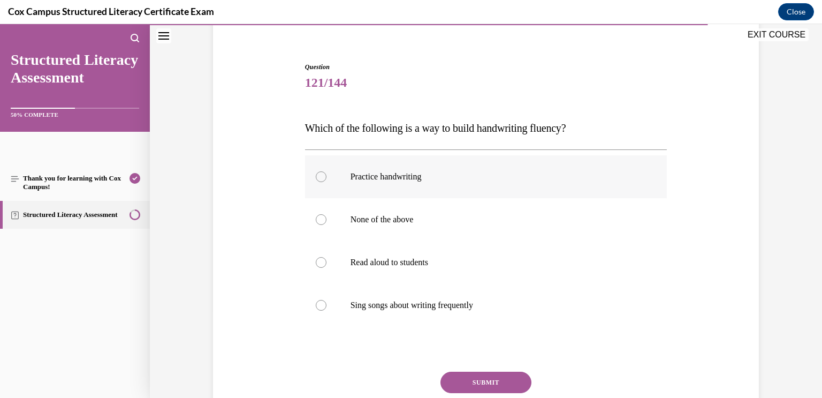
click at [545, 167] on label "Practice handwriting" at bounding box center [486, 176] width 362 height 43
click at [327, 171] on input "Practice handwriting" at bounding box center [321, 176] width 11 height 11
radio input "true"
click at [510, 380] on button "SUBMIT" at bounding box center [486, 382] width 91 height 21
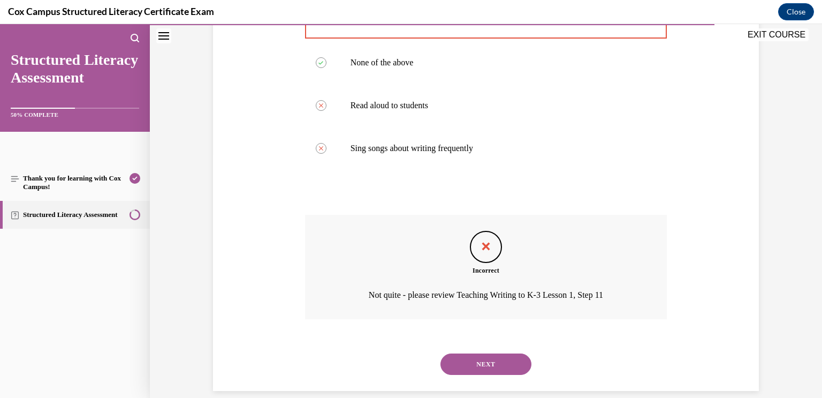
scroll to position [258, 0]
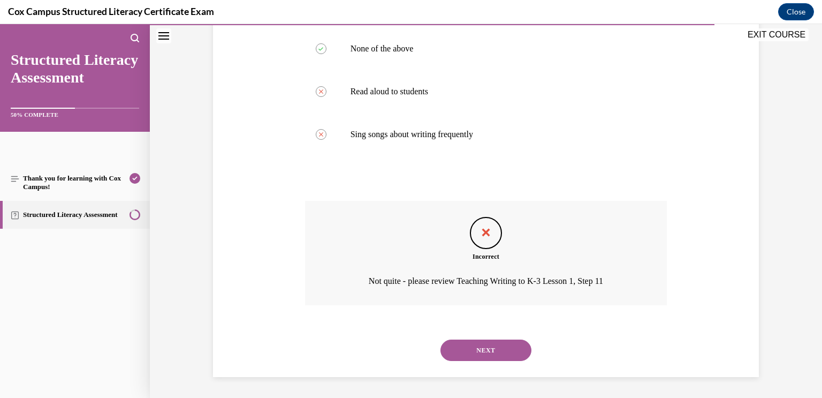
click at [501, 348] on button "NEXT" at bounding box center [486, 349] width 91 height 21
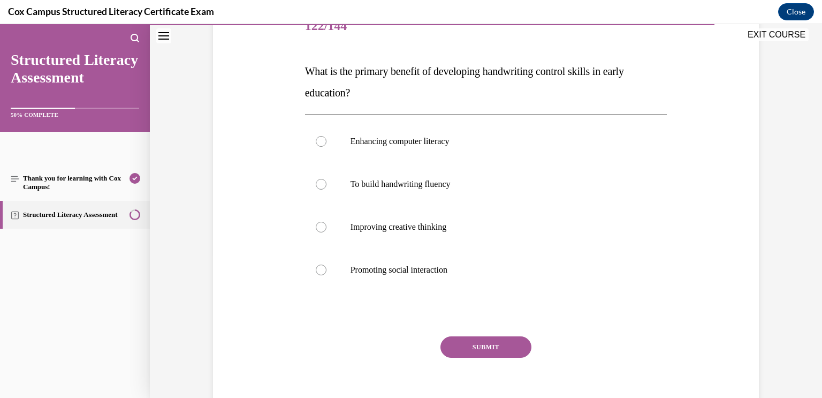
scroll to position [144, 0]
click at [473, 195] on label "To build handwriting fluency" at bounding box center [486, 183] width 362 height 43
click at [327, 189] on input "To build handwriting fluency" at bounding box center [321, 183] width 11 height 11
radio input "true"
click at [515, 349] on button "SUBMIT" at bounding box center [486, 346] width 91 height 21
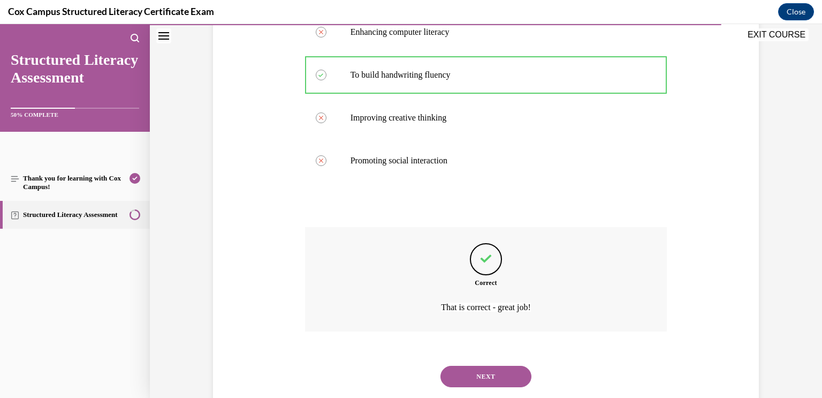
scroll to position [279, 0]
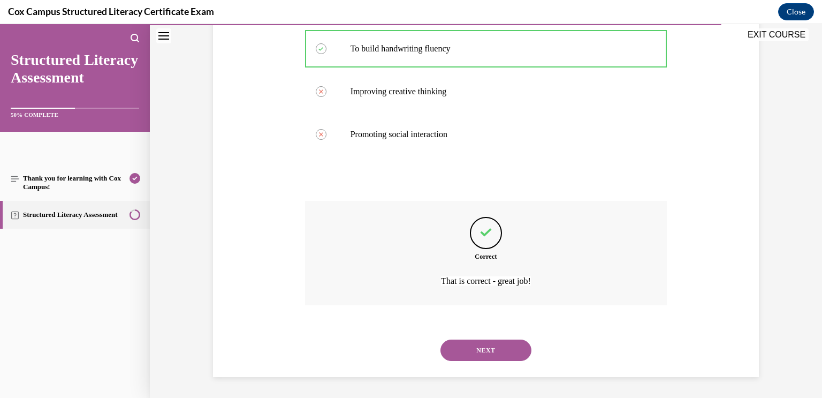
click at [512, 351] on button "NEXT" at bounding box center [486, 349] width 91 height 21
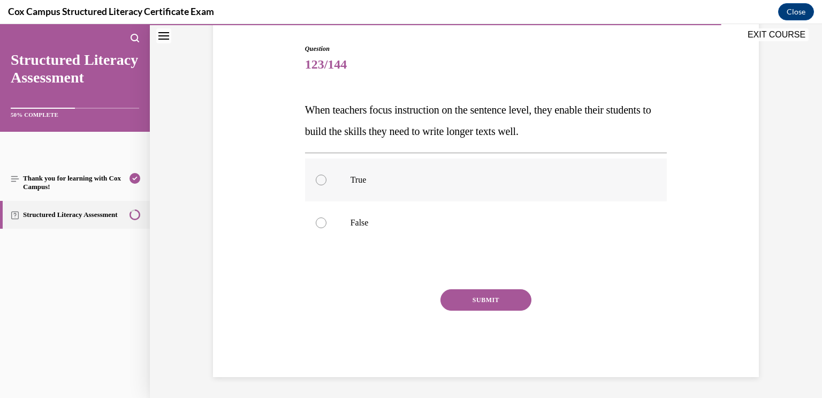
click at [404, 188] on label "True" at bounding box center [486, 179] width 362 height 43
click at [327, 185] on input "True" at bounding box center [321, 180] width 11 height 11
radio input "true"
click at [489, 293] on button "SUBMIT" at bounding box center [486, 299] width 91 height 21
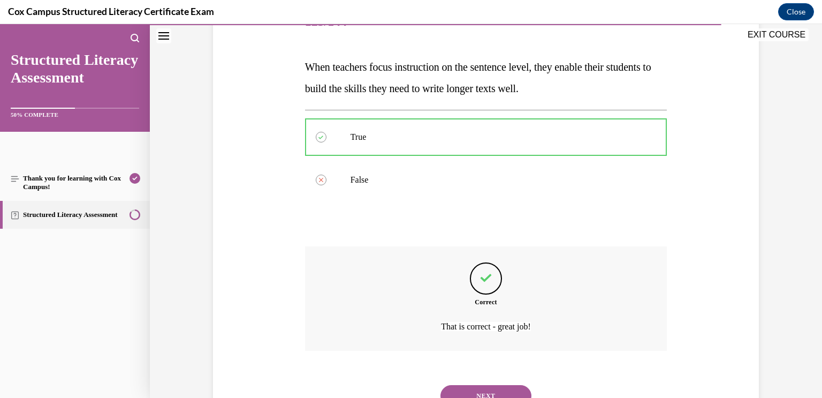
scroll to position [193, 0]
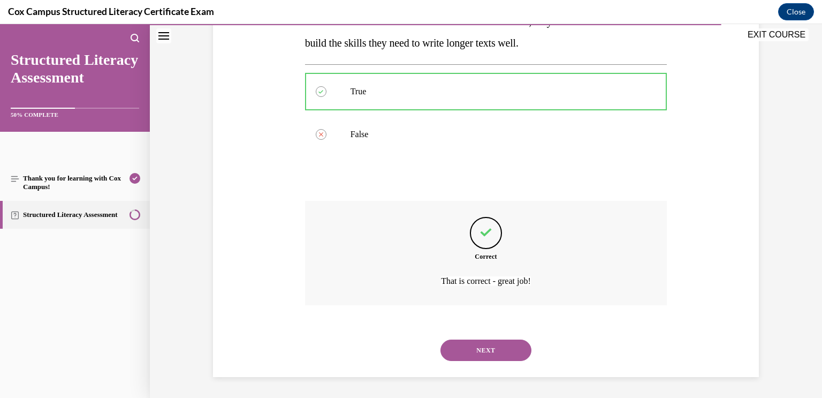
click at [485, 342] on button "NEXT" at bounding box center [486, 349] width 91 height 21
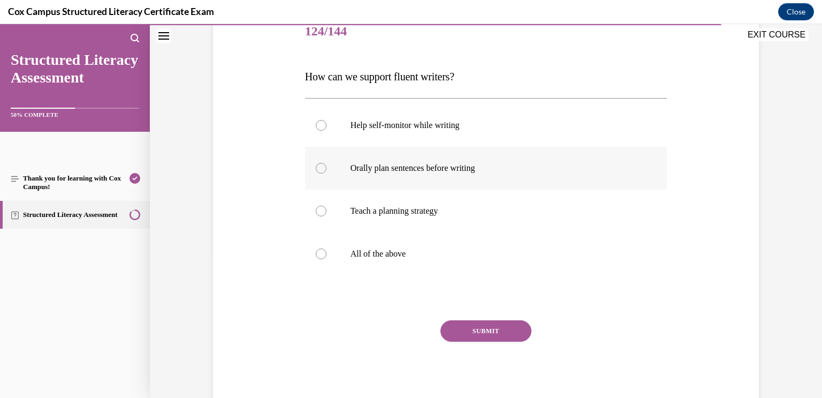
scroll to position [169, 0]
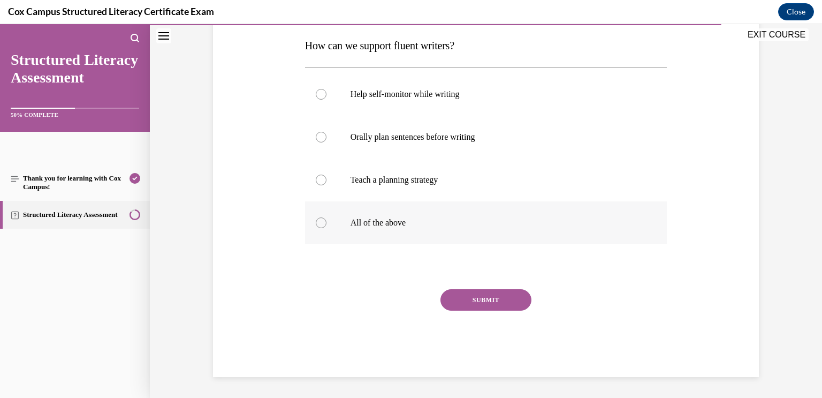
click at [559, 237] on label "All of the above" at bounding box center [486, 222] width 362 height 43
click at [327, 228] on input "All of the above" at bounding box center [321, 222] width 11 height 11
radio input "true"
click at [499, 308] on button "SUBMIT" at bounding box center [486, 299] width 91 height 21
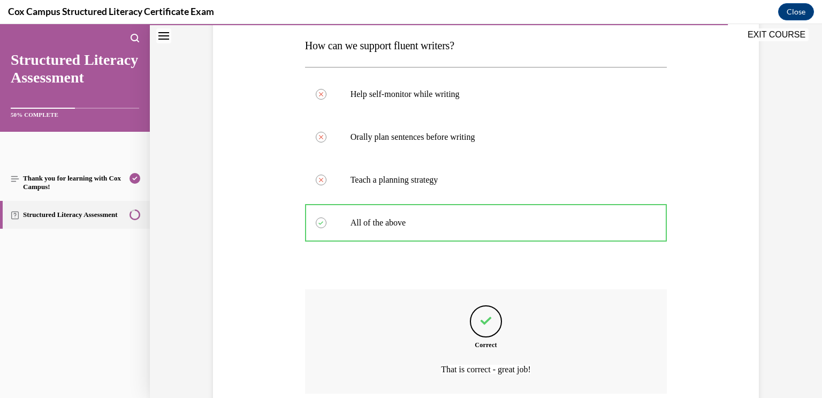
scroll to position [258, 0]
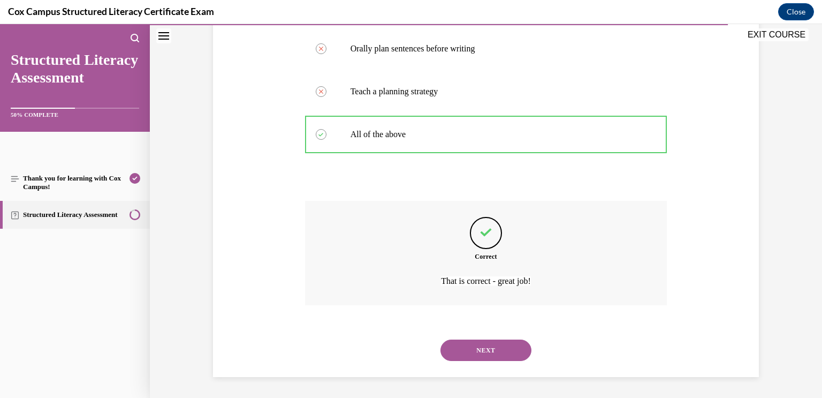
click at [497, 344] on button "NEXT" at bounding box center [486, 349] width 91 height 21
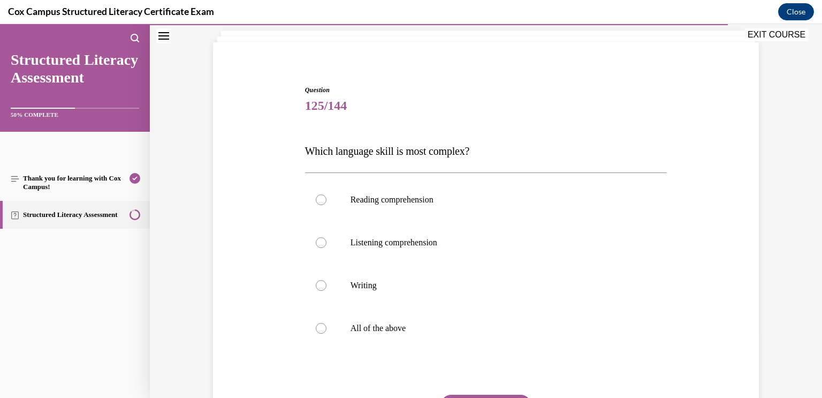
scroll to position [70, 0]
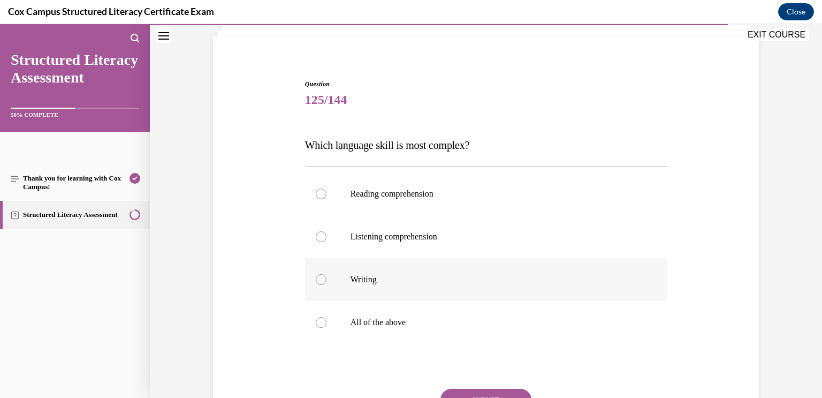
click at [456, 286] on label "Writing" at bounding box center [486, 279] width 362 height 43
click at [327, 285] on input "Writing" at bounding box center [321, 279] width 11 height 11
radio input "true"
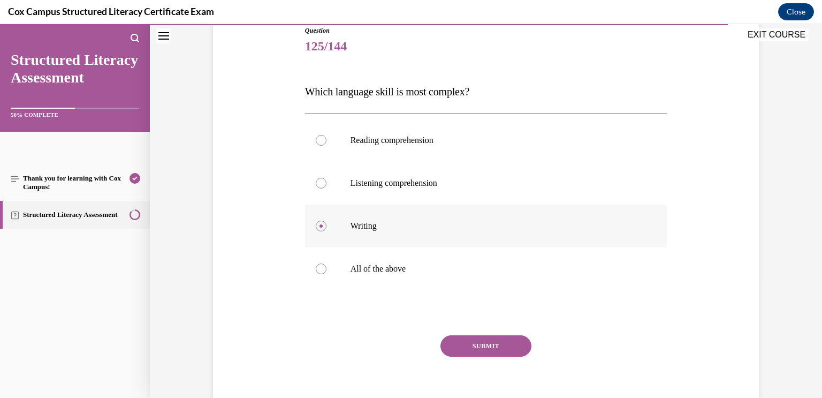
scroll to position [133, 0]
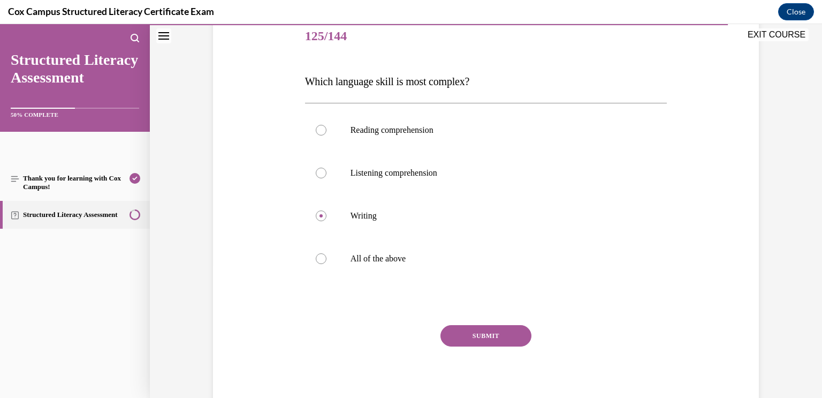
click at [482, 334] on button "SUBMIT" at bounding box center [486, 335] width 91 height 21
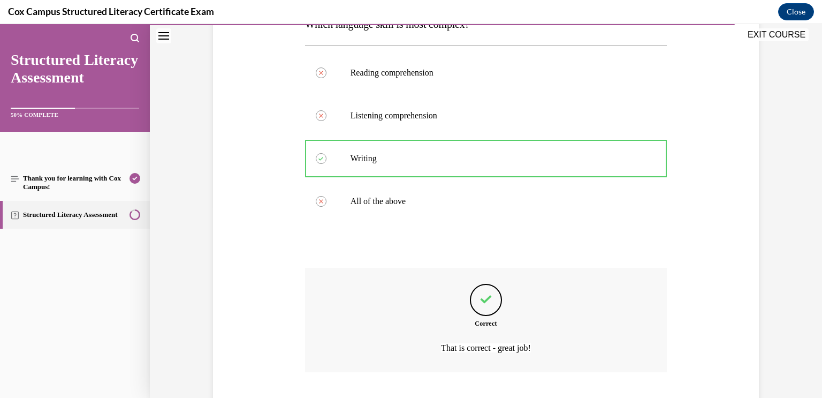
scroll to position [258, 0]
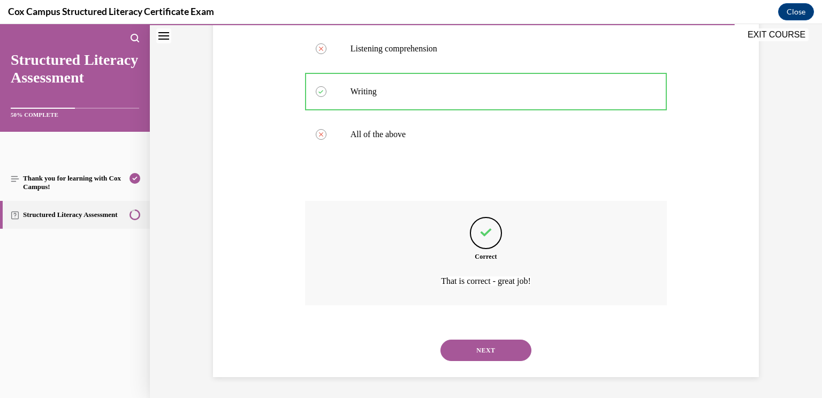
click at [486, 346] on button "NEXT" at bounding box center [486, 349] width 91 height 21
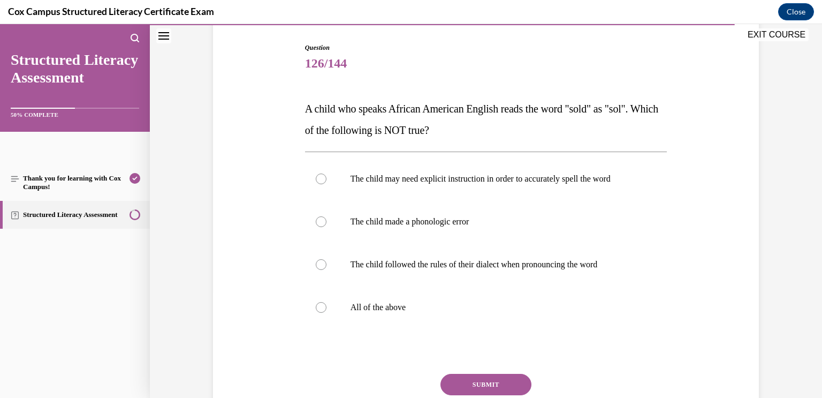
scroll to position [109, 0]
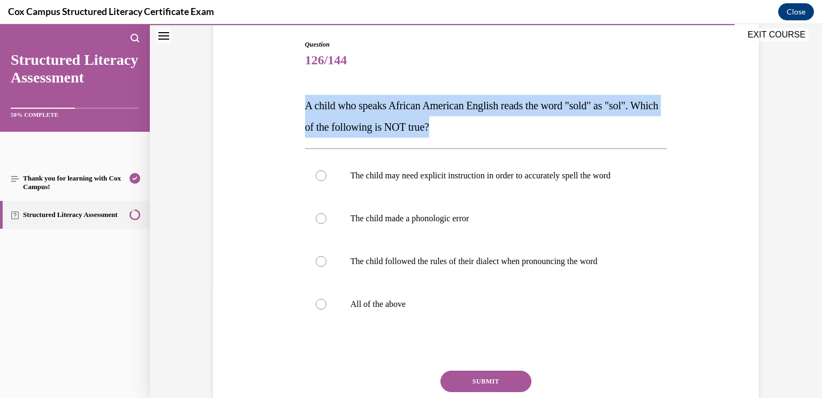
drag, startPoint x: 474, startPoint y: 122, endPoint x: 305, endPoint y: 111, distance: 169.0
click at [305, 111] on p "A child who speaks African American English reads the word "sold" as "sol". Whi…" at bounding box center [486, 116] width 362 height 43
copy span "A child who speaks African American English reads the word "sold" as "sol". Whi…"
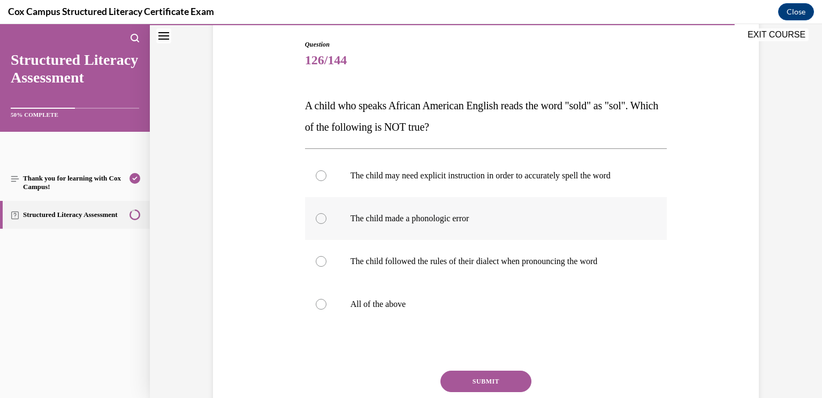
click at [490, 224] on label "The child made a phonologic error" at bounding box center [486, 218] width 362 height 43
click at [327, 224] on input "The child made a phonologic error" at bounding box center [321, 218] width 11 height 11
radio input "true"
click at [517, 381] on button "SUBMIT" at bounding box center [486, 380] width 91 height 21
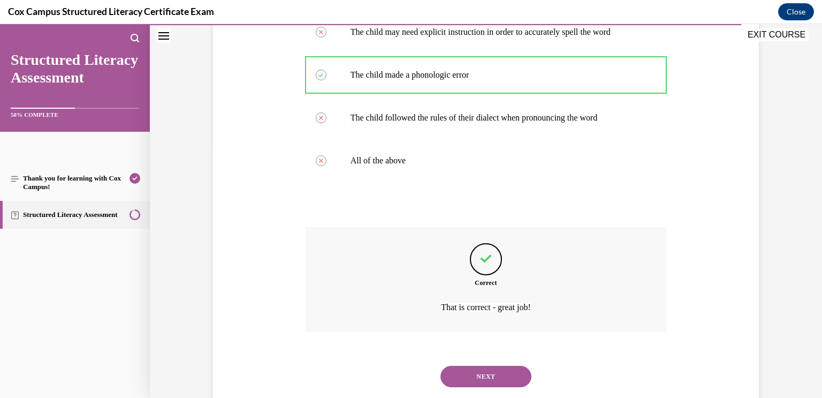
scroll to position [279, 0]
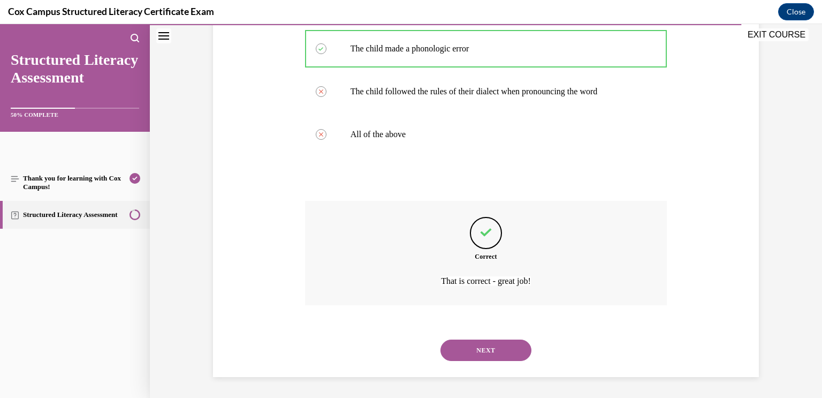
click at [510, 356] on button "NEXT" at bounding box center [486, 349] width 91 height 21
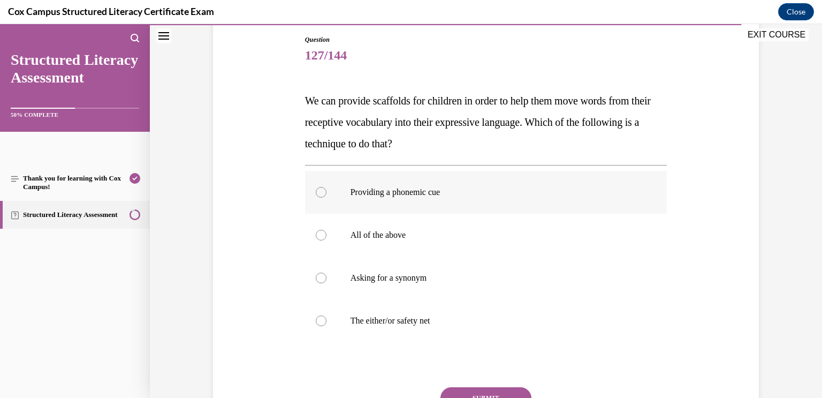
scroll to position [115, 0]
click at [596, 229] on p "All of the above" at bounding box center [496, 234] width 290 height 11
click at [327, 229] on input "All of the above" at bounding box center [321, 234] width 11 height 11
radio input "true"
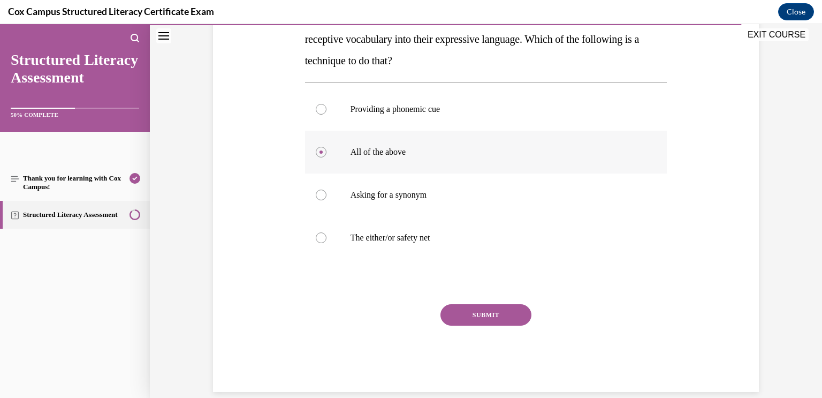
scroll to position [205, 0]
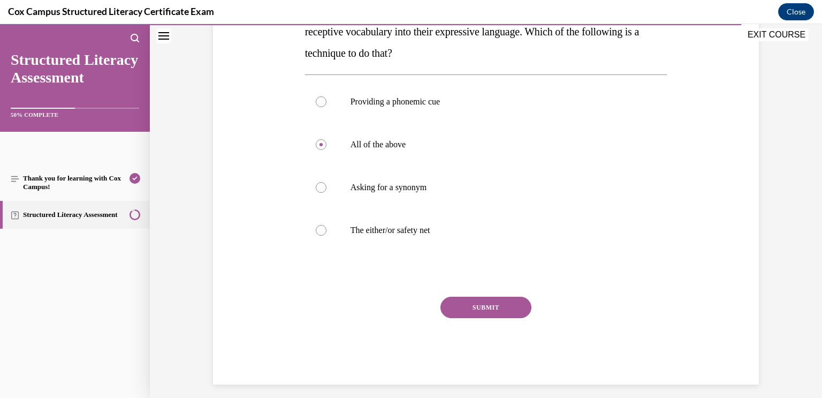
click at [524, 301] on button "SUBMIT" at bounding box center [486, 307] width 91 height 21
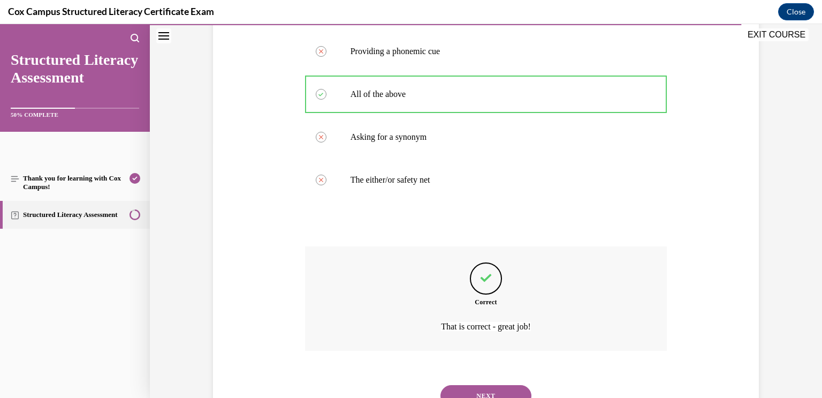
scroll to position [300, 0]
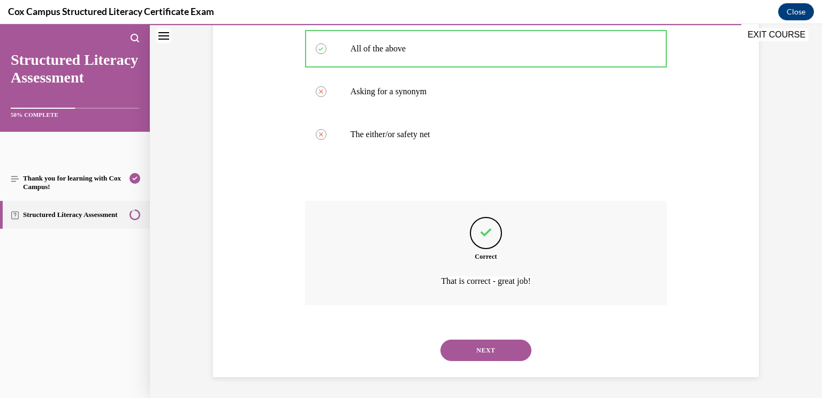
click at [509, 348] on button "NEXT" at bounding box center [486, 349] width 91 height 21
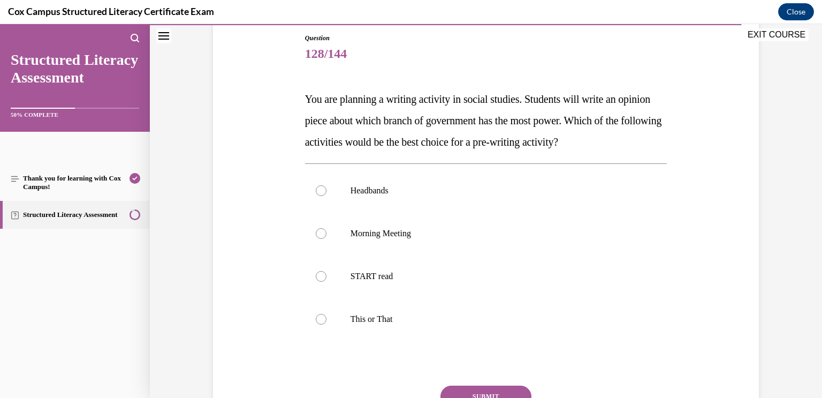
scroll to position [116, 0]
click at [615, 332] on label "This or That" at bounding box center [486, 318] width 362 height 43
click at [327, 324] on input "This or That" at bounding box center [321, 318] width 11 height 11
radio input "true"
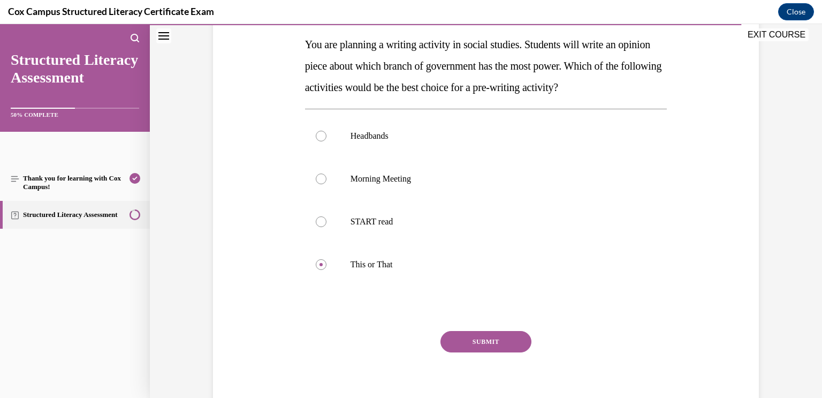
click at [486, 347] on button "SUBMIT" at bounding box center [486, 341] width 91 height 21
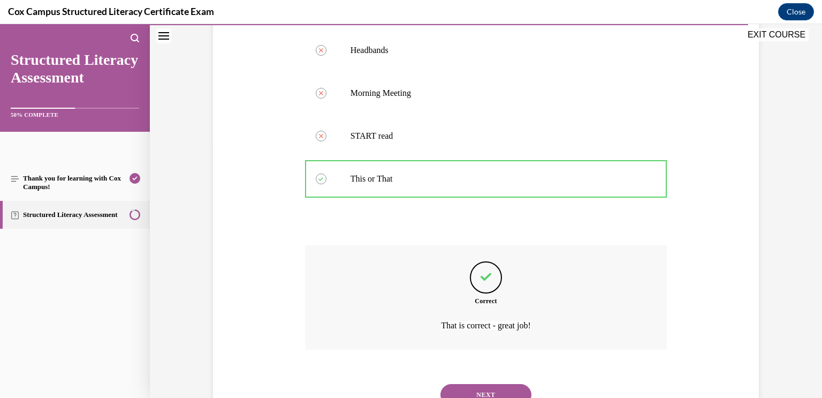
scroll to position [300, 0]
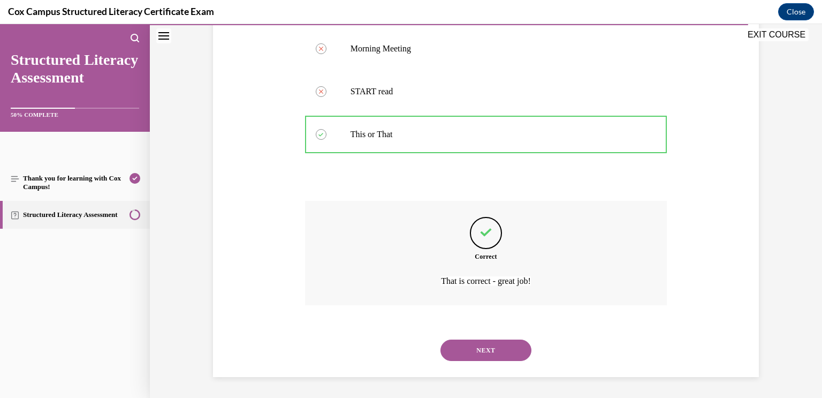
click at [495, 349] on button "NEXT" at bounding box center [486, 349] width 91 height 21
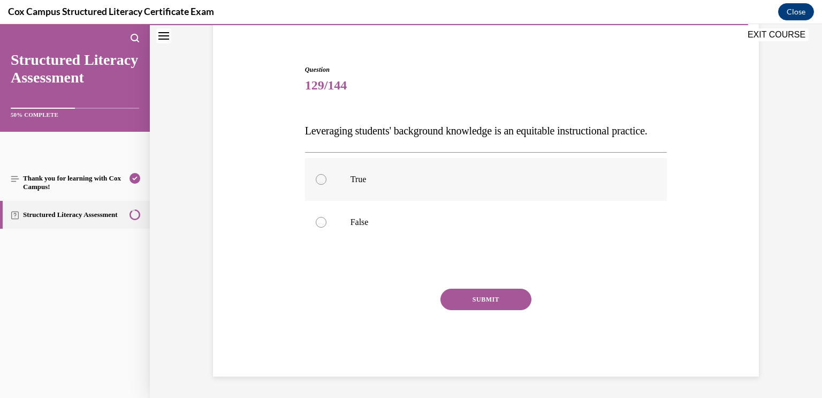
click at [651, 193] on label "True" at bounding box center [486, 179] width 362 height 43
click at [327, 185] on input "True" at bounding box center [321, 179] width 11 height 11
radio input "true"
click at [512, 303] on button "SUBMIT" at bounding box center [486, 299] width 91 height 21
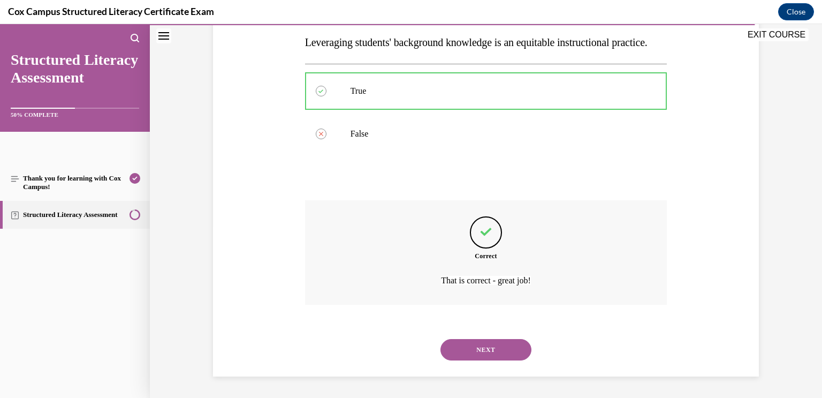
click at [512, 349] on button "NEXT" at bounding box center [486, 349] width 91 height 21
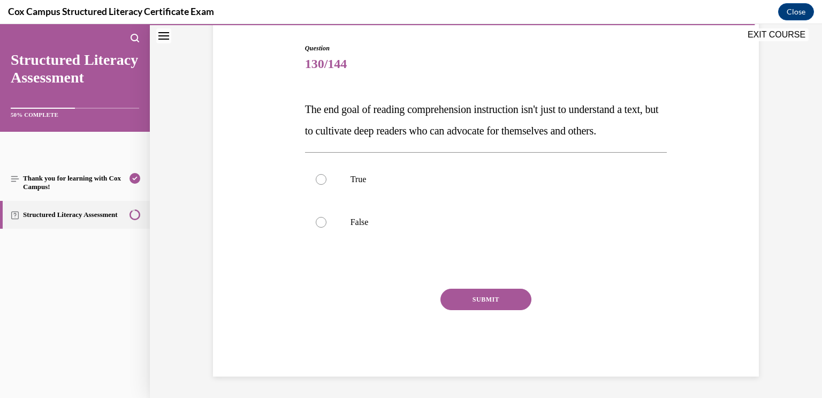
scroll to position [126, 0]
click at [586, 180] on p "True" at bounding box center [496, 179] width 290 height 11
click at [327, 180] on input "True" at bounding box center [321, 179] width 11 height 11
radio input "true"
click at [510, 303] on button "SUBMIT" at bounding box center [486, 299] width 91 height 21
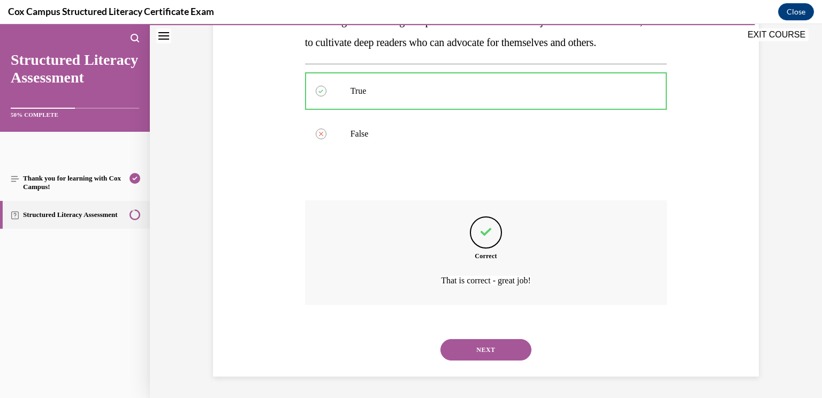
scroll to position [215, 0]
click at [509, 349] on button "NEXT" at bounding box center [486, 349] width 91 height 21
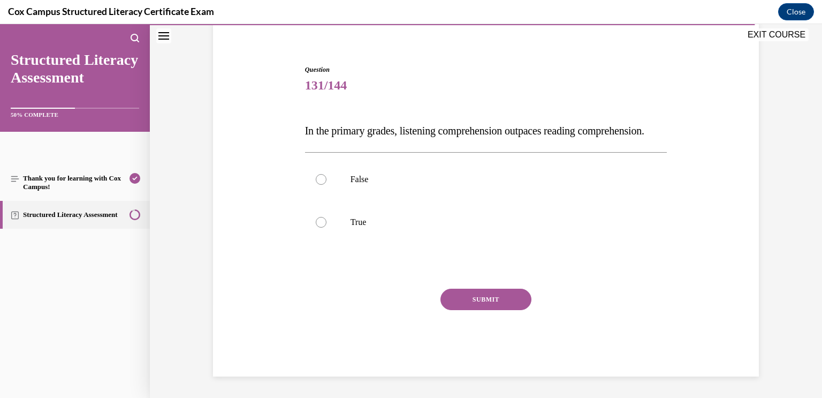
scroll to position [105, 0]
click at [576, 225] on p "True" at bounding box center [496, 222] width 290 height 11
click at [327, 225] on input "True" at bounding box center [321, 222] width 11 height 11
radio input "true"
click at [519, 299] on button "SUBMIT" at bounding box center [486, 299] width 91 height 21
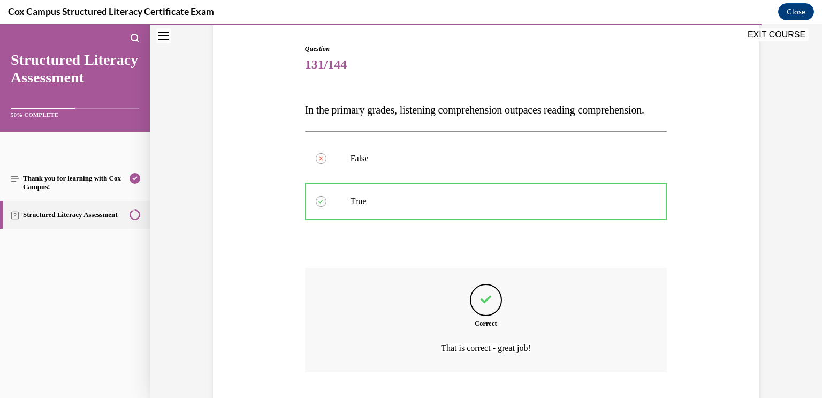
scroll to position [193, 0]
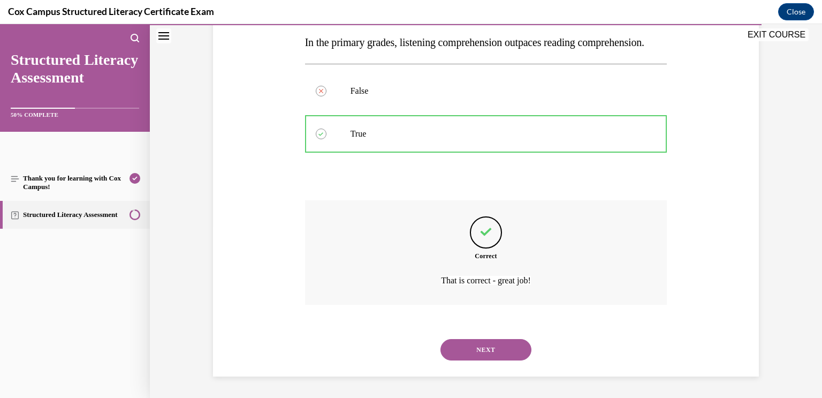
click at [513, 339] on button "NEXT" at bounding box center [486, 349] width 91 height 21
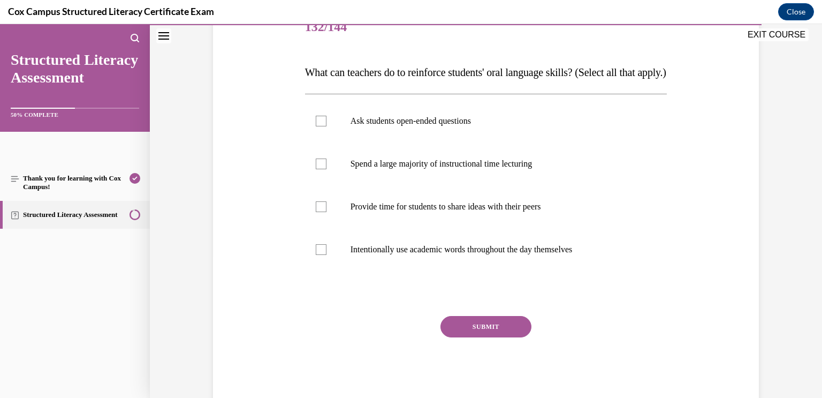
scroll to position [138, 0]
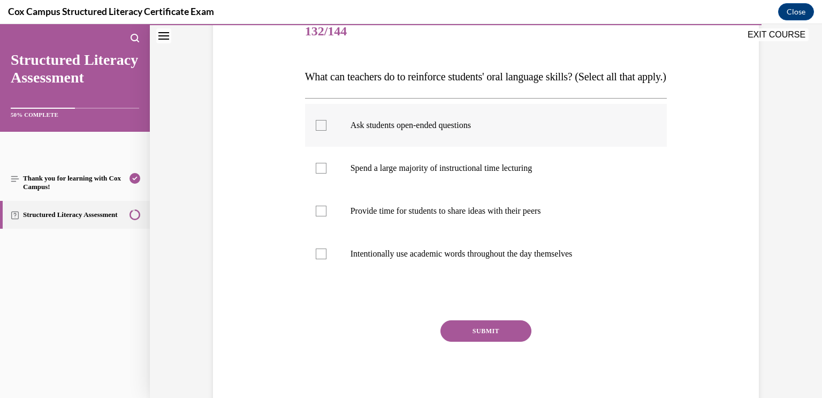
click at [608, 147] on label "Ask students open-ended questions" at bounding box center [486, 125] width 362 height 43
click at [327, 131] on input "Ask students open-ended questions" at bounding box center [321, 125] width 11 height 11
checkbox input "true"
click at [611, 216] on p "Provide time for students to share ideas with their peers" at bounding box center [496, 211] width 290 height 11
click at [327, 216] on input "Provide time for students to share ideas with their peers" at bounding box center [321, 211] width 11 height 11
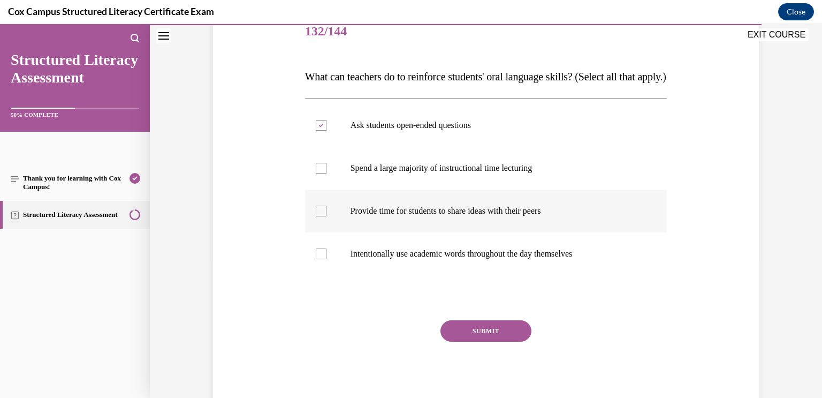
checkbox input "true"
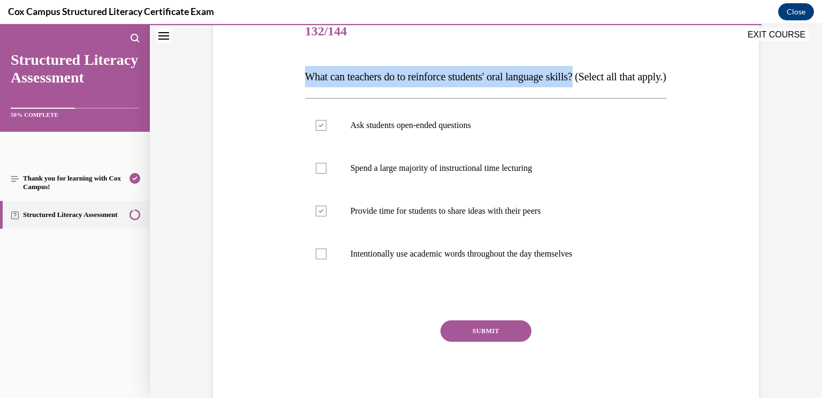
drag, startPoint x: 284, startPoint y: 79, endPoint x: 597, endPoint y: 82, distance: 312.7
click at [597, 82] on div "Question 132/144 What can teachers do to reinforce students' oral language skil…" at bounding box center [485, 193] width 551 height 429
click at [496, 275] on label "Intentionally use academic words throughout the day themselves" at bounding box center [486, 253] width 362 height 43
click at [327, 259] on input "Intentionally use academic words throughout the day themselves" at bounding box center [321, 253] width 11 height 11
checkbox input "true"
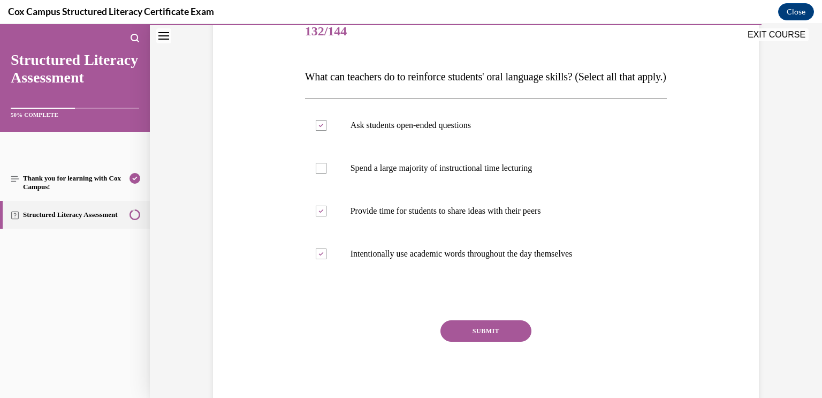
click at [510, 342] on button "SUBMIT" at bounding box center [486, 330] width 91 height 21
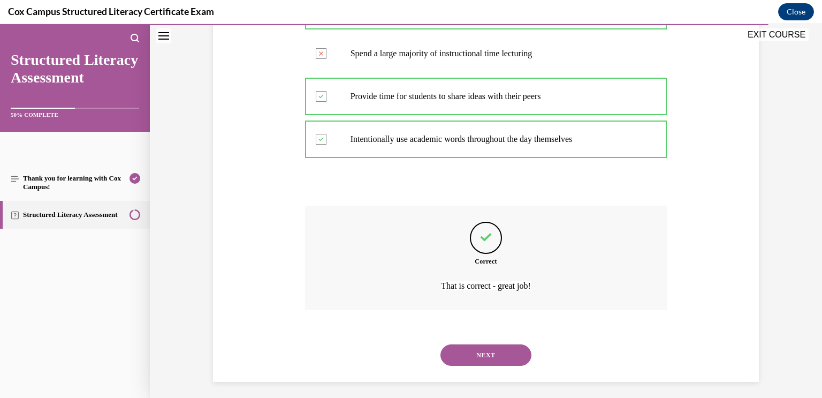
scroll to position [279, 0]
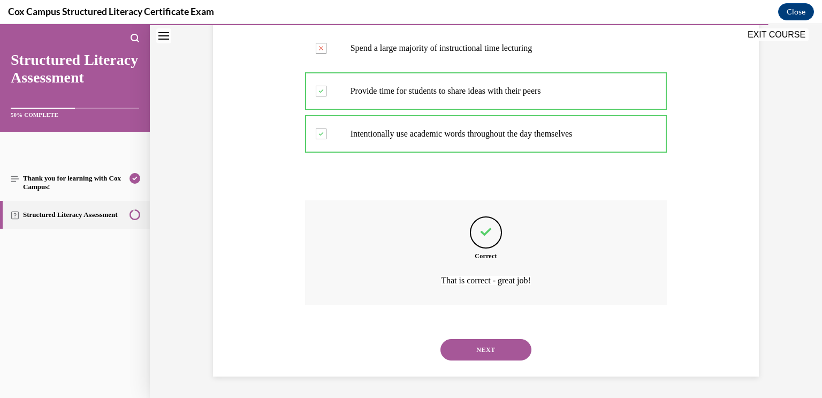
click at [502, 349] on button "NEXT" at bounding box center [486, 349] width 91 height 21
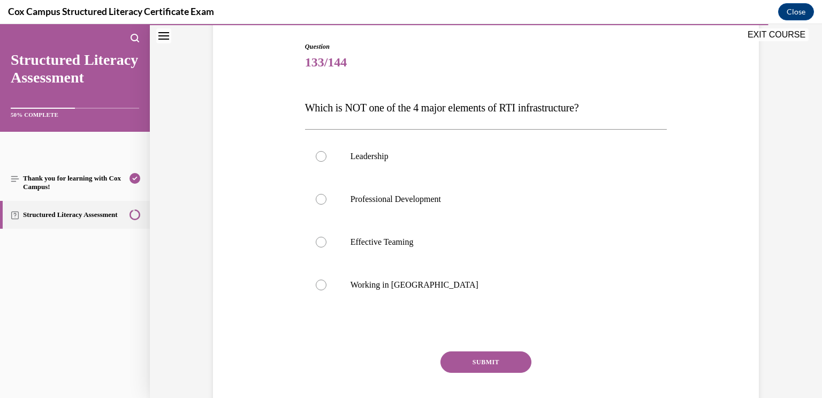
scroll to position [108, 0]
click at [596, 341] on div "Question 133/144 Which is NOT one of the 4 major elements of RTI infrastructure…" at bounding box center [486, 239] width 362 height 397
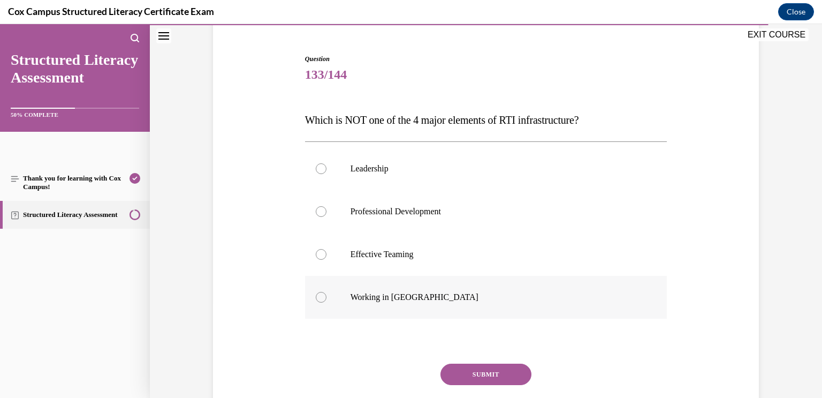
scroll to position [96, 0]
click at [445, 298] on p "Working in Silos" at bounding box center [496, 296] width 290 height 11
click at [327, 298] on input "Working in Silos" at bounding box center [321, 296] width 11 height 11
radio input "true"
click at [491, 370] on button "SUBMIT" at bounding box center [486, 372] width 91 height 21
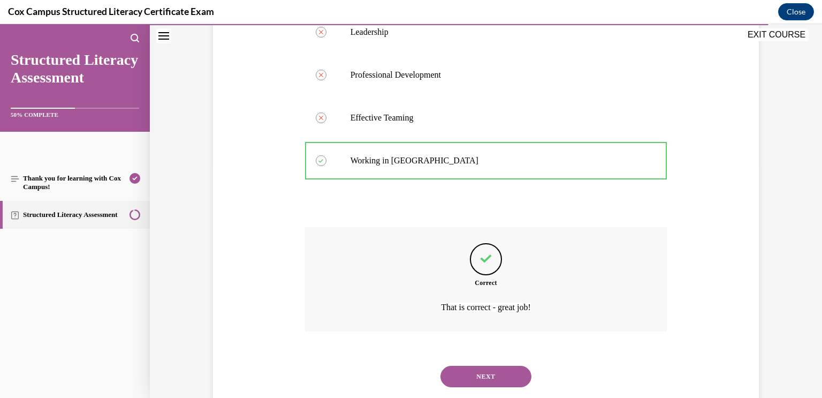
scroll to position [258, 0]
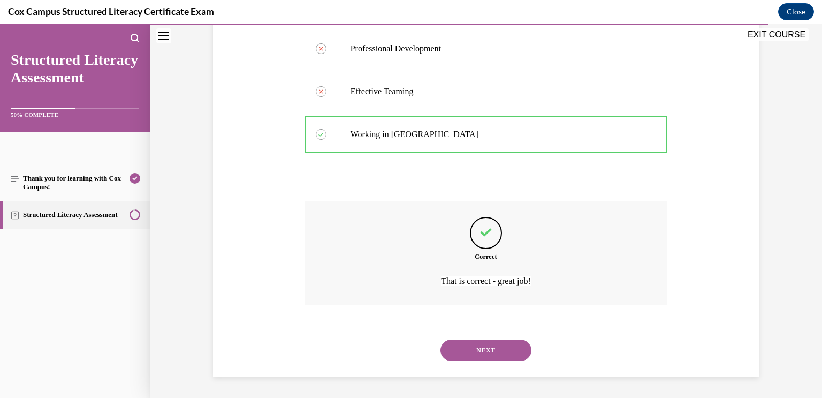
click at [503, 350] on button "NEXT" at bounding box center [486, 349] width 91 height 21
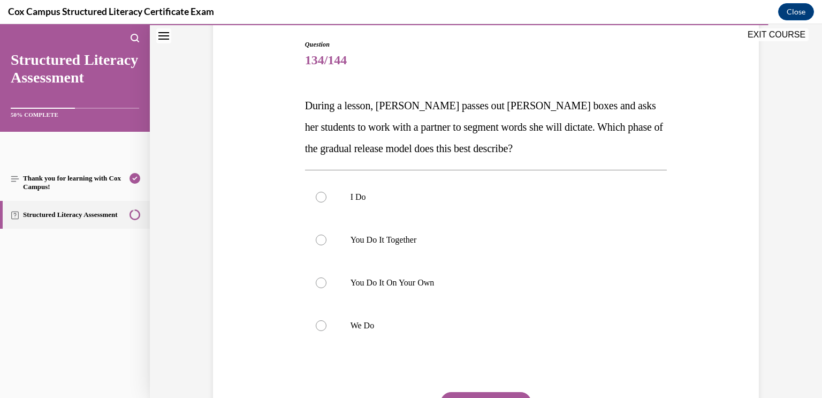
scroll to position [111, 0]
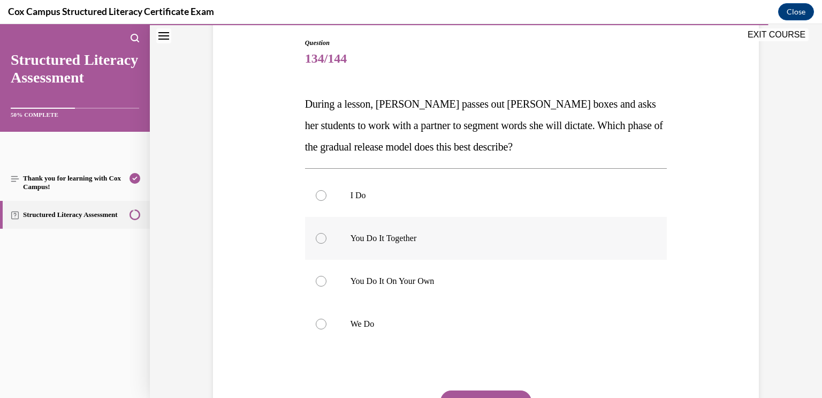
click at [594, 226] on label "You Do It Together" at bounding box center [486, 238] width 362 height 43
click at [327, 233] on input "You Do It Together" at bounding box center [321, 238] width 11 height 11
radio input "true"
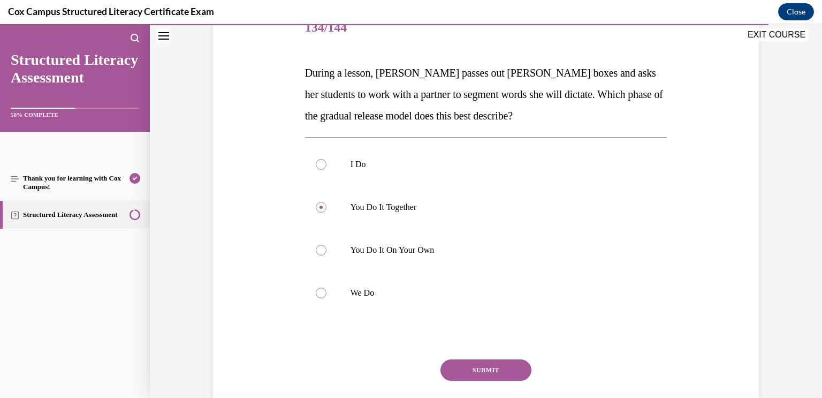
scroll to position [142, 0]
click at [517, 366] on button "SUBMIT" at bounding box center [486, 369] width 91 height 21
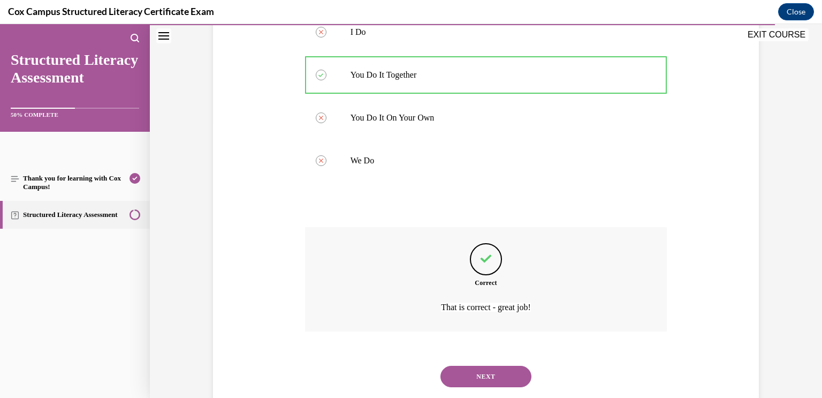
scroll to position [300, 0]
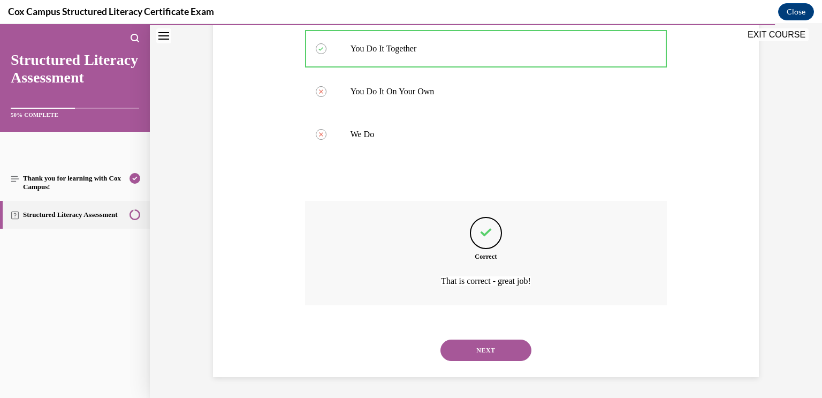
click at [513, 356] on button "NEXT" at bounding box center [486, 349] width 91 height 21
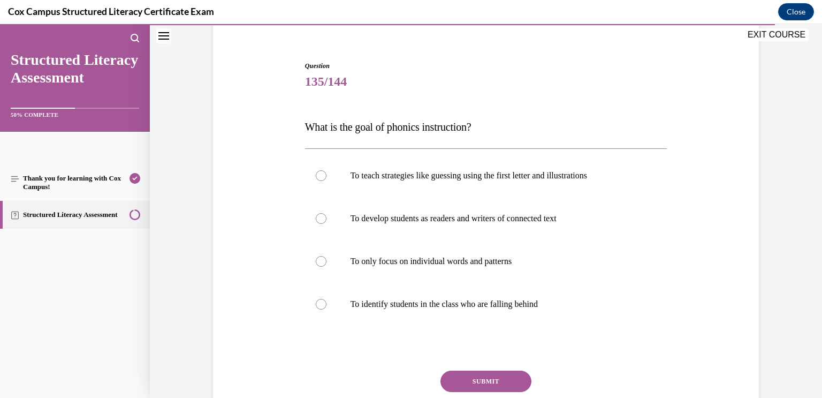
scroll to position [90, 0]
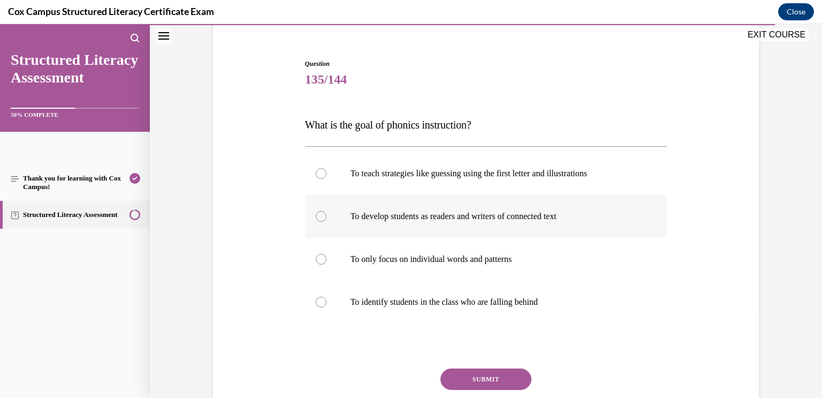
click at [636, 222] on label "To develop students as readers and writers of connected text" at bounding box center [486, 216] width 362 height 43
click at [327, 222] on input "To develop students as readers and writers of connected text" at bounding box center [321, 216] width 11 height 11
radio input "true"
drag, startPoint x: 497, startPoint y: 128, endPoint x: 301, endPoint y: 128, distance: 196.0
click at [301, 128] on div "Question 135/144 What is the goal of phonics instruction? To teach strategies l…" at bounding box center [485, 241] width 551 height 429
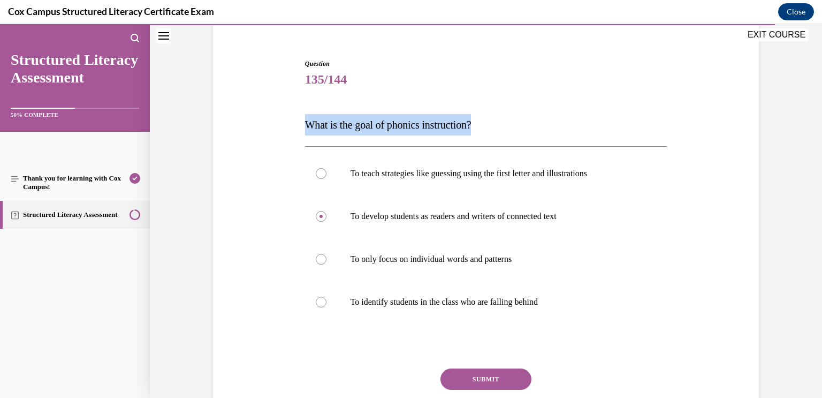
click at [516, 380] on button "SUBMIT" at bounding box center [486, 378] width 91 height 21
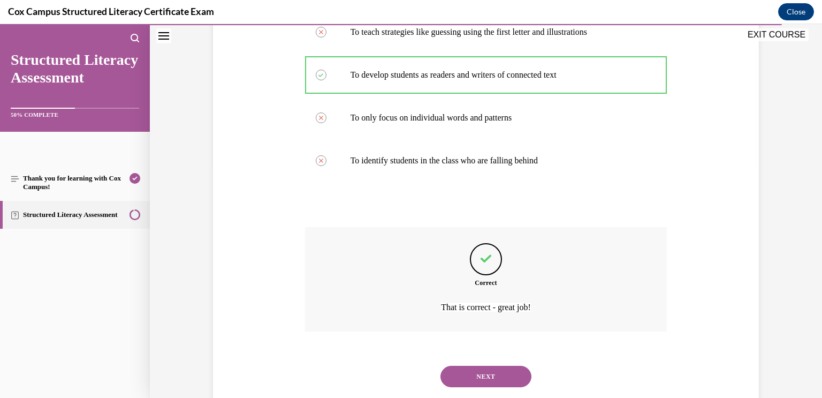
scroll to position [258, 0]
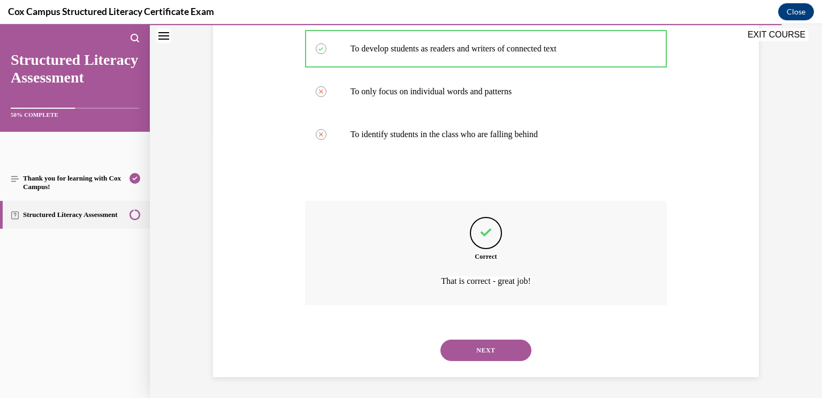
click at [496, 358] on button "NEXT" at bounding box center [486, 349] width 91 height 21
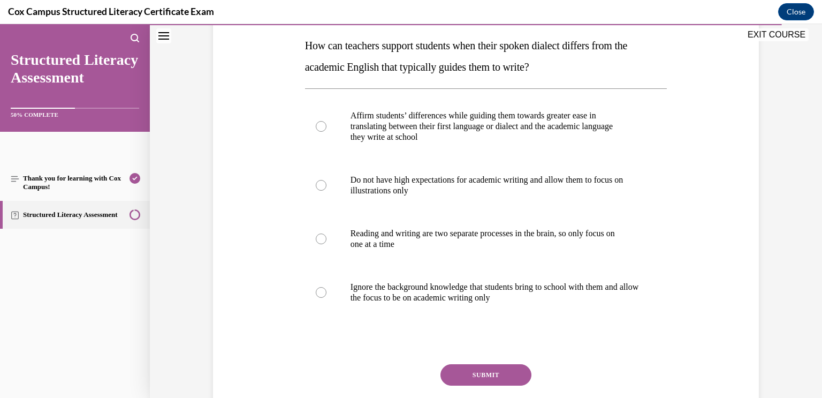
scroll to position [168, 0]
click at [583, 125] on p "translating between their first language or dialect and the academic language" at bounding box center [496, 127] width 290 height 11
click at [327, 125] on input "Affirm students’ differences while guiding them towards greater ease in transla…" at bounding box center [321, 127] width 11 height 11
radio input "true"
click at [488, 370] on button "SUBMIT" at bounding box center [486, 375] width 91 height 21
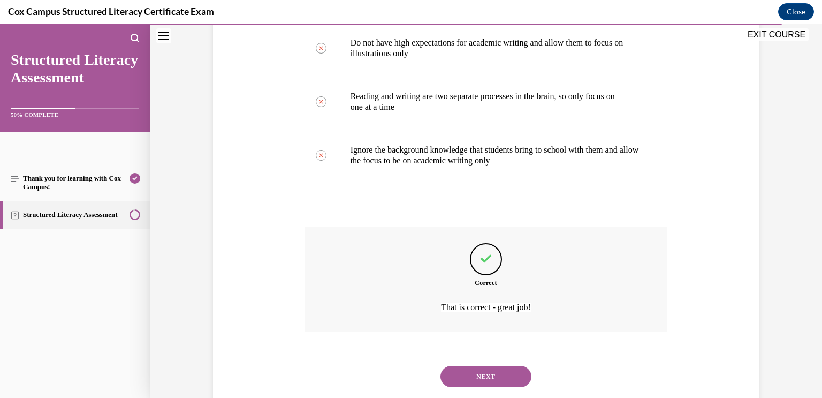
scroll to position [332, 0]
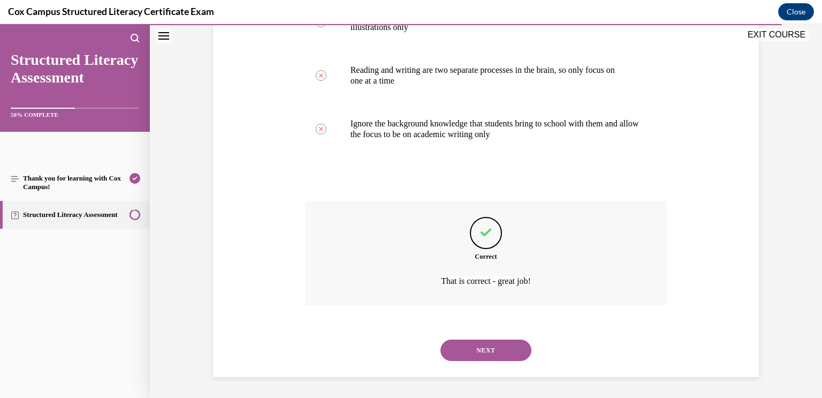
click at [496, 359] on button "NEXT" at bounding box center [486, 349] width 91 height 21
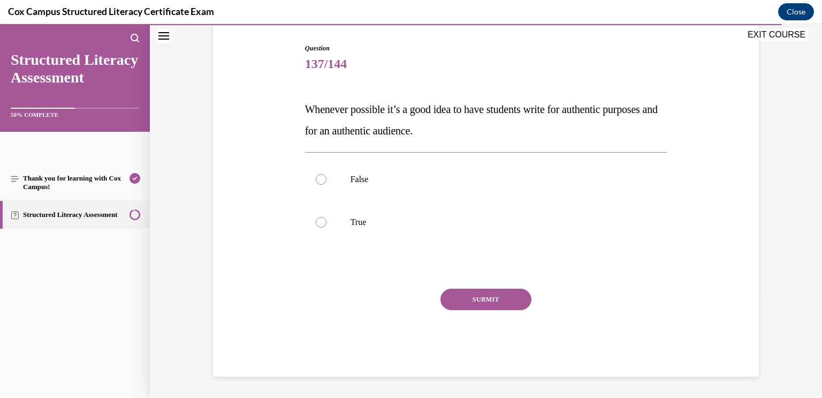
scroll to position [105, 0]
click at [574, 230] on label "True" at bounding box center [486, 222] width 362 height 43
click at [327, 228] on input "True" at bounding box center [321, 222] width 11 height 11
radio input "true"
click at [521, 300] on button "SUBMIT" at bounding box center [486, 299] width 91 height 21
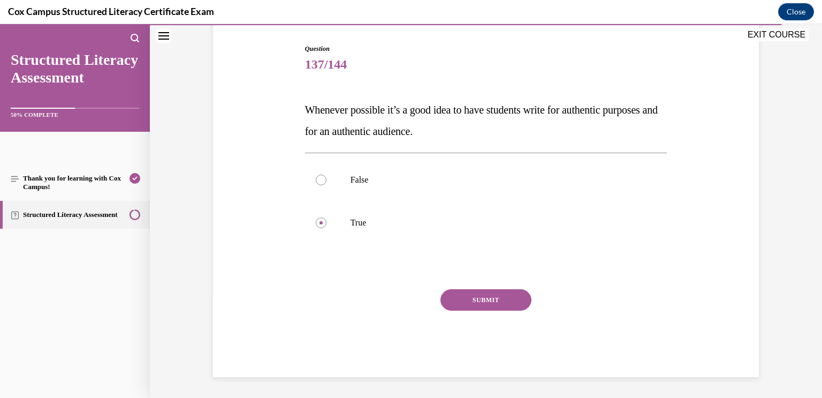
click at [521, 300] on div "Question 137/144 Whenever possible it’s a good idea to have students write for …" at bounding box center [486, 210] width 362 height 333
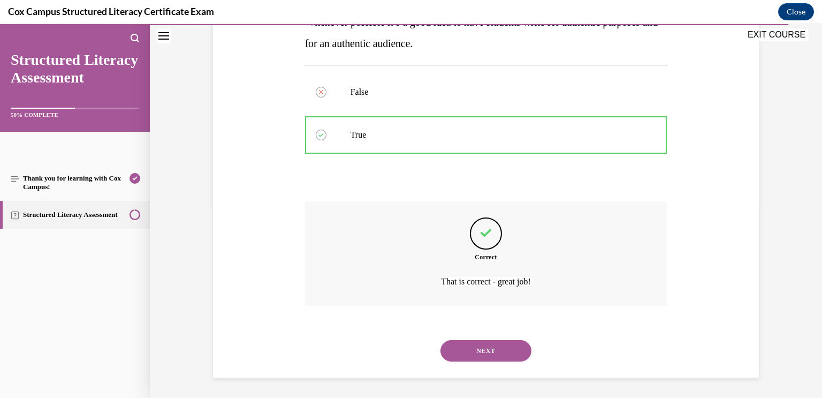
scroll to position [193, 0]
click at [496, 352] on button "NEXT" at bounding box center [486, 349] width 91 height 21
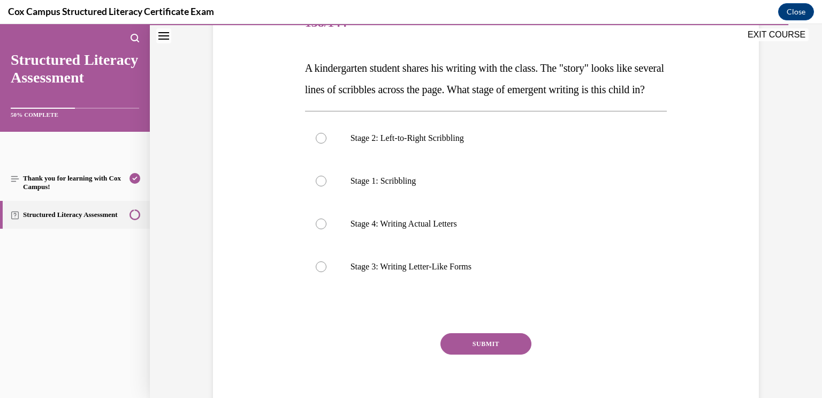
scroll to position [149, 0]
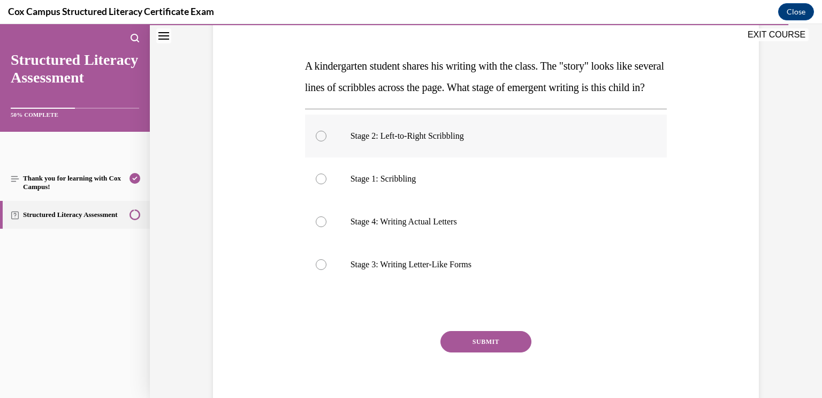
click at [457, 157] on label "Stage 2: Left-to-Right Scribbling" at bounding box center [486, 136] width 362 height 43
click at [327, 141] on input "Stage 2: Left-to-Right Scribbling" at bounding box center [321, 136] width 11 height 11
radio input "true"
click at [491, 352] on button "SUBMIT" at bounding box center [486, 341] width 91 height 21
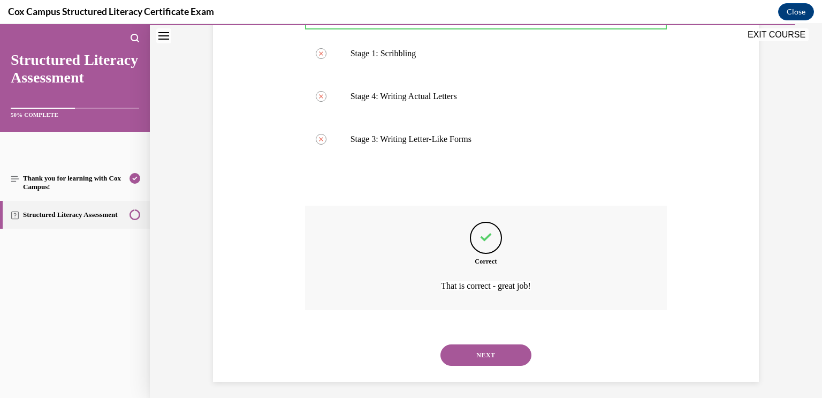
scroll to position [300, 0]
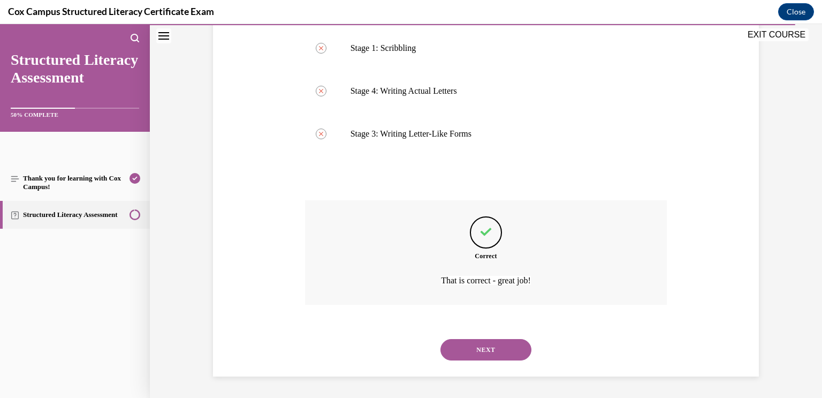
click at [494, 353] on button "NEXT" at bounding box center [486, 349] width 91 height 21
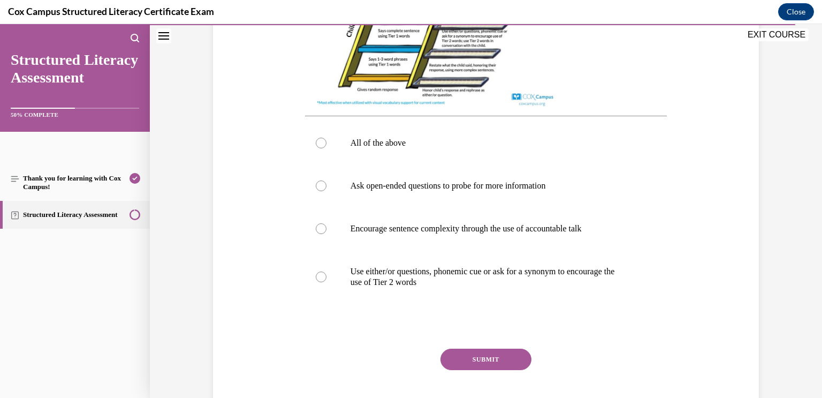
scroll to position [421, 0]
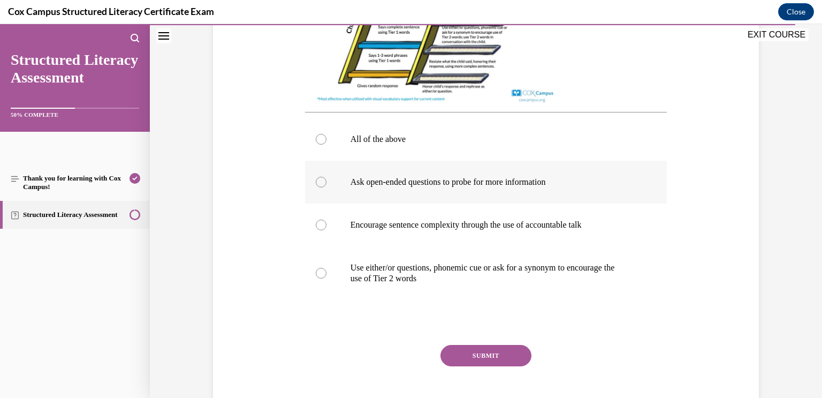
click at [500, 188] on label "Ask open-ended questions to probe for more information" at bounding box center [486, 182] width 362 height 43
click at [327, 187] on input "Ask open-ended questions to probe for more information" at bounding box center [321, 182] width 11 height 11
radio input "true"
click at [503, 362] on button "SUBMIT" at bounding box center [486, 355] width 91 height 21
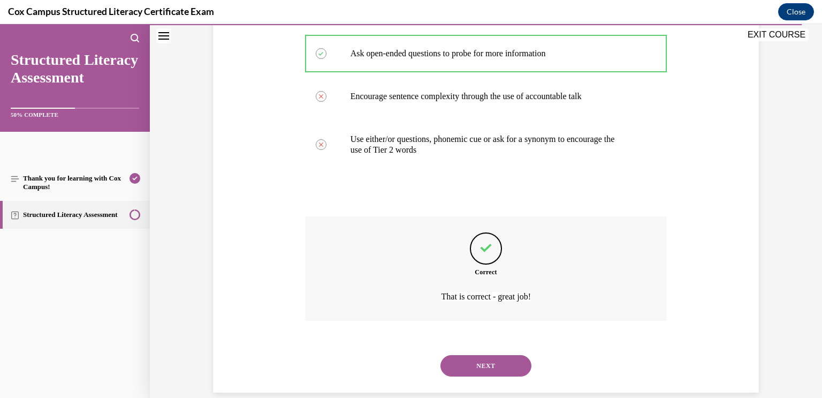
scroll to position [576, 0]
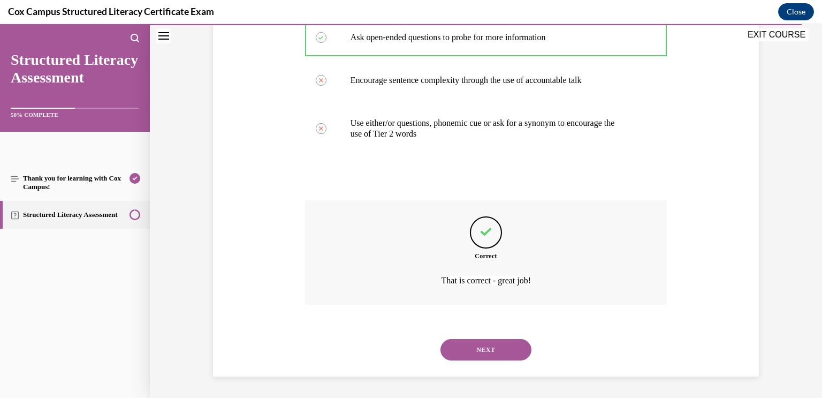
click at [494, 357] on button "NEXT" at bounding box center [486, 349] width 91 height 21
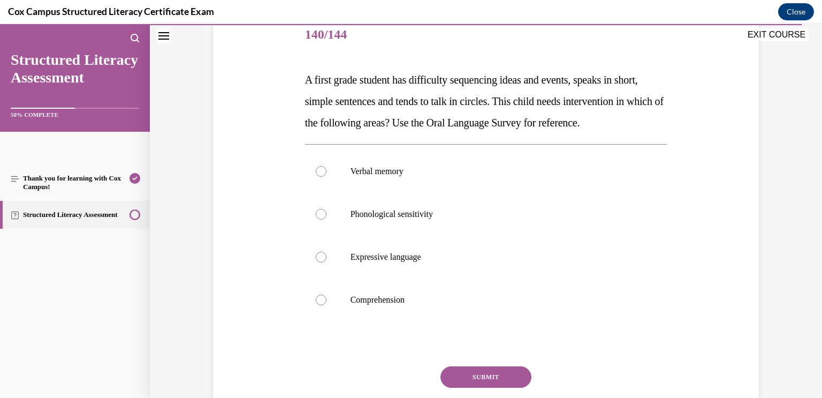
scroll to position [135, 0]
click at [638, 267] on label "Expressive language" at bounding box center [486, 257] width 362 height 43
click at [327, 262] on input "Expressive language" at bounding box center [321, 257] width 11 height 11
radio input "true"
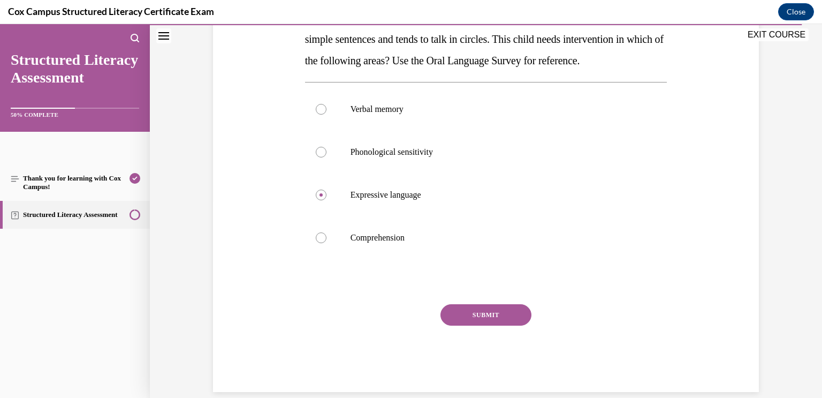
click at [488, 326] on button "SUBMIT" at bounding box center [486, 314] width 91 height 21
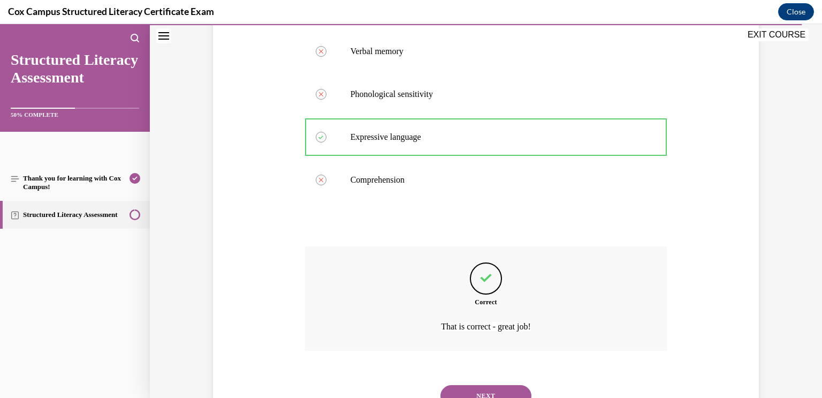
scroll to position [322, 0]
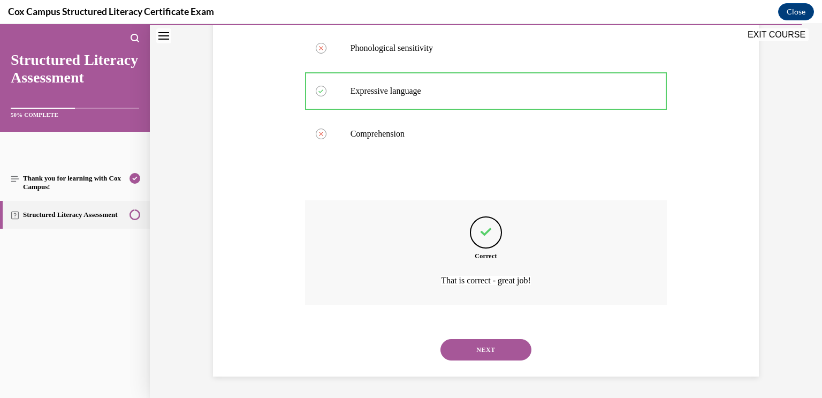
click at [510, 348] on button "NEXT" at bounding box center [486, 349] width 91 height 21
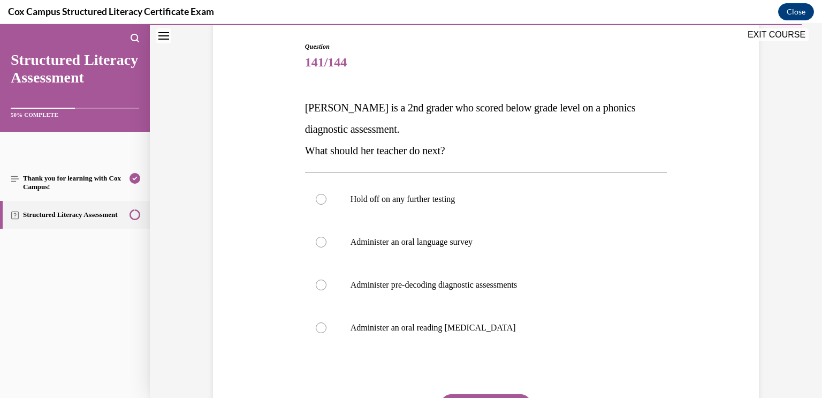
scroll to position [111, 0]
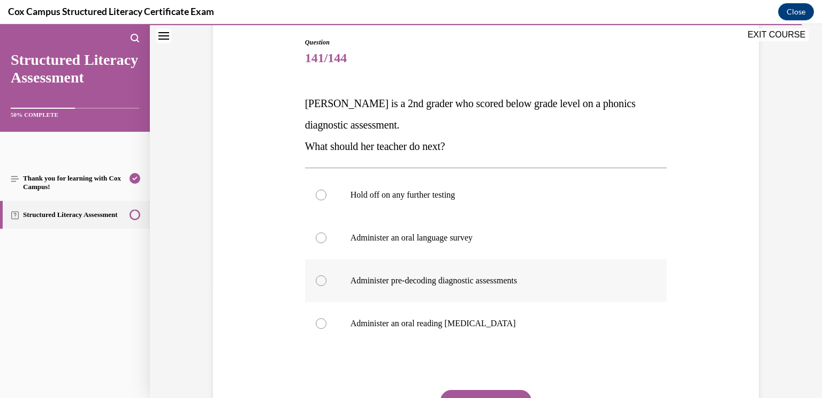
click at [636, 279] on p "Administer pre-decoding diagnostic assessments" at bounding box center [496, 280] width 290 height 11
click at [327, 279] on input "Administer pre-decoding diagnostic assessments" at bounding box center [321, 280] width 11 height 11
radio input "true"
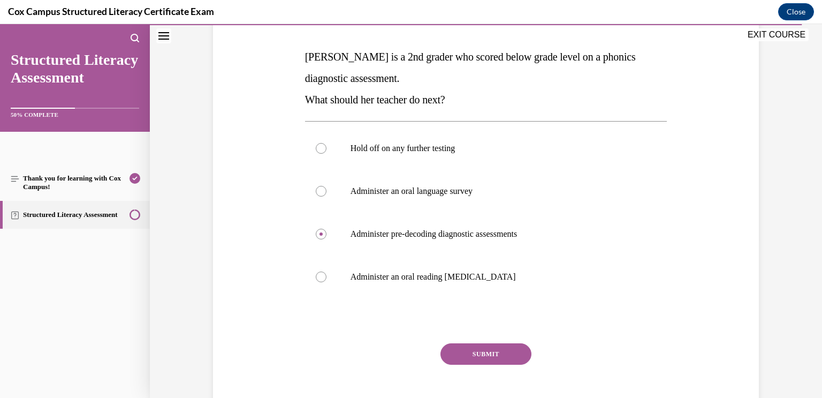
scroll to position [160, 0]
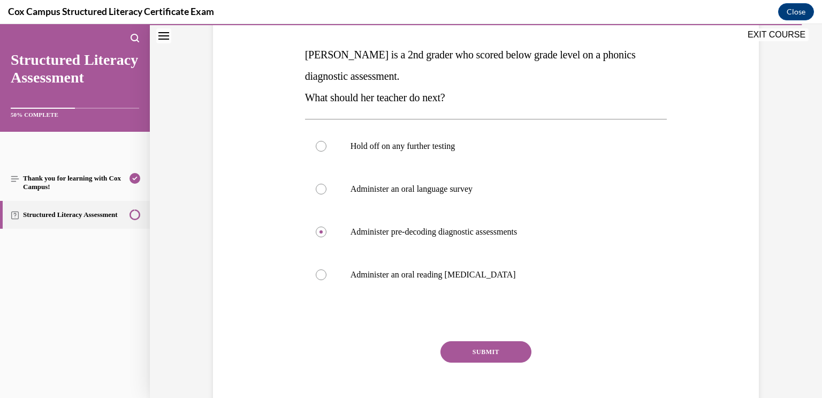
click at [513, 351] on button "SUBMIT" at bounding box center [486, 351] width 91 height 21
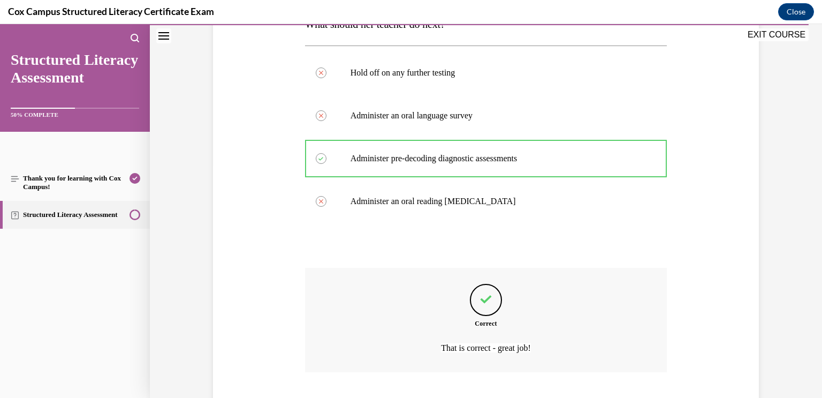
scroll to position [300, 0]
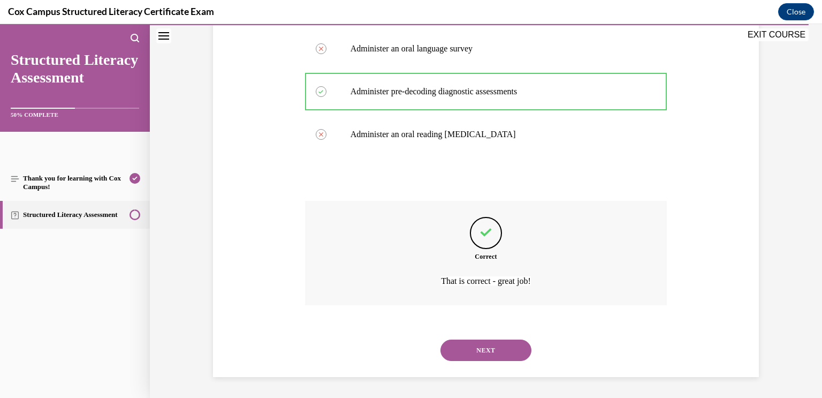
click at [512, 353] on button "NEXT" at bounding box center [486, 349] width 91 height 21
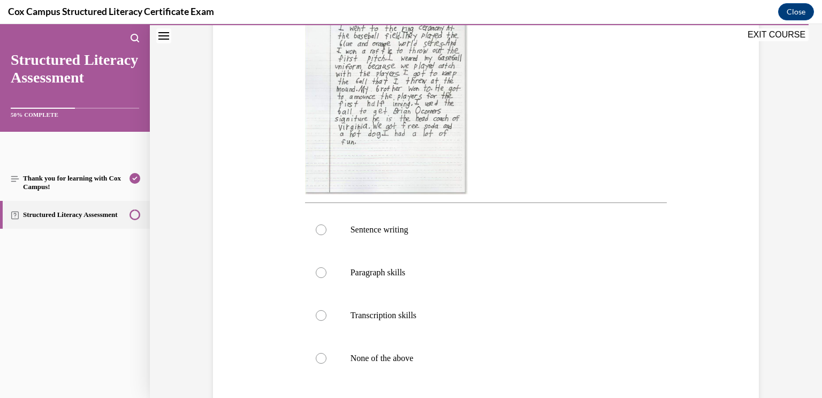
scroll to position [269, 0]
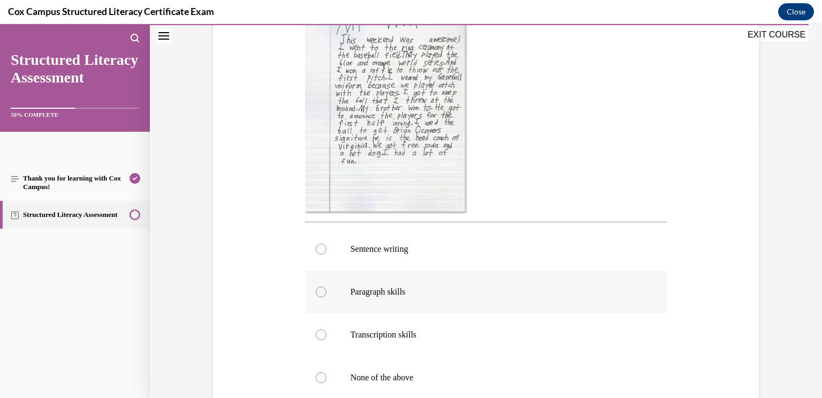
click at [506, 296] on p "Paragraph skills" at bounding box center [496, 291] width 290 height 11
click at [327, 296] on input "Paragraph skills" at bounding box center [321, 291] width 11 height 11
radio input "true"
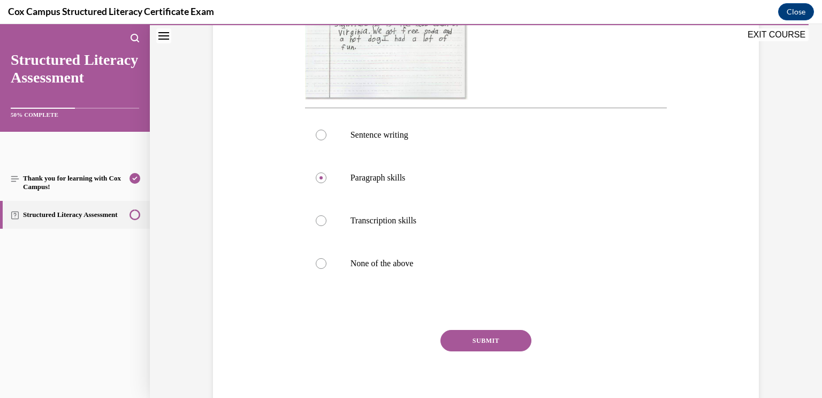
scroll to position [385, 0]
click at [514, 335] on button "SUBMIT" at bounding box center [486, 338] width 91 height 21
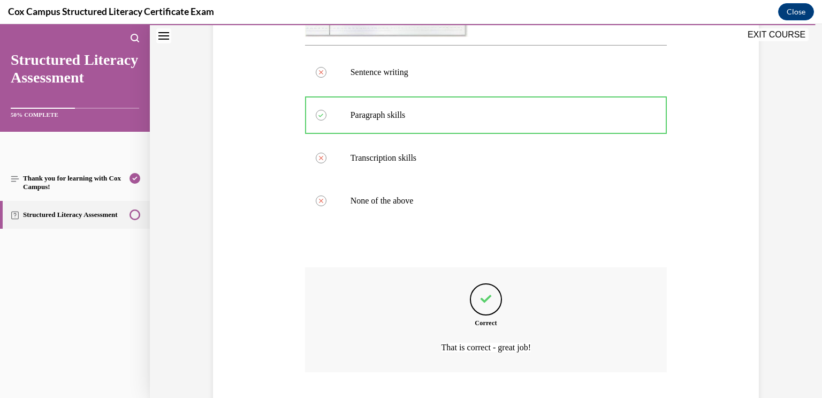
scroll to position [512, 0]
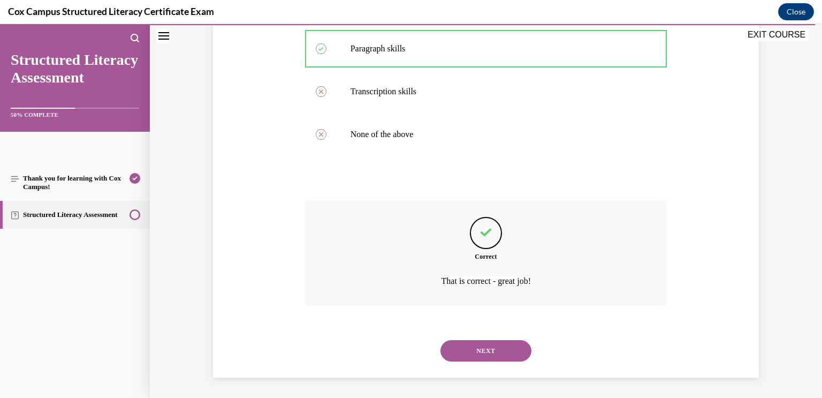
click at [500, 348] on button "NEXT" at bounding box center [486, 350] width 91 height 21
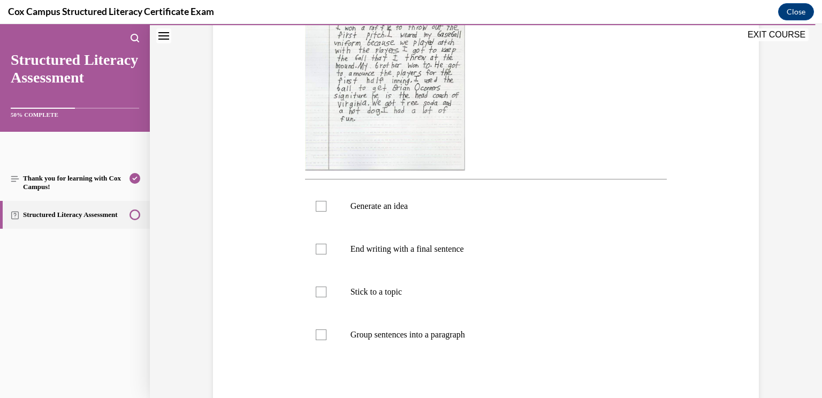
scroll to position [288, 0]
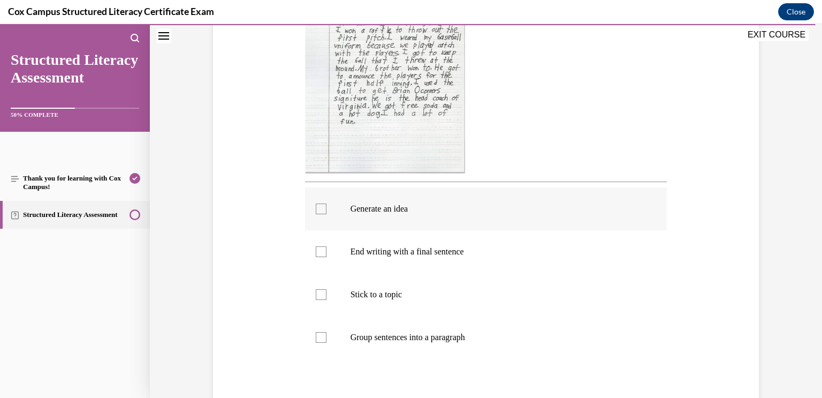
click at [562, 207] on p "Generate an idea" at bounding box center [496, 208] width 290 height 11
click at [327, 207] on input "Generate an idea" at bounding box center [321, 208] width 11 height 11
checkbox input "true"
click at [559, 256] on label "End writing with a final sentence" at bounding box center [486, 251] width 362 height 43
click at [327, 256] on input "End writing with a final sentence" at bounding box center [321, 251] width 11 height 11
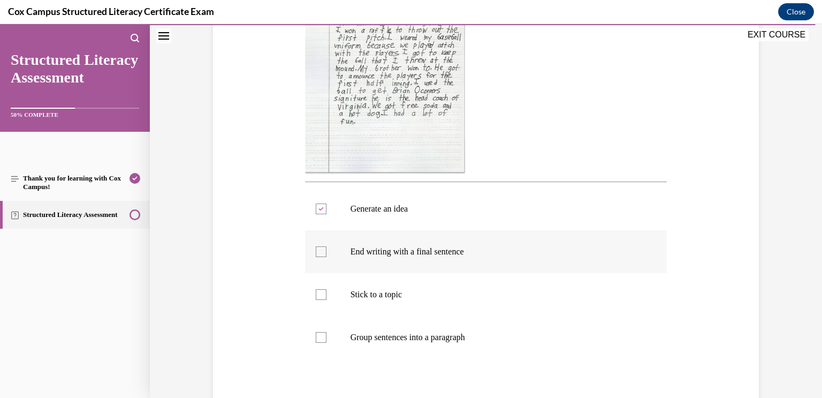
checkbox input "true"
click at [565, 291] on p "Stick to a topic" at bounding box center [496, 294] width 290 height 11
click at [327, 291] on input "Stick to a topic" at bounding box center [321, 294] width 11 height 11
checkbox input "true"
click at [559, 328] on label "Group sentences into a paragraph" at bounding box center [486, 337] width 362 height 43
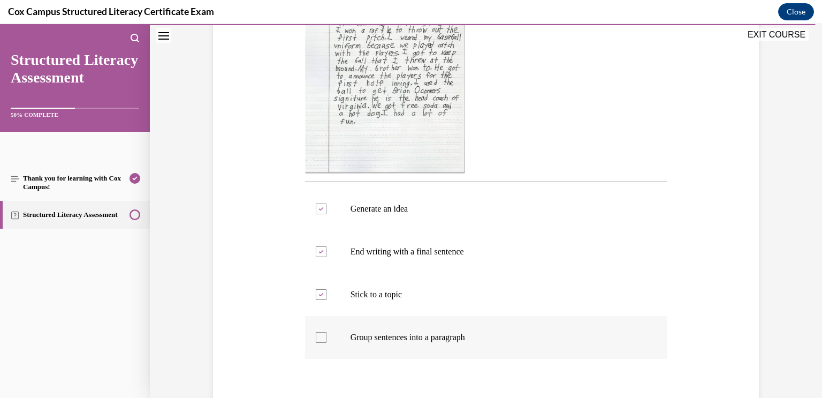
click at [327, 332] on input "Group sentences into a paragraph" at bounding box center [321, 337] width 11 height 11
checkbox input "true"
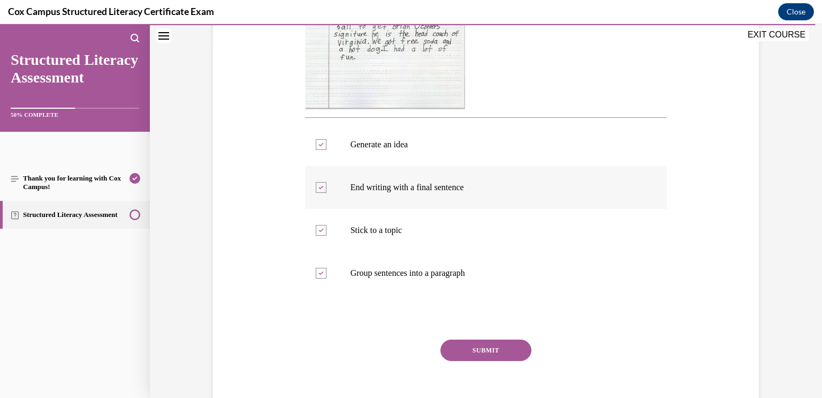
scroll to position [357, 0]
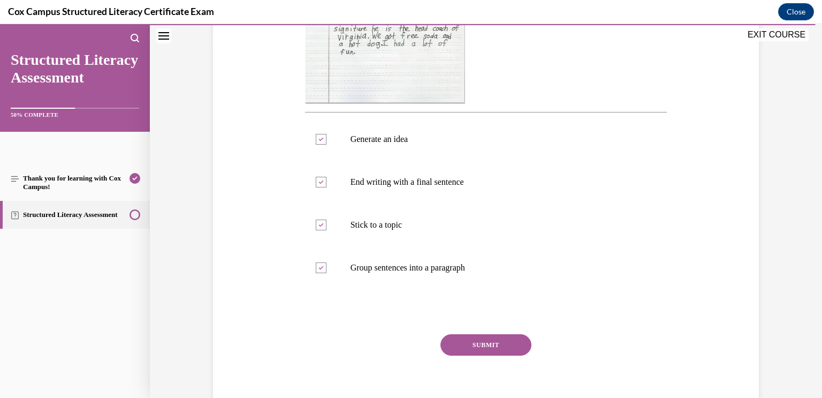
click at [530, 338] on button "SUBMIT" at bounding box center [486, 344] width 91 height 21
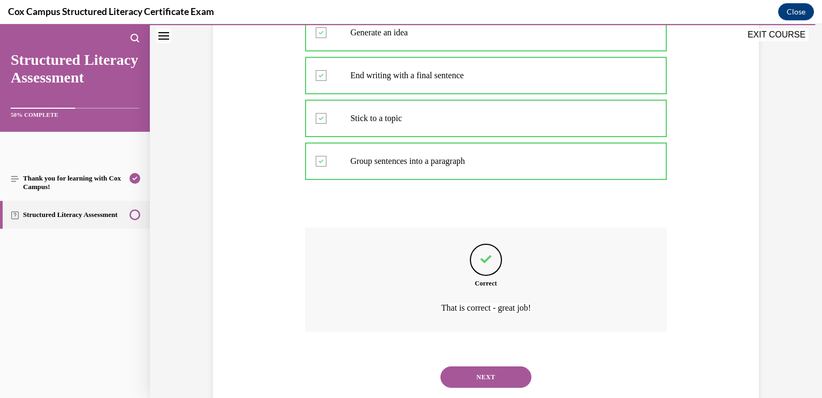
scroll to position [490, 0]
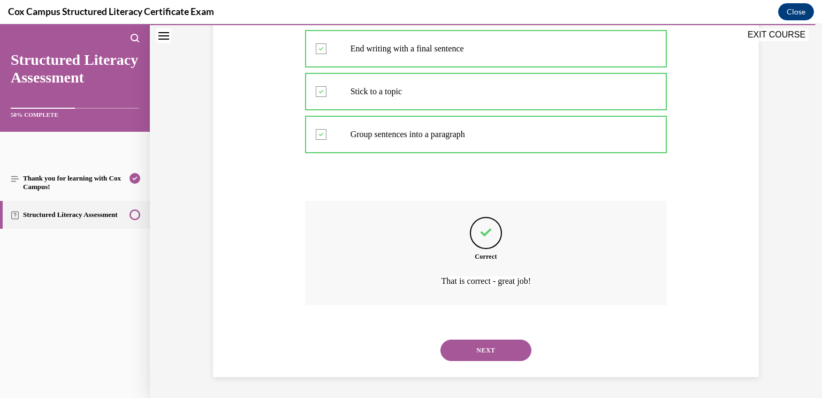
click at [516, 354] on button "NEXT" at bounding box center [486, 349] width 91 height 21
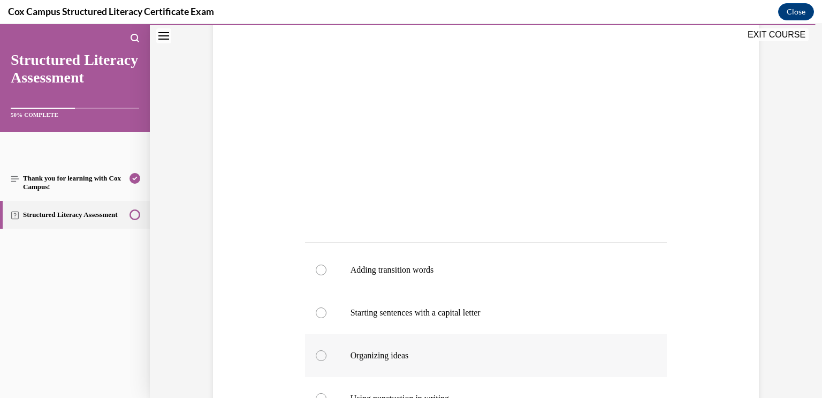
scroll to position [227, 0]
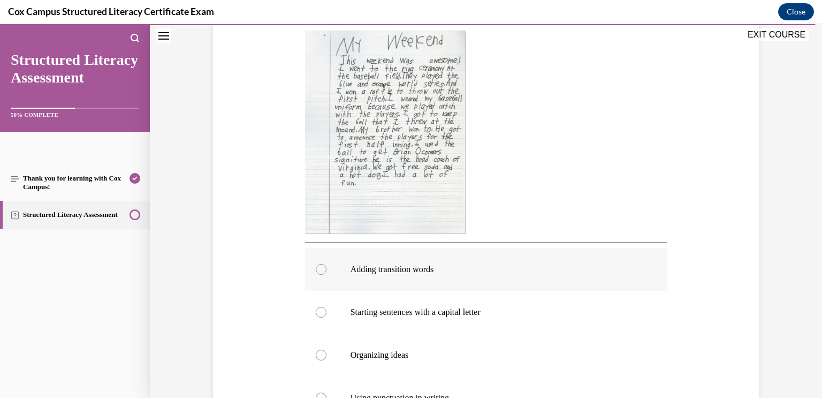
click at [538, 278] on label "Adding transition words" at bounding box center [486, 269] width 362 height 43
click at [327, 275] on input "Adding transition words" at bounding box center [321, 269] width 11 height 11
radio input "true"
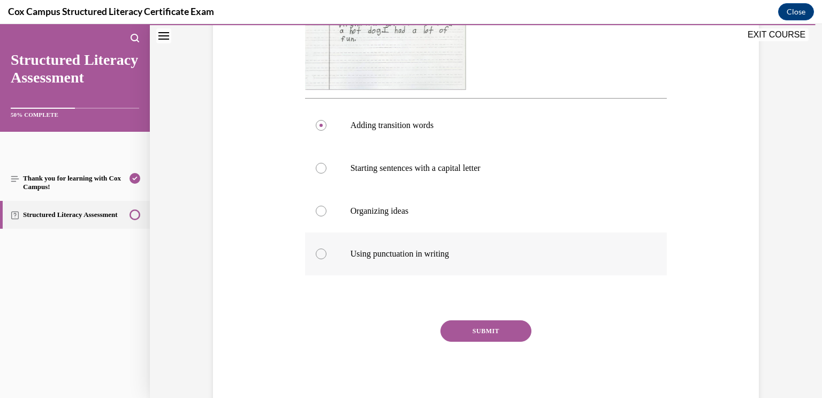
scroll to position [381, 0]
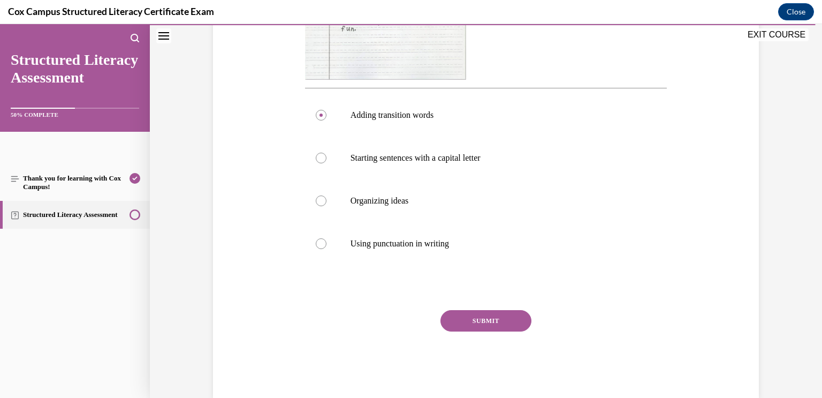
click at [512, 317] on button "SUBMIT" at bounding box center [486, 320] width 91 height 21
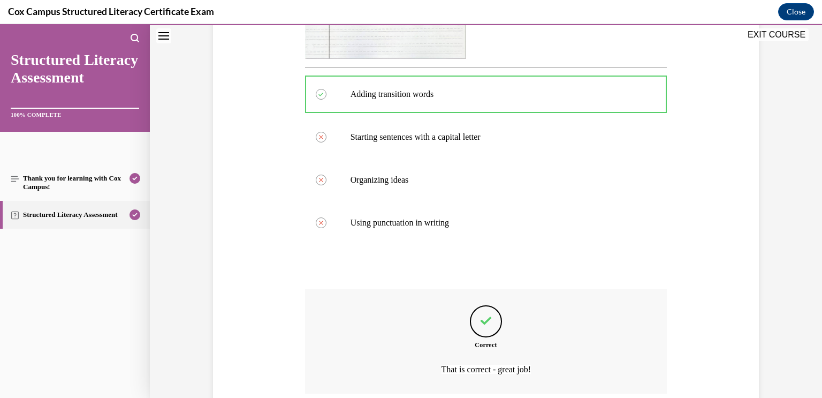
scroll to position [490, 0]
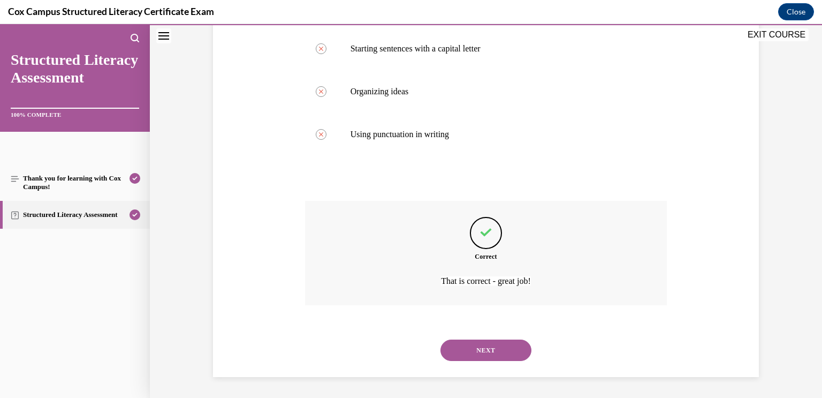
click at [495, 350] on button "NEXT" at bounding box center [486, 349] width 91 height 21
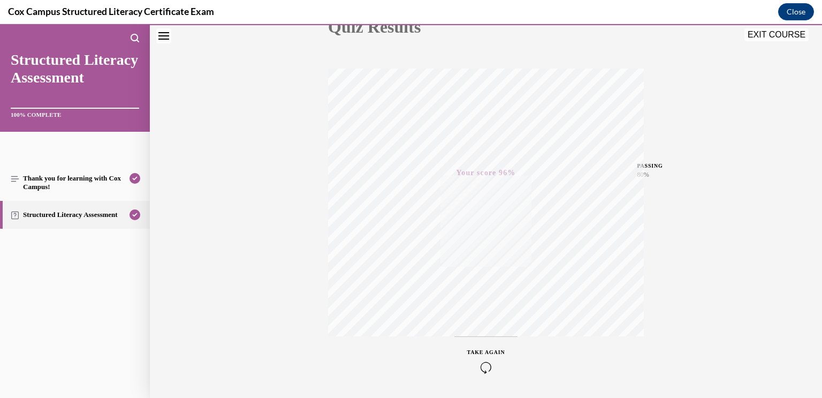
scroll to position [175, 0]
click at [775, 33] on button "EXIT COURSE" at bounding box center [777, 34] width 64 height 13
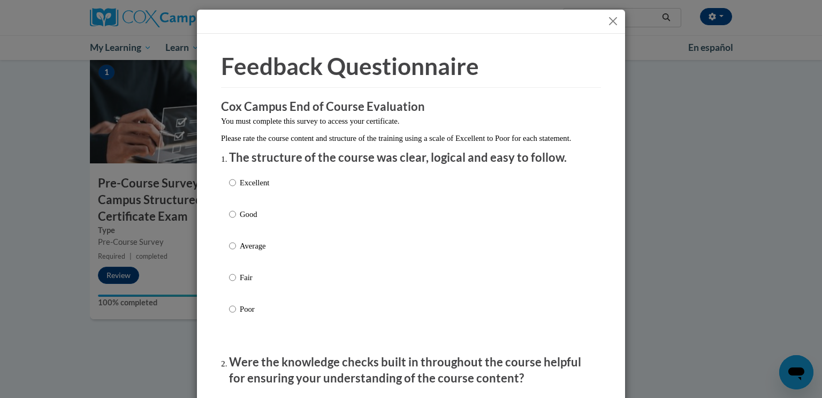
click at [250, 201] on label "Excellent" at bounding box center [249, 191] width 40 height 29
click at [236, 188] on input "Excellent" at bounding box center [232, 183] width 7 height 12
radio input "true"
click at [237, 325] on label "Poor" at bounding box center [249, 317] width 40 height 29
click at [236, 315] on input "Poor" at bounding box center [232, 309] width 7 height 12
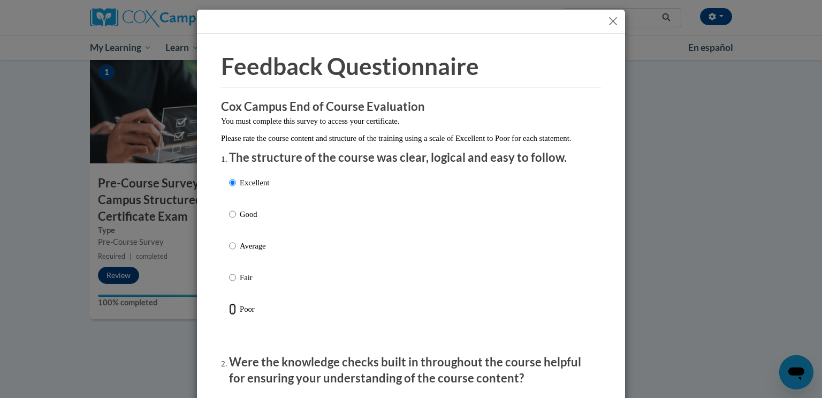
radio input "true"
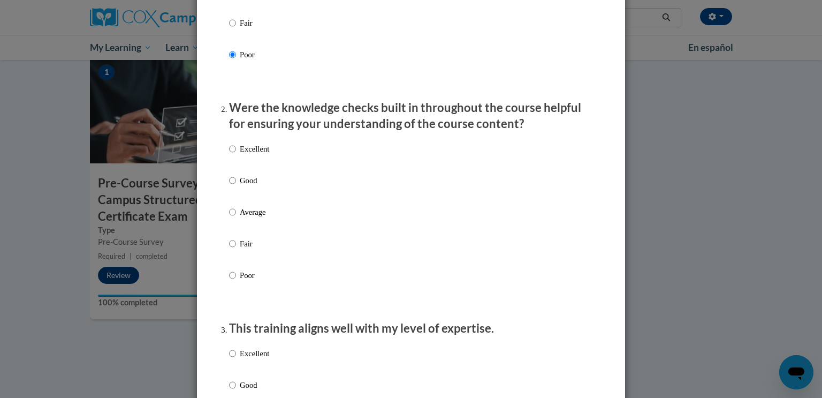
click at [239, 293] on label "Poor" at bounding box center [249, 283] width 40 height 29
click at [236, 281] on input "Poor" at bounding box center [232, 275] width 7 height 12
radio input "true"
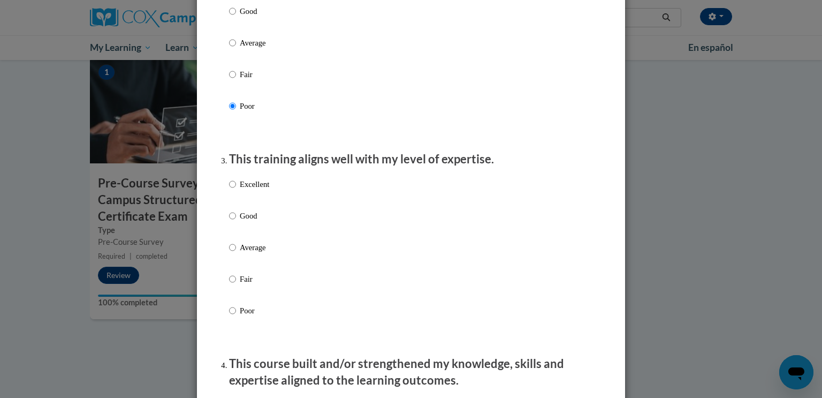
click at [238, 319] on label "Poor" at bounding box center [249, 319] width 40 height 29
click at [236, 316] on input "Poor" at bounding box center [232, 311] width 7 height 12
radio input "true"
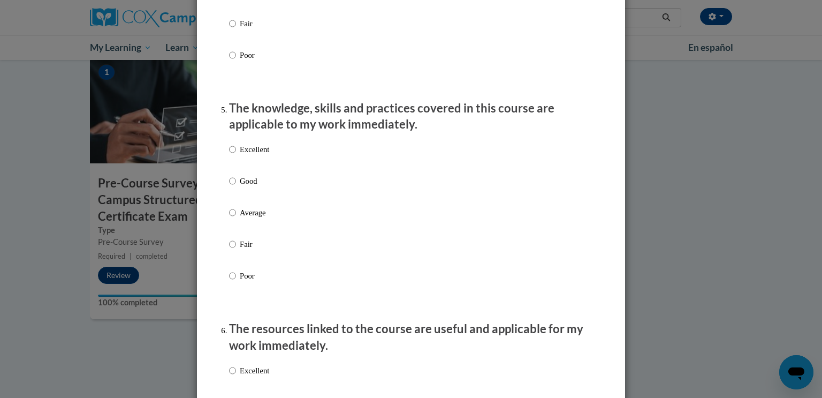
scroll to position [905, 0]
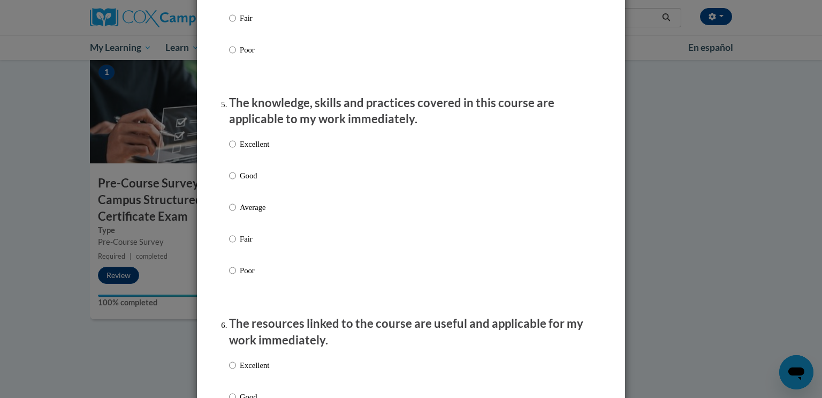
click at [240, 56] on p "Poor" at bounding box center [254, 50] width 29 height 12
click at [236, 56] on input "Poor" at bounding box center [232, 50] width 7 height 12
radio input "true"
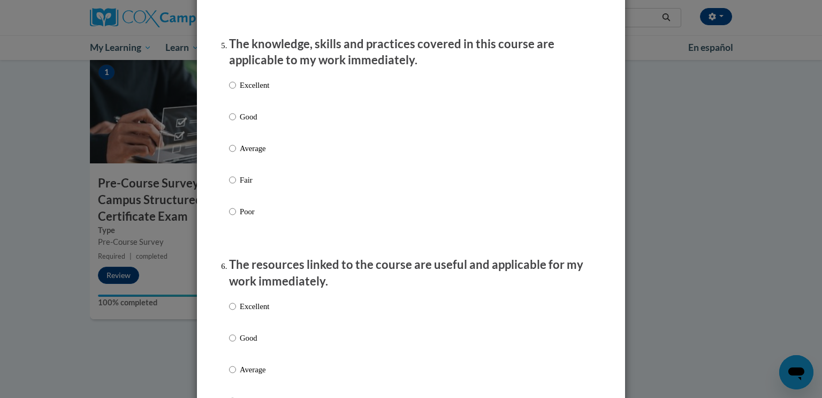
scroll to position [965, 0]
click at [234, 217] on input "Poor" at bounding box center [232, 211] width 7 height 12
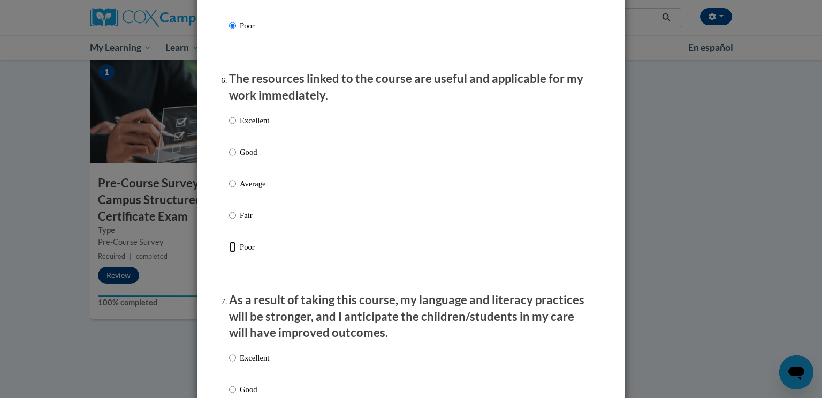
click at [233, 253] on input "Poor" at bounding box center [232, 247] width 7 height 12
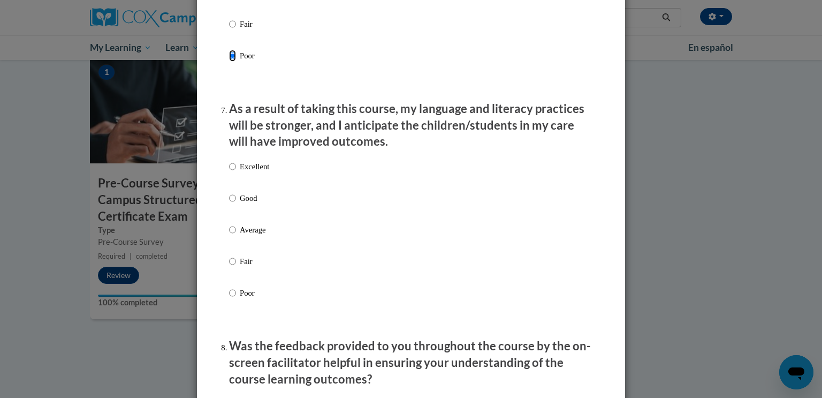
scroll to position [1343, 0]
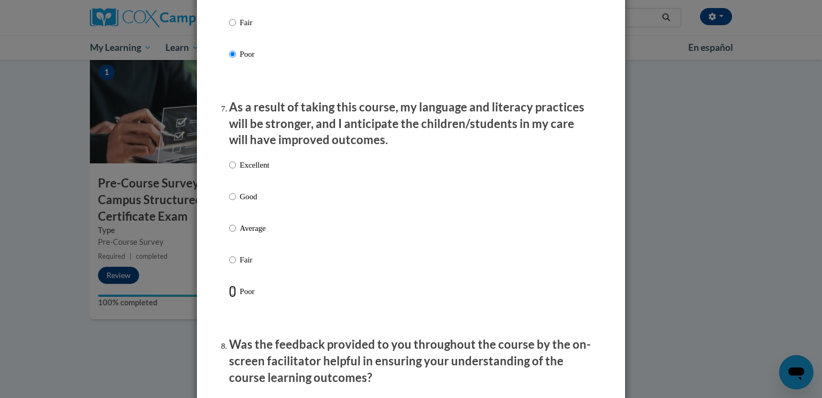
click at [236, 297] on input "Poor" at bounding box center [232, 291] width 7 height 12
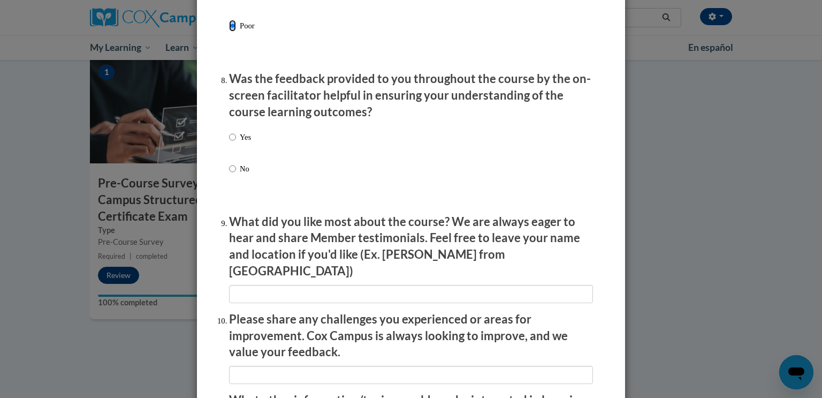
scroll to position [1612, 0]
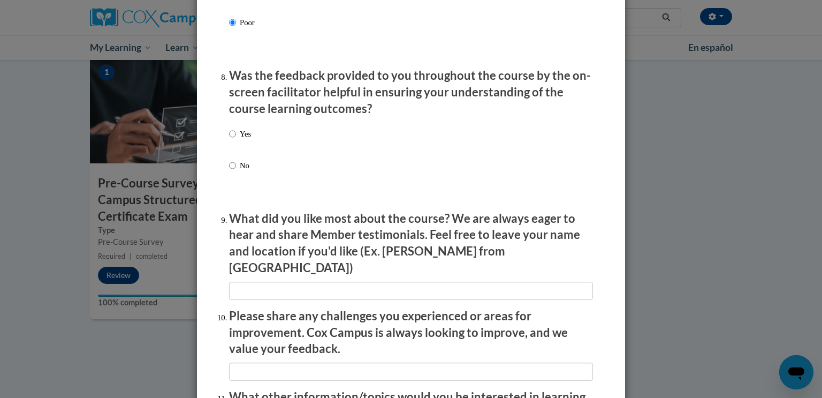
click at [235, 156] on label "Yes" at bounding box center [240, 142] width 22 height 29
click at [235, 140] on input "Yes" at bounding box center [232, 134] width 7 height 12
click at [235, 184] on label "No" at bounding box center [240, 174] width 22 height 29
click at [235, 171] on input "No" at bounding box center [232, 166] width 7 height 12
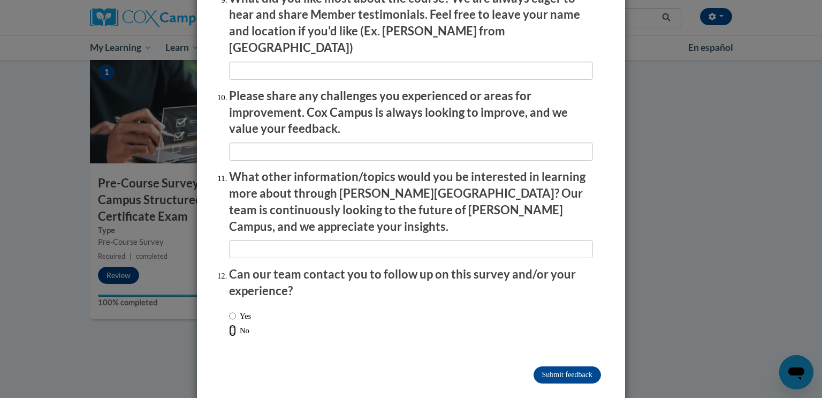
click at [235, 324] on input "No" at bounding box center [232, 330] width 7 height 12
click at [560, 366] on input "Submit feedback" at bounding box center [567, 374] width 67 height 17
